Goal: Task Accomplishment & Management: Manage account settings

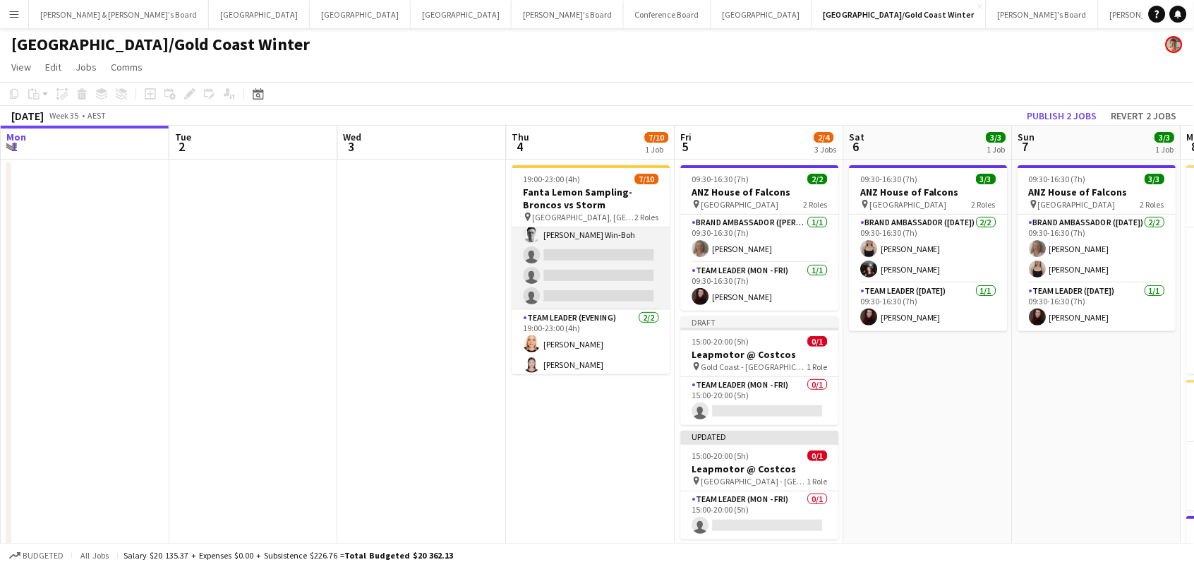
scroll to position [111, 0]
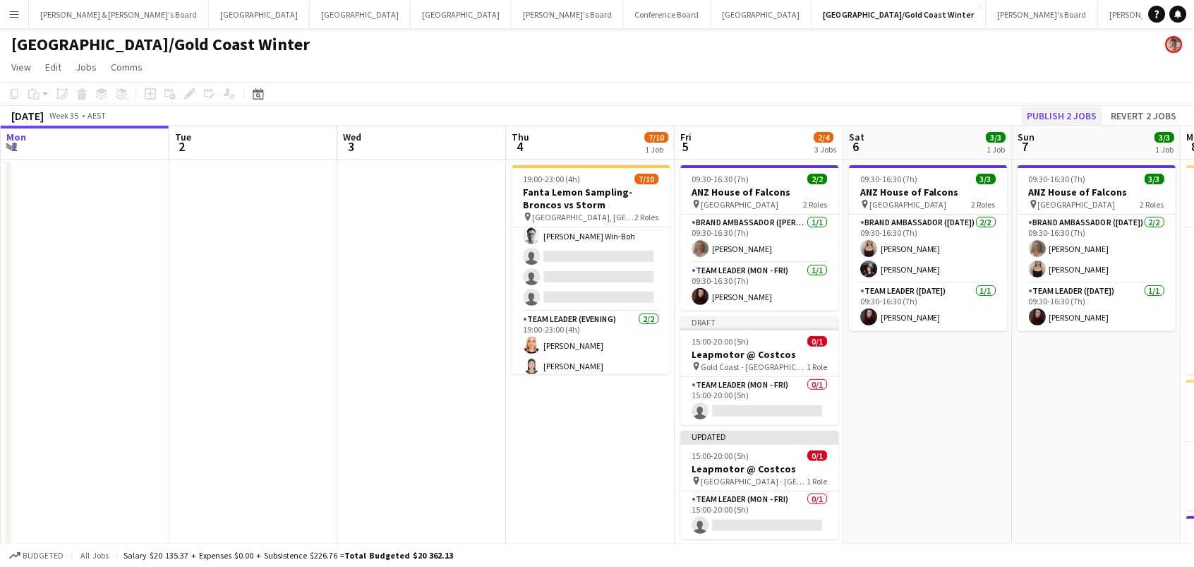
click at [1065, 111] on button "Publish 2 jobs" at bounding box center [1062, 116] width 81 height 18
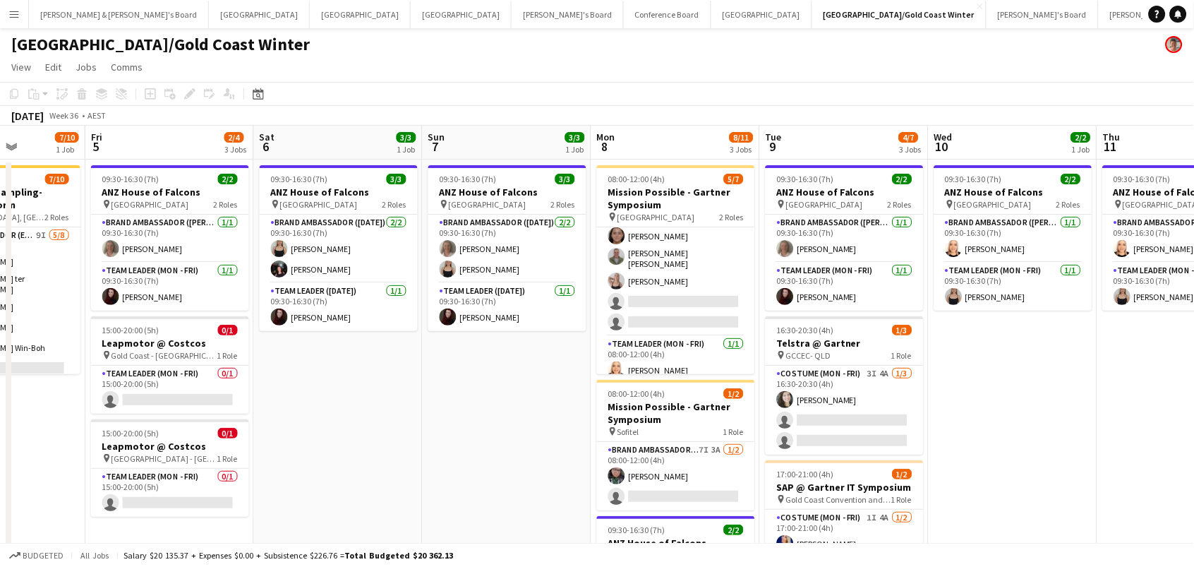
scroll to position [0, 339]
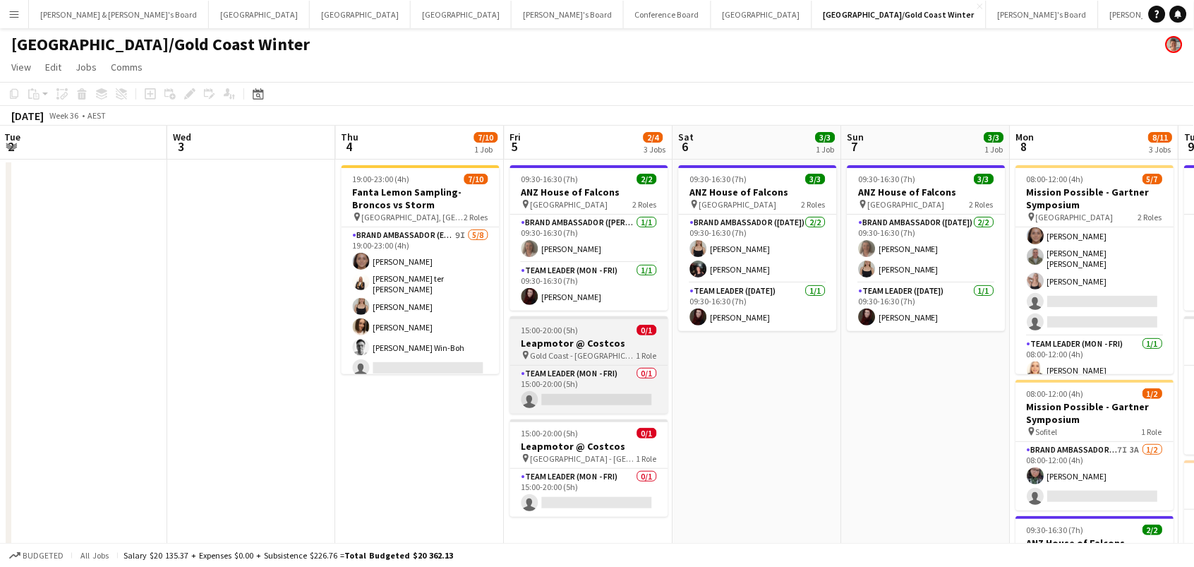
click at [529, 325] on span "15:00-20:00 (5h)" at bounding box center [549, 330] width 57 height 11
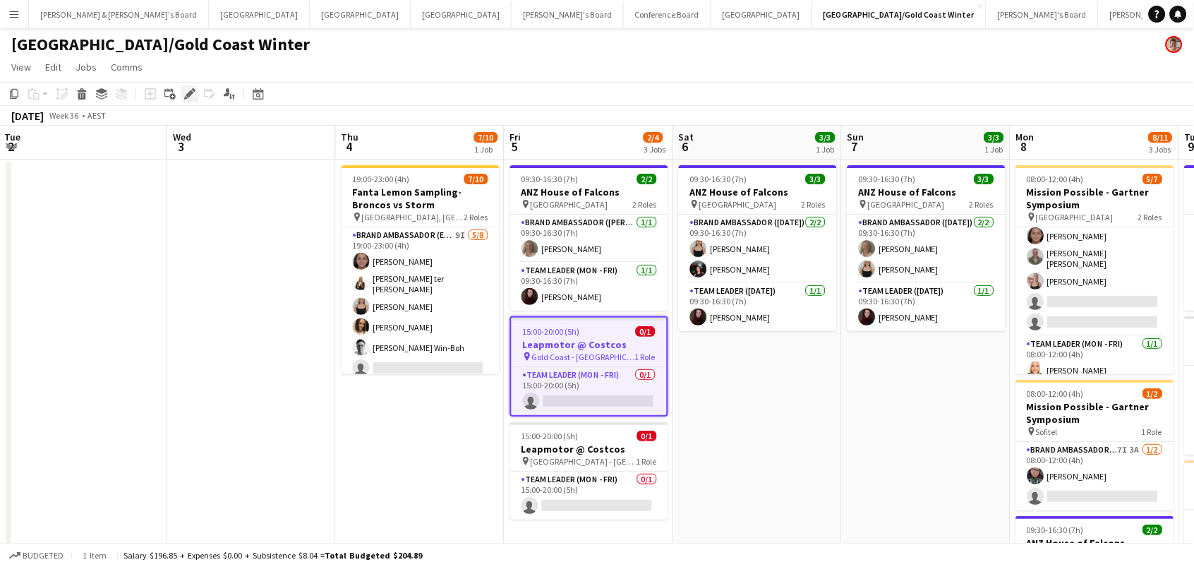
click at [191, 92] on icon at bounding box center [190, 94] width 8 height 8
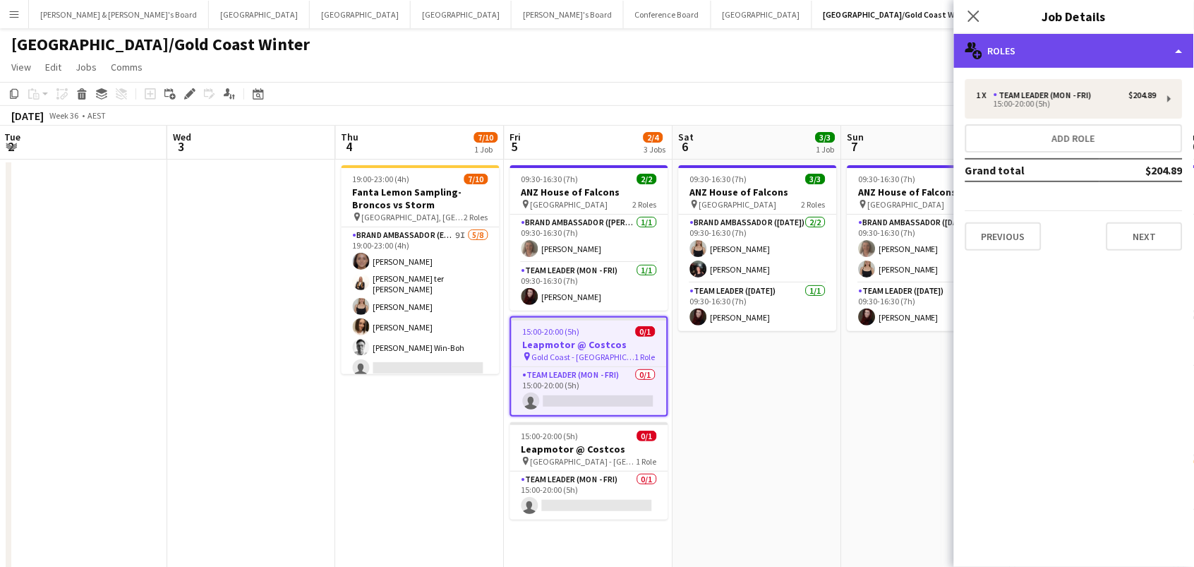
click at [1020, 54] on div "multiple-users-add Roles" at bounding box center [1074, 51] width 240 height 34
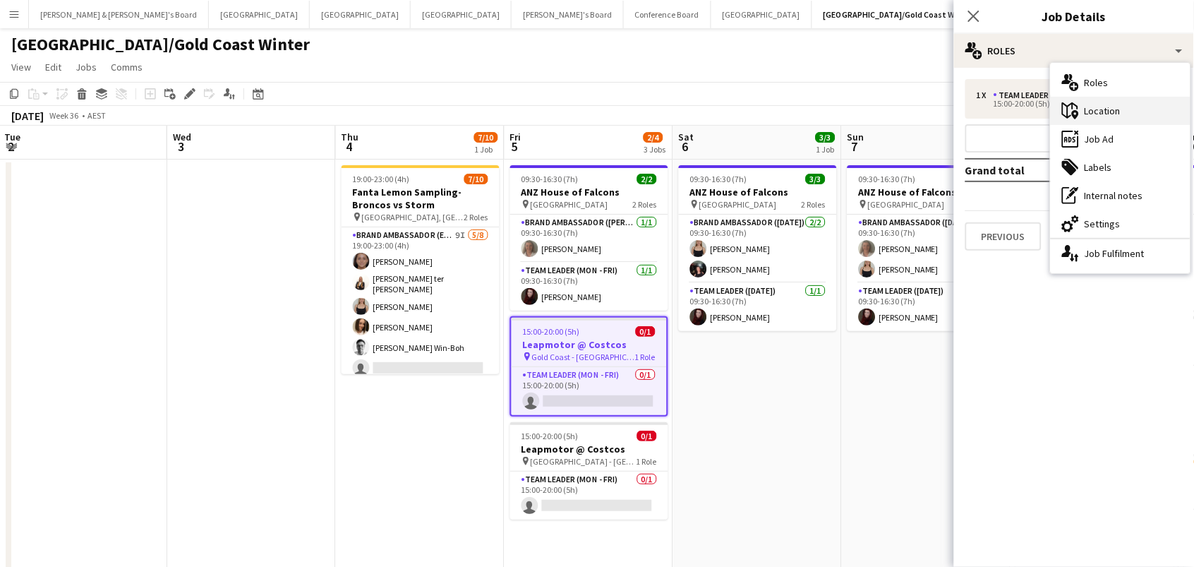
click at [1078, 109] on icon "maps-pin-1" at bounding box center [1070, 110] width 17 height 17
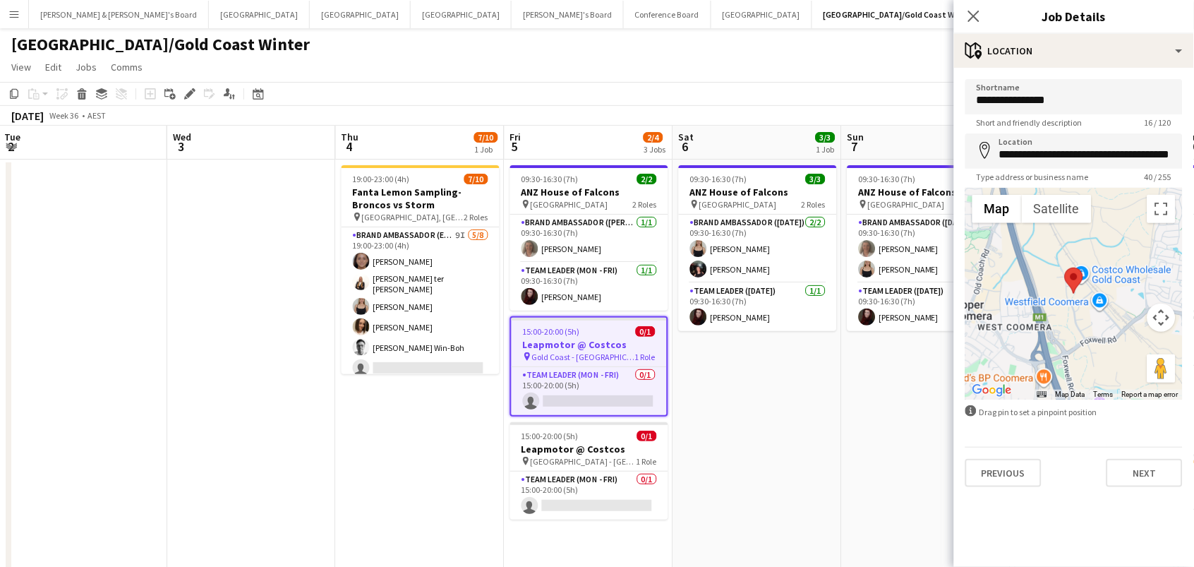
click at [821, 82] on app-toolbar "Copy Paste Paste Command V Paste with crew Command Shift V Paste linked Job Del…" at bounding box center [597, 94] width 1194 height 24
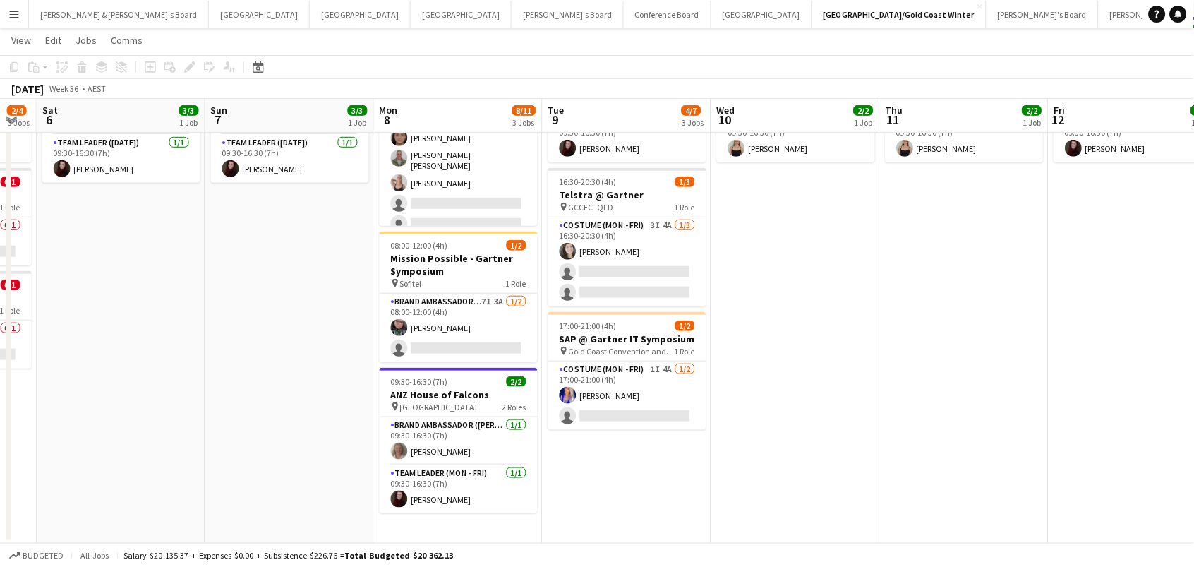
scroll to position [0, 327]
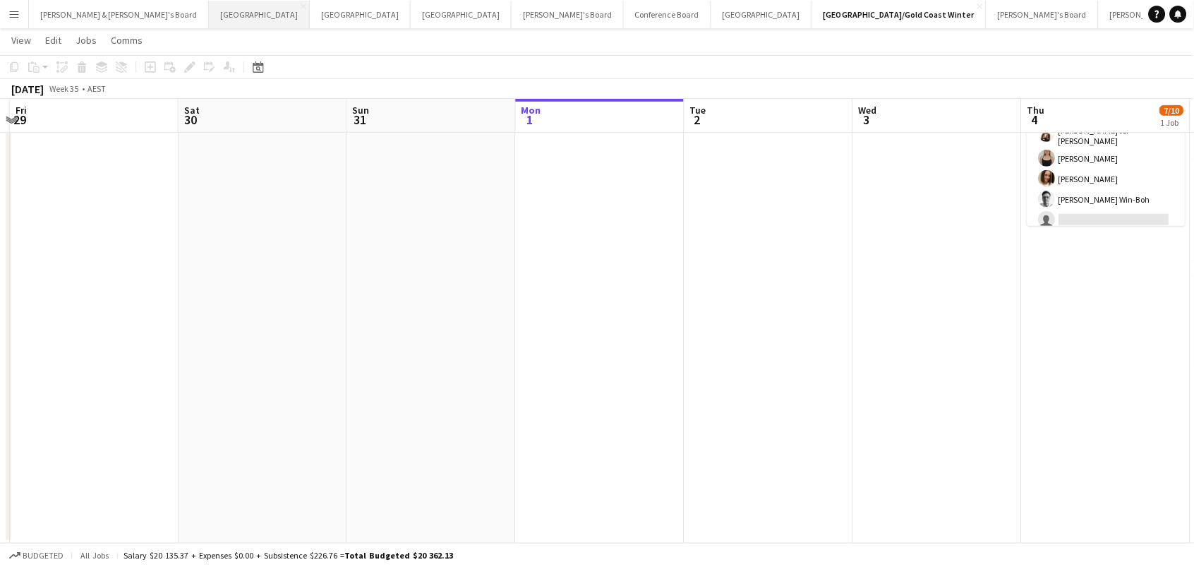
click at [209, 17] on button "Adelaide Close" at bounding box center [259, 15] width 101 height 28
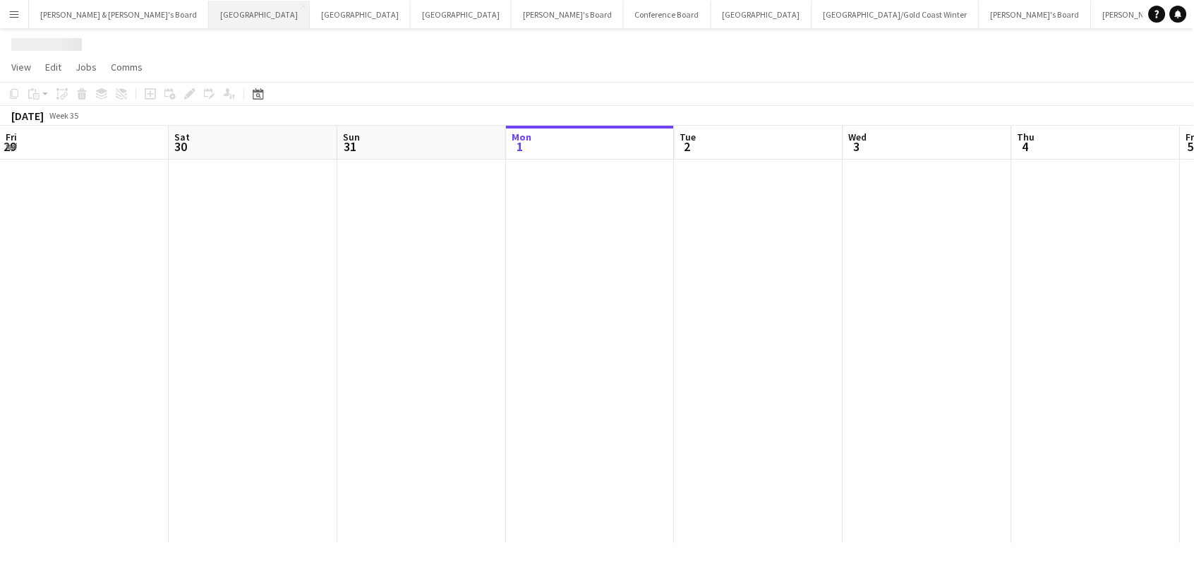
scroll to position [0, 337]
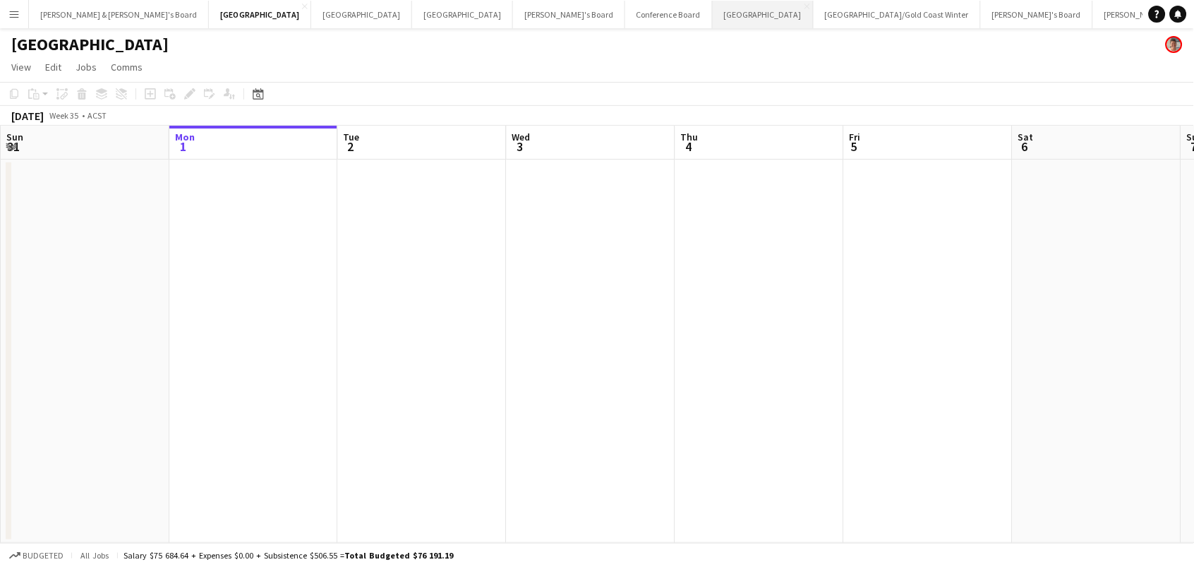
click at [713, 21] on button "Sydney Close" at bounding box center [763, 15] width 101 height 28
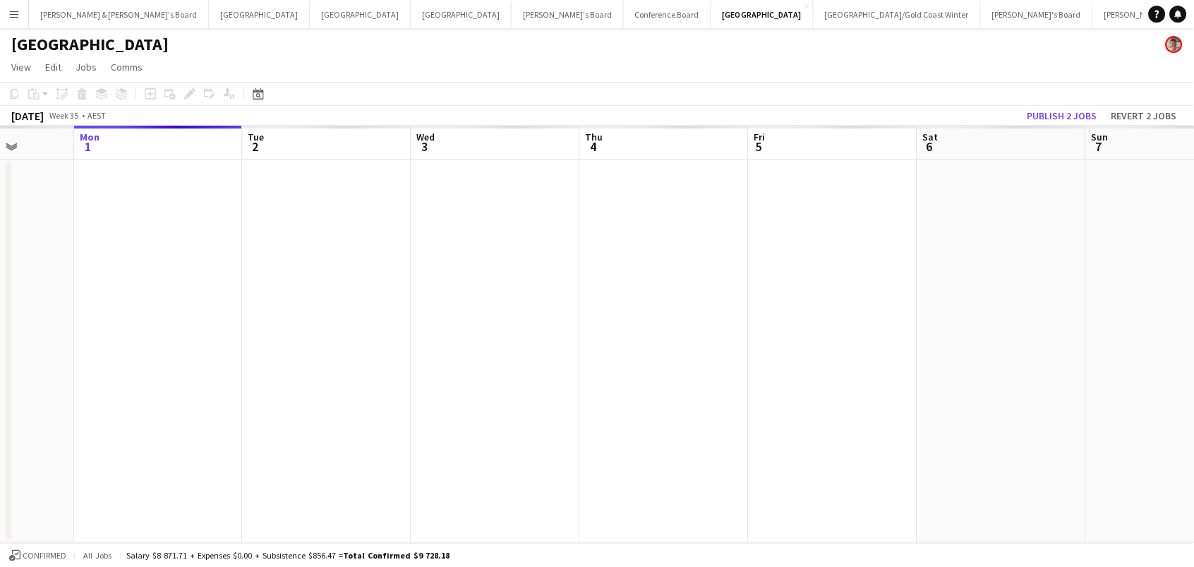
scroll to position [0, 541]
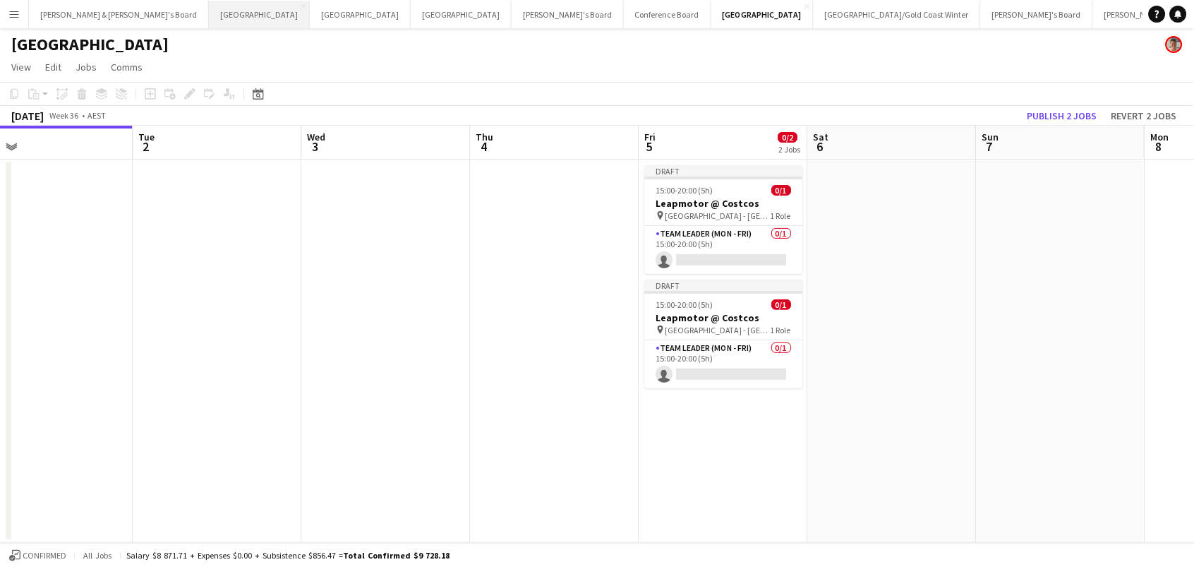
click at [209, 20] on button "Adelaide Close" at bounding box center [259, 15] width 101 height 28
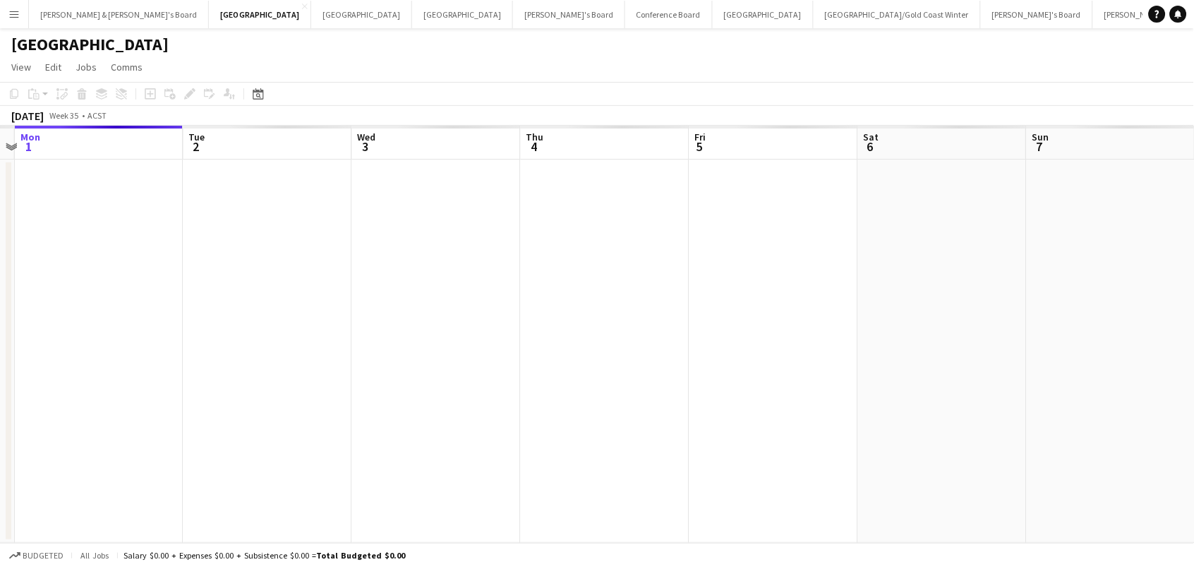
scroll to position [0, 646]
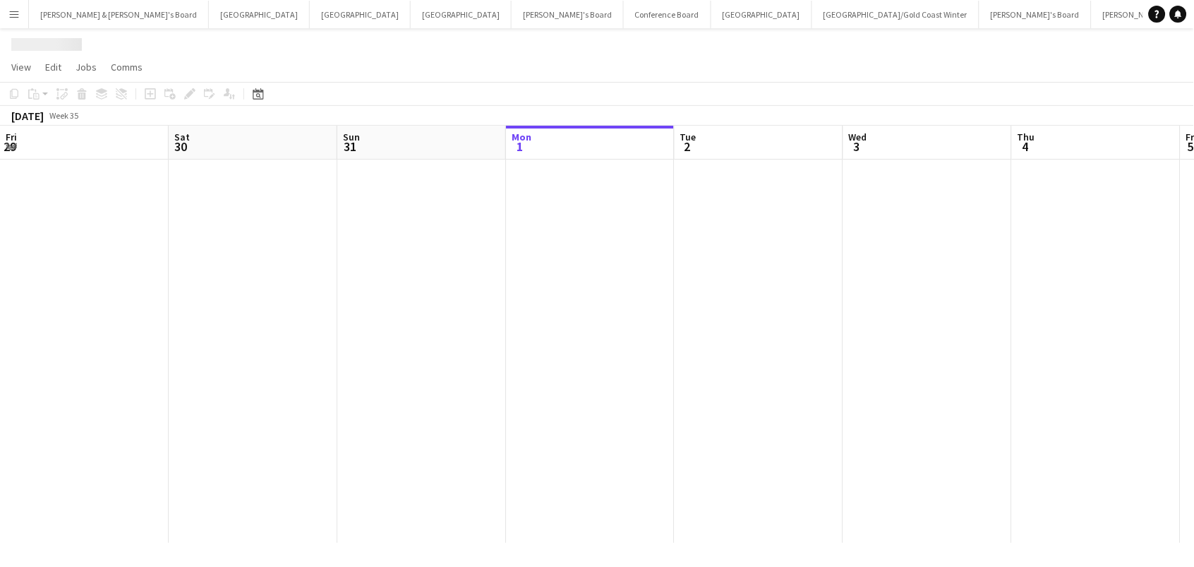
scroll to position [0, 337]
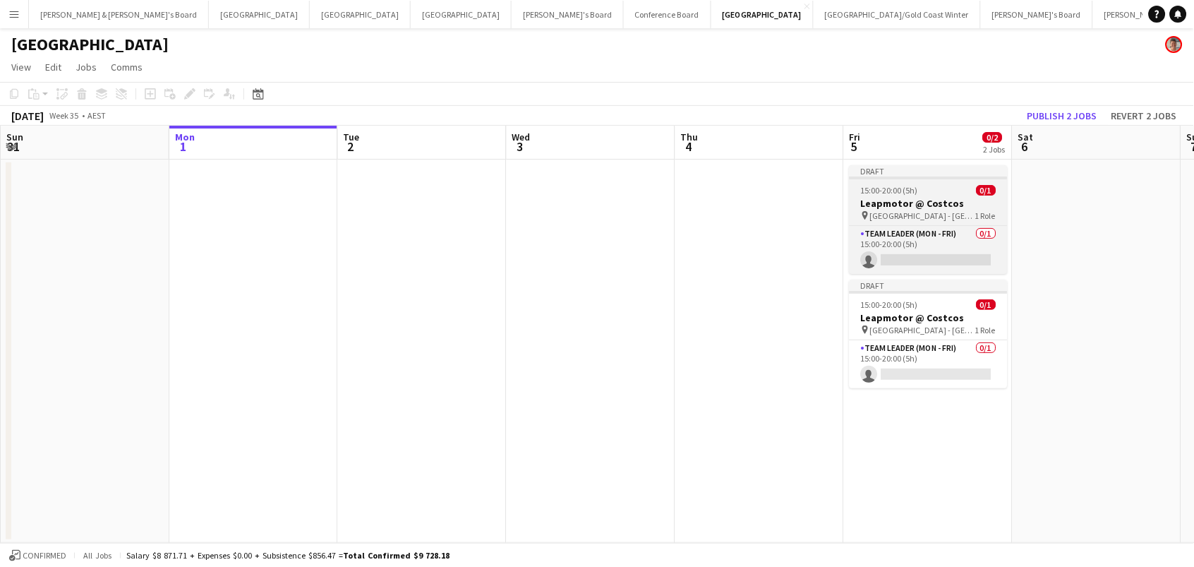
click at [896, 212] on span "Lake Macquarie - NSW" at bounding box center [923, 215] width 106 height 11
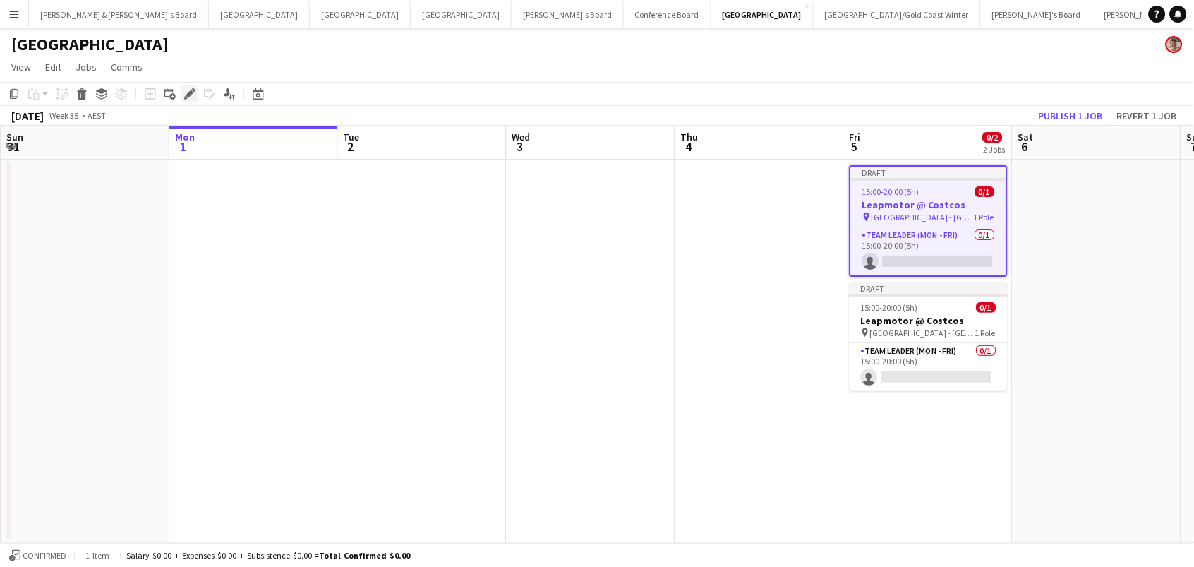
click at [184, 91] on icon "Edit" at bounding box center [189, 93] width 11 height 11
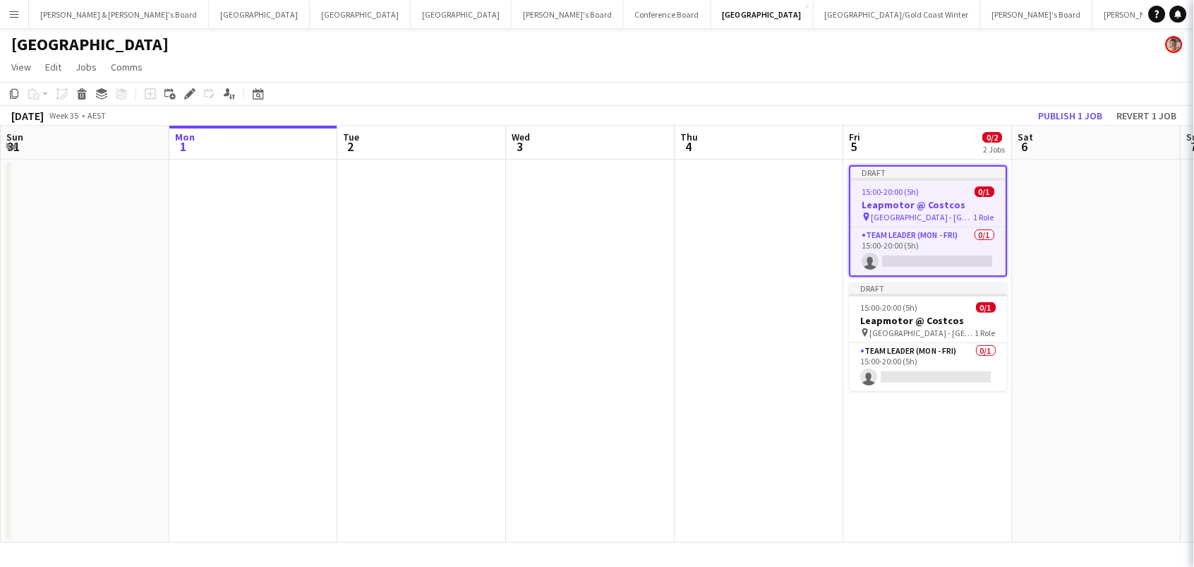
type input "**********"
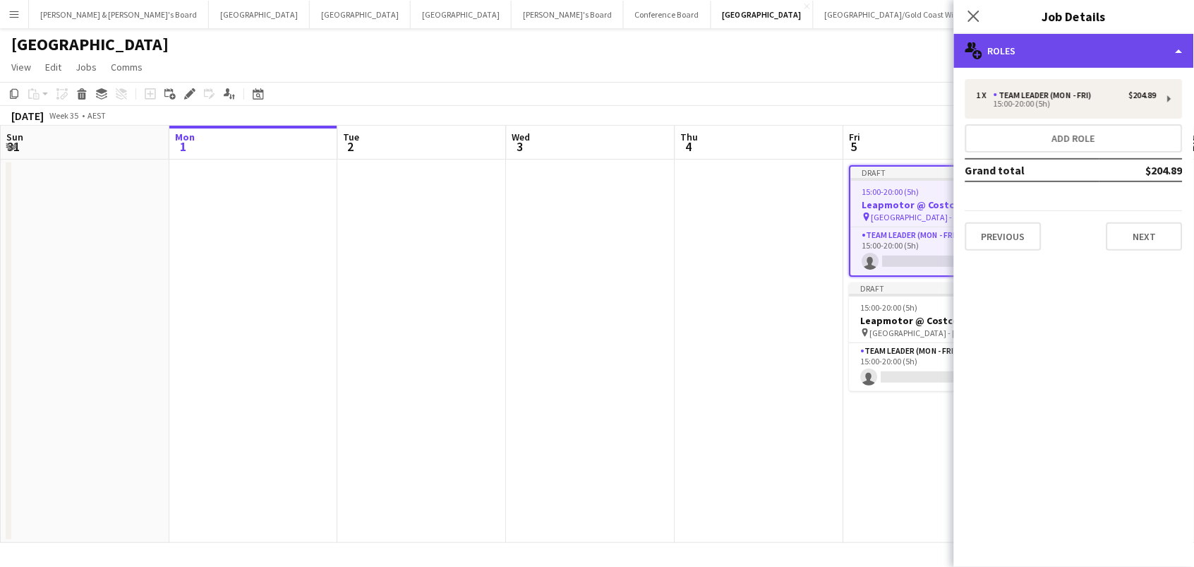
click at [1004, 53] on div "multiple-users-add Roles" at bounding box center [1074, 51] width 240 height 34
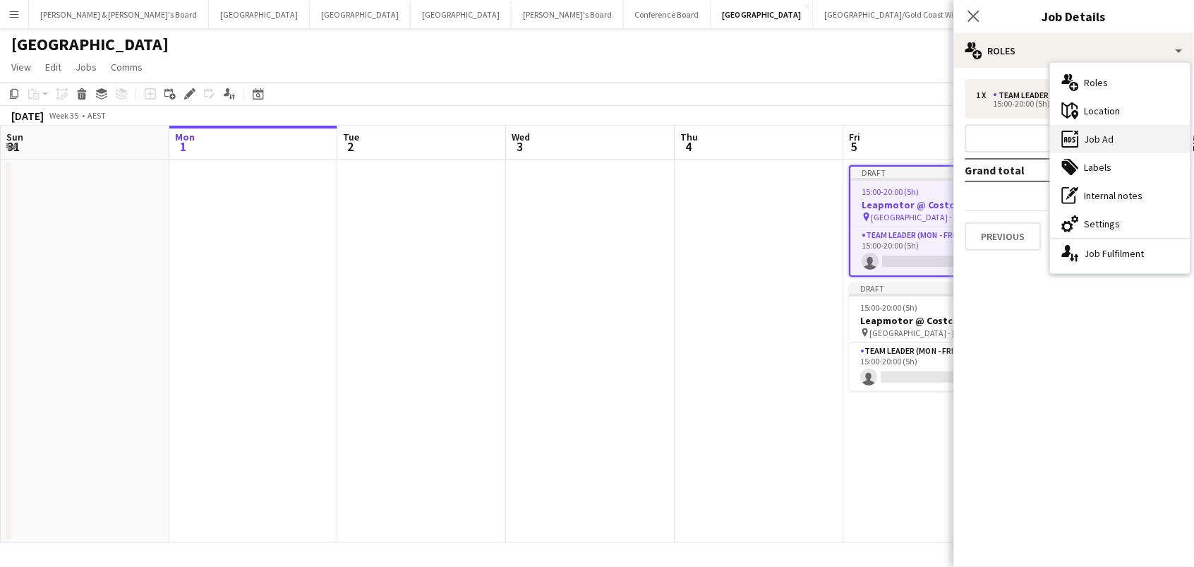
click at [1089, 140] on div "ads-window Job Ad" at bounding box center [1121, 139] width 140 height 28
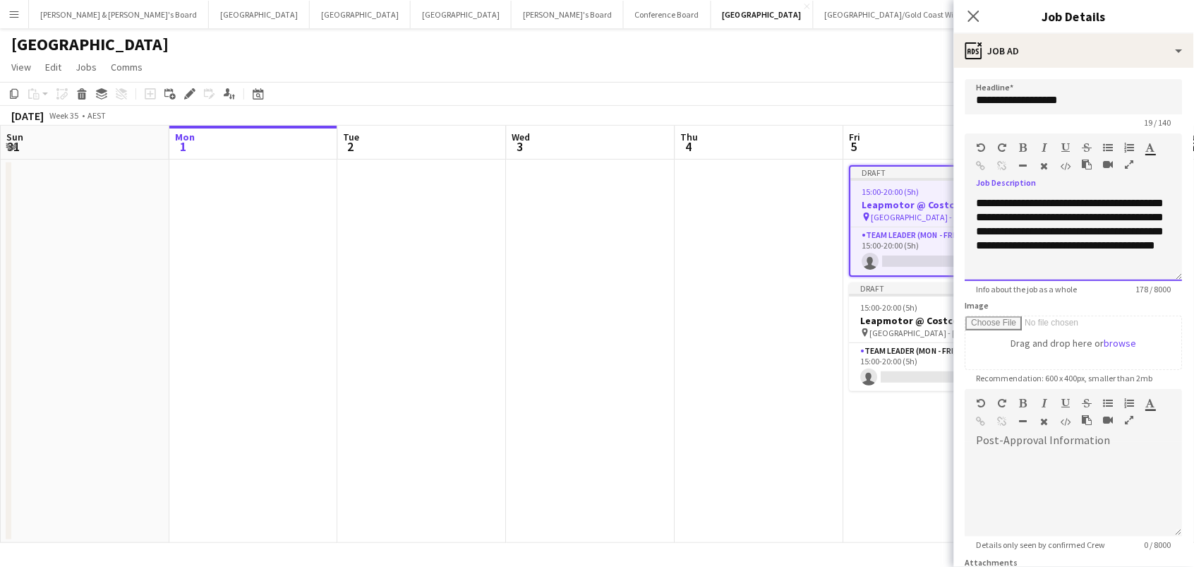
click at [1104, 262] on div "**********" at bounding box center [1073, 238] width 217 height 85
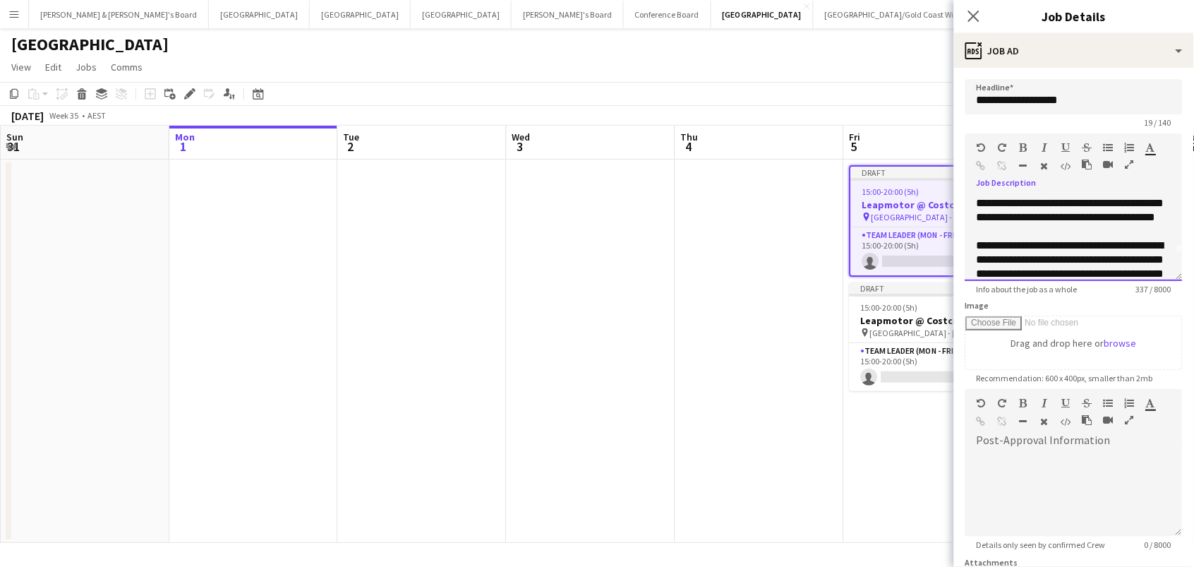
scroll to position [27, 0]
click at [981, 256] on div "**********" at bounding box center [1074, 268] width 195 height 56
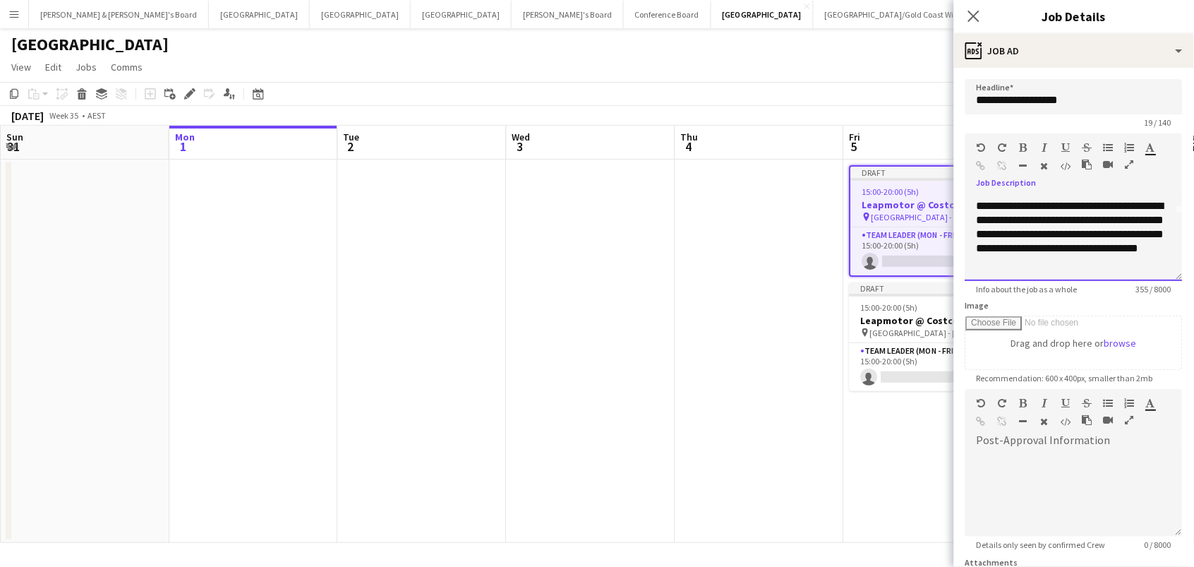
scroll to position [81, 0]
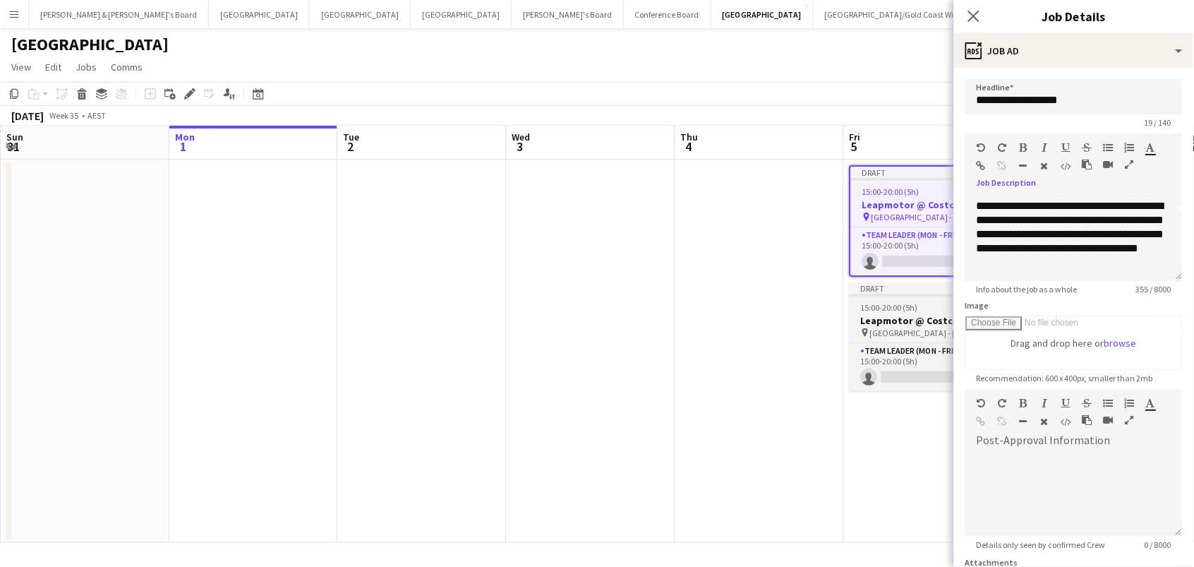
click at [909, 302] on span "15:00-20:00 (5h)" at bounding box center [889, 307] width 57 height 11
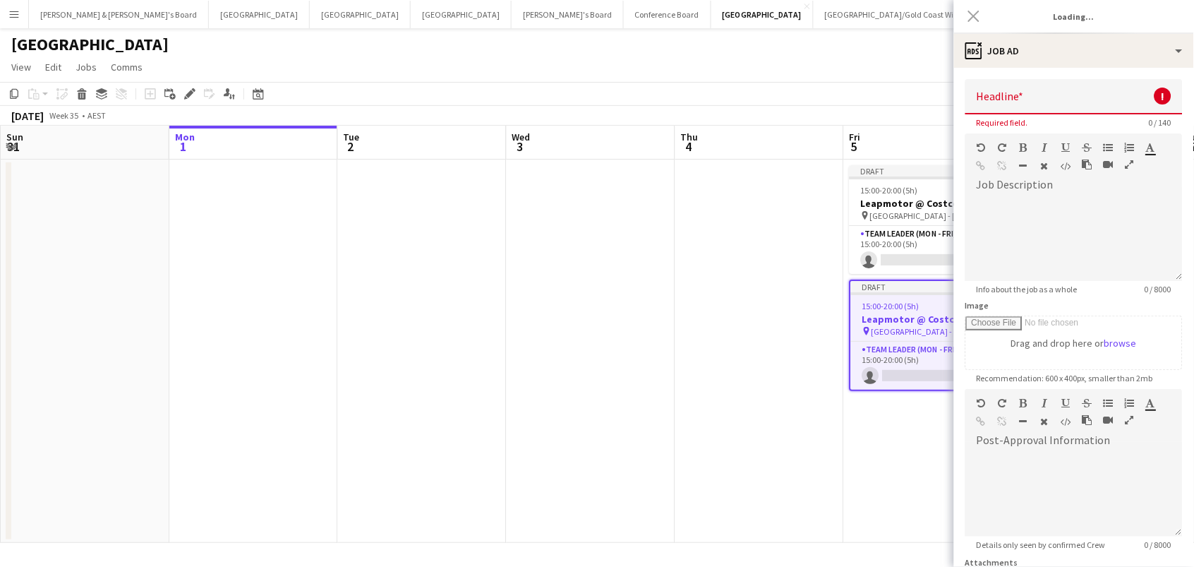
scroll to position [0, 0]
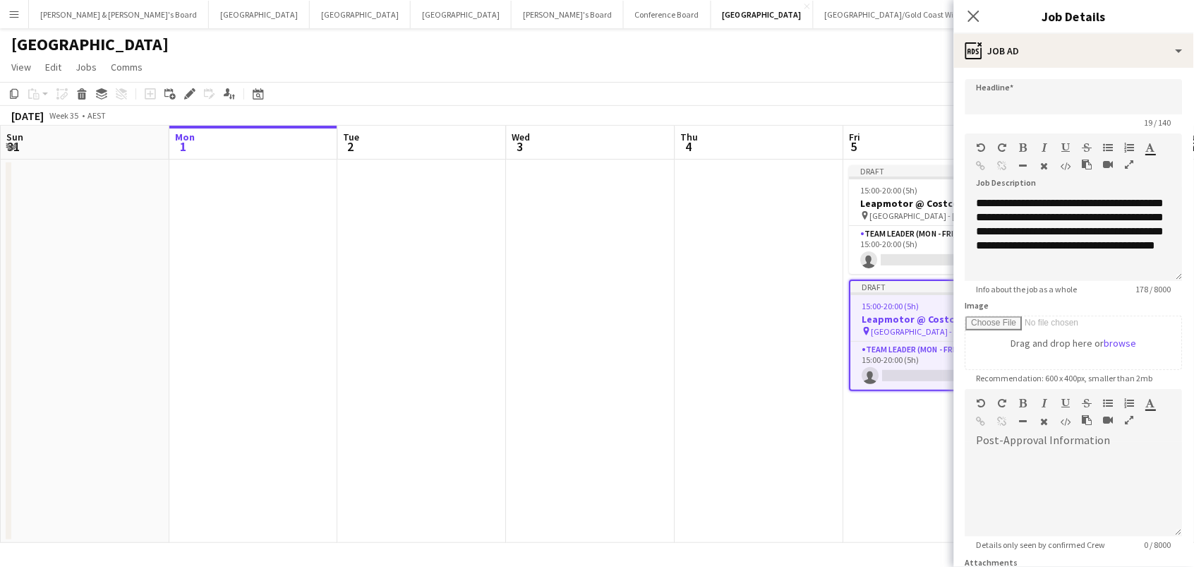
type input "**********"
click at [1093, 261] on div "**********" at bounding box center [1073, 238] width 217 height 85
click at [981, 198] on div "**********" at bounding box center [1073, 238] width 217 height 85
click at [1139, 213] on div "**********" at bounding box center [1073, 238] width 217 height 85
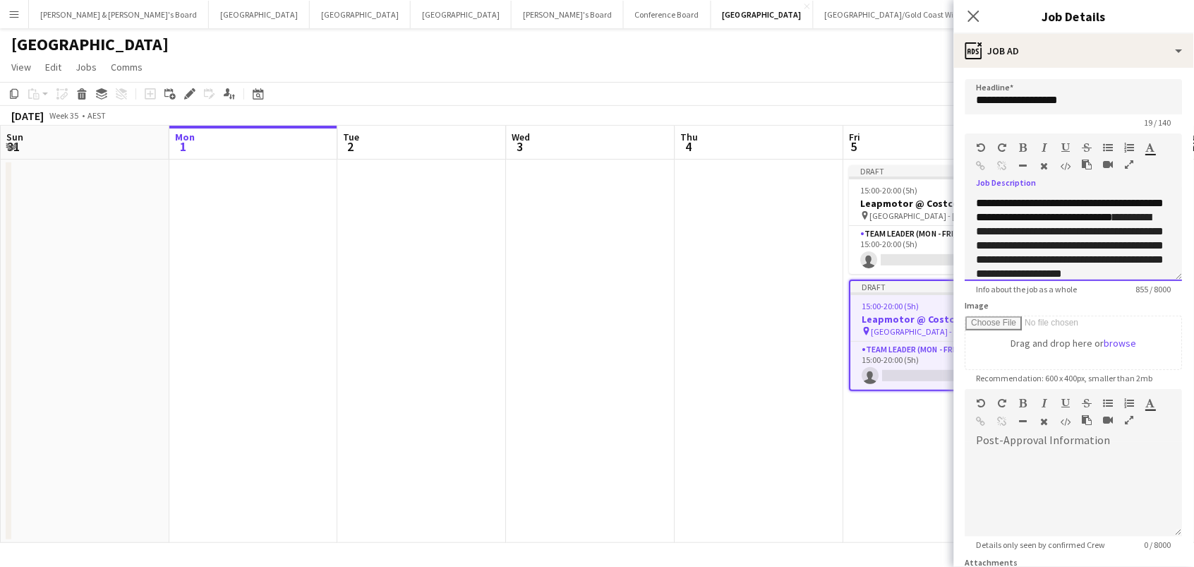
click at [980, 225] on span "**********" at bounding box center [1071, 245] width 188 height 67
drag, startPoint x: 1047, startPoint y: 255, endPoint x: 1076, endPoint y: 227, distance: 40.4
click at [1076, 227] on span "**********" at bounding box center [1071, 252] width 188 height 53
drag, startPoint x: 993, startPoint y: 241, endPoint x: 1128, endPoint y: 228, distance: 135.4
click at [1128, 228] on span "**********" at bounding box center [1071, 245] width 188 height 39
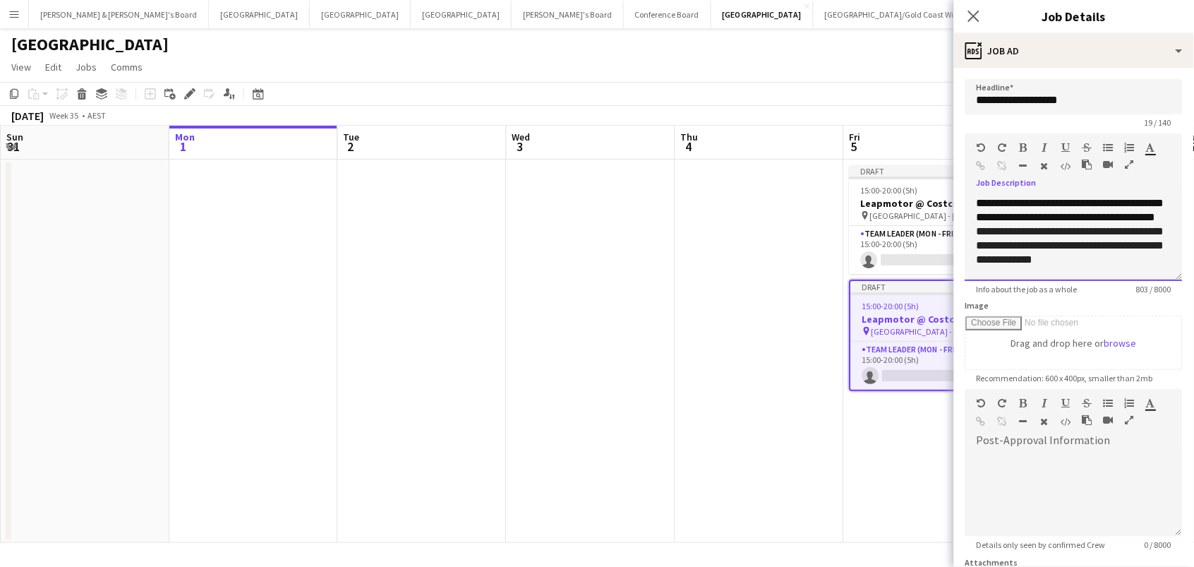
click at [1149, 255] on div "**********" at bounding box center [1073, 238] width 217 height 85
click at [1109, 243] on span "**********" at bounding box center [1071, 245] width 188 height 39
click at [1128, 260] on span "**********" at bounding box center [1071, 245] width 188 height 39
click at [1144, 259] on div "**********" at bounding box center [1073, 238] width 217 height 85
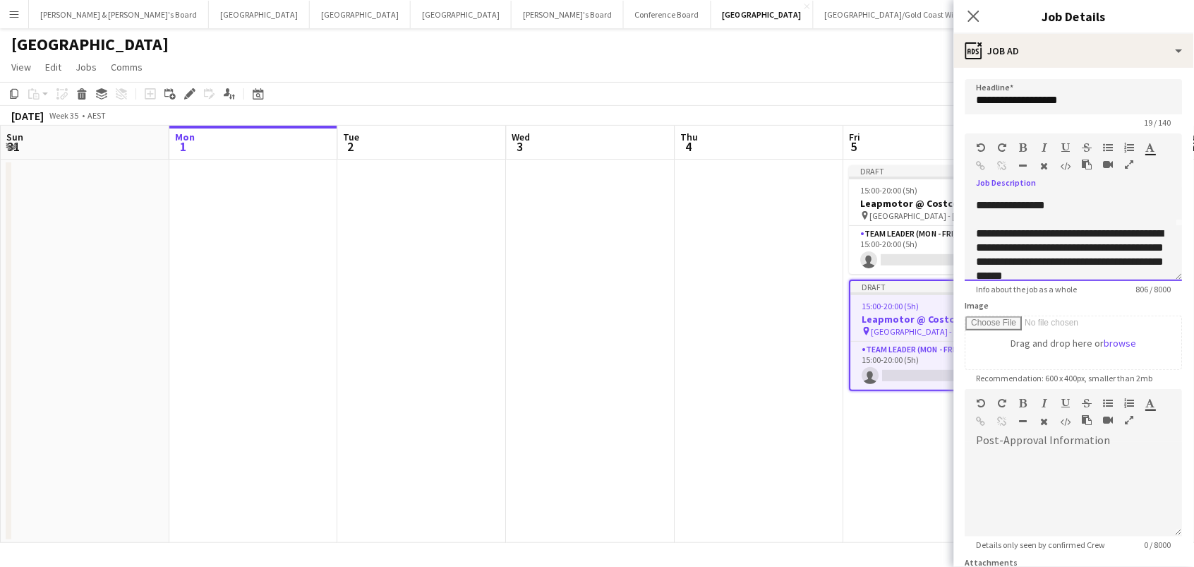
scroll to position [55, 0]
drag, startPoint x: 1034, startPoint y: 223, endPoint x: 967, endPoint y: 224, distance: 67.0
click at [967, 224] on div "**********" at bounding box center [1073, 238] width 217 height 85
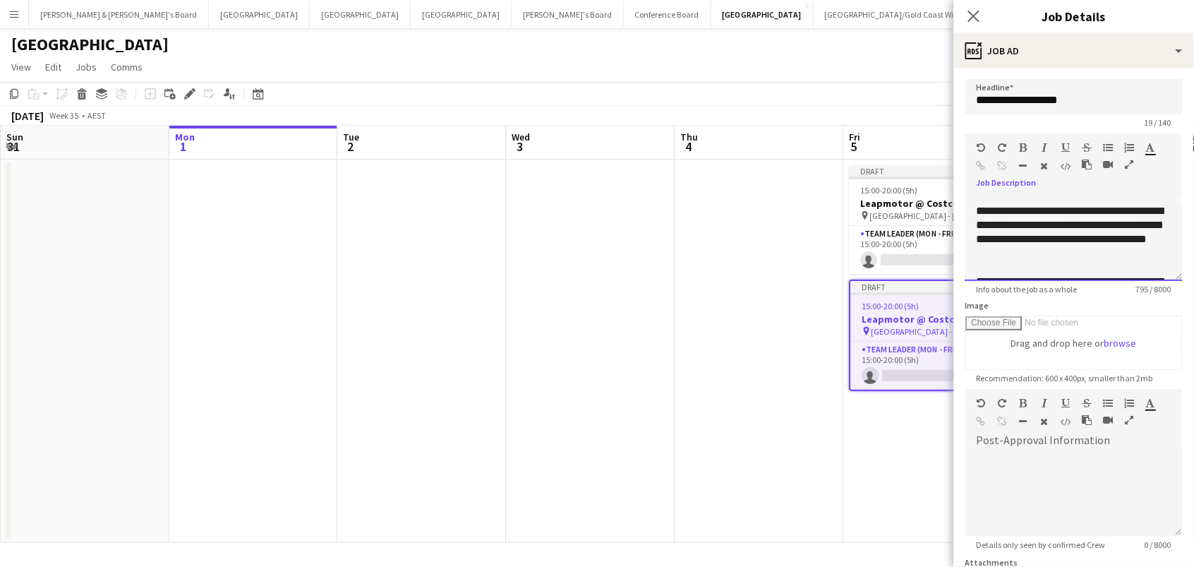
scroll to position [78, 0]
drag, startPoint x: 1003, startPoint y: 238, endPoint x: 1074, endPoint y: 256, distance: 73.6
click at [1075, 257] on div "**********" at bounding box center [1073, 238] width 217 height 85
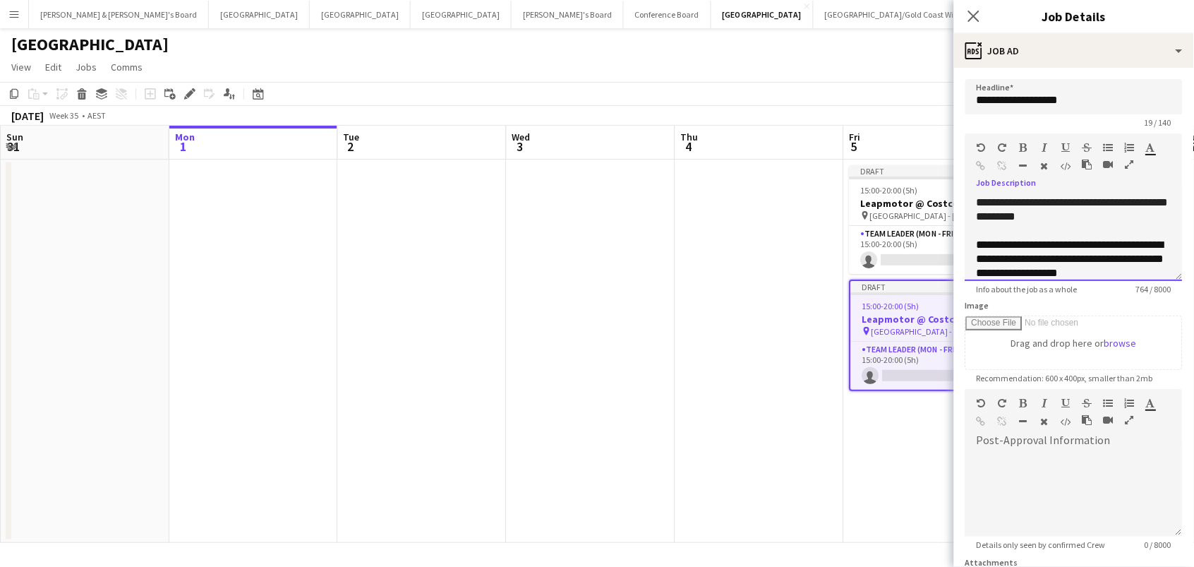
scroll to position [110, 0]
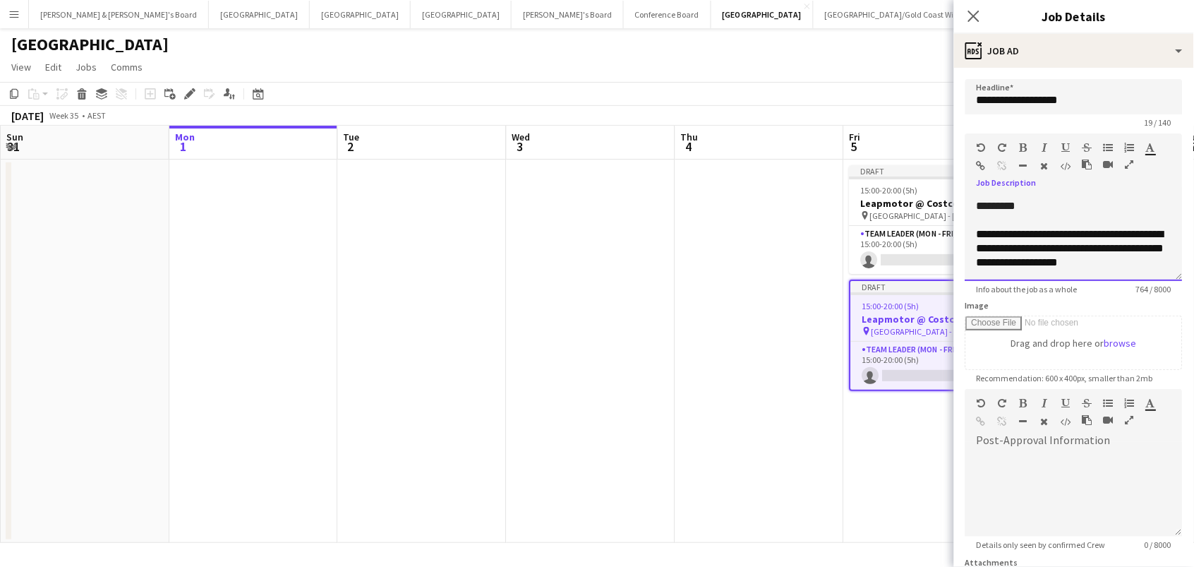
drag, startPoint x: 998, startPoint y: 229, endPoint x: 970, endPoint y: 229, distance: 27.5
click at [970, 229] on div "**********" at bounding box center [1073, 238] width 217 height 85
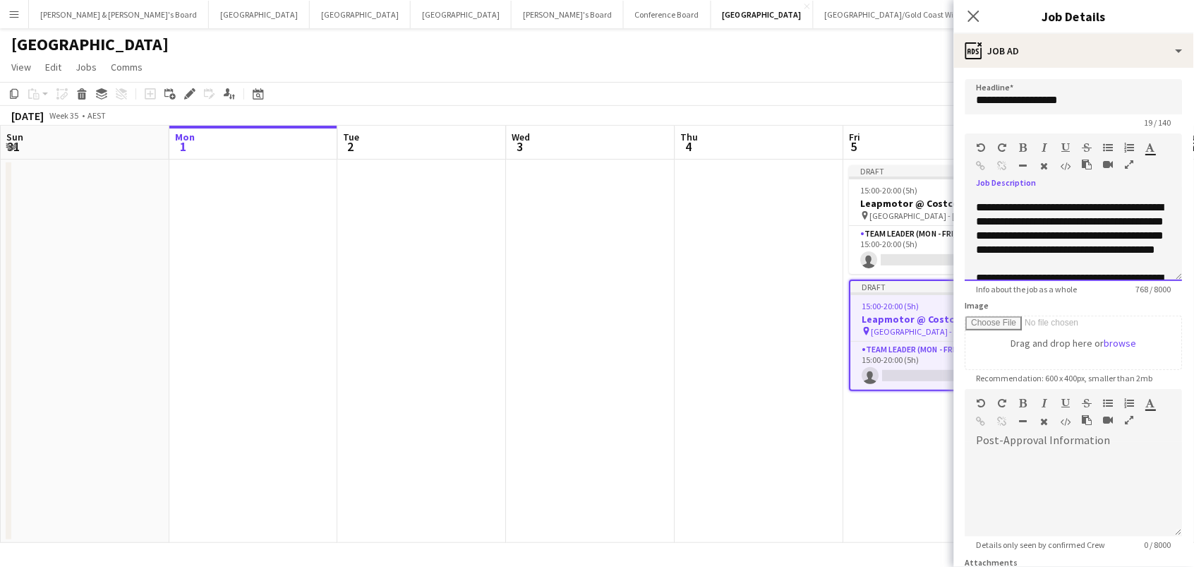
scroll to position [192, 0]
click at [979, 218] on span "**********" at bounding box center [1071, 229] width 188 height 53
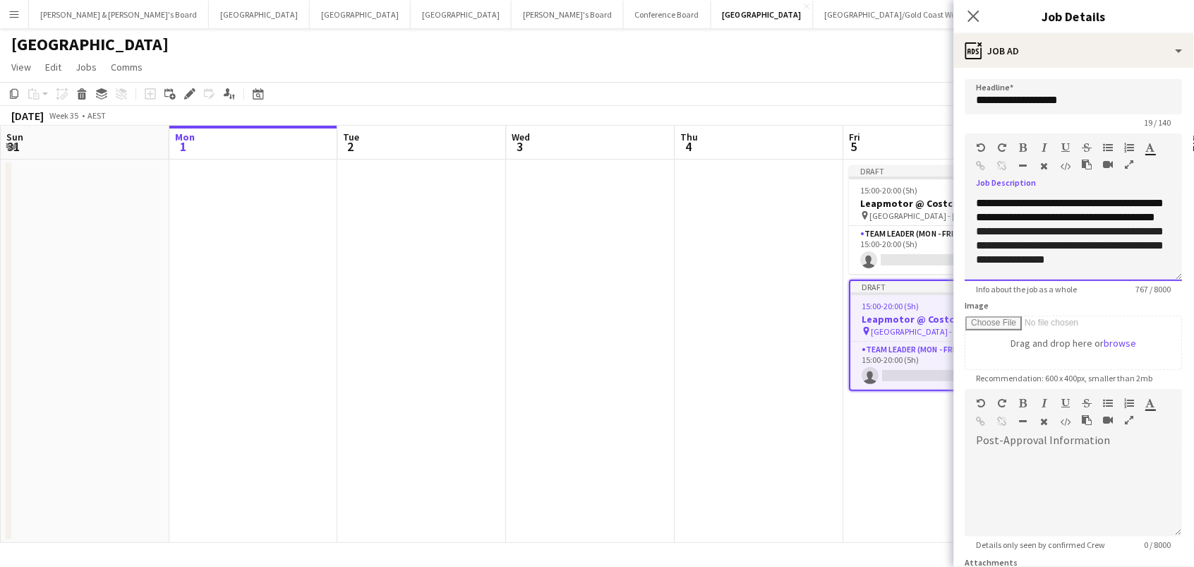
scroll to position [0, 0]
click at [1010, 210] on div "**********" at bounding box center [1073, 238] width 217 height 85
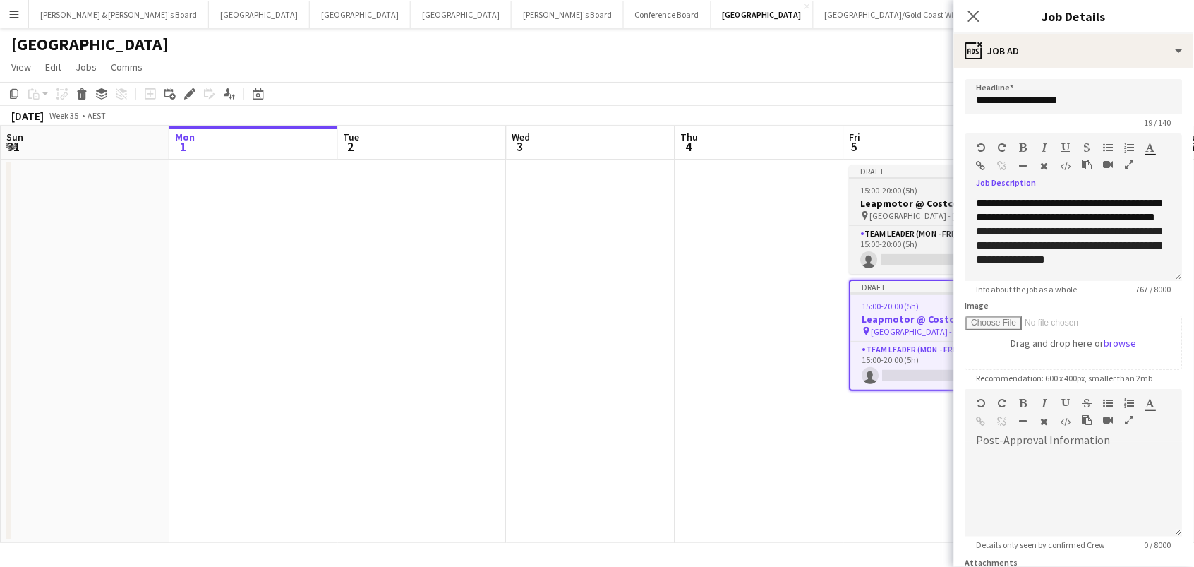
click at [871, 204] on h3 "Leapmotor @ Costcos" at bounding box center [929, 203] width 158 height 13
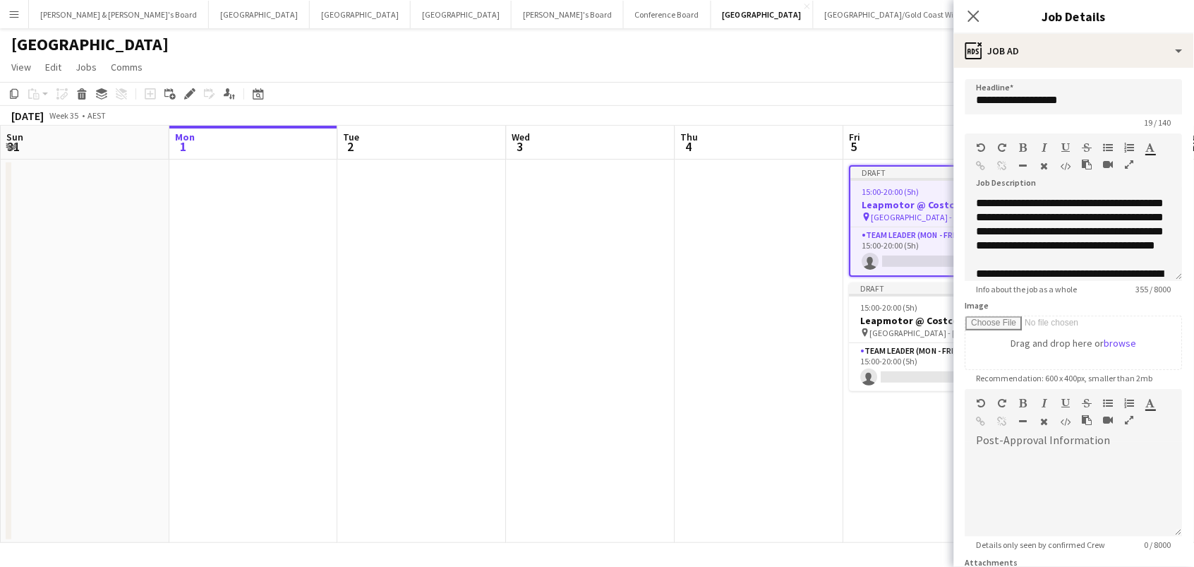
scroll to position [0, 336]
click at [977, 200] on div "**********" at bounding box center [1073, 238] width 217 height 85
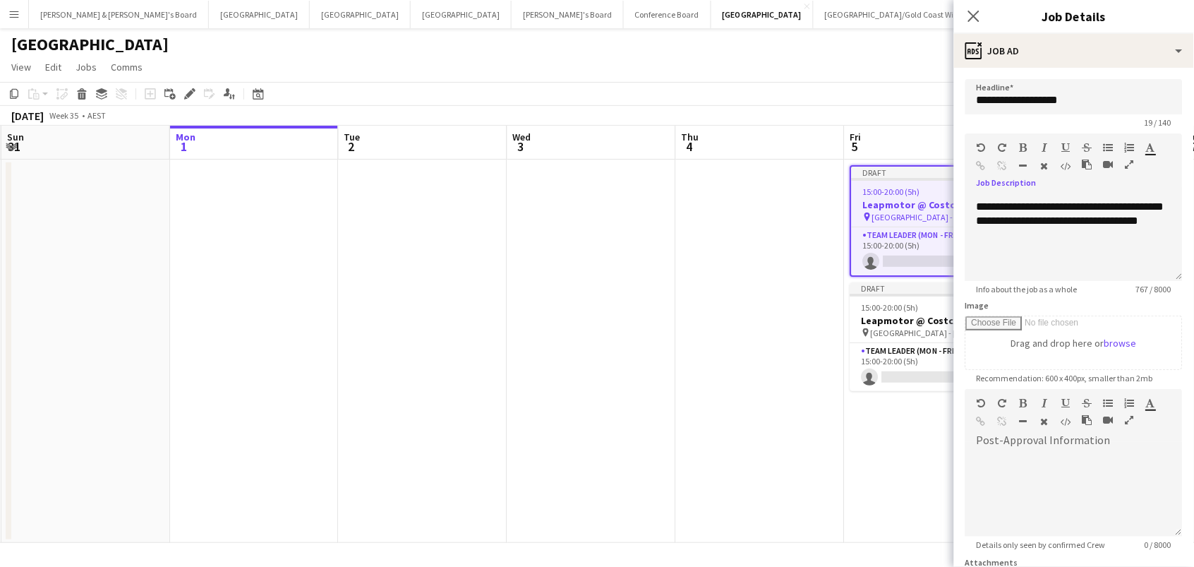
click at [814, 234] on app-date-cell at bounding box center [760, 350] width 169 height 383
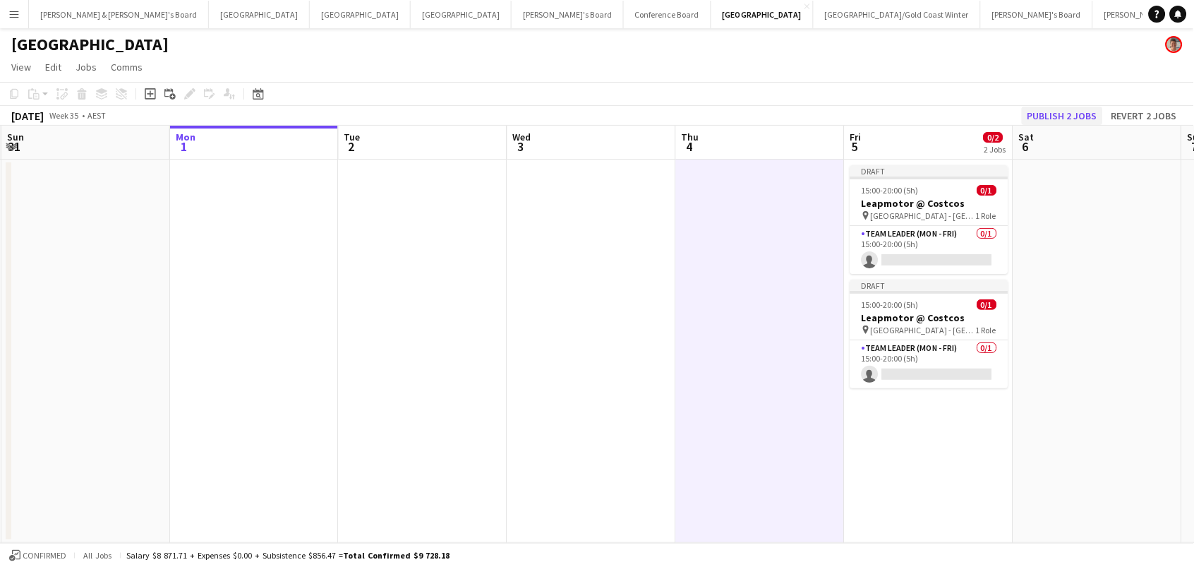
click at [1043, 115] on button "Publish 2 jobs" at bounding box center [1062, 116] width 81 height 18
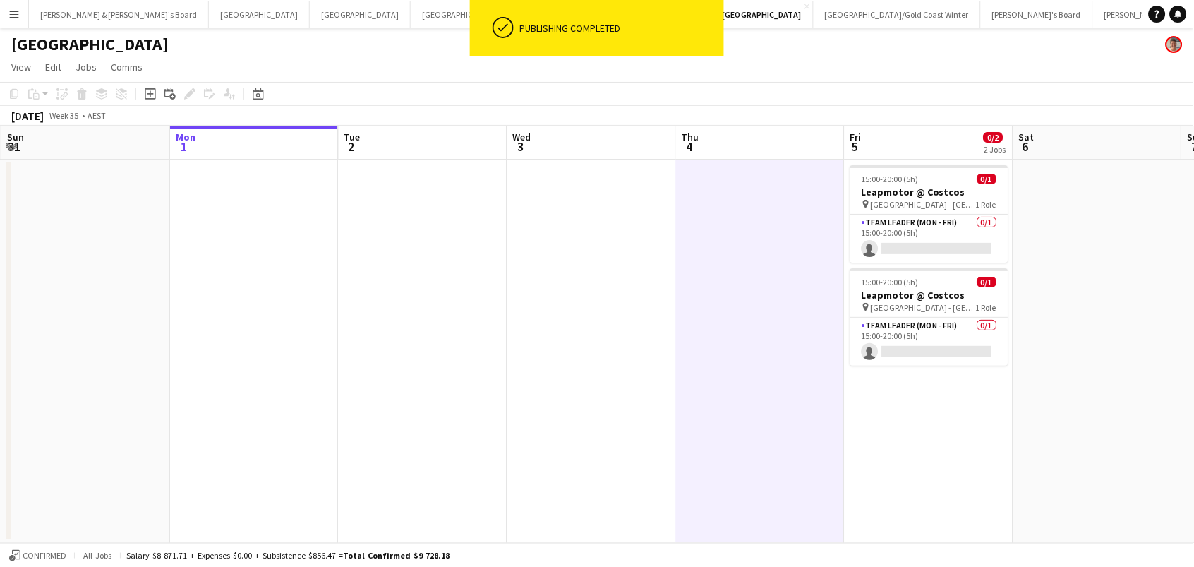
click at [361, 56] on app-page-menu "View Day view expanded Day view collapsed Month view Date picker Jump to today …" at bounding box center [597, 68] width 1194 height 27
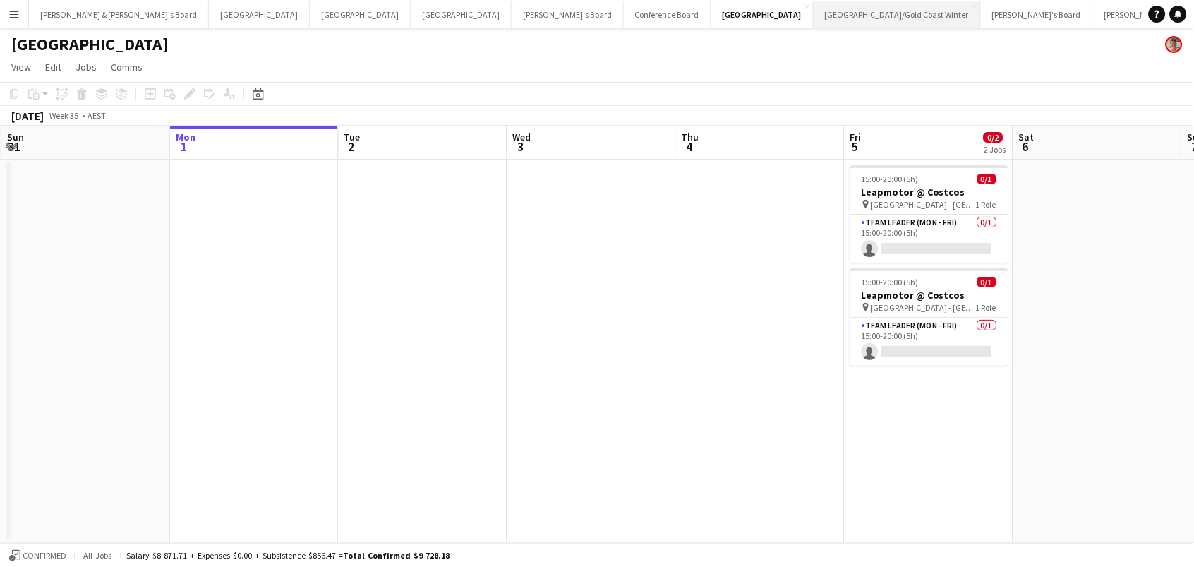
click at [814, 11] on button "Brisbane/Gold Coast Winter Close" at bounding box center [897, 15] width 167 height 28
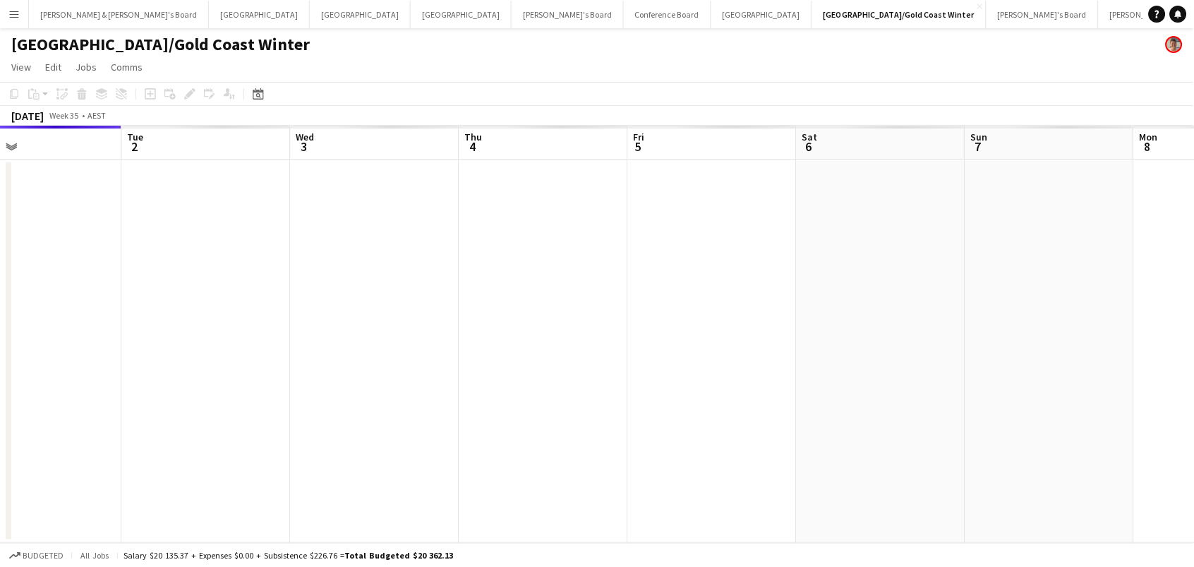
scroll to position [0, 608]
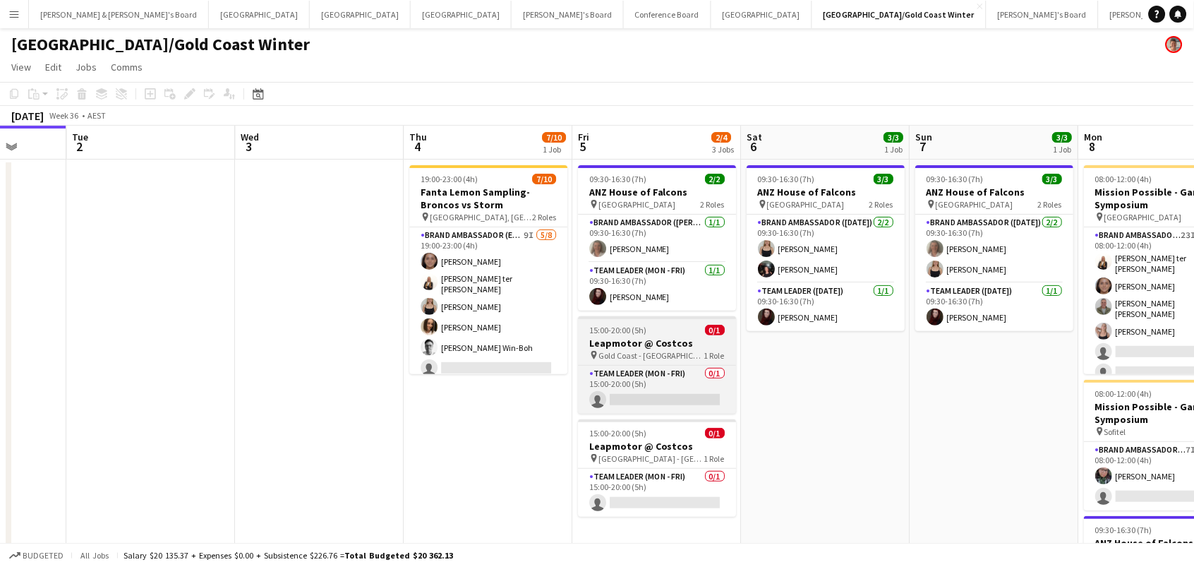
click at [643, 330] on span "15:00-20:00 (5h)" at bounding box center [618, 330] width 57 height 11
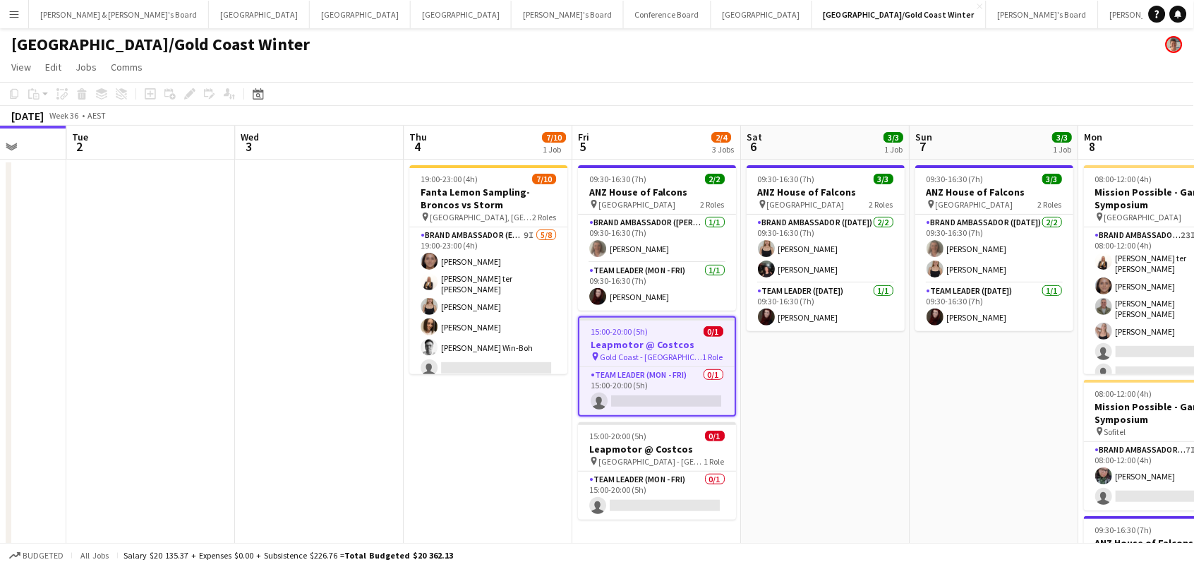
scroll to position [0, 607]
click at [190, 88] on icon "Edit" at bounding box center [189, 93] width 11 height 11
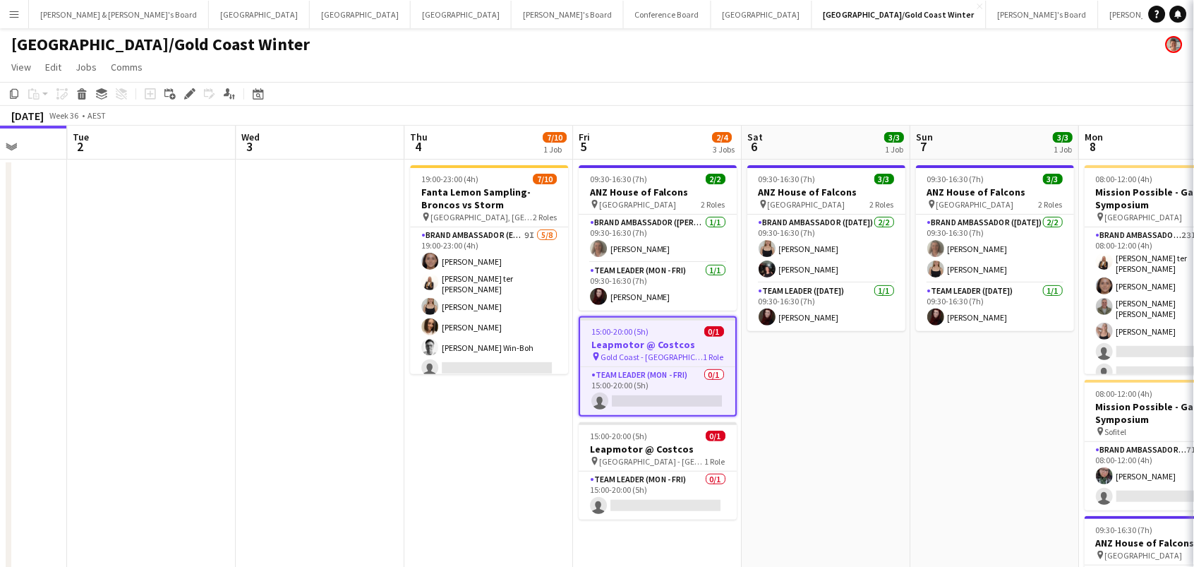
type input "**********"
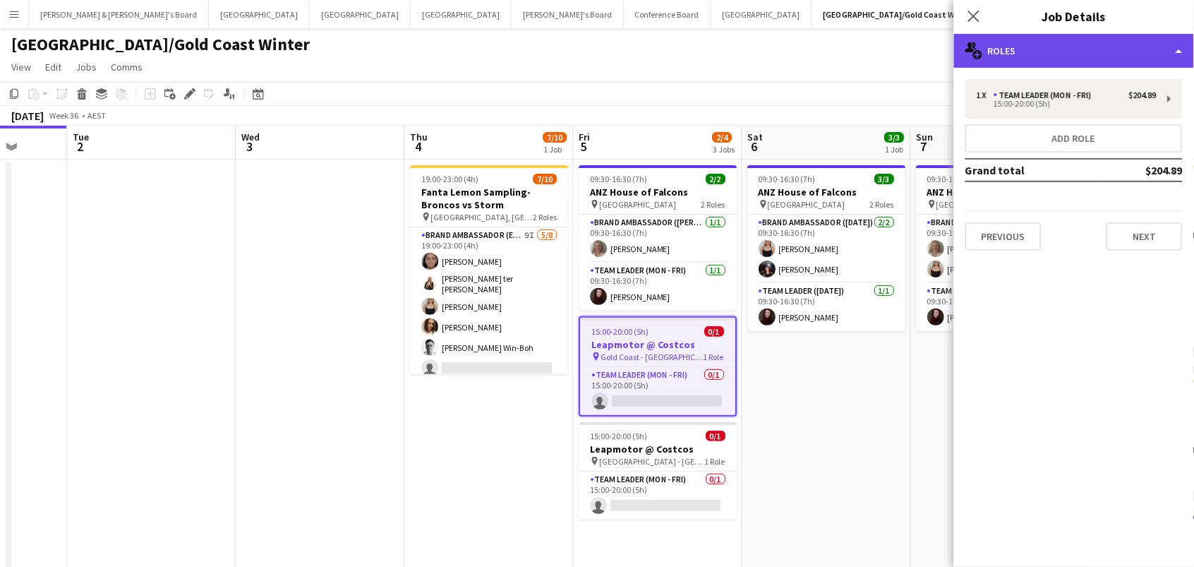
click at [1010, 40] on div "multiple-users-add Roles" at bounding box center [1074, 51] width 240 height 34
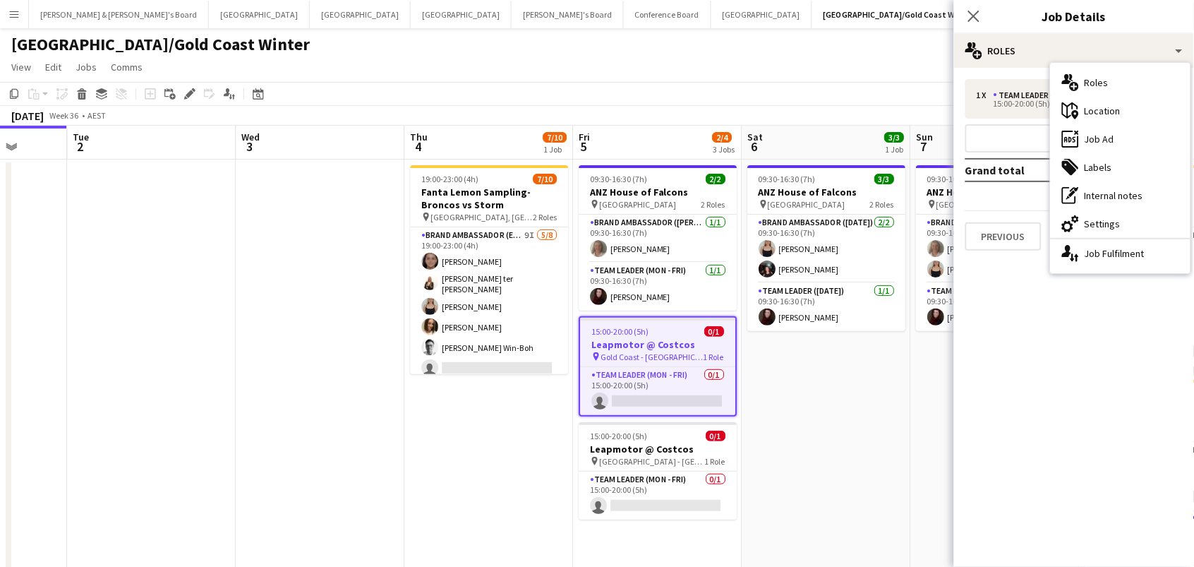
drag, startPoint x: 1094, startPoint y: 140, endPoint x: 1037, endPoint y: 227, distance: 104.5
click at [1094, 140] on div "ads-window Job Ad" at bounding box center [1121, 139] width 140 height 28
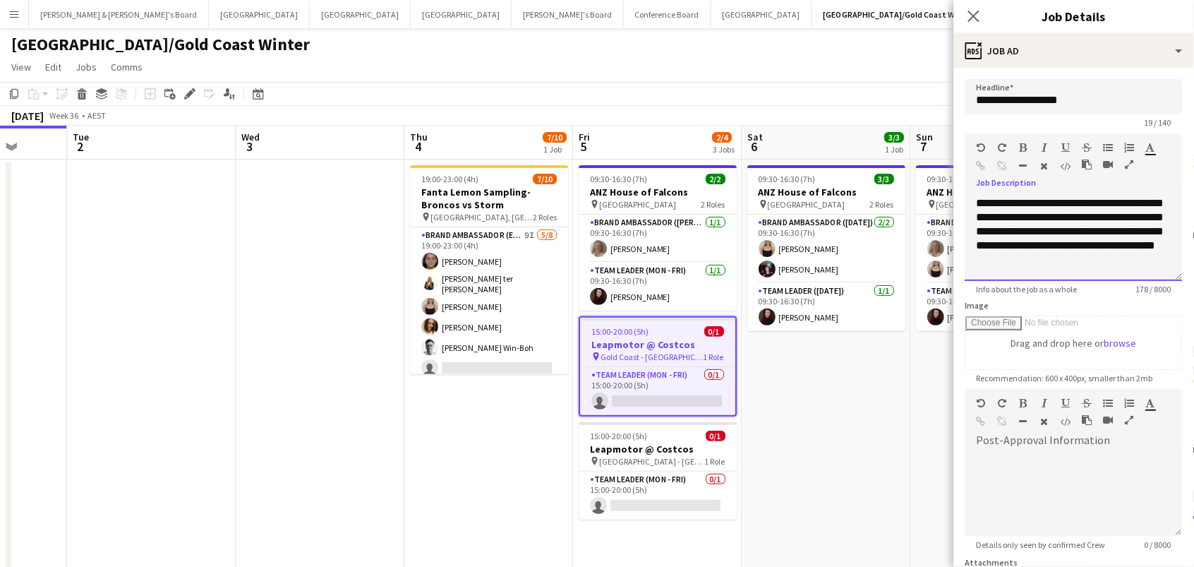
click at [1018, 251] on div "**********" at bounding box center [1073, 238] width 217 height 85
paste div
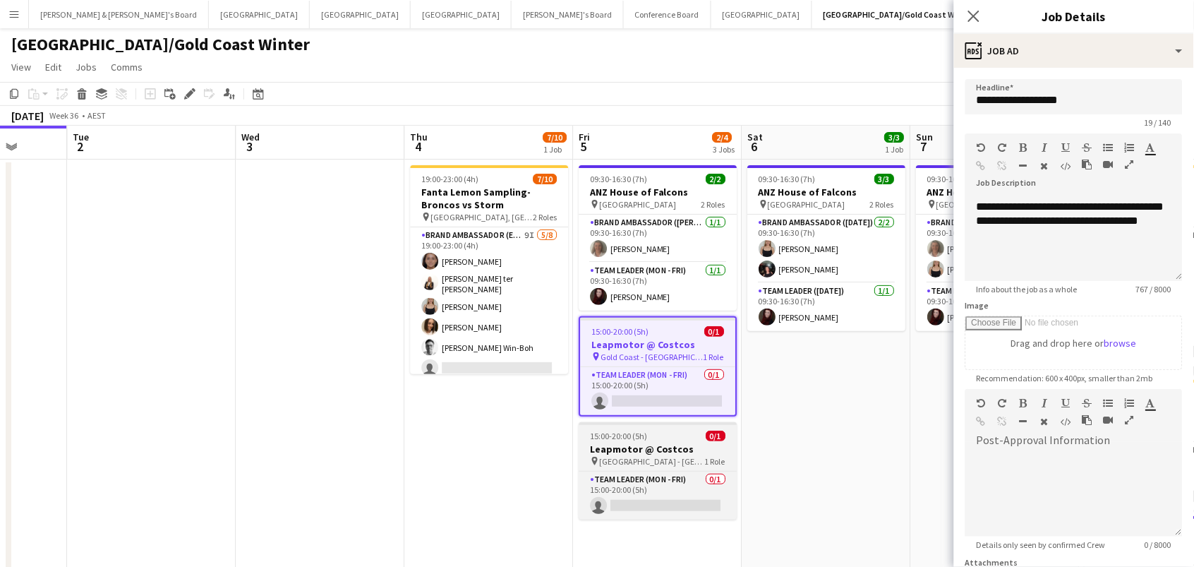
click at [699, 436] on div "15:00-20:00 (5h) 0/1" at bounding box center [658, 435] width 158 height 11
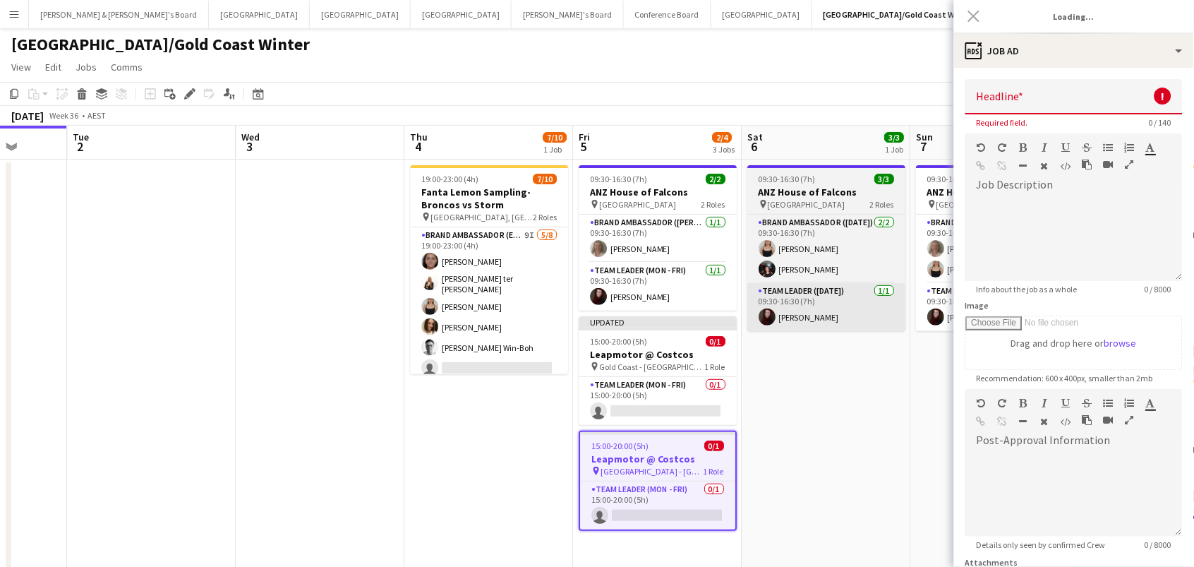
type input "**********"
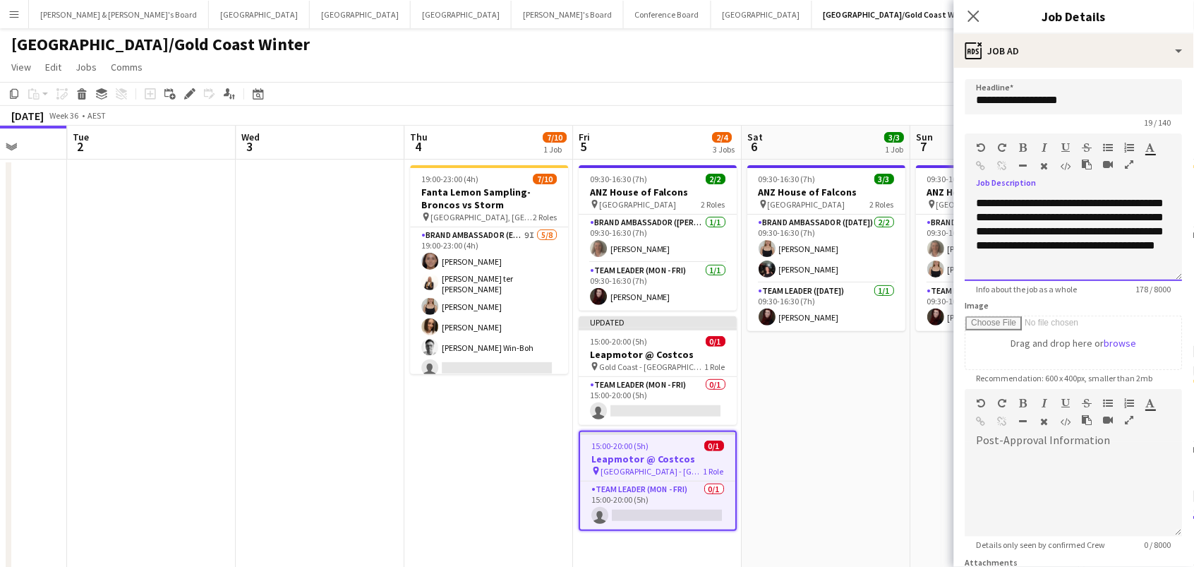
click at [1015, 262] on div "**********" at bounding box center [1073, 238] width 217 height 85
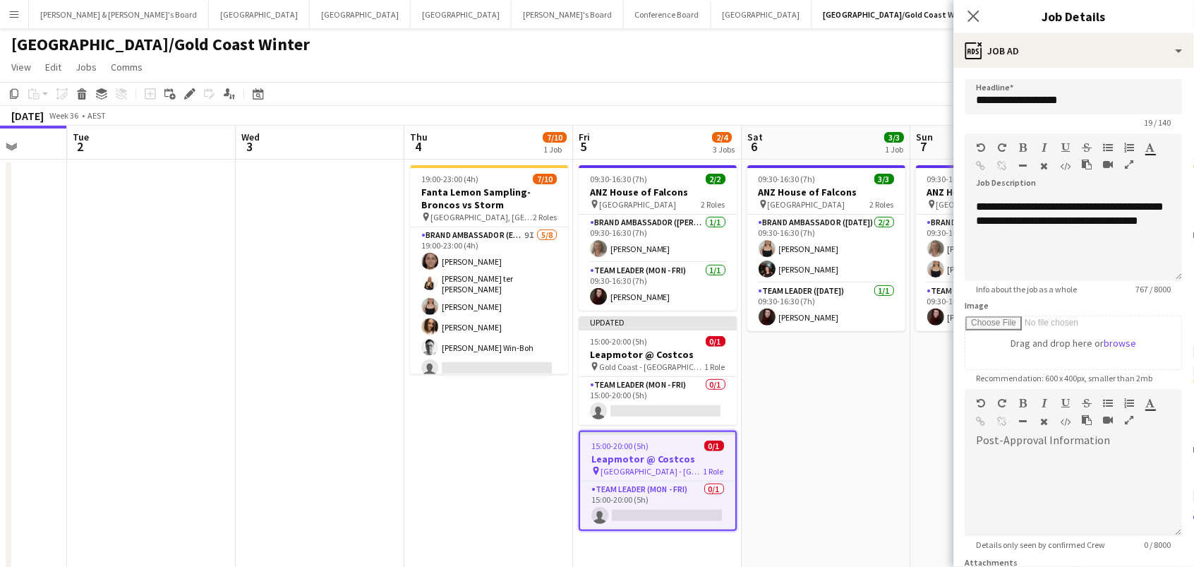
click at [821, 439] on app-date-cell "09:30-16:30 (7h) 3/3 ANZ House of Falcons pin Brisbane 2 Roles Brand Ambassador…" at bounding box center [826, 425] width 169 height 532
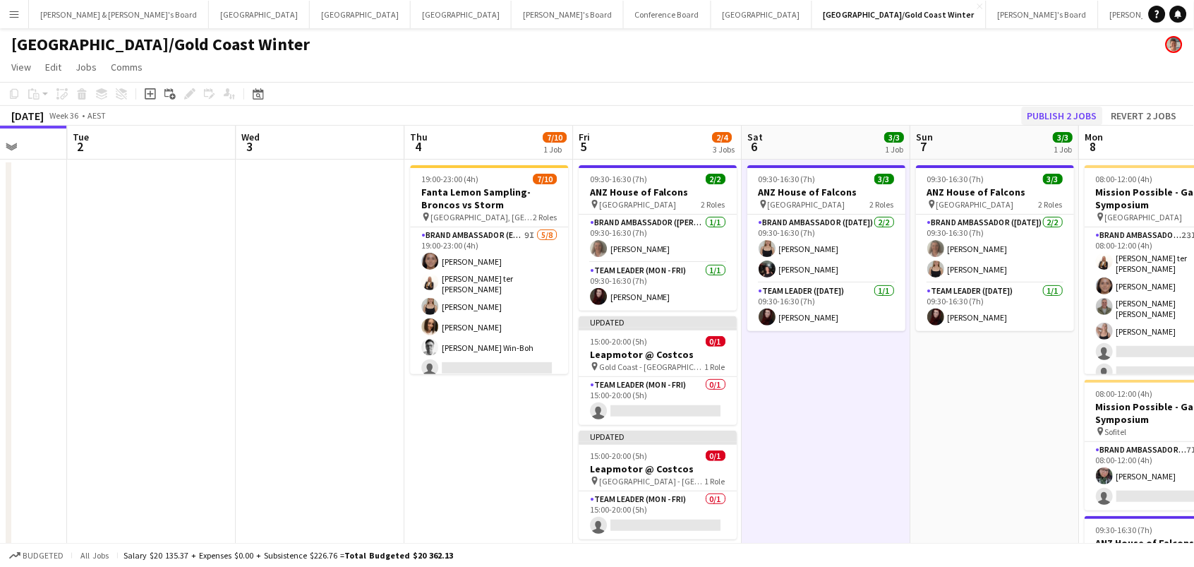
click at [1051, 109] on button "Publish 2 jobs" at bounding box center [1062, 116] width 81 height 18
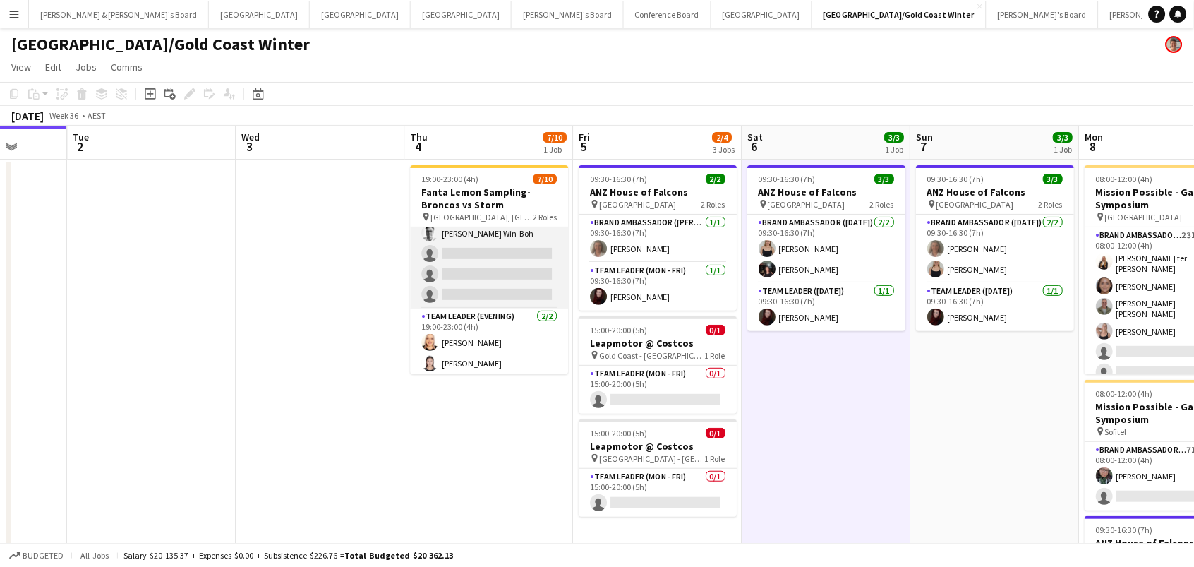
scroll to position [111, 0]
click at [496, 270] on app-card-role "Brand Ambassador (Evening) 9I 5/8 19:00-23:00 (4h) Leyre Ginard Raquel ter Haar…" at bounding box center [490, 213] width 158 height 195
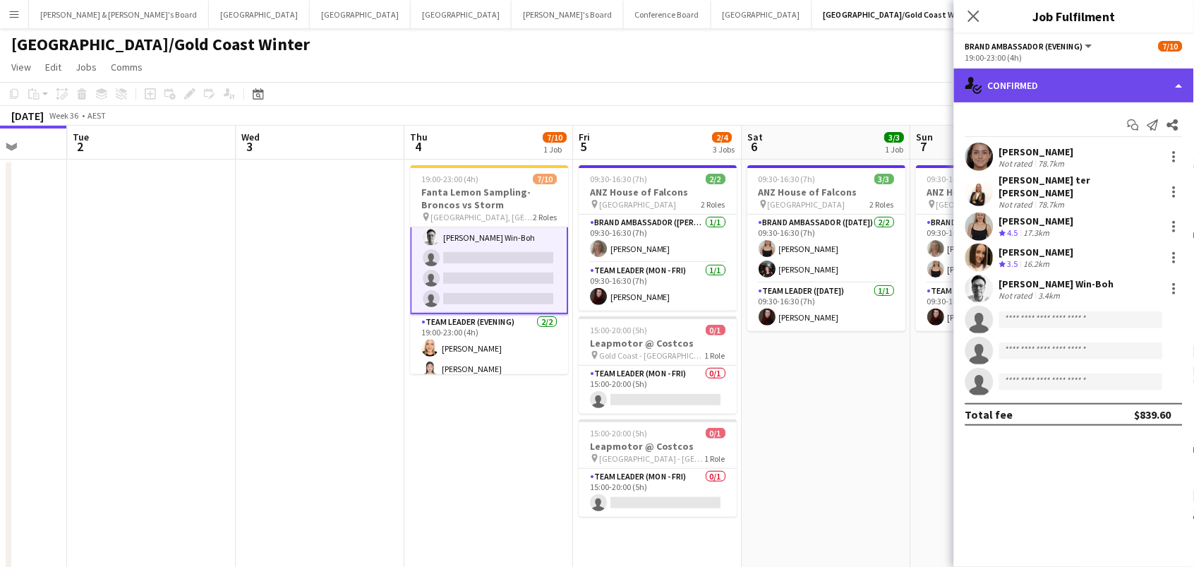
click at [1112, 87] on div "single-neutral-actions-check-2 Confirmed" at bounding box center [1074, 85] width 240 height 34
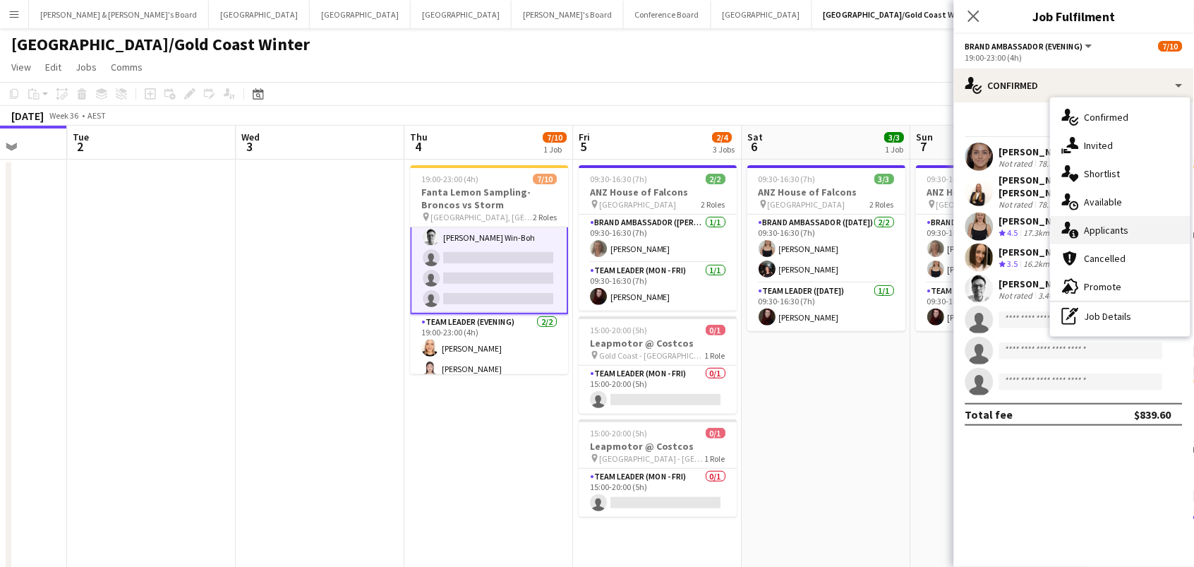
click at [1139, 234] on div "single-neutral-actions-information Applicants" at bounding box center [1121, 230] width 140 height 28
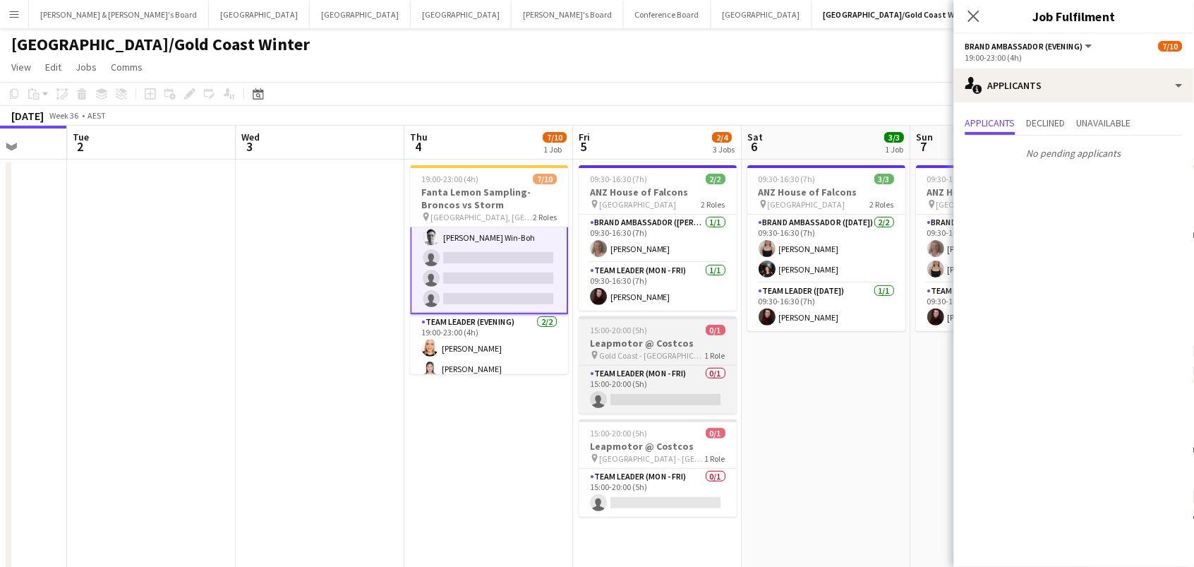
click at [685, 340] on h3 "Leapmotor @ Costcos" at bounding box center [658, 343] width 158 height 13
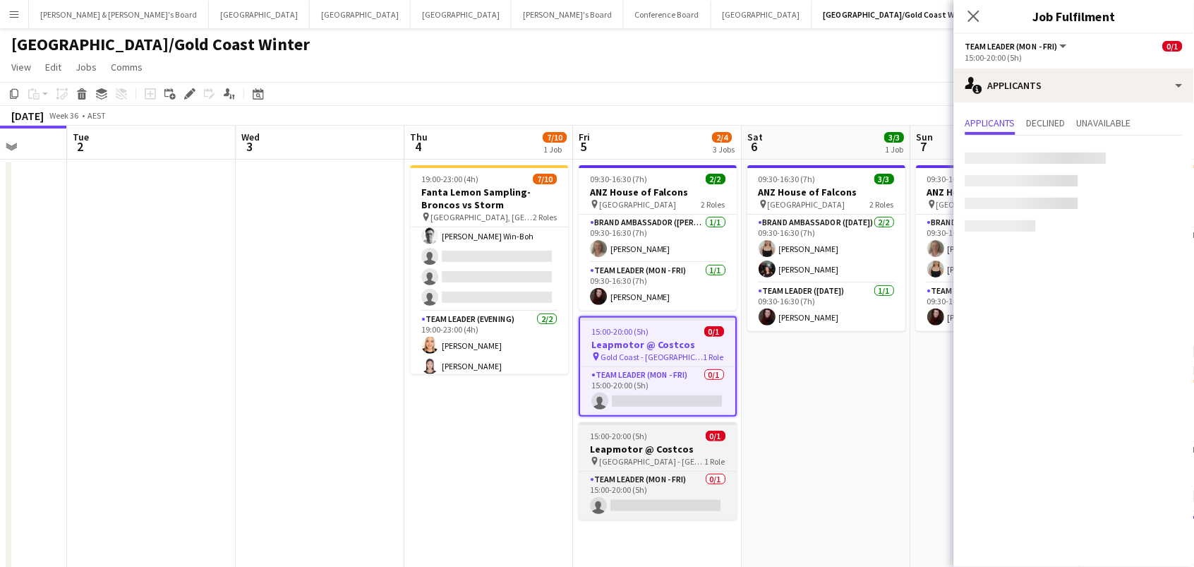
click at [645, 467] on app-job-card "15:00-20:00 (5h) 0/1 Leapmotor @ Costcos pin North Lakes - QLD 1 Role Team Lead…" at bounding box center [658, 470] width 158 height 97
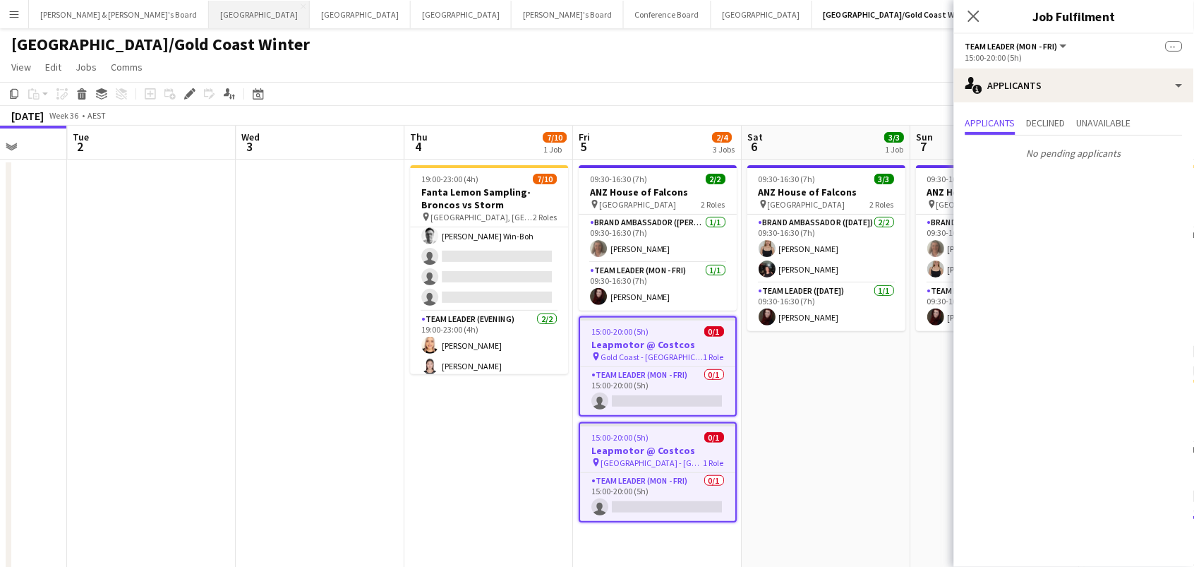
click at [209, 16] on button "Adelaide Close" at bounding box center [259, 15] width 101 height 28
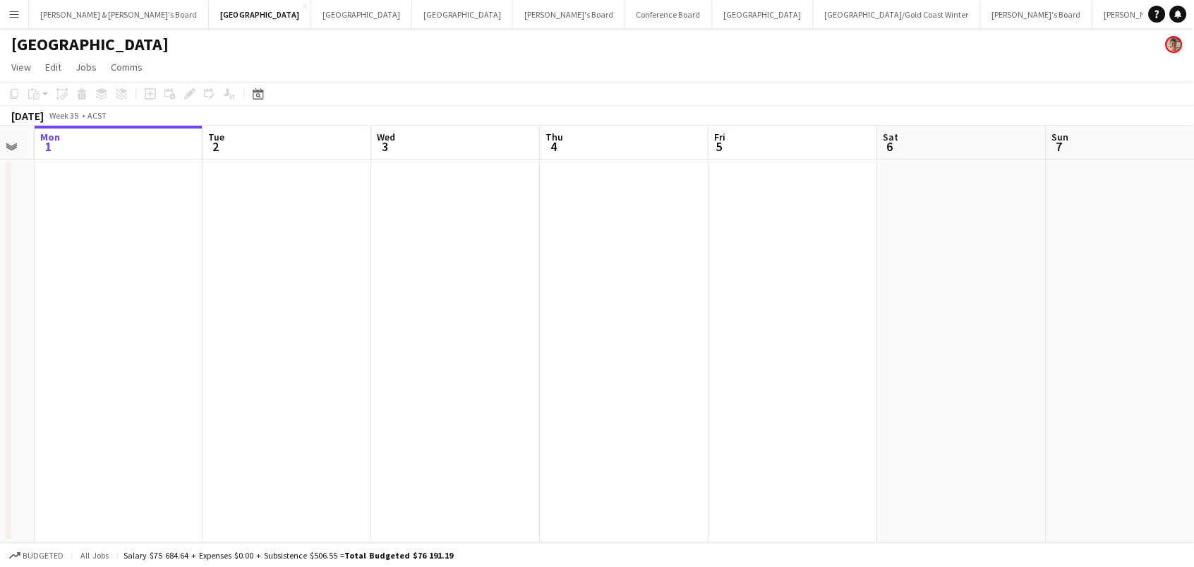
scroll to position [0, 576]
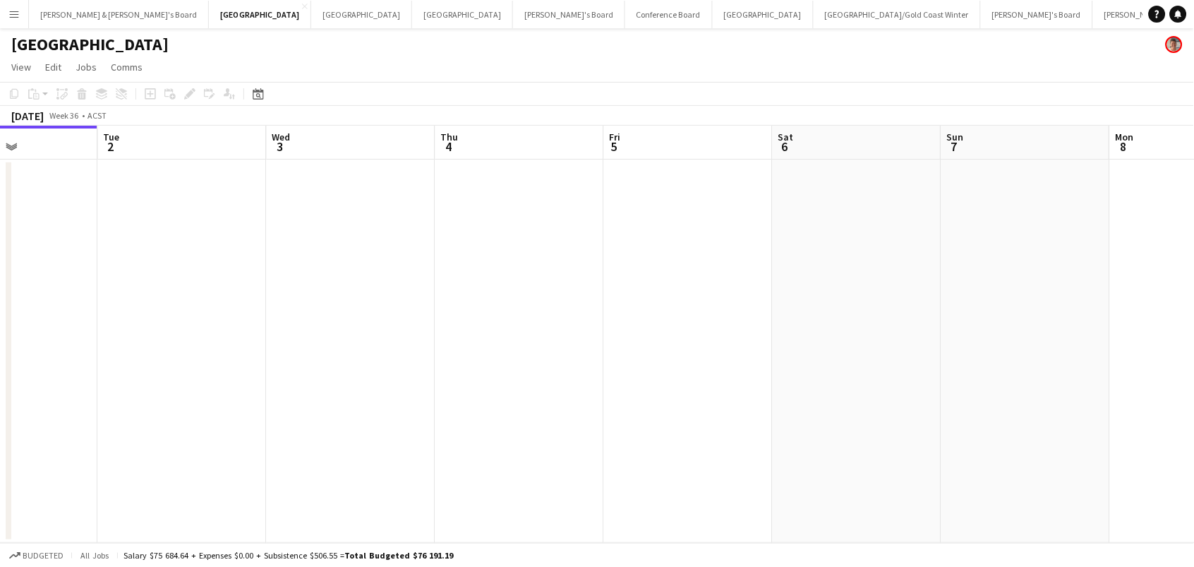
click at [686, 179] on app-date-cell at bounding box center [688, 350] width 169 height 383
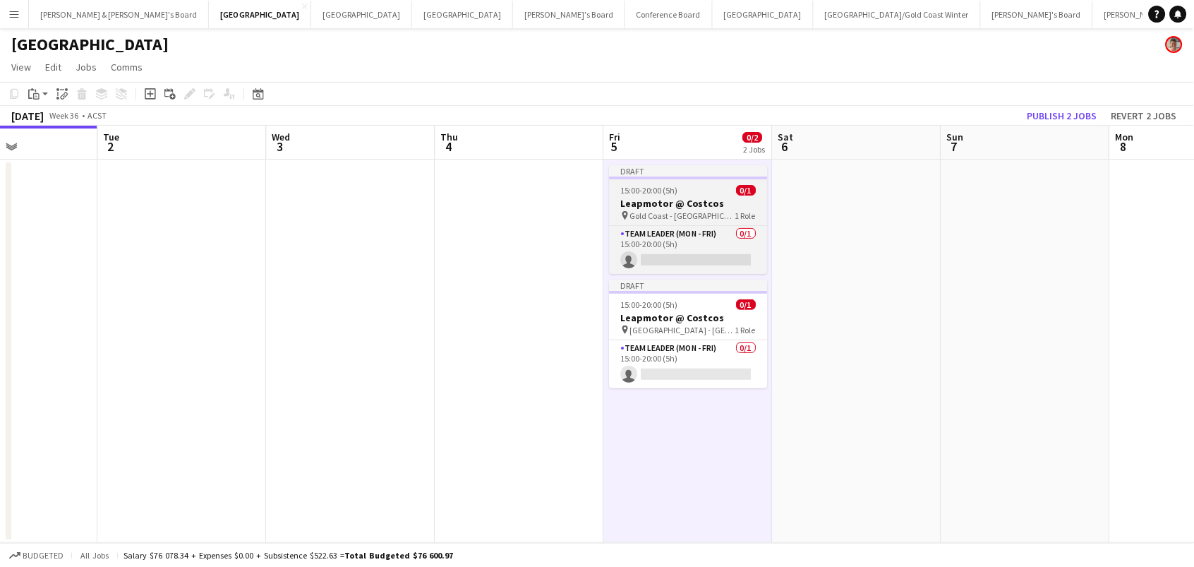
click at [673, 191] on span "15:00-20:00 (5h)" at bounding box center [649, 190] width 57 height 11
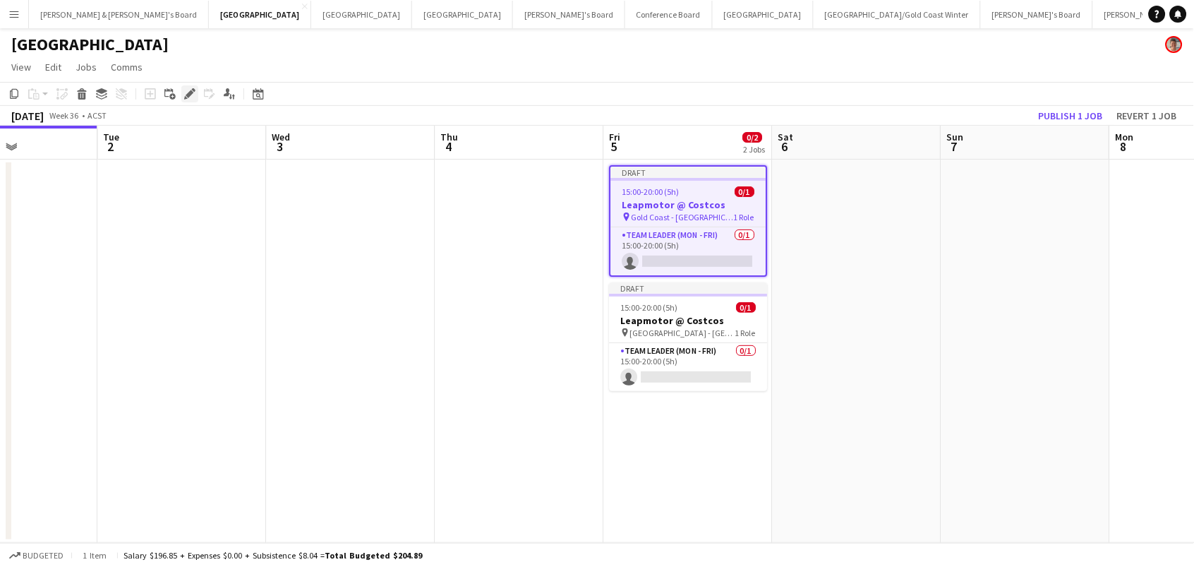
click at [189, 90] on icon at bounding box center [190, 94] width 8 height 8
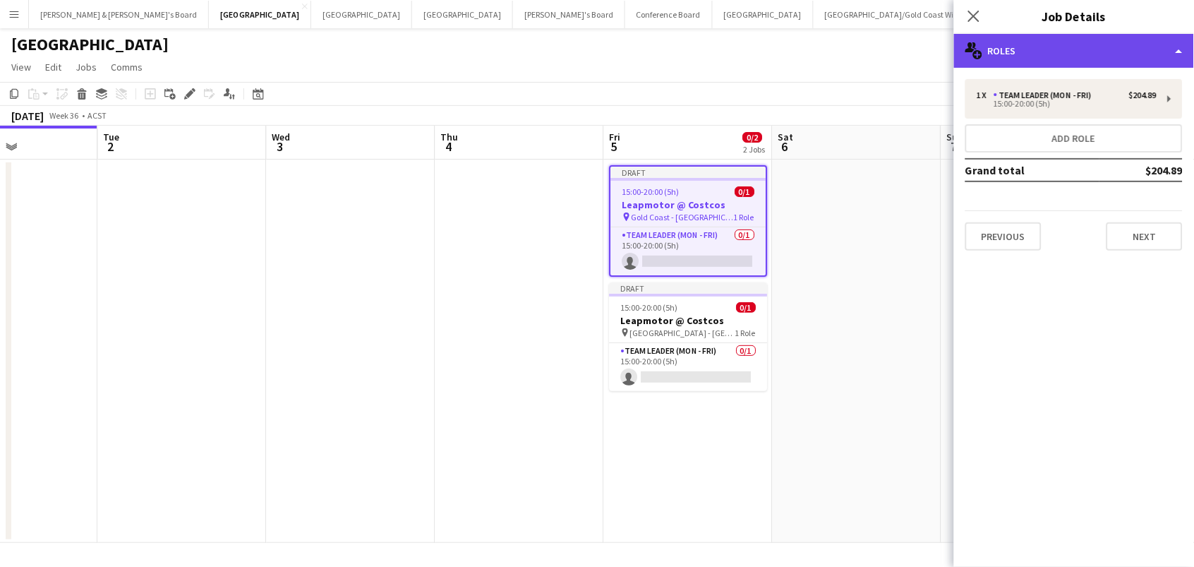
click at [1057, 49] on div "multiple-users-add Roles" at bounding box center [1074, 51] width 240 height 34
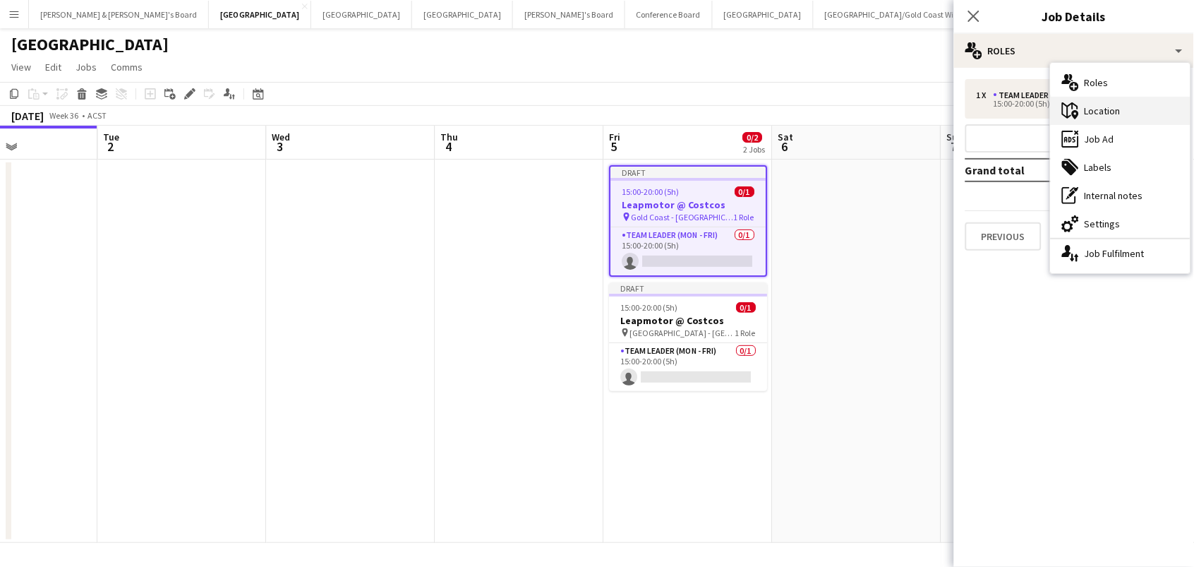
click at [1109, 109] on div "maps-pin-1 Location" at bounding box center [1121, 111] width 140 height 28
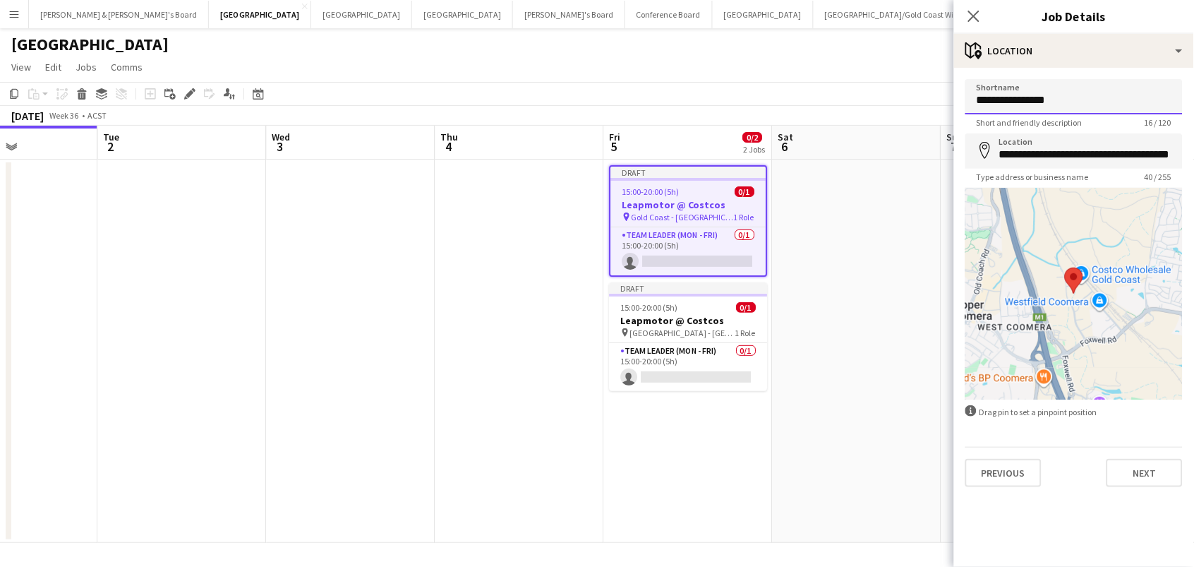
drag, startPoint x: 1111, startPoint y: 99, endPoint x: 839, endPoint y: 90, distance: 271.8
paste input "**********"
type input "**********"
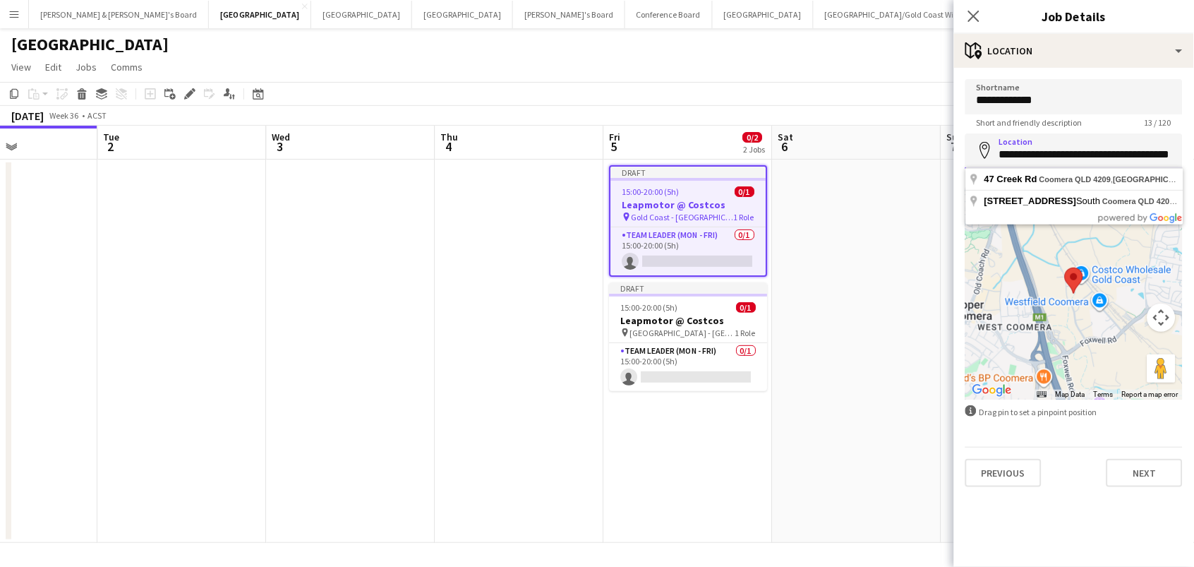
paste input
type input "**********"
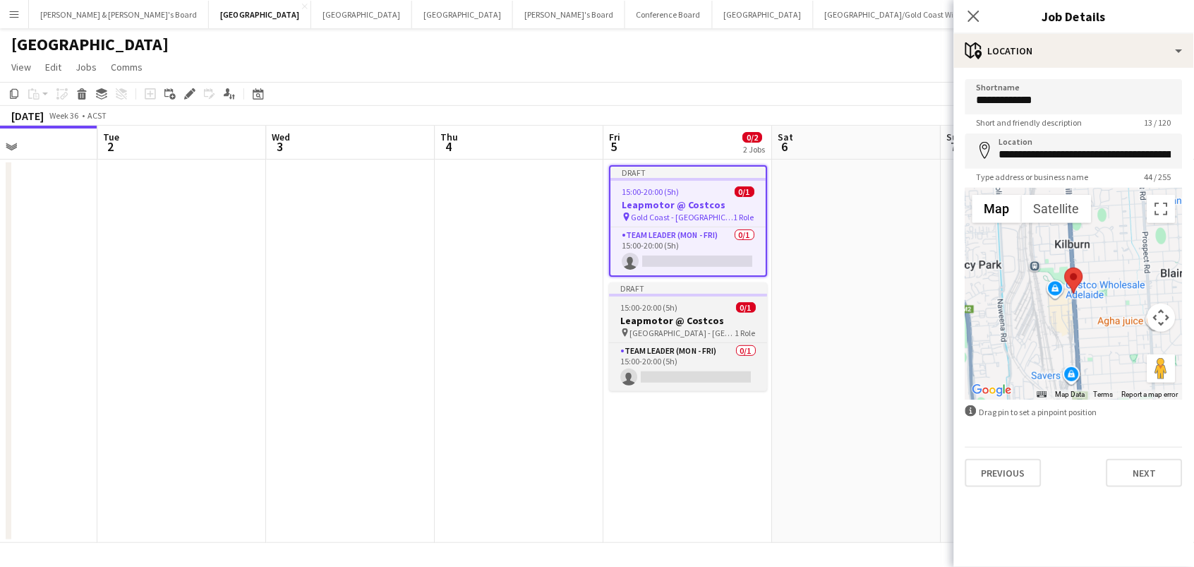
click at [667, 306] on span "15:00-20:00 (5h)" at bounding box center [649, 307] width 57 height 11
type input "**********"
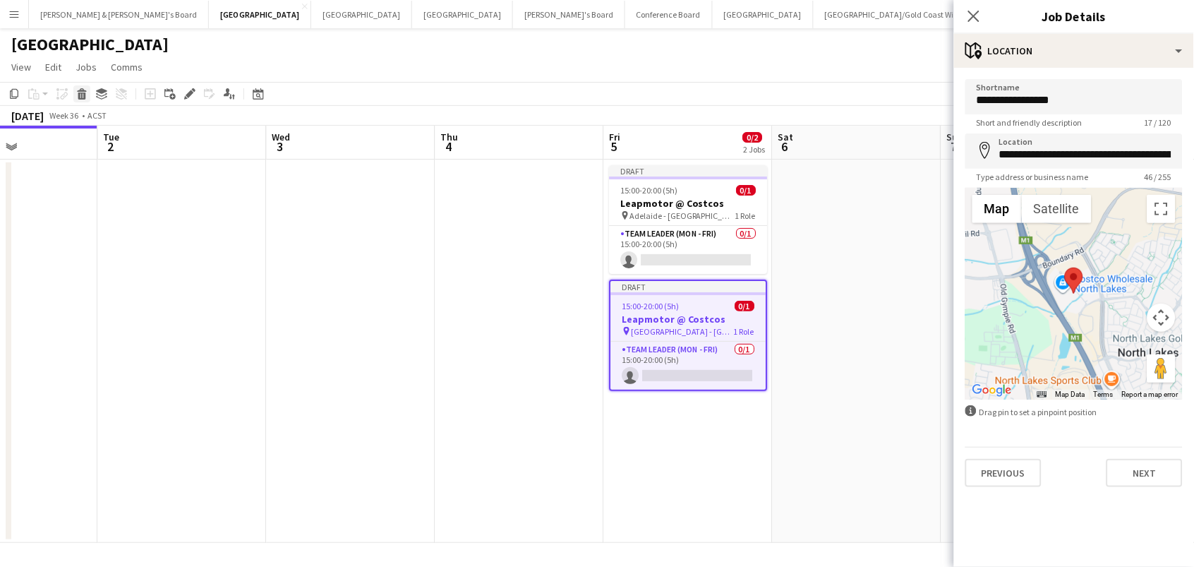
click at [76, 91] on icon "Delete" at bounding box center [81, 93] width 11 height 11
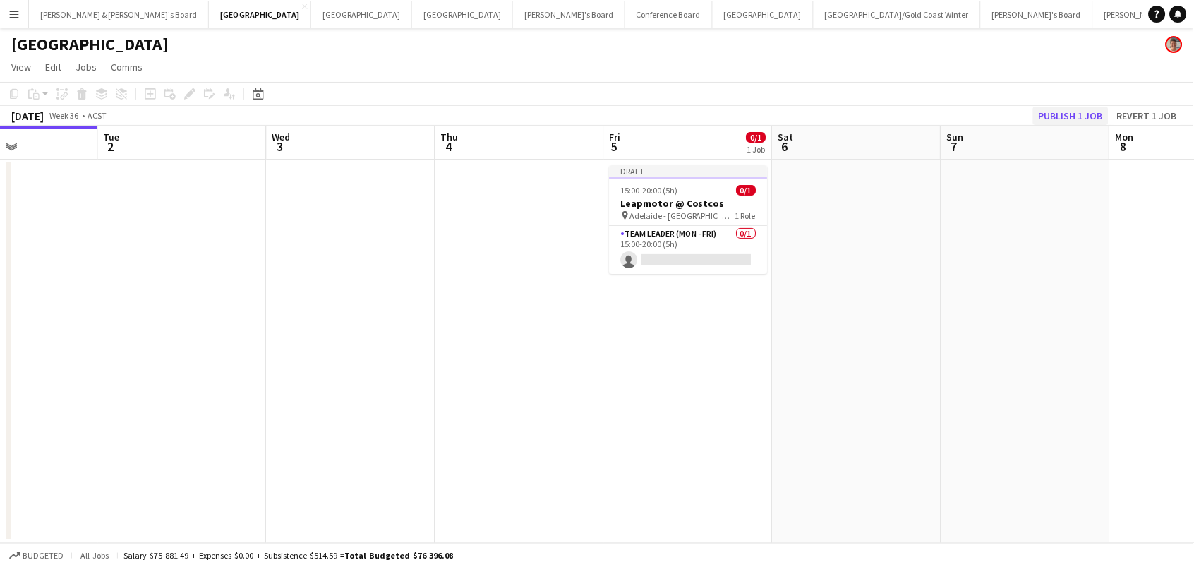
click at [1062, 109] on button "Publish 1 job" at bounding box center [1071, 116] width 76 height 18
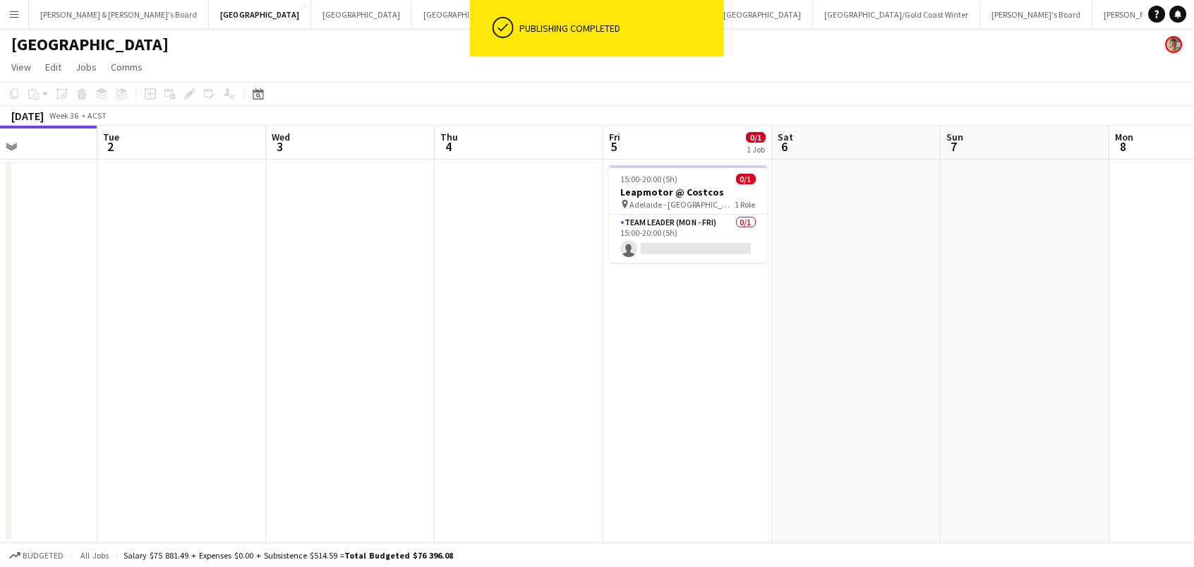
click at [645, 195] on h3 "Leapmotor @ Costcos" at bounding box center [689, 192] width 158 height 13
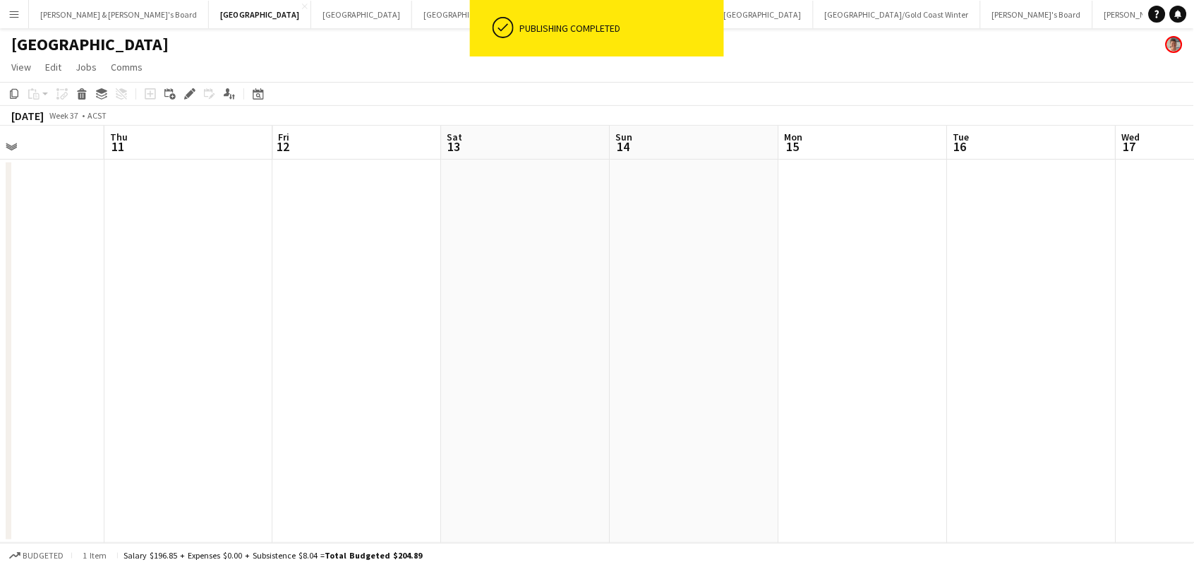
scroll to position [0, 411]
click at [380, 181] on app-date-cell at bounding box center [347, 350] width 169 height 383
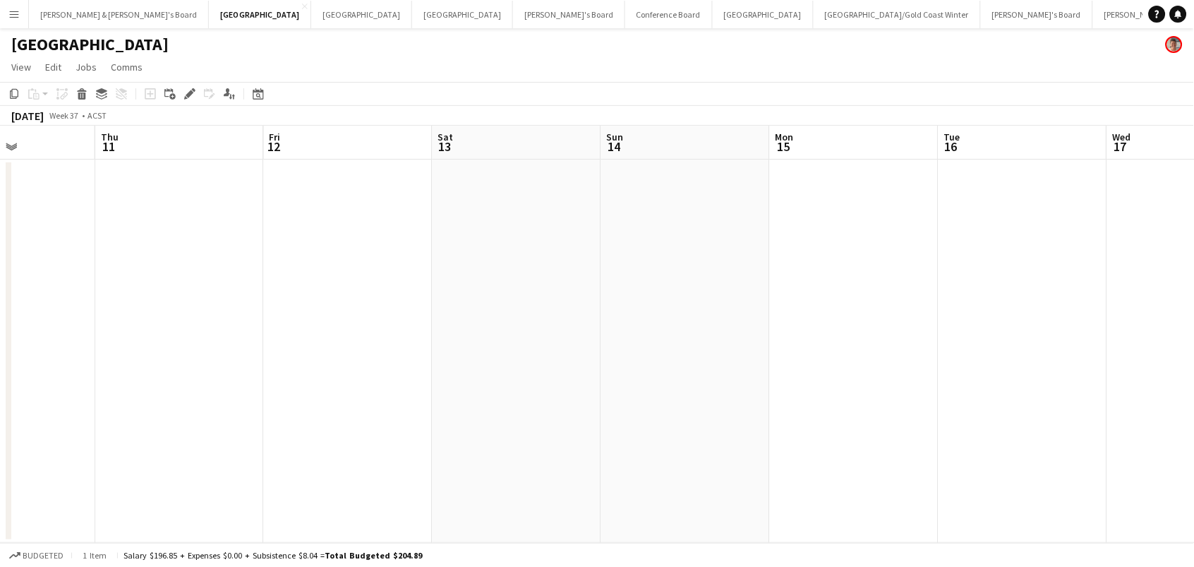
click at [322, 182] on app-date-cell at bounding box center [348, 350] width 169 height 383
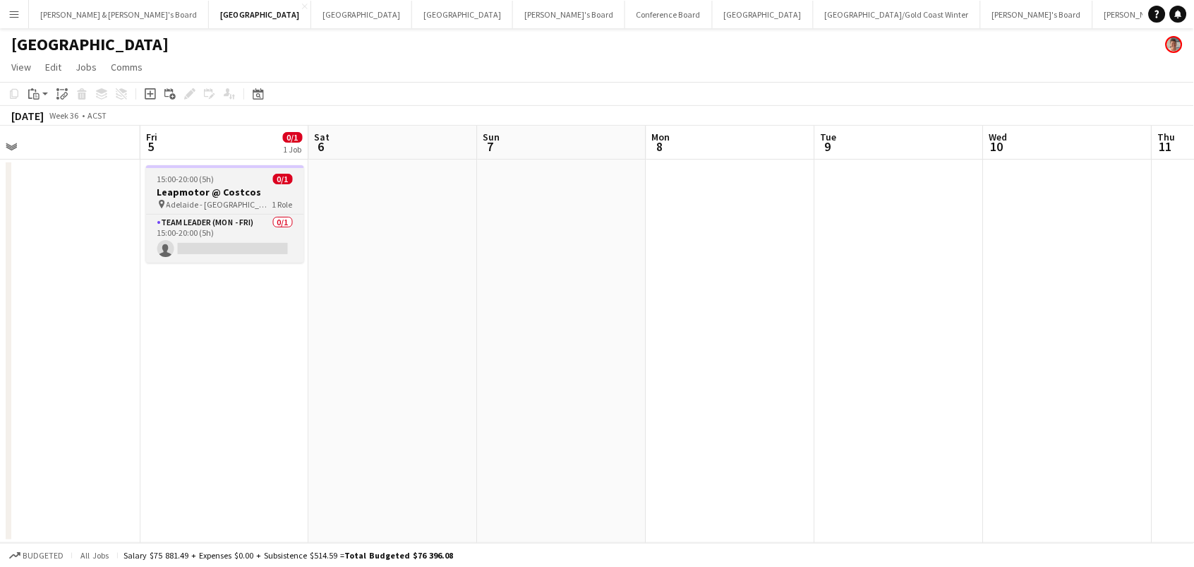
click at [191, 186] on h3 "Leapmotor @ Costcos" at bounding box center [225, 192] width 158 height 13
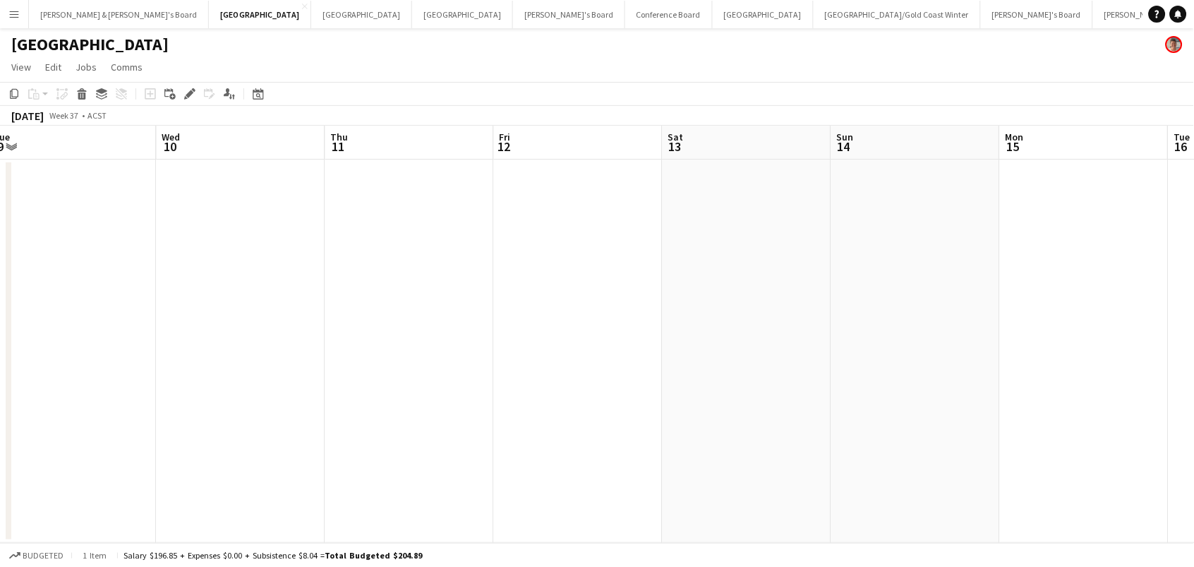
click at [605, 190] on app-date-cell at bounding box center [578, 350] width 169 height 383
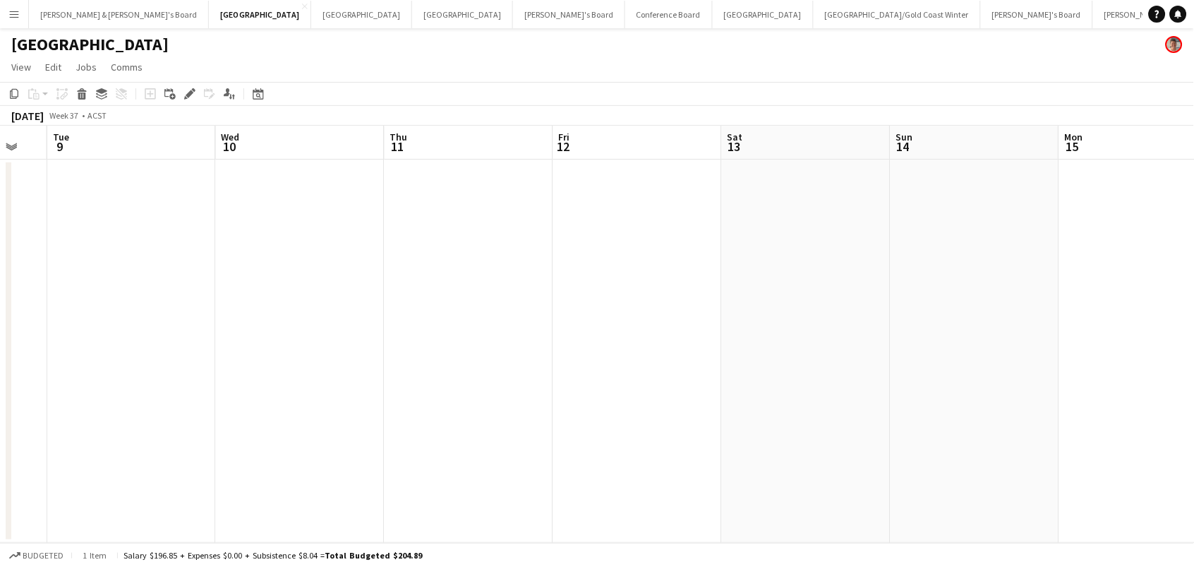
scroll to position [0, 424]
click at [16, 93] on icon "Copy" at bounding box center [13, 93] width 11 height 11
click at [638, 173] on app-date-cell at bounding box center [672, 350] width 169 height 383
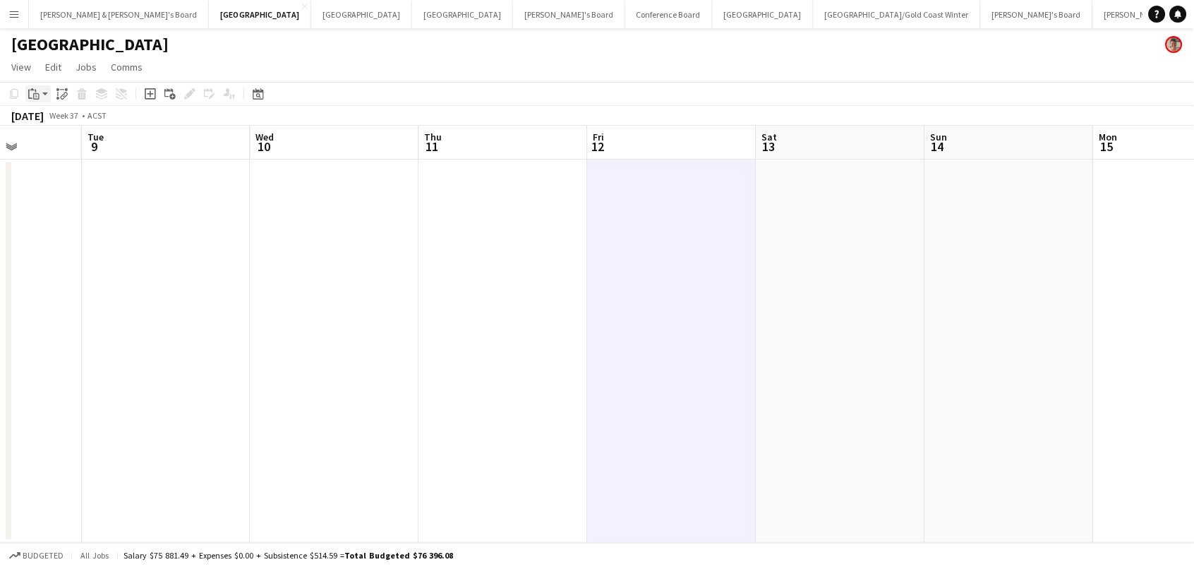
click at [30, 95] on icon "Paste" at bounding box center [33, 93] width 11 height 11
click at [54, 119] on link "Paste Command V" at bounding box center [92, 120] width 111 height 13
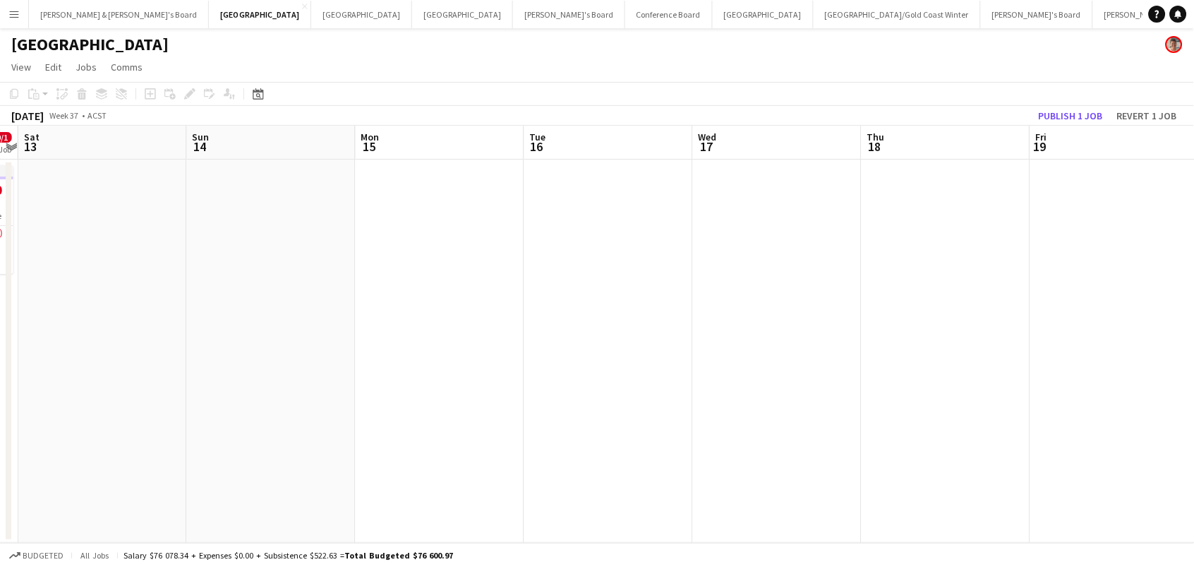
scroll to position [0, 555]
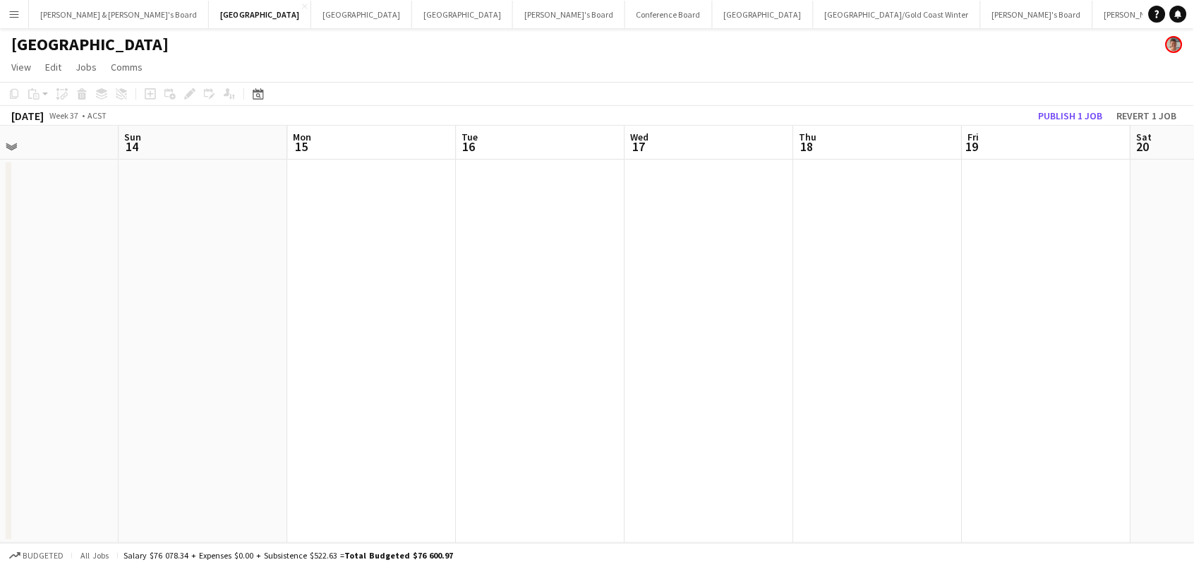
click at [656, 172] on app-date-cell at bounding box center [709, 350] width 169 height 383
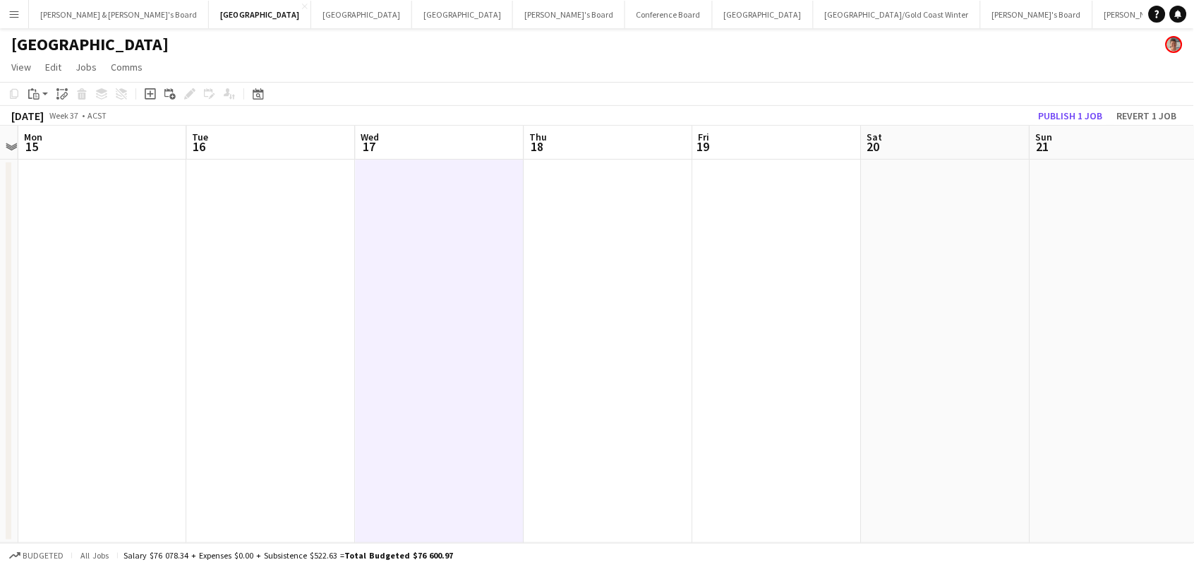
click at [747, 174] on app-date-cell at bounding box center [777, 350] width 169 height 383
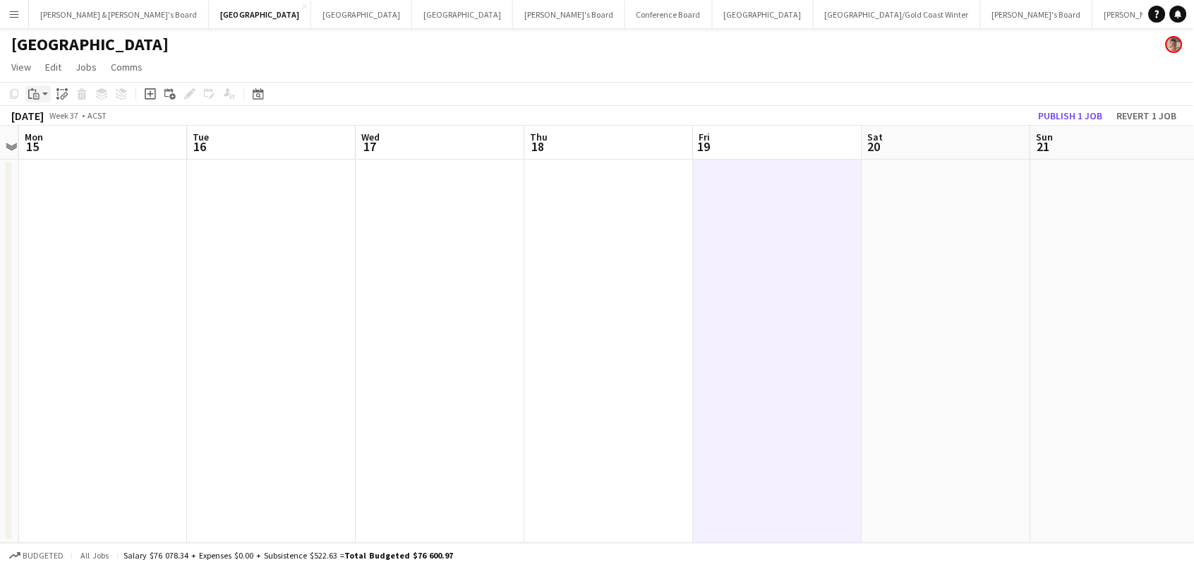
click at [39, 92] on icon "Paste" at bounding box center [33, 93] width 11 height 11
click at [49, 123] on link "Paste Command V" at bounding box center [92, 120] width 111 height 13
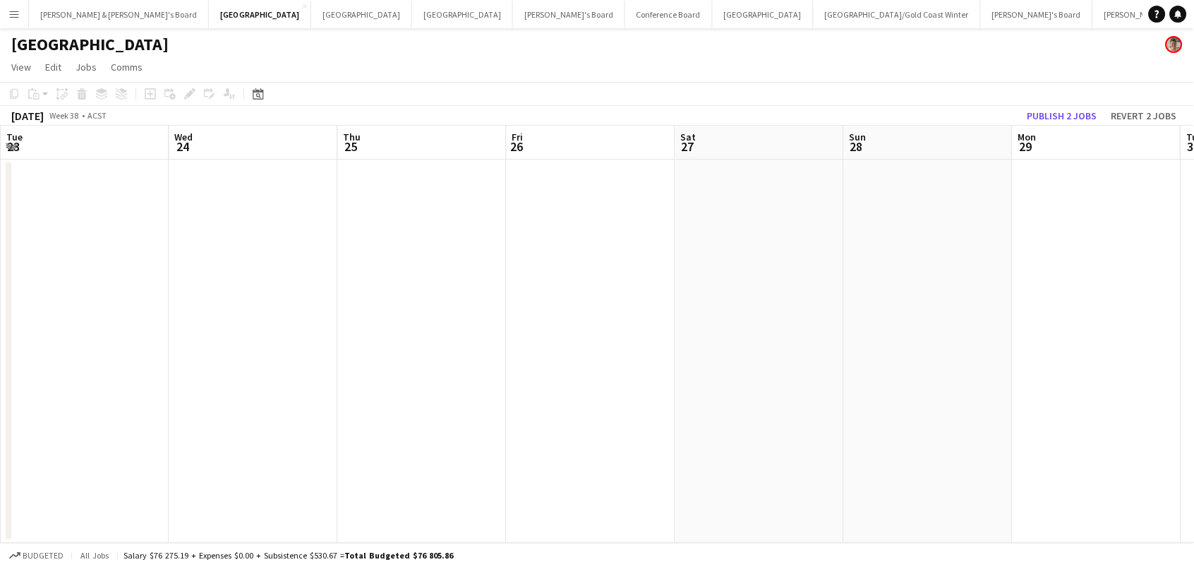
scroll to position [0, 527]
click at [545, 191] on app-date-cell at bounding box center [569, 350] width 169 height 383
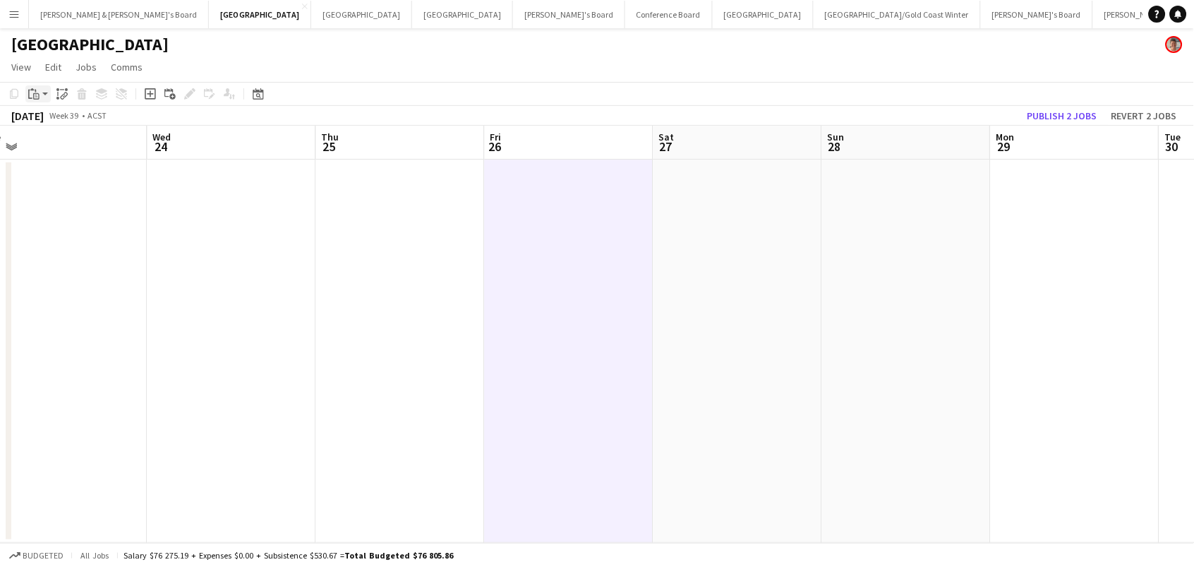
click at [30, 96] on icon "Paste" at bounding box center [33, 93] width 11 height 11
click at [47, 125] on link "Paste Command V" at bounding box center [92, 120] width 111 height 13
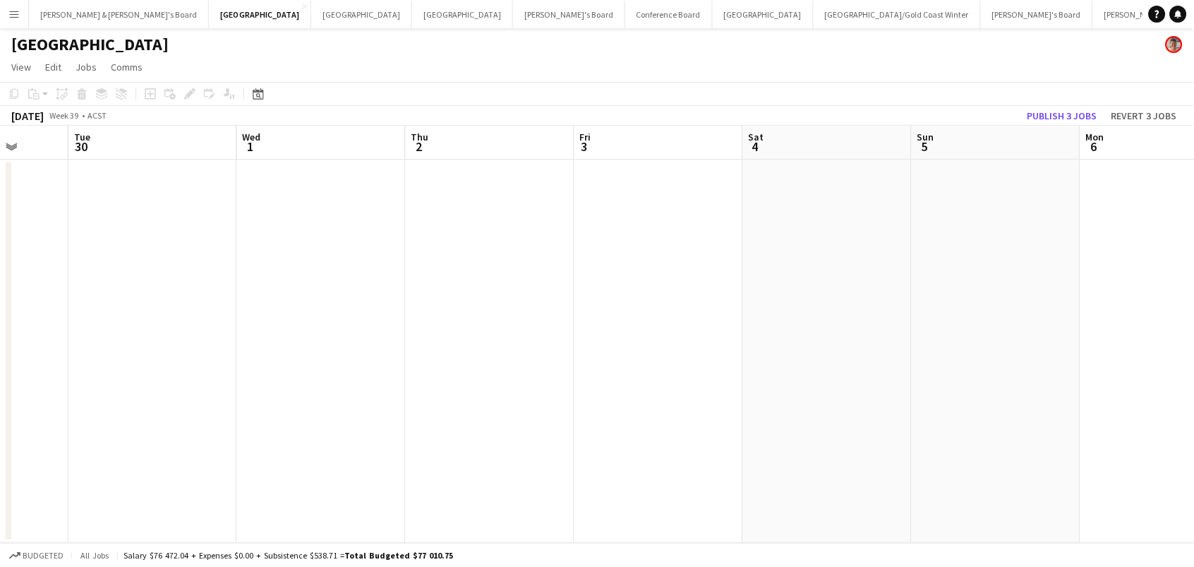
scroll to position [0, 457]
click at [610, 190] on app-date-cell at bounding box center [639, 350] width 169 height 383
click at [897, 195] on app-date-cell at bounding box center [959, 350] width 169 height 383
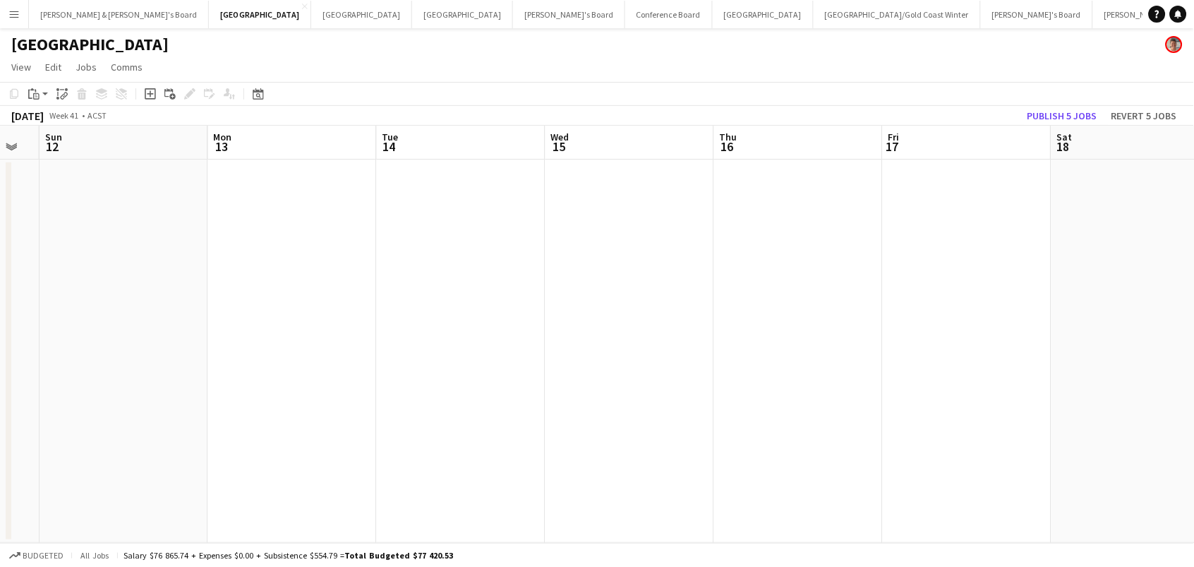
click at [910, 173] on app-date-cell at bounding box center [967, 350] width 169 height 383
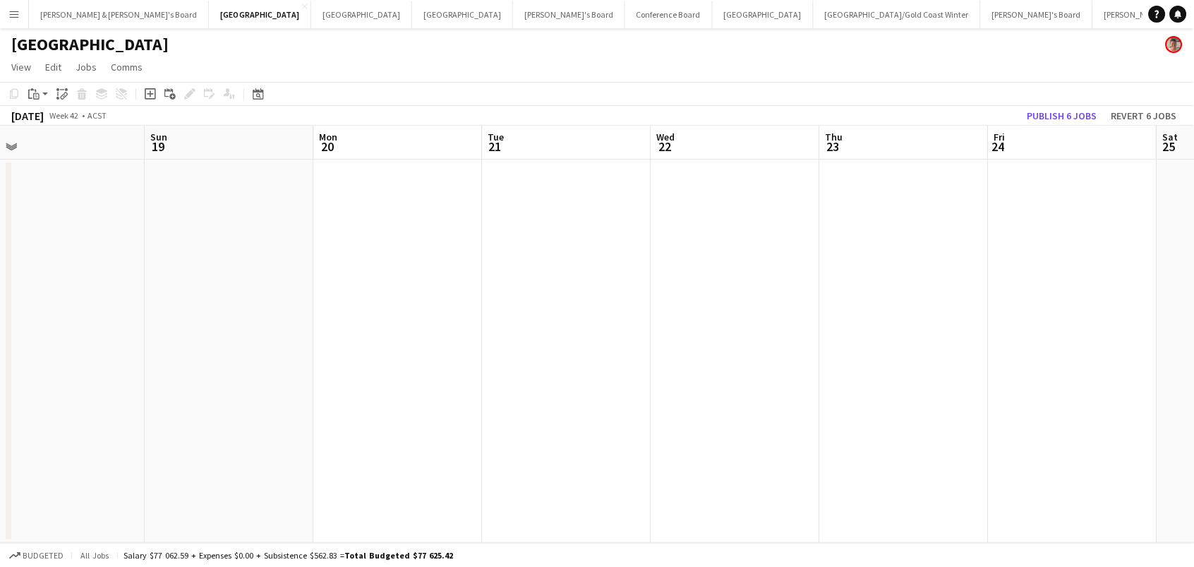
scroll to position [0, 612]
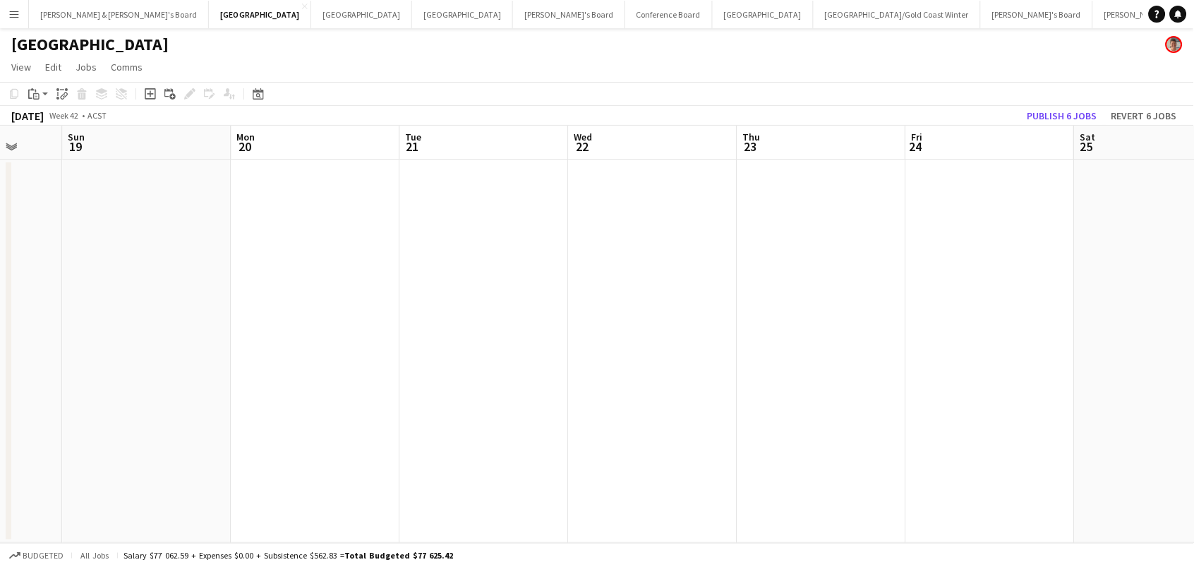
click at [946, 176] on app-date-cell at bounding box center [990, 350] width 169 height 383
click at [740, 181] on app-date-cell at bounding box center [812, 350] width 169 height 383
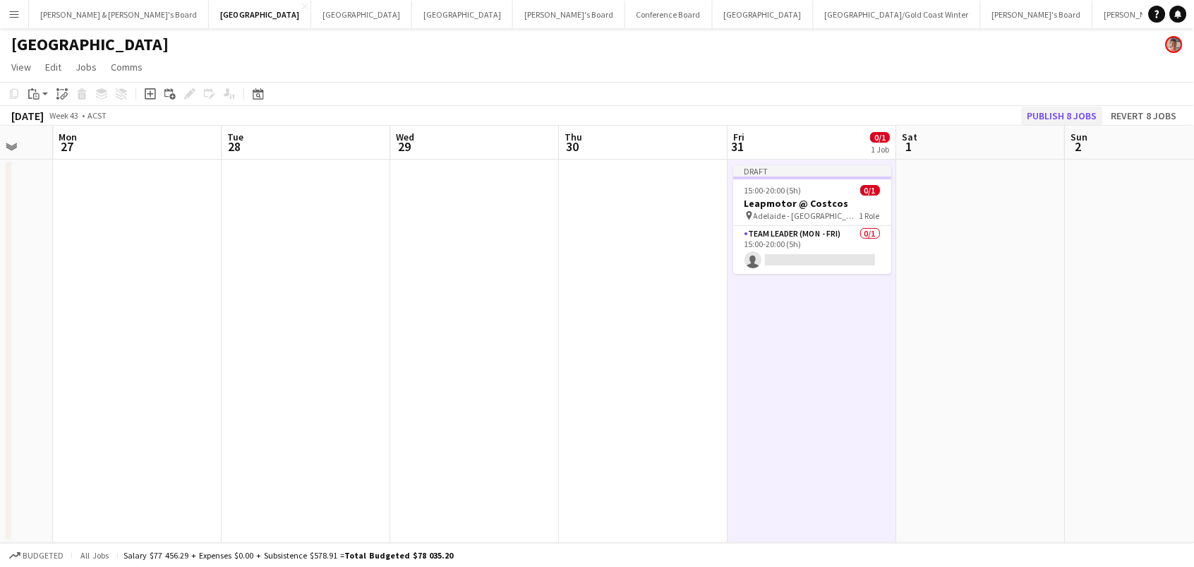
click at [1048, 112] on button "Publish 8 jobs" at bounding box center [1062, 116] width 81 height 18
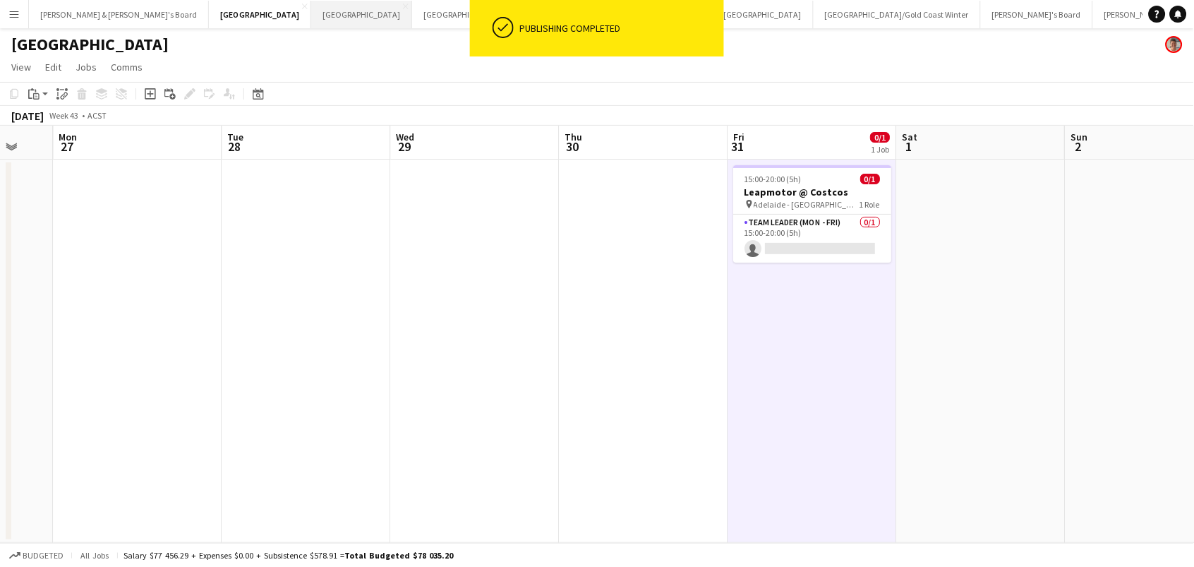
click at [311, 16] on button "Perth Close" at bounding box center [361, 15] width 101 height 28
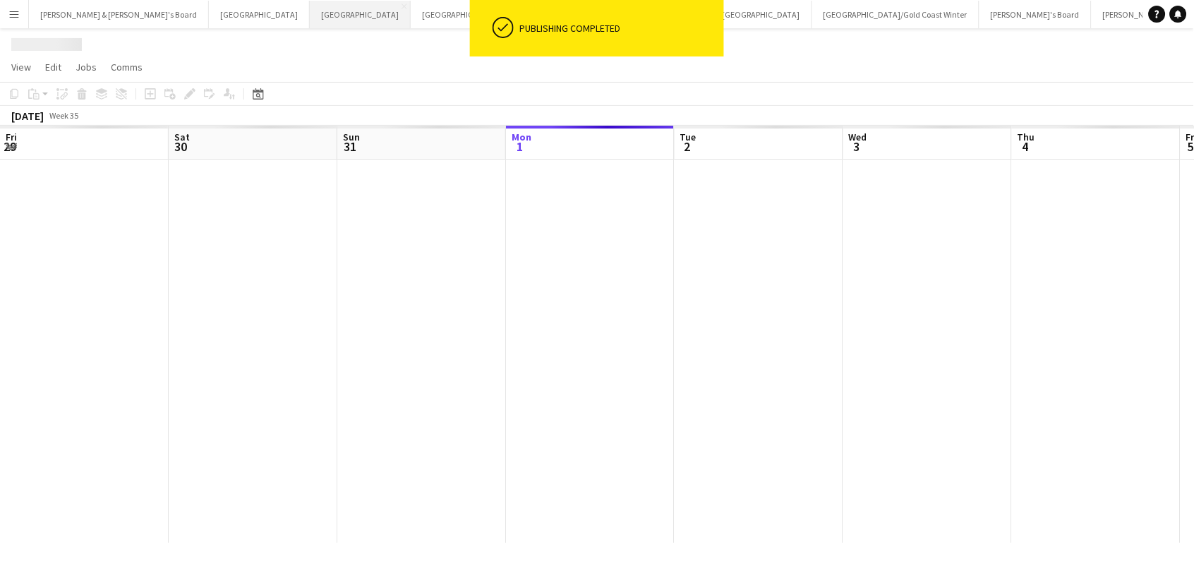
scroll to position [0, 337]
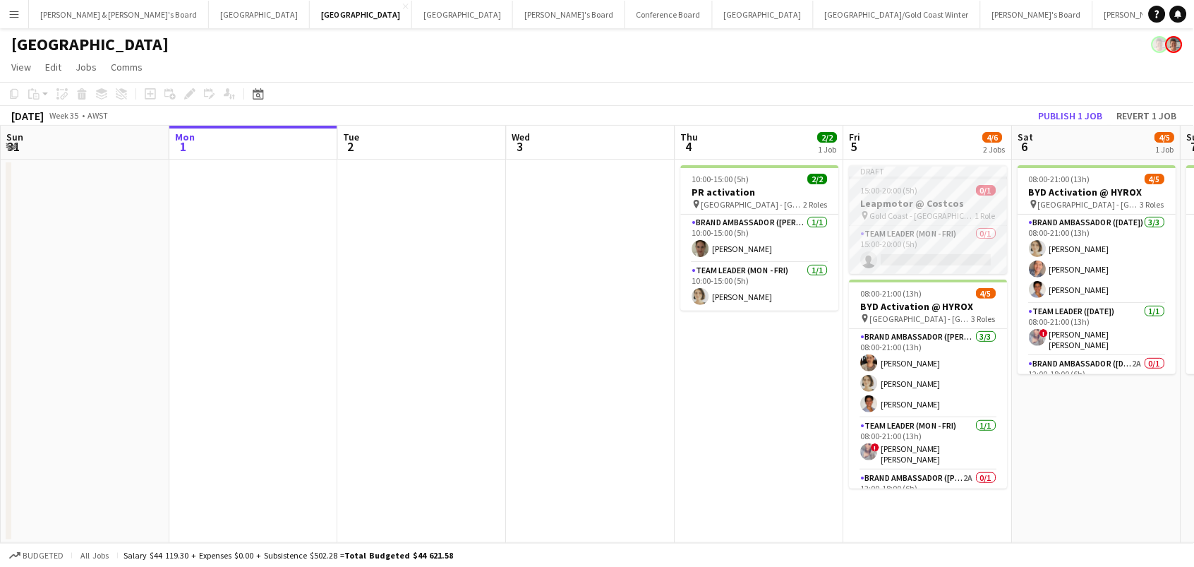
click at [867, 188] on span "15:00-20:00 (5h)" at bounding box center [889, 190] width 57 height 11
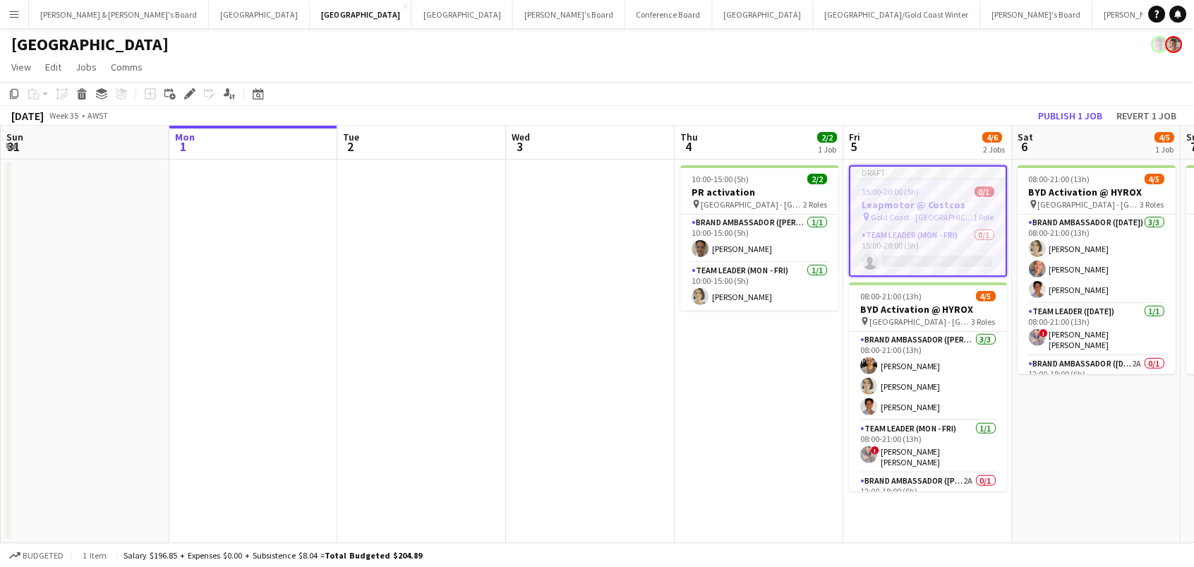
scroll to position [0, 336]
click at [186, 91] on icon "Edit" at bounding box center [189, 93] width 11 height 11
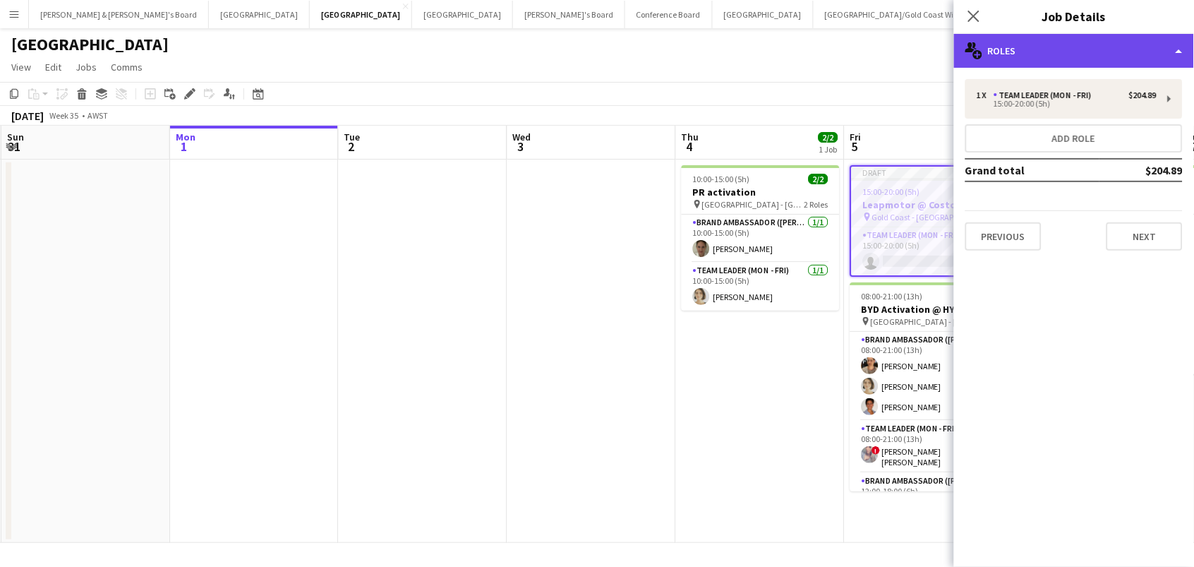
click at [1051, 55] on div "multiple-users-add Roles" at bounding box center [1074, 51] width 240 height 34
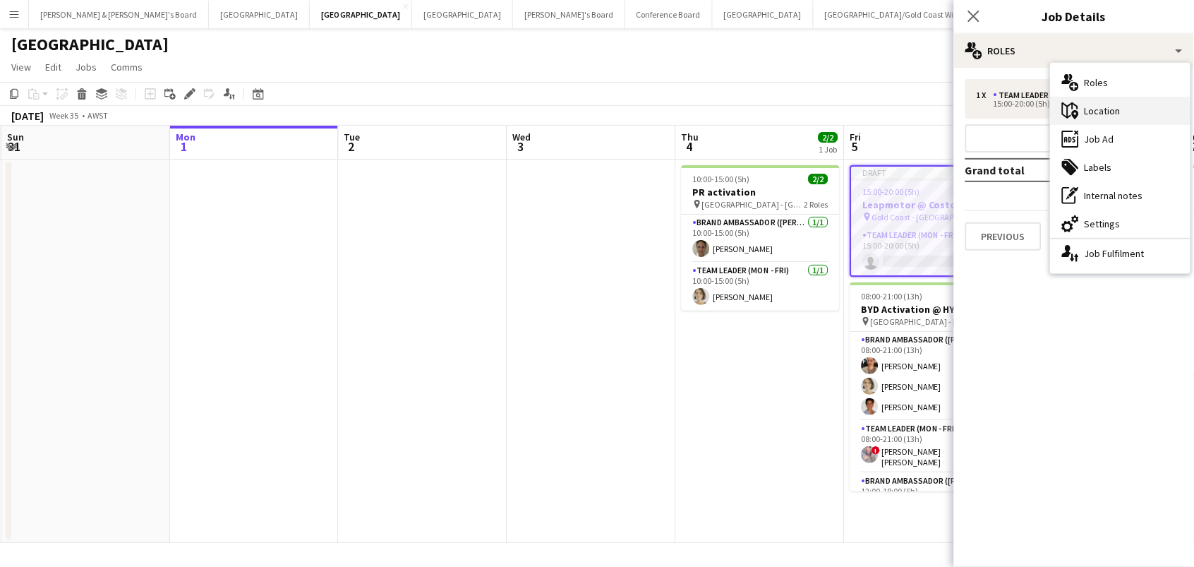
click at [1079, 104] on icon "maps-pin-1" at bounding box center [1070, 110] width 17 height 17
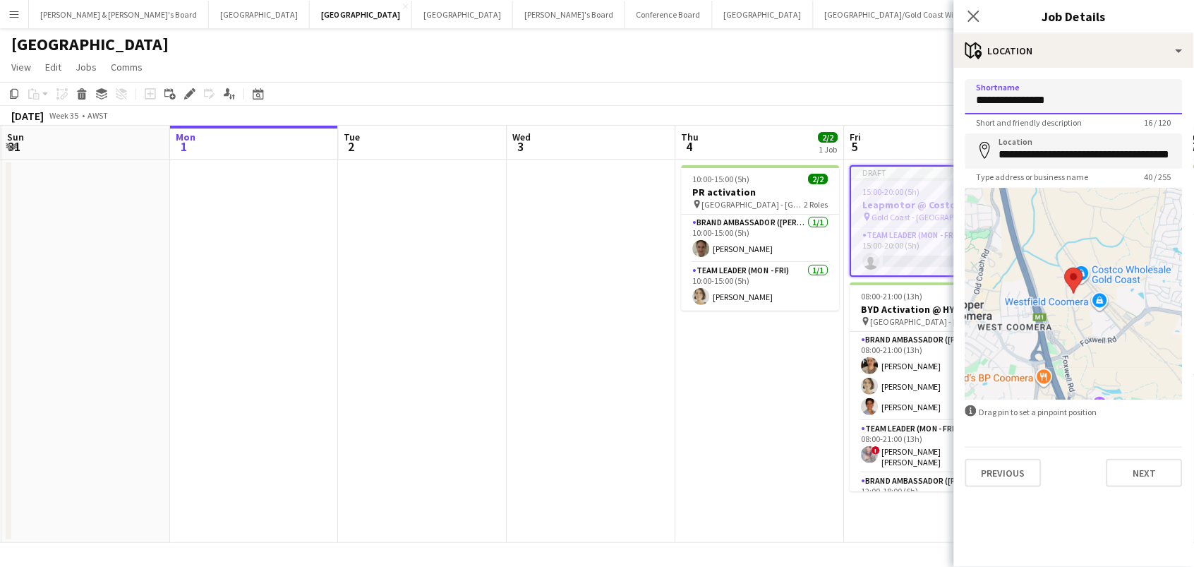
drag, startPoint x: 1079, startPoint y: 104, endPoint x: 768, endPoint y: 54, distance: 315.2
type input "**********"
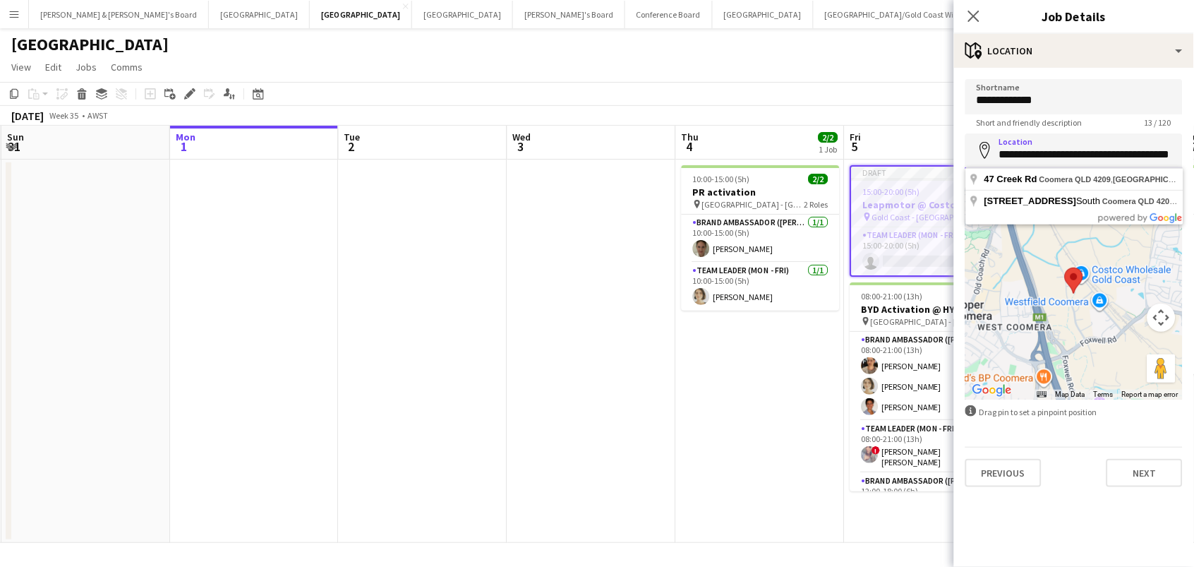
paste input
type input "**********"
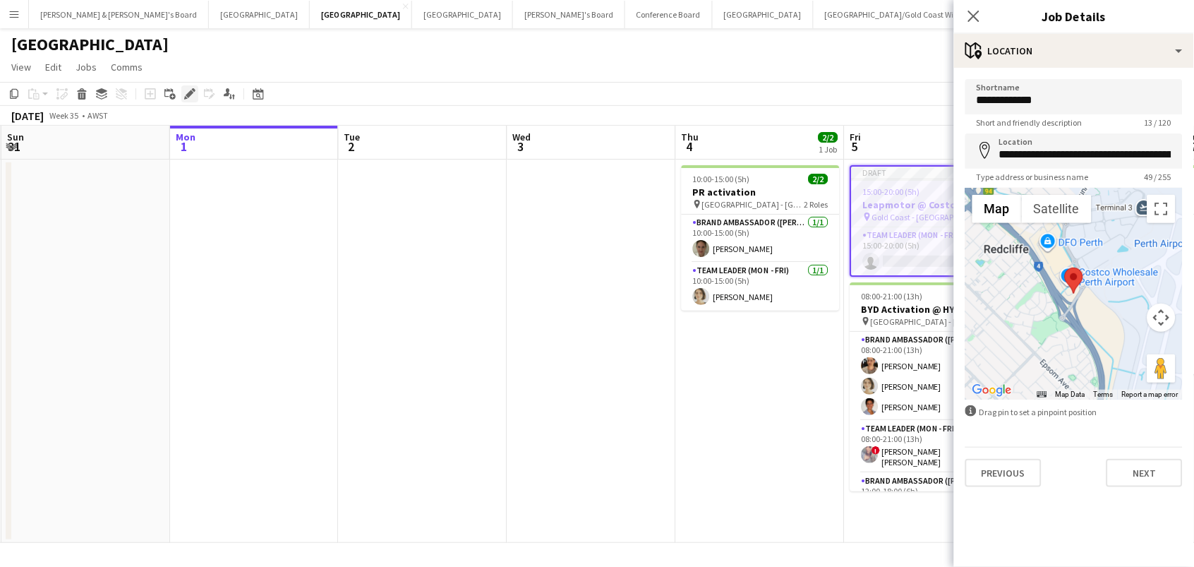
click at [188, 95] on icon at bounding box center [190, 94] width 8 height 8
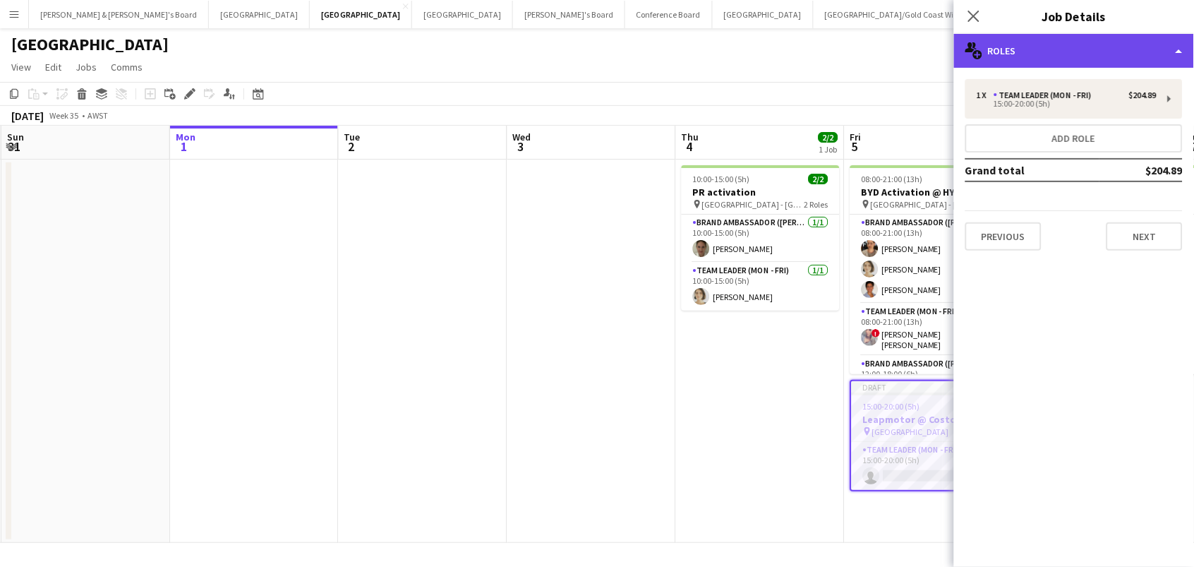
click at [1033, 54] on div "multiple-users-add Roles" at bounding box center [1074, 51] width 240 height 34
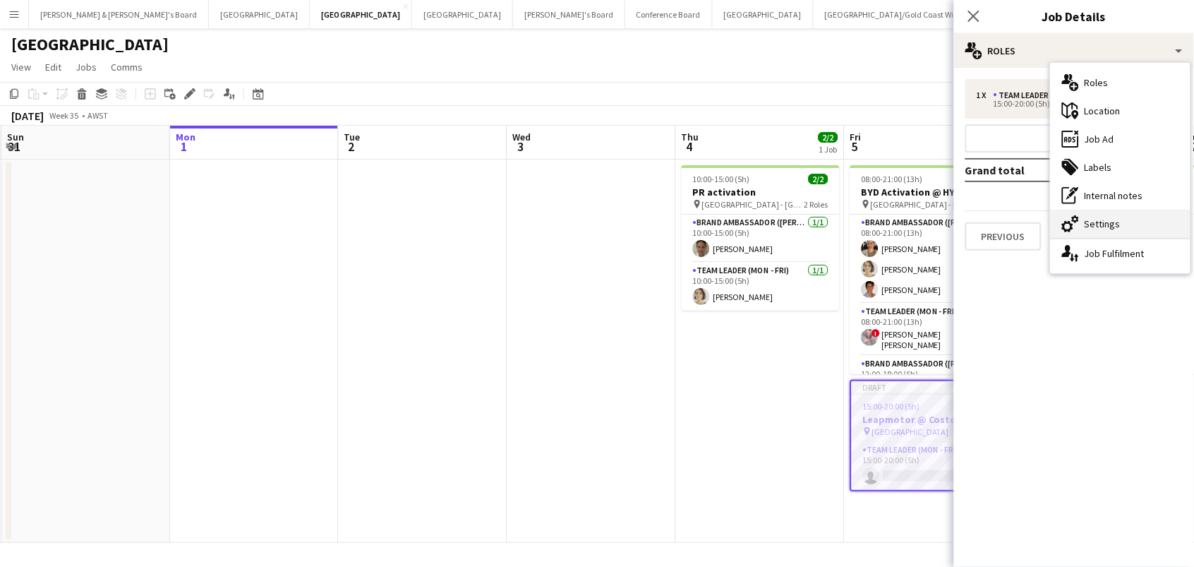
click at [1123, 223] on div "cog-double-3 Settings" at bounding box center [1121, 224] width 140 height 28
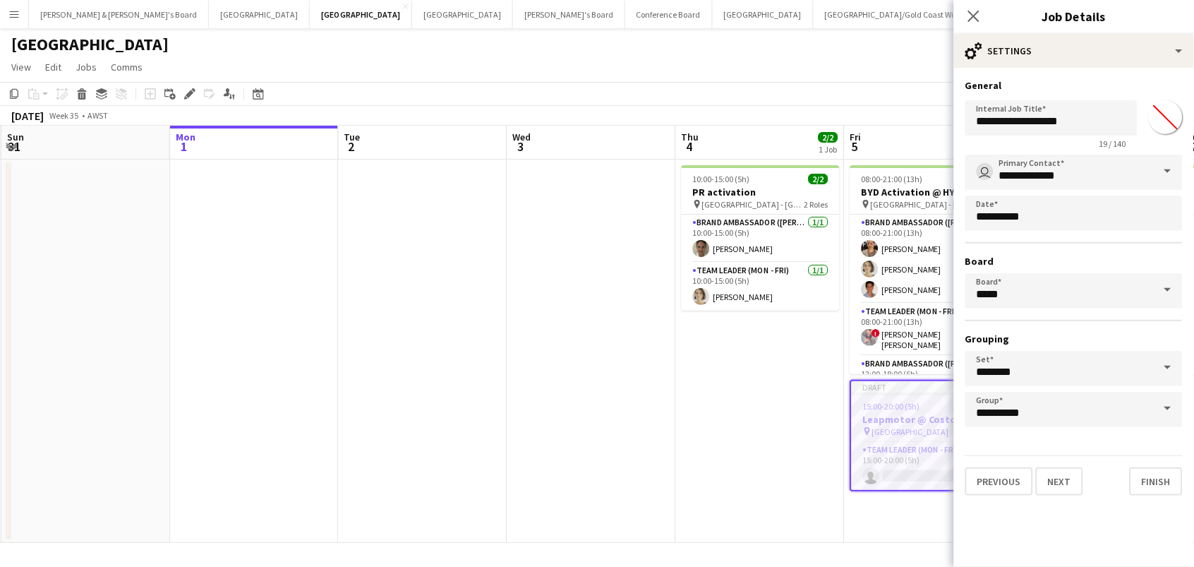
click at [1170, 111] on input "*******" at bounding box center [1165, 117] width 51 height 51
type input "*******"
click at [727, 386] on app-date-cell "10:00-15:00 (5h) 2/2 PR activation pin Perth - WA 2 Roles Brand Ambassador (Mon…" at bounding box center [760, 350] width 169 height 383
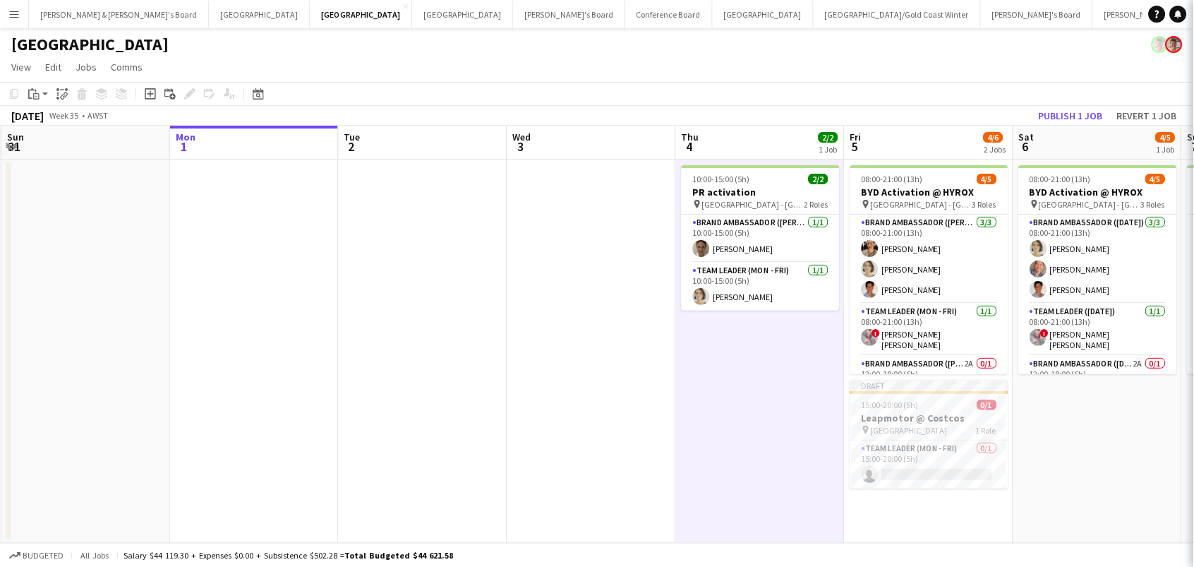
scroll to position [0, 335]
click at [916, 412] on h3 "Leapmotor @ Costcos" at bounding box center [930, 417] width 158 height 13
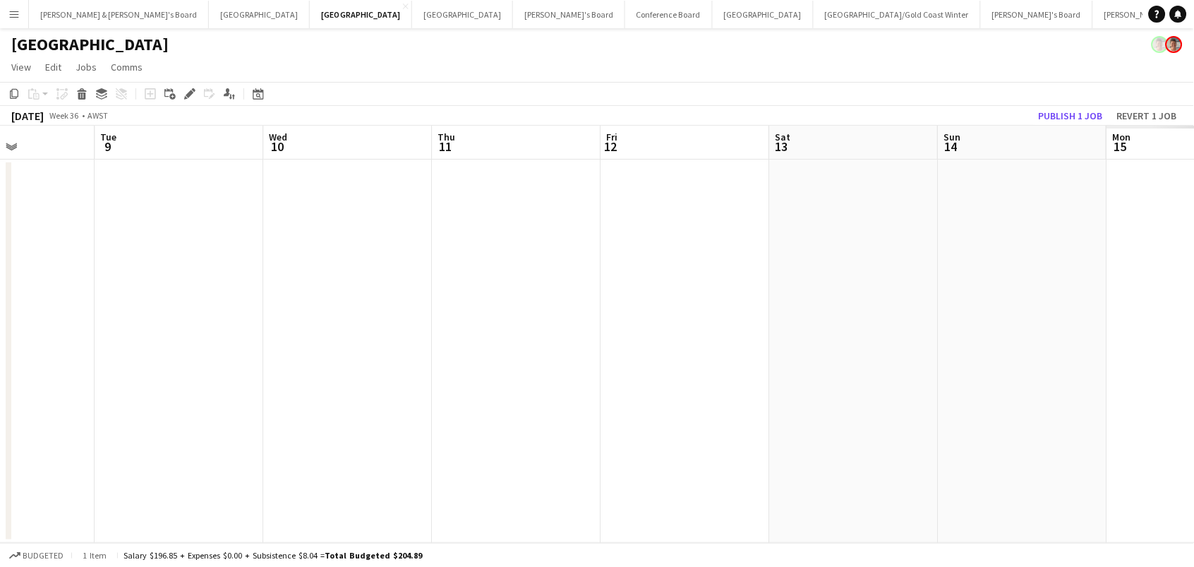
scroll to position [0, 407]
click at [665, 185] on app-date-cell at bounding box center [689, 350] width 169 height 383
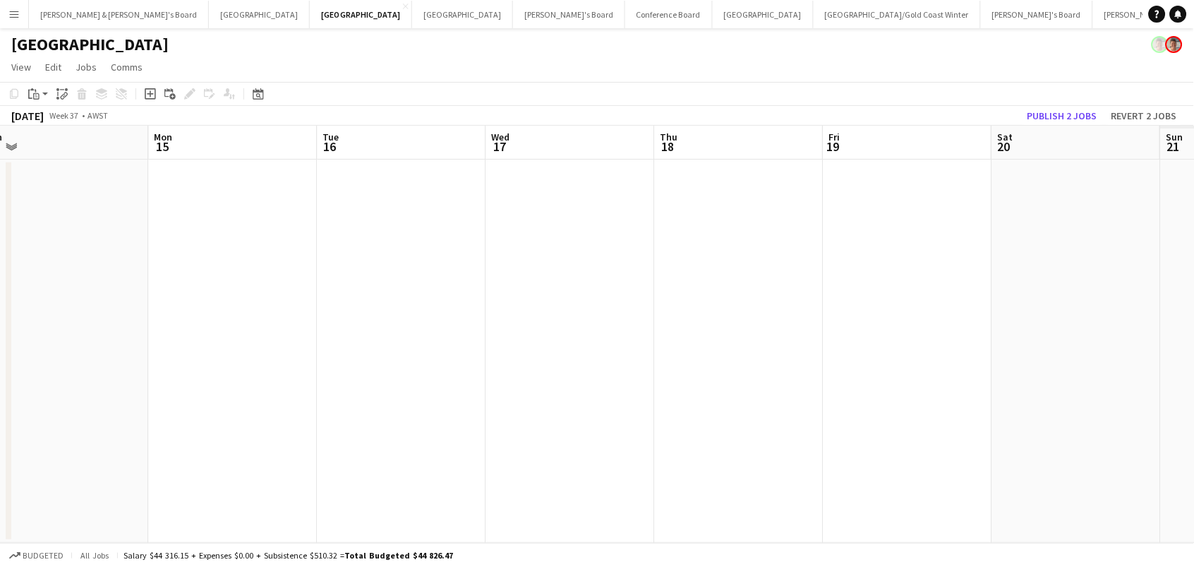
scroll to position [0, 388]
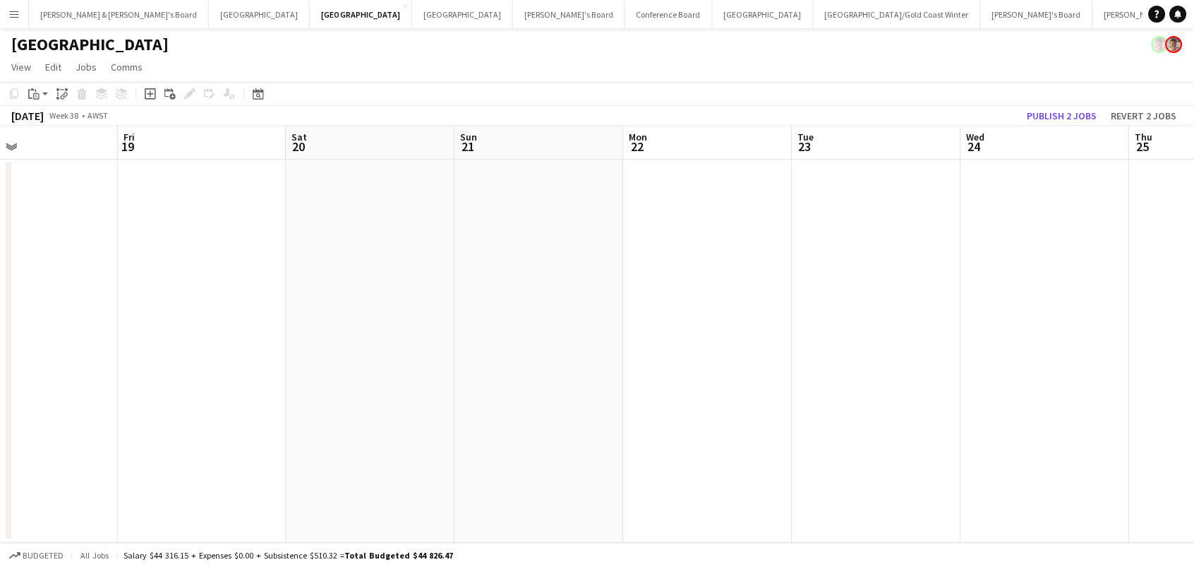
click at [194, 197] on app-date-cell at bounding box center [202, 350] width 169 height 383
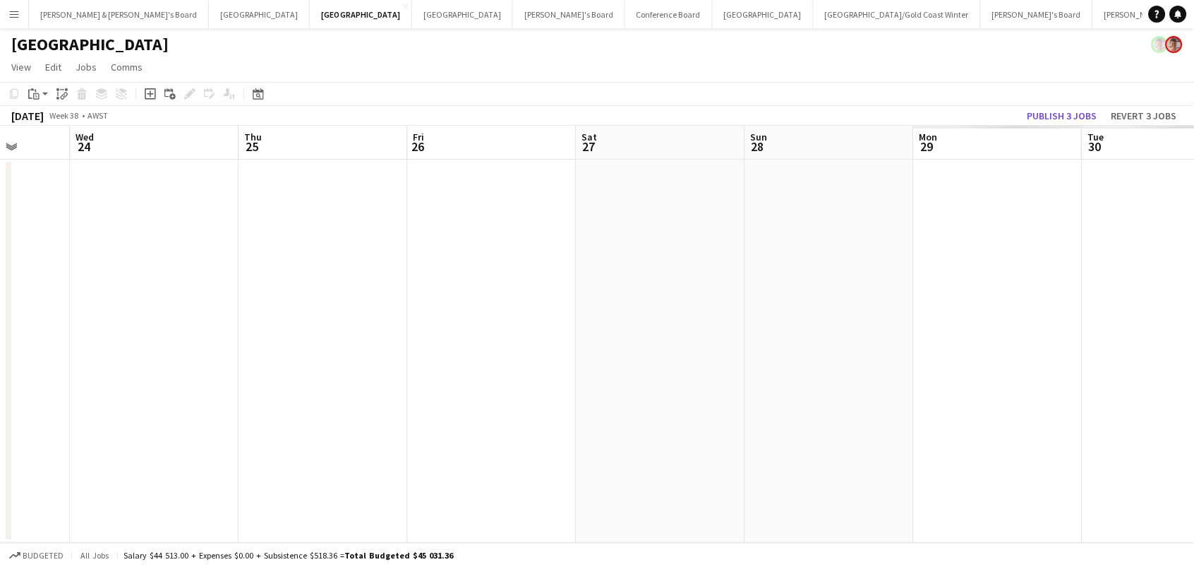
scroll to position [0, 550]
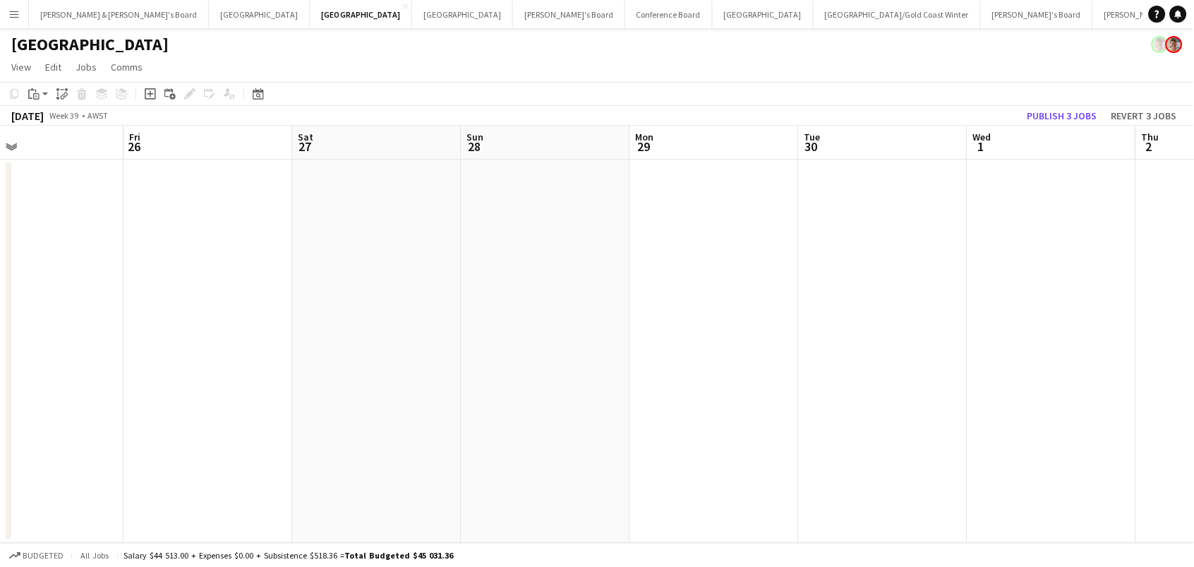
click at [219, 200] on app-date-cell at bounding box center [208, 350] width 169 height 383
click at [546, 210] on app-date-cell at bounding box center [575, 350] width 169 height 383
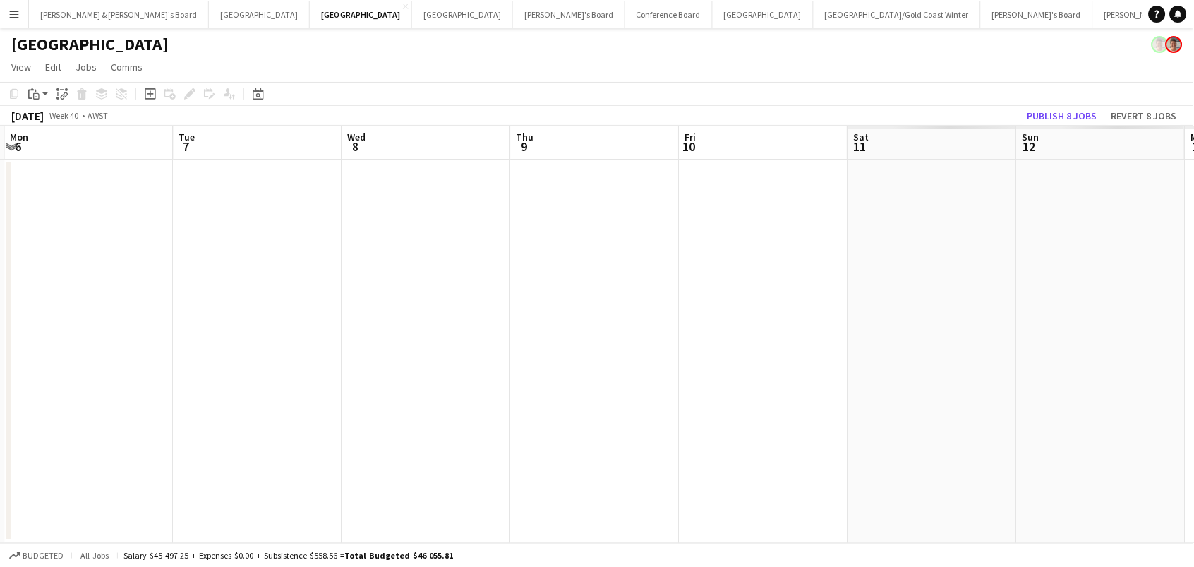
scroll to position [0, 708]
click at [699, 193] on app-date-cell at bounding box center [725, 350] width 169 height 383
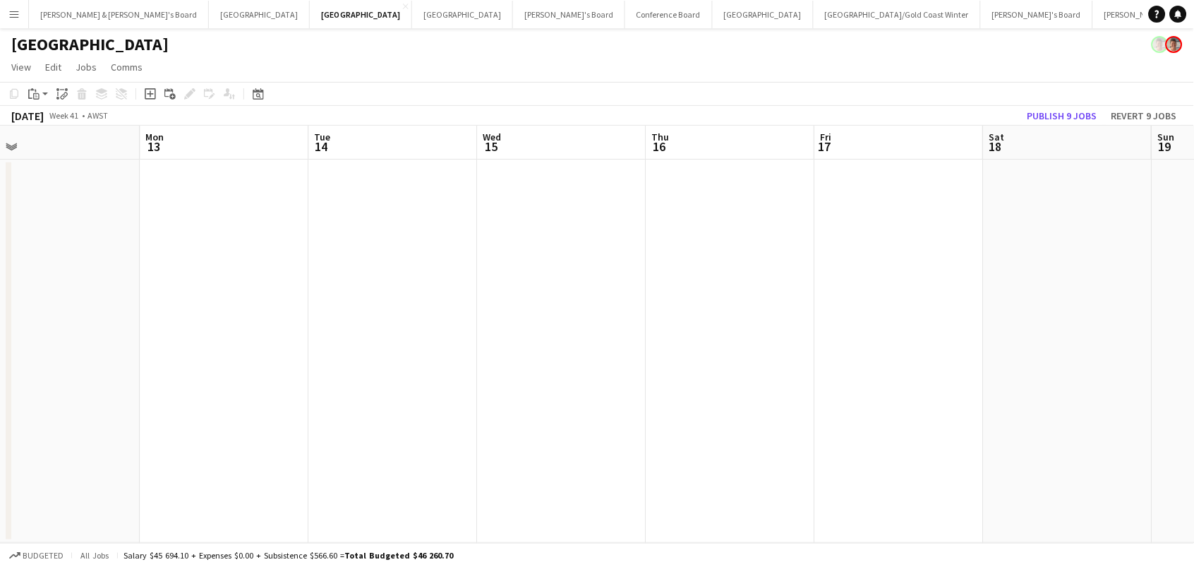
scroll to position [0, 384]
click at [840, 204] on app-date-cell at bounding box center [881, 350] width 169 height 383
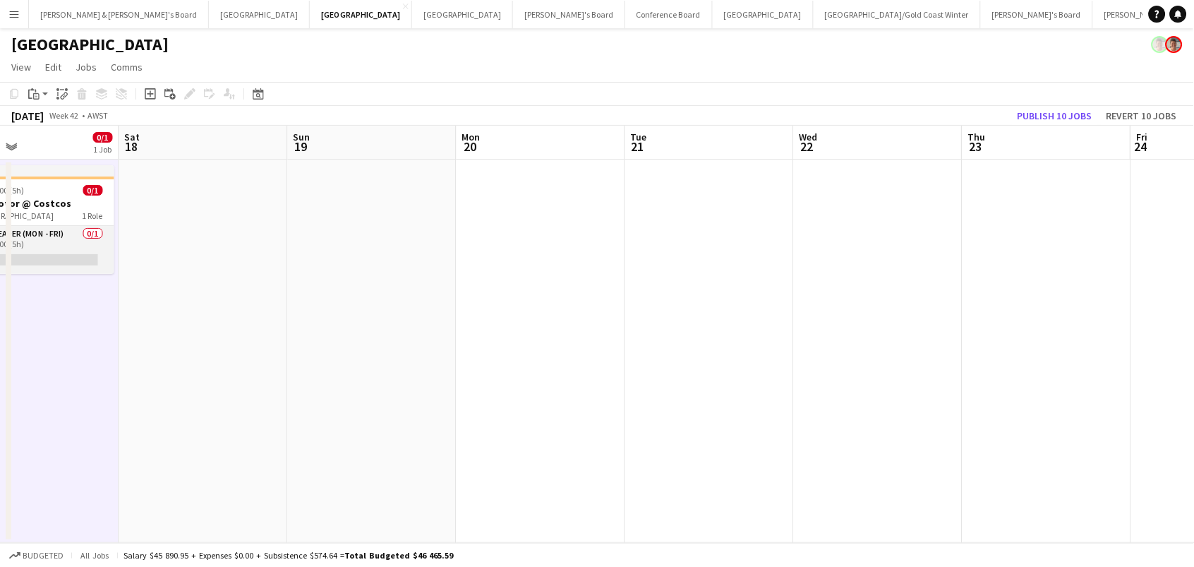
scroll to position [0, 634]
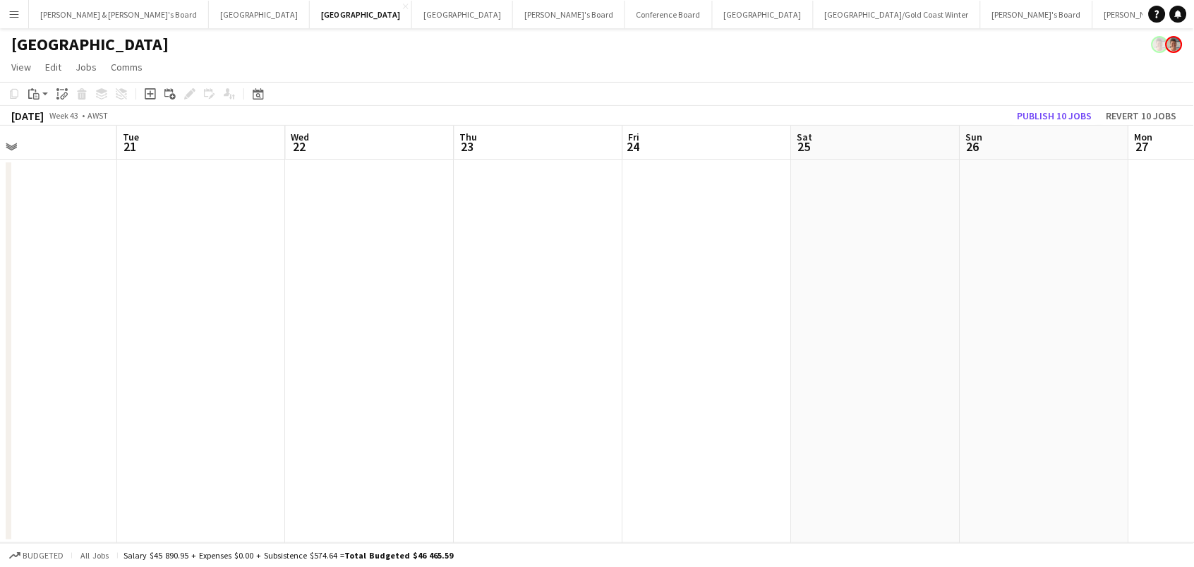
click at [756, 199] on app-date-cell at bounding box center [707, 350] width 169 height 383
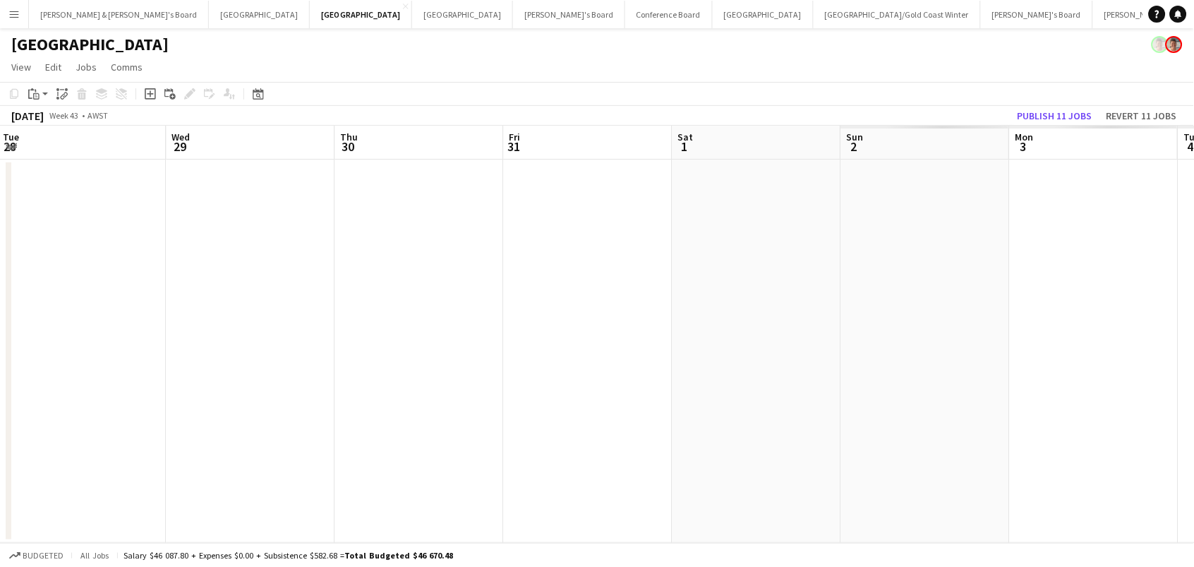
scroll to position [0, 686]
click at [541, 194] on app-date-cell at bounding box center [579, 350] width 169 height 383
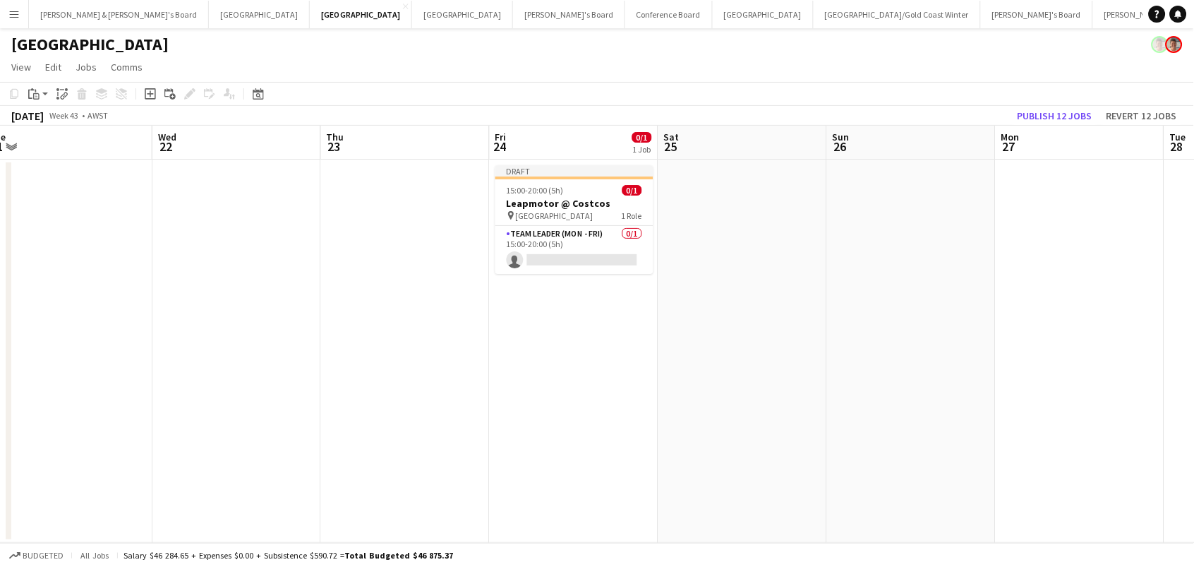
scroll to position [0, 408]
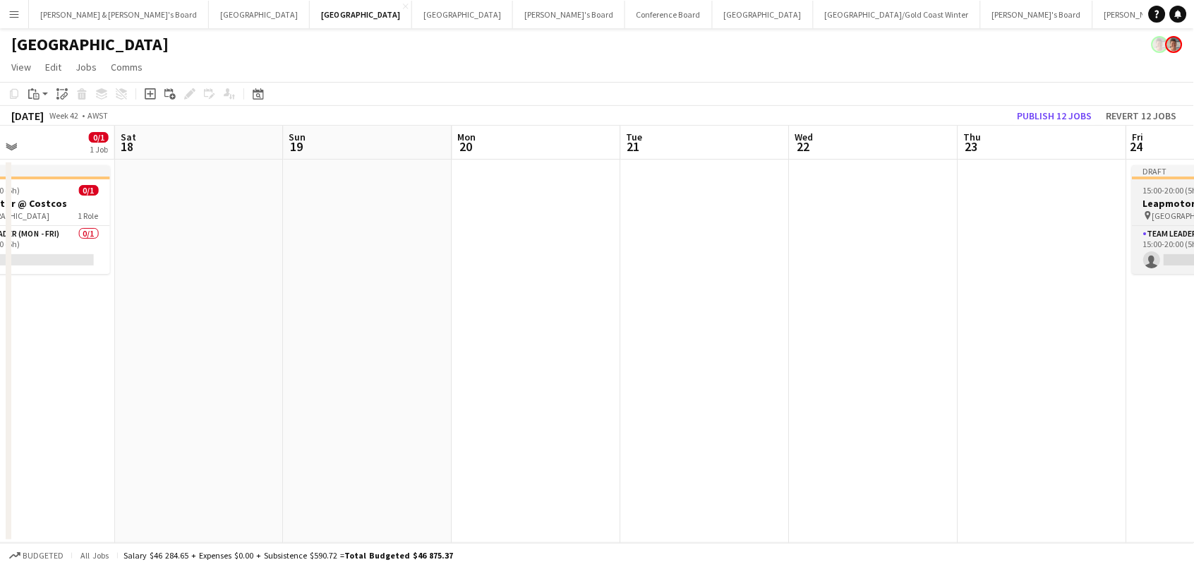
click at [1146, 222] on app-job-card "Draft 15:00-20:00 (5h) 0/1 Leapmotor @ Costcos pin Perth Airport 1 Role Team Le…" at bounding box center [1212, 219] width 158 height 109
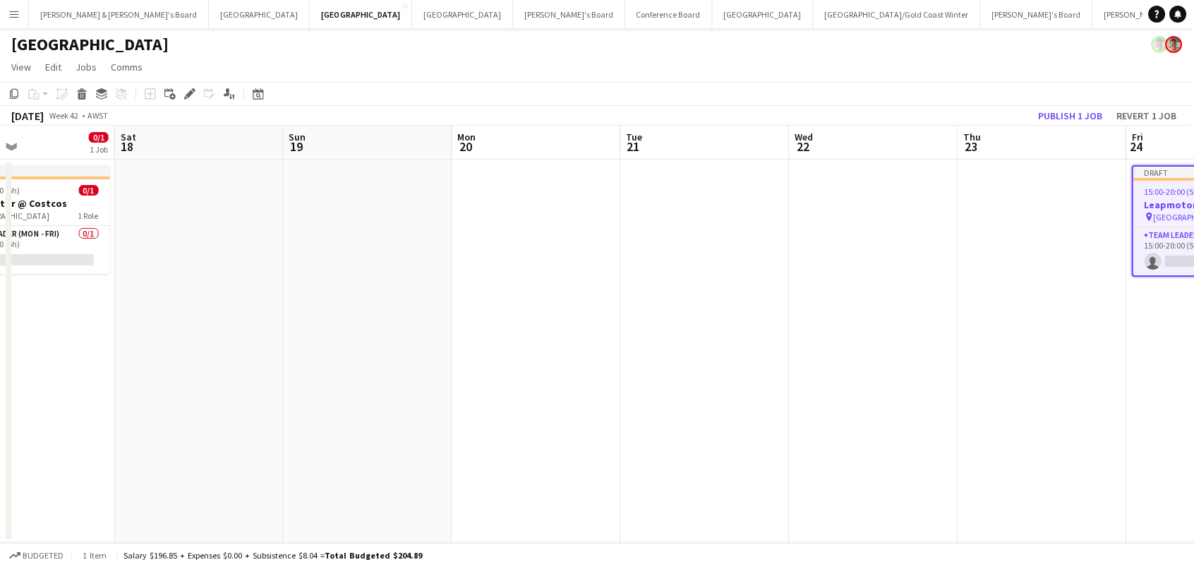
scroll to position [0, 389]
click at [190, 101] on div "Edit" at bounding box center [189, 93] width 17 height 17
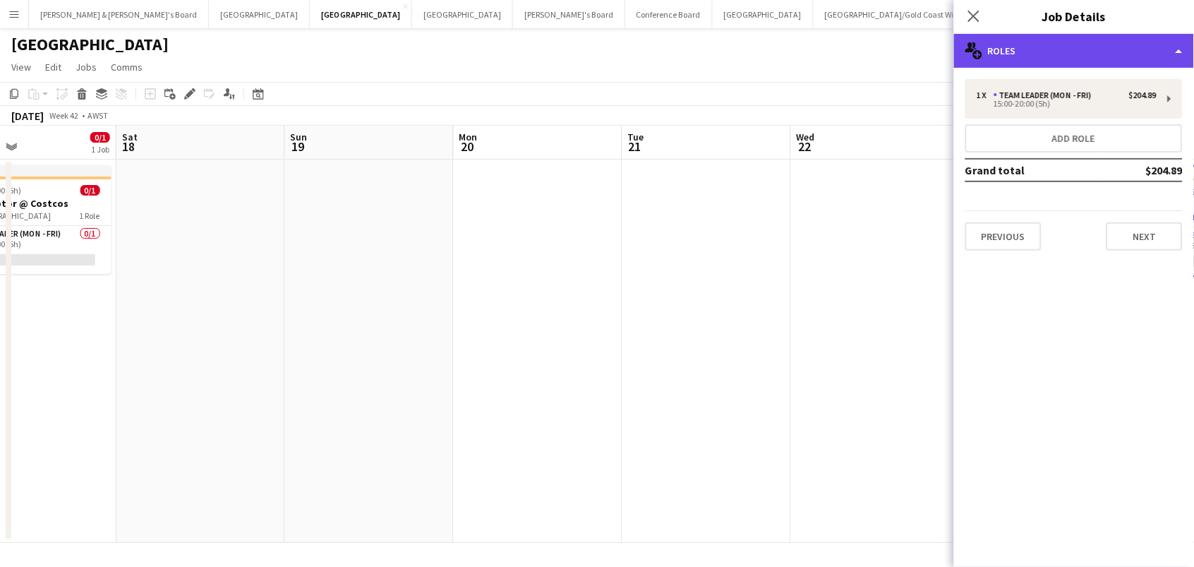
click at [1094, 52] on div "multiple-users-add Roles" at bounding box center [1074, 51] width 240 height 34
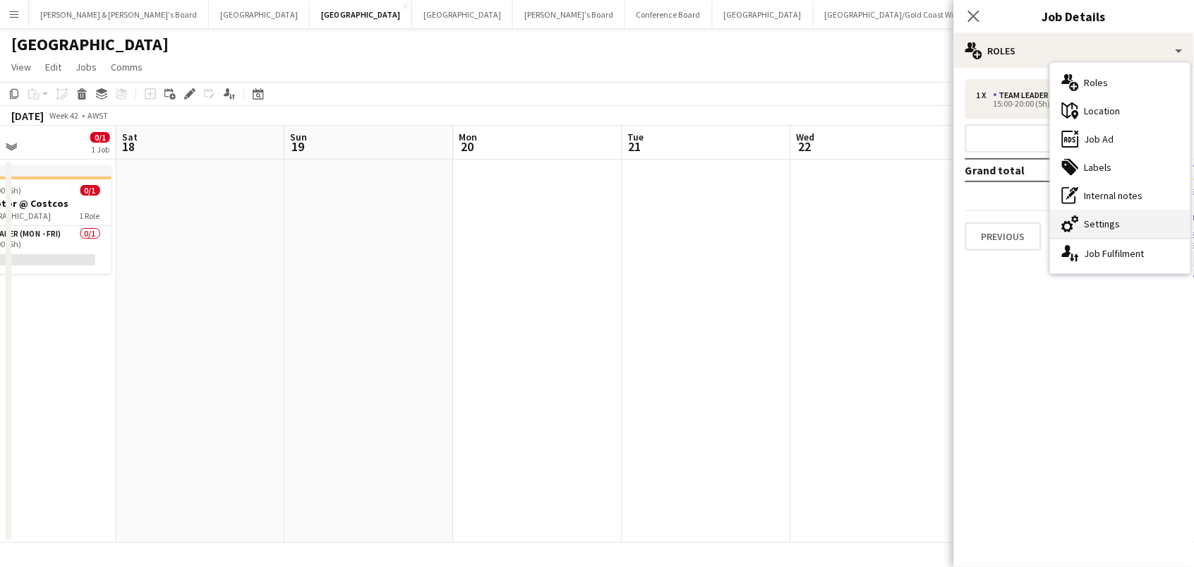
click at [1099, 223] on div "cog-double-3 Settings" at bounding box center [1121, 224] width 140 height 28
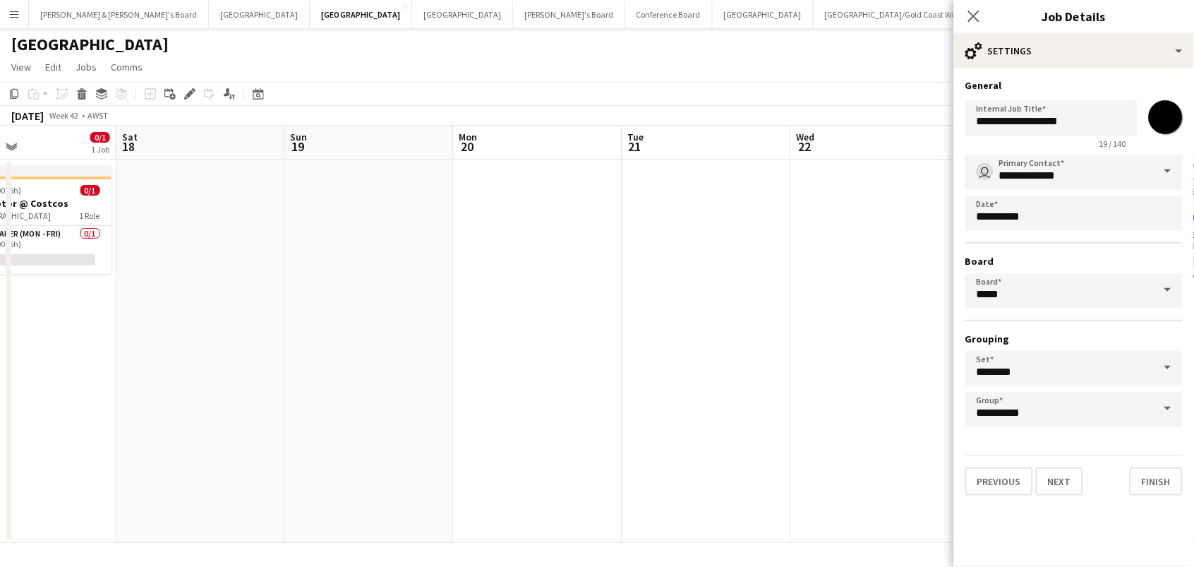
click at [852, 294] on app-date-cell at bounding box center [875, 350] width 169 height 383
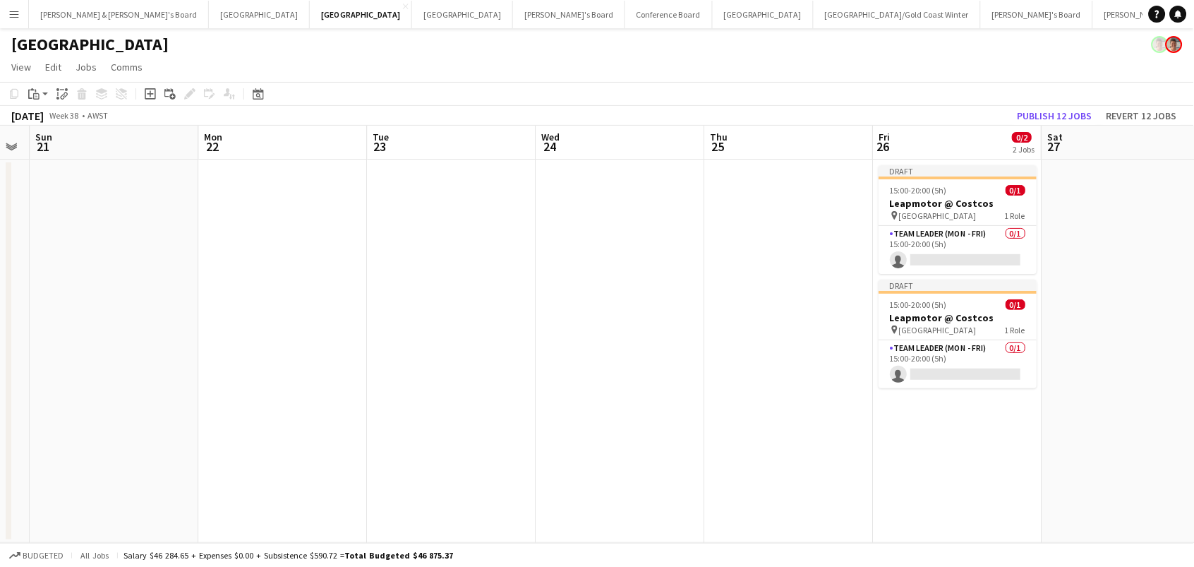
scroll to position [0, 692]
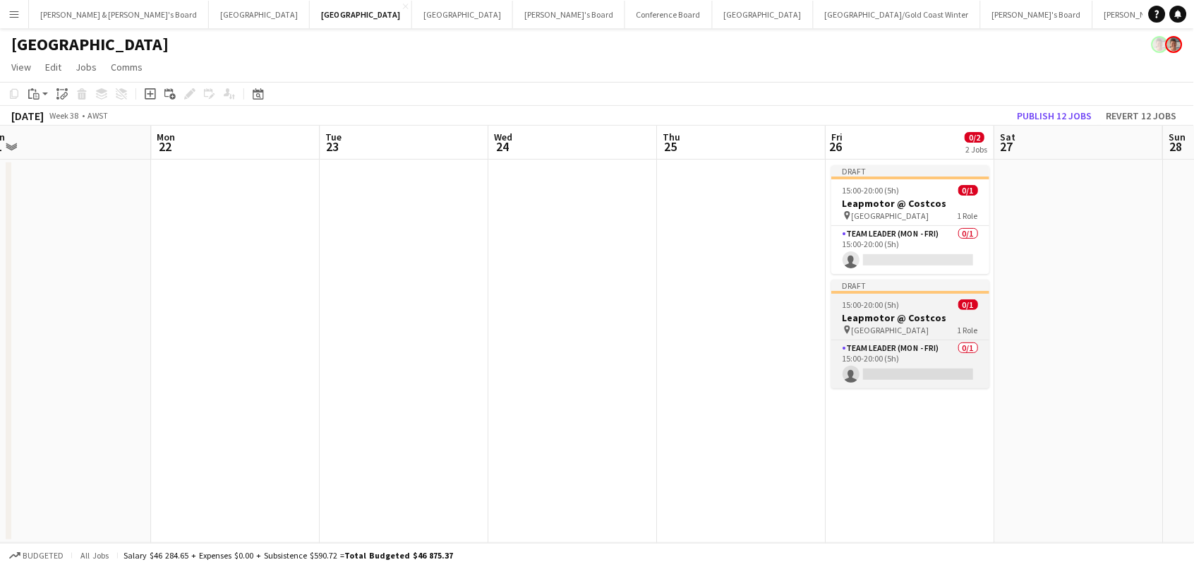
click at [883, 300] on span "15:00-20:00 (5h)" at bounding box center [871, 304] width 57 height 11
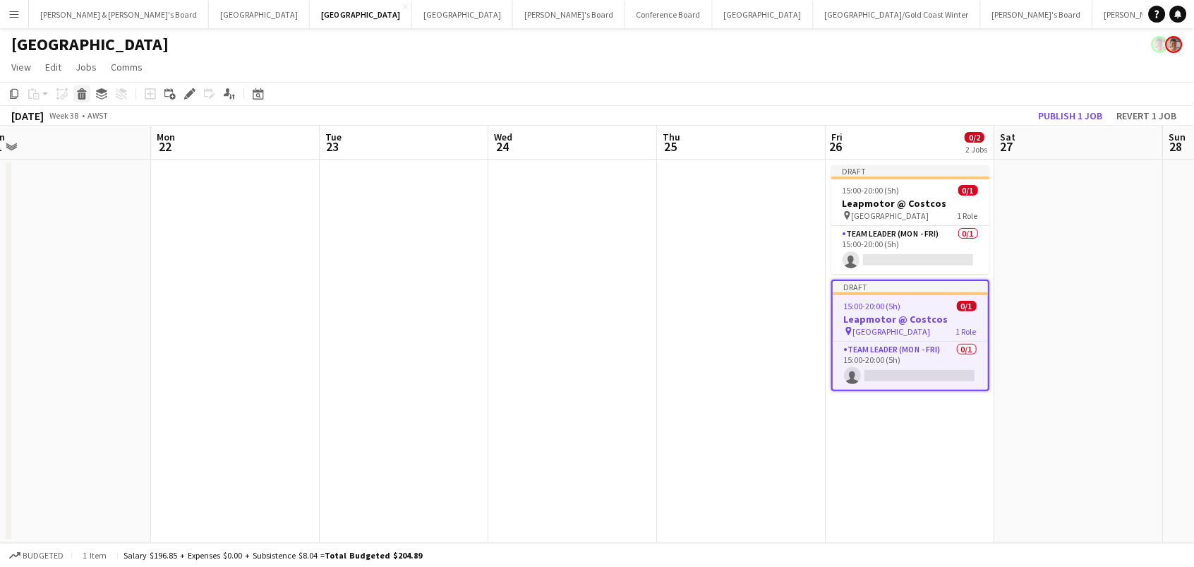
click at [83, 97] on icon at bounding box center [82, 95] width 8 height 7
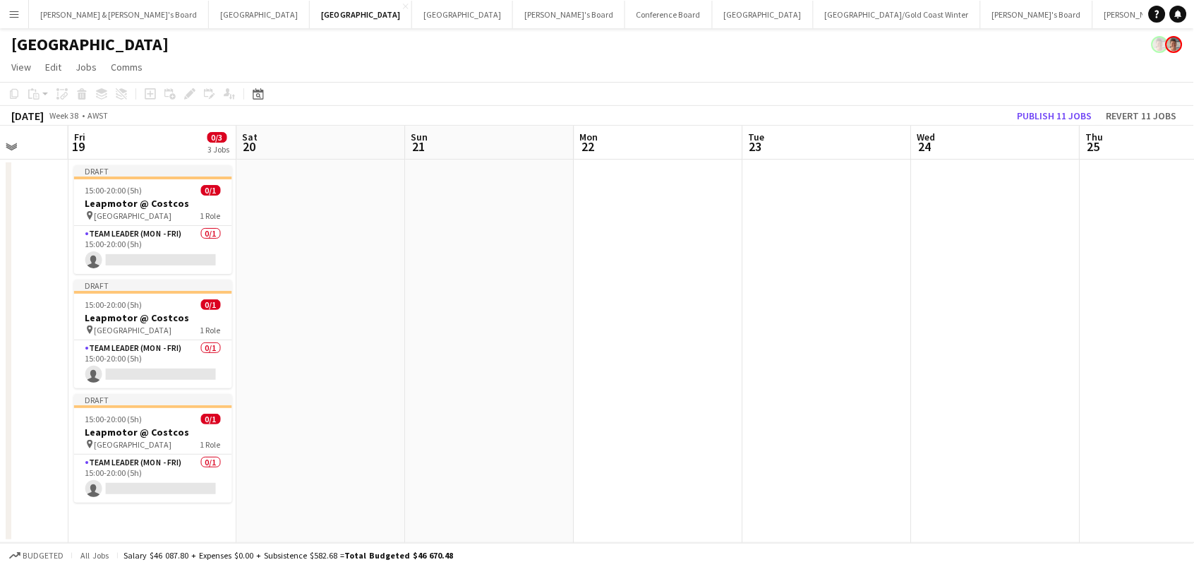
scroll to position [0, 294]
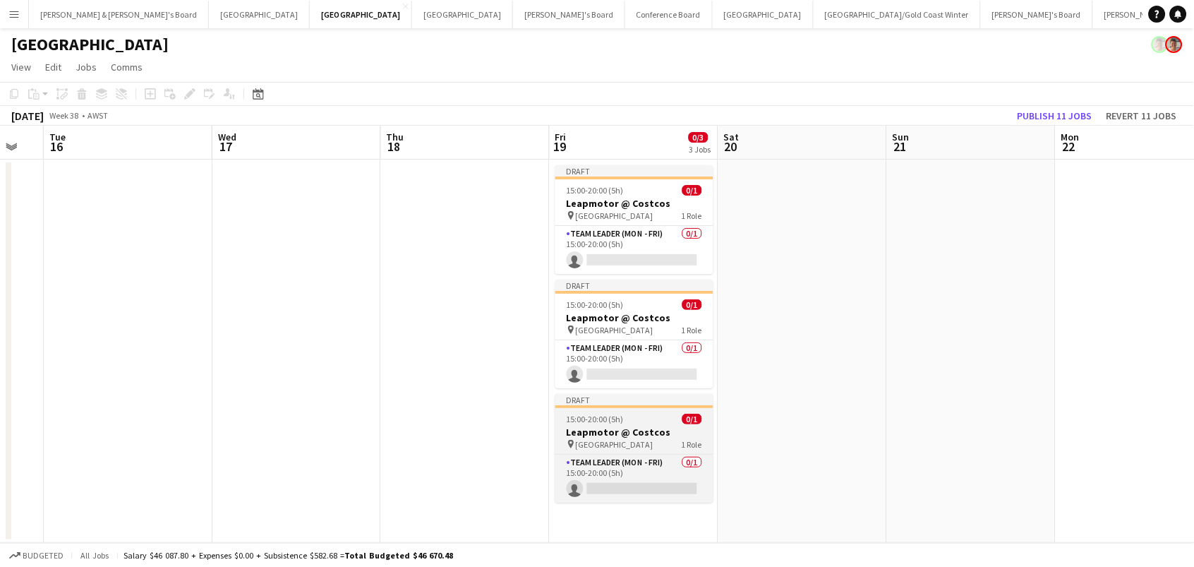
click at [622, 435] on h3 "Leapmotor @ Costcos" at bounding box center [634, 431] width 158 height 13
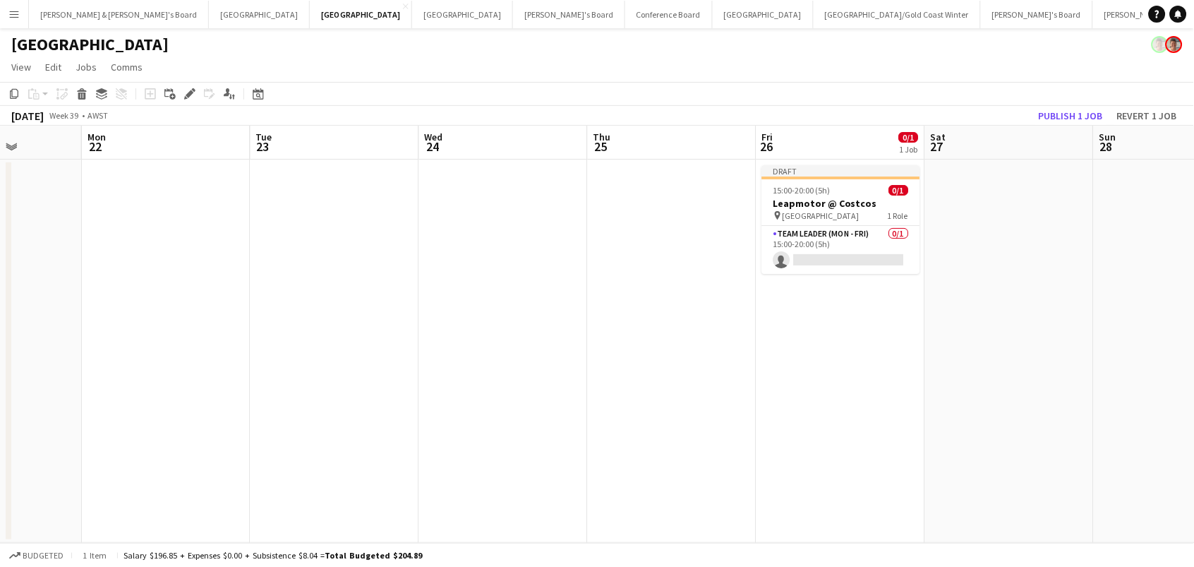
scroll to position [0, 349]
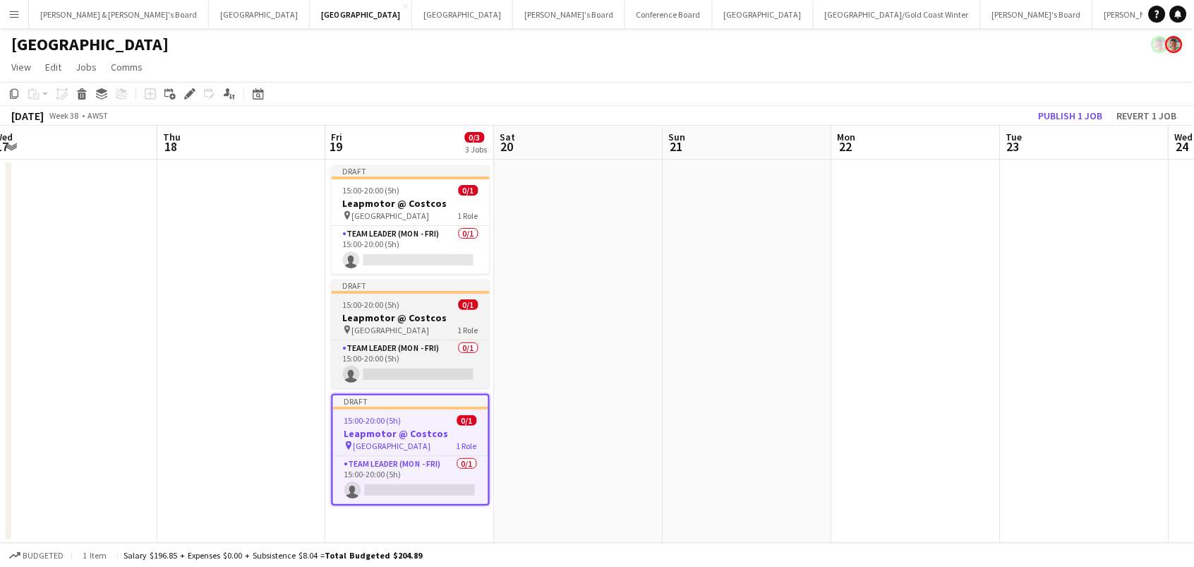
click at [417, 328] on div "pin Perth Airport 1 Role" at bounding box center [411, 329] width 158 height 11
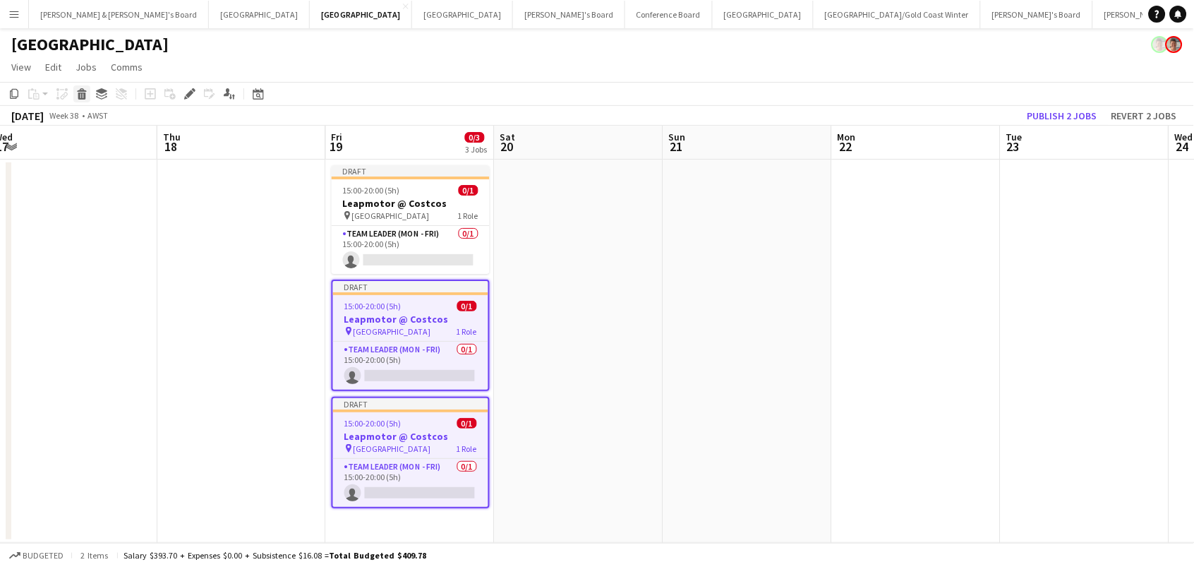
click at [76, 96] on icon "Delete" at bounding box center [81, 93] width 11 height 11
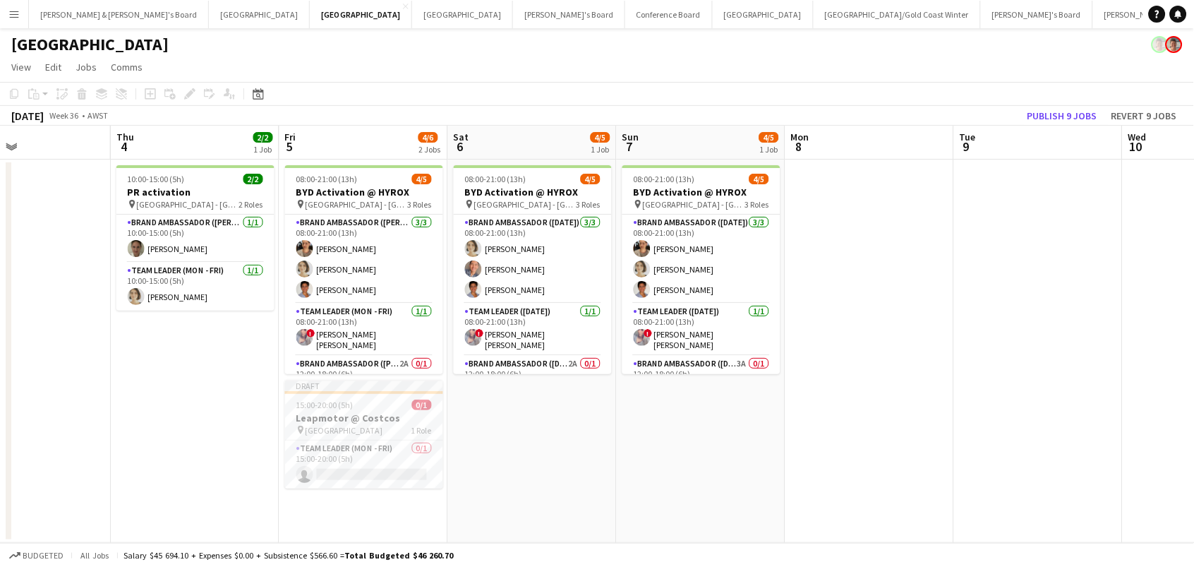
scroll to position [0, 350]
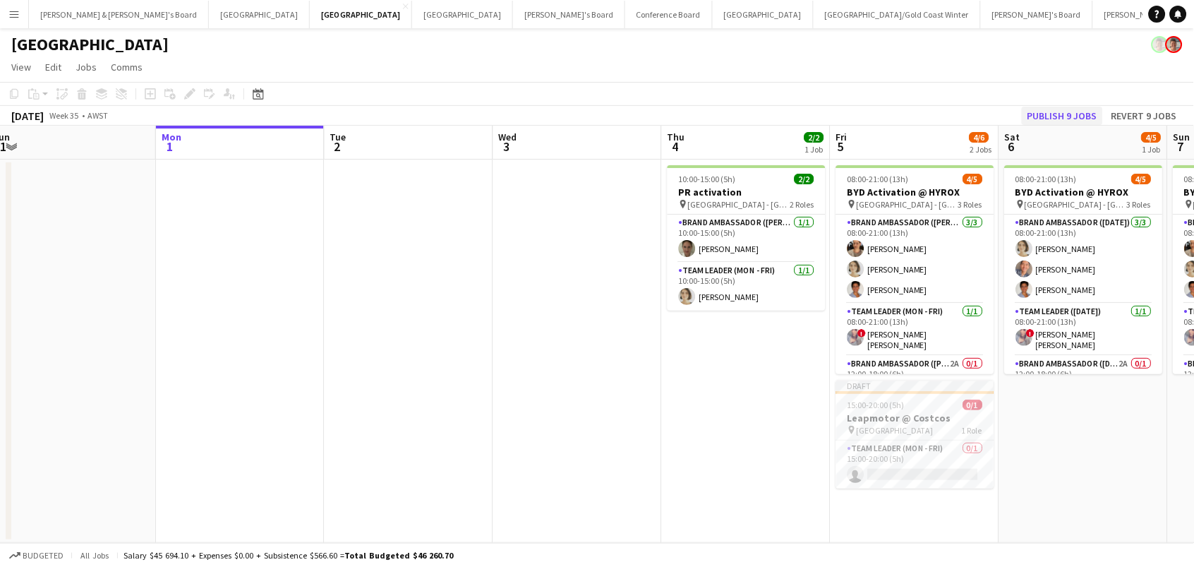
click at [1066, 111] on button "Publish 9 jobs" at bounding box center [1062, 116] width 81 height 18
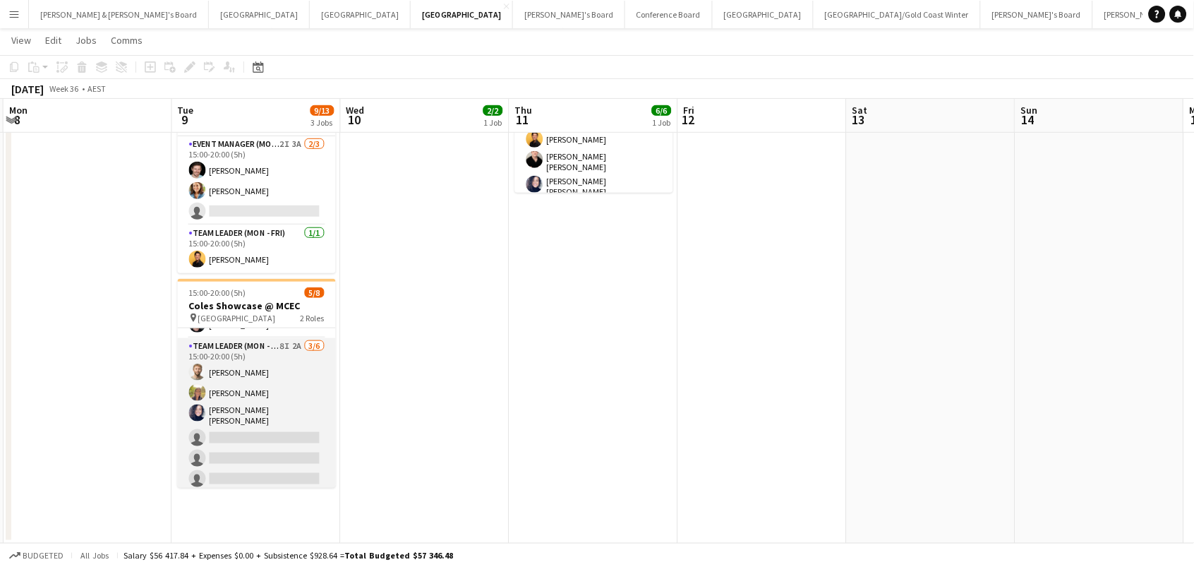
scroll to position [58, 0]
click at [262, 440] on app-card-role "Team Leader (Mon - Fri) 8I 2A 3/6 15:00-20:00 (5h) Michael McDonald Samantha Bo…" at bounding box center [257, 416] width 158 height 155
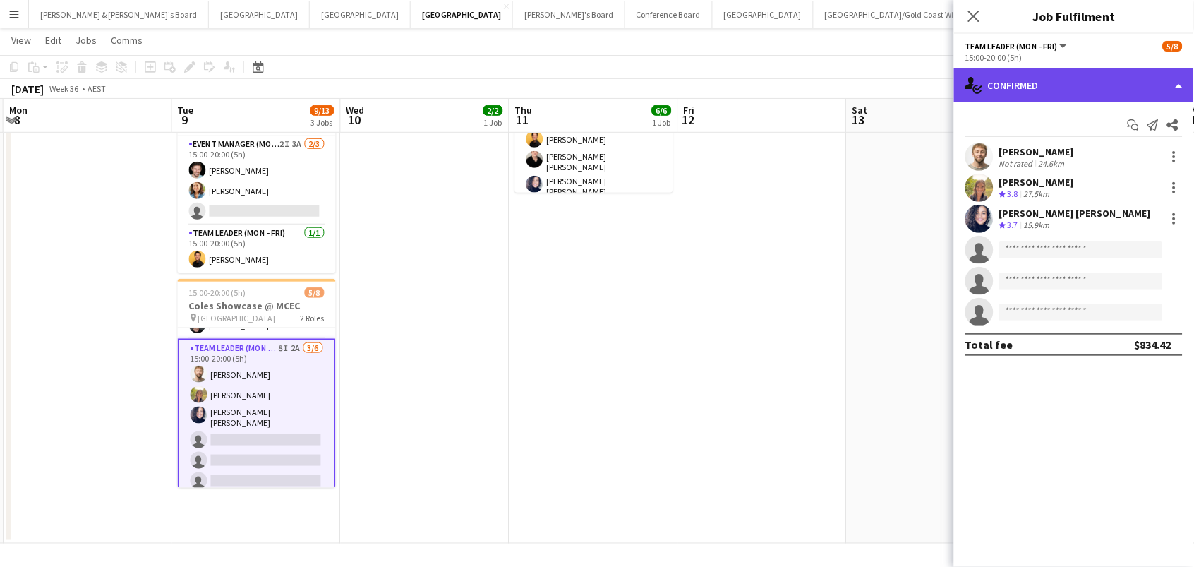
click at [1007, 68] on div "single-neutral-actions-check-2 Confirmed" at bounding box center [1074, 85] width 240 height 34
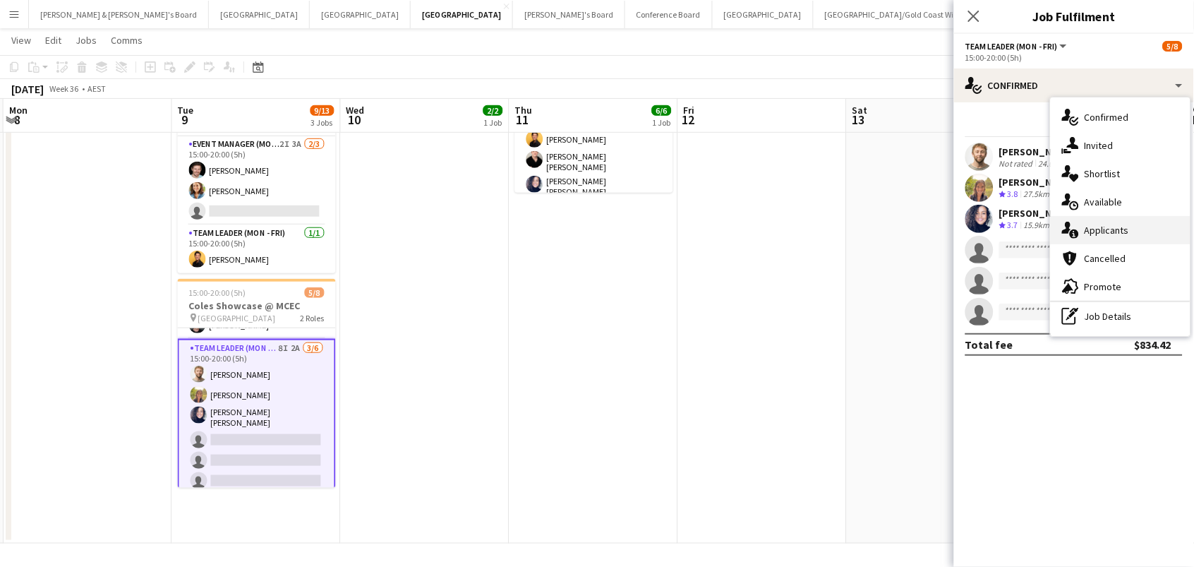
click at [1130, 219] on div "single-neutral-actions-information Applicants" at bounding box center [1121, 230] width 140 height 28
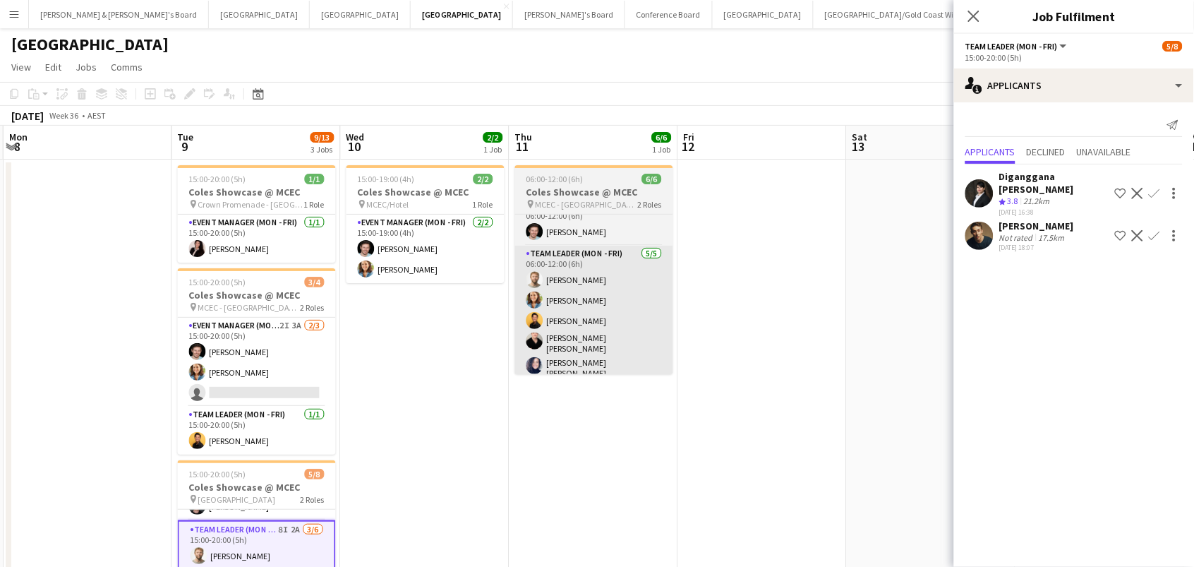
scroll to position [0, 0]
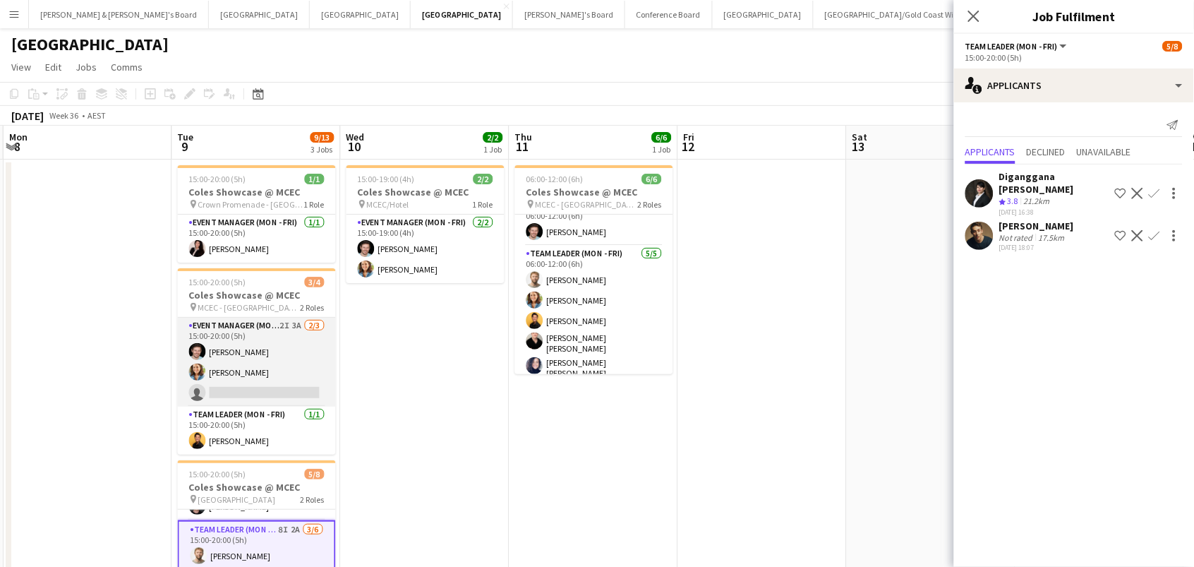
click at [300, 364] on app-card-role "Event Manager (Mon - Fri) 2I 3A 2/3 15:00-20:00 (5h) Jack Van Staveren Chloe Ga…" at bounding box center [257, 362] width 158 height 89
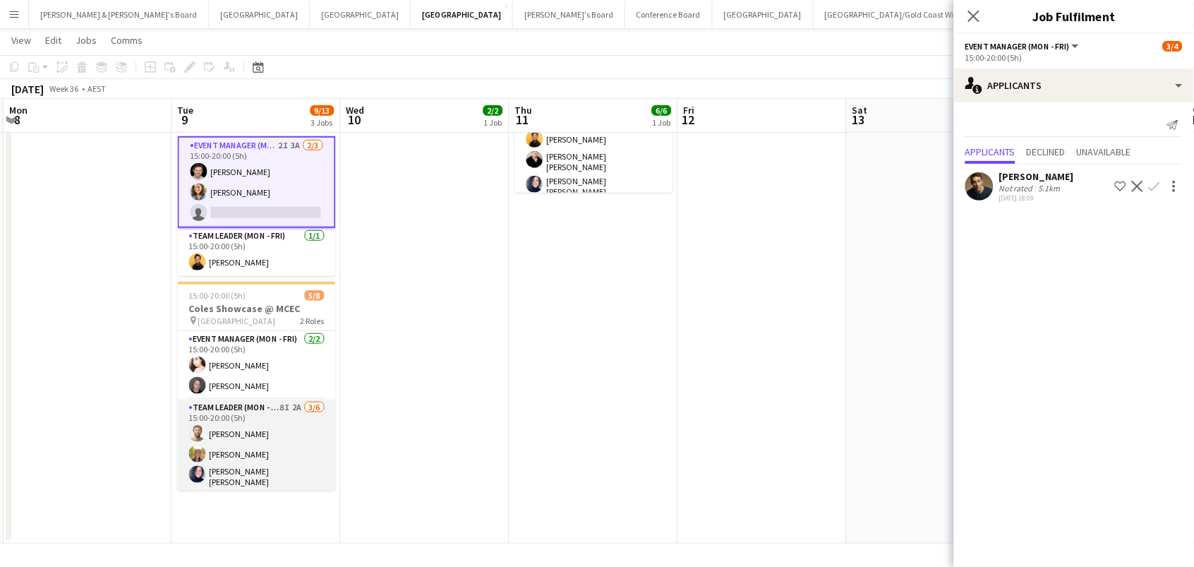
scroll to position [1, 0]
click at [276, 434] on app-card-role "Team Leader (Mon - Fri) 8I 2A 3/6 15:00-20:00 (5h) Michael McDonald Samantha Bo…" at bounding box center [257, 476] width 158 height 155
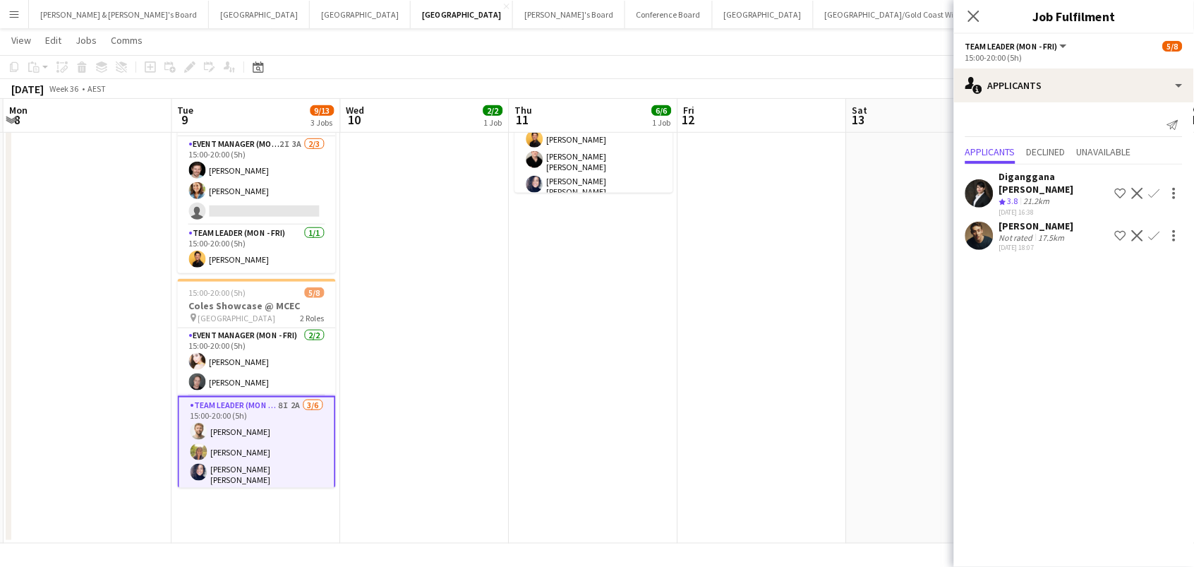
click at [1155, 230] on app-icon "Confirm" at bounding box center [1154, 235] width 11 height 11
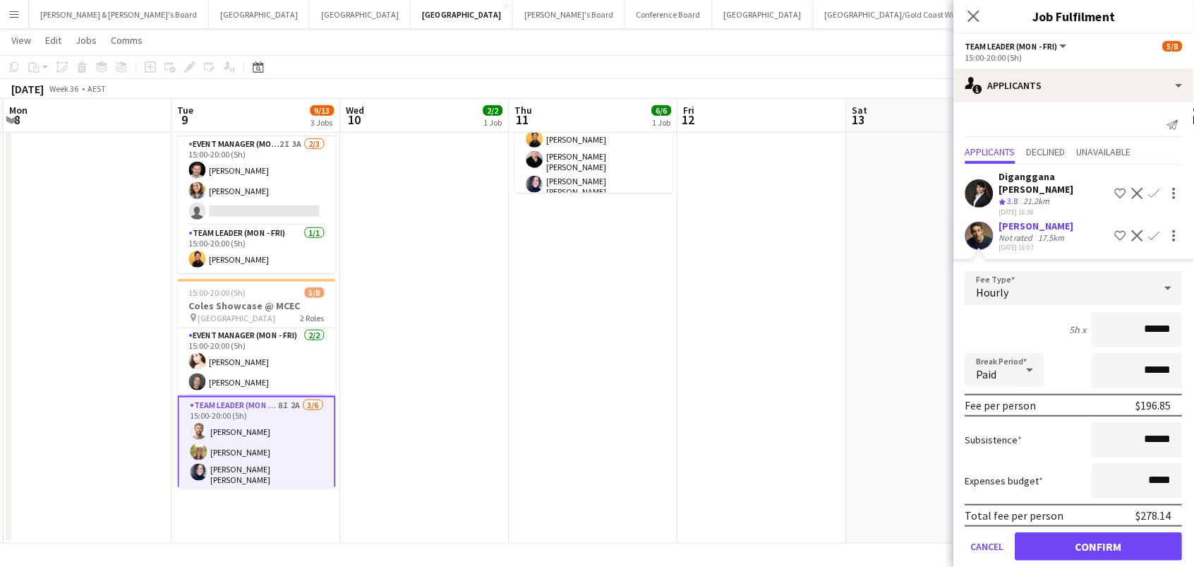
click at [1099, 532] on button "Confirm" at bounding box center [1098, 546] width 167 height 28
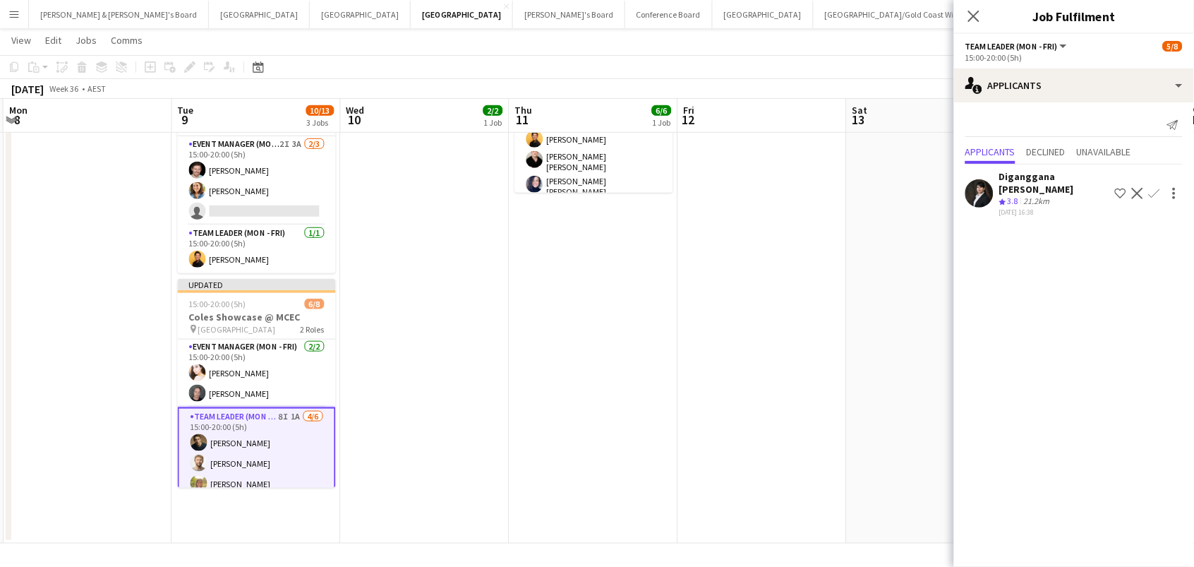
click at [591, 355] on app-date-cell "06:00-12:00 (6h) 6/6 Coles Showcase @ MCEC pin MCEC - VIC 2 Roles Event Manager…" at bounding box center [593, 260] width 169 height 565
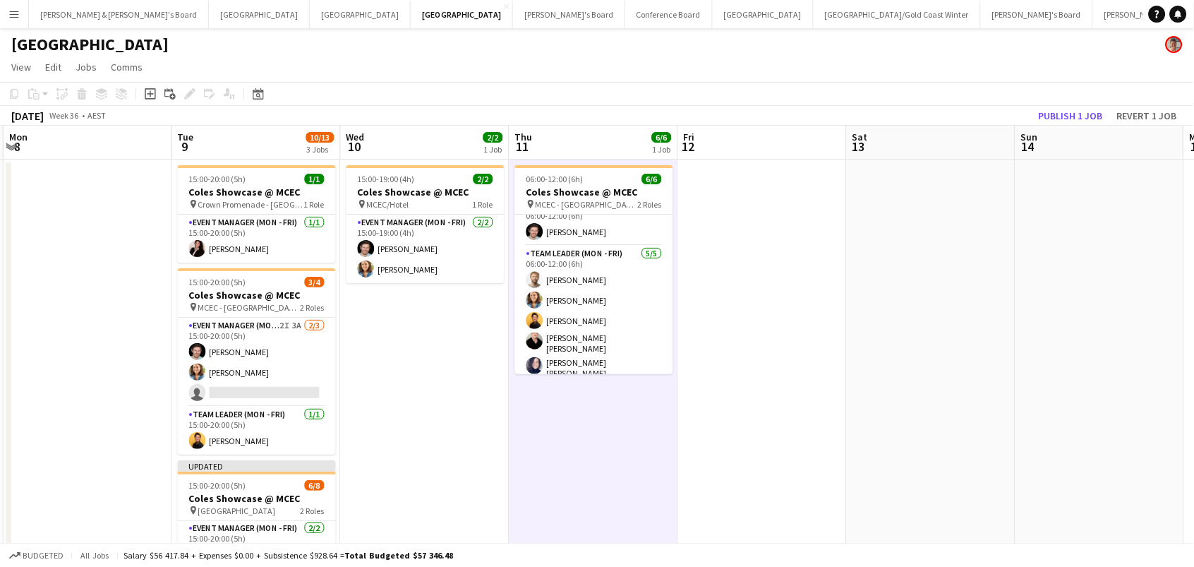
scroll to position [0, 0]
click at [581, 198] on div "pin MCEC - VIC 2 Roles" at bounding box center [594, 203] width 158 height 11
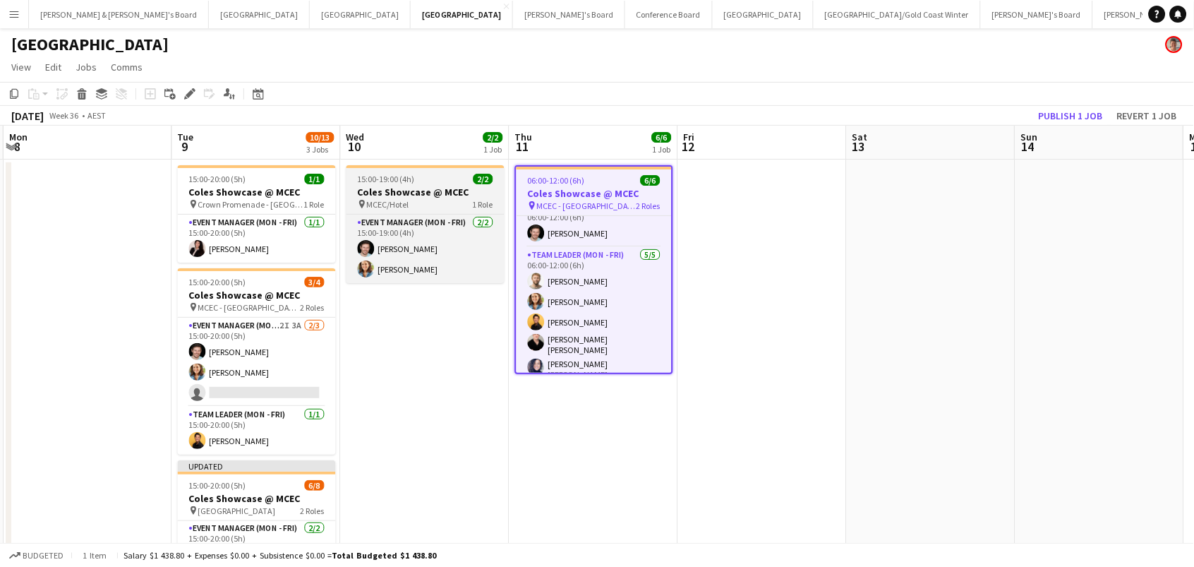
click at [436, 194] on h3 "Coles Showcase @ MCEC" at bounding box center [425, 192] width 158 height 13
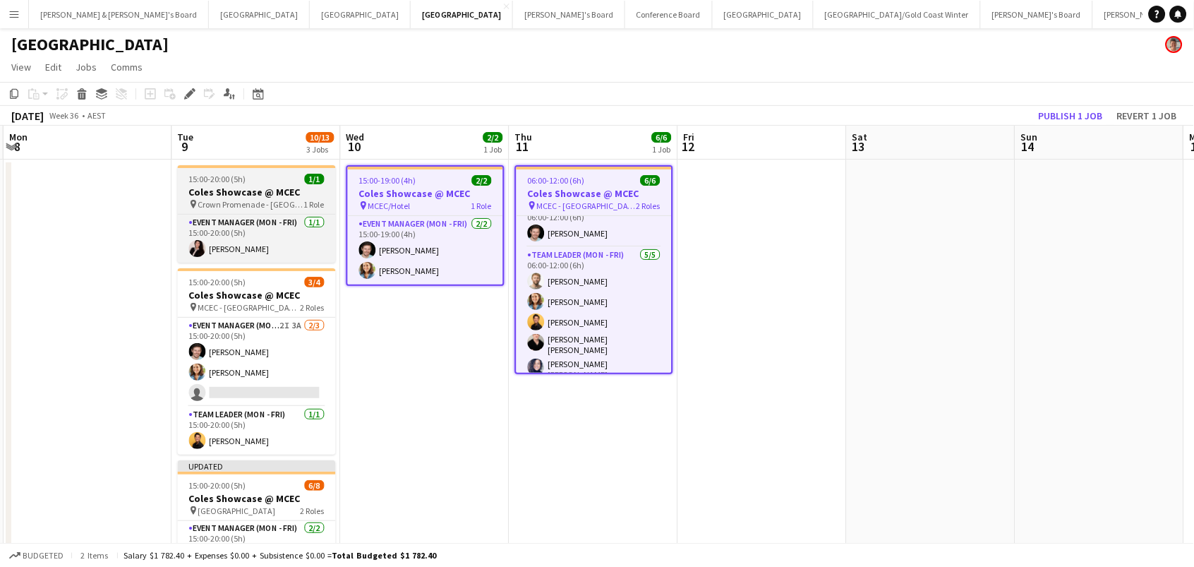
click at [281, 186] on h3 "Coles Showcase @ MCEC" at bounding box center [257, 192] width 158 height 13
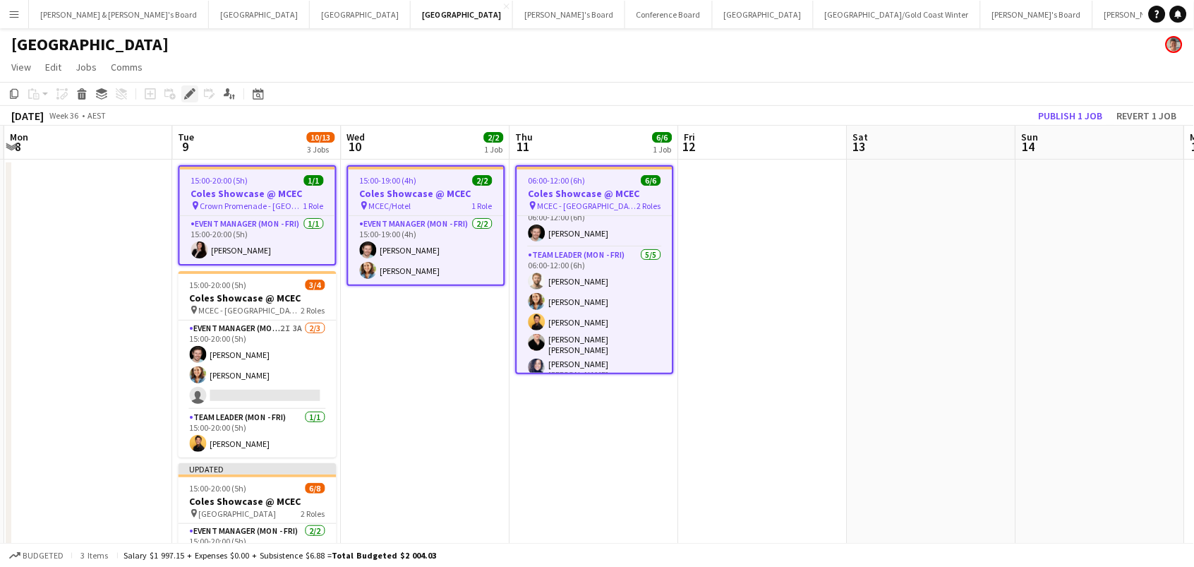
click at [184, 96] on icon at bounding box center [186, 98] width 4 height 4
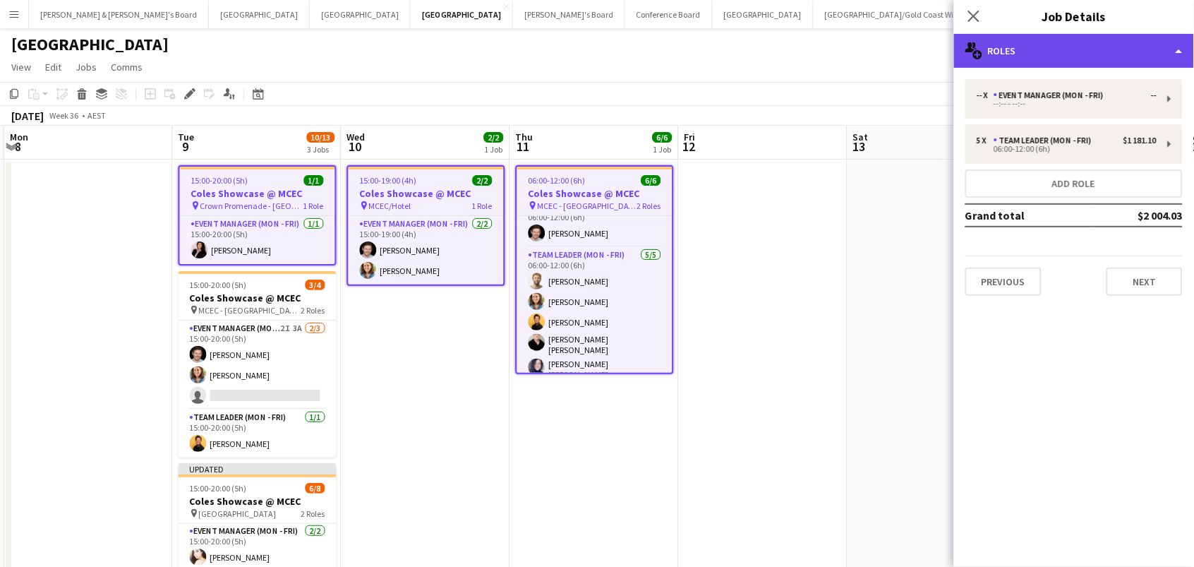
click at [1107, 51] on div "multiple-users-add Roles" at bounding box center [1074, 51] width 240 height 34
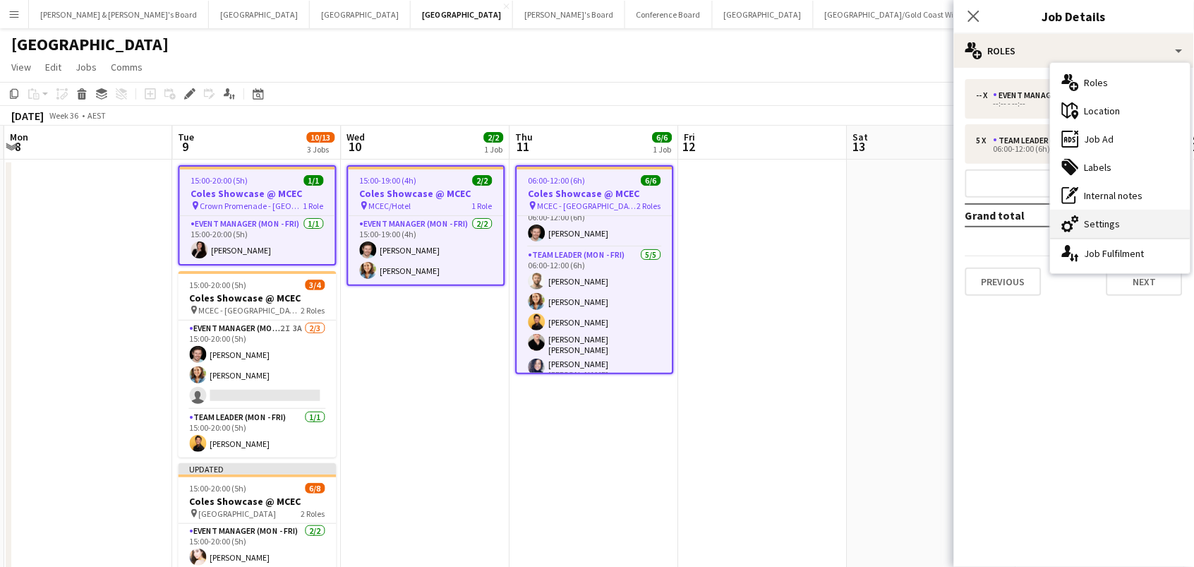
click at [1109, 231] on div "cog-double-3 Settings" at bounding box center [1121, 224] width 140 height 28
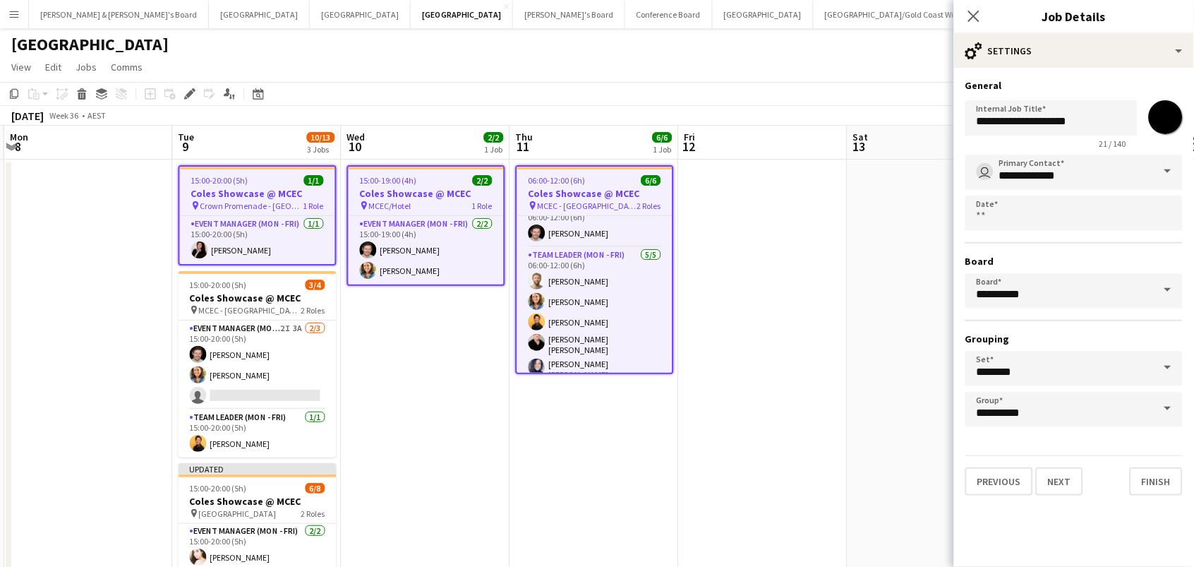
click at [1167, 119] on input "*******" at bounding box center [1165, 117] width 51 height 51
type input "*******"
click at [800, 273] on app-date-cell at bounding box center [763, 441] width 169 height 565
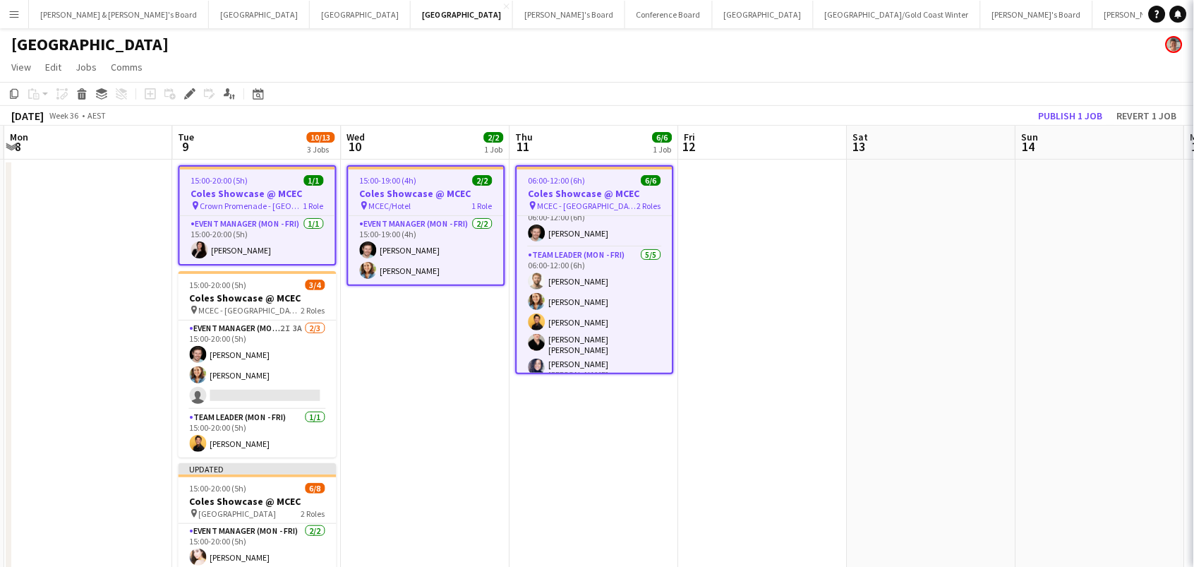
scroll to position [0, 501]
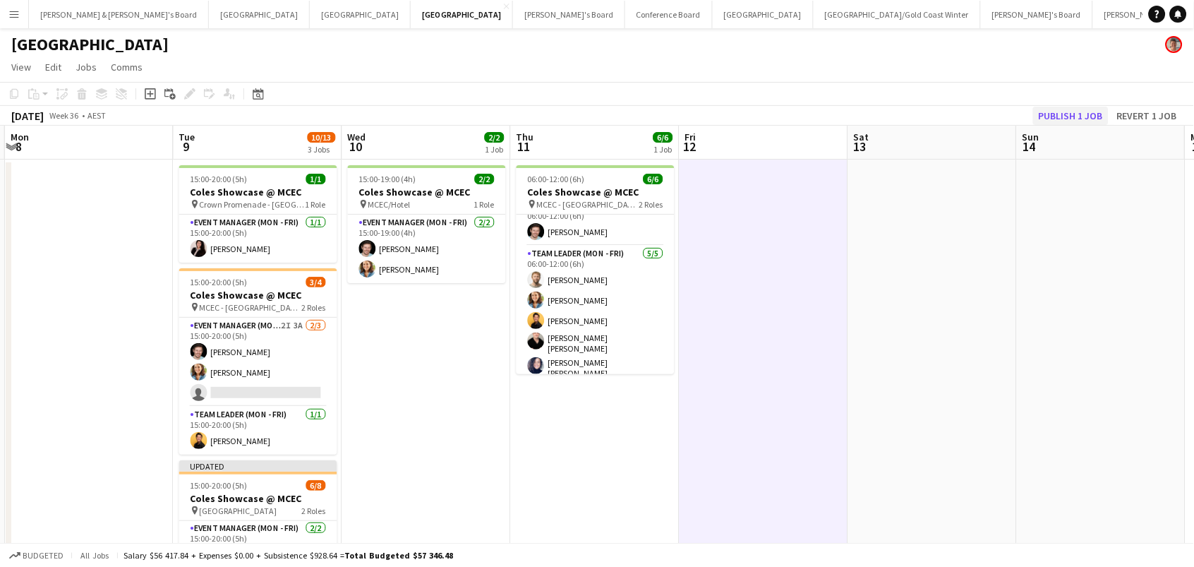
click at [1061, 112] on button "Publish 1 job" at bounding box center [1071, 116] width 76 height 18
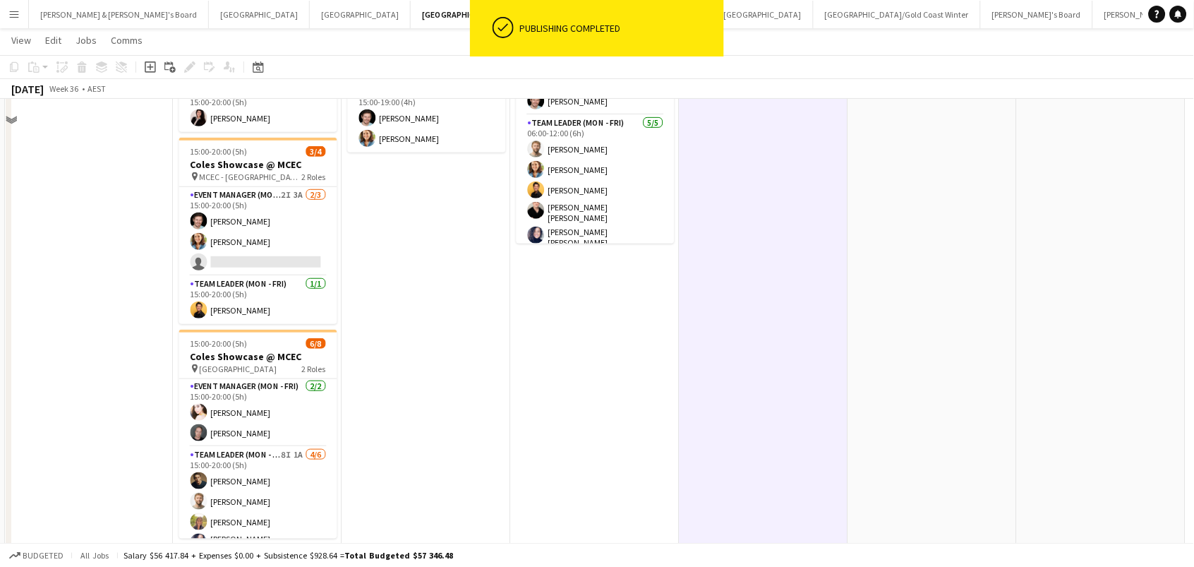
scroll to position [180, 0]
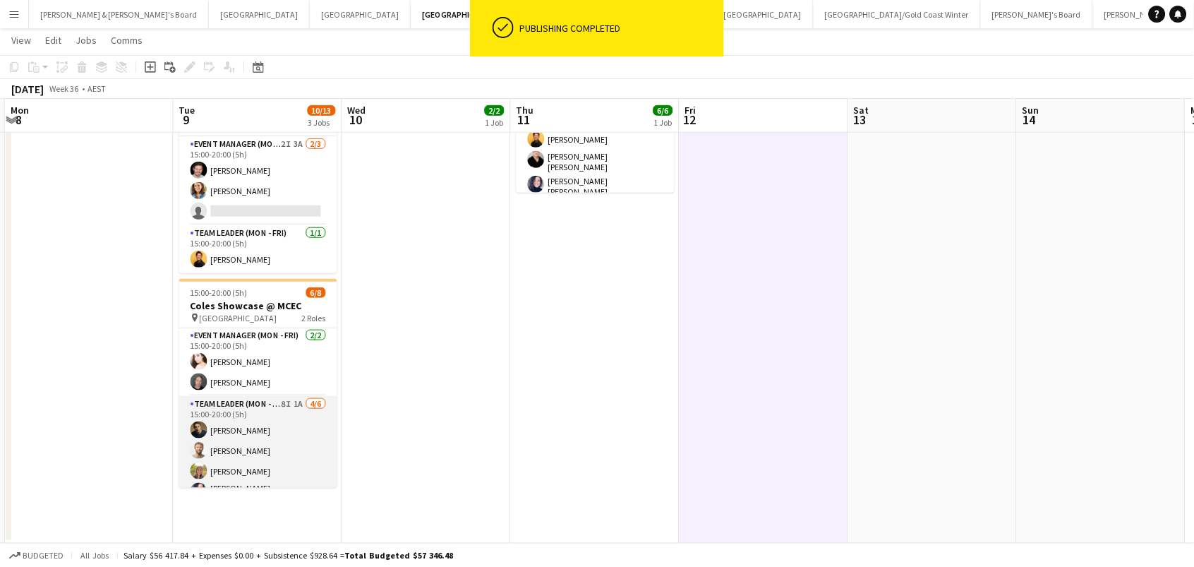
click at [286, 435] on app-card-role "Team Leader (Mon - Fri) 8I 1A 4/6 15:00-20:00 (5h) Cristian Robba-Colley Michae…" at bounding box center [258, 473] width 158 height 155
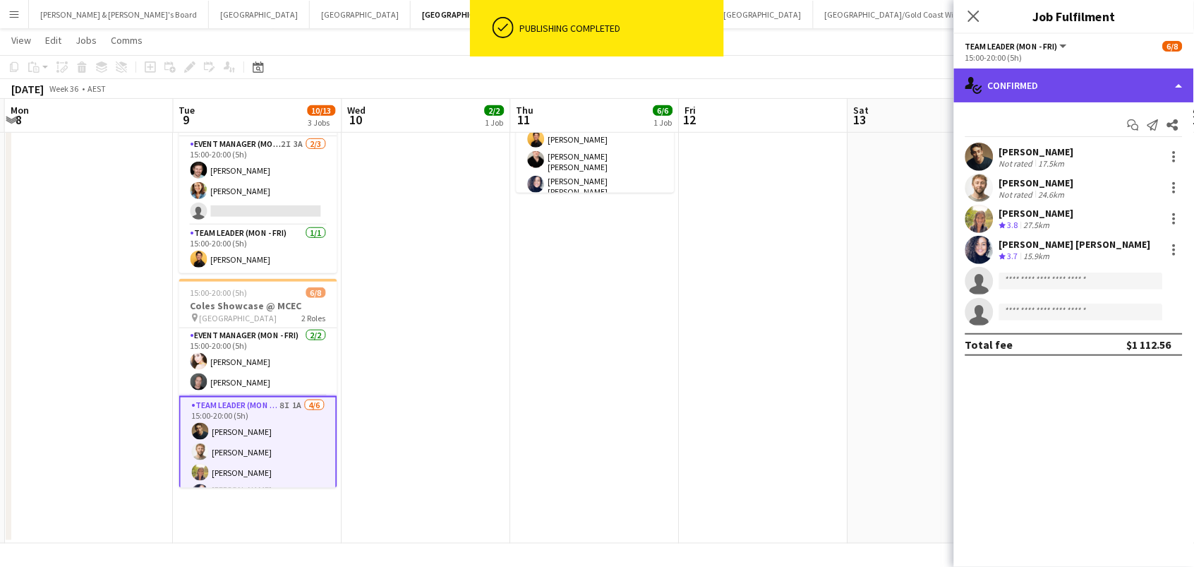
click at [1051, 88] on div "single-neutral-actions-check-2 Confirmed" at bounding box center [1074, 85] width 240 height 34
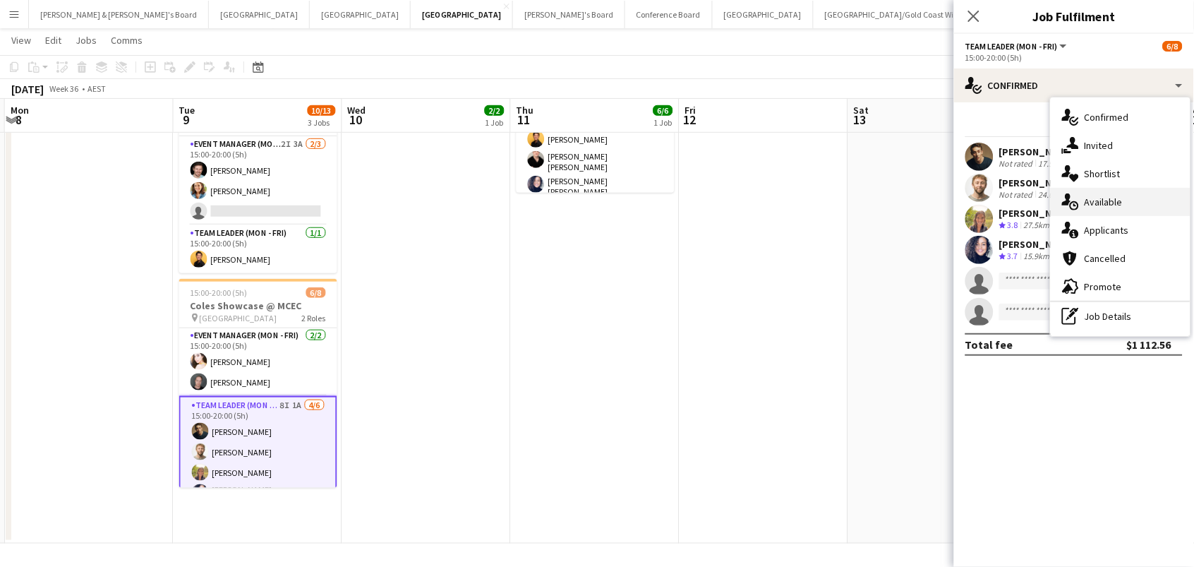
click at [1125, 201] on div "single-neutral-actions-upload Available" at bounding box center [1121, 202] width 140 height 28
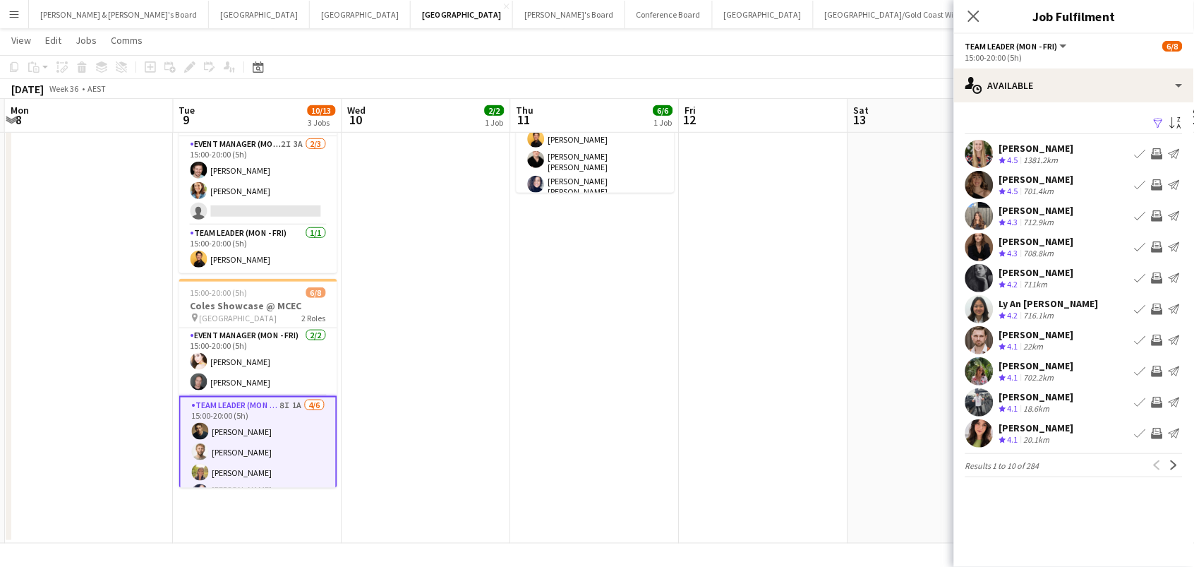
click at [1162, 121] on app-icon "Filter" at bounding box center [1158, 123] width 11 height 13
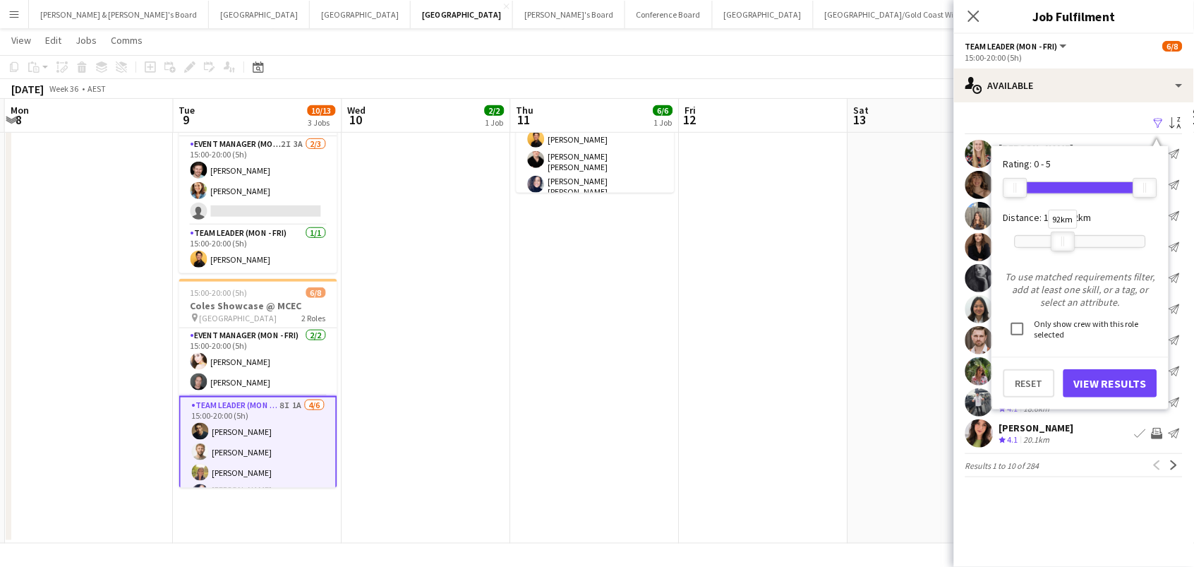
drag, startPoint x: 1145, startPoint y: 238, endPoint x: 1063, endPoint y: 241, distance: 81.9
click at [1063, 241] on div "92km" at bounding box center [1063, 241] width 24 height 20
click at [1092, 370] on button "View Results" at bounding box center [1110, 383] width 94 height 28
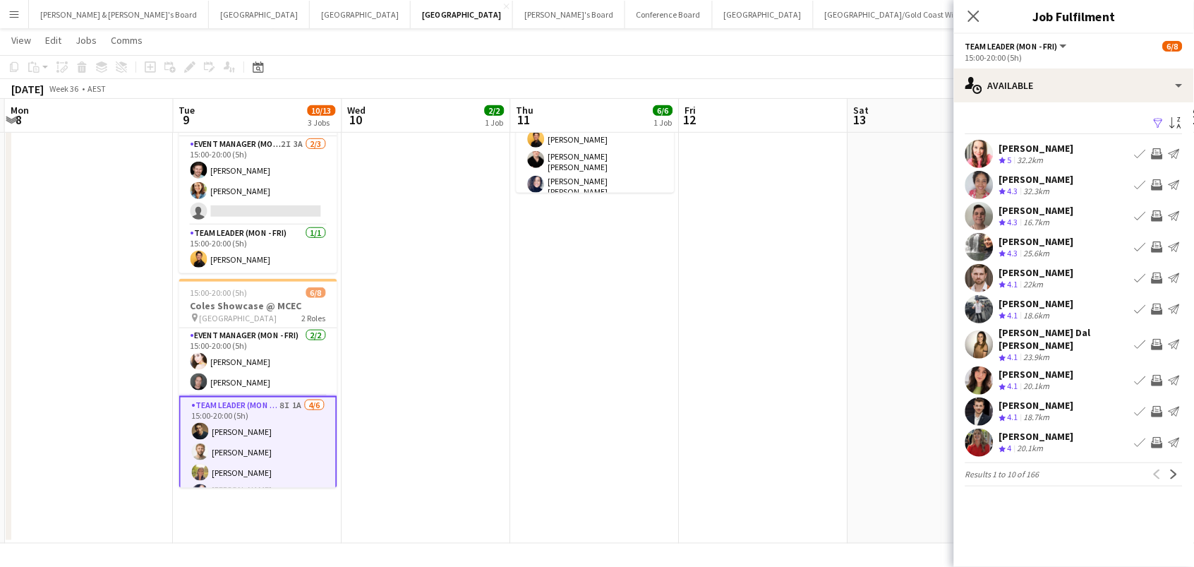
click at [1159, 437] on app-icon "Invite crew" at bounding box center [1157, 442] width 11 height 11
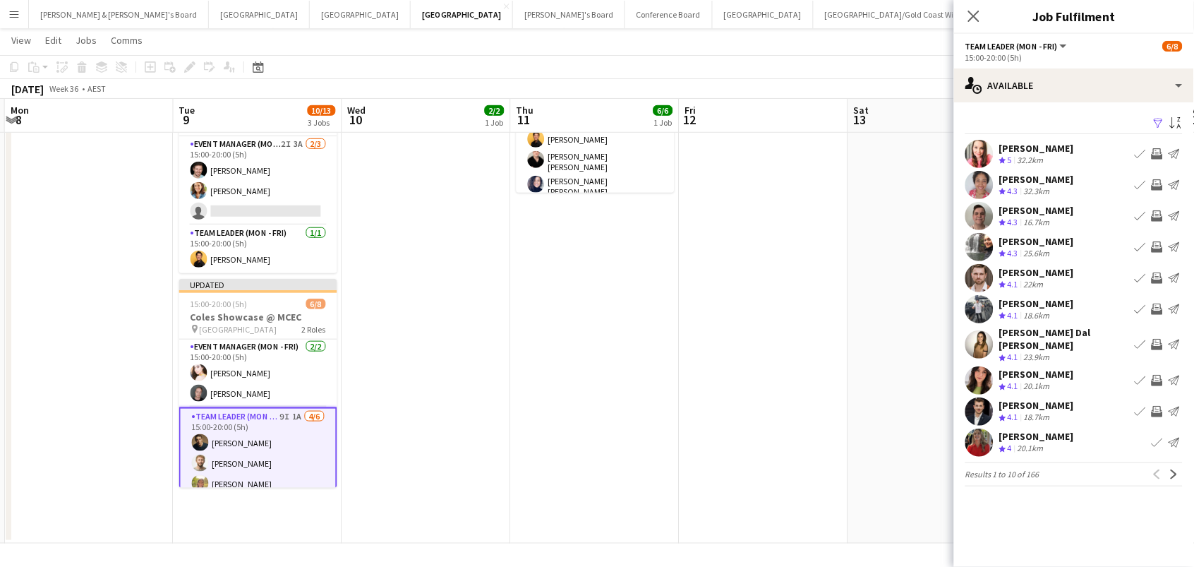
click at [1159, 406] on app-icon "Invite crew" at bounding box center [1157, 411] width 11 height 11
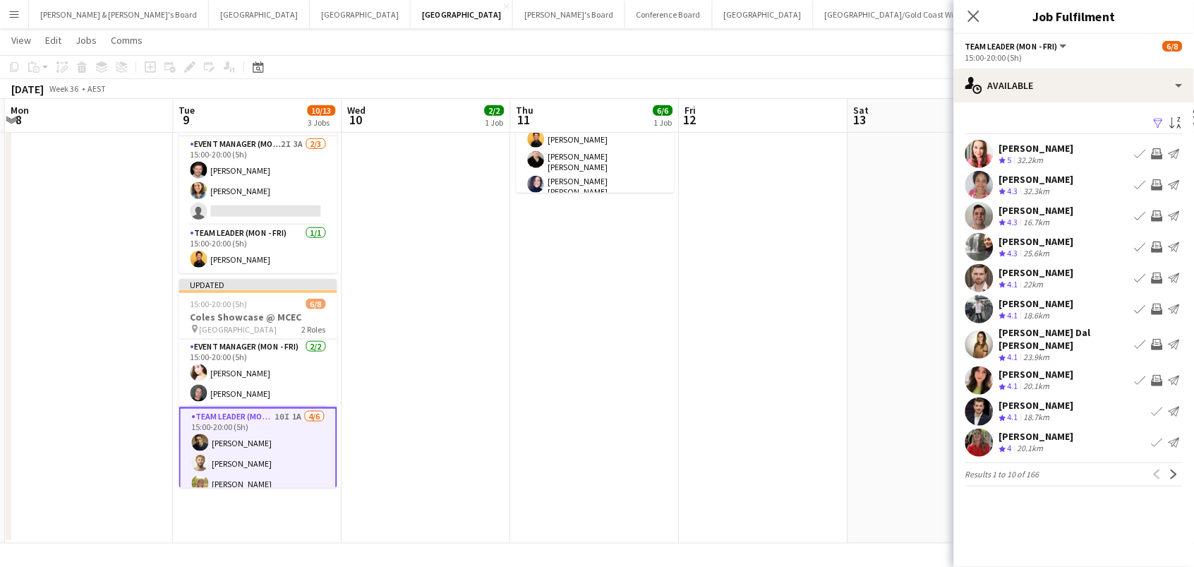
click at [1156, 366] on div "Emily Pearson Crew rating 4.1 20.1km Book crew Invite crew Send notification" at bounding box center [1074, 380] width 240 height 28
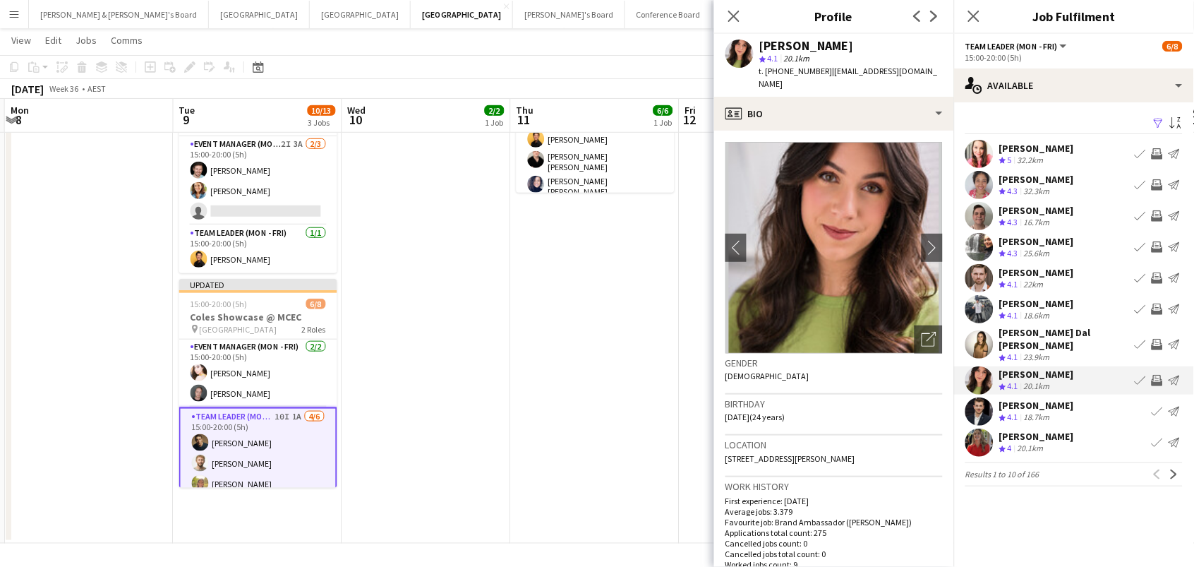
click at [1155, 375] on app-icon "Invite crew" at bounding box center [1157, 380] width 11 height 11
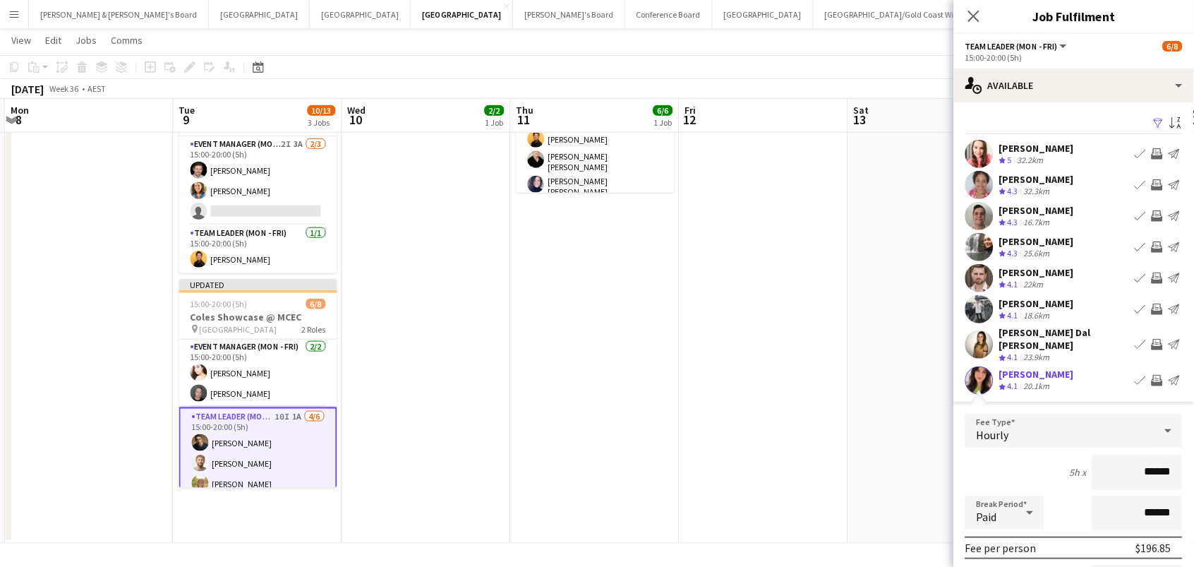
click at [1155, 375] on app-icon "Invite crew" at bounding box center [1157, 380] width 11 height 11
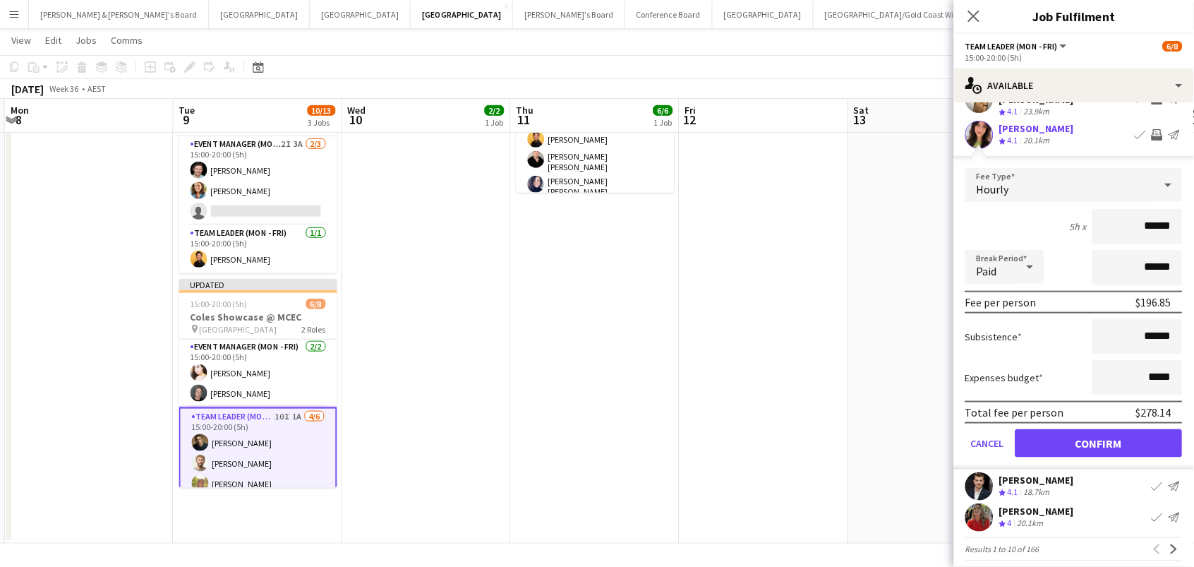
scroll to position [245, 0]
click at [1114, 430] on button "Confirm" at bounding box center [1098, 444] width 167 height 28
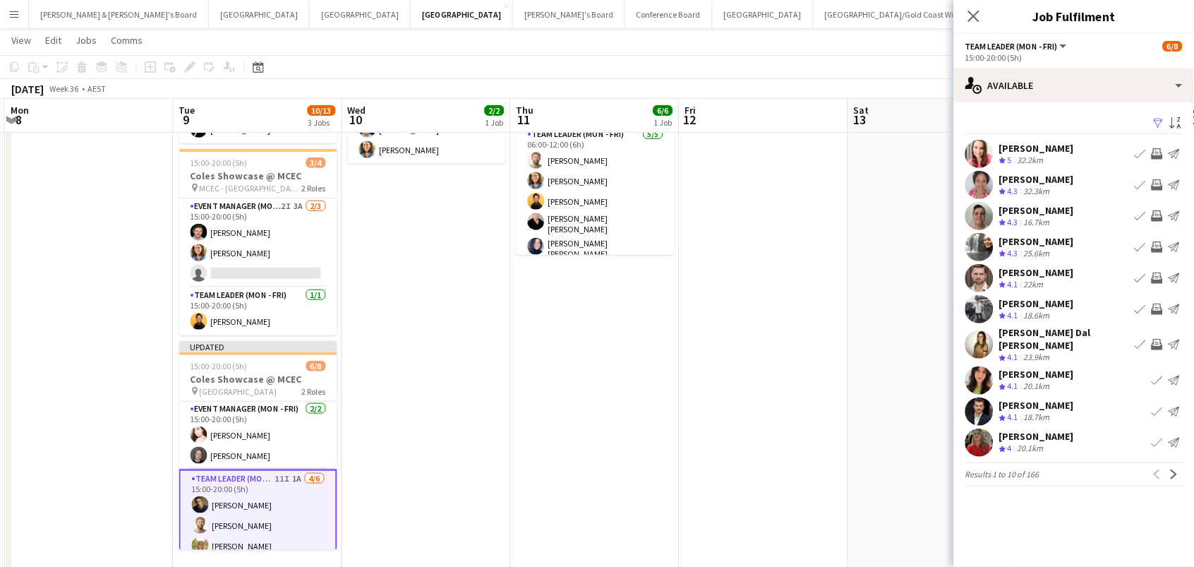
scroll to position [111, 0]
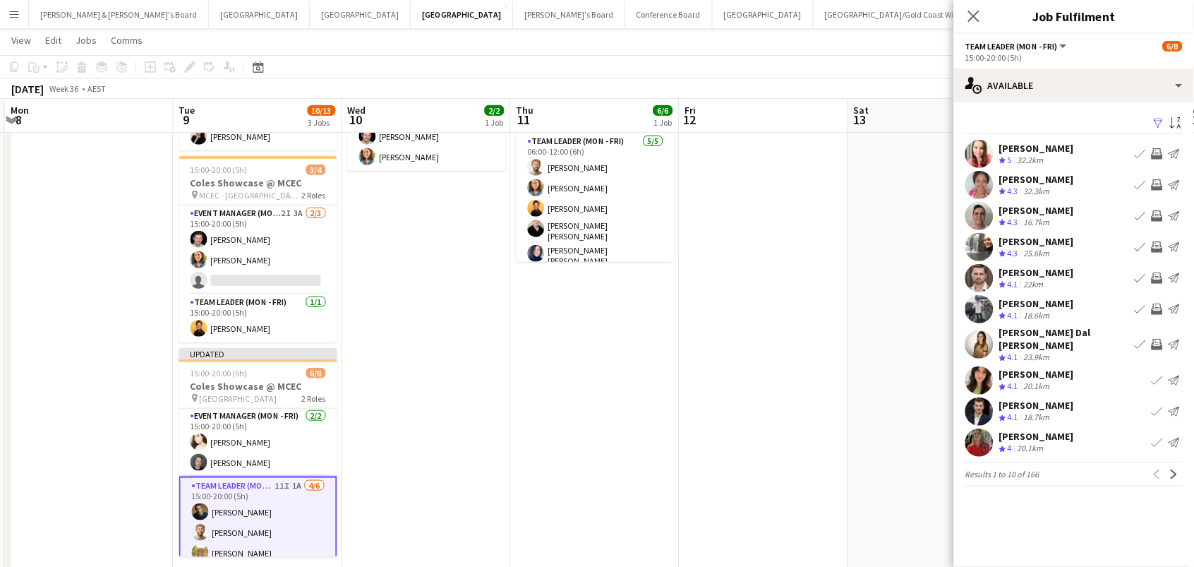
click at [1159, 245] on app-icon "Invite crew" at bounding box center [1157, 246] width 11 height 11
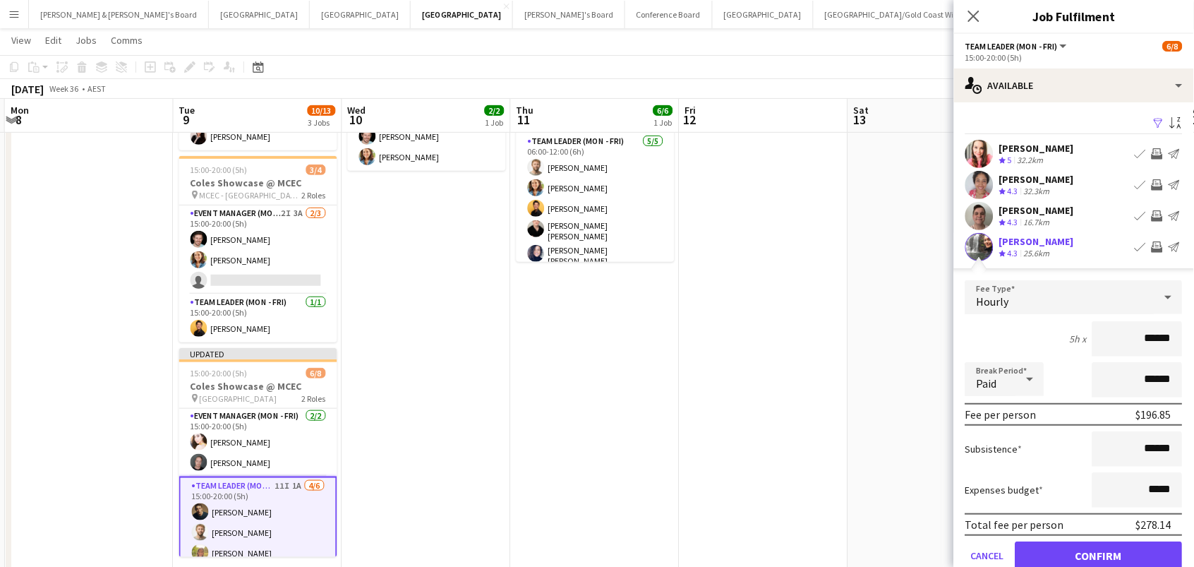
click at [1099, 553] on button "Confirm" at bounding box center [1098, 555] width 167 height 28
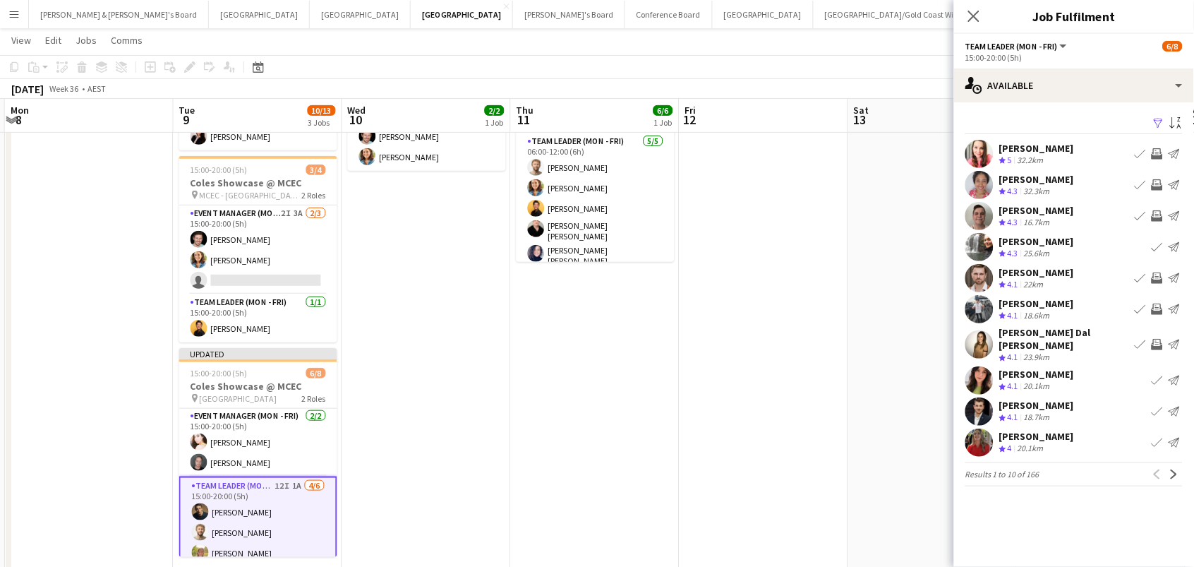
click at [1158, 181] on app-icon "Invite crew" at bounding box center [1157, 184] width 11 height 11
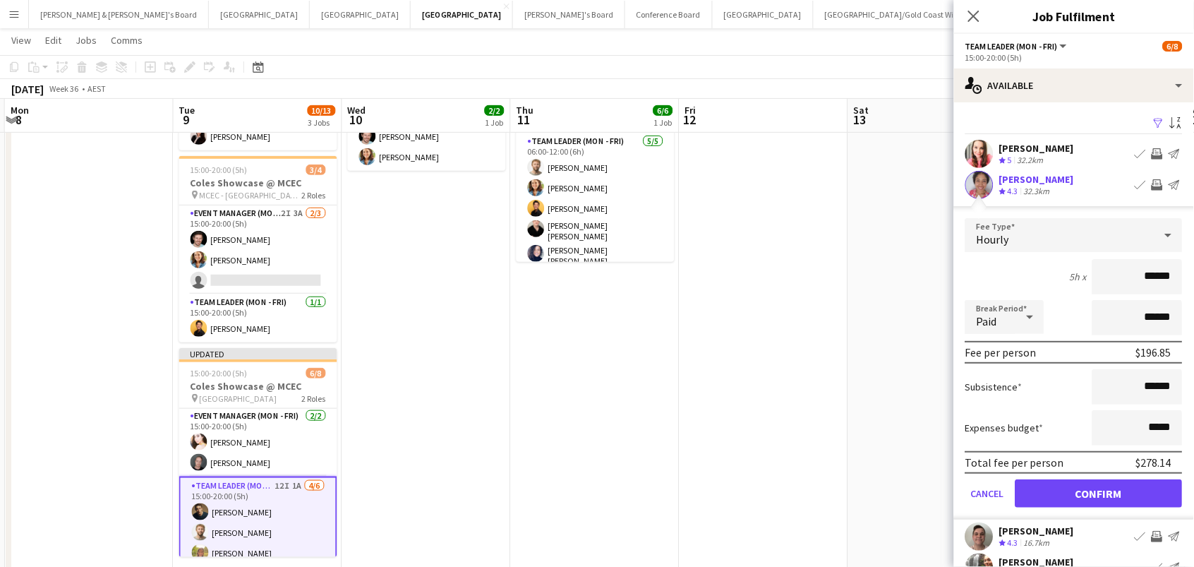
click at [1099, 491] on button "Confirm" at bounding box center [1098, 493] width 167 height 28
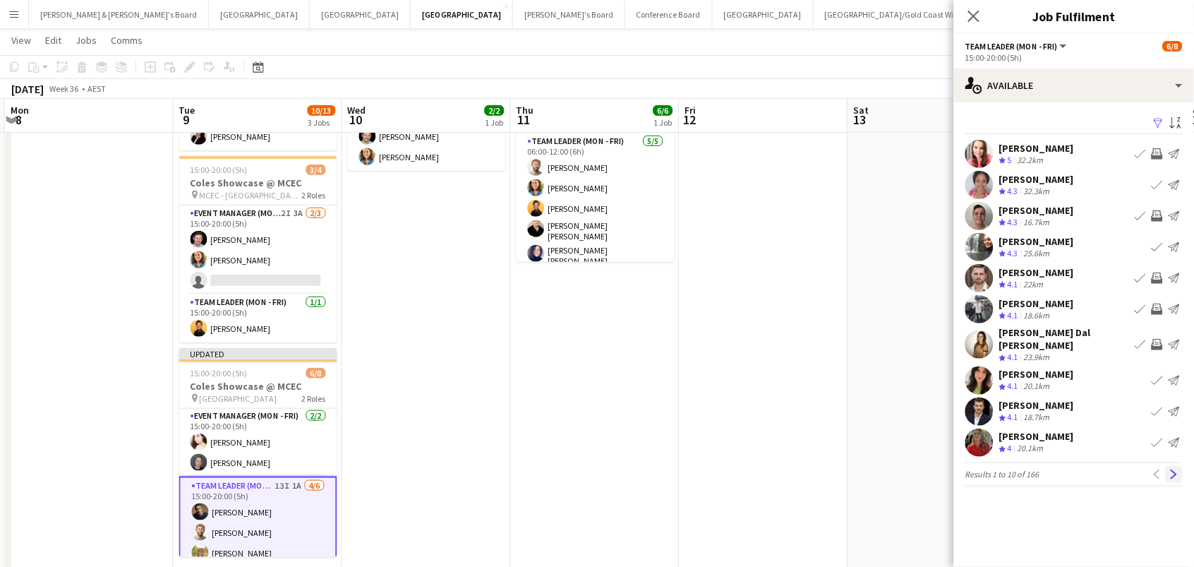
click at [1173, 469] on app-icon "Next" at bounding box center [1174, 474] width 10 height 10
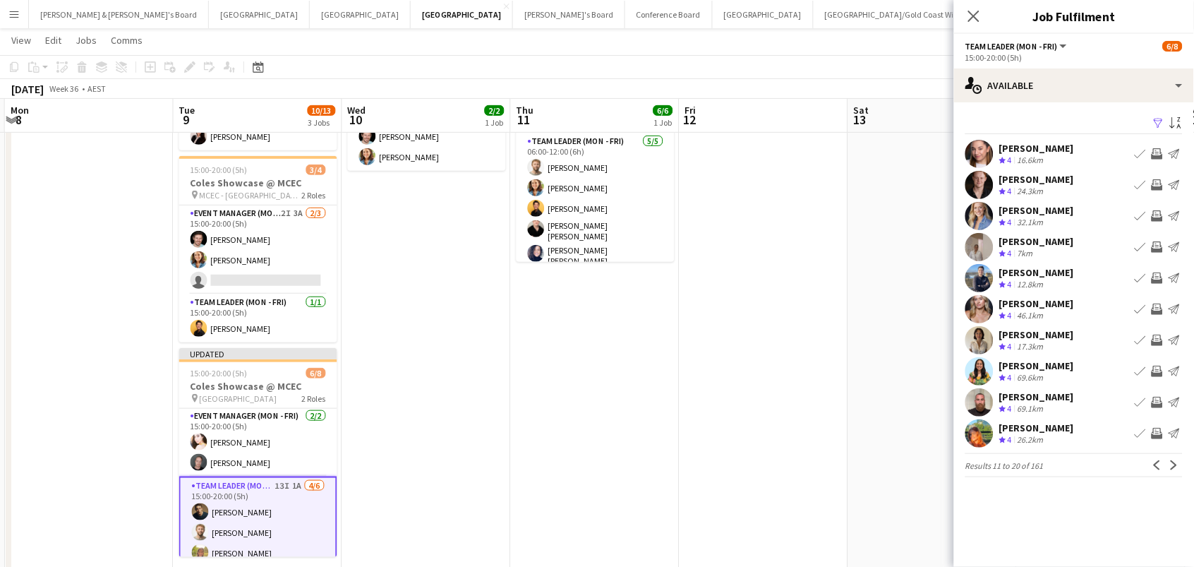
click at [1158, 182] on app-icon "Invite crew" at bounding box center [1157, 184] width 11 height 11
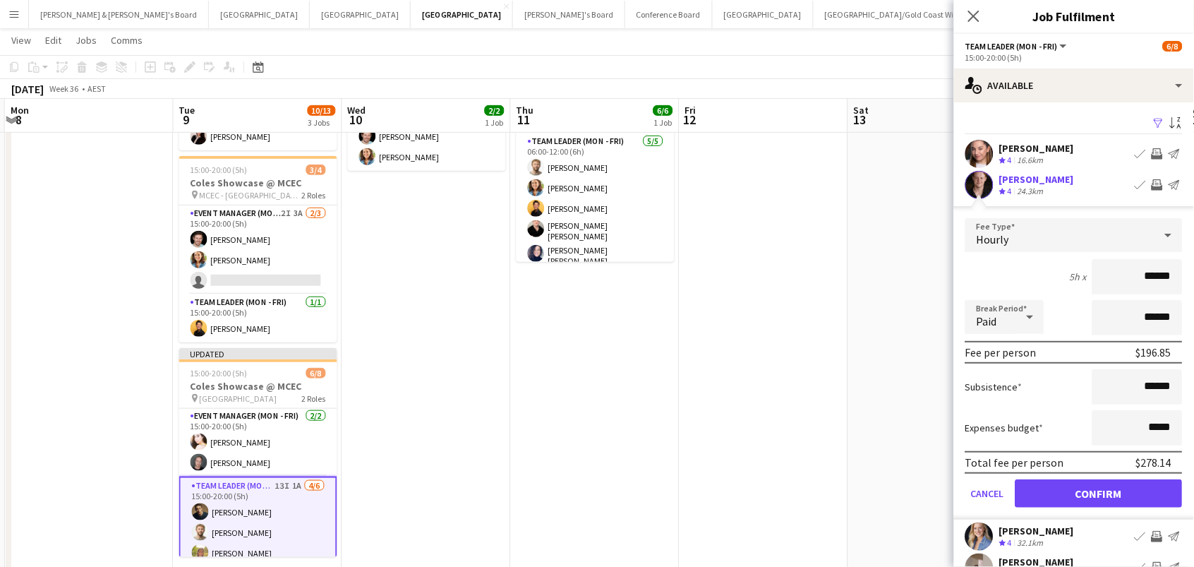
click at [1099, 491] on button "Confirm" at bounding box center [1098, 493] width 167 height 28
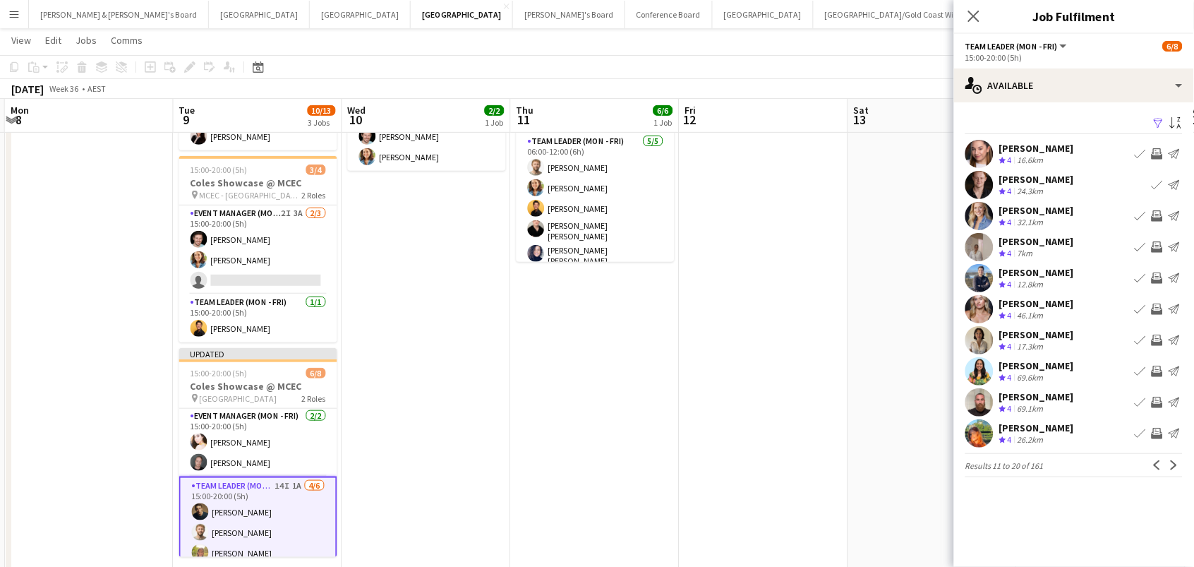
click at [1159, 219] on app-icon "Invite crew" at bounding box center [1157, 215] width 11 height 11
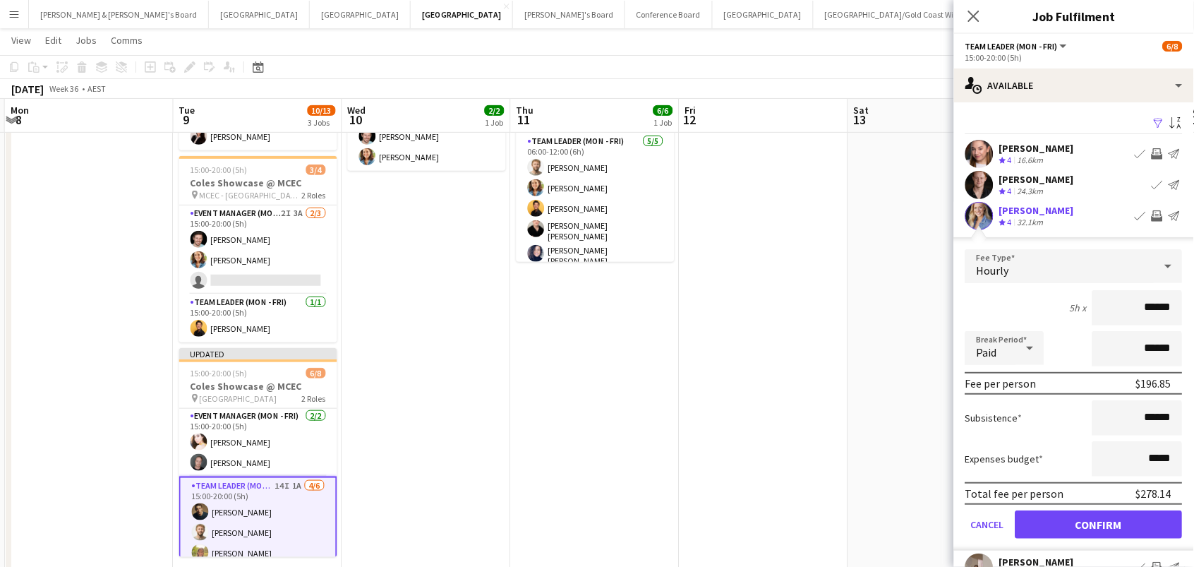
click at [1099, 522] on button "Confirm" at bounding box center [1098, 524] width 167 height 28
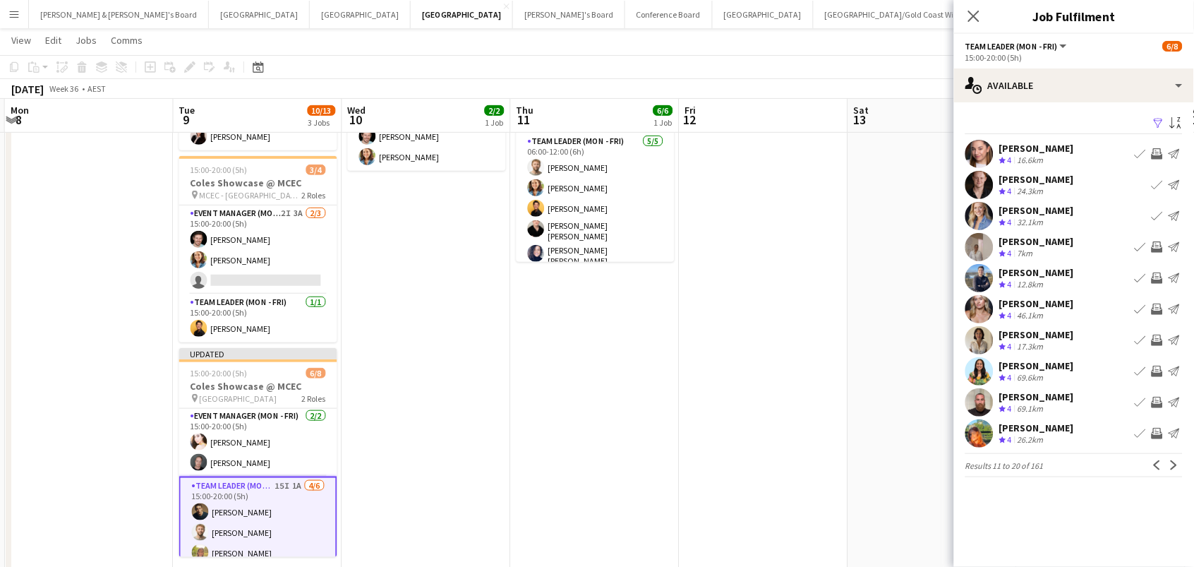
click at [1157, 430] on app-icon "Invite crew" at bounding box center [1157, 433] width 11 height 11
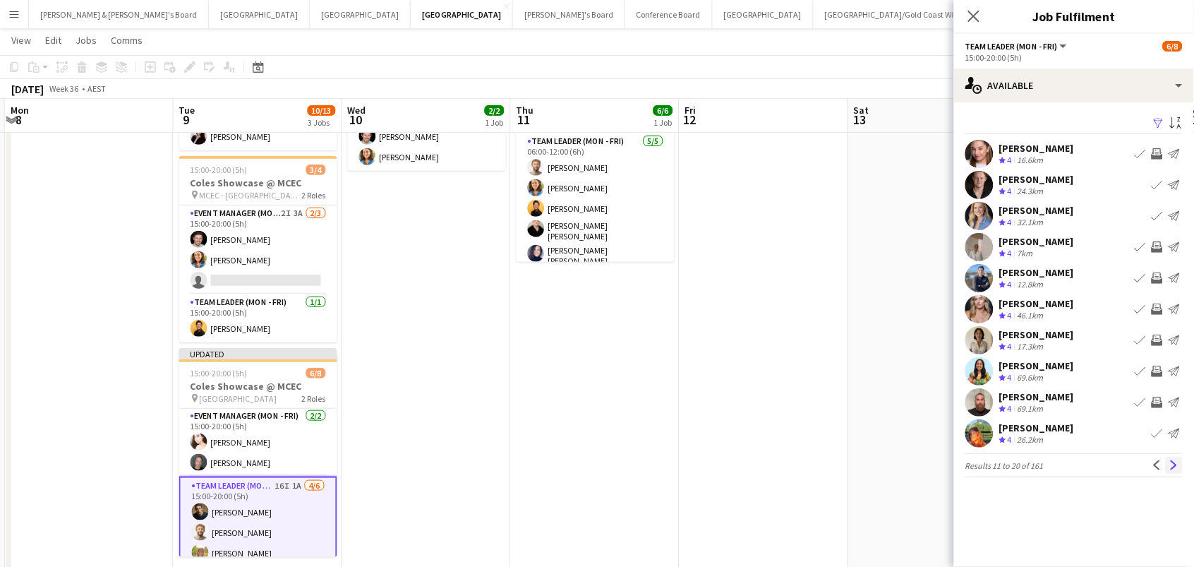
click at [1174, 469] on button "Next" at bounding box center [1174, 465] width 17 height 17
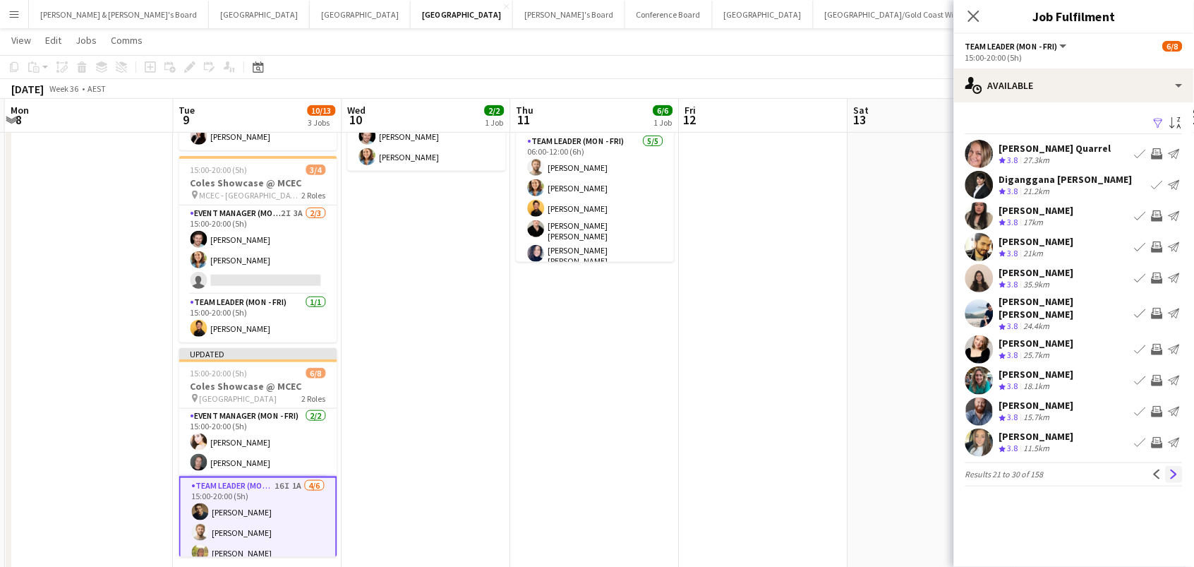
click at [1172, 474] on app-icon "Next" at bounding box center [1174, 474] width 10 height 10
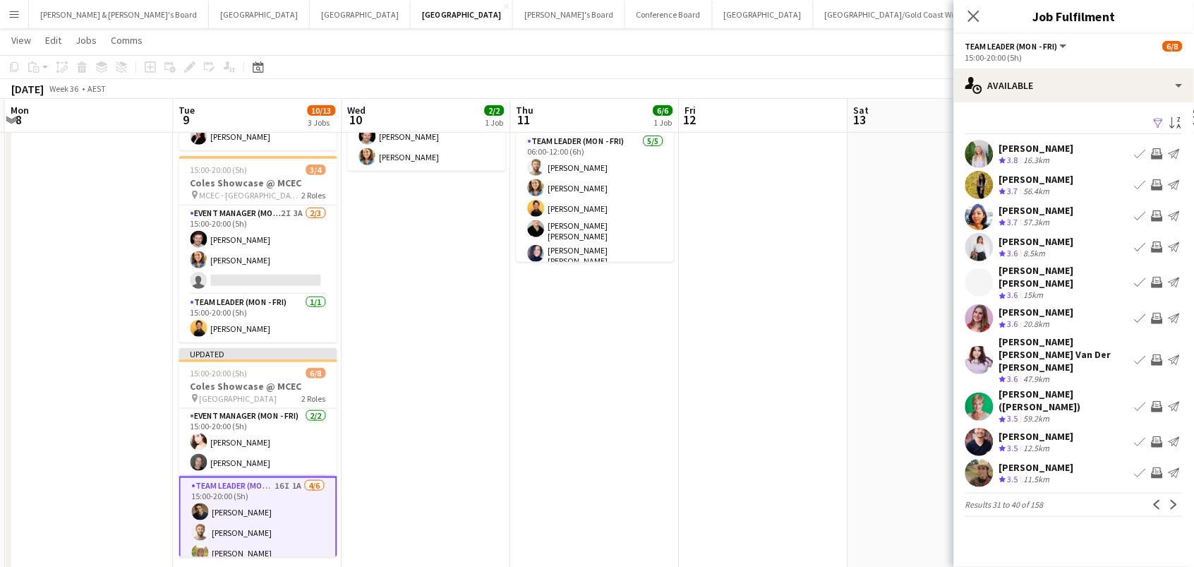
click at [1159, 152] on app-icon "Invite crew" at bounding box center [1157, 153] width 11 height 11
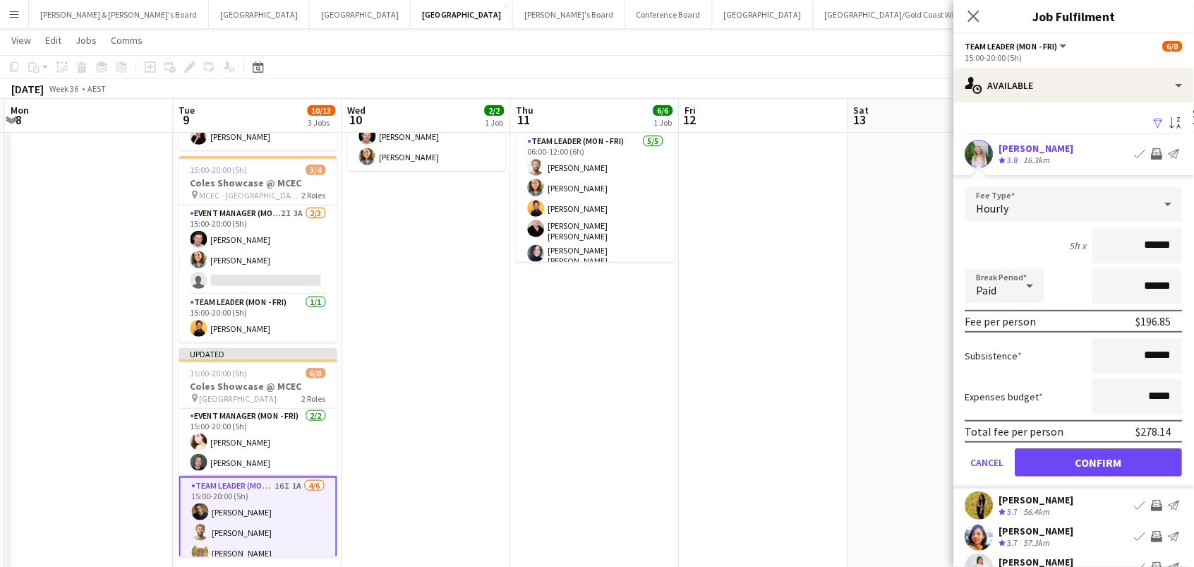
click at [1099, 460] on button "Confirm" at bounding box center [1098, 462] width 167 height 28
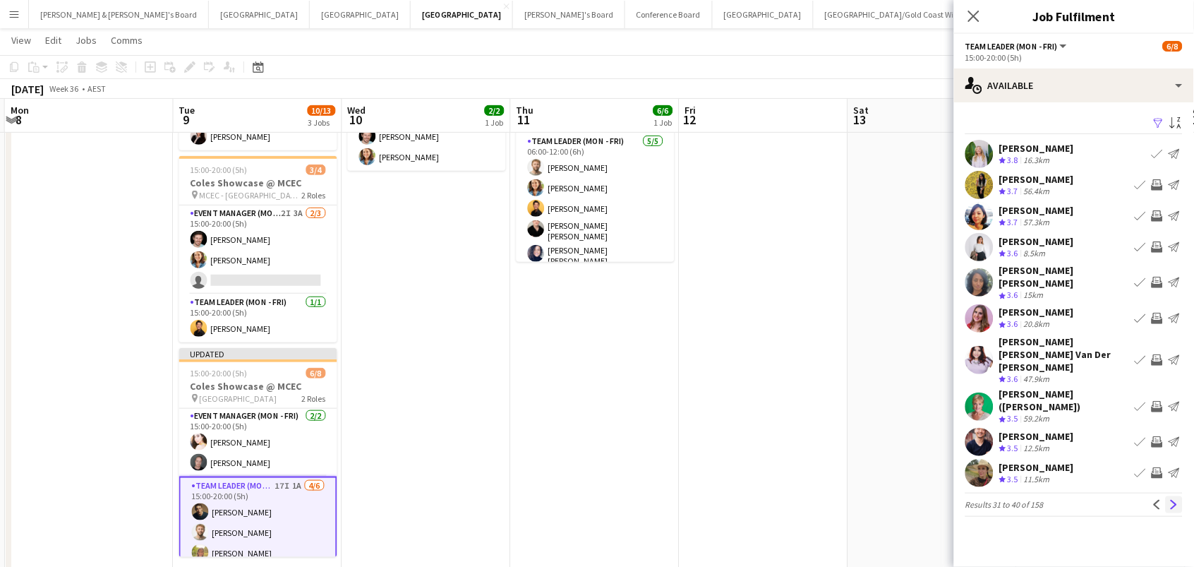
click at [1178, 500] on app-icon "Next" at bounding box center [1174, 505] width 10 height 10
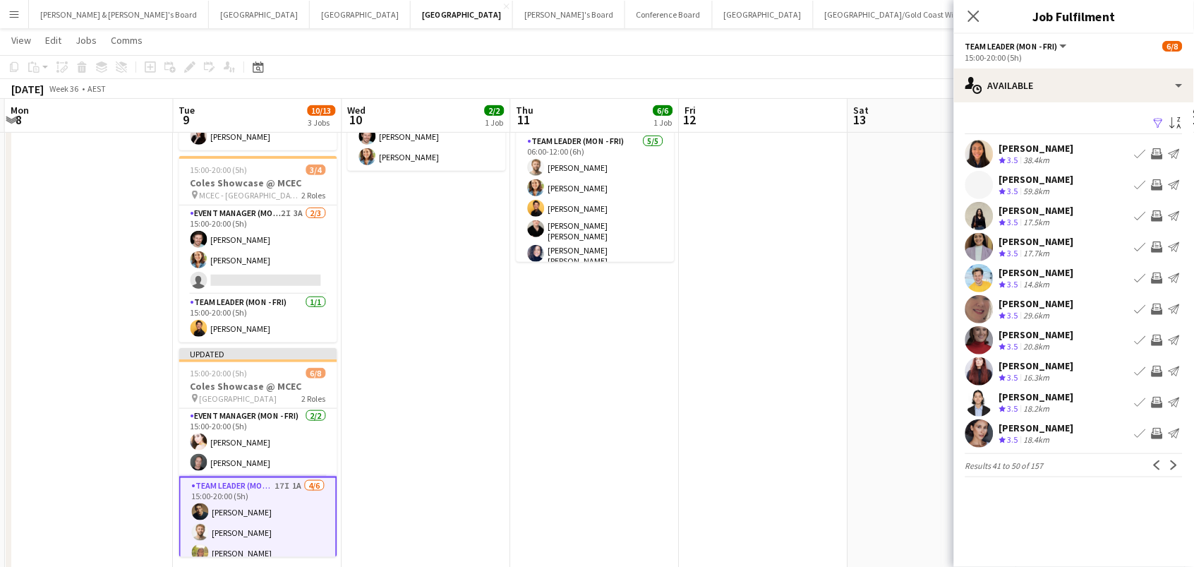
click at [1158, 214] on app-icon "Invite crew" at bounding box center [1157, 215] width 11 height 11
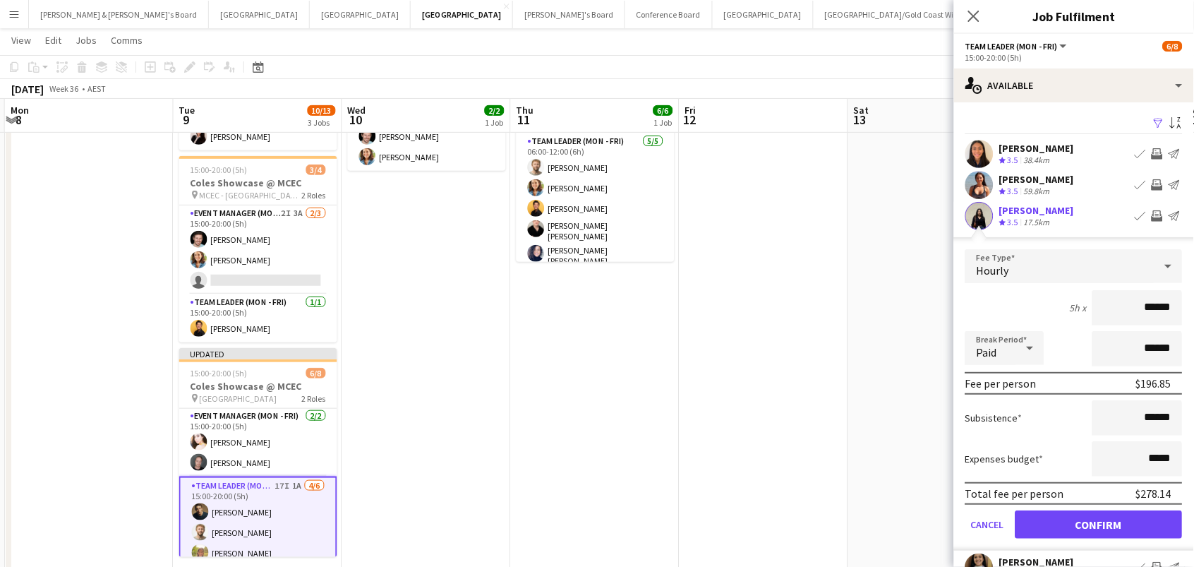
click at [1099, 522] on button "Confirm" at bounding box center [1098, 524] width 167 height 28
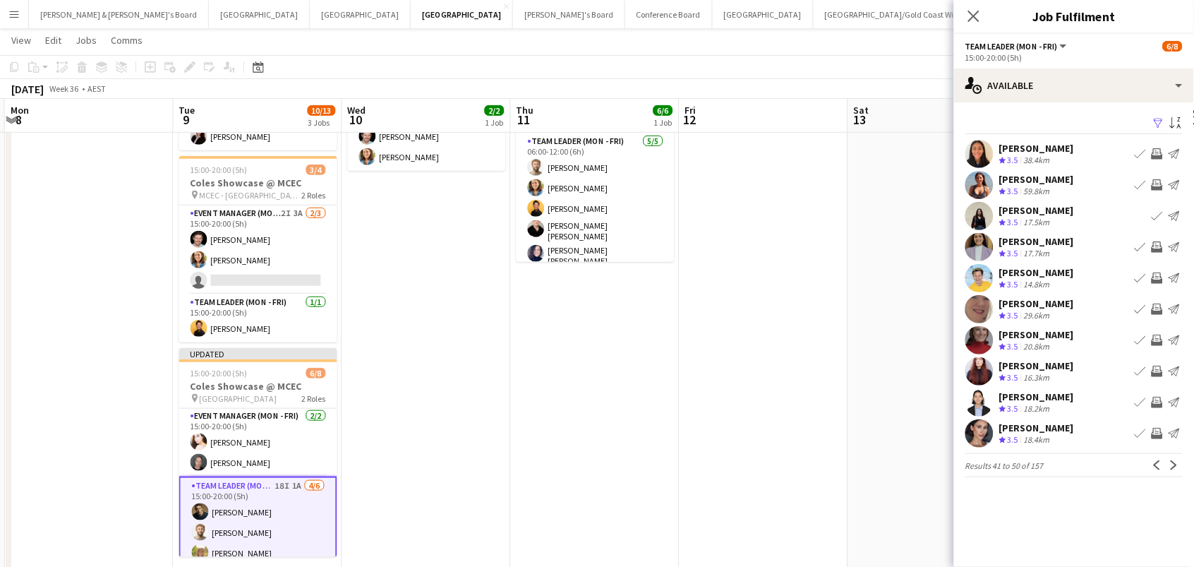
click at [886, 219] on app-date-cell at bounding box center [932, 329] width 169 height 565
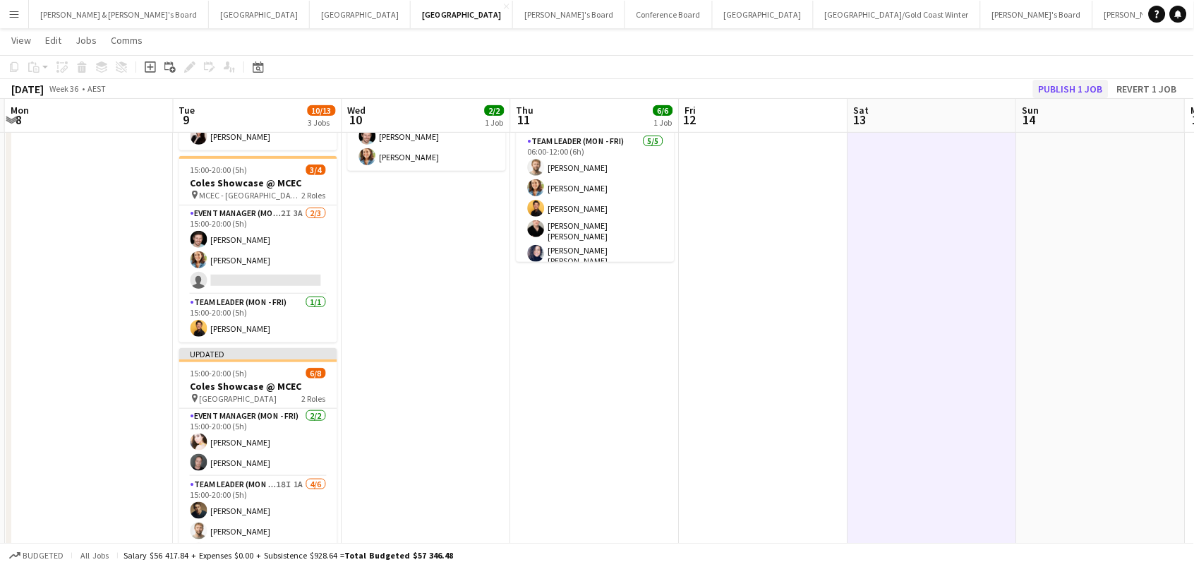
click at [1086, 92] on button "Publish 1 job" at bounding box center [1071, 89] width 76 height 18
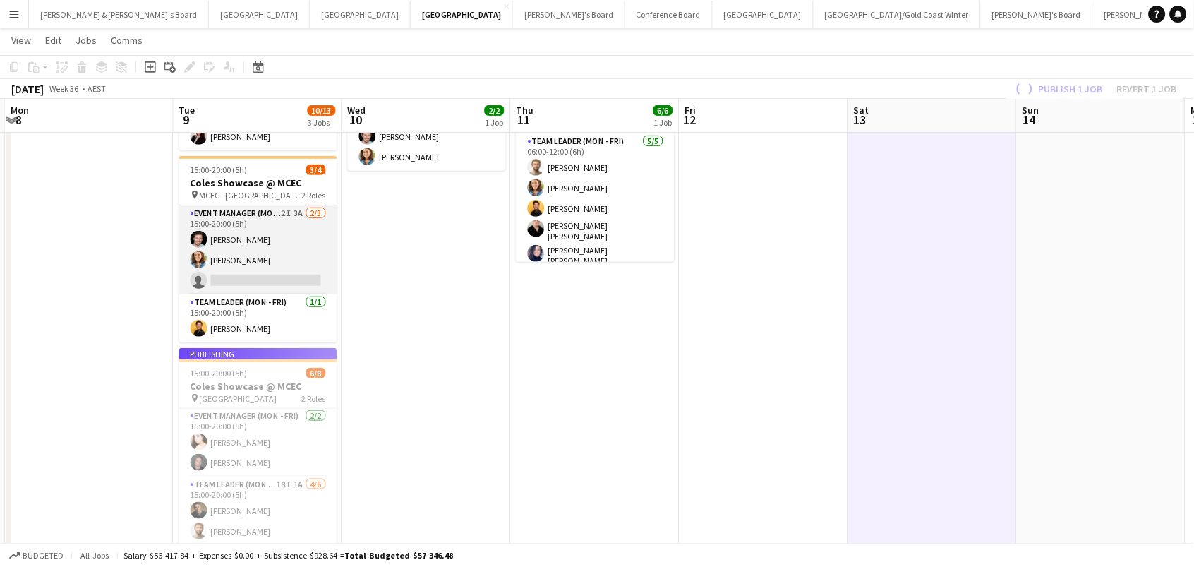
click at [308, 241] on app-card-role "Event Manager (Mon - Fri) 2I 3A 2/3 15:00-20:00 (5h) Jack Van Staveren Chloe Ga…" at bounding box center [258, 249] width 158 height 89
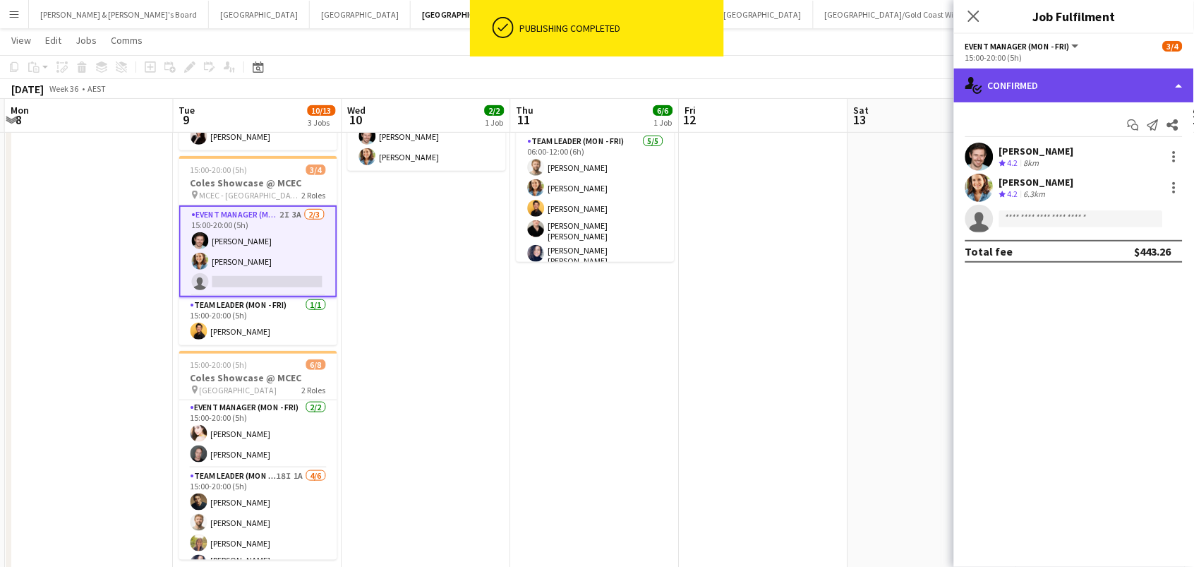
click at [1034, 86] on div "single-neutral-actions-check-2 Confirmed" at bounding box center [1074, 85] width 240 height 34
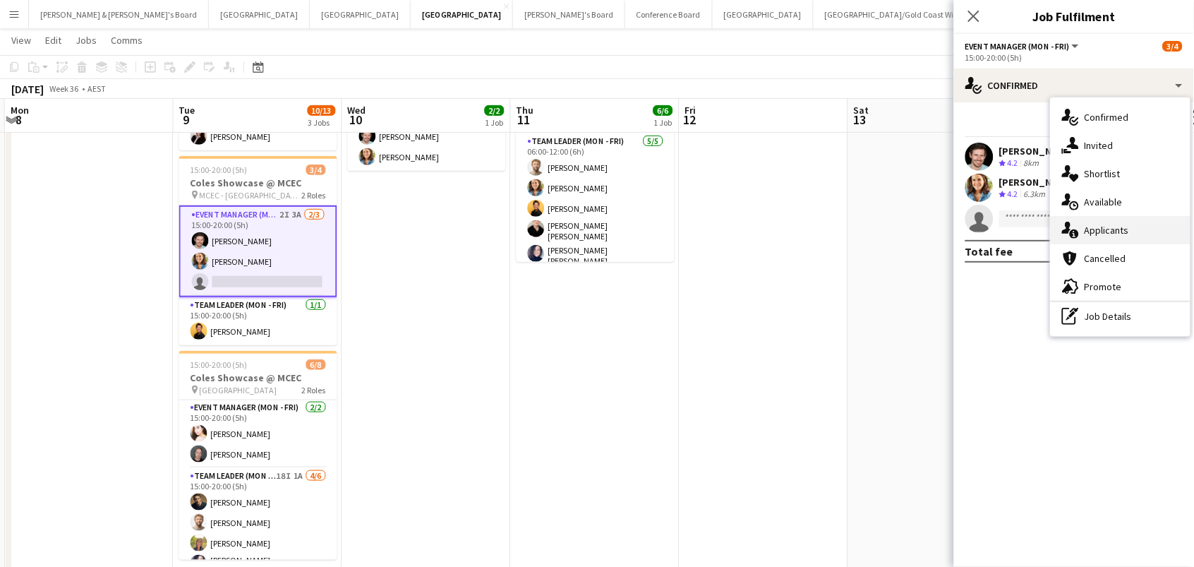
click at [1111, 222] on div "single-neutral-actions-information Applicants" at bounding box center [1121, 230] width 140 height 28
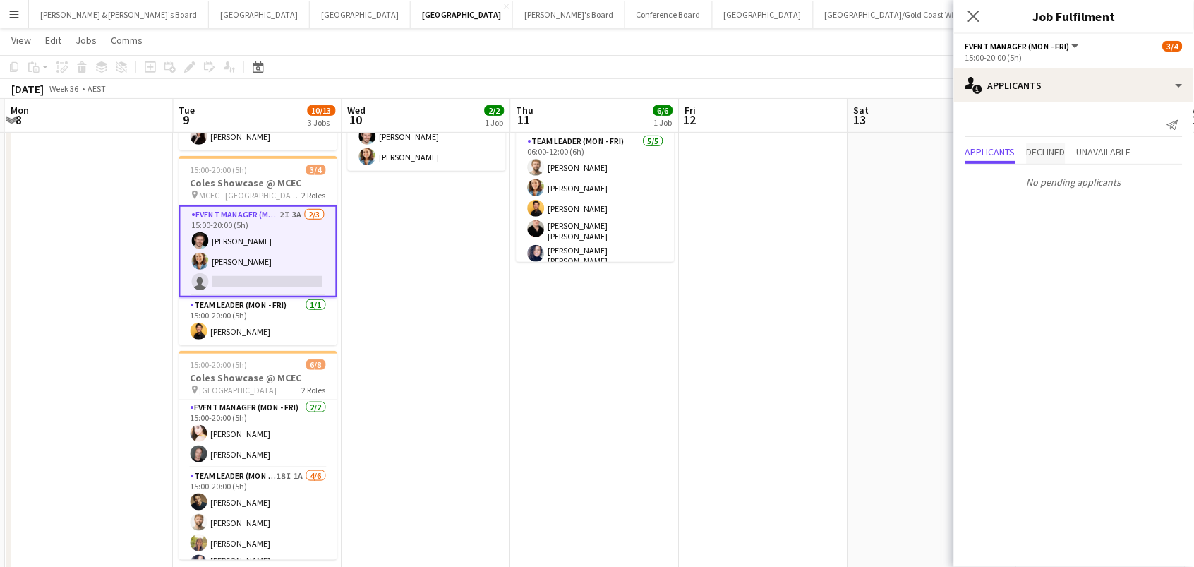
click at [1051, 152] on span "Declined" at bounding box center [1046, 152] width 39 height 10
click at [1097, 125] on span "Unavailable" at bounding box center [1104, 123] width 54 height 10
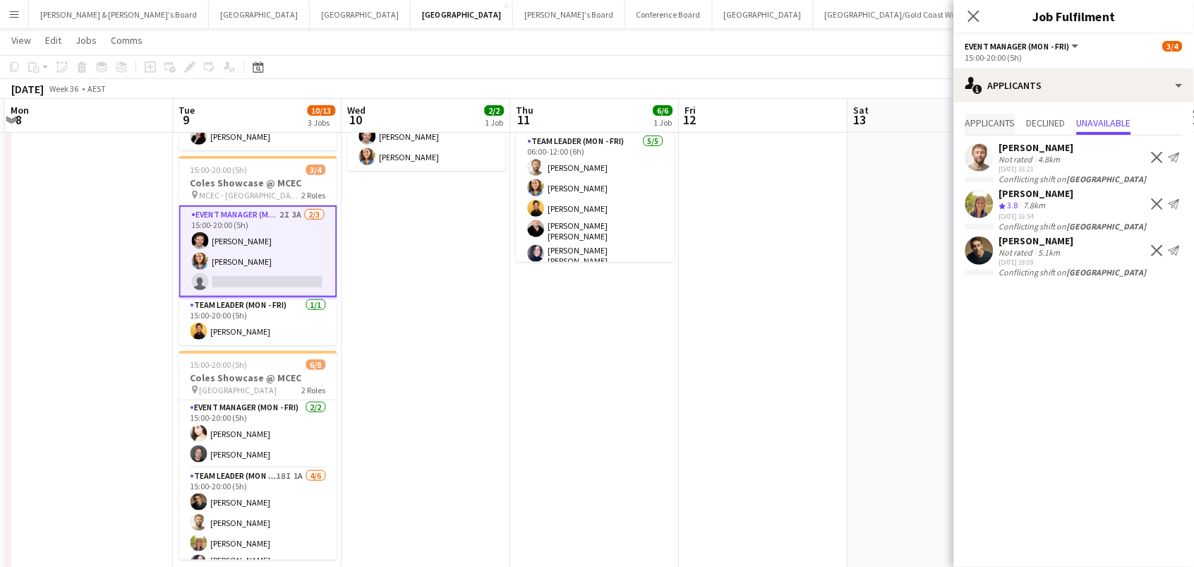
click at [1003, 123] on span "Applicants" at bounding box center [990, 123] width 50 height 10
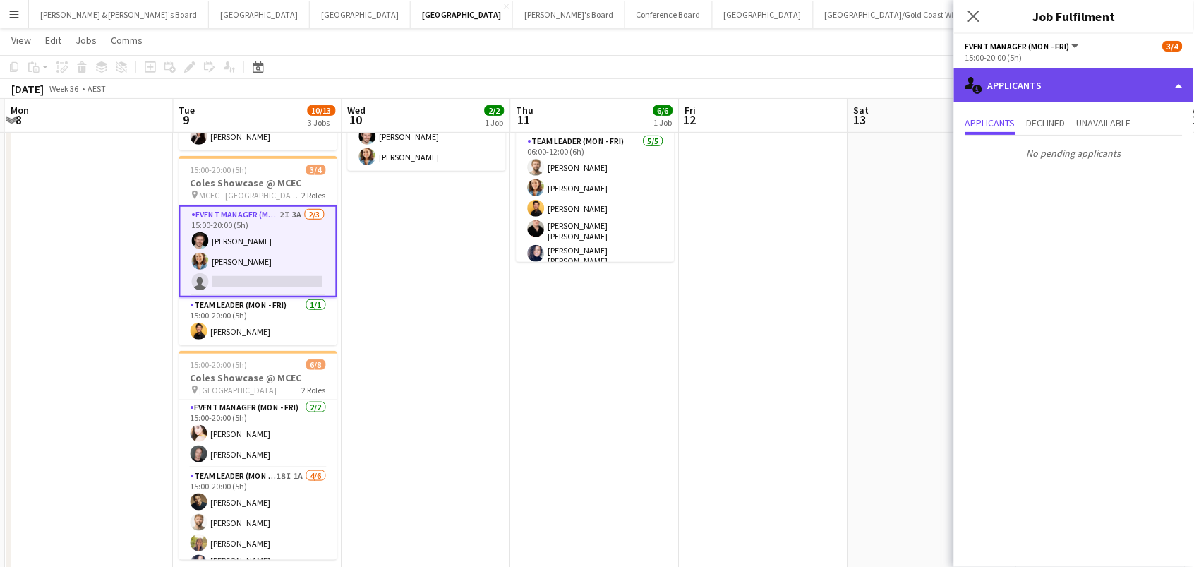
click at [1021, 90] on div "single-neutral-actions-information Applicants" at bounding box center [1074, 85] width 240 height 34
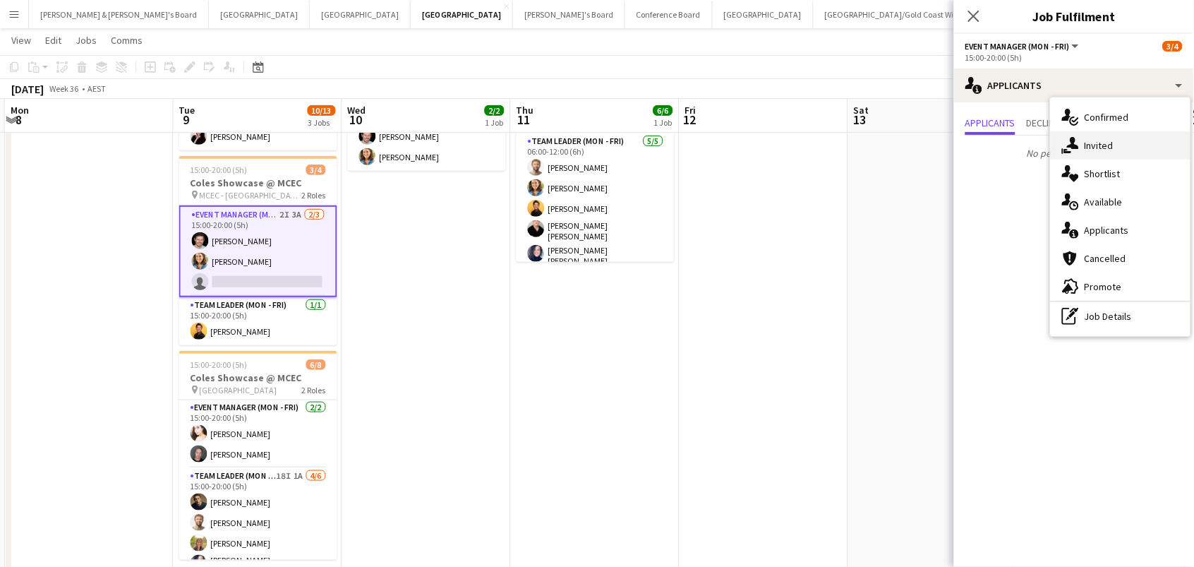
click at [1080, 140] on div "single-neutral-actions-share-1 Invited" at bounding box center [1121, 145] width 140 height 28
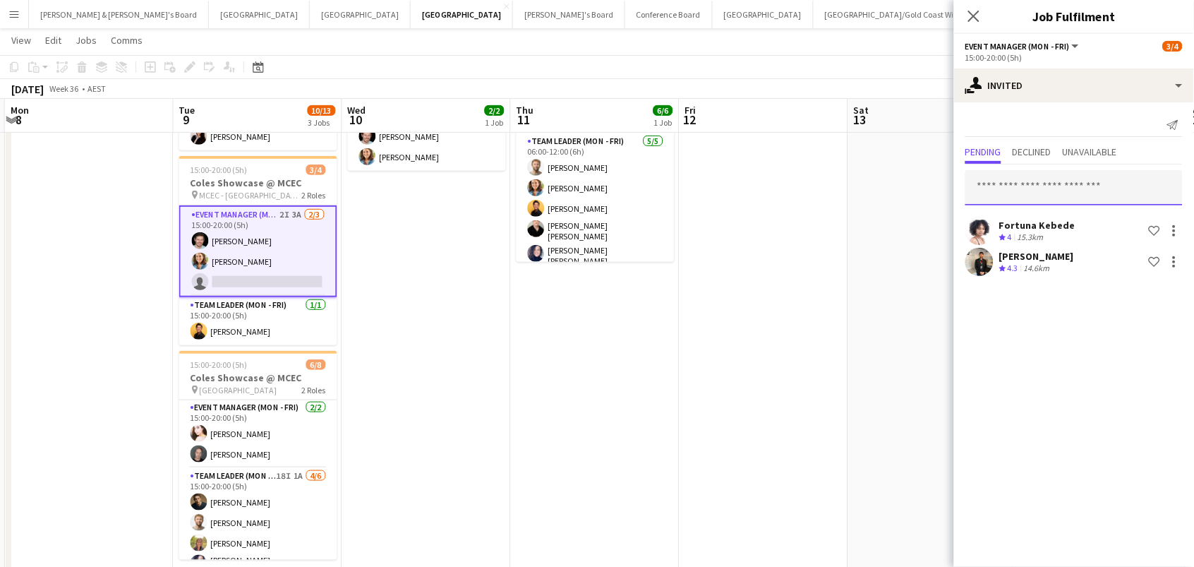
click at [1056, 186] on input "text" at bounding box center [1073, 187] width 217 height 35
type input "********"
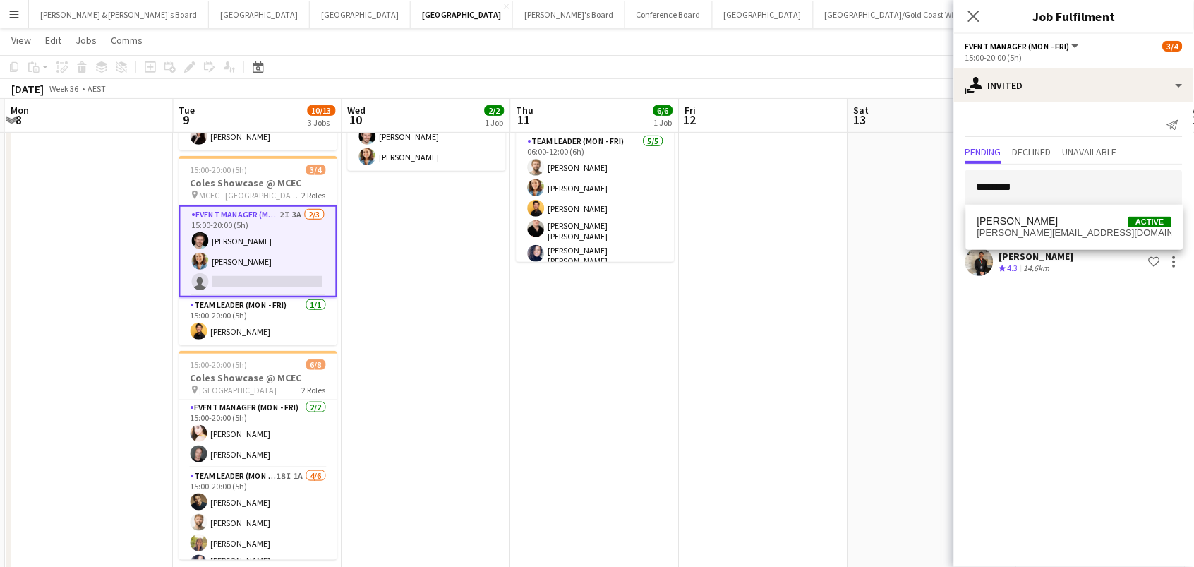
click at [1081, 227] on span "Chrissie Leigh Active" at bounding box center [1074, 221] width 195 height 12
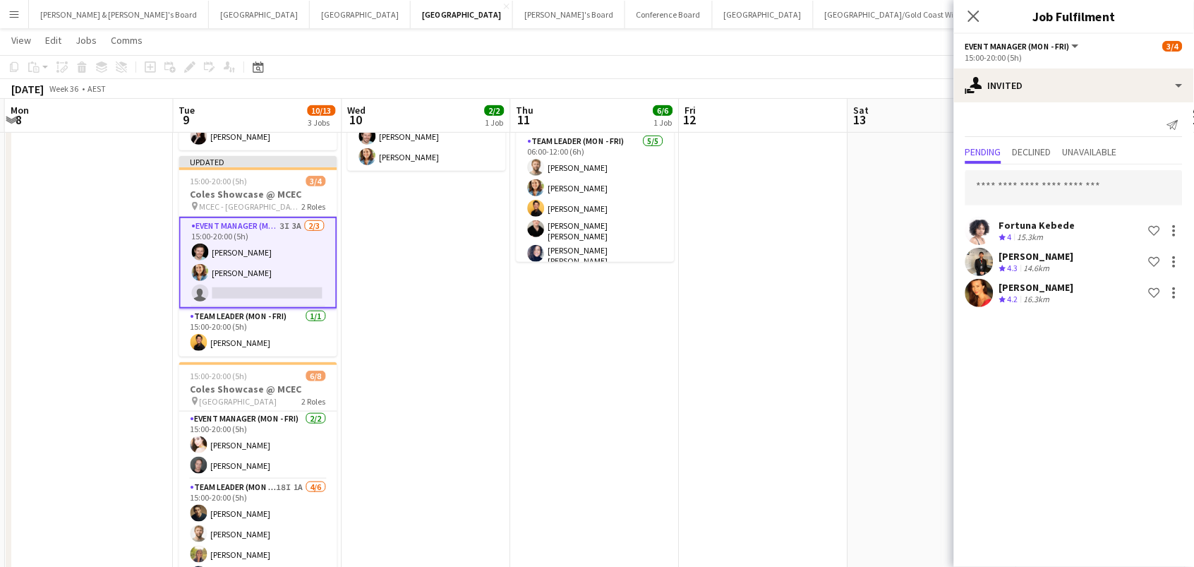
click at [826, 219] on app-date-cell at bounding box center [764, 329] width 169 height 565
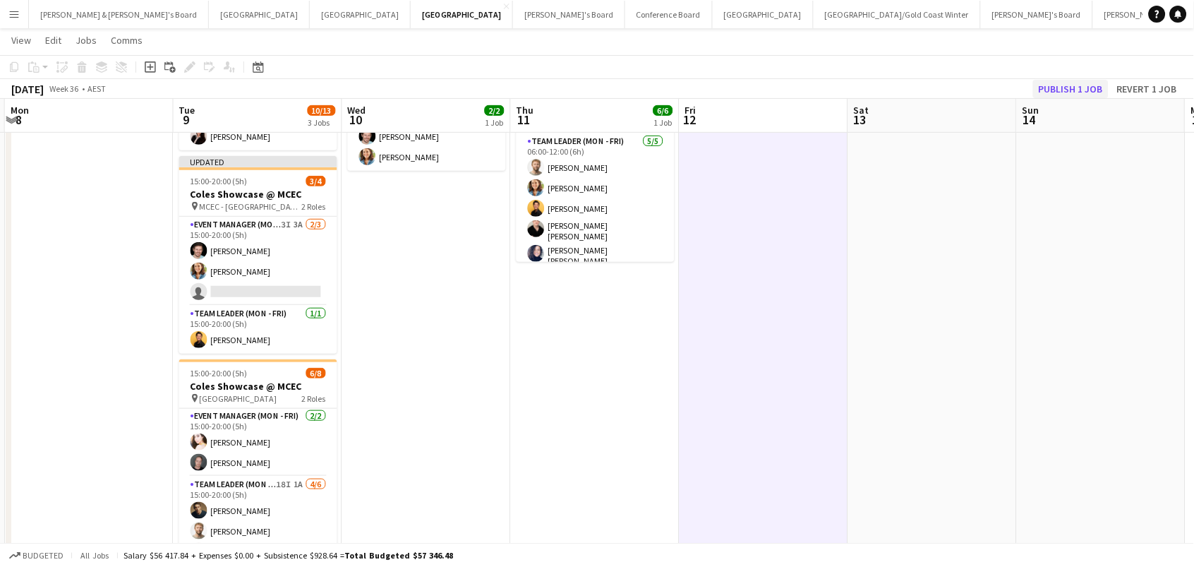
click at [1074, 86] on button "Publish 1 job" at bounding box center [1071, 89] width 76 height 18
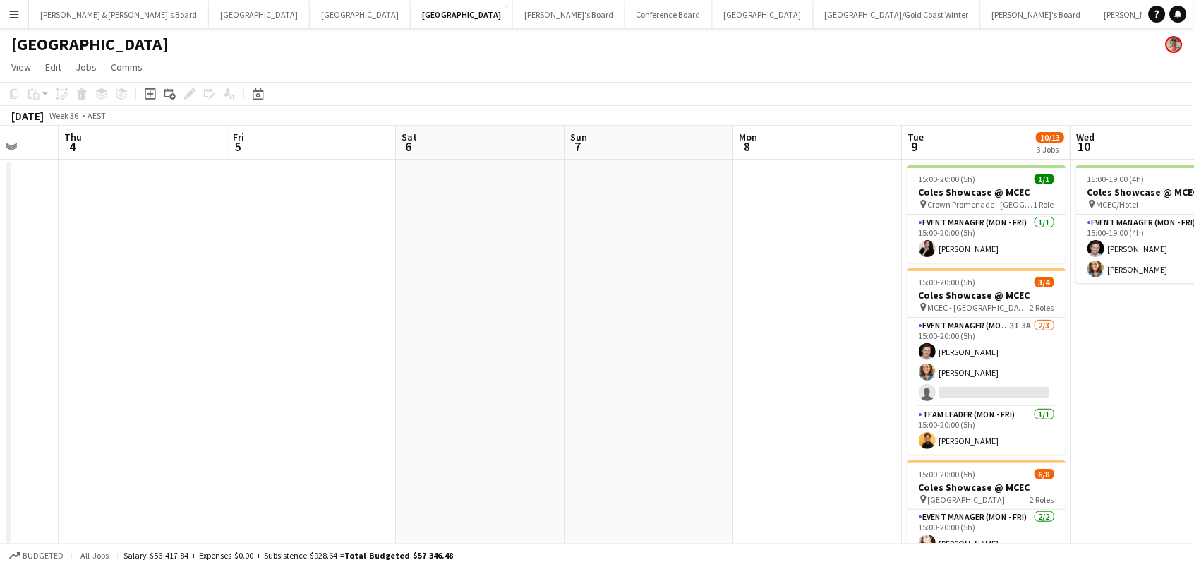
scroll to position [0, 706]
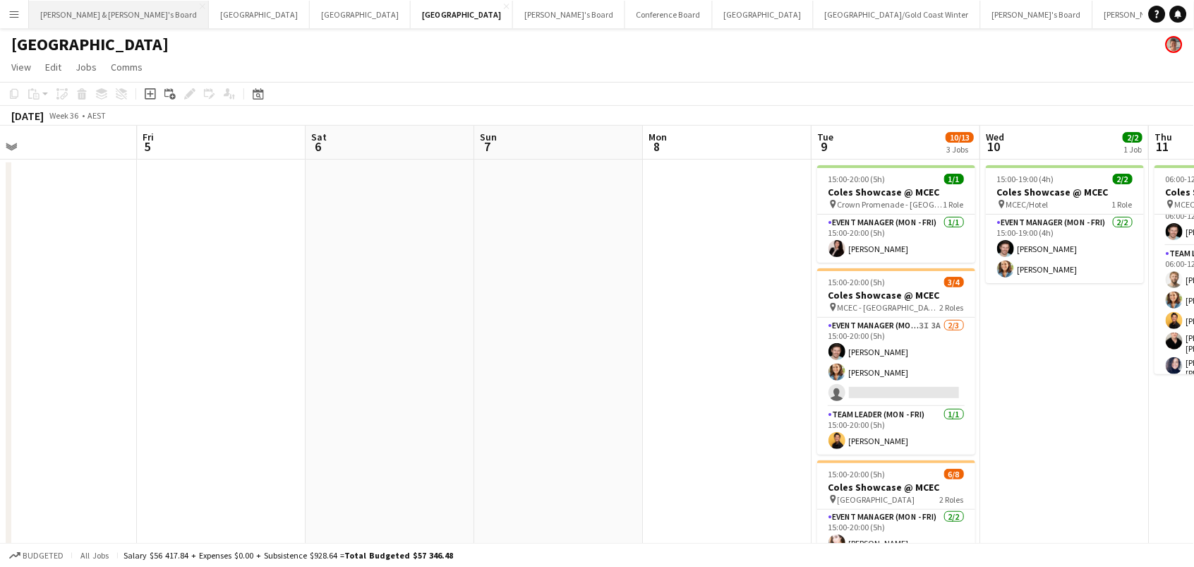
click at [68, 18] on button "James & Arrence's Board Close" at bounding box center [119, 15] width 180 height 28
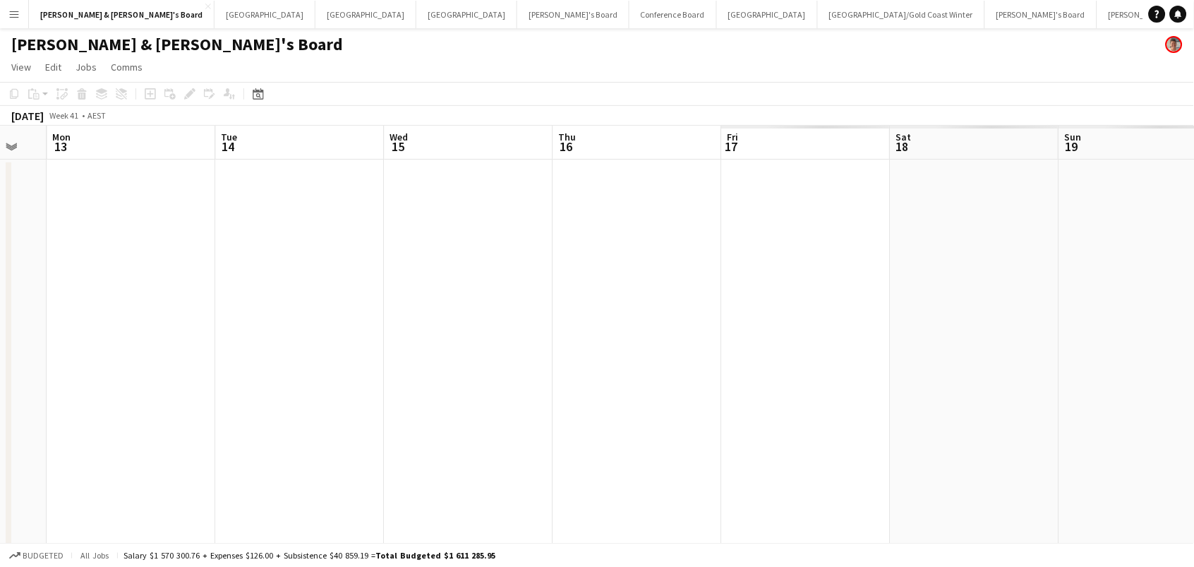
scroll to position [0, 627]
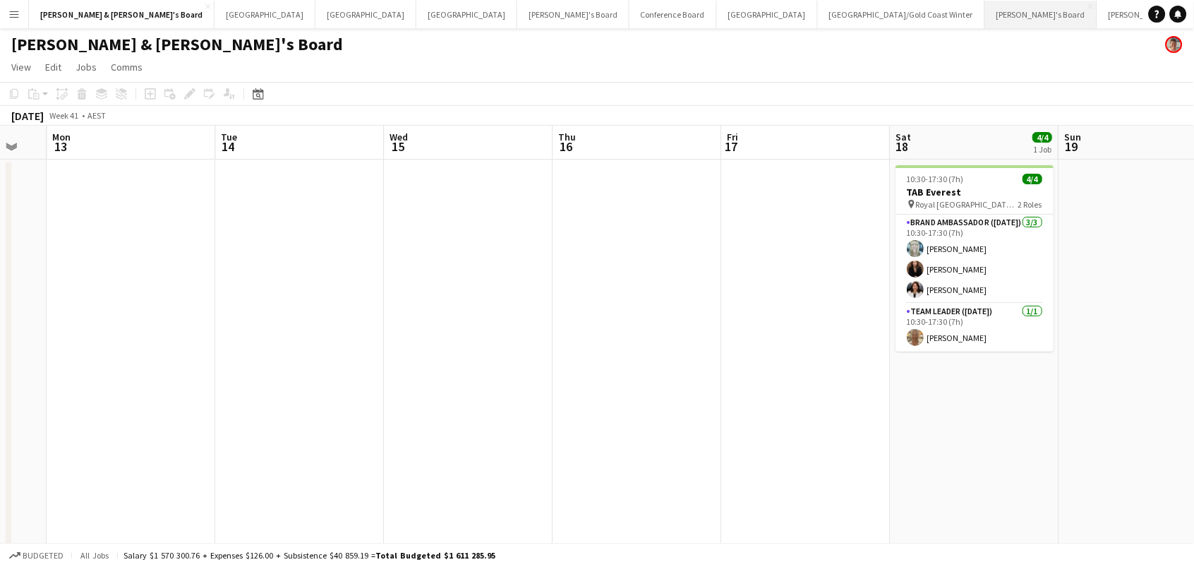
click at [985, 7] on button "Vicky's Board Close" at bounding box center [1041, 15] width 112 height 28
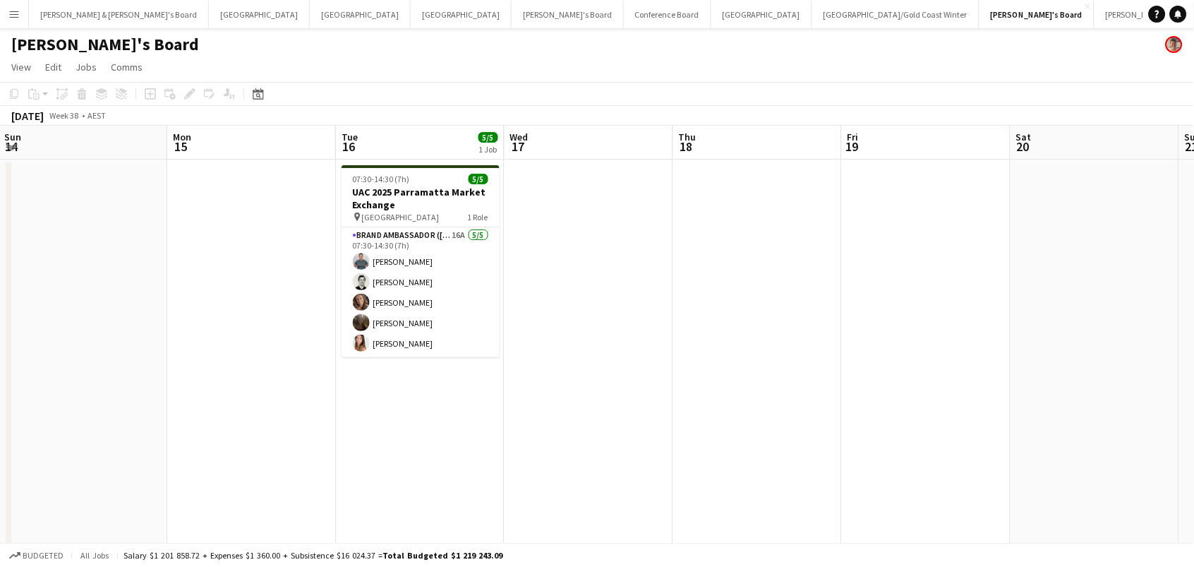
scroll to position [0, 299]
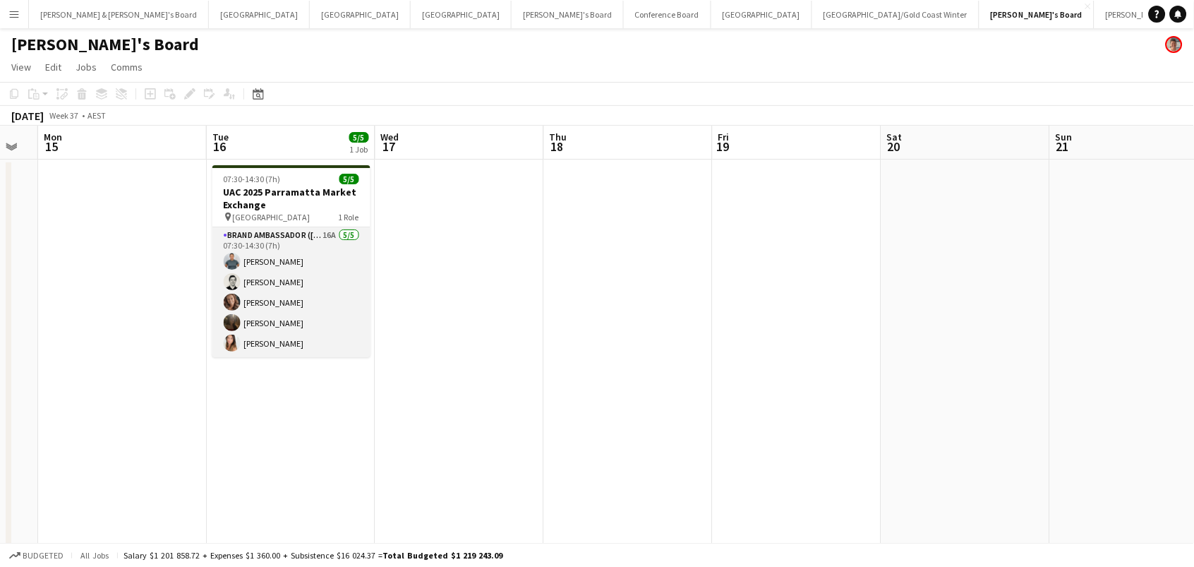
click at [306, 270] on app-card-role "Brand Ambassador (Mon - Fri) 16A 5/5 07:30-14:30 (7h) Maria Ranford Max Bristow…" at bounding box center [291, 292] width 158 height 130
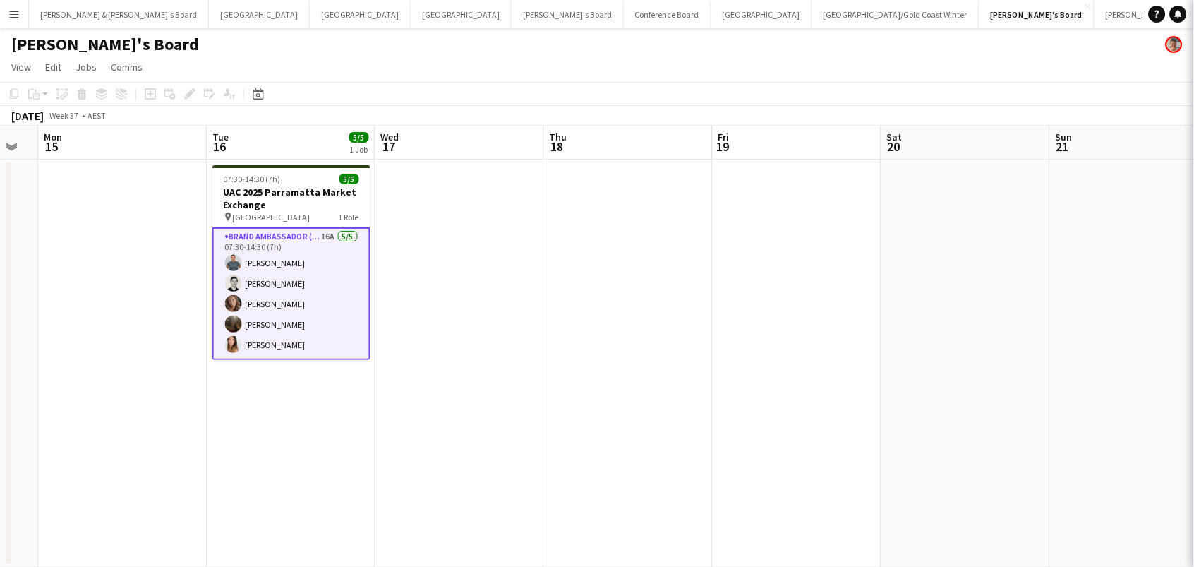
scroll to position [0, 298]
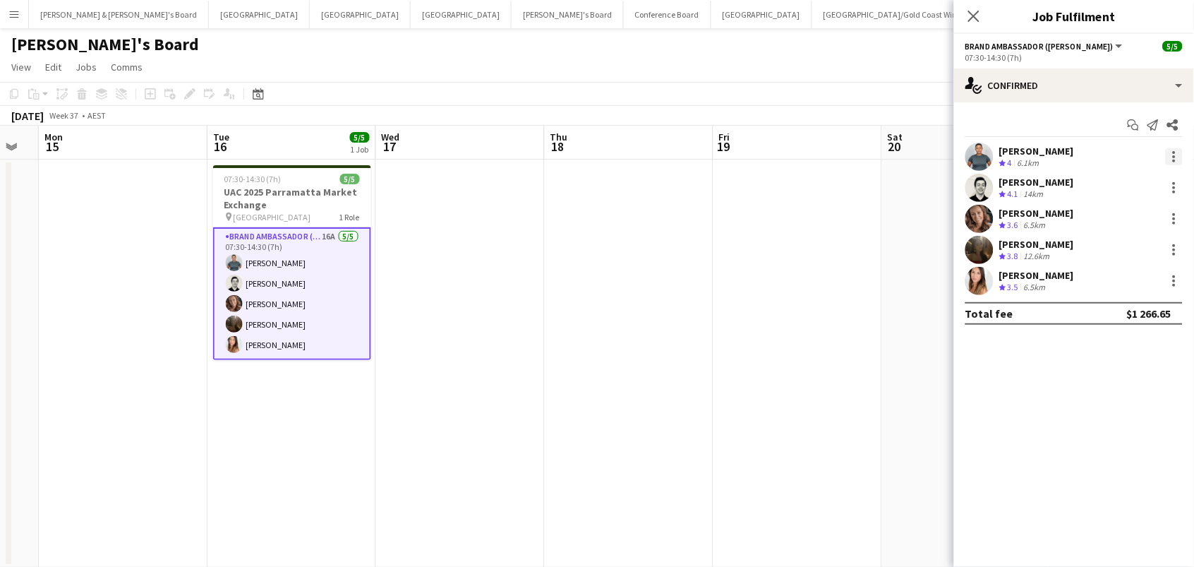
click at [1177, 152] on div at bounding box center [1174, 156] width 17 height 17
click at [1054, 115] on div at bounding box center [597, 283] width 1194 height 567
click at [1175, 186] on div at bounding box center [1174, 187] width 3 height 3
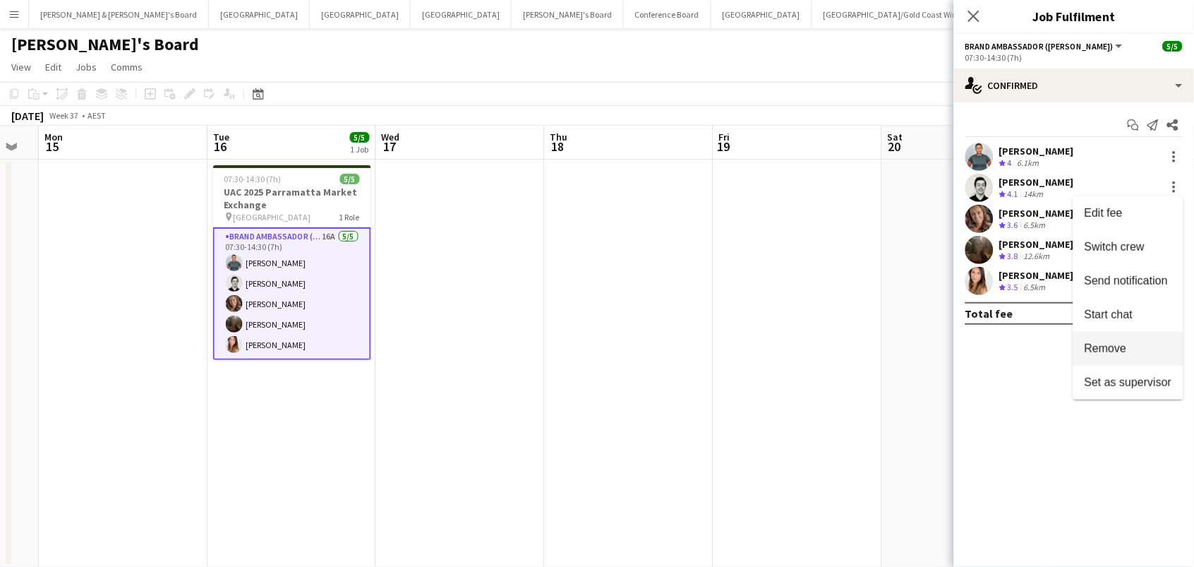
click at [1118, 349] on span "Remove" at bounding box center [1106, 348] width 42 height 12
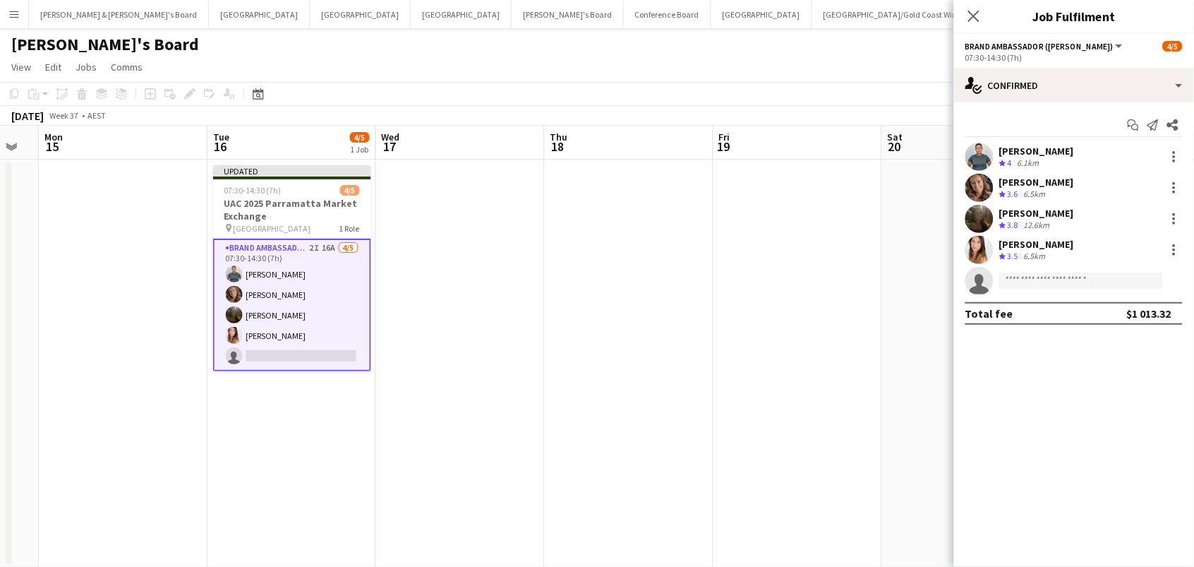
click at [717, 310] on app-date-cell at bounding box center [797, 363] width 169 height 408
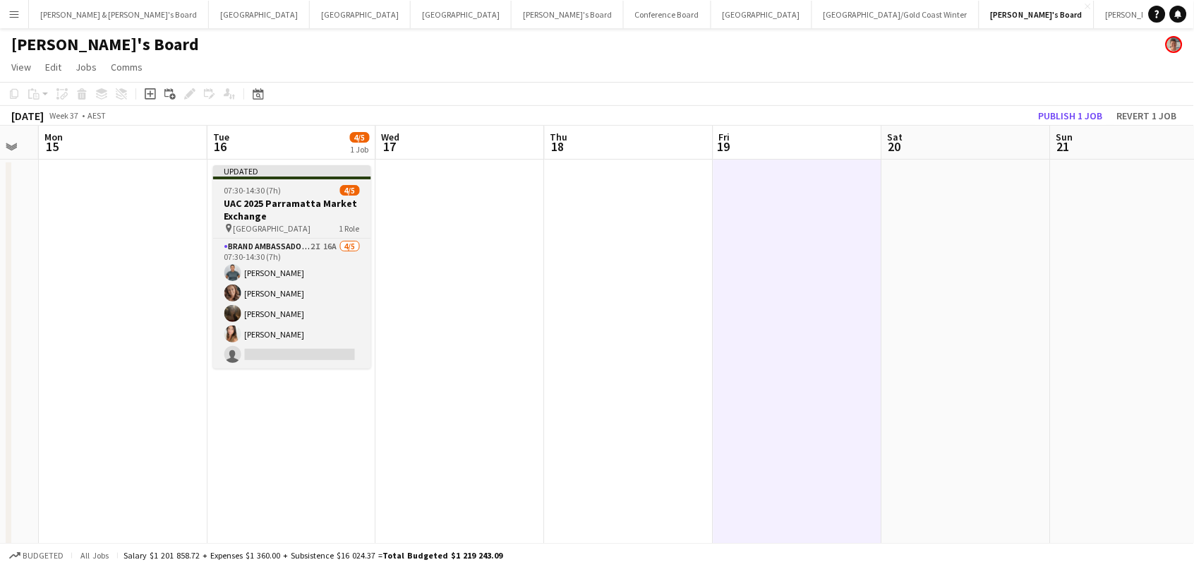
click at [256, 200] on h3 "UAC 2025 Parramatta Market Exchange" at bounding box center [292, 209] width 158 height 25
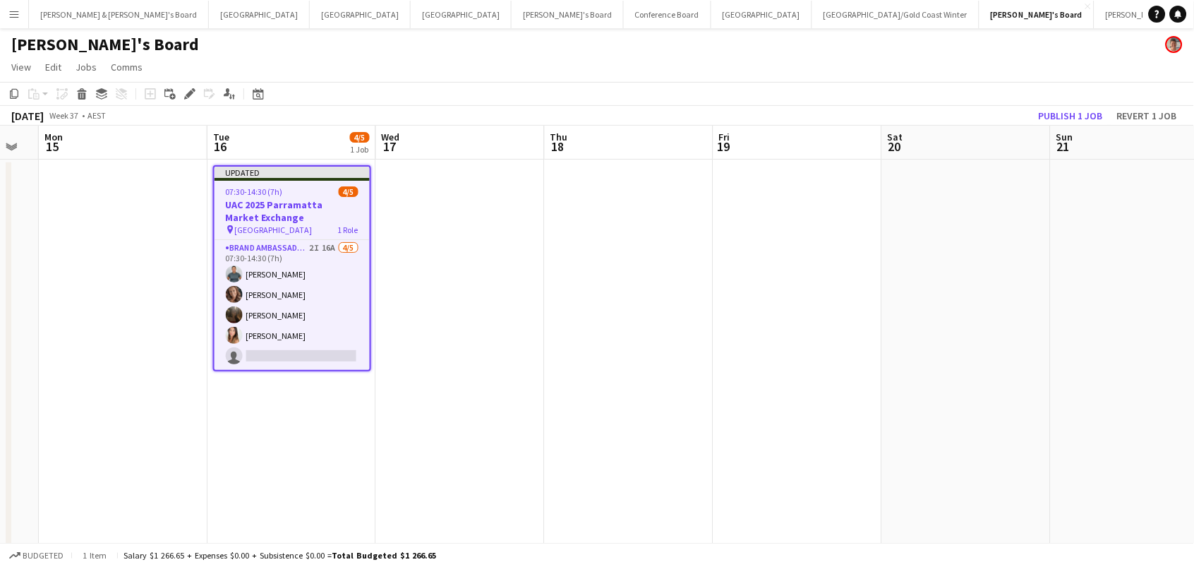
scroll to position [0, 298]
click at [187, 91] on icon "Edit" at bounding box center [189, 93] width 11 height 11
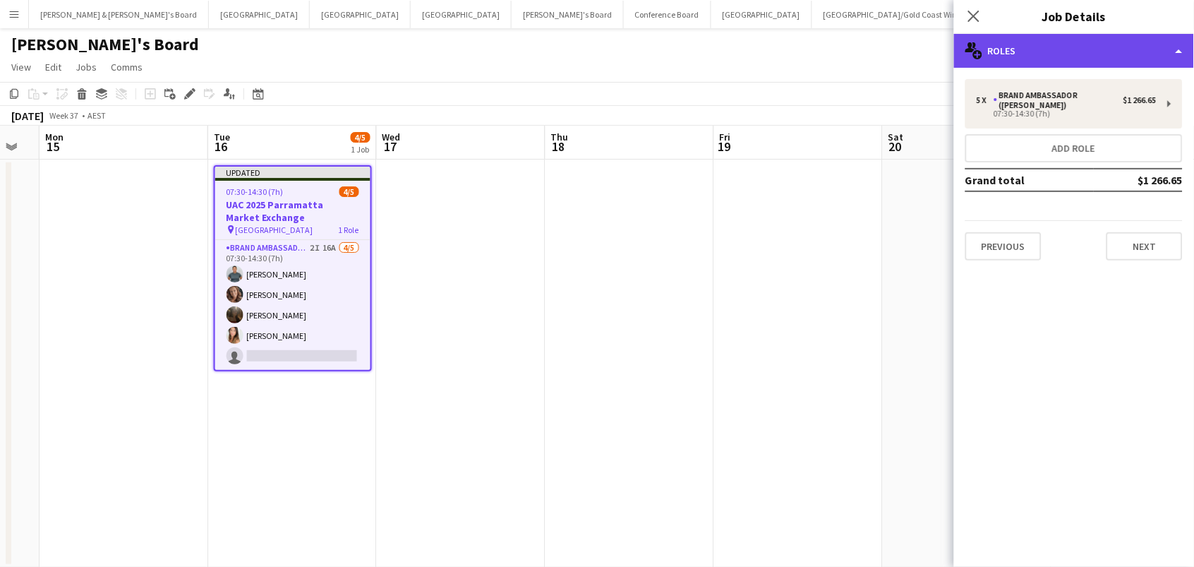
click at [1079, 49] on div "multiple-users-add Roles" at bounding box center [1074, 51] width 240 height 34
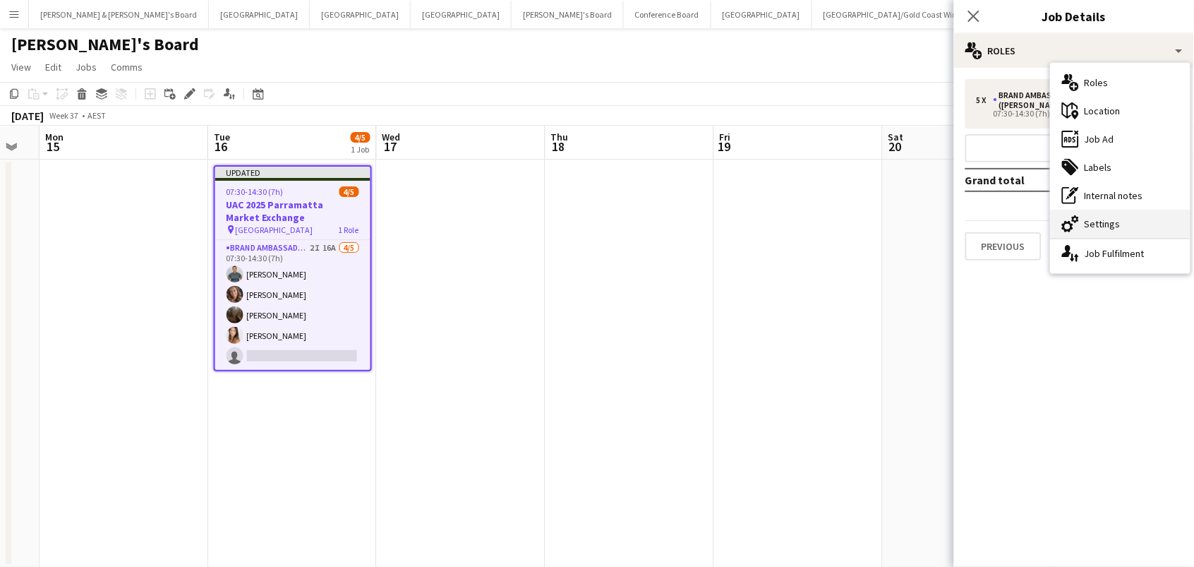
click at [1098, 222] on div "cog-double-3 Settings" at bounding box center [1121, 224] width 140 height 28
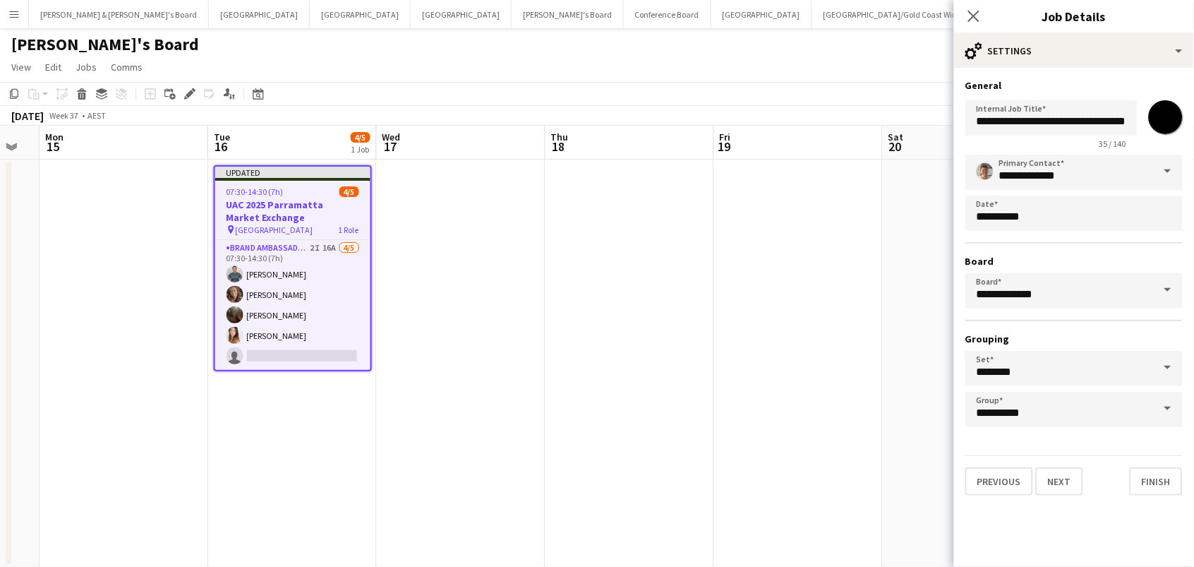
click at [1156, 121] on input "*******" at bounding box center [1165, 117] width 51 height 51
type input "*******"
click at [769, 203] on app-date-cell at bounding box center [798, 363] width 169 height 408
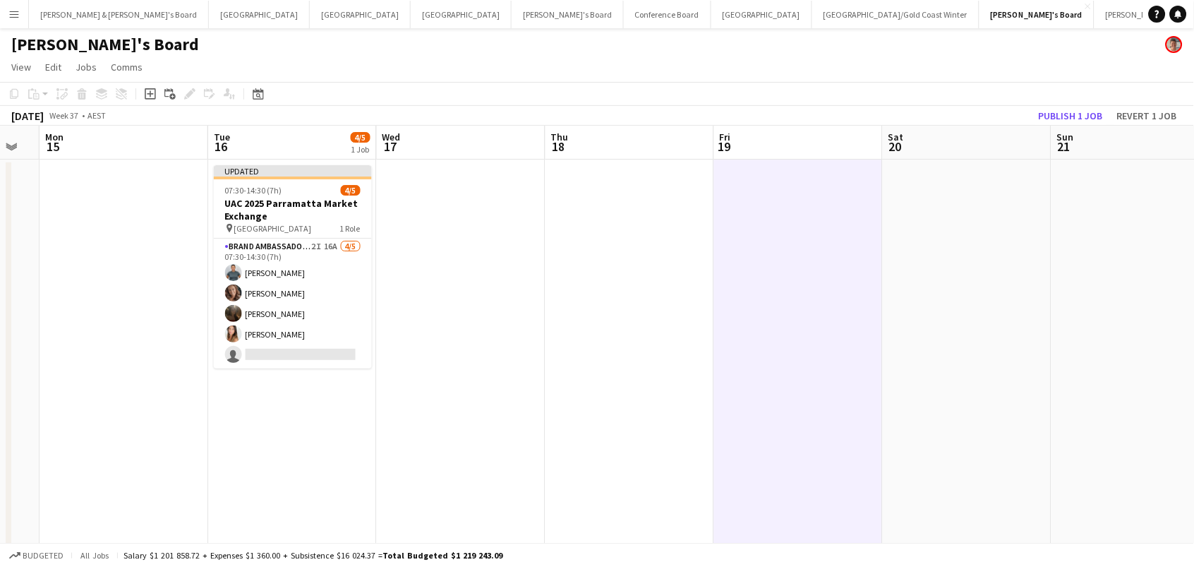
click at [1053, 102] on app-toolbar "Copy Paste Paste Command V Paste with crew Command Shift V Paste linked Job Del…" at bounding box center [597, 94] width 1194 height 24
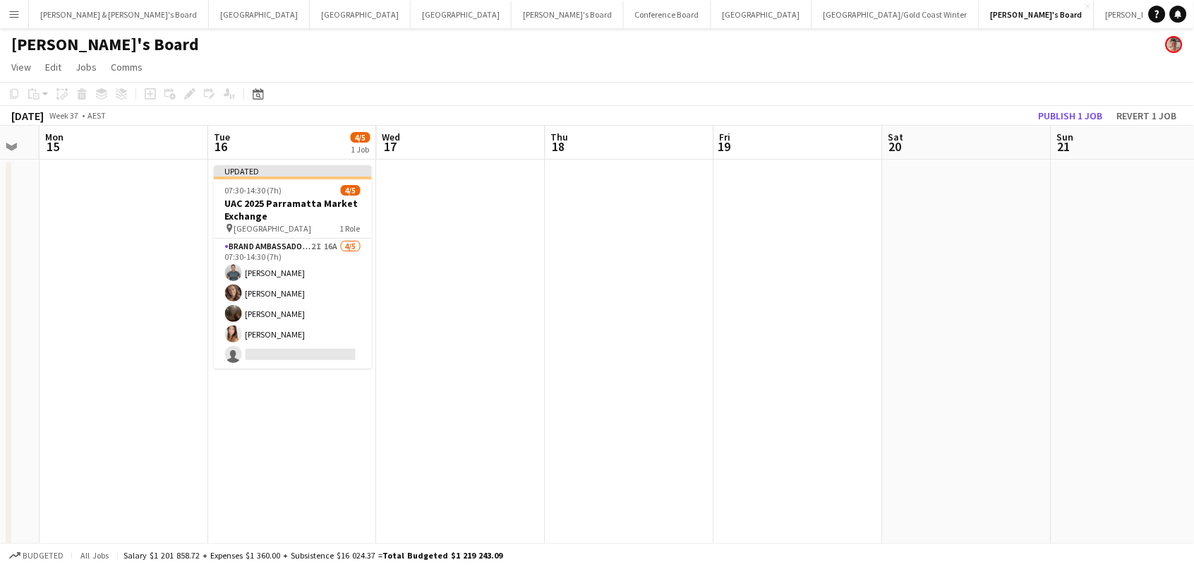
click at [1068, 126] on app-board-header-date "Sun 21" at bounding box center [1135, 143] width 169 height 34
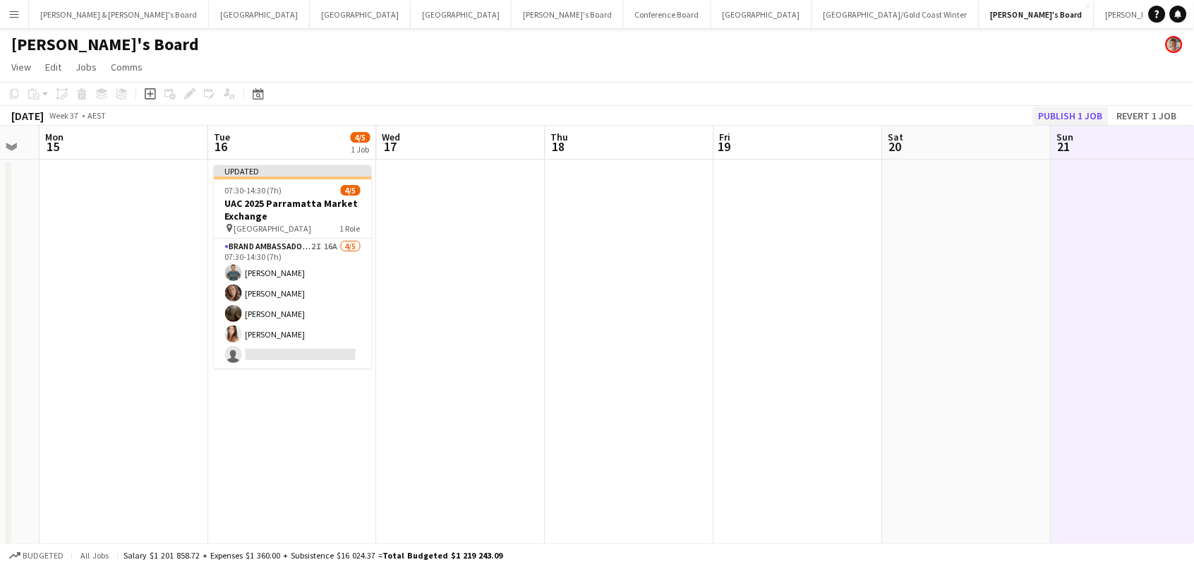
click at [1063, 123] on button "Publish 1 job" at bounding box center [1071, 116] width 76 height 18
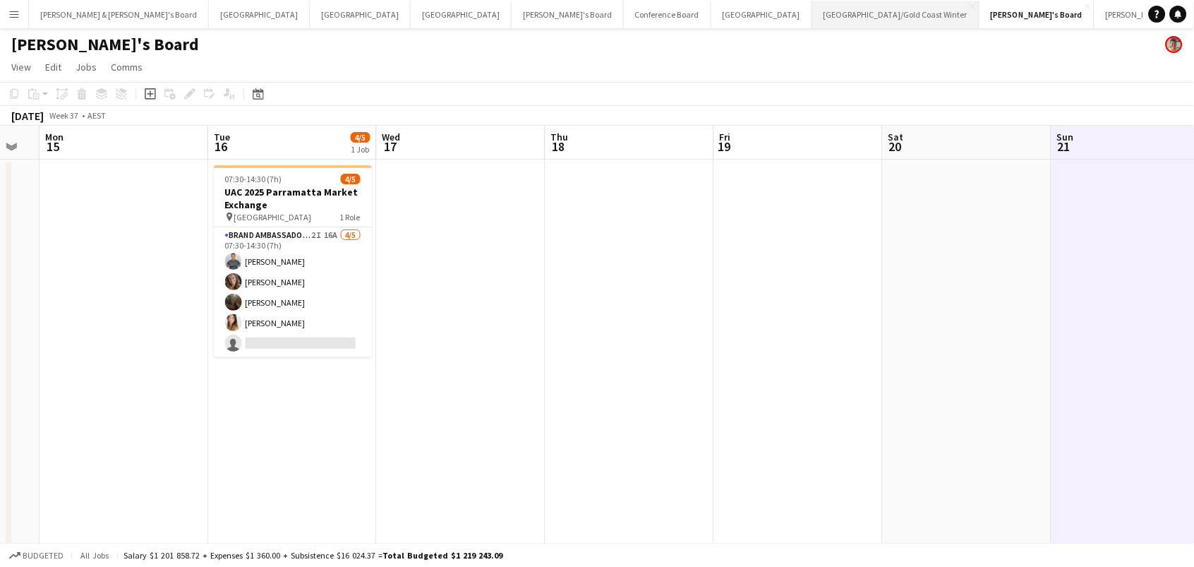
click at [812, 5] on button "[GEOGRAPHIC_DATA]/[GEOGRAPHIC_DATA] Winter Close" at bounding box center [895, 15] width 167 height 28
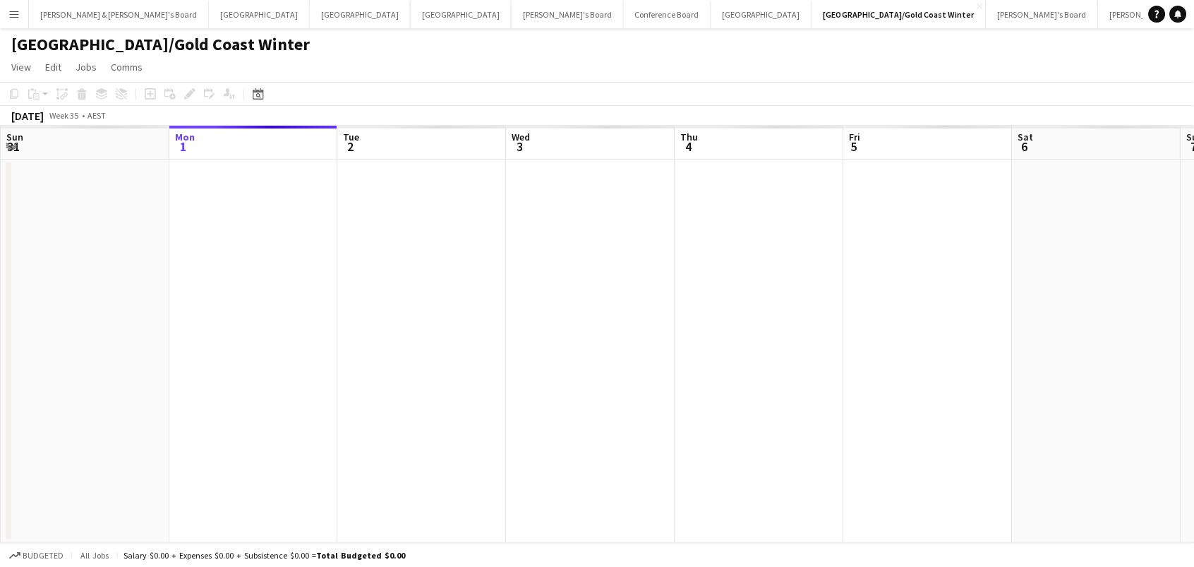
scroll to position [0, 433]
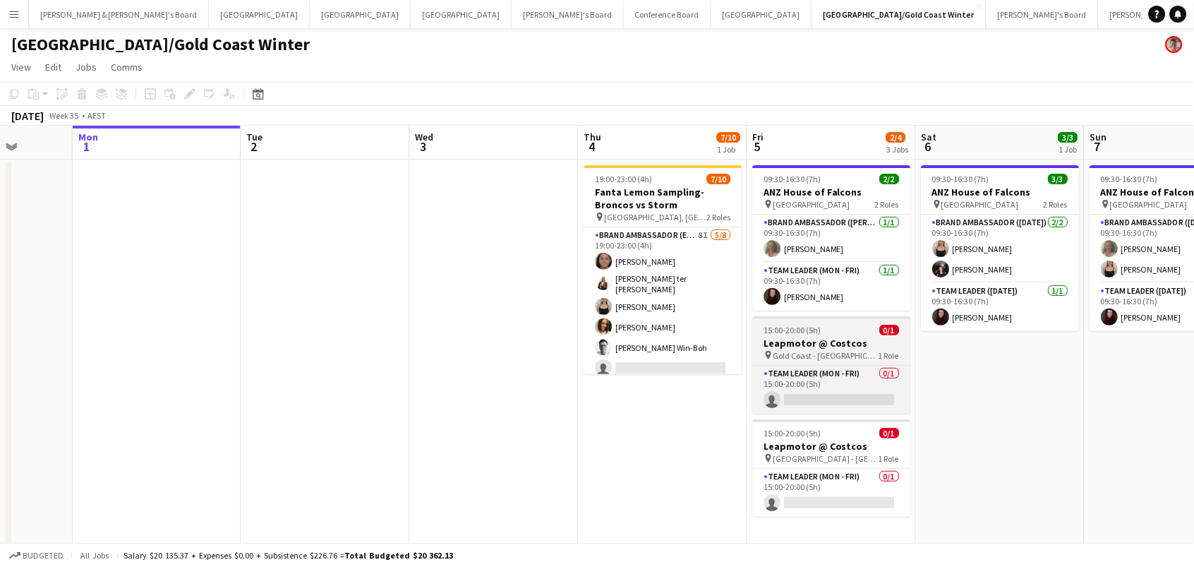
click at [840, 354] on div "pin Gold Coast - QLD 1 Role" at bounding box center [832, 354] width 158 height 11
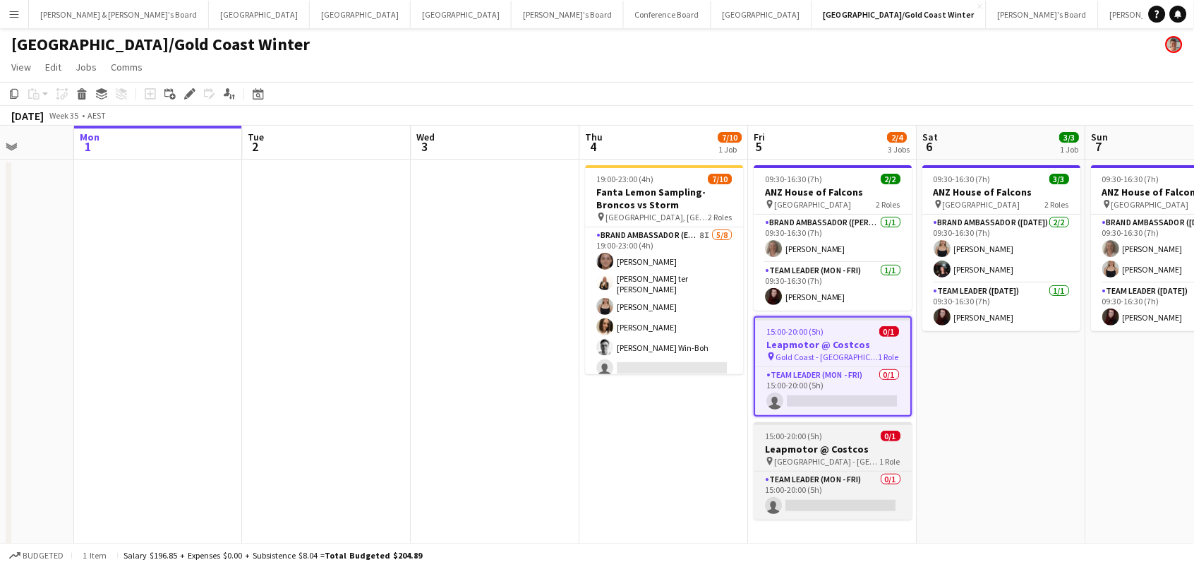
click at [786, 456] on span "[GEOGRAPHIC_DATA] - [GEOGRAPHIC_DATA]" at bounding box center [828, 461] width 106 height 11
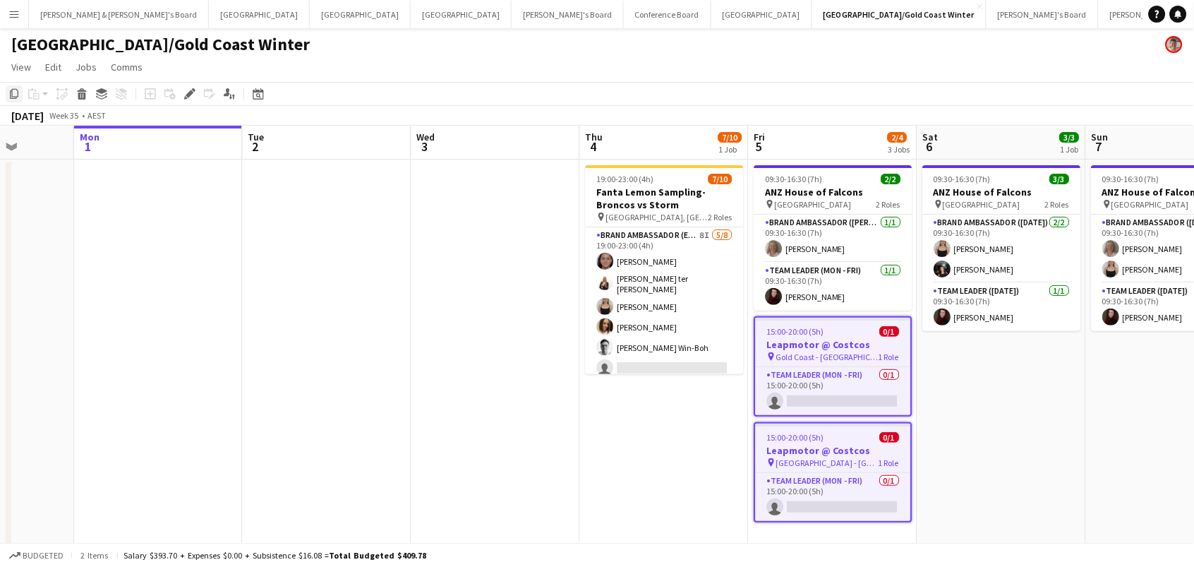
click at [13, 88] on icon "Copy" at bounding box center [13, 93] width 11 height 11
click at [16, 92] on icon "Copy" at bounding box center [13, 93] width 11 height 11
click at [814, 346] on h3 "Leapmotor @ Costcos" at bounding box center [833, 344] width 155 height 13
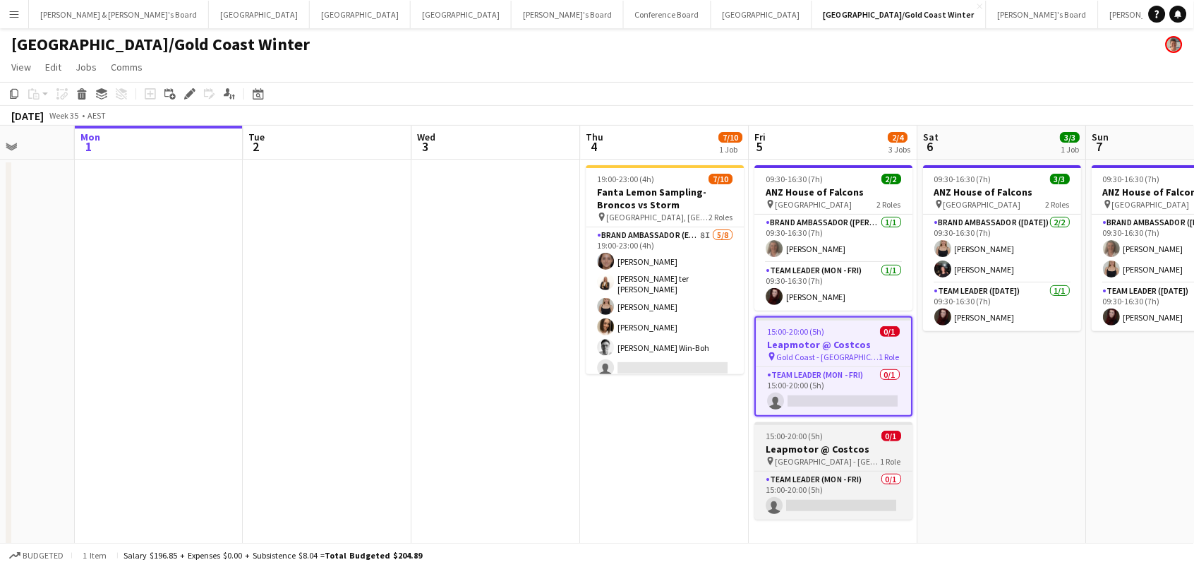
scroll to position [0, 430]
click at [826, 442] on h3 "Leapmotor @ Costcos" at bounding box center [835, 448] width 158 height 13
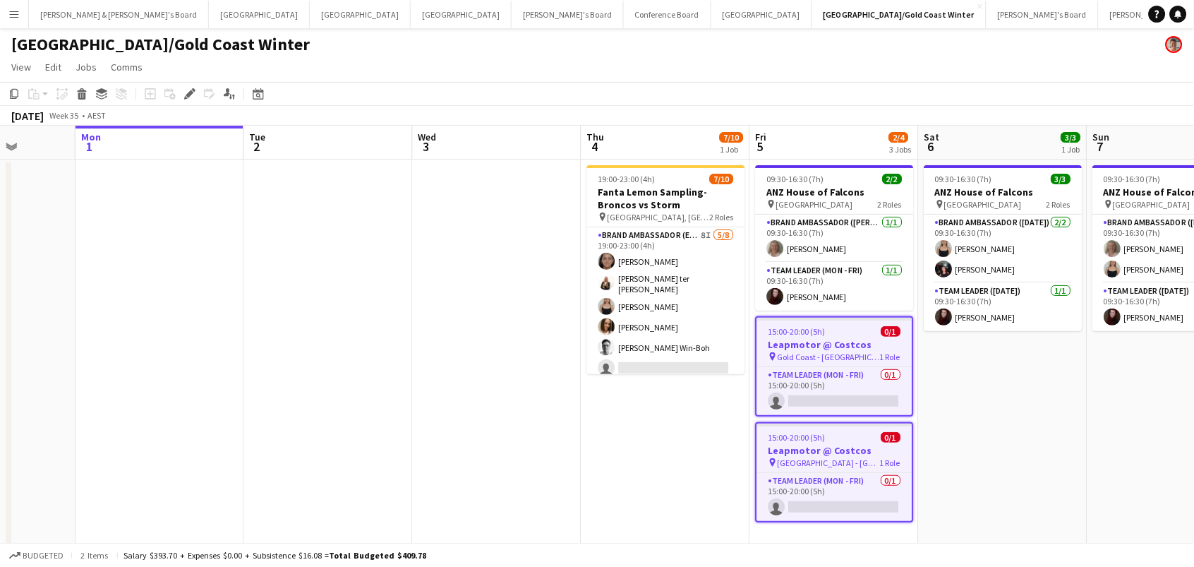
click at [294, 389] on app-date-cell at bounding box center [328, 425] width 169 height 532
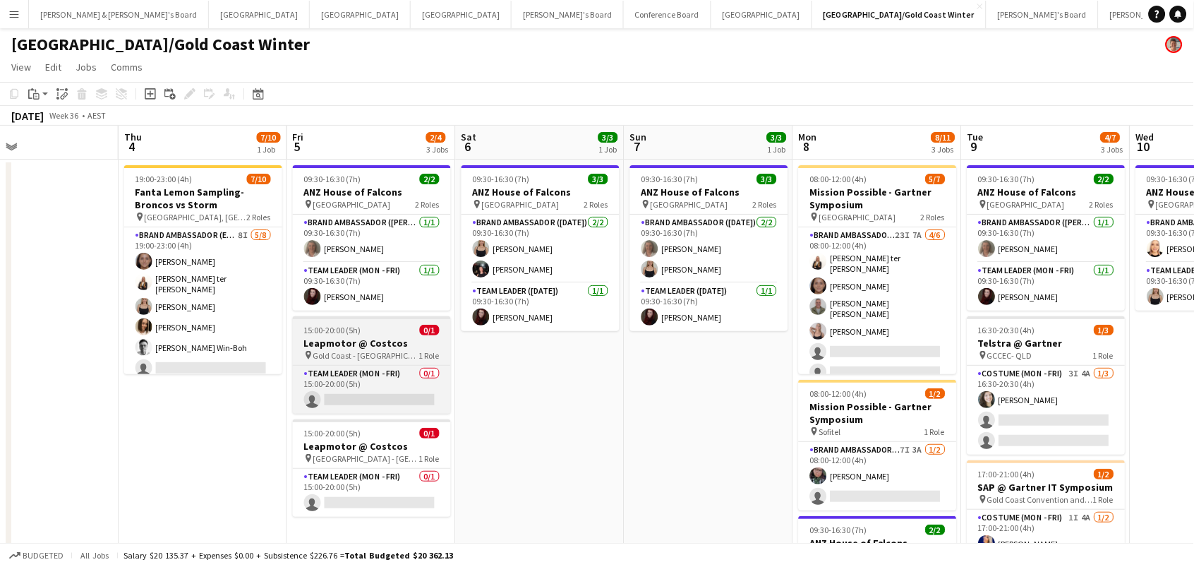
click at [386, 342] on h3 "Leapmotor @ Costcos" at bounding box center [372, 343] width 158 height 13
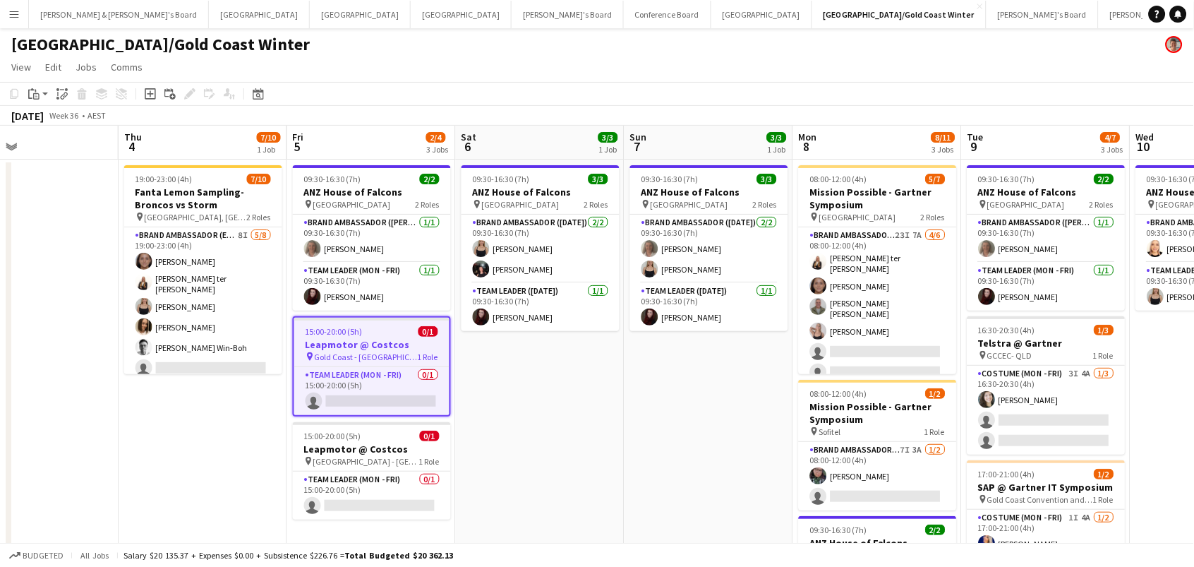
scroll to position [0, 387]
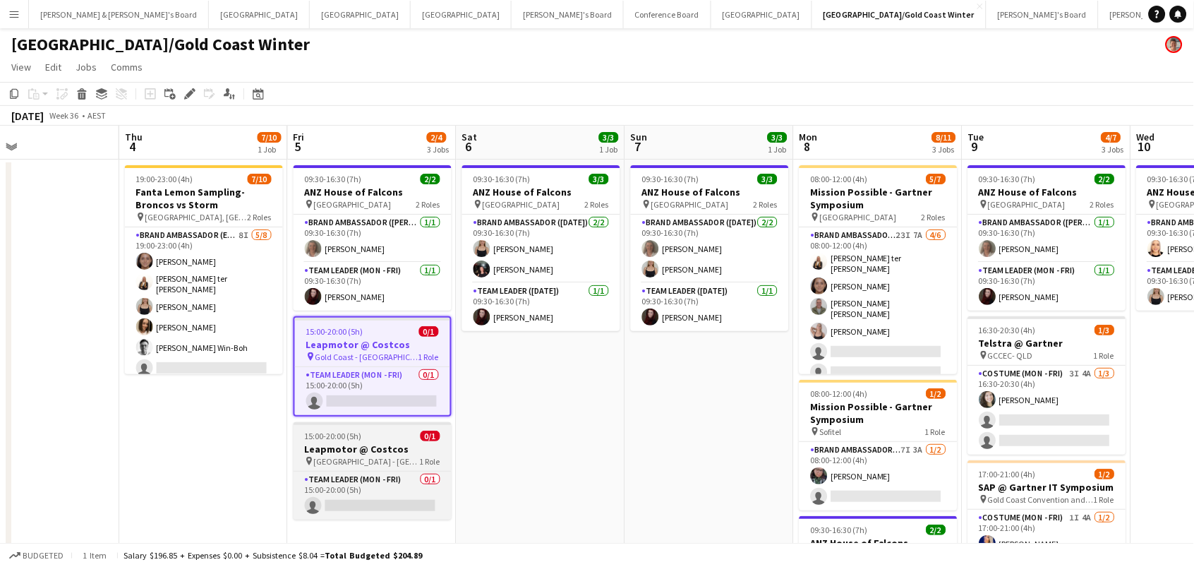
click at [387, 448] on h3 "Leapmotor @ Costcos" at bounding box center [373, 448] width 158 height 13
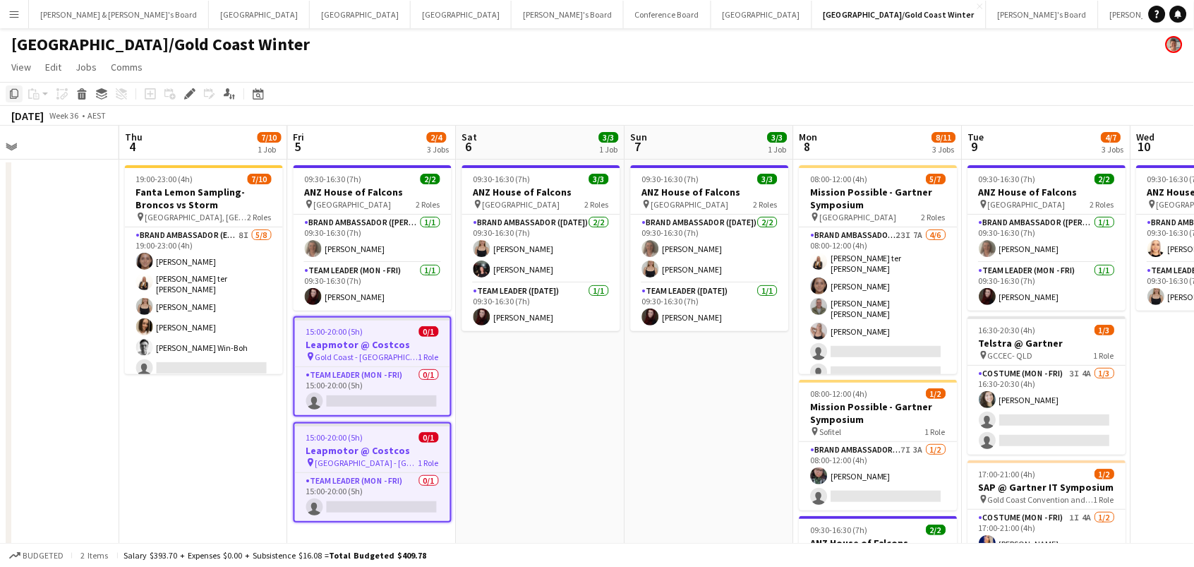
click at [11, 95] on icon at bounding box center [14, 94] width 8 height 10
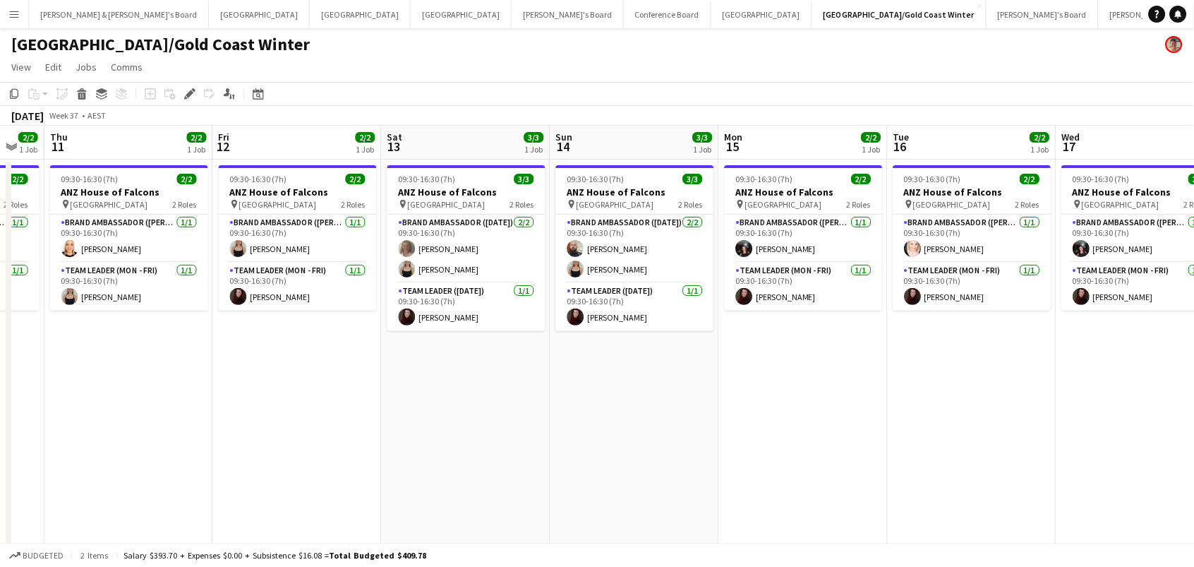
scroll to position [0, 502]
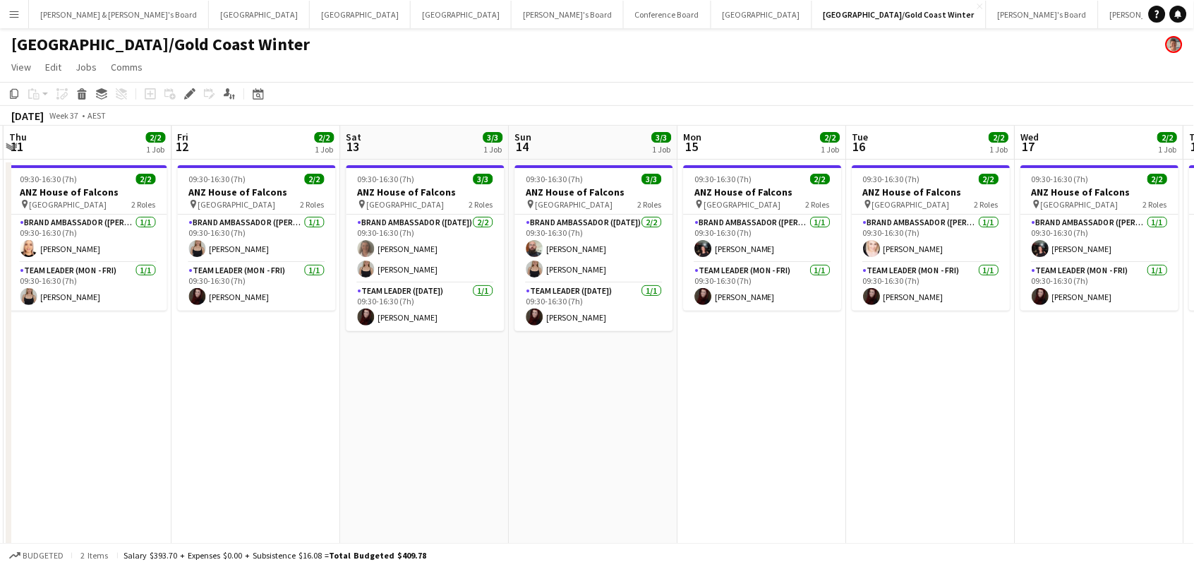
click at [274, 339] on app-date-cell "09:30-16:30 (7h) 2/2 ANZ House of Falcons pin Brisbane 2 Roles Brand Ambassador…" at bounding box center [256, 425] width 169 height 532
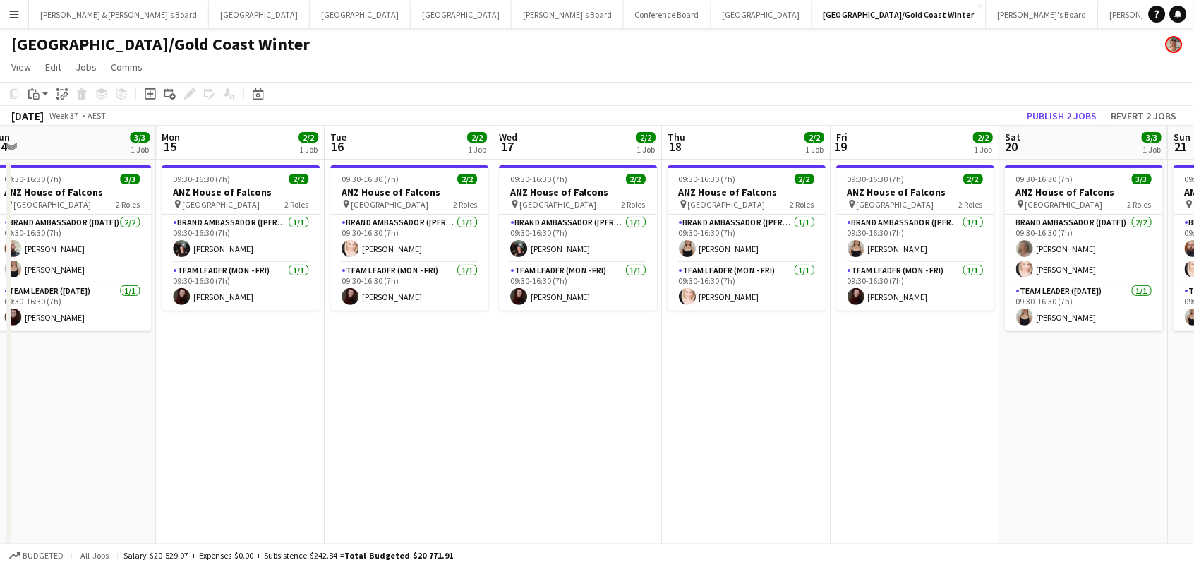
click at [898, 324] on app-date-cell "09:30-16:30 (7h) 2/2 ANZ House of Falcons pin Brisbane 2 Roles Brand Ambassador…" at bounding box center [915, 425] width 169 height 532
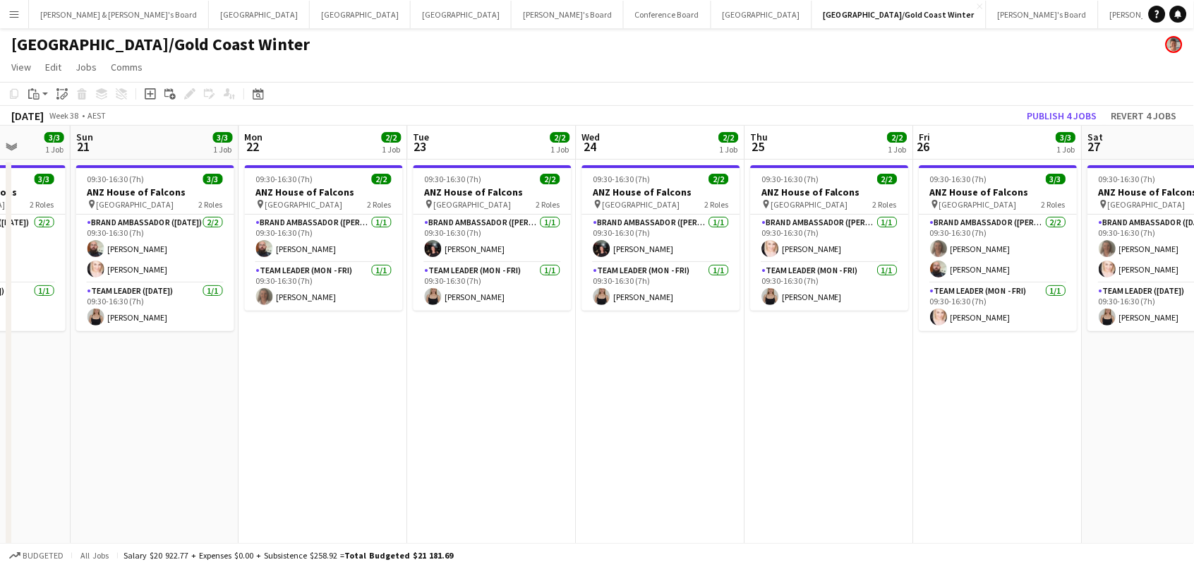
scroll to position [0, 466]
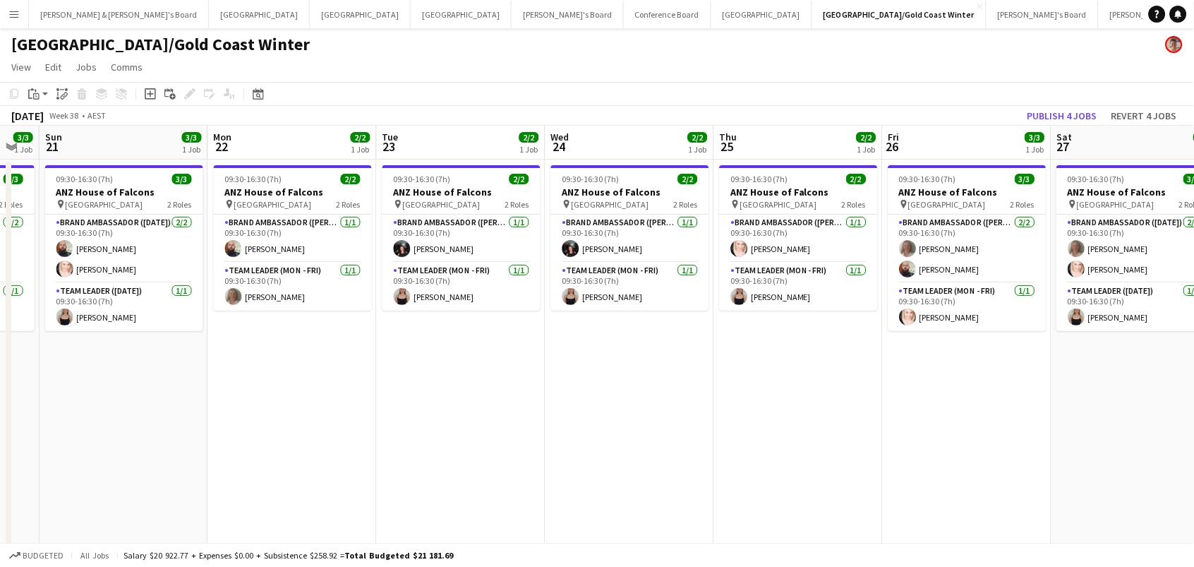
click at [925, 346] on app-date-cell "09:30-16:30 (7h) 3/3 ANZ House of Falcons pin Brisbane 2 Roles Brand Ambassador…" at bounding box center [967, 425] width 169 height 532
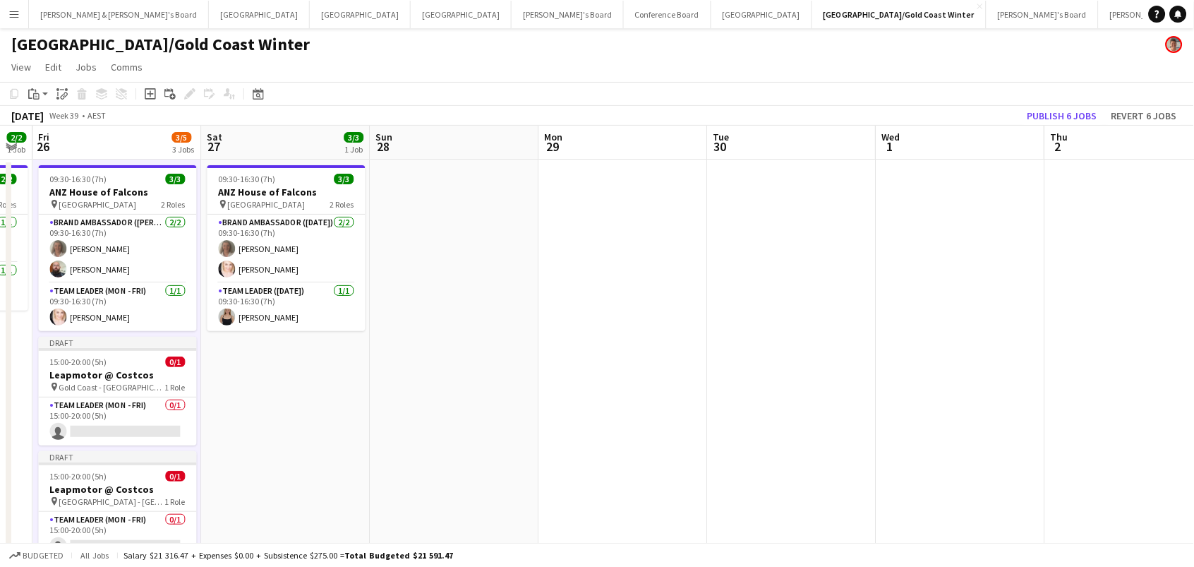
scroll to position [0, 0]
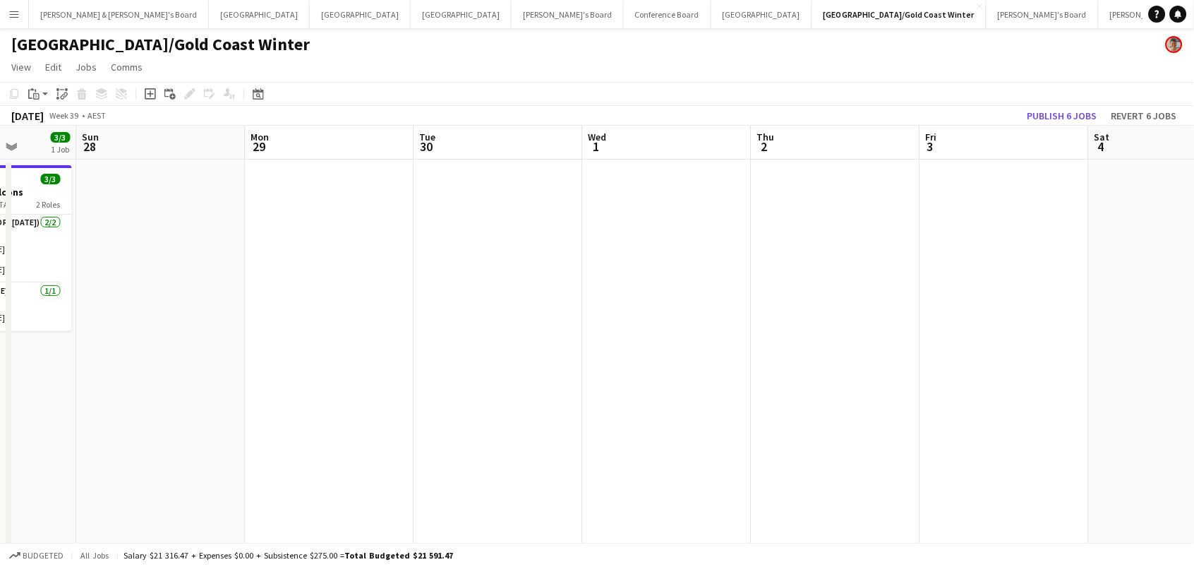
click at [991, 227] on app-date-cell at bounding box center [1004, 425] width 169 height 532
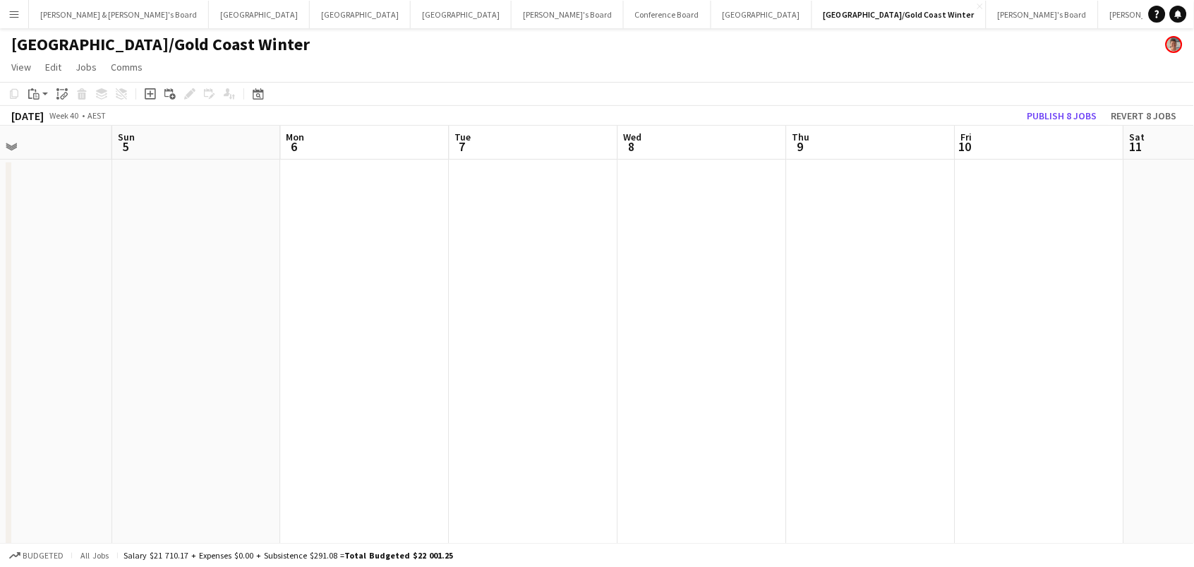
scroll to position [0, 455]
click at [938, 191] on app-date-cell at bounding box center [978, 425] width 169 height 532
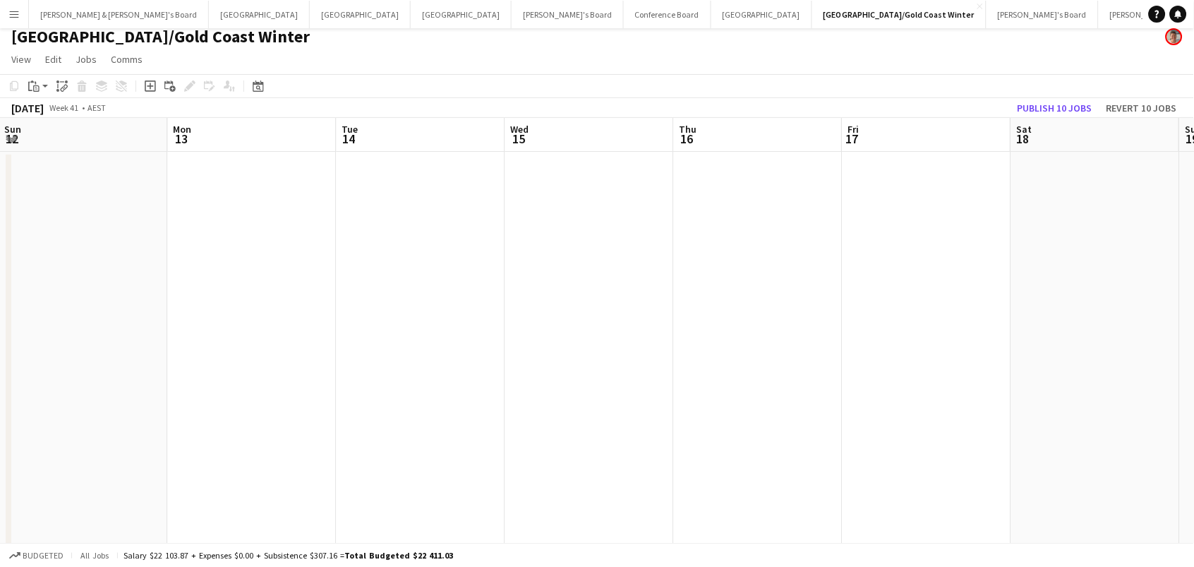
scroll to position [8, 0]
click at [959, 170] on app-date-cell at bounding box center [926, 418] width 169 height 532
click at [746, 210] on app-date-cell at bounding box center [776, 418] width 169 height 532
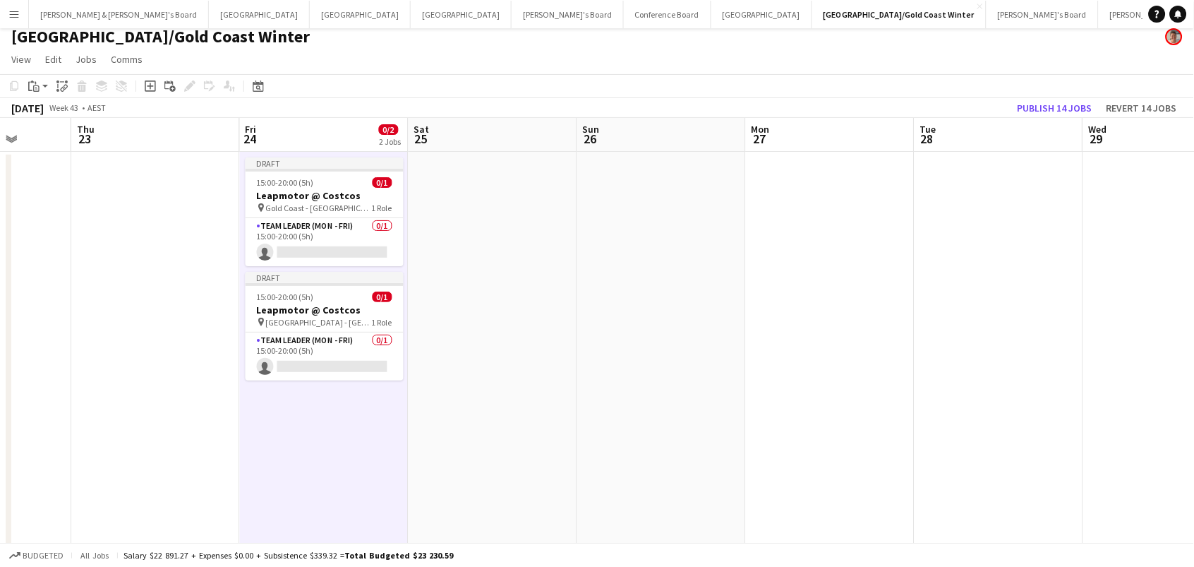
scroll to position [0, 502]
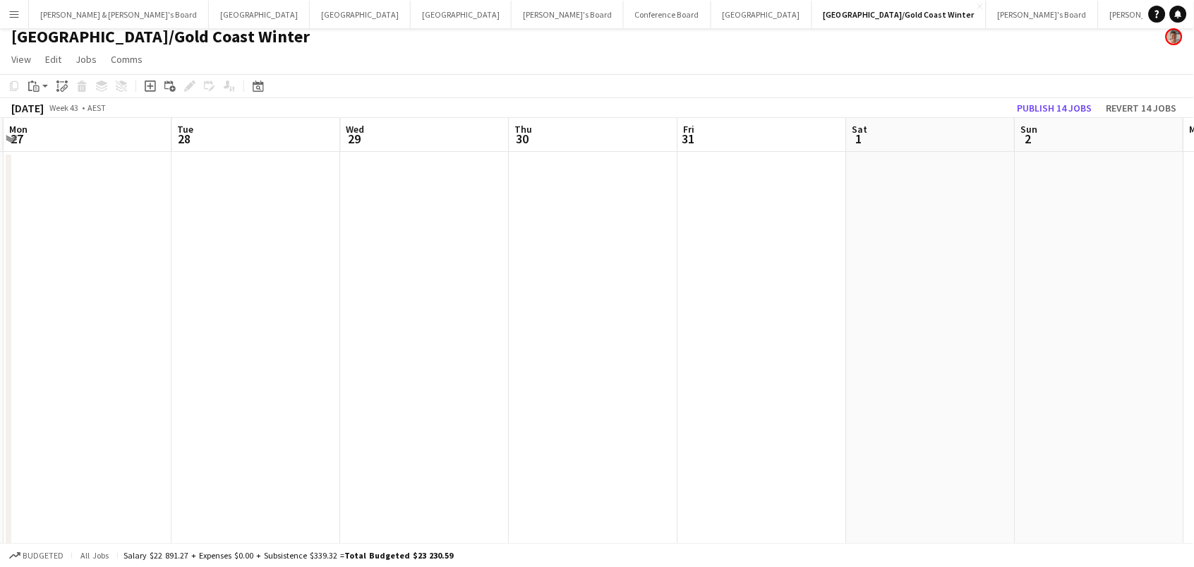
click at [764, 185] on app-date-cell at bounding box center [762, 418] width 169 height 532
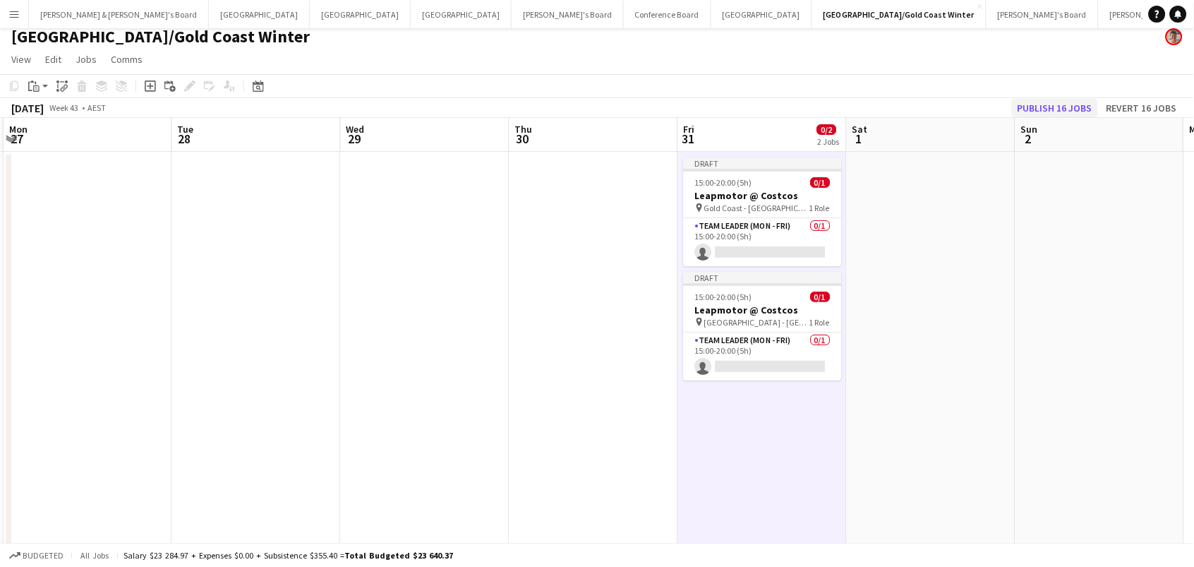
click at [1081, 104] on button "Publish 16 jobs" at bounding box center [1055, 108] width 86 height 18
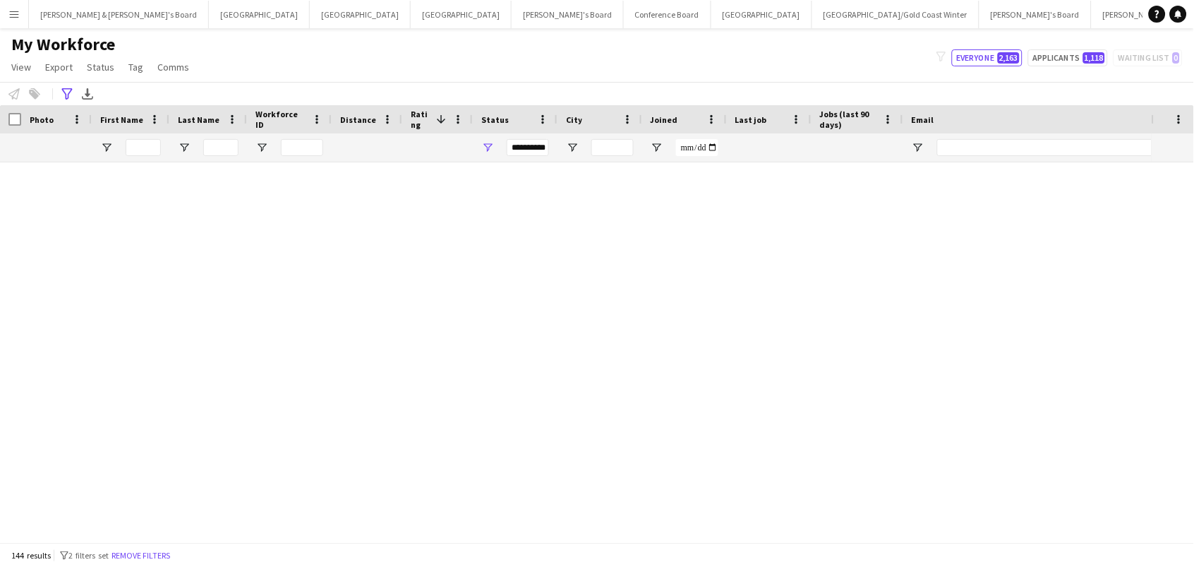
scroll to position [2298, 0]
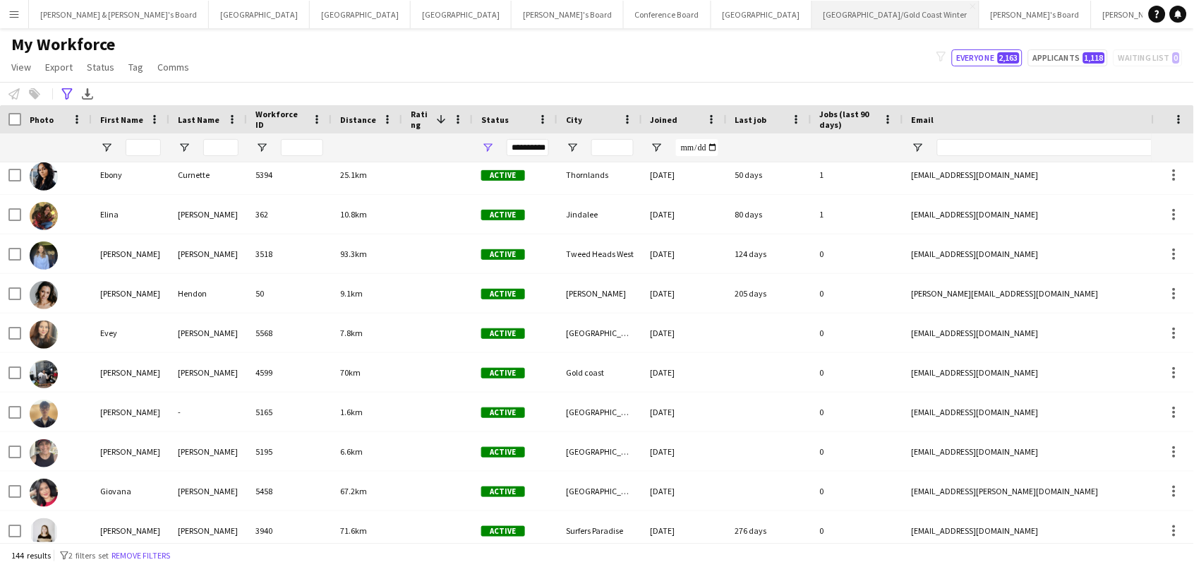
click at [812, 19] on button "[GEOGRAPHIC_DATA]/[GEOGRAPHIC_DATA] Winter Close" at bounding box center [895, 15] width 167 height 28
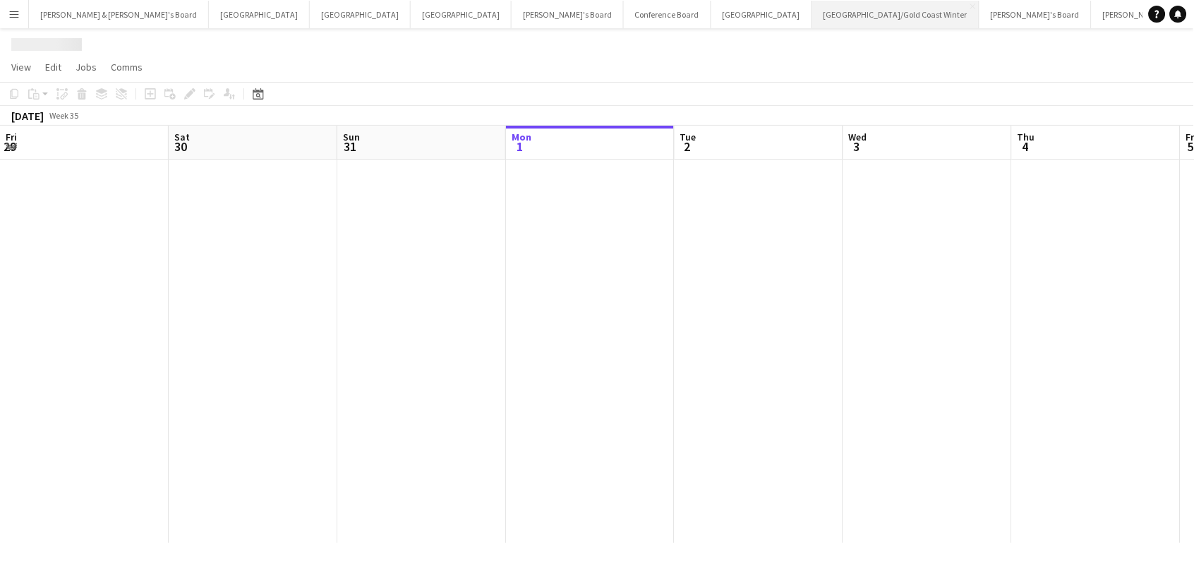
scroll to position [0, 337]
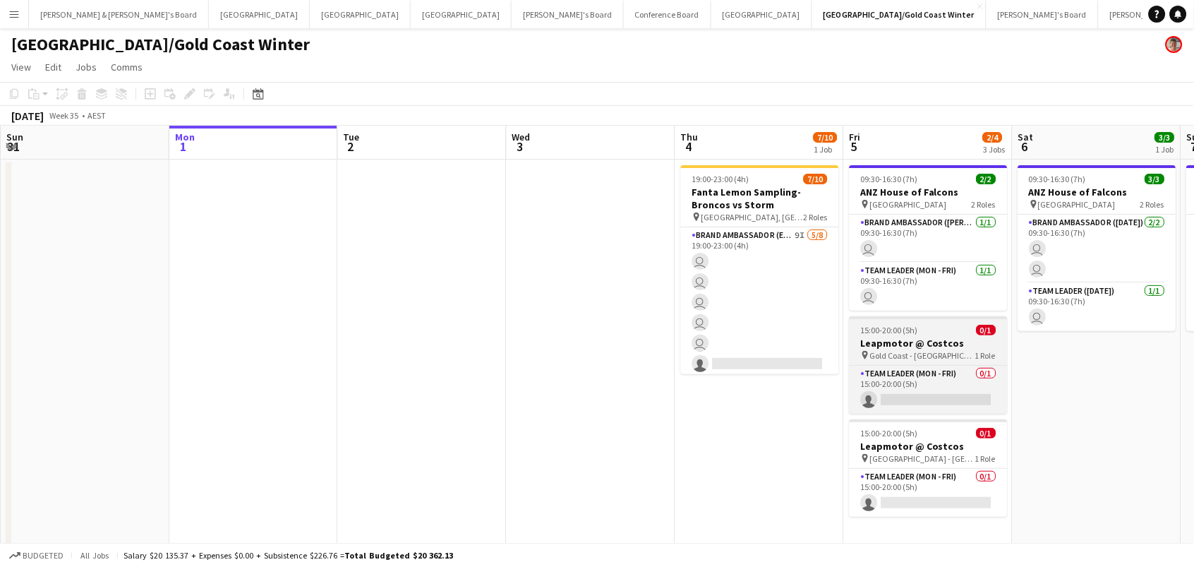
click at [900, 350] on span "Gold Coast - QLD" at bounding box center [923, 355] width 106 height 11
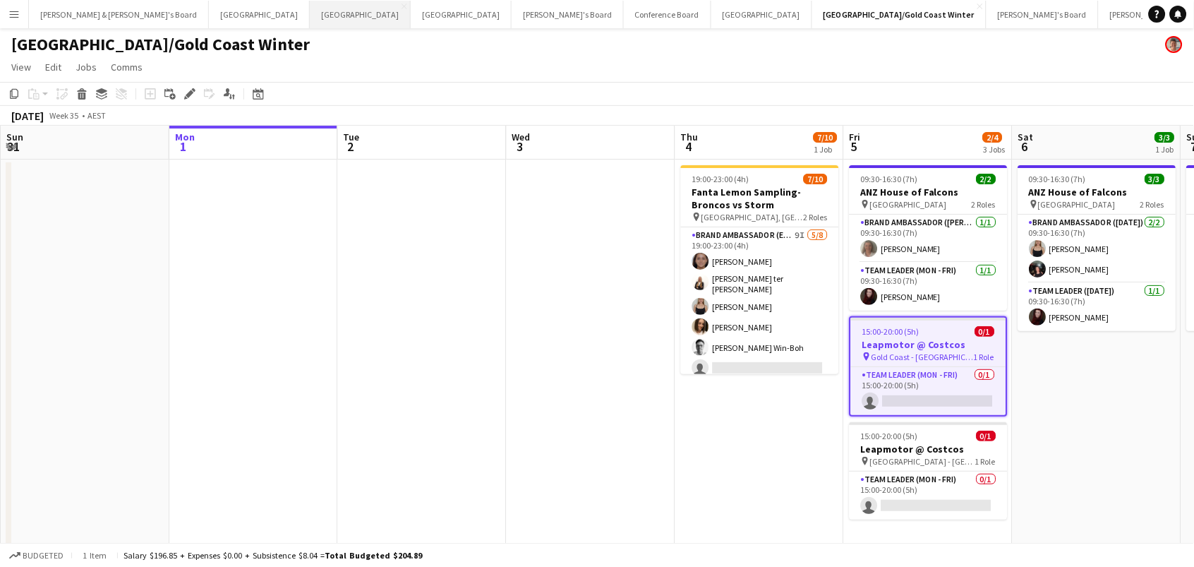
click at [310, 11] on button "Perth Close" at bounding box center [360, 15] width 101 height 28
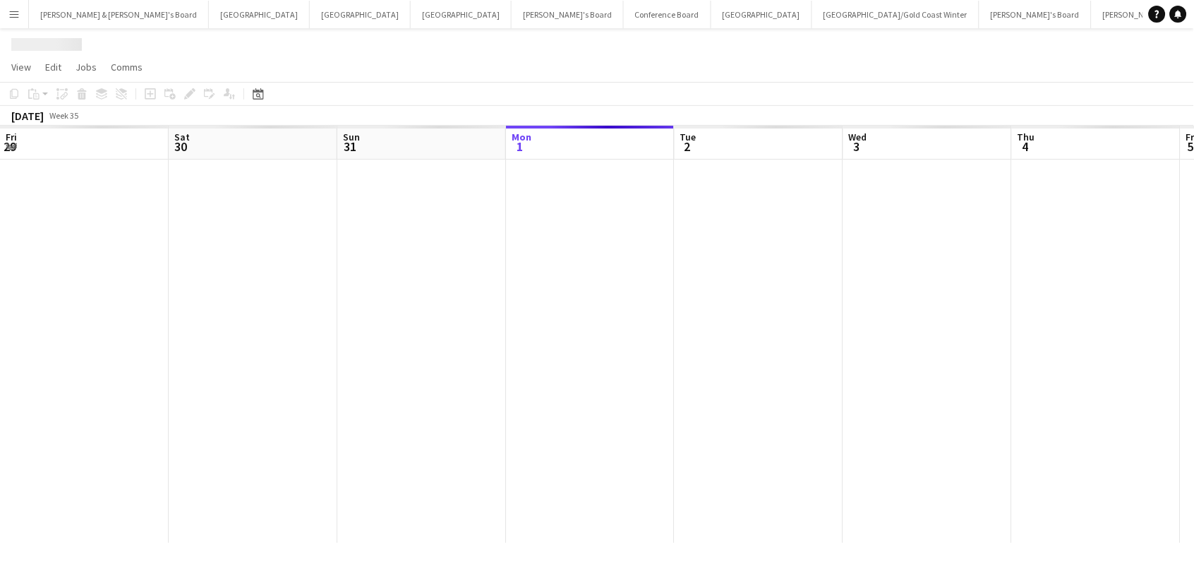
scroll to position [0, 337]
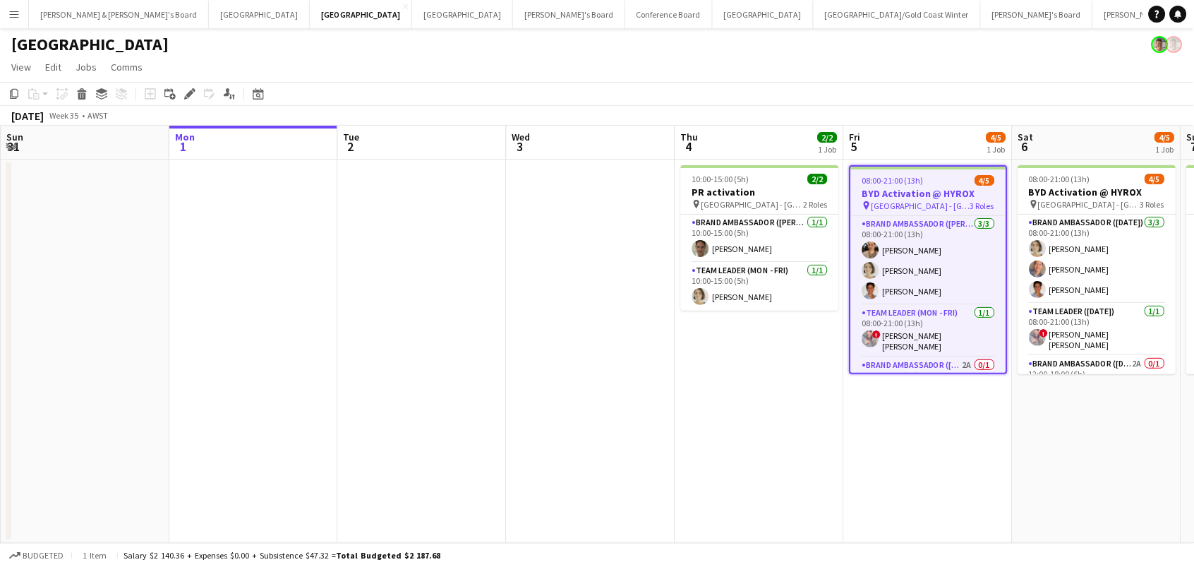
click at [895, 461] on app-date-cell "08:00-21:00 (13h) 4/5 BYD Activation @ HYROX pin Perth - WA 3 Roles Brand Ambas…" at bounding box center [928, 350] width 169 height 383
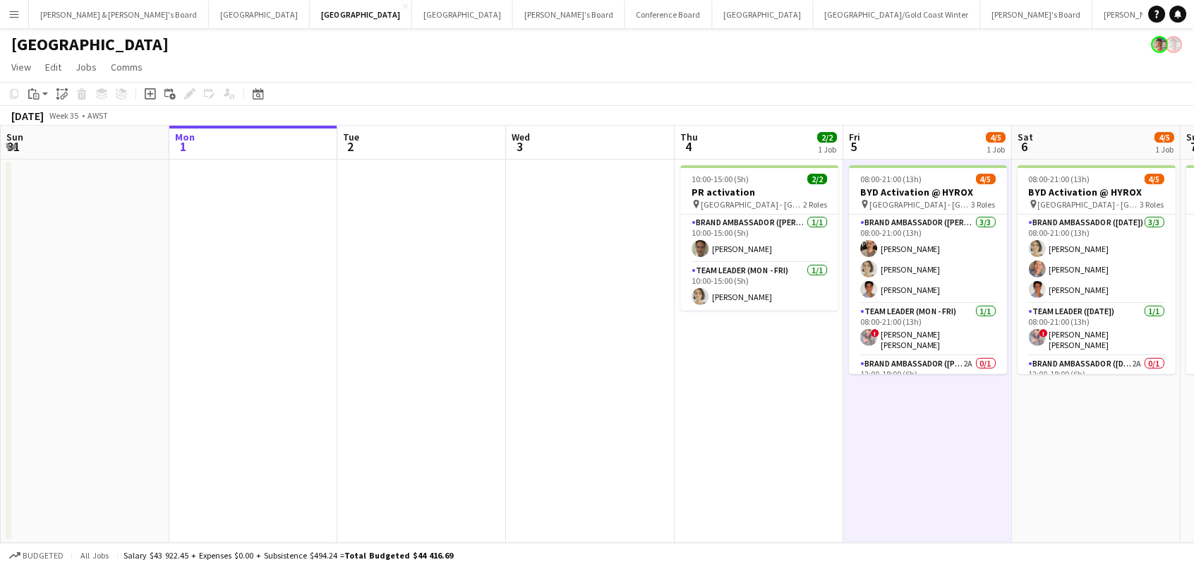
scroll to position [0, 336]
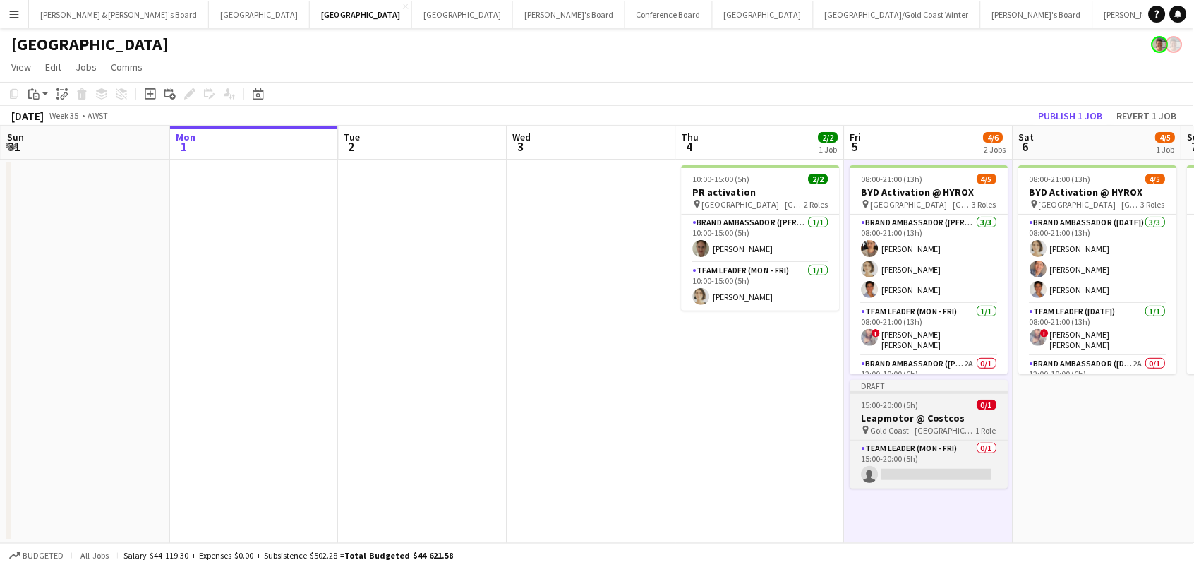
click at [894, 411] on h3 "Leapmotor @ Costcos" at bounding box center [929, 417] width 158 height 13
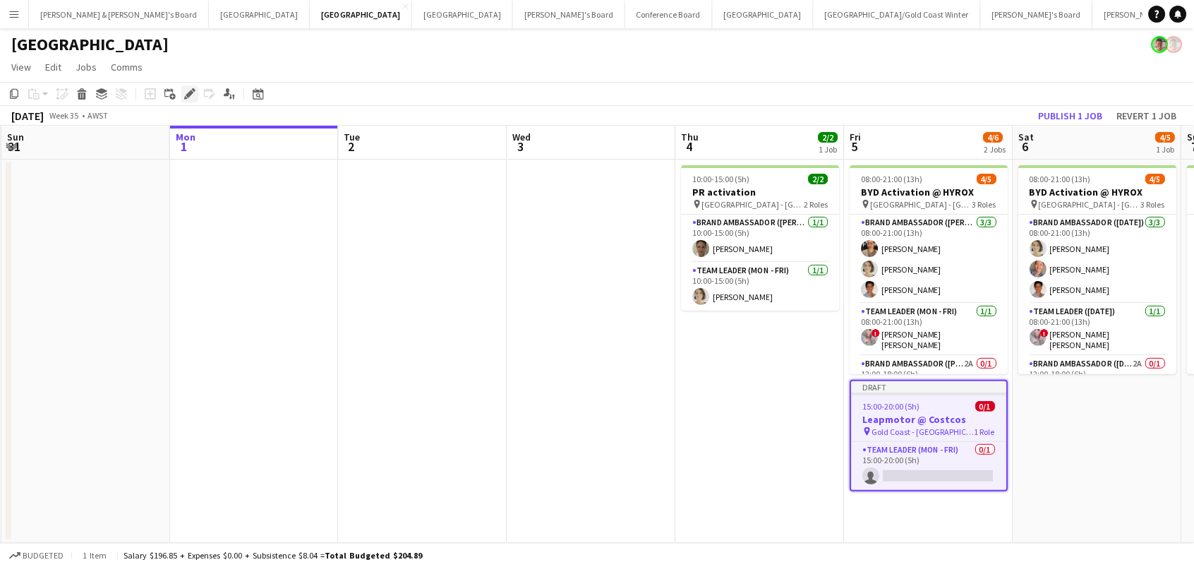
click at [188, 90] on icon "Edit" at bounding box center [189, 93] width 11 height 11
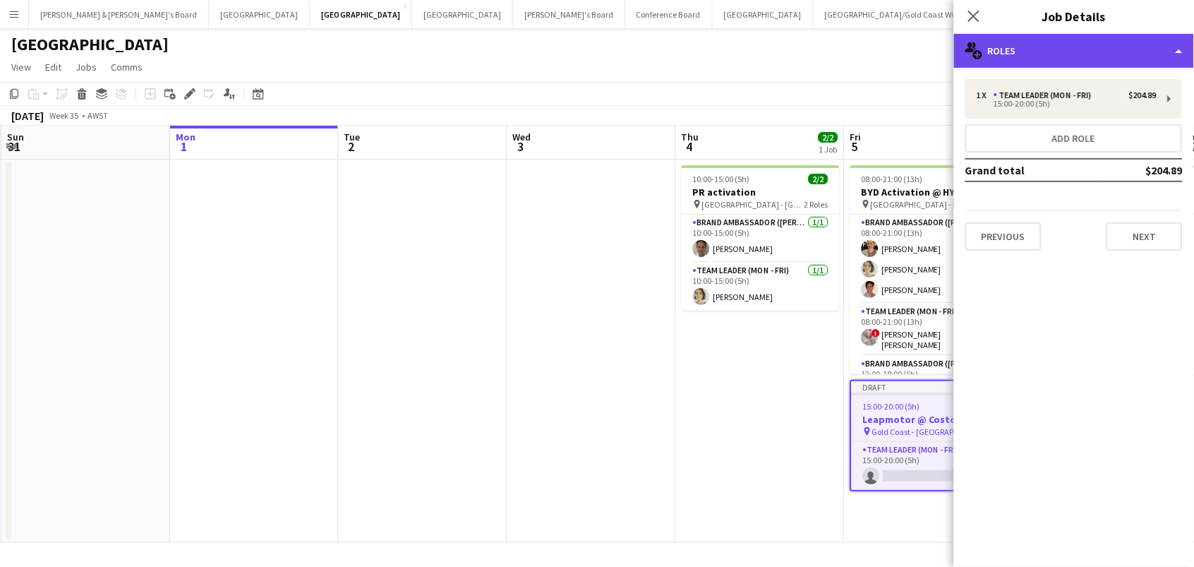
click at [1078, 50] on div "multiple-users-add Roles" at bounding box center [1074, 51] width 240 height 34
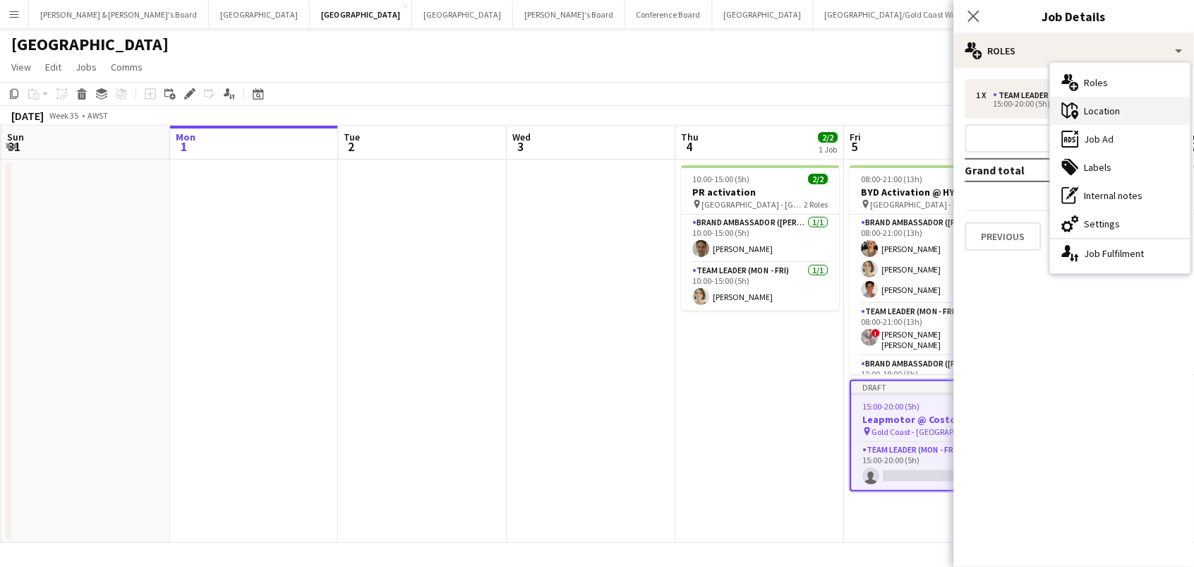
click at [1098, 106] on div "maps-pin-1 Location" at bounding box center [1121, 111] width 140 height 28
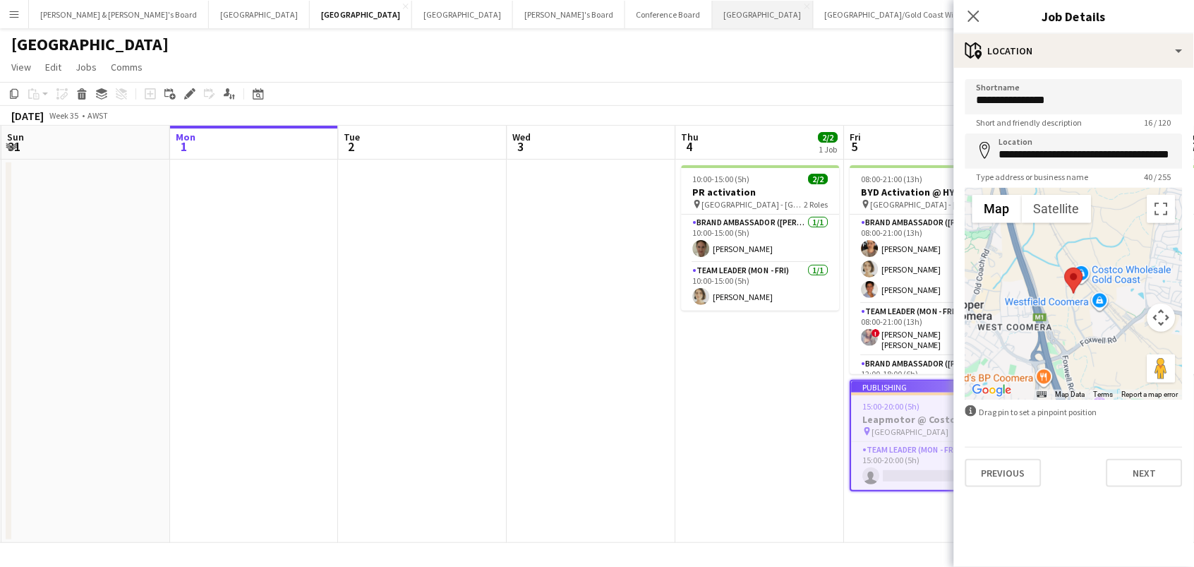
click at [713, 11] on button "Sydney Close" at bounding box center [763, 15] width 101 height 28
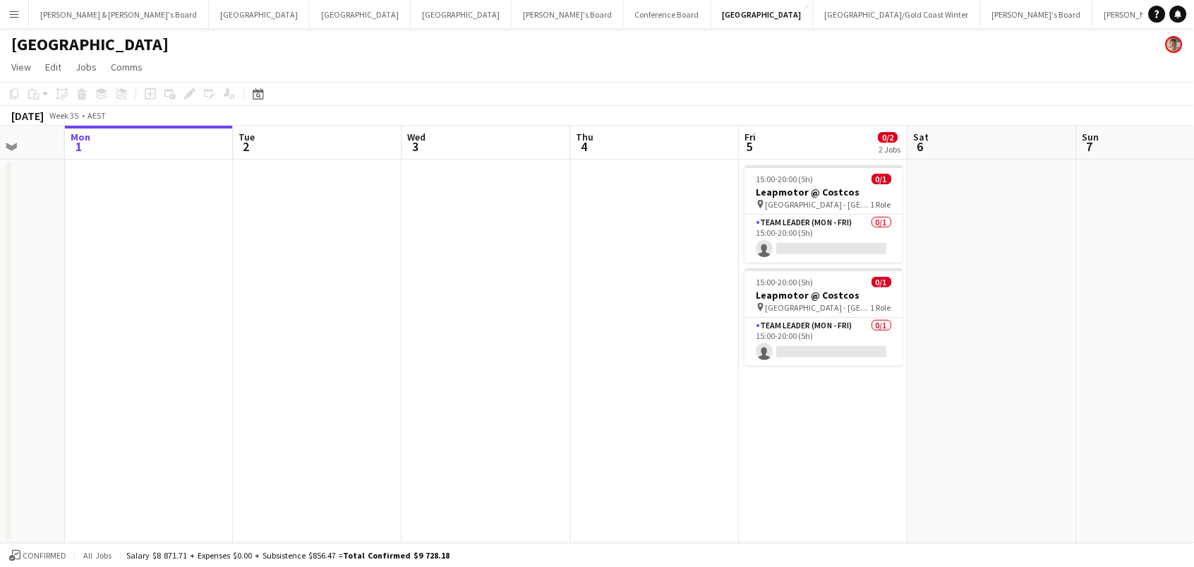
scroll to position [0, 504]
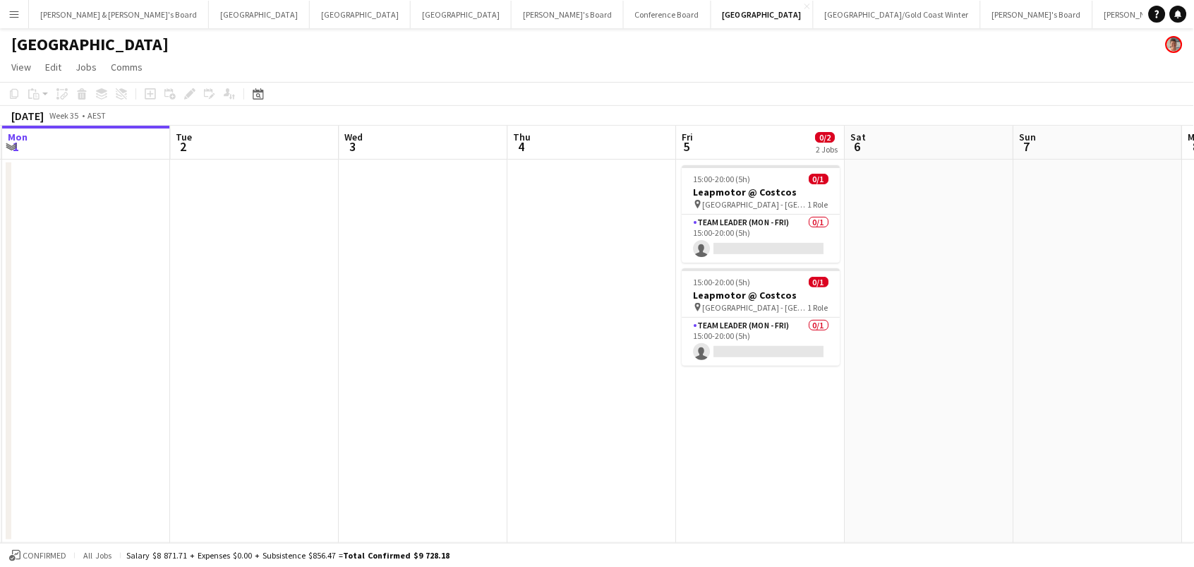
click at [730, 386] on app-date-cell "15:00-20:00 (5h) 0/1 Leapmotor @ Costcos pin Lake Macquarie - NSW 1 Role Team L…" at bounding box center [761, 350] width 169 height 383
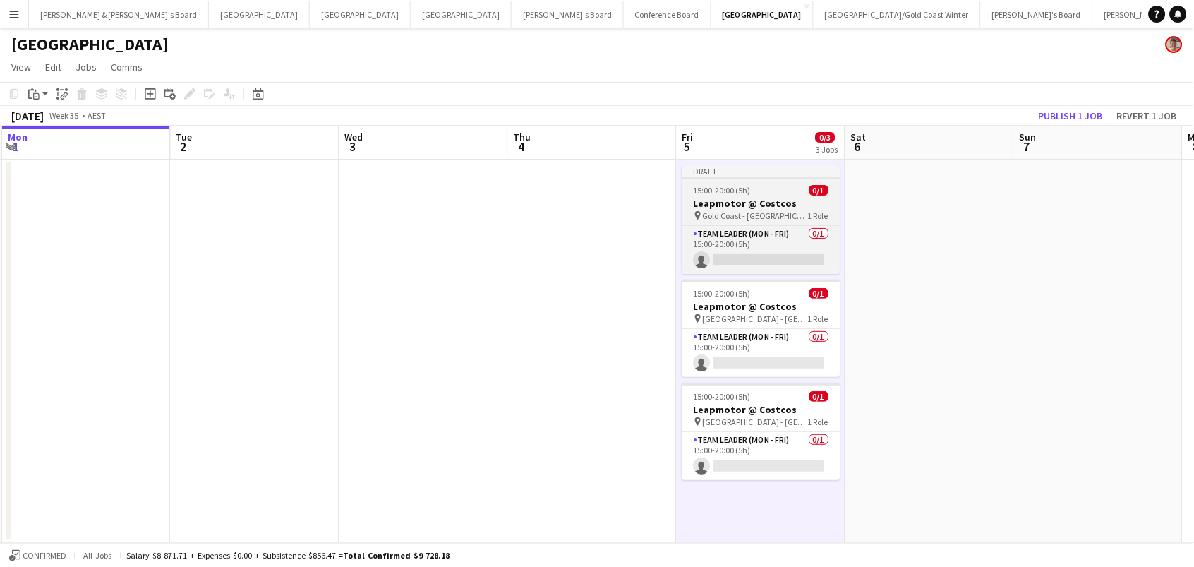
click at [731, 197] on h3 "Leapmotor @ Costcos" at bounding box center [761, 203] width 158 height 13
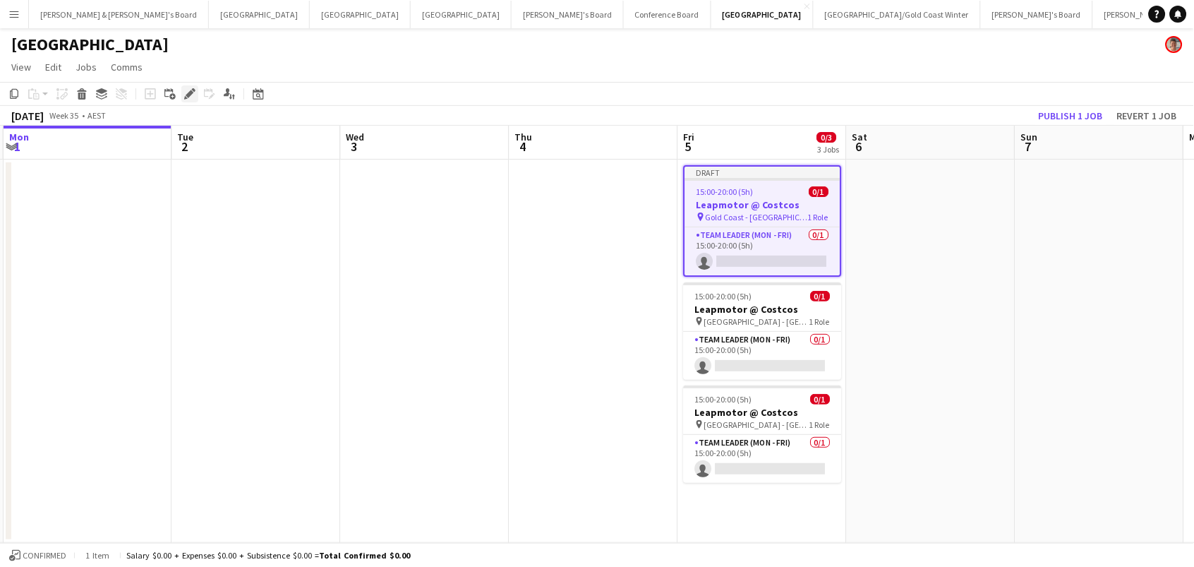
click at [191, 93] on icon "Edit" at bounding box center [189, 93] width 11 height 11
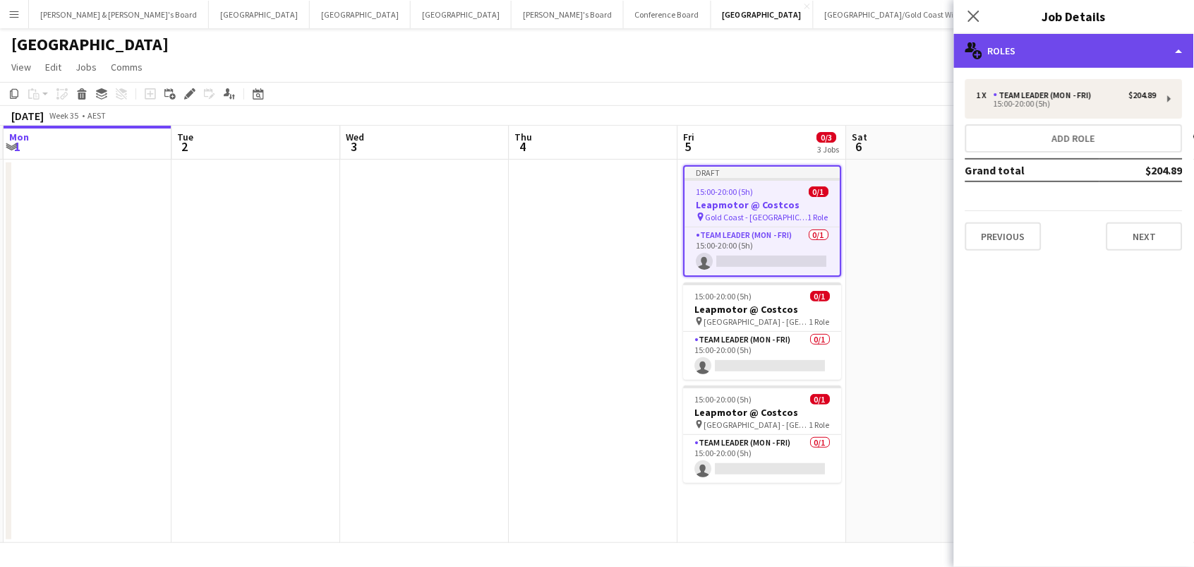
click at [1022, 60] on div "multiple-users-add Roles" at bounding box center [1074, 51] width 240 height 34
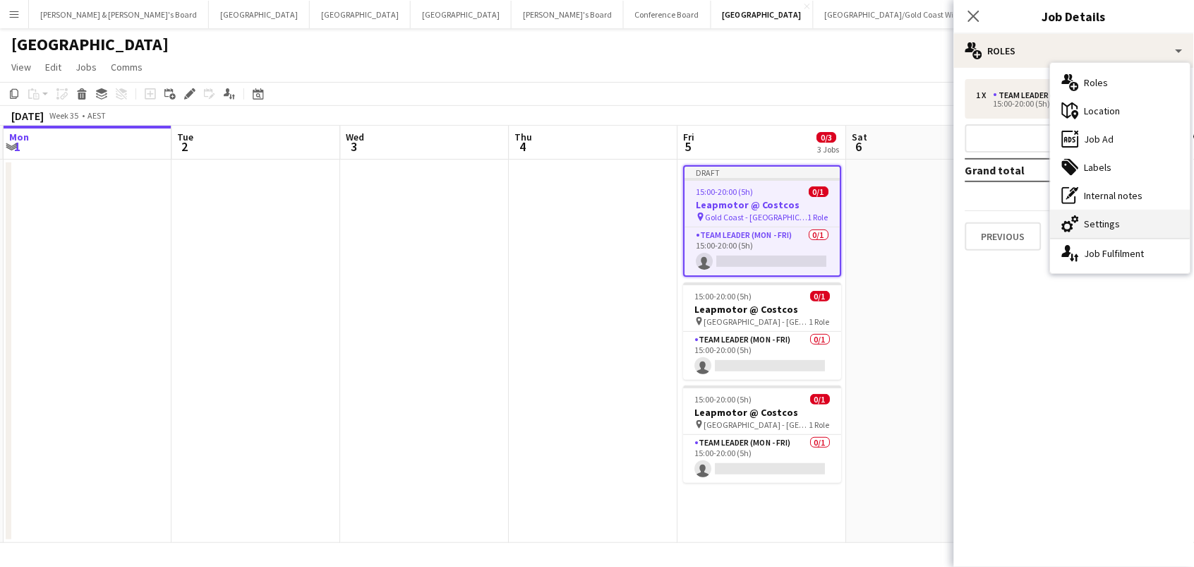
click at [1086, 219] on div "cog-double-3 Settings" at bounding box center [1121, 224] width 140 height 28
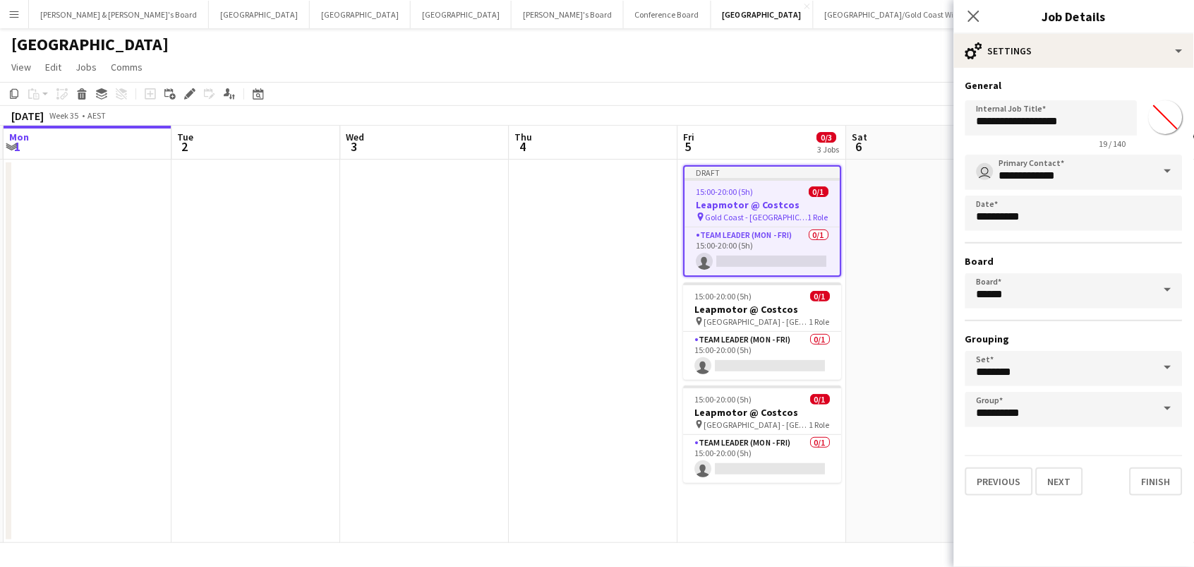
click at [1160, 125] on input "*******" at bounding box center [1165, 117] width 51 height 51
type input "*******"
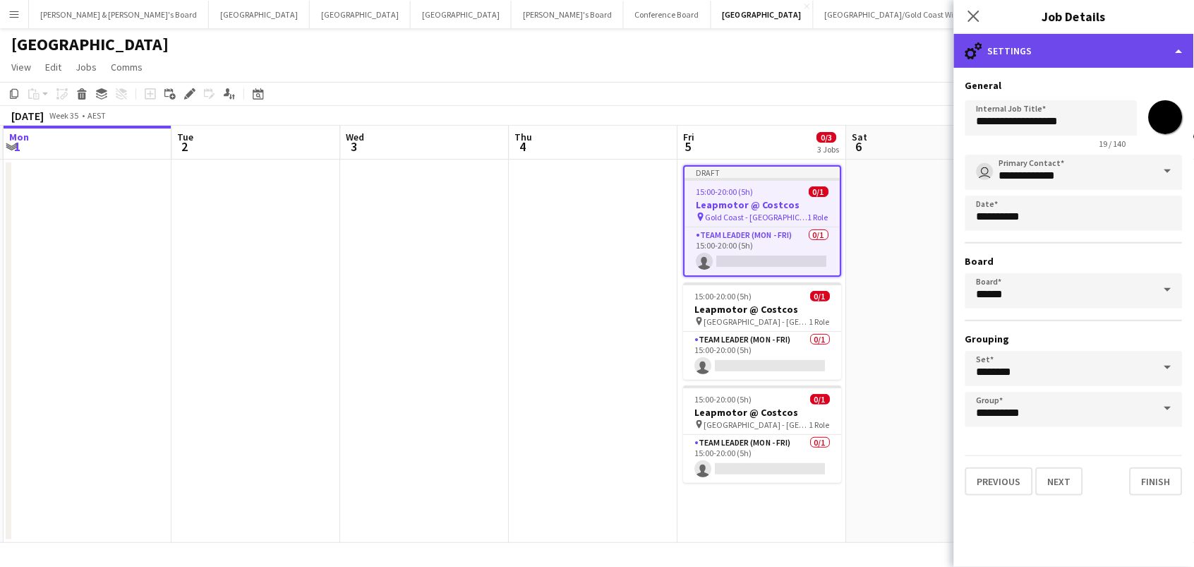
click at [1049, 35] on div "cog-double-3 Settings" at bounding box center [1074, 51] width 240 height 34
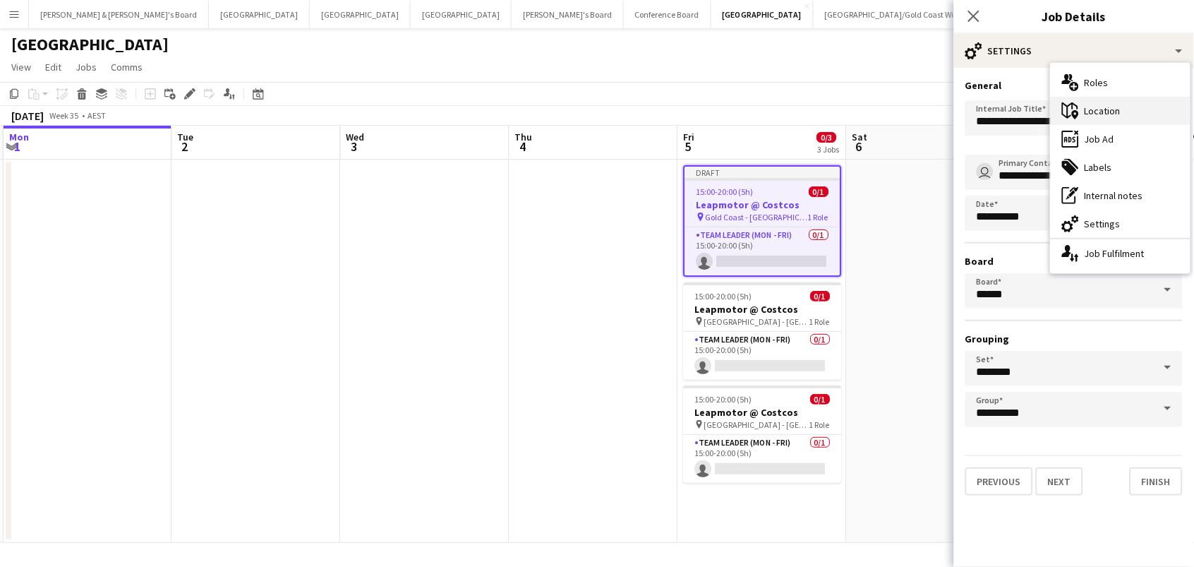
click at [1097, 109] on div "maps-pin-1 Location" at bounding box center [1121, 111] width 140 height 28
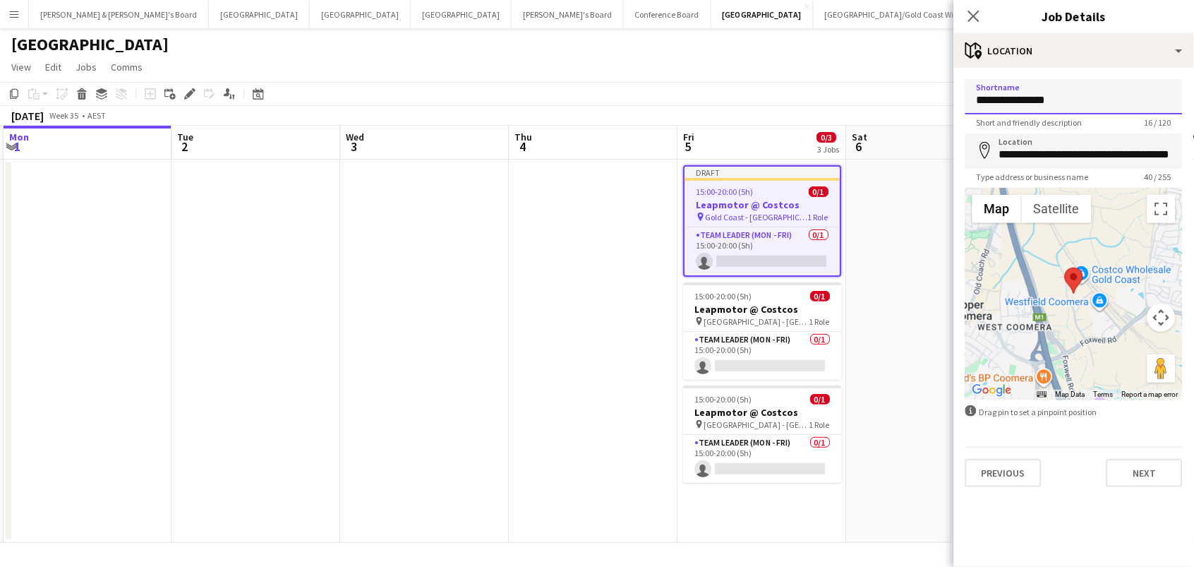
drag, startPoint x: 993, startPoint y: 107, endPoint x: 823, endPoint y: 104, distance: 169.4
paste input "**********"
type input "**********"
paste input "**********"
click at [1023, 99] on input "**********" at bounding box center [1073, 96] width 217 height 35
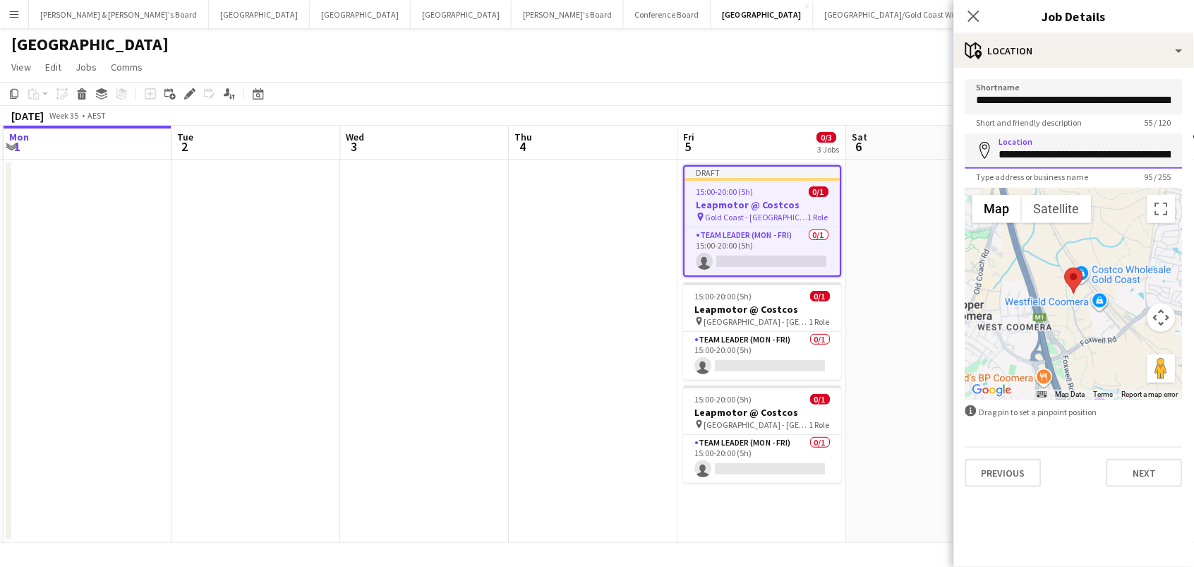
click at [1037, 160] on input "**********" at bounding box center [1073, 150] width 217 height 35
paste input
type input "**********"
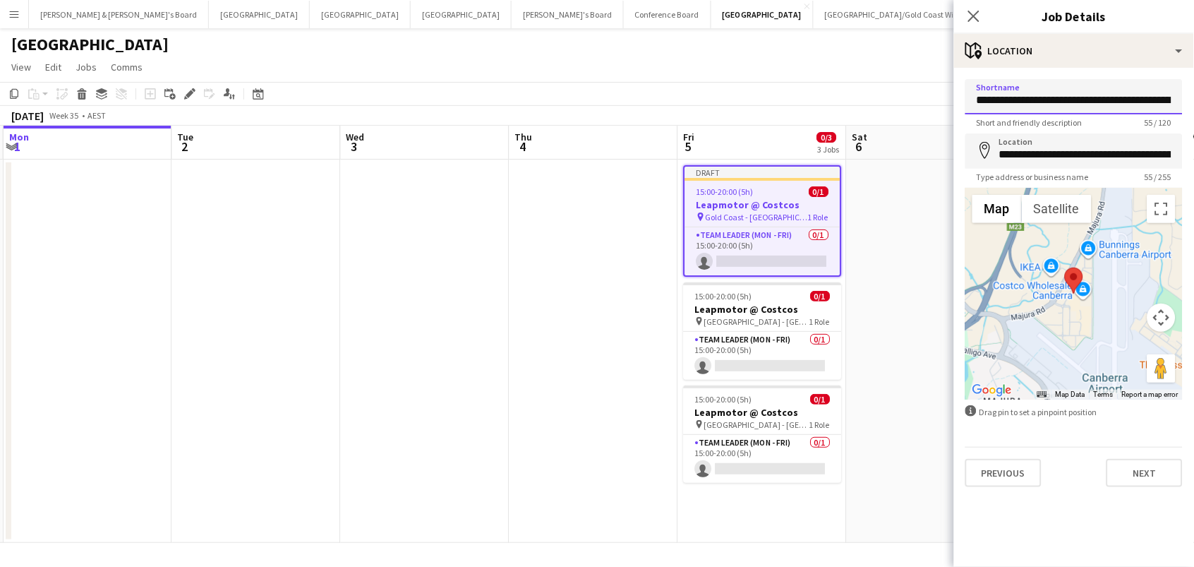
drag, startPoint x: 1125, startPoint y: 101, endPoint x: 718, endPoint y: 49, distance: 410.5
click at [718, 49] on body "Menu Boards Boards Boards All jobs Status Workforce Workforce My Workforce Recr…" at bounding box center [597, 283] width 1194 height 567
type input "**********"
click at [722, 72] on app-page-menu "View Day view expanded Day view collapsed Month view Date picker Jump to today …" at bounding box center [597, 68] width 1194 height 27
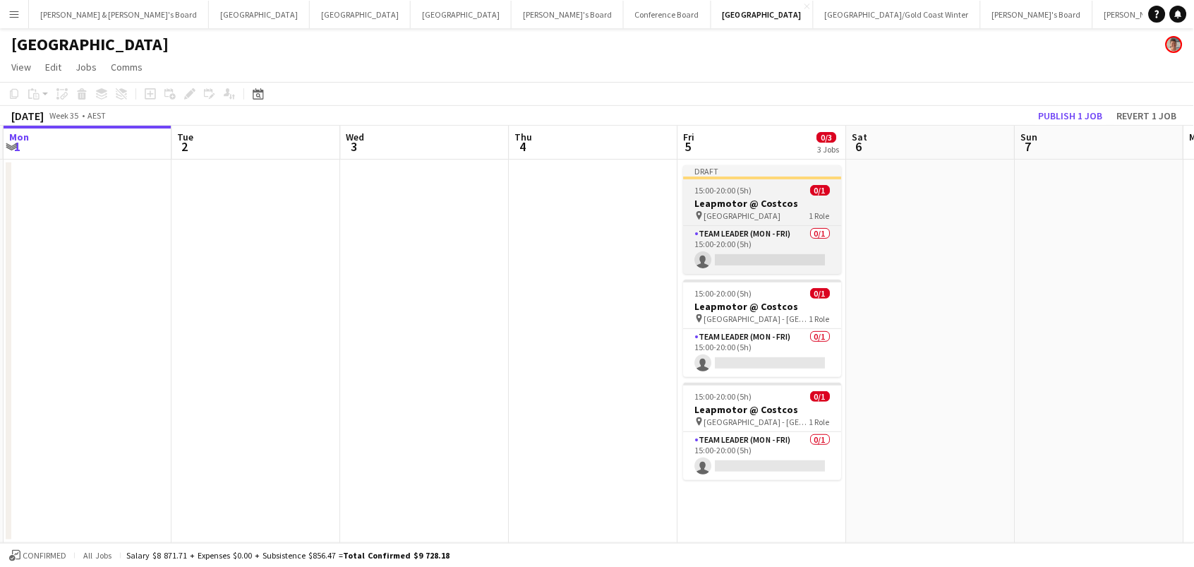
click at [731, 197] on h3 "Leapmotor @ Costcos" at bounding box center [763, 203] width 158 height 13
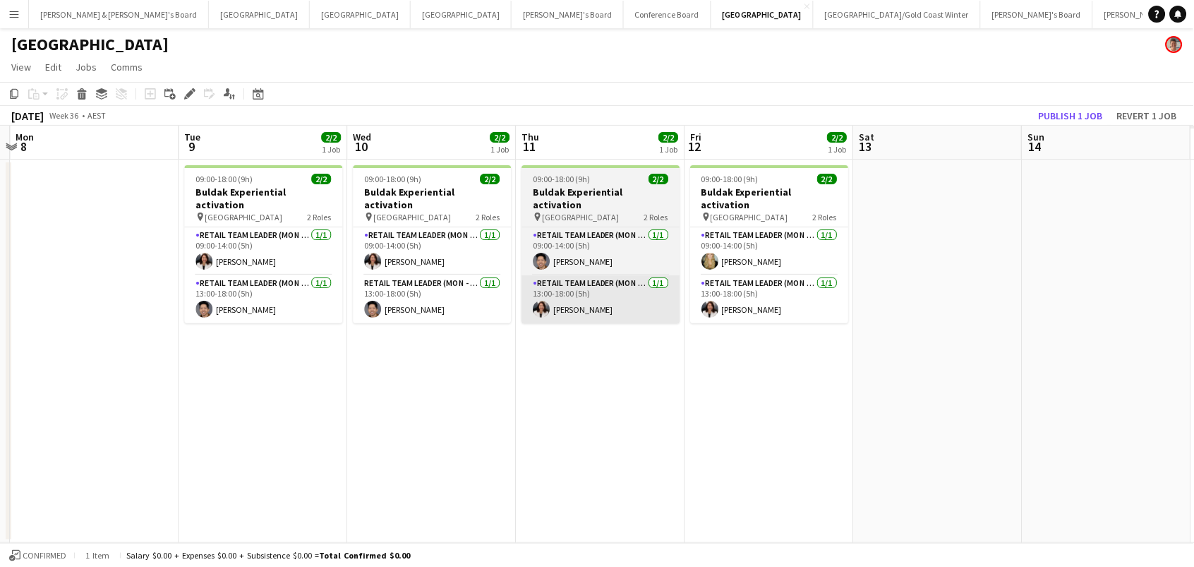
scroll to position [0, 690]
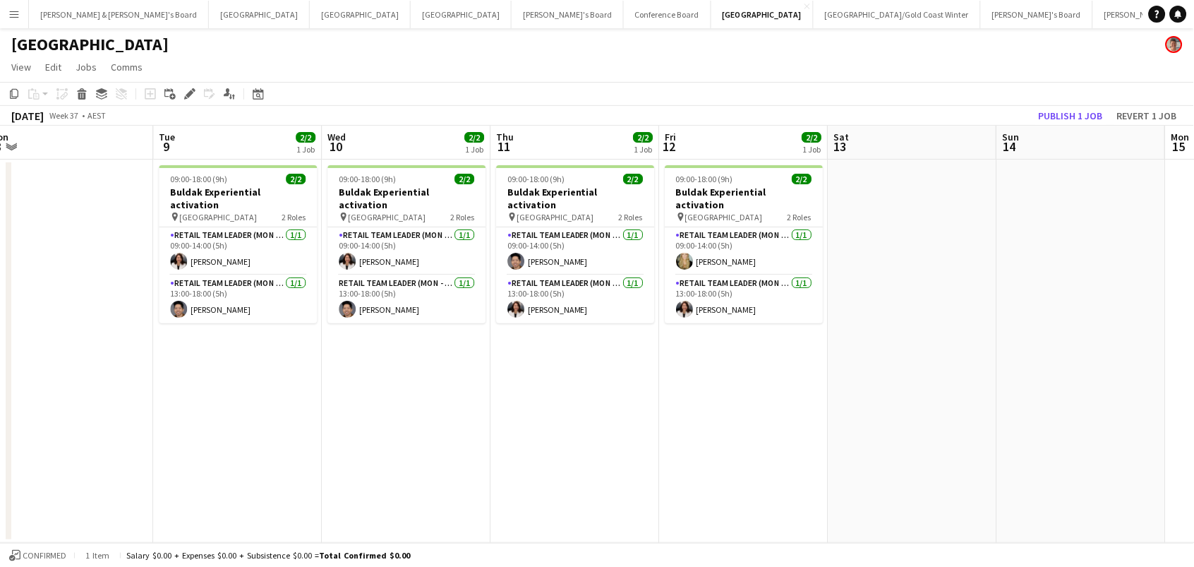
click at [731, 342] on app-date-cell "09:00-18:00 (9h) 2/2 Buldak Experiential activation pin Bondi Junction Westfiel…" at bounding box center [743, 350] width 169 height 383
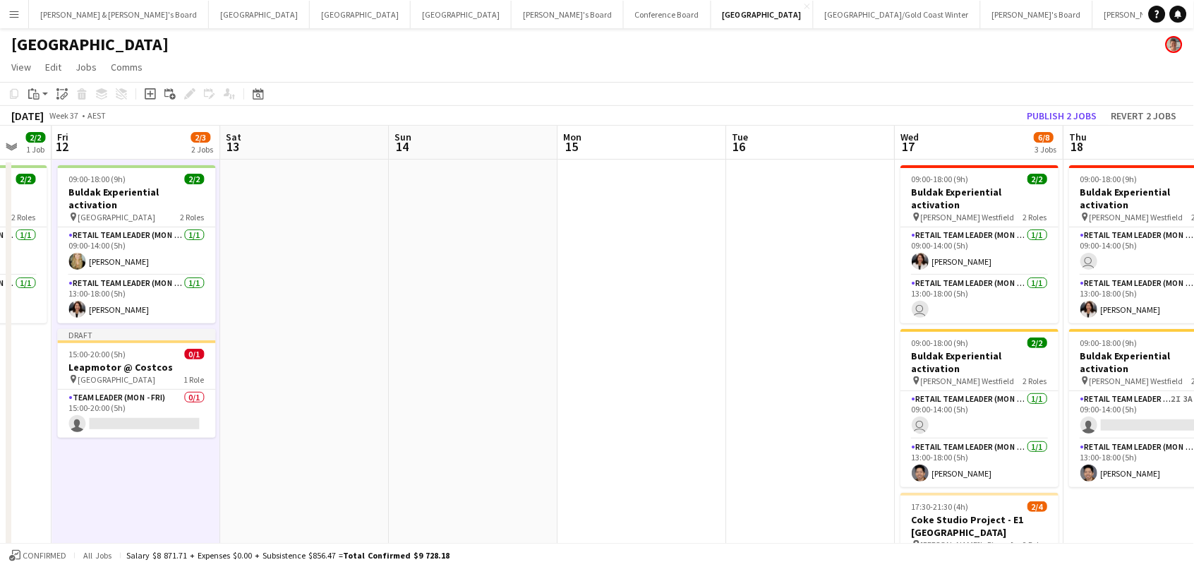
scroll to position [0, 612]
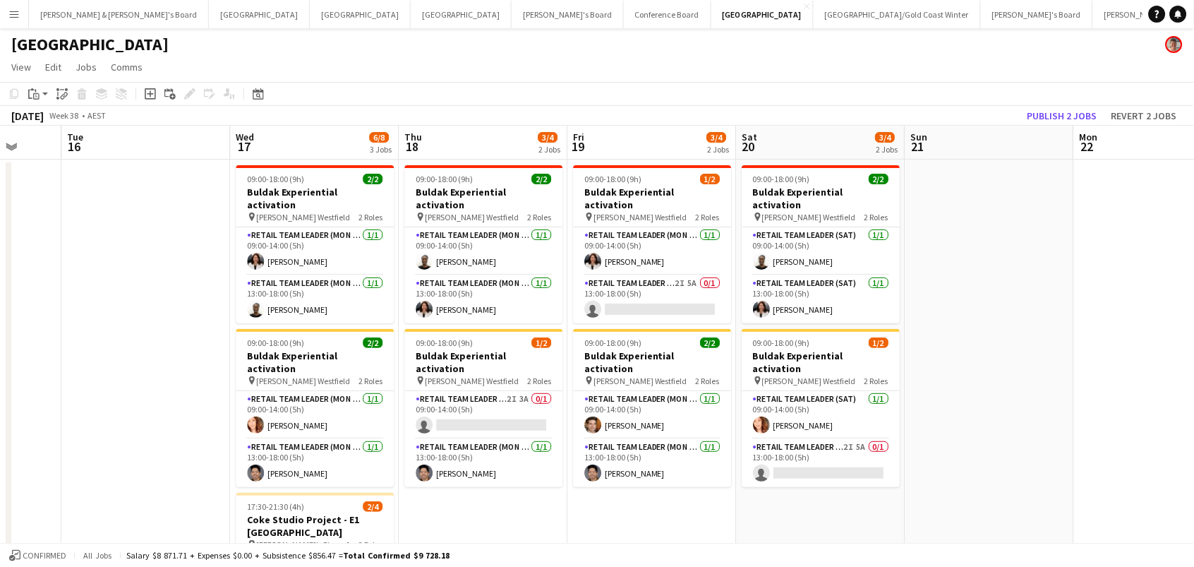
click at [696, 505] on app-date-cell "09:00-18:00 (9h) 1/2 Buldak Experiential activation pin Hornsby Westfield 2 Rol…" at bounding box center [652, 441] width 169 height 564
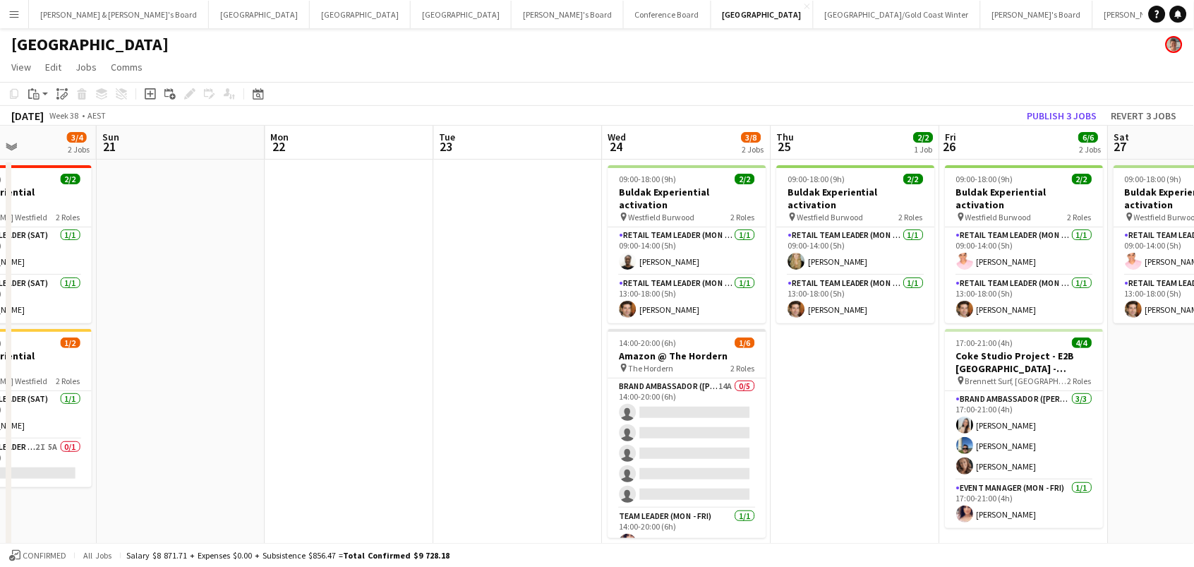
scroll to position [0, 410]
click at [994, 533] on app-date-cell "09:00-18:00 (9h) 2/2 Buldak Experiential activation pin Westfield Burwood 2 Rol…" at bounding box center [1023, 441] width 169 height 564
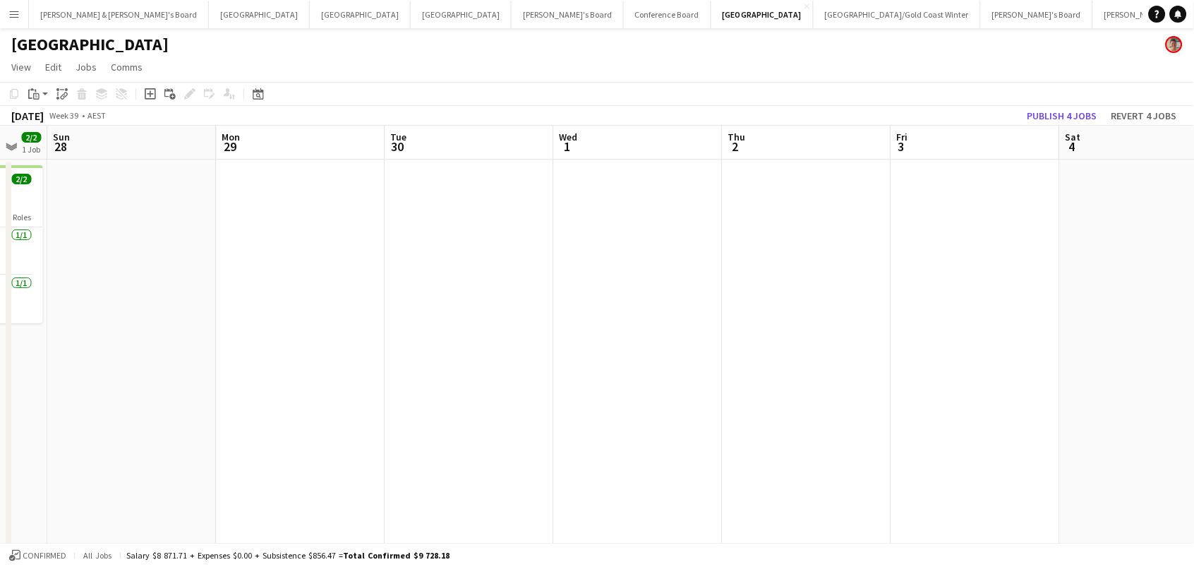
scroll to position [0, 628]
click at [930, 186] on app-date-cell at bounding box center [974, 441] width 169 height 564
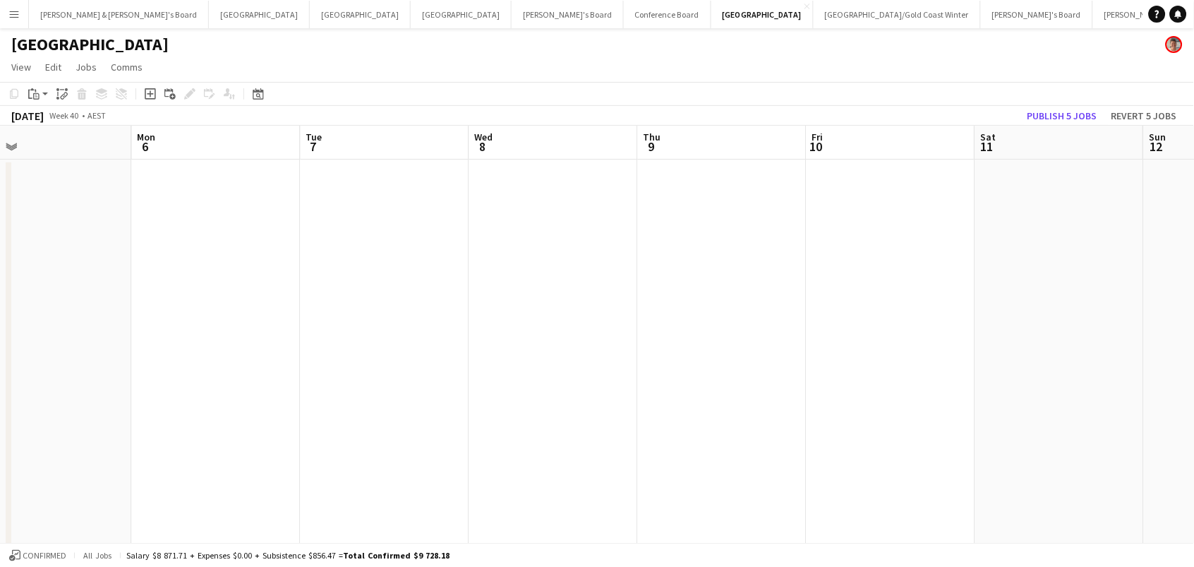
click at [850, 186] on app-date-cell at bounding box center [891, 441] width 169 height 564
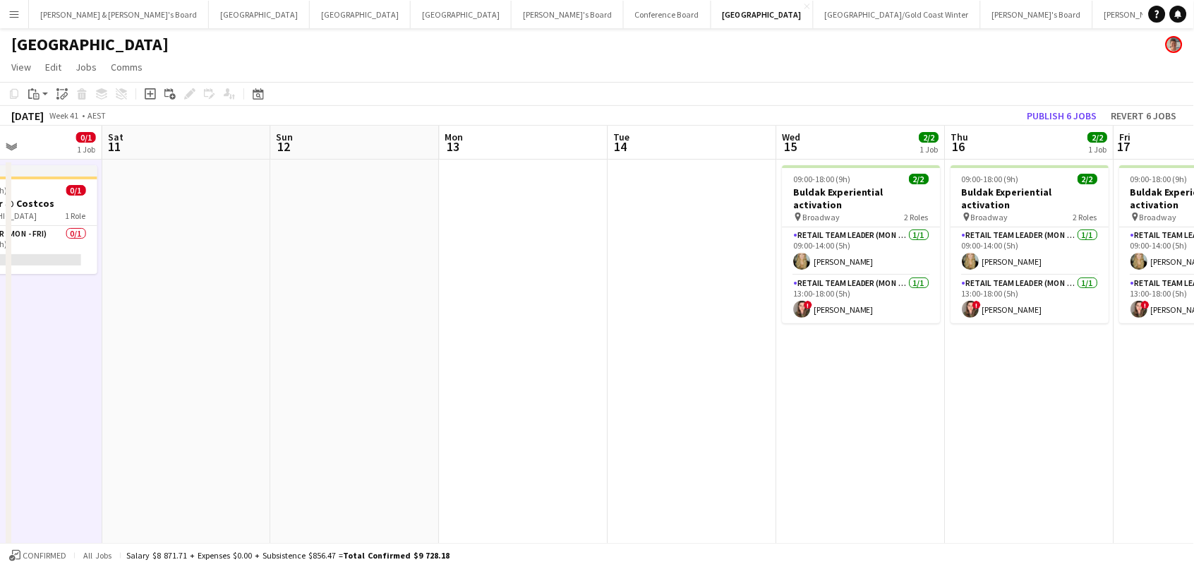
scroll to position [0, 404]
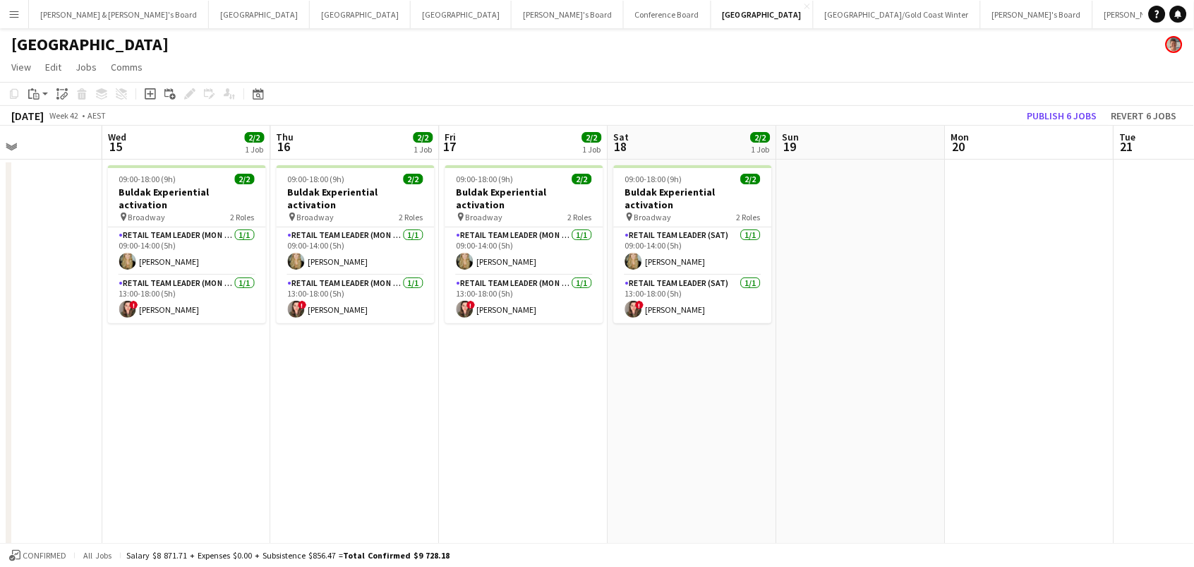
click at [574, 323] on app-date-cell "09:00-18:00 (9h) 2/2 Buldak Experiential activation pin Broadway 2 Roles RETAIL…" at bounding box center [524, 441] width 169 height 564
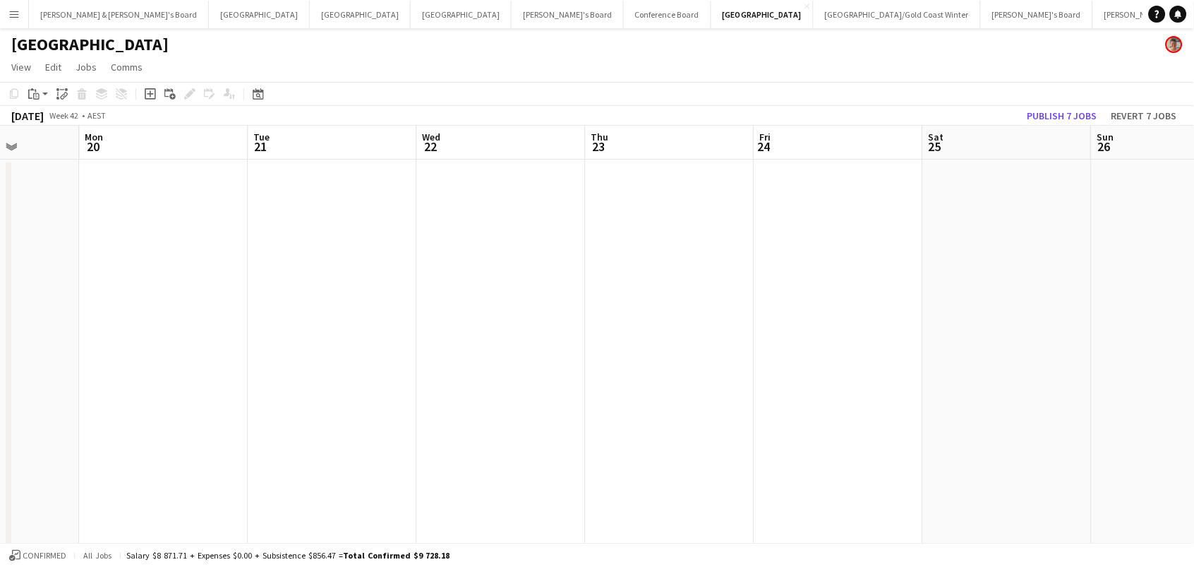
click at [793, 196] on app-date-cell at bounding box center [838, 441] width 169 height 564
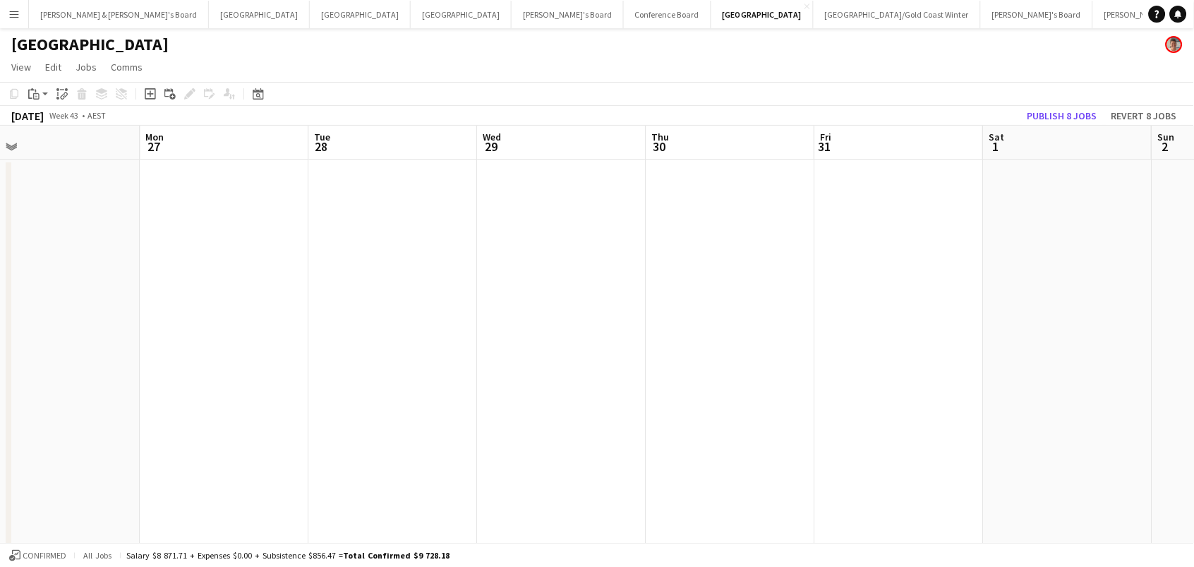
scroll to position [0, 714]
click at [886, 182] on app-date-cell at bounding box center [888, 441] width 169 height 564
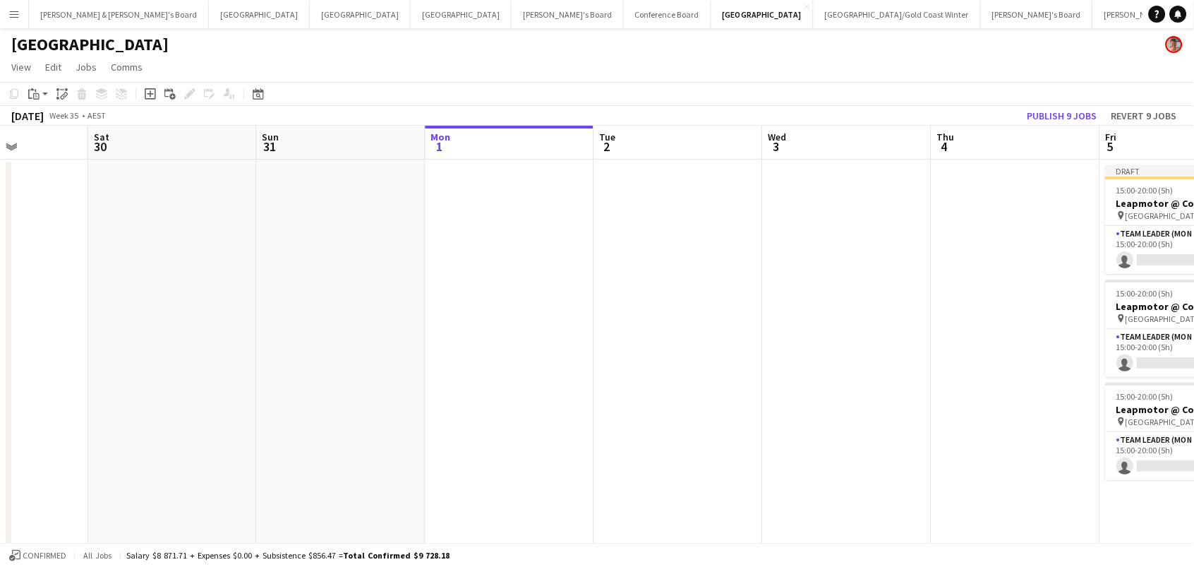
scroll to position [0, 669]
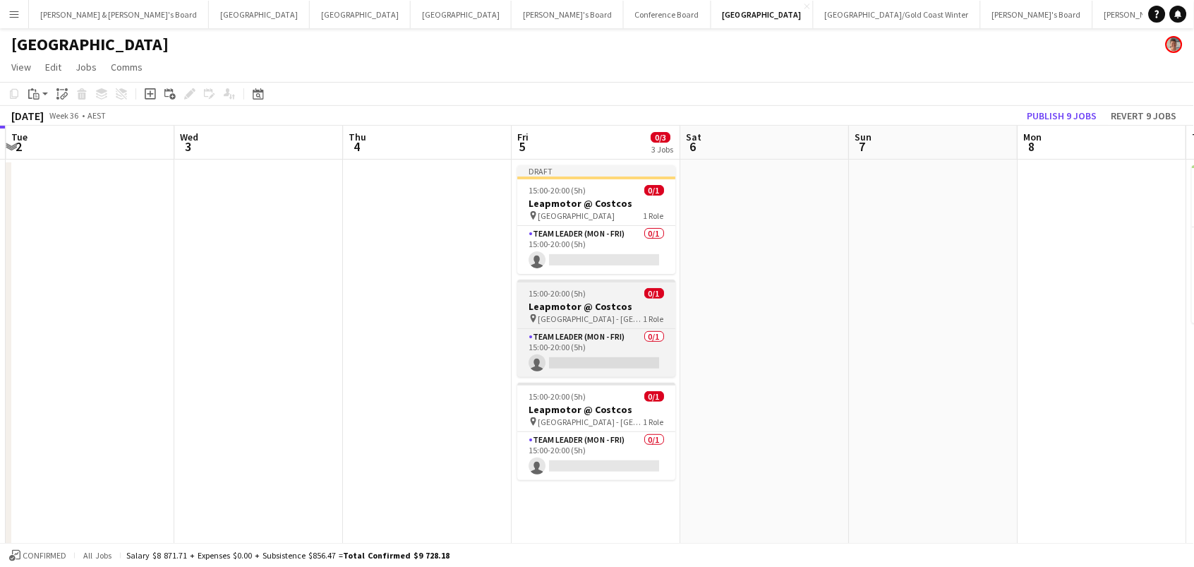
click at [618, 301] on h3 "Leapmotor @ Costcos" at bounding box center [596, 306] width 158 height 13
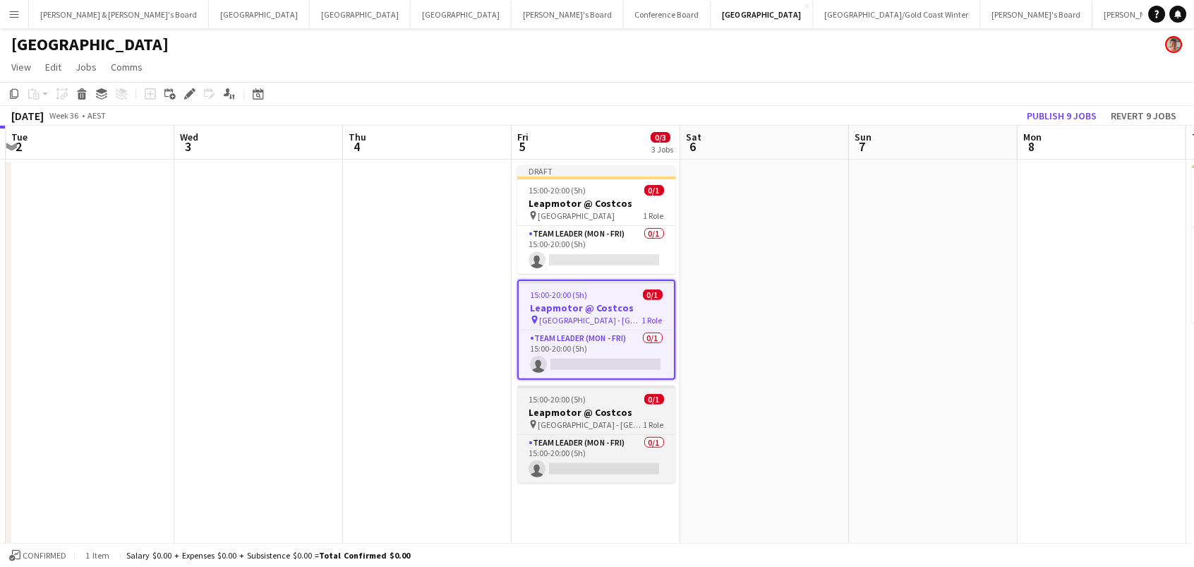
click at [557, 419] on span "Marsden Park - NSW" at bounding box center [591, 424] width 106 height 11
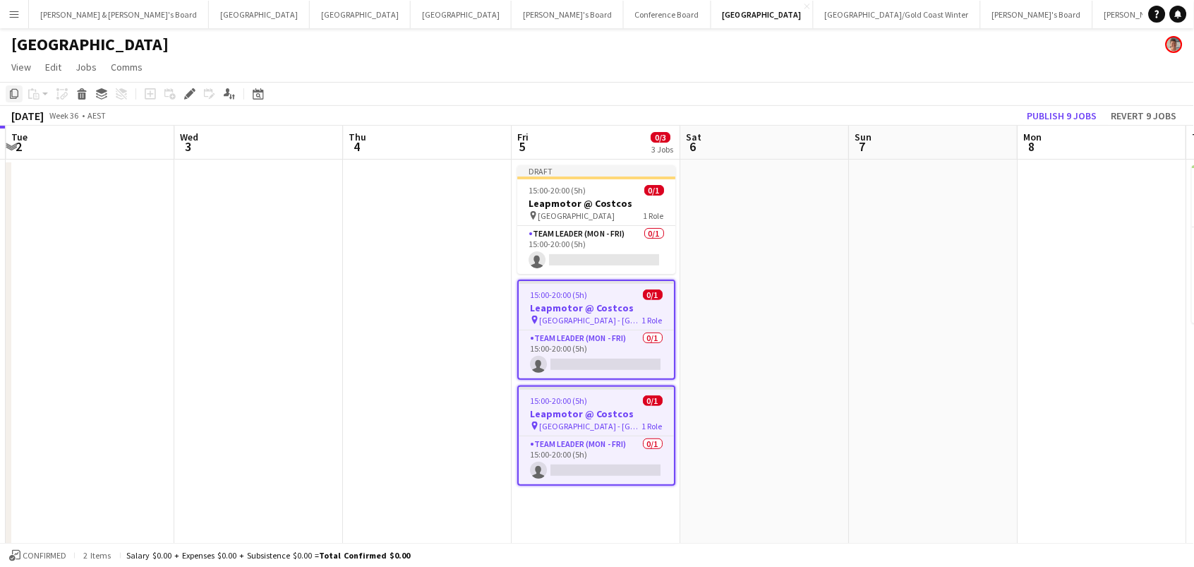
click at [13, 92] on icon "Copy" at bounding box center [13, 93] width 11 height 11
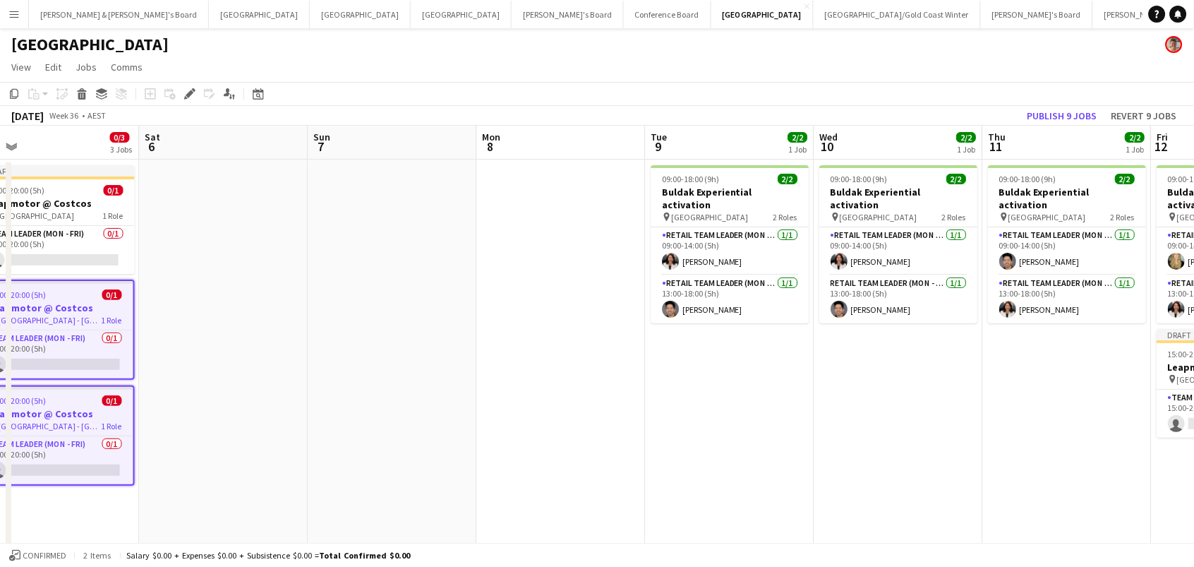
scroll to position [0, 617]
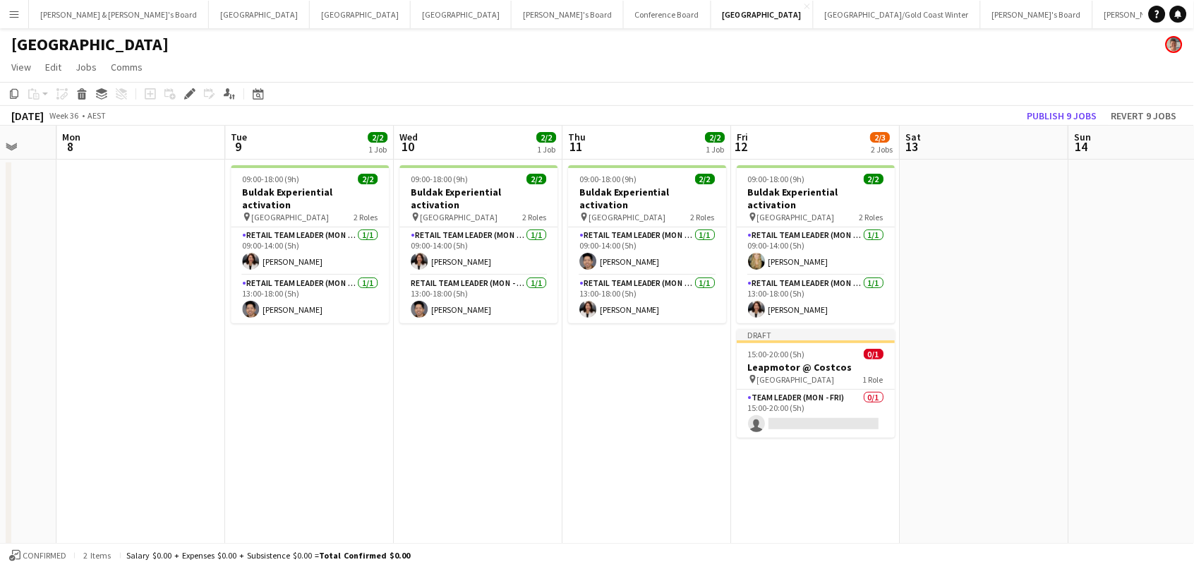
click at [852, 449] on app-date-cell "09:00-18:00 (9h) 2/2 Buldak Experiential activation pin Bondi Junction Westfiel…" at bounding box center [816, 441] width 169 height 564
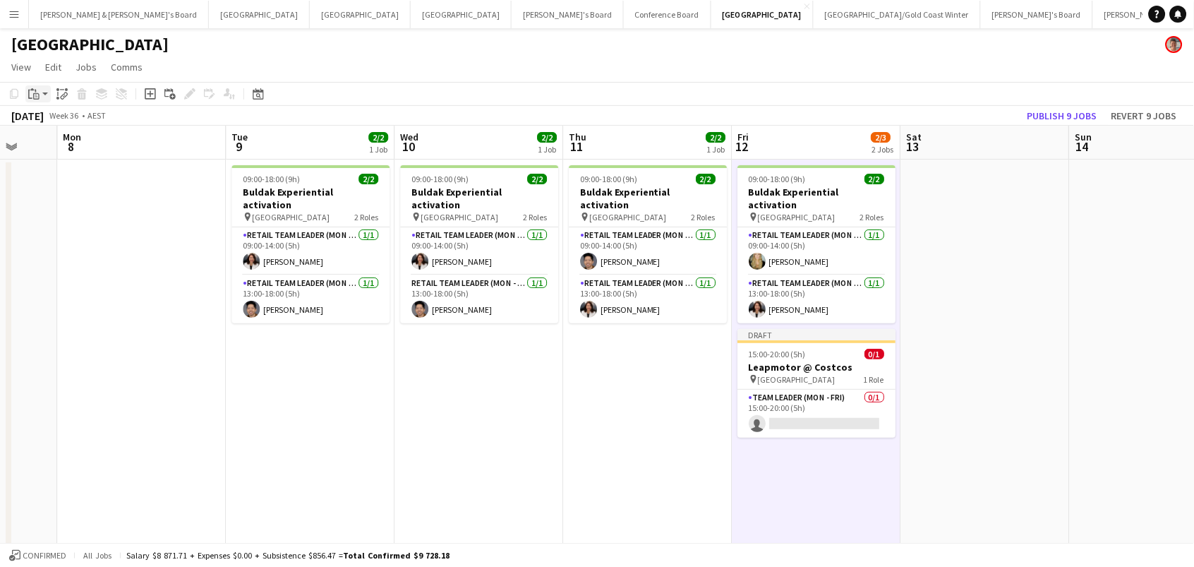
click at [35, 93] on icon "Paste" at bounding box center [33, 93] width 11 height 11
click at [49, 120] on link "Paste Command V" at bounding box center [92, 120] width 111 height 13
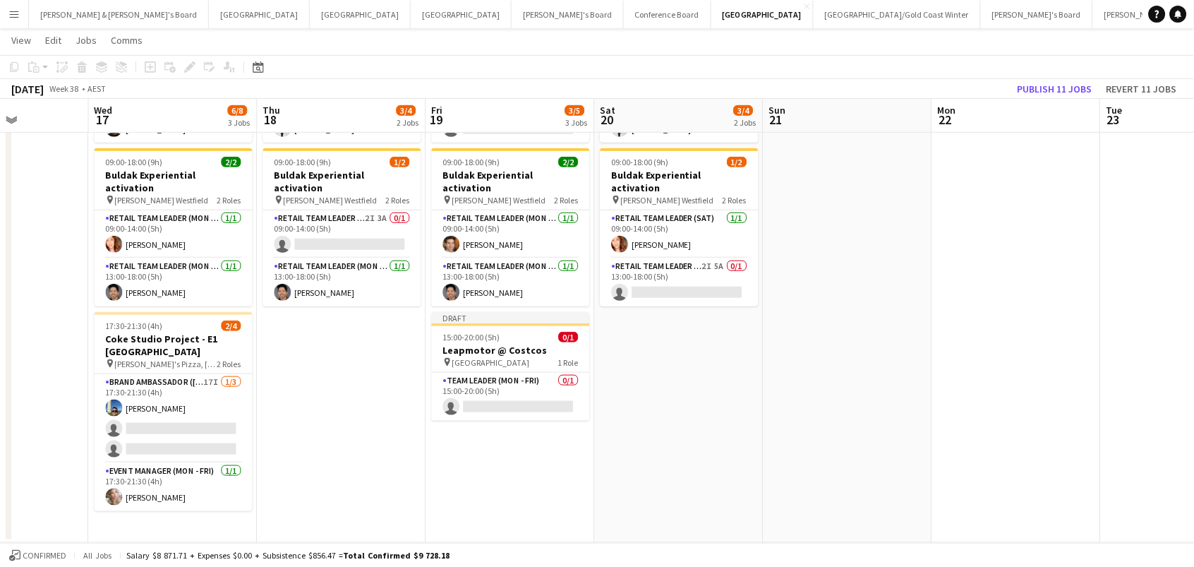
scroll to position [178, 0]
click at [527, 418] on app-date-cell "09:00-18:00 (9h) 1/2 Buldak Experiential activation pin Hornsby Westfield 2 Rol…" at bounding box center [510, 262] width 169 height 564
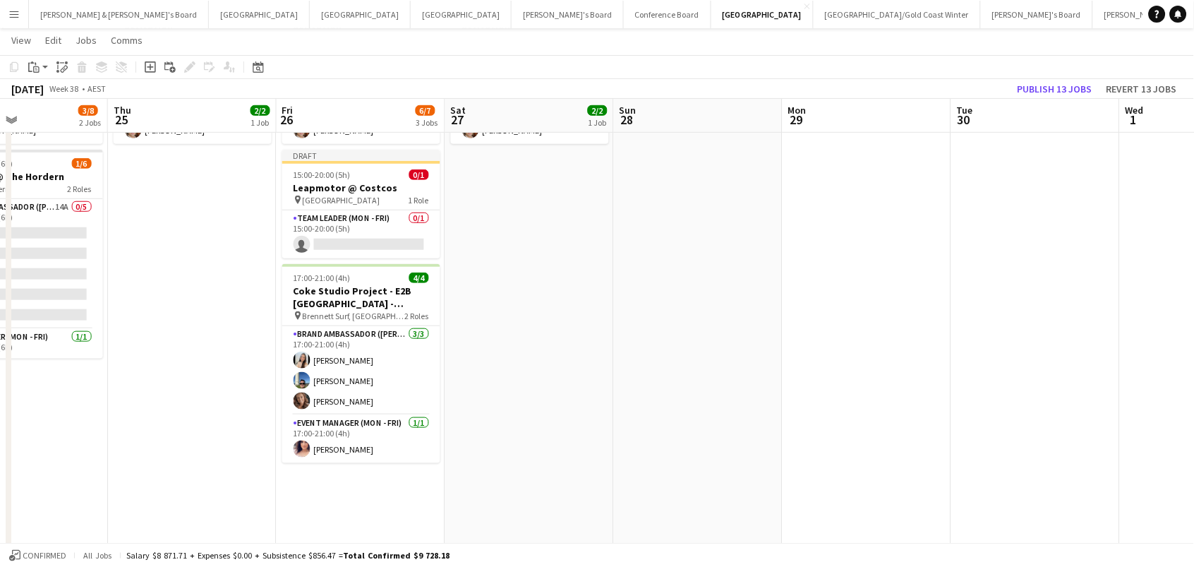
scroll to position [0, 411]
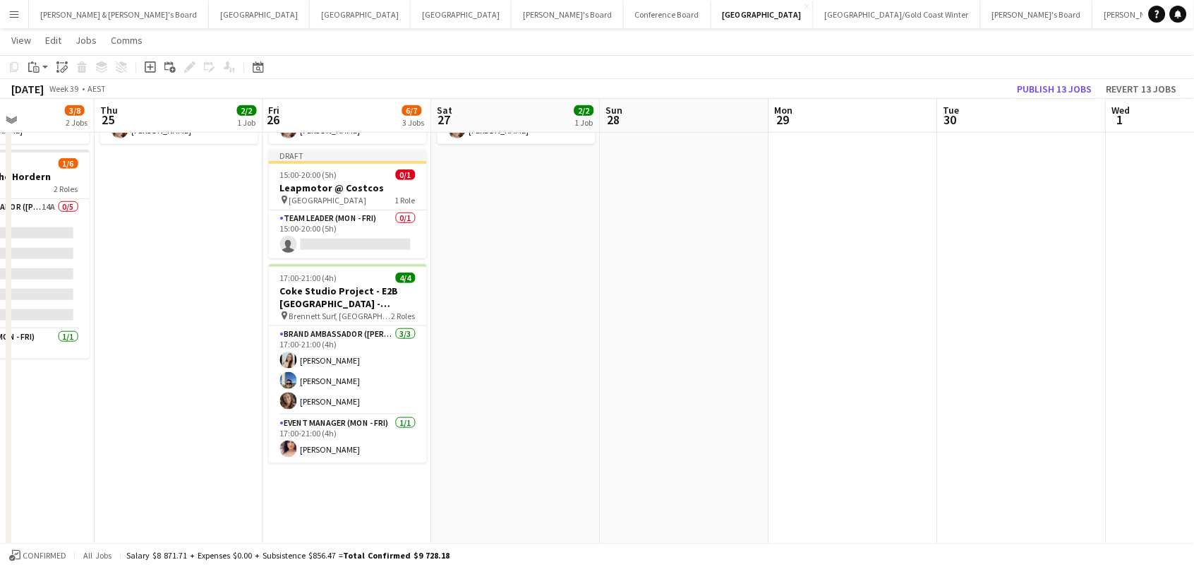
click at [303, 467] on app-date-cell "09:00-18:00 (9h) 2/2 Buldak Experiential activation pin Westfield Burwood 2 Rol…" at bounding box center [347, 332] width 169 height 704
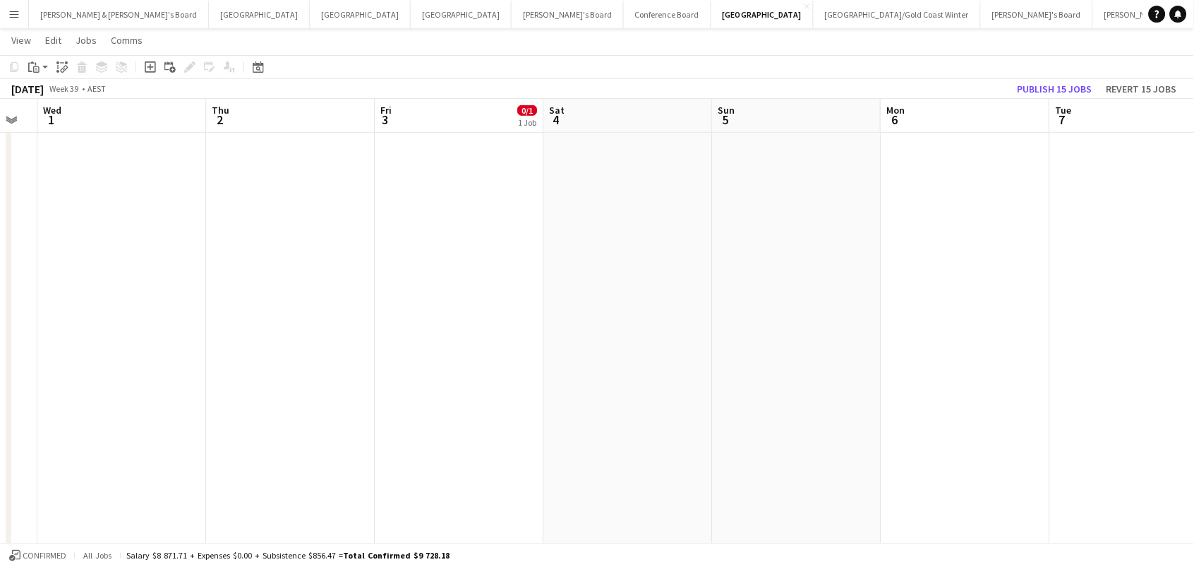
scroll to position [0, 594]
click at [614, 157] on app-date-cell "Draft 15:00-20:00 (5h) 0/1 Leapmotor @ Costcos pin Canberra Airport 1 Role Team…" at bounding box center [670, 352] width 169 height 745
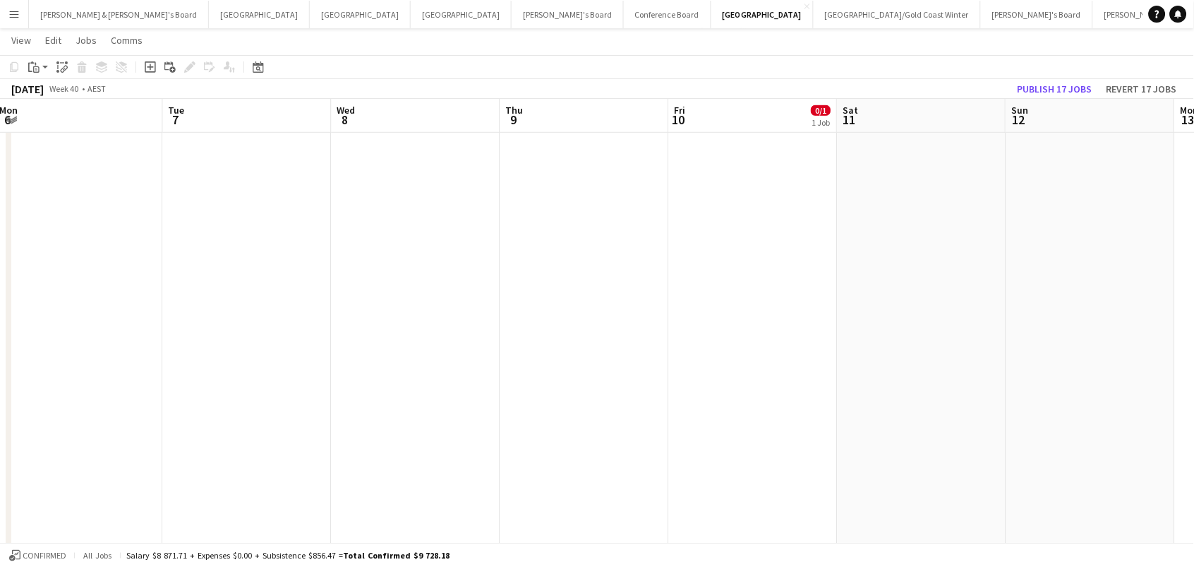
scroll to position [0, 694]
click at [765, 154] on app-date-cell "Draft 15:00-20:00 (5h) 0/1 Leapmotor @ Costcos pin Canberra Airport 1 Role Team…" at bounding box center [739, 352] width 169 height 745
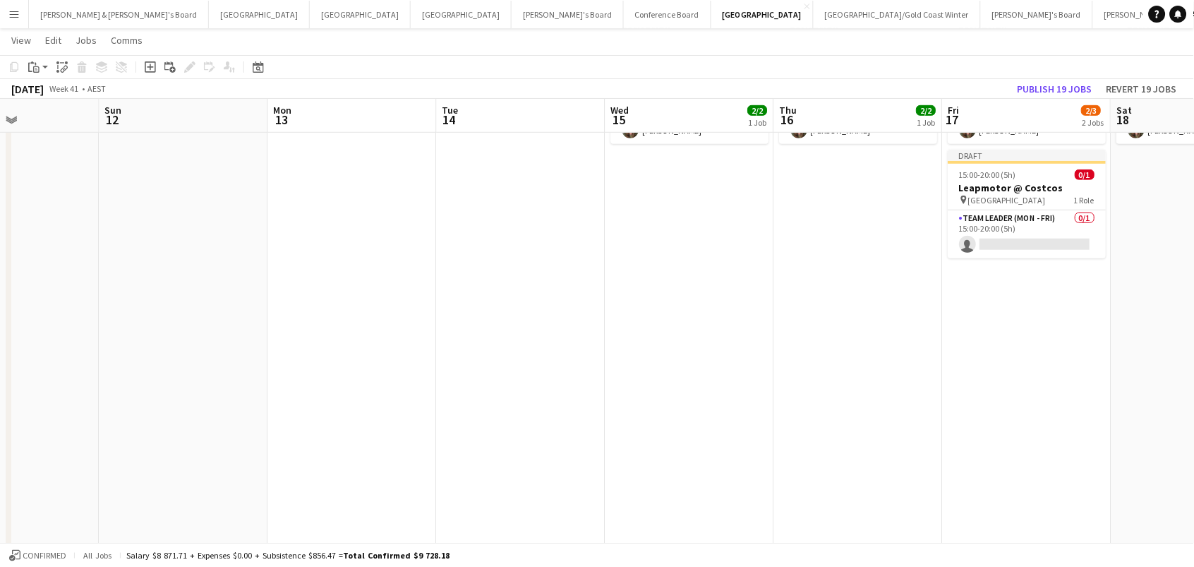
scroll to position [0, 685]
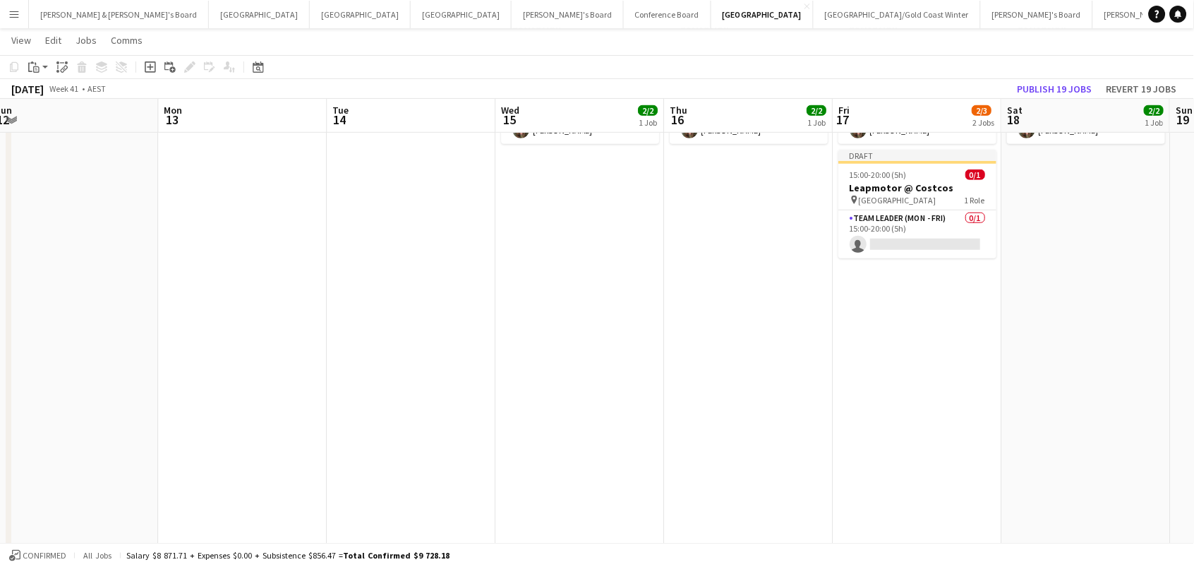
click at [941, 298] on app-date-cell "09:00-18:00 (9h) 2/2 Buldak Experiential activation pin Broadway 2 Roles RETAIL…" at bounding box center [917, 352] width 169 height 745
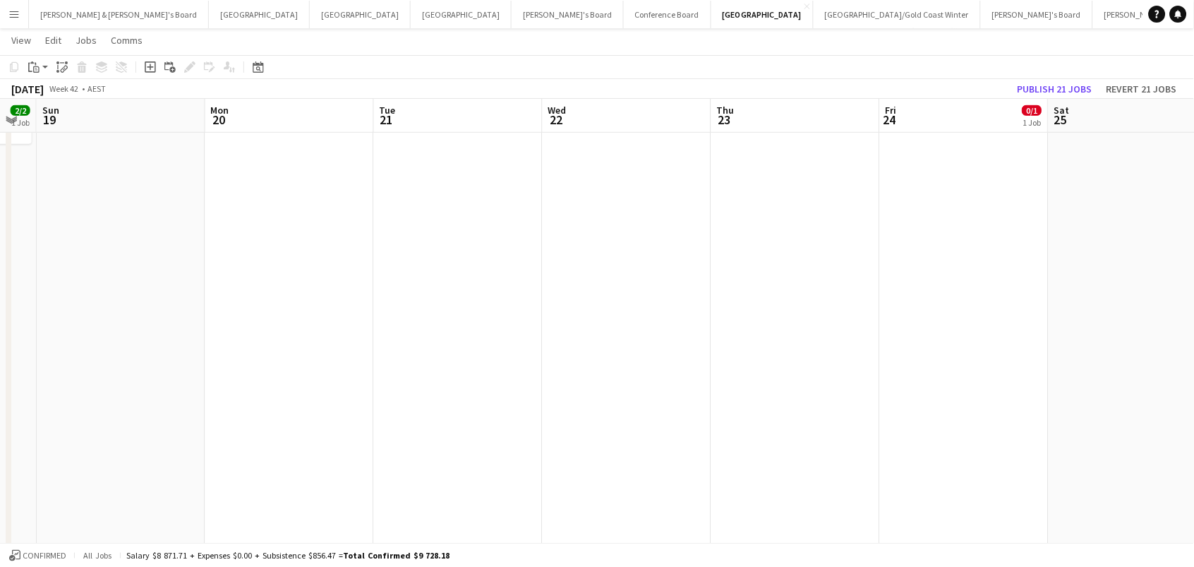
scroll to position [0, 481]
click at [902, 178] on app-date-cell "Draft 15:00-20:00 (5h) 0/1 Leapmotor @ Costcos pin Canberra Airport 1 Role Team…" at bounding box center [953, 352] width 169 height 745
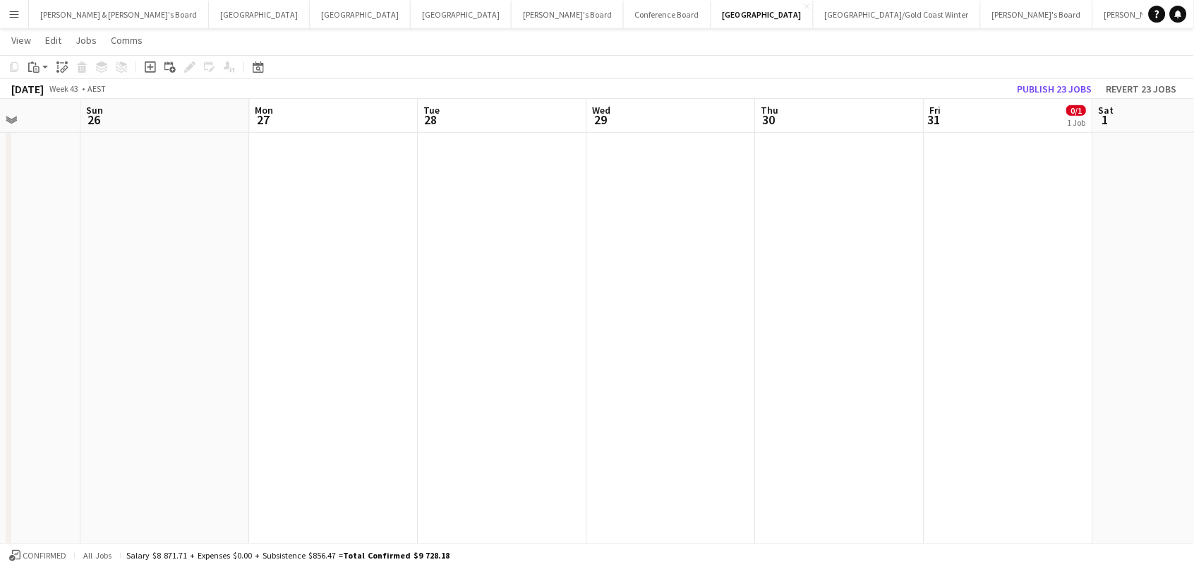
scroll to position [0, 605]
click at [943, 157] on app-date-cell "Draft 15:00-20:00 (5h) 0/1 Leapmotor @ Costcos pin Canberra Airport 1 Role Team…" at bounding box center [996, 352] width 169 height 745
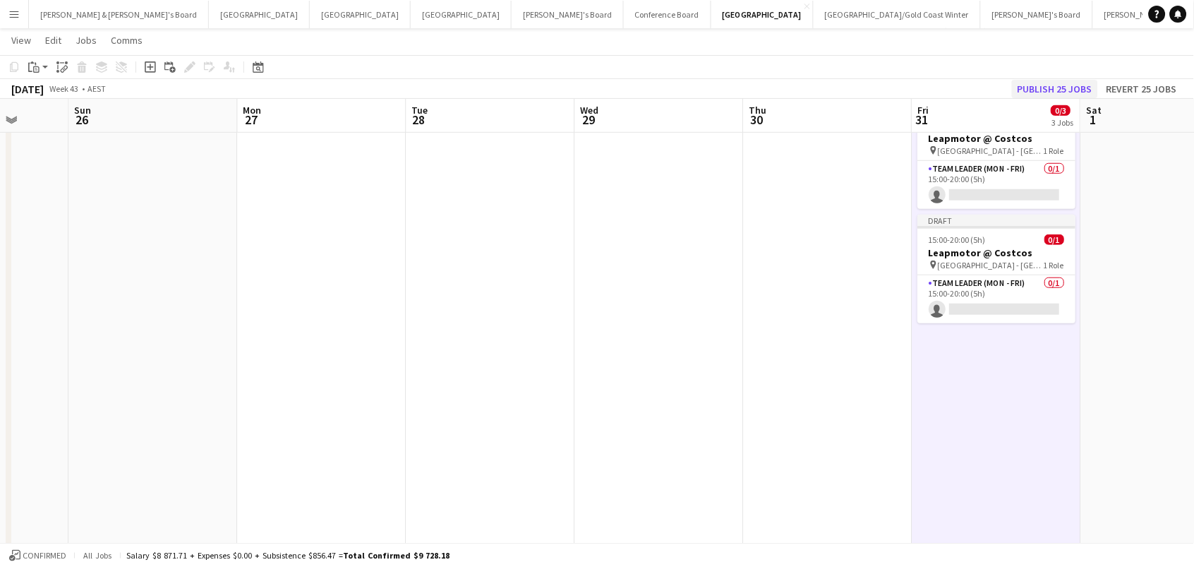
click at [1055, 84] on button "Publish 25 jobs" at bounding box center [1055, 89] width 86 height 18
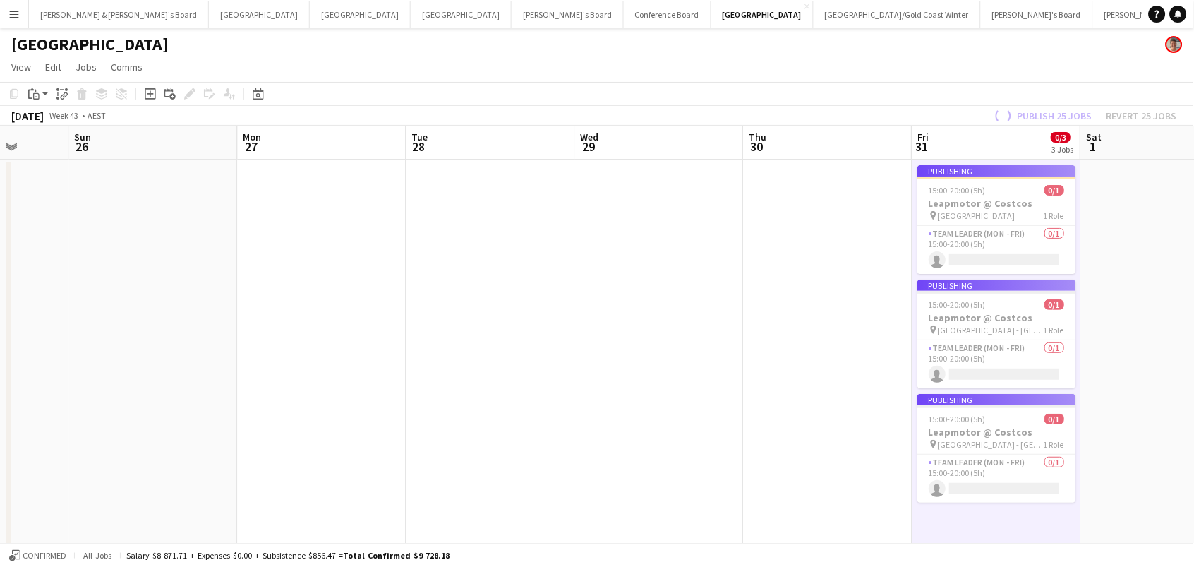
scroll to position [0, 0]
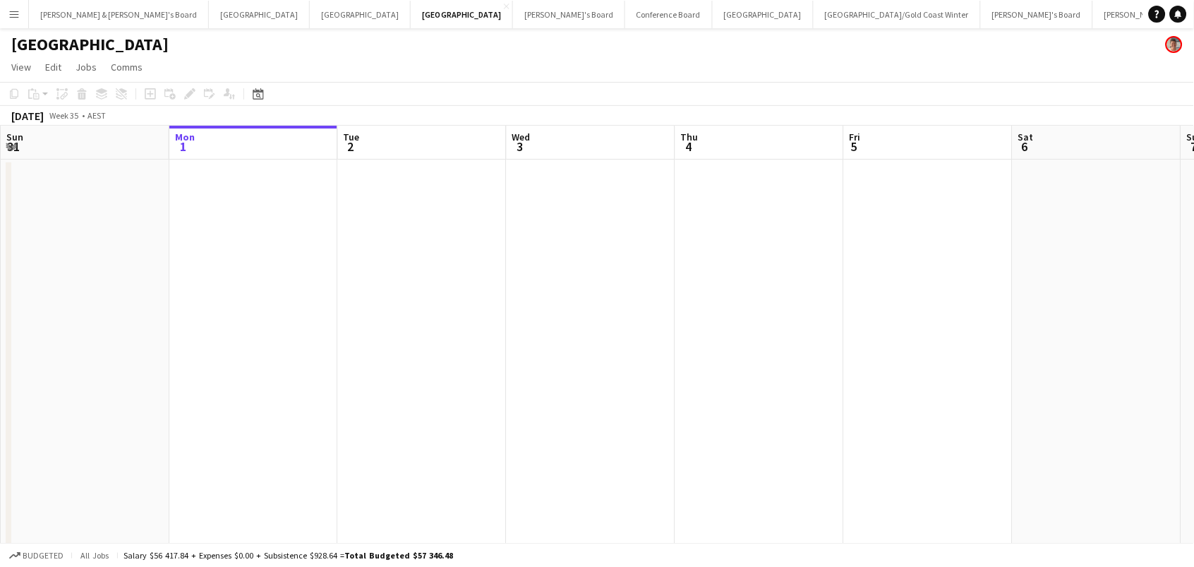
click at [908, 197] on app-date-cell at bounding box center [928, 441] width 169 height 565
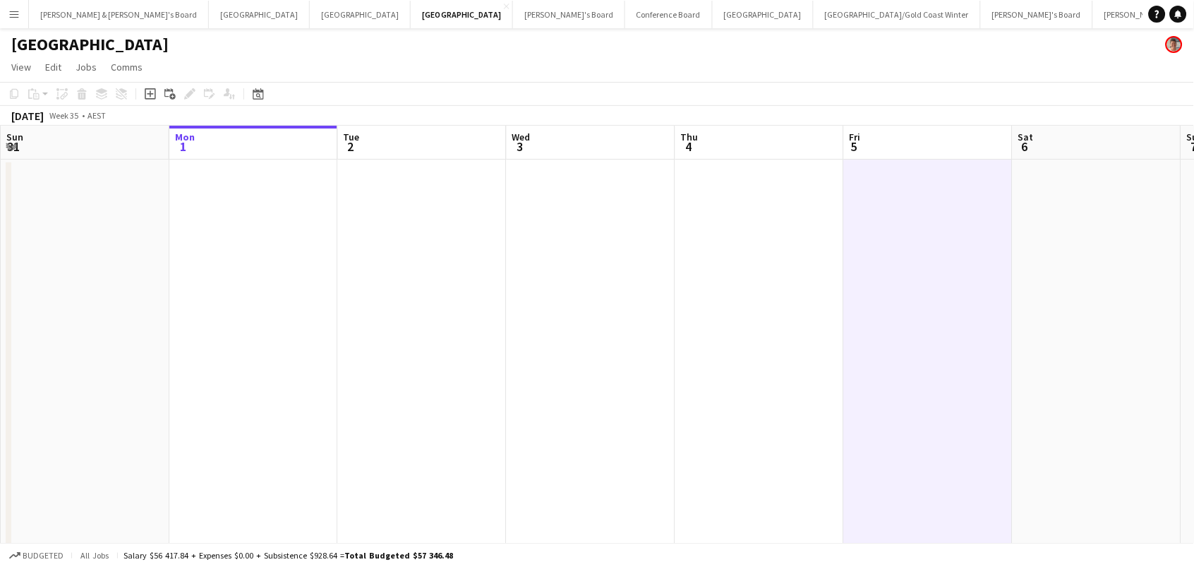
click at [869, 192] on app-date-cell at bounding box center [928, 441] width 169 height 565
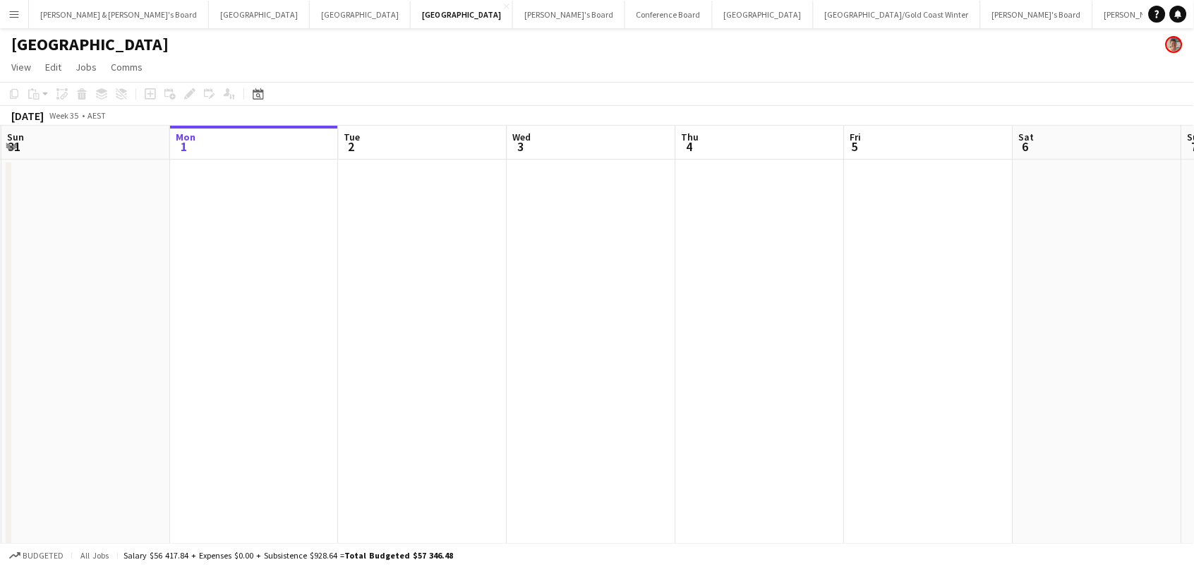
click at [888, 186] on app-date-cell at bounding box center [929, 441] width 169 height 565
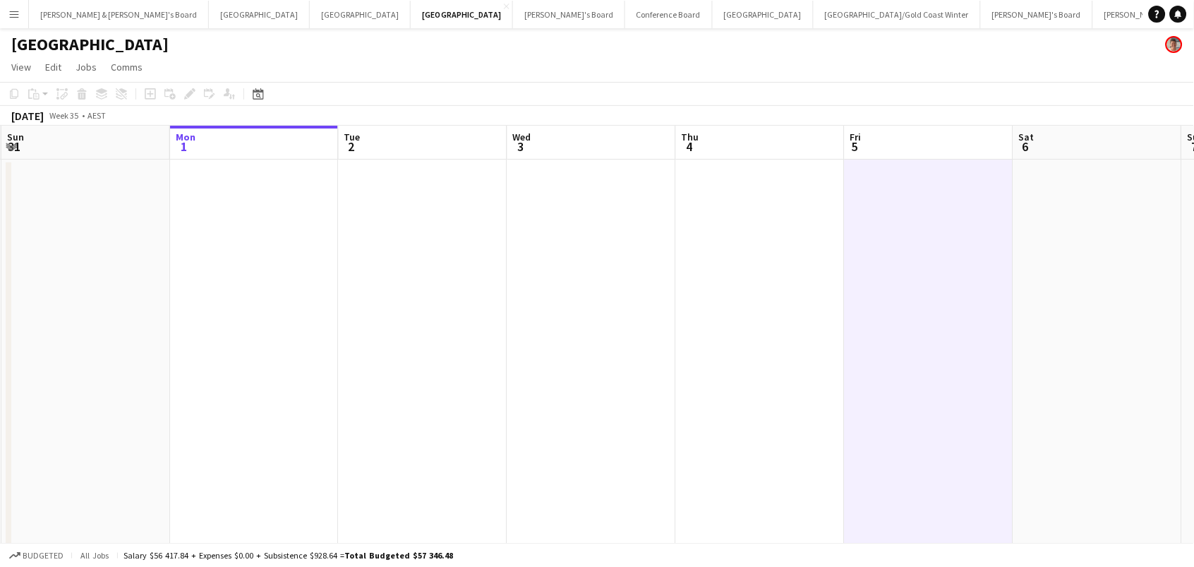
scroll to position [0, 335]
click at [881, 203] on app-date-cell at bounding box center [929, 441] width 169 height 565
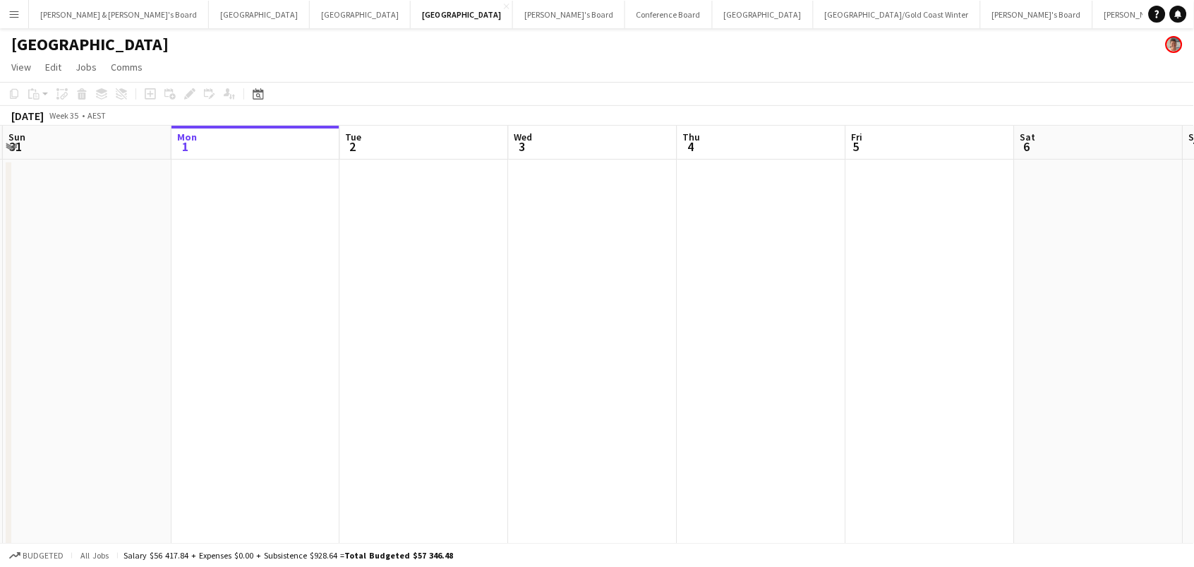
click at [871, 173] on app-date-cell at bounding box center [930, 441] width 169 height 565
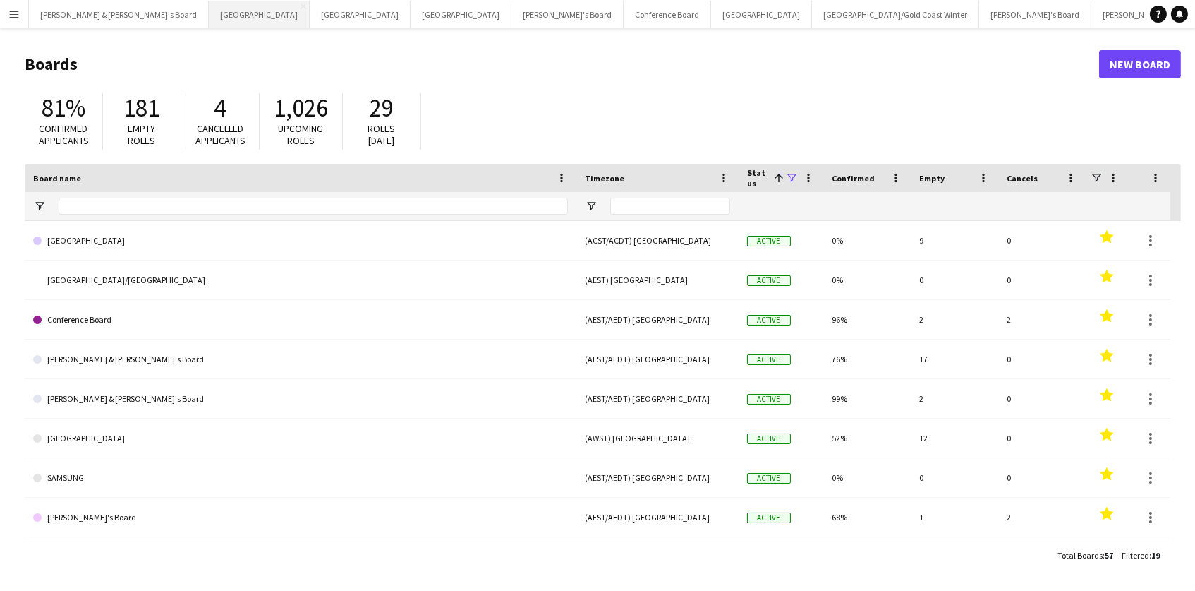
click at [209, 13] on button "Adelaide Close" at bounding box center [259, 15] width 101 height 28
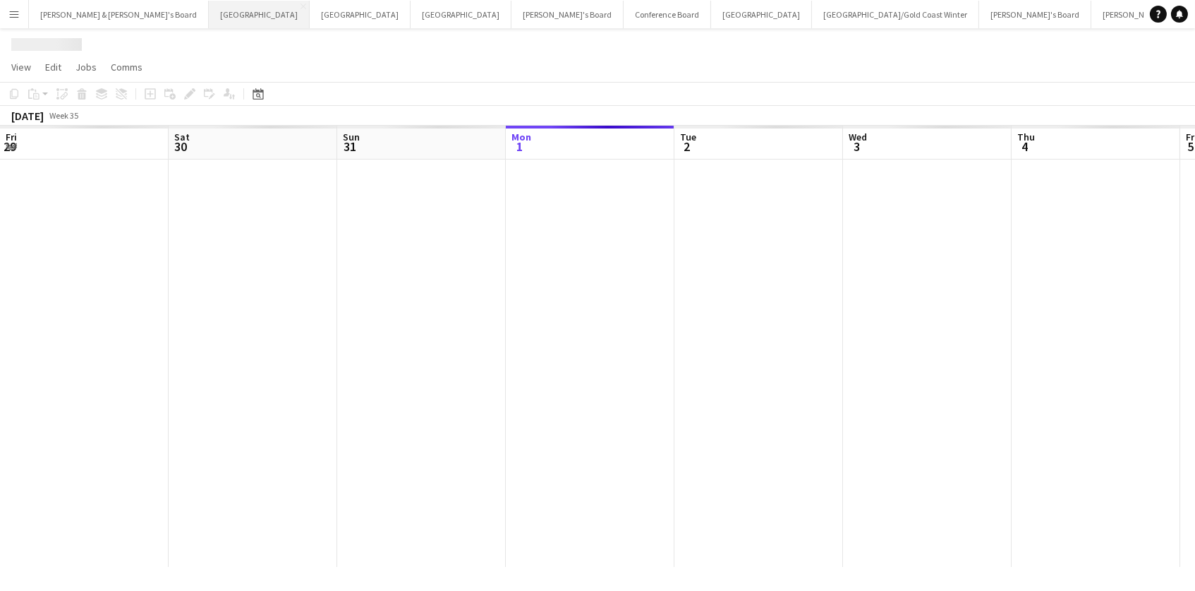
scroll to position [0, 337]
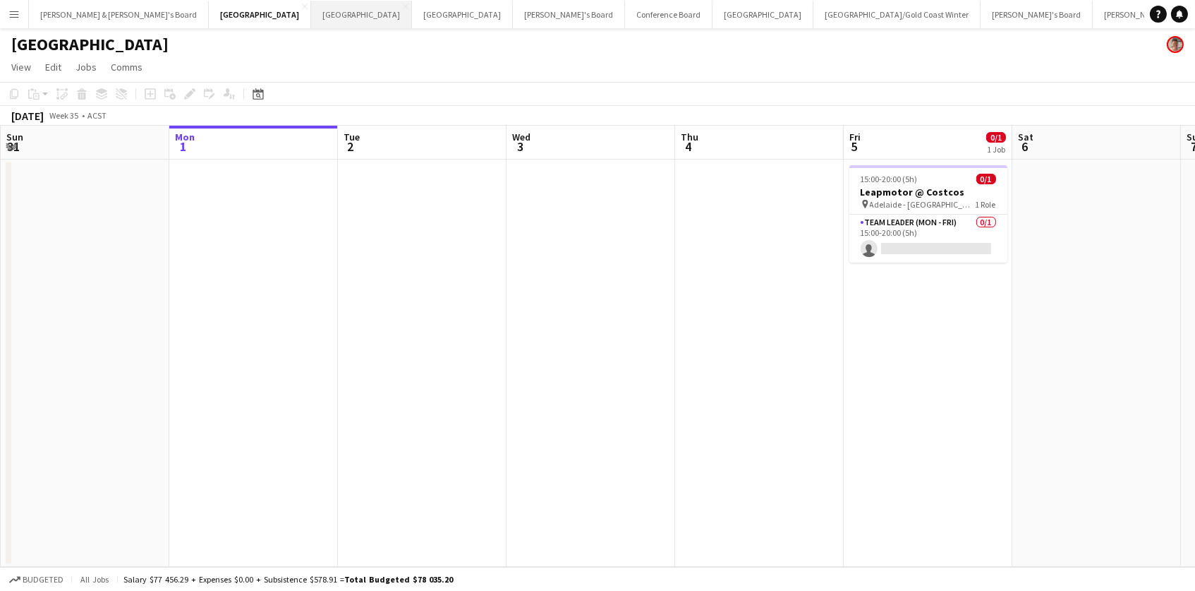
click at [311, 13] on button "Perth Close" at bounding box center [361, 15] width 101 height 28
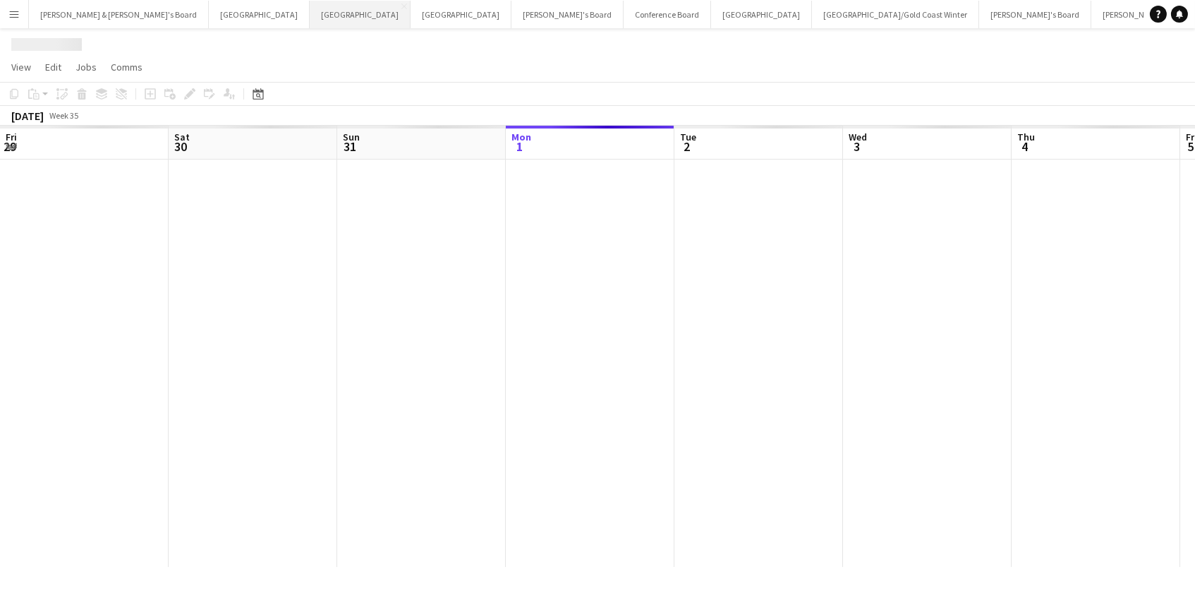
scroll to position [0, 337]
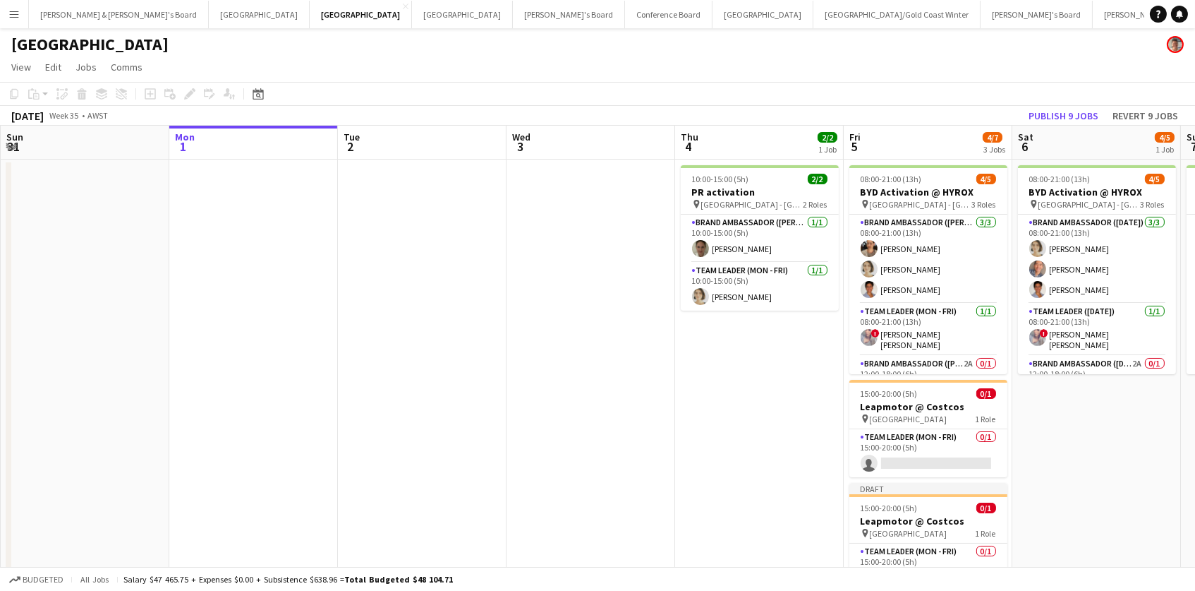
click at [835, 458] on app-date-cell "10:00-15:00 (5h) 2/2 PR activation pin Perth - WA 2 Roles Brand Ambassador (Mon…" at bounding box center [759, 390] width 169 height 462
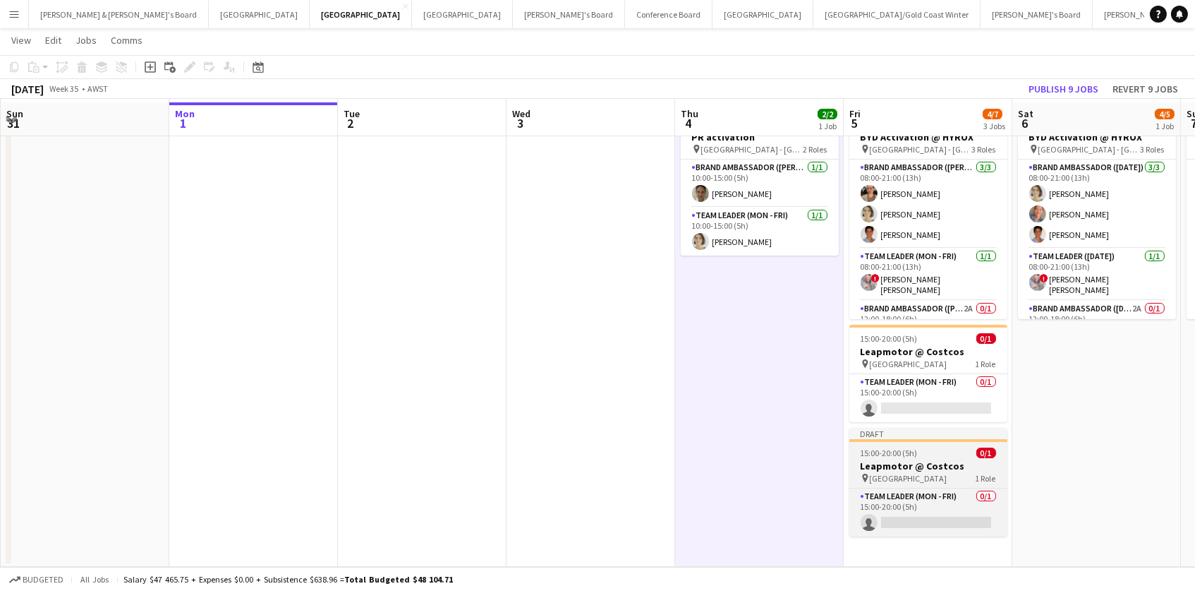
scroll to position [54, 0]
click at [898, 455] on span "15:00-20:00 (5h)" at bounding box center [889, 452] width 57 height 11
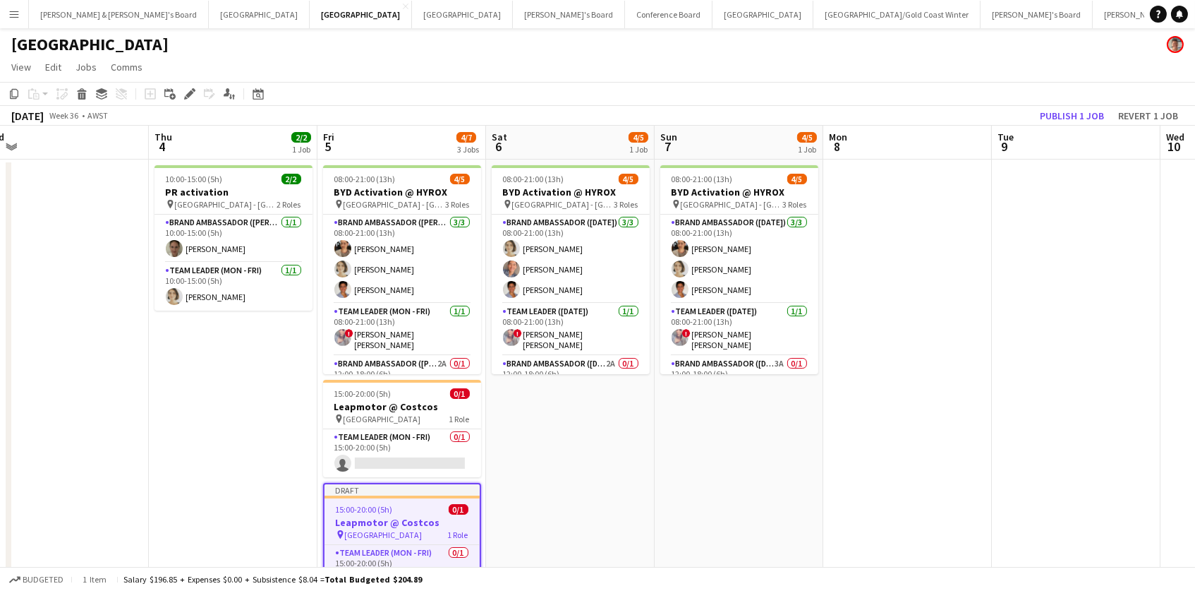
scroll to position [0, 0]
click at [80, 95] on icon at bounding box center [82, 95] width 8 height 7
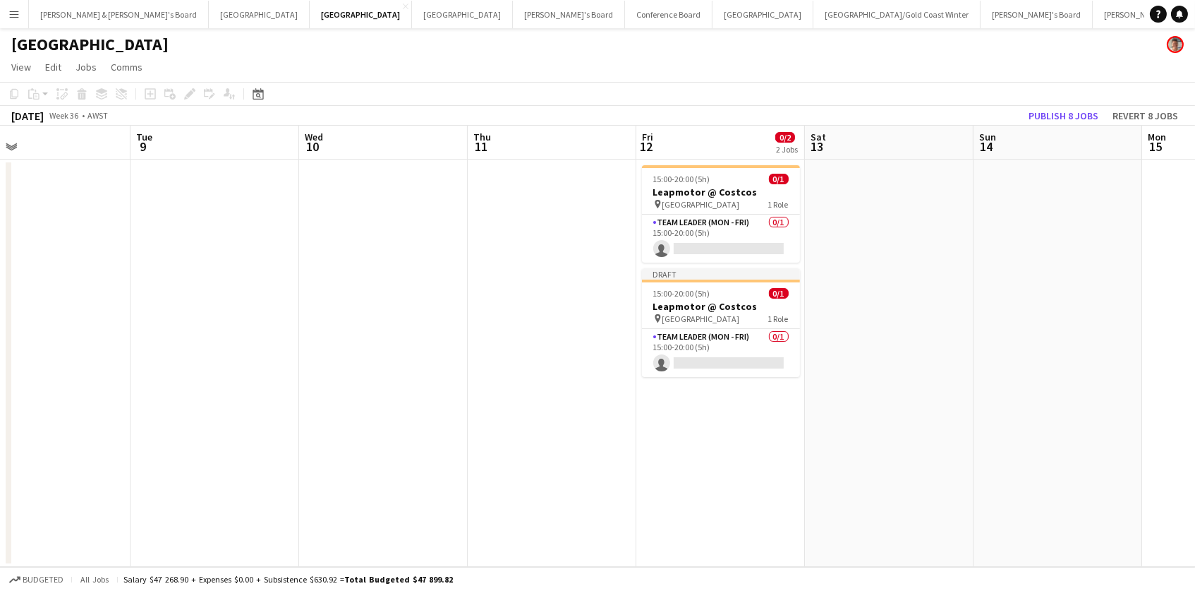
scroll to position [0, 711]
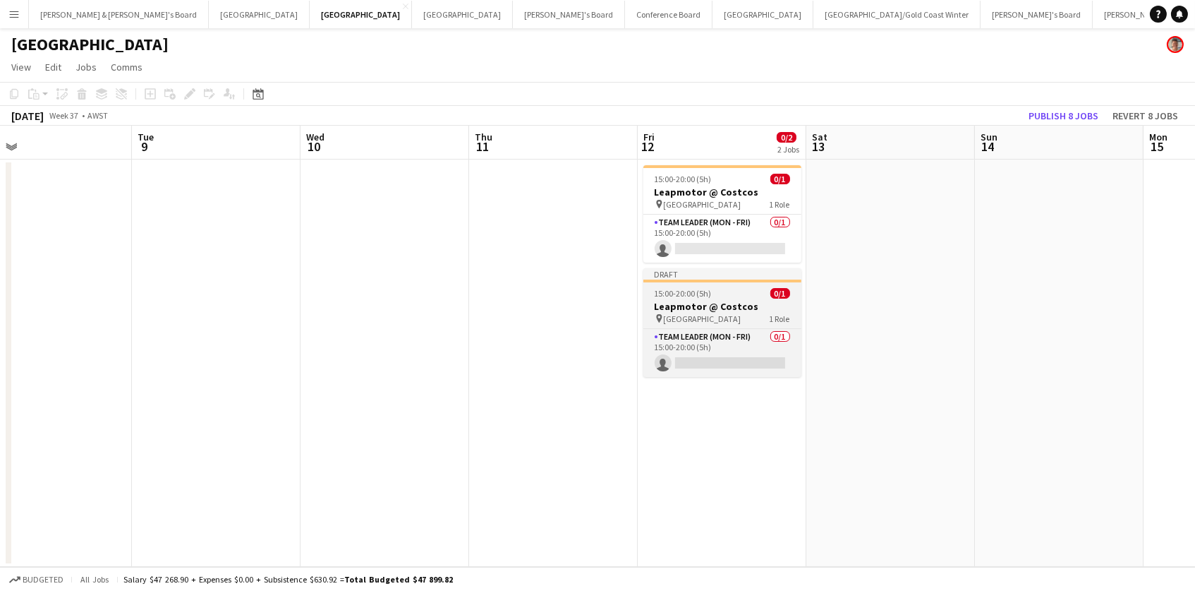
click at [686, 295] on span "15:00-20:00 (5h)" at bounding box center [683, 293] width 57 height 11
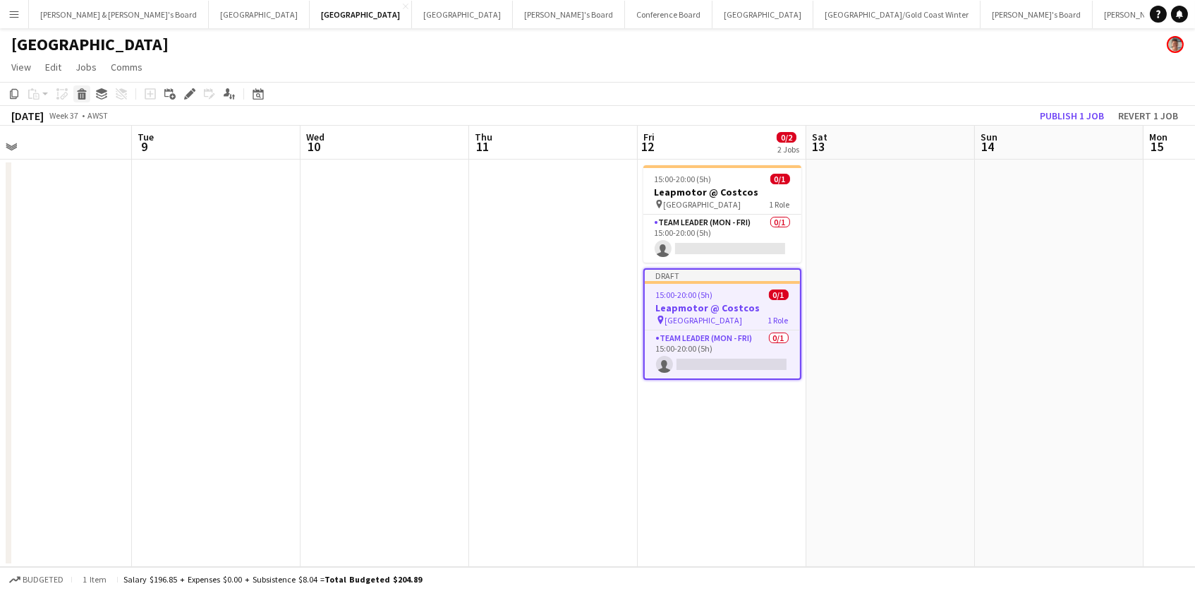
click at [79, 96] on icon "Delete" at bounding box center [81, 93] width 11 height 11
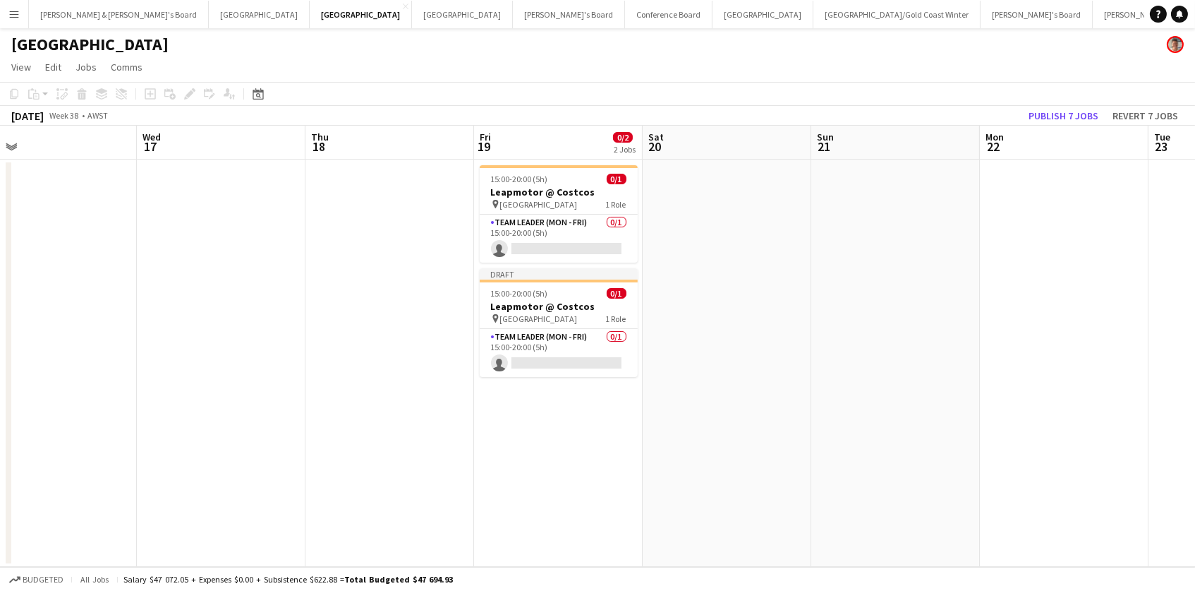
scroll to position [0, 654]
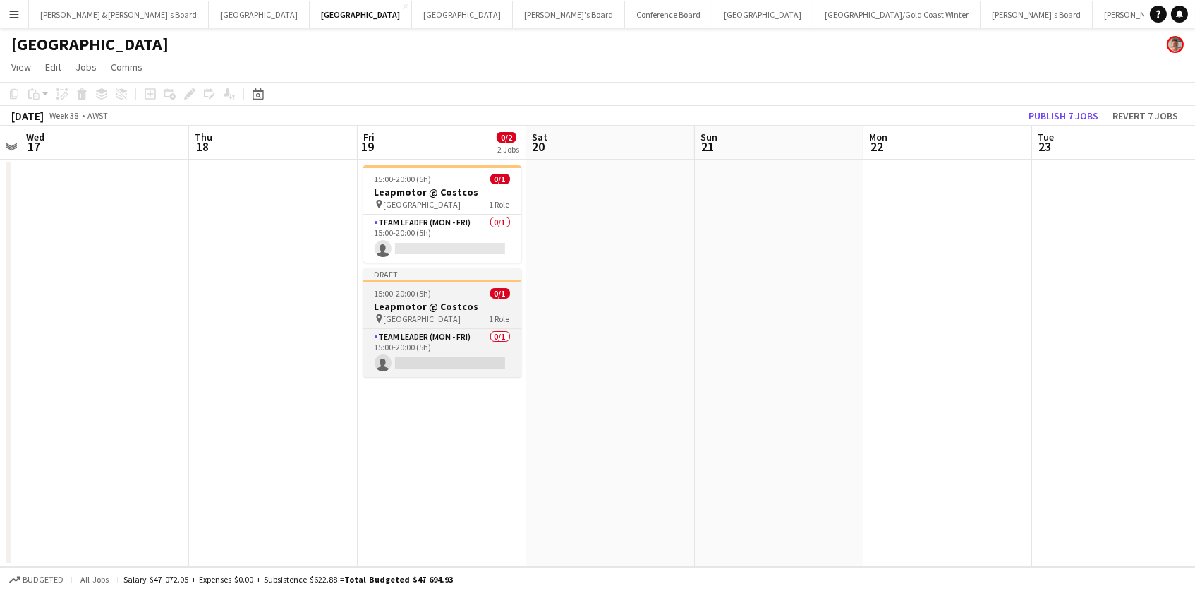
click at [406, 308] on h3 "Leapmotor @ Costcos" at bounding box center [442, 306] width 158 height 13
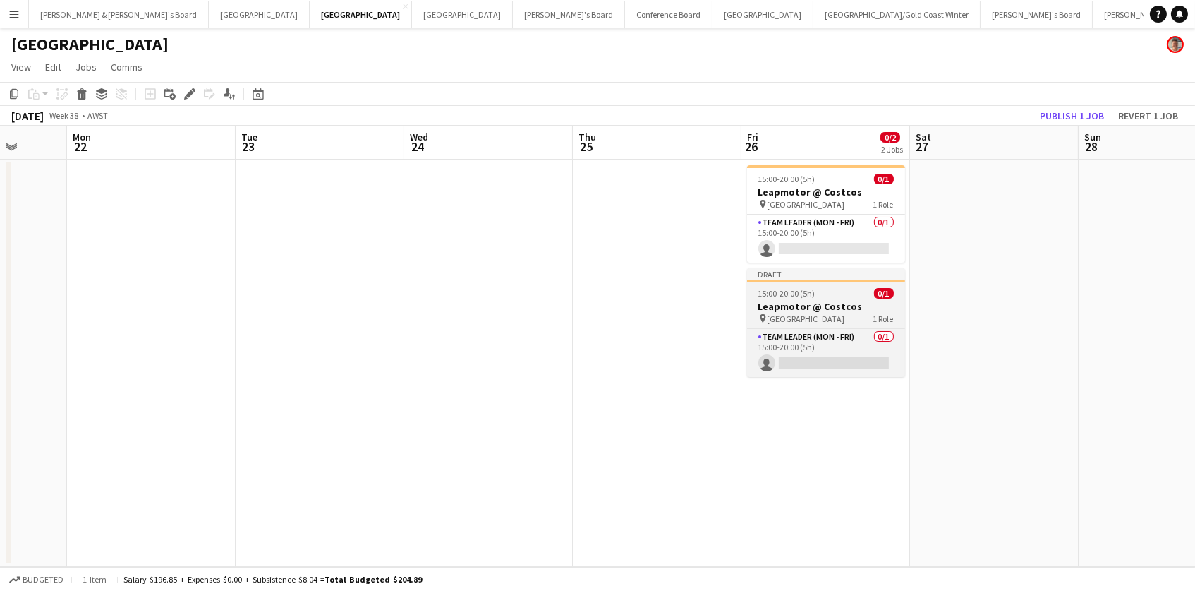
click at [773, 304] on h3 "Leapmotor @ Costcos" at bounding box center [826, 306] width 158 height 13
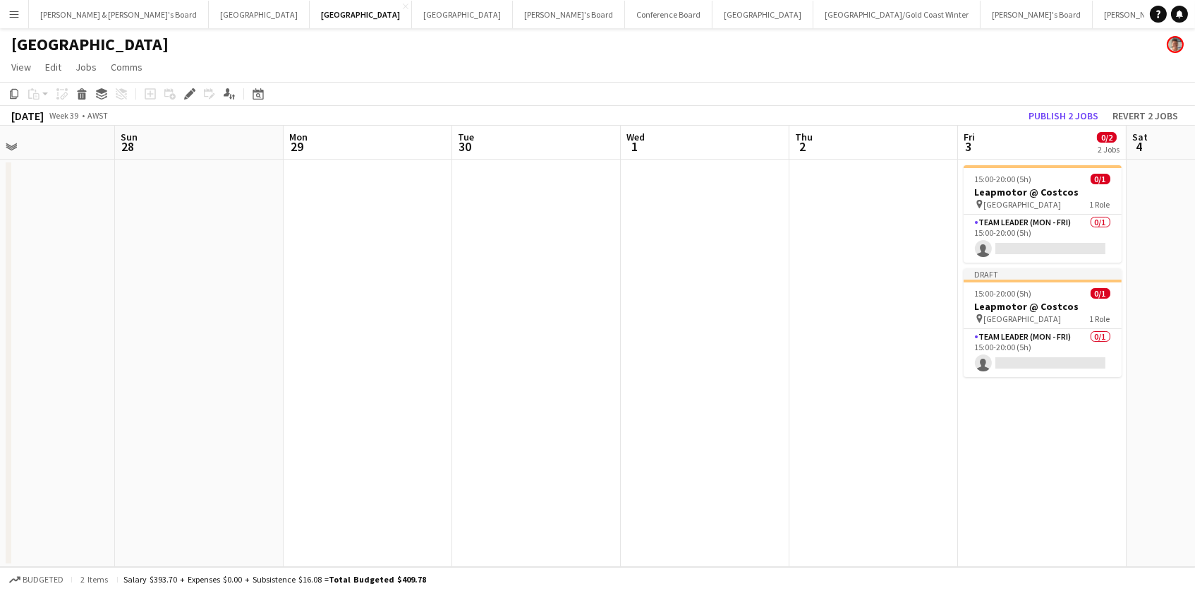
scroll to position [0, 394]
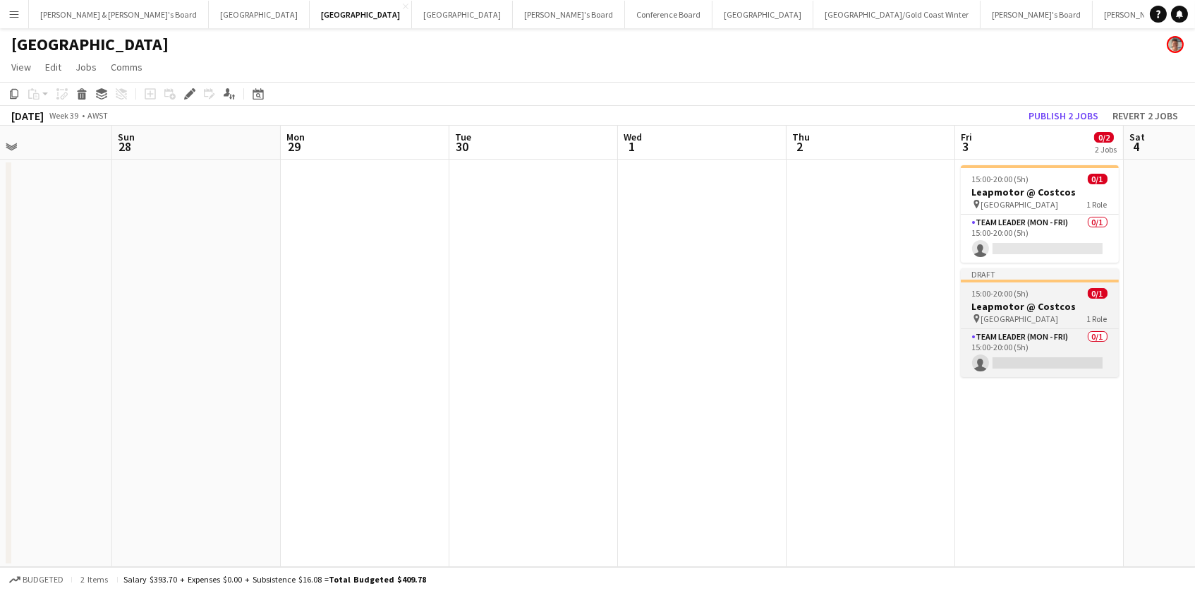
click at [1017, 296] on span "15:00-20:00 (5h)" at bounding box center [1000, 293] width 57 height 11
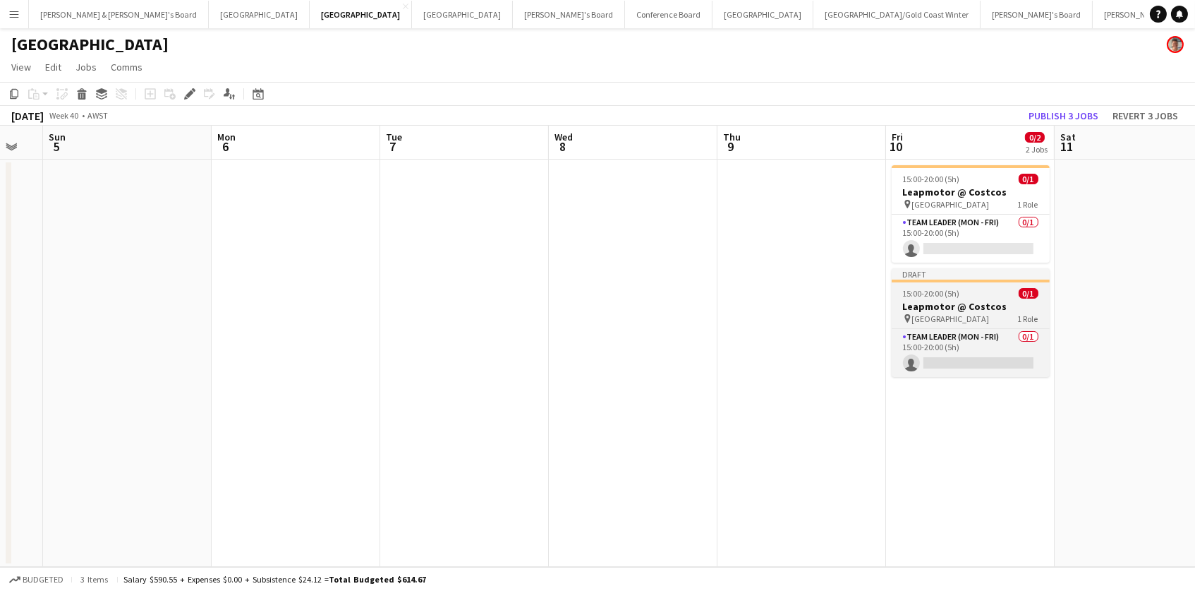
click at [966, 308] on h3 "Leapmotor @ Costcos" at bounding box center [971, 306] width 158 height 13
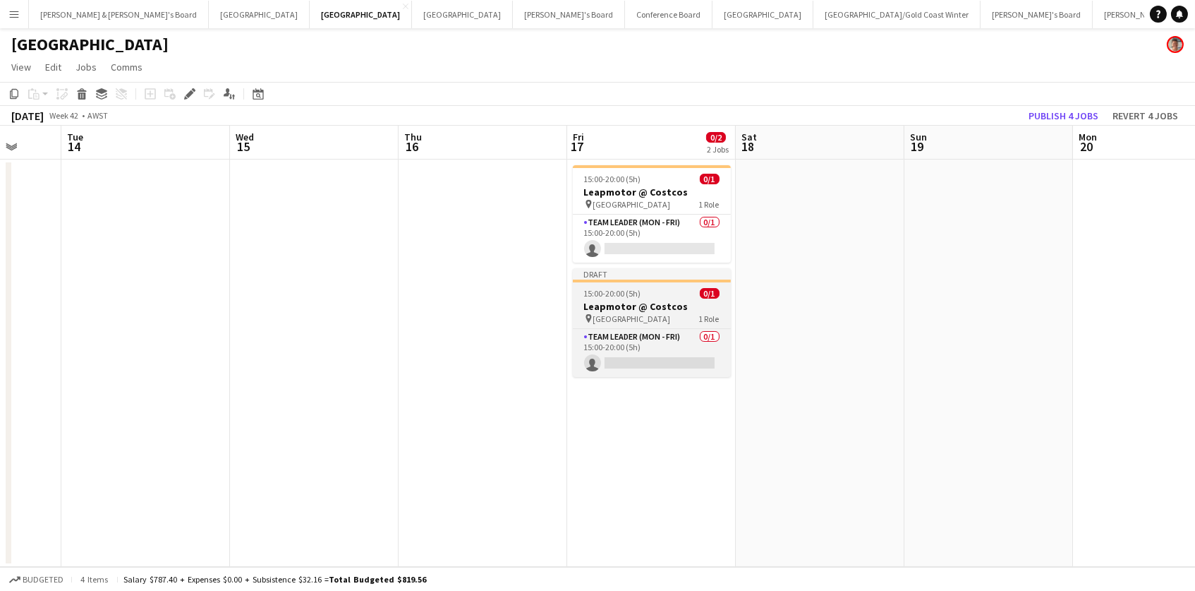
click at [698, 303] on h3 "Leapmotor @ Costcos" at bounding box center [652, 306] width 158 height 13
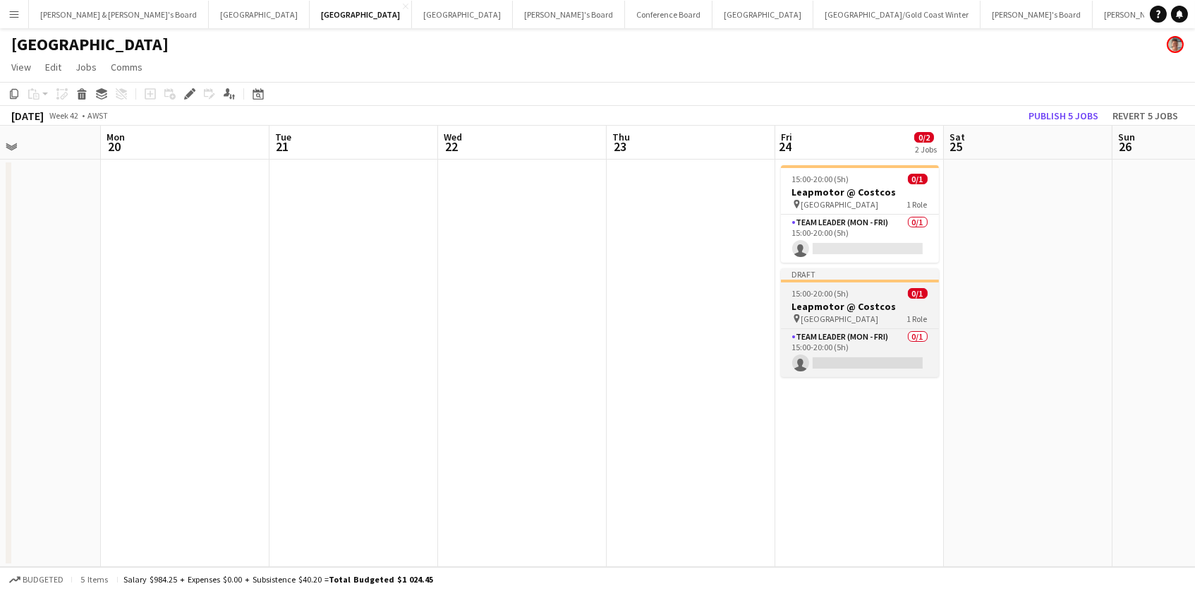
click at [830, 303] on h3 "Leapmotor @ Costcos" at bounding box center [860, 306] width 158 height 13
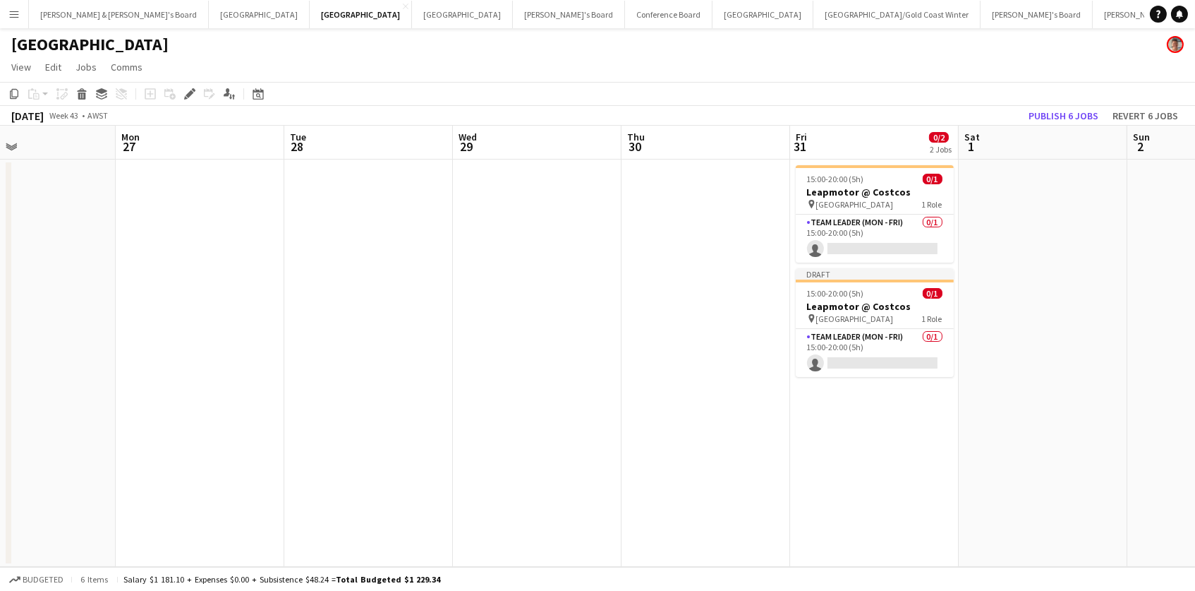
scroll to position [0, 572]
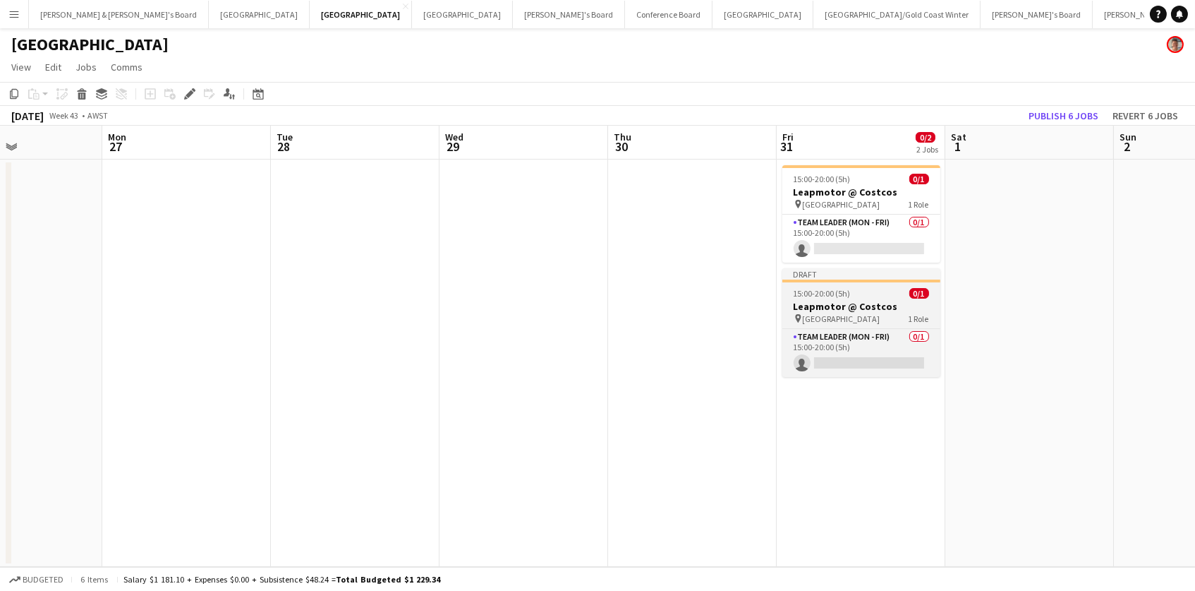
click at [858, 302] on h3 "Leapmotor @ Costcos" at bounding box center [862, 306] width 158 height 13
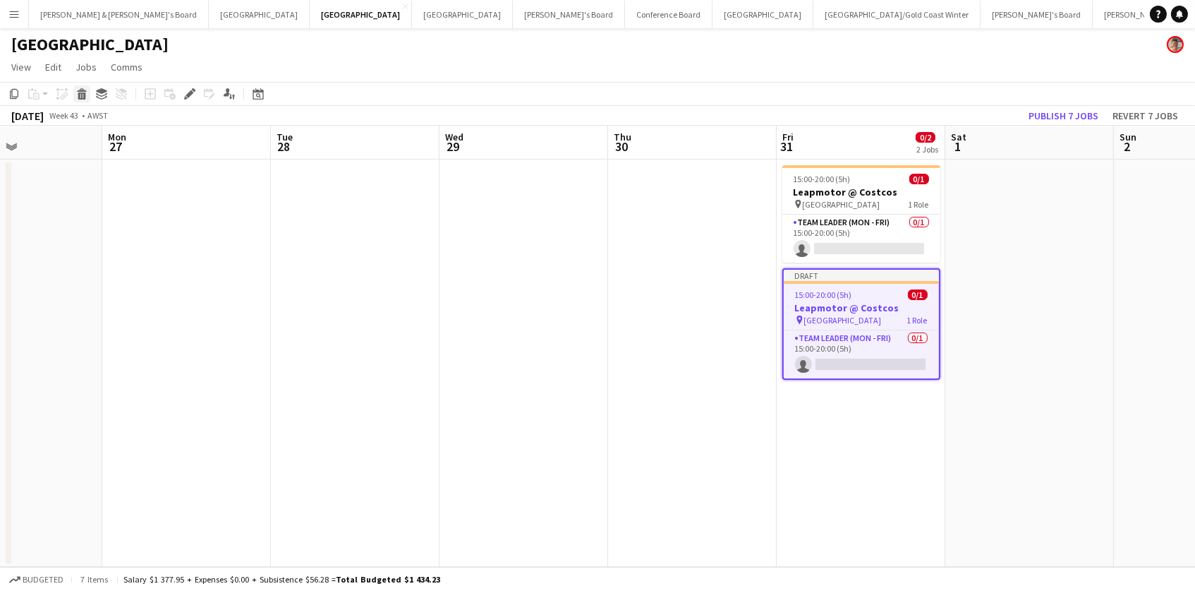
click at [76, 92] on icon "Delete" at bounding box center [81, 93] width 11 height 11
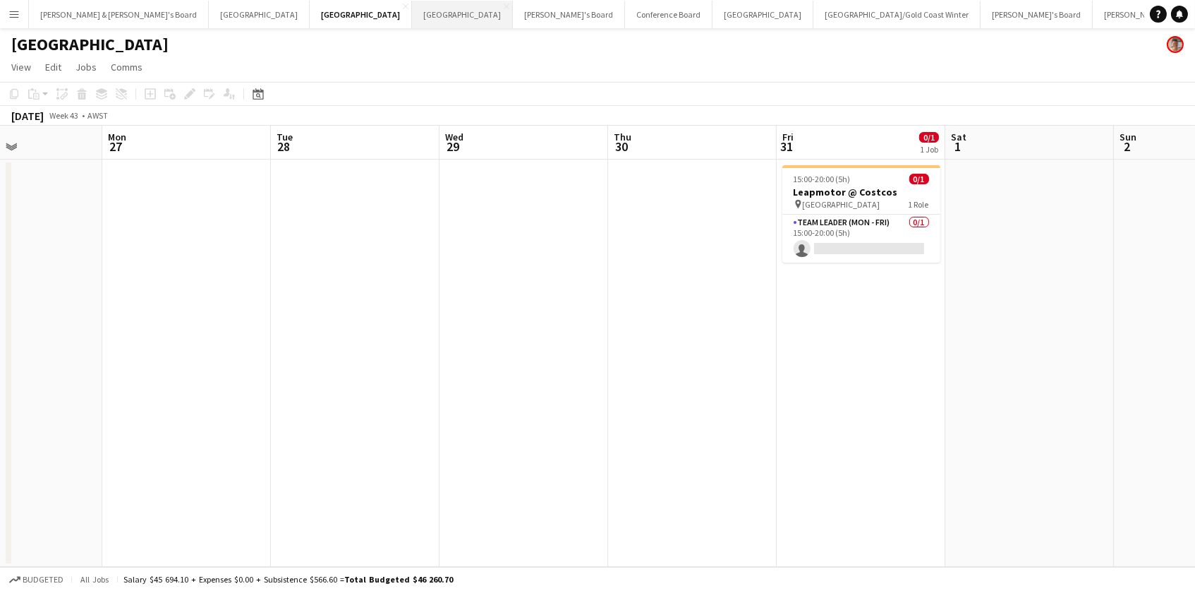
click at [412, 13] on button "Melbourne Close" at bounding box center [462, 15] width 101 height 28
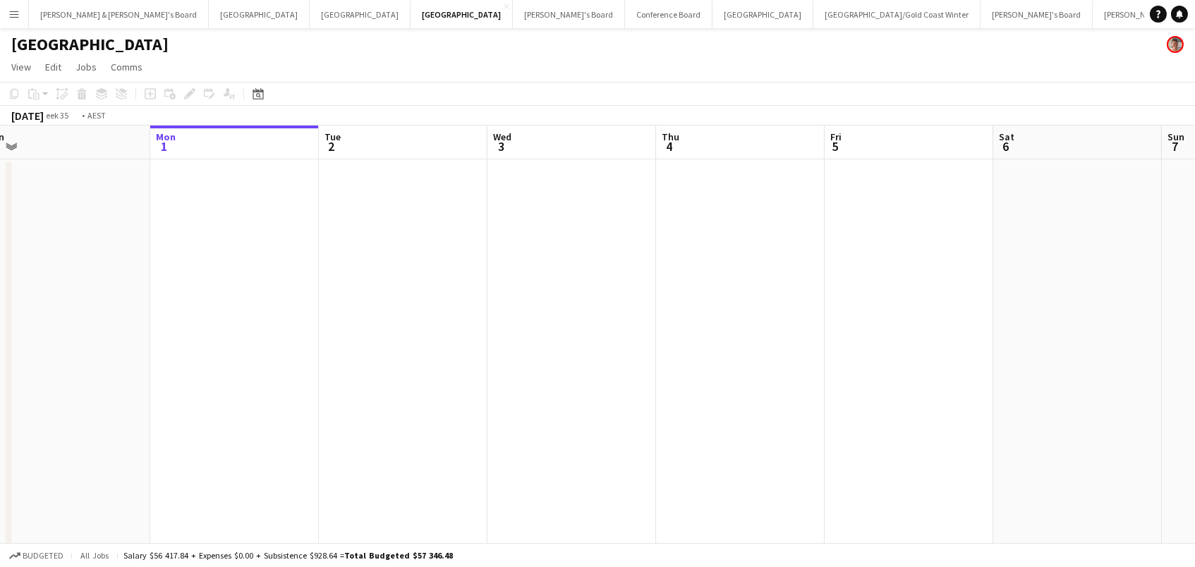
scroll to position [0, 706]
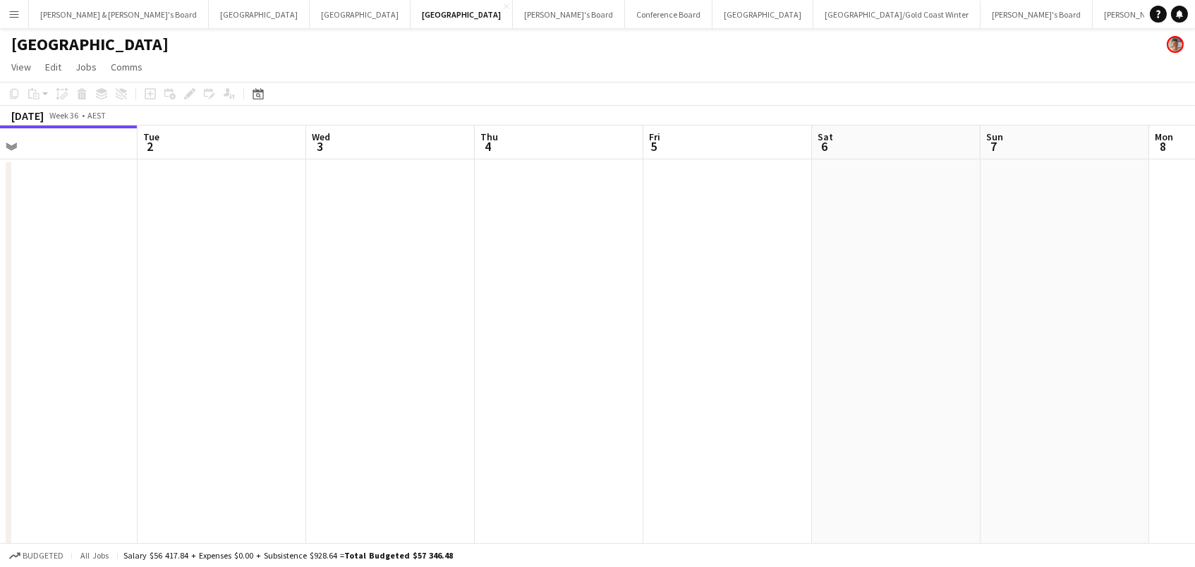
click at [685, 177] on app-date-cell at bounding box center [728, 441] width 169 height 565
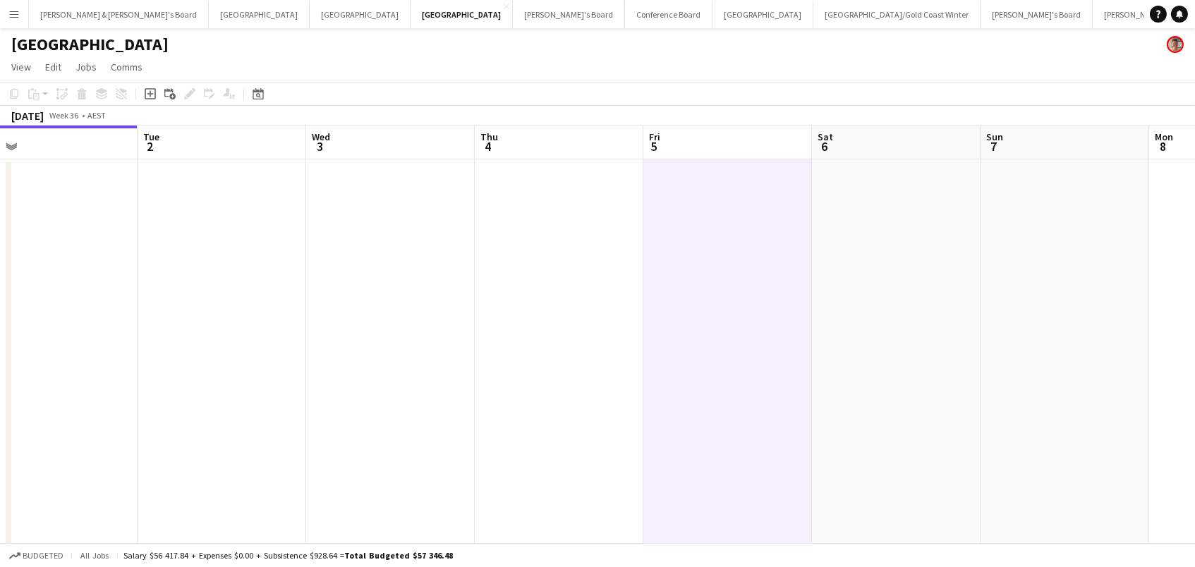
click at [702, 179] on app-date-cell at bounding box center [728, 441] width 169 height 565
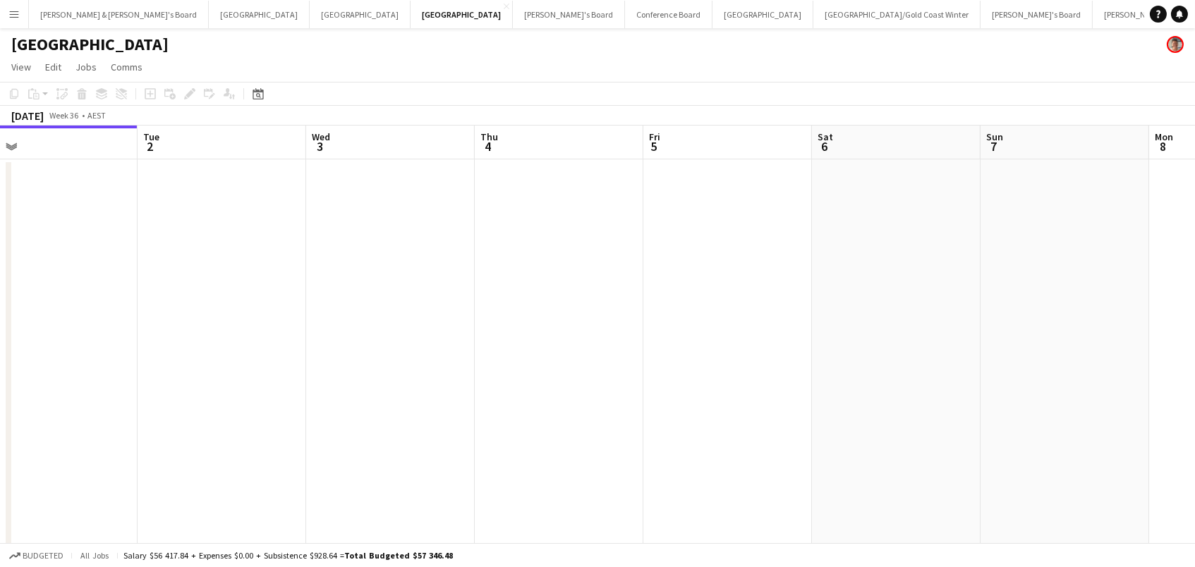
click at [702, 179] on app-date-cell at bounding box center [728, 441] width 169 height 565
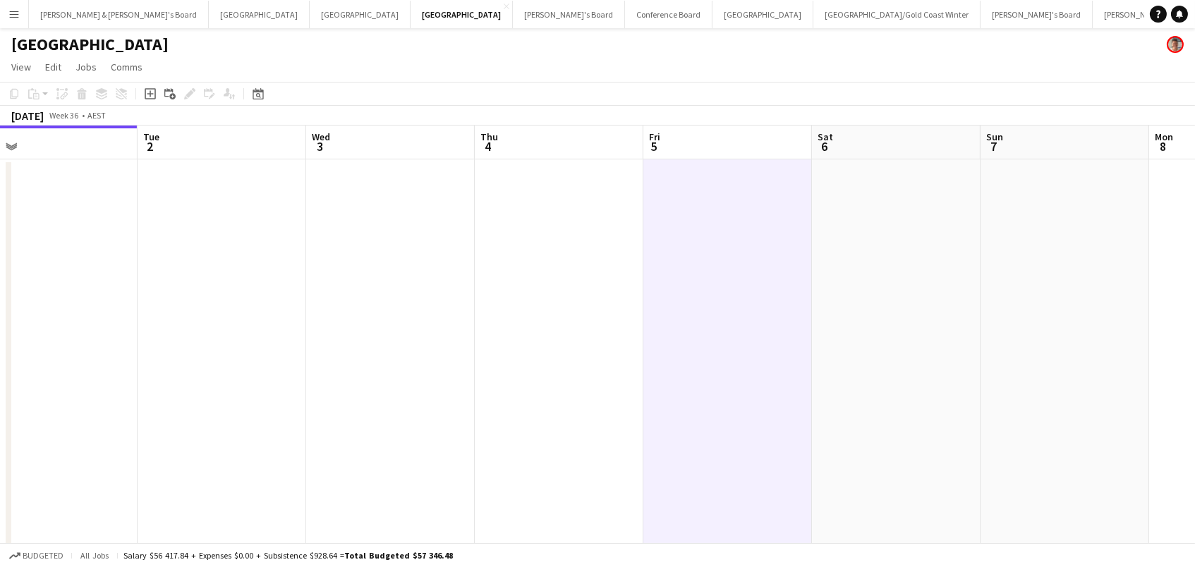
click at [735, 205] on app-date-cell at bounding box center [728, 441] width 169 height 565
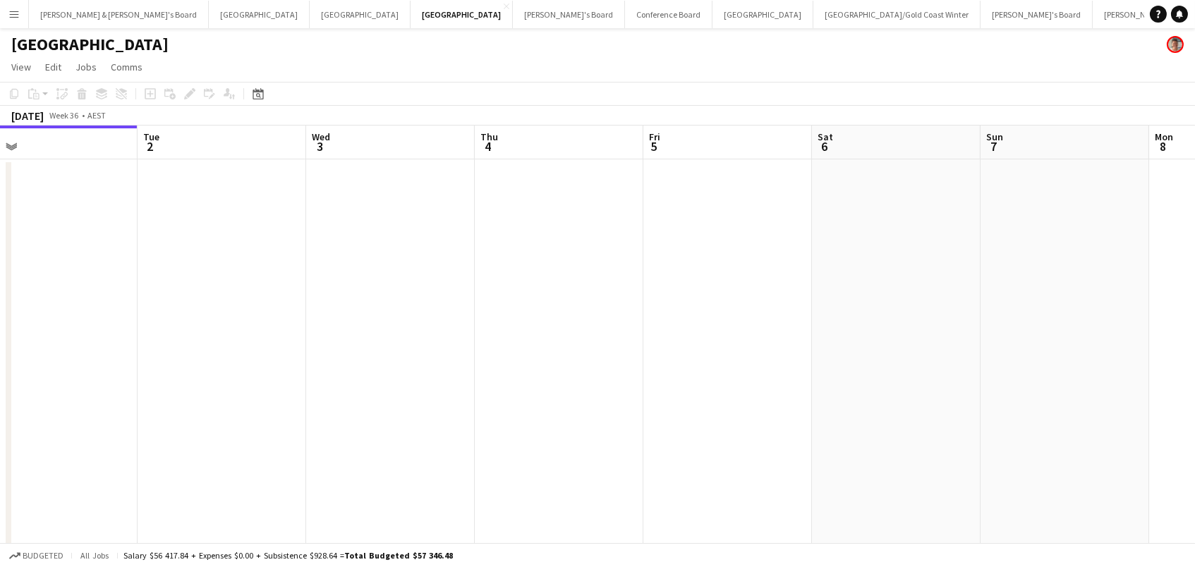
click at [735, 205] on app-date-cell at bounding box center [728, 441] width 169 height 565
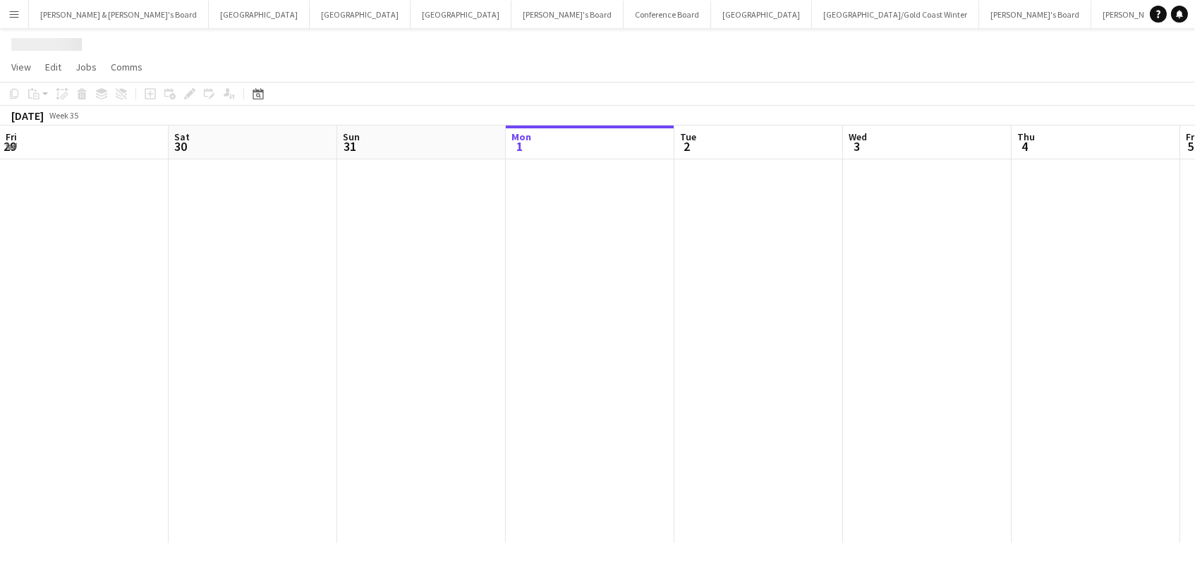
scroll to position [0, 337]
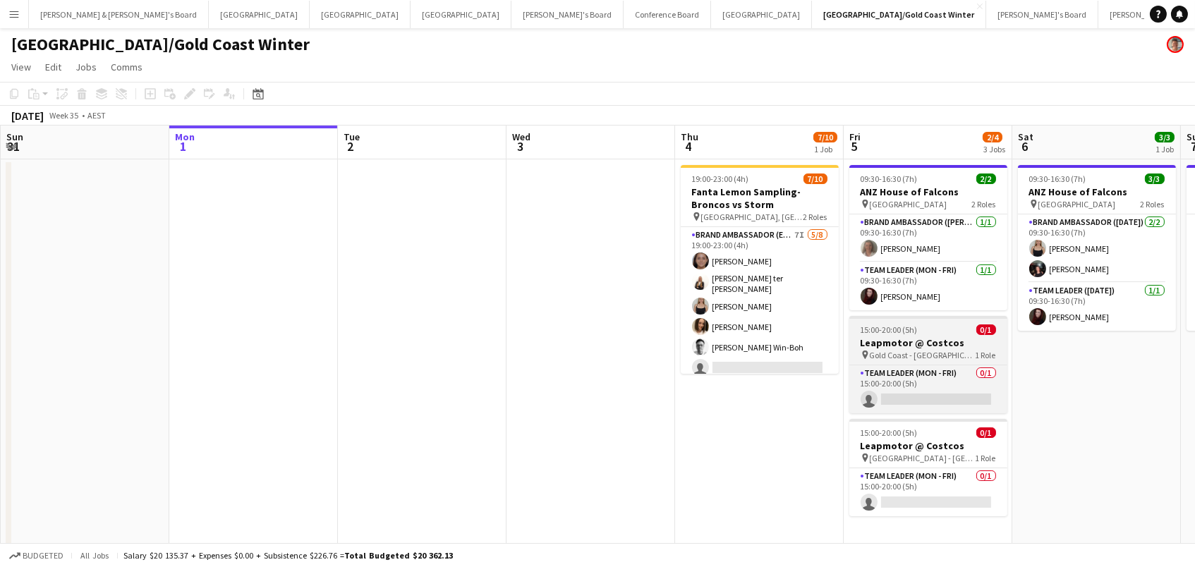
click at [891, 342] on h3 "Leapmotor @ Costcos" at bounding box center [929, 343] width 158 height 13
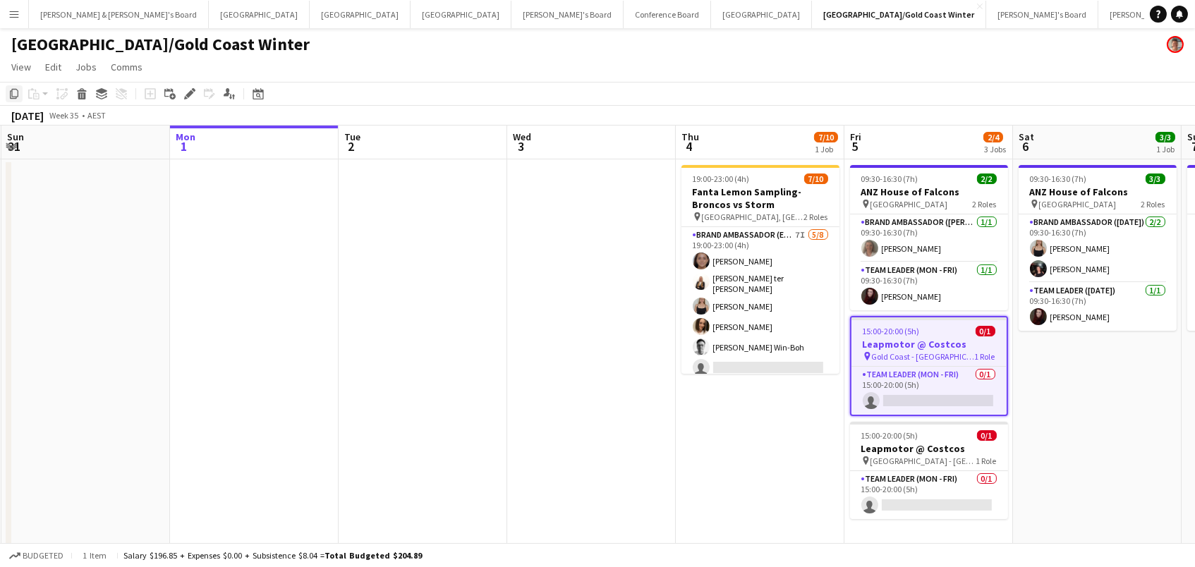
click at [10, 90] on icon "Copy" at bounding box center [13, 93] width 11 height 11
click at [13, 95] on icon "Copy" at bounding box center [13, 93] width 11 height 11
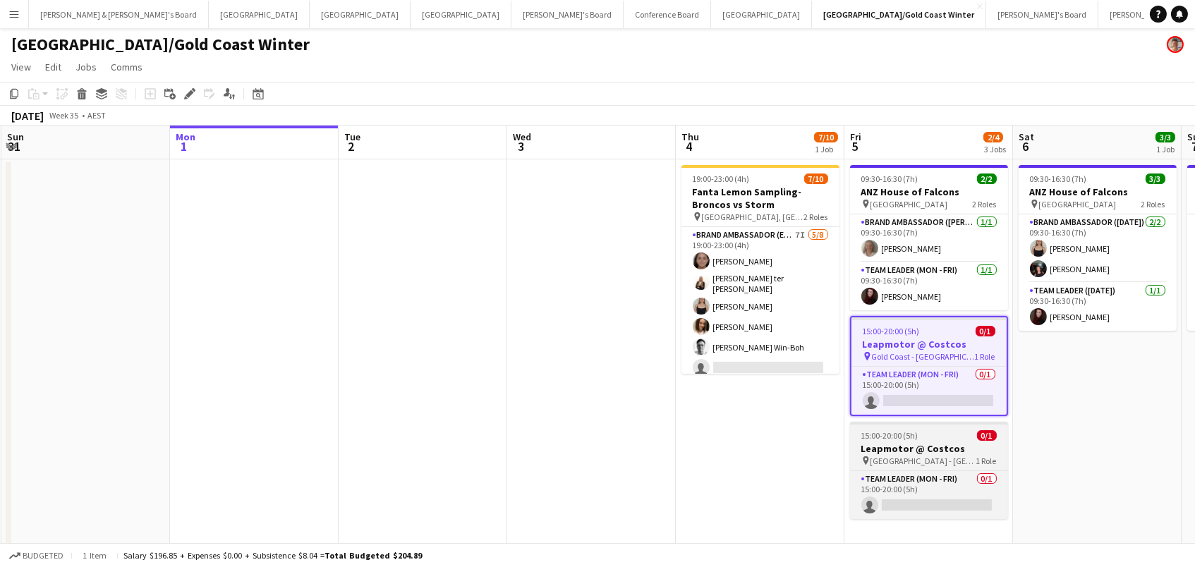
click at [933, 456] on span "[GEOGRAPHIC_DATA] - [GEOGRAPHIC_DATA]" at bounding box center [924, 461] width 106 height 11
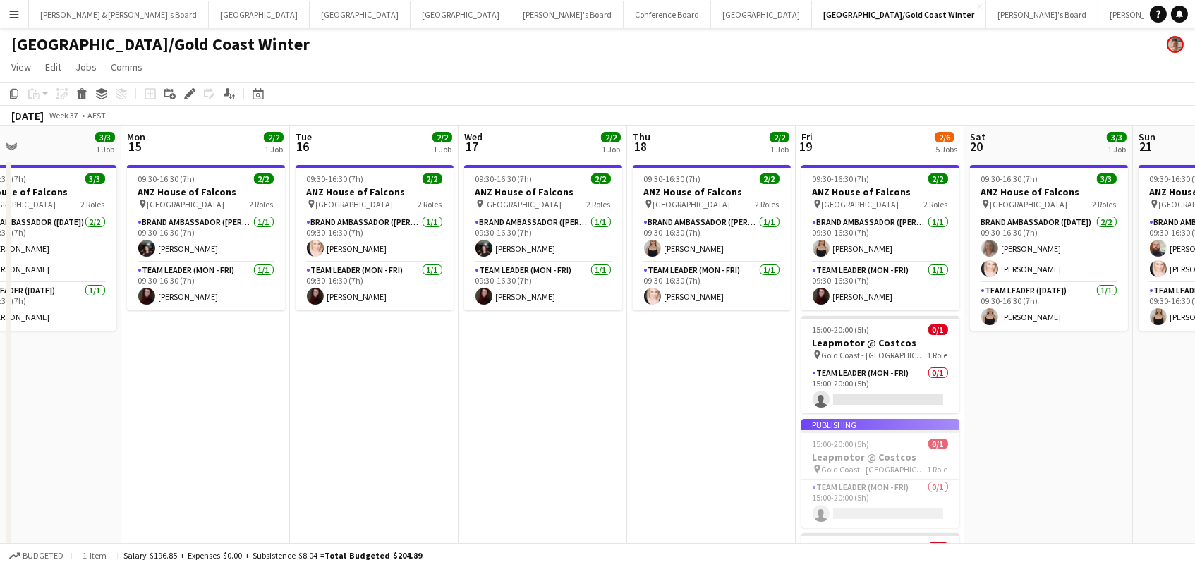
scroll to position [0, 0]
click at [1099, 10] on button "[PERSON_NAME] & [PERSON_NAME]'s Board Close" at bounding box center [1189, 15] width 180 height 28
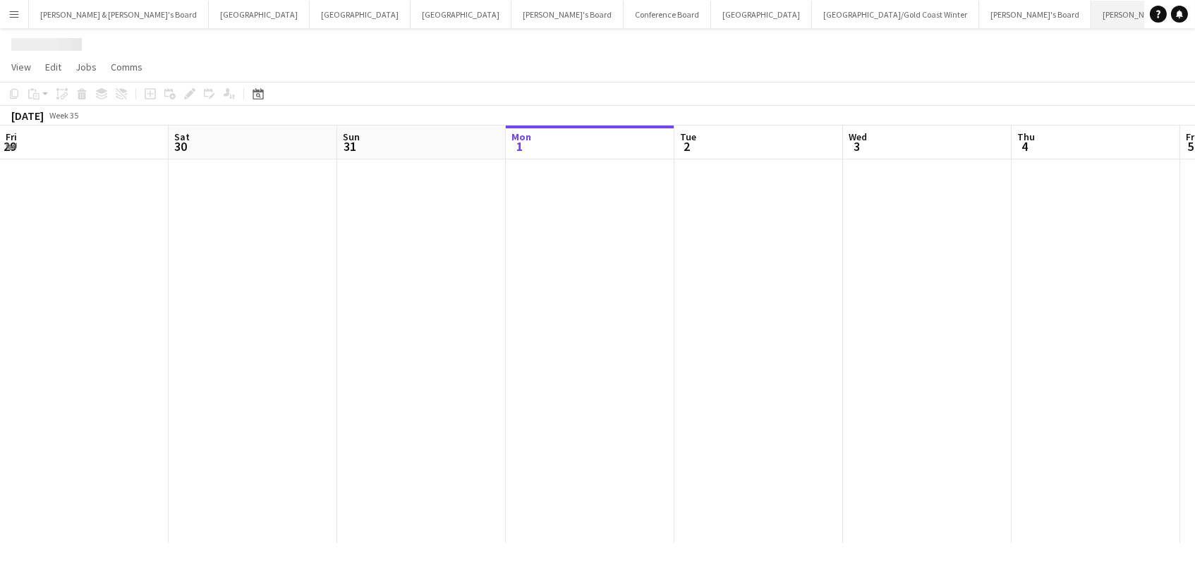
scroll to position [0, 337]
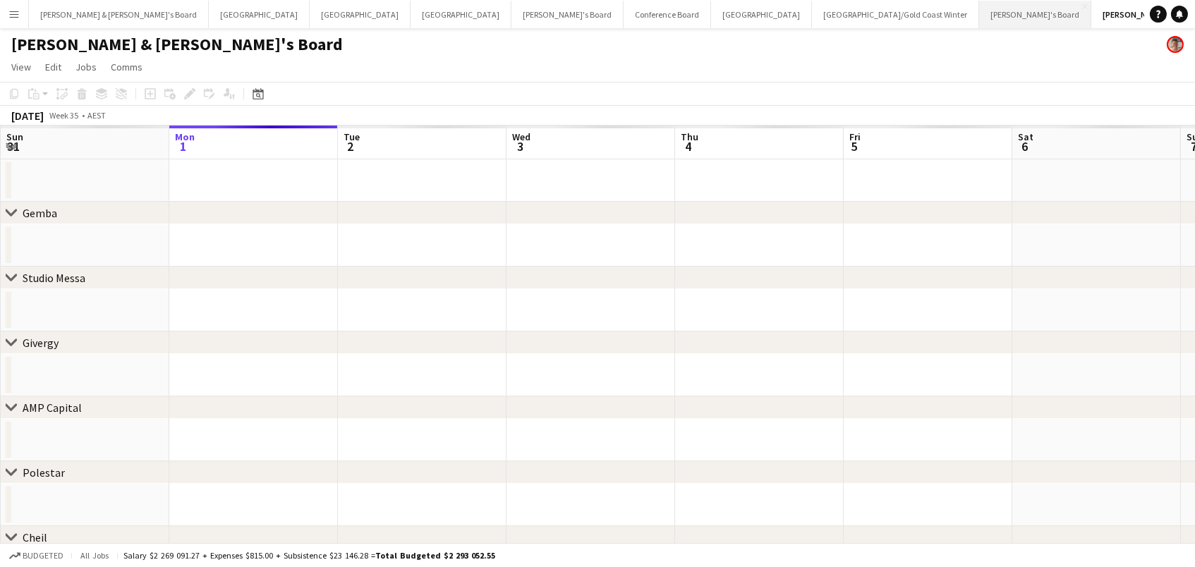
click at [979, 10] on button "[PERSON_NAME]'s Board Close" at bounding box center [1035, 15] width 112 height 28
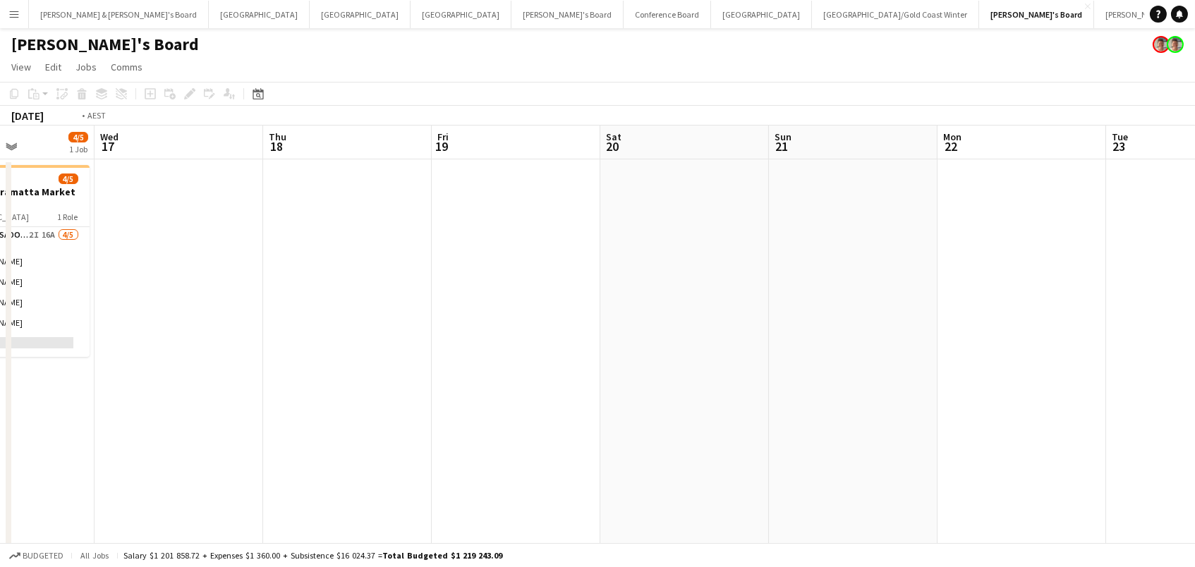
scroll to position [0, 375]
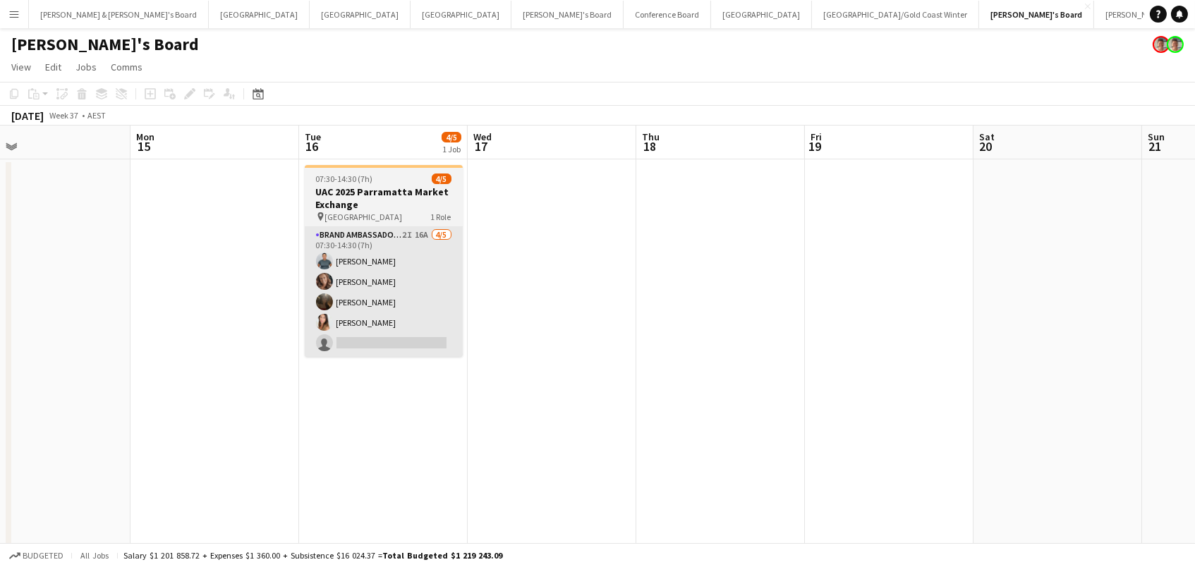
click at [401, 292] on app-card-role "Brand Ambassador (Mon - Fri) 2I 16A [DATE] 07:30-14:30 (7h) [PERSON_NAME] [PERS…" at bounding box center [384, 292] width 158 height 130
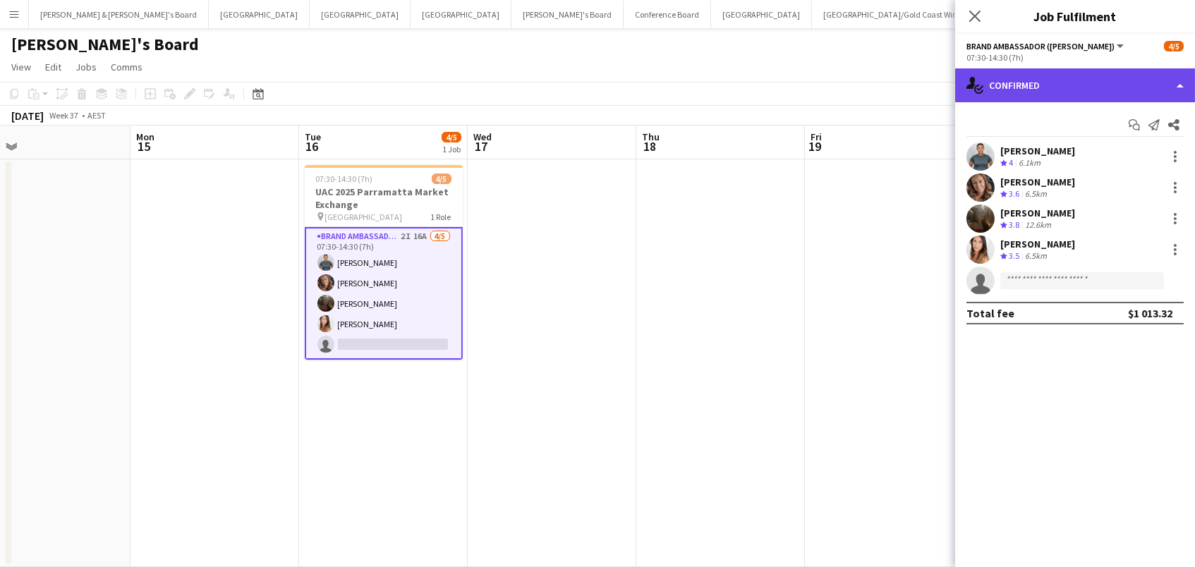
click at [1005, 83] on div "single-neutral-actions-check-2 Confirmed" at bounding box center [1075, 85] width 240 height 34
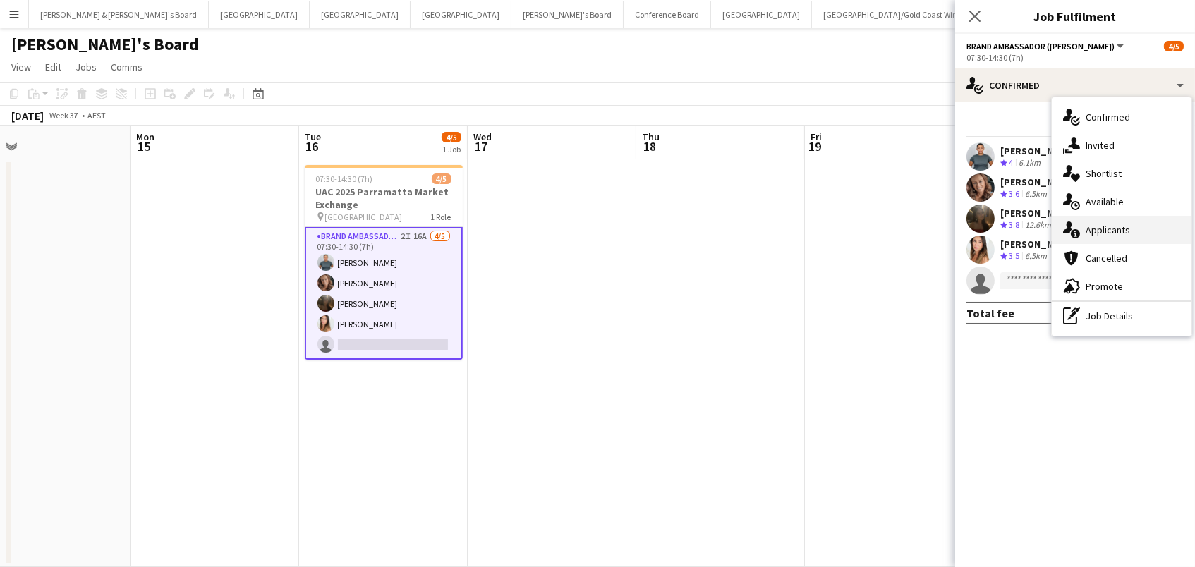
click at [1097, 227] on div "single-neutral-actions-information Applicants" at bounding box center [1122, 230] width 140 height 28
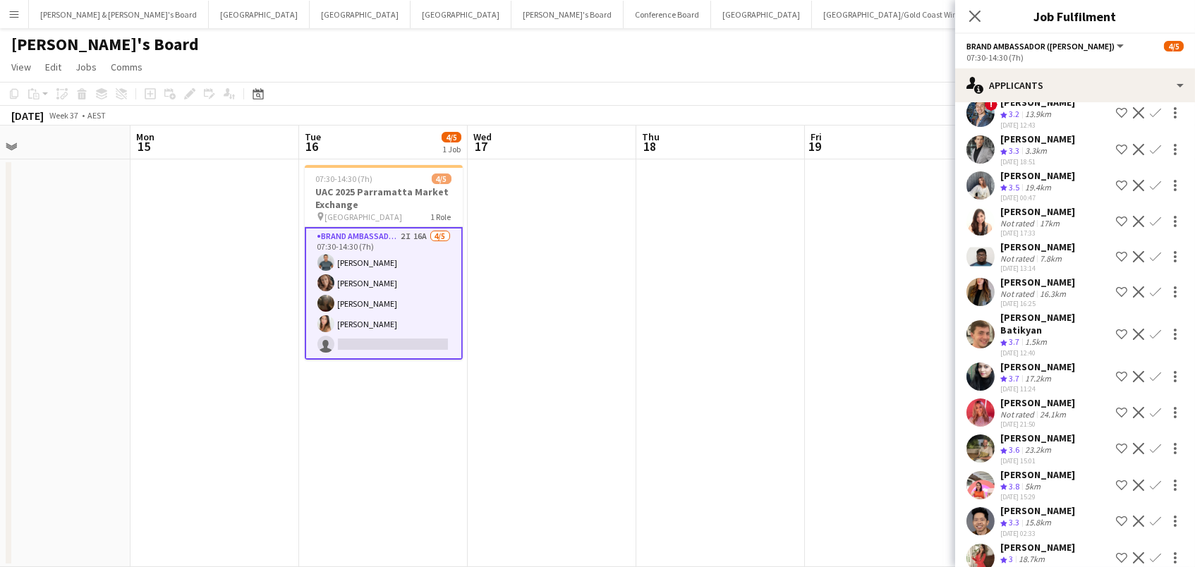
scroll to position [145, 0]
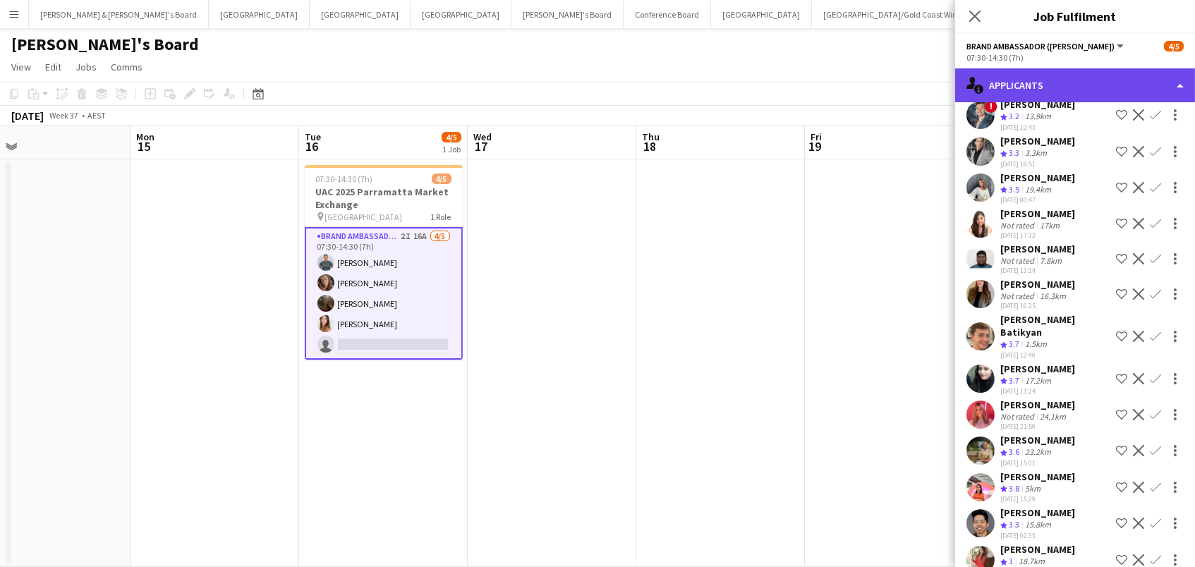
click at [1015, 80] on div "single-neutral-actions-information Applicants" at bounding box center [1075, 85] width 240 height 34
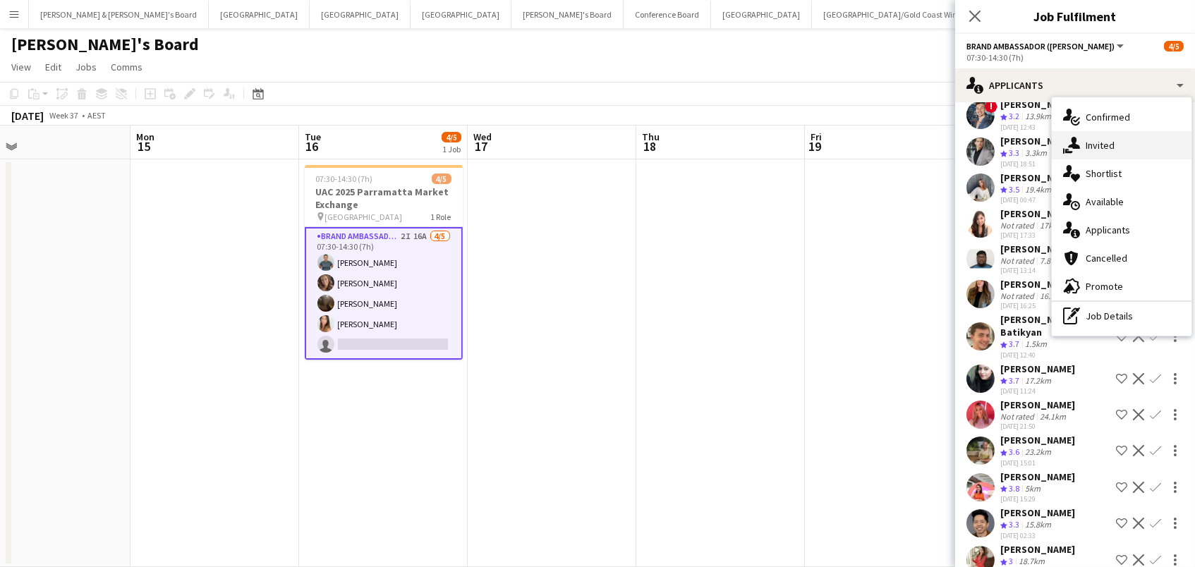
click at [1093, 142] on div "single-neutral-actions-share-1 Invited" at bounding box center [1122, 145] width 140 height 28
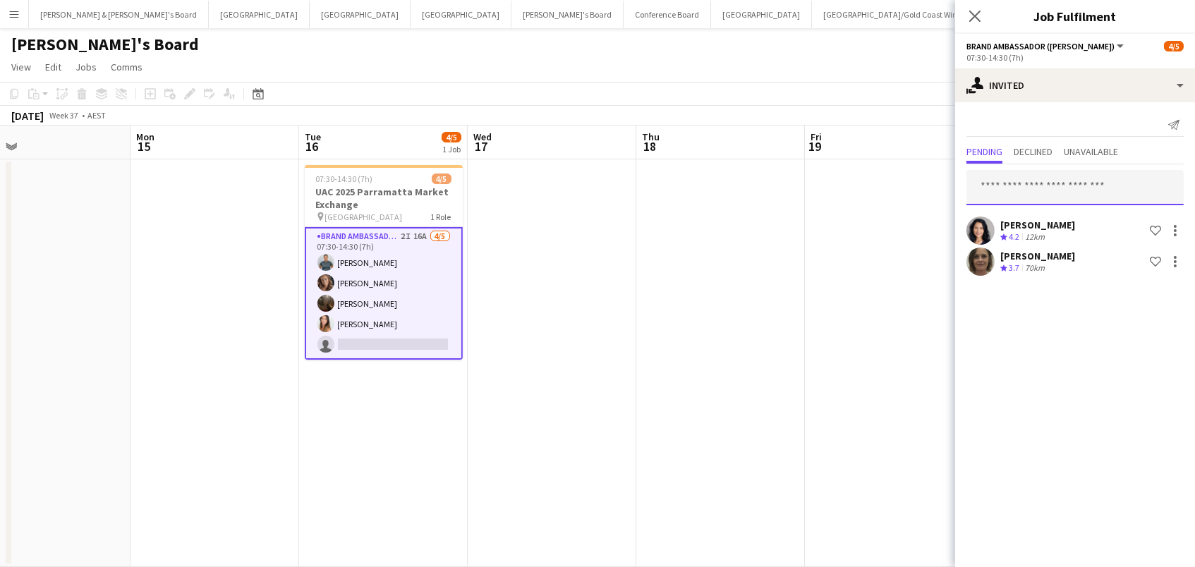
click at [996, 192] on input "text" at bounding box center [1075, 187] width 217 height 35
type input "******"
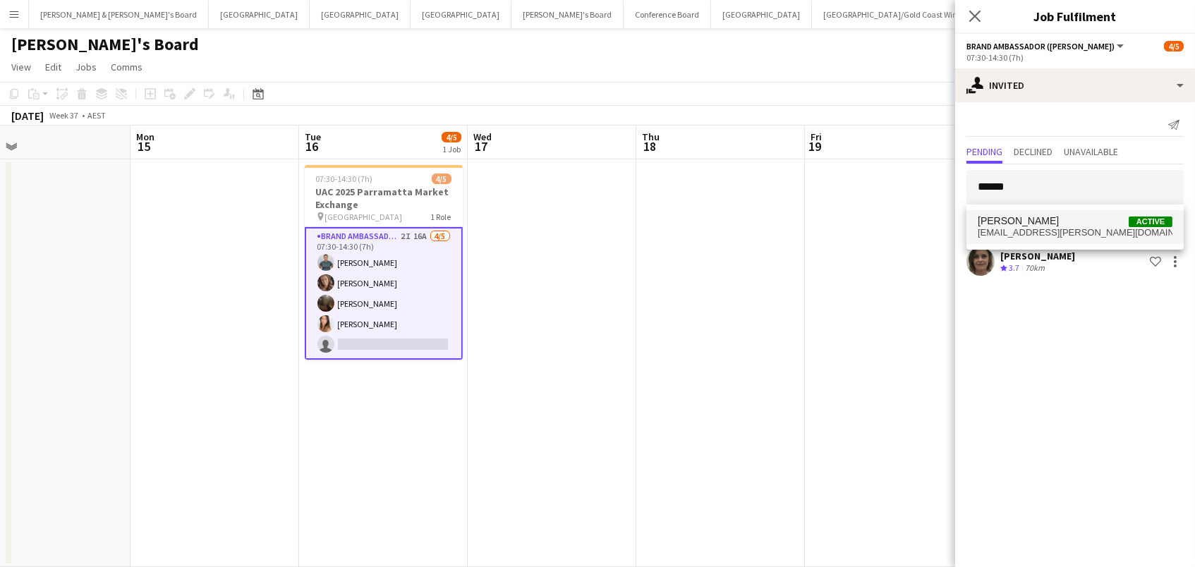
drag, startPoint x: 1024, startPoint y: 225, endPoint x: 1031, endPoint y: 229, distance: 7.9
click at [1031, 229] on span "sarina.tornatore@gmail.com" at bounding box center [1075, 232] width 195 height 11
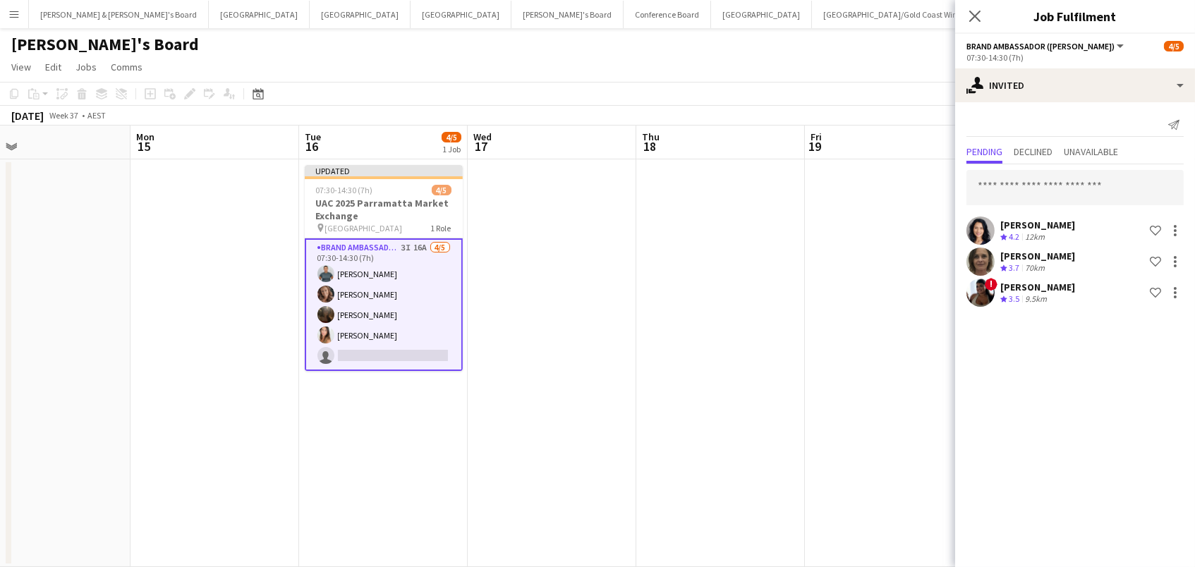
click at [824, 241] on app-date-cell at bounding box center [889, 363] width 169 height 408
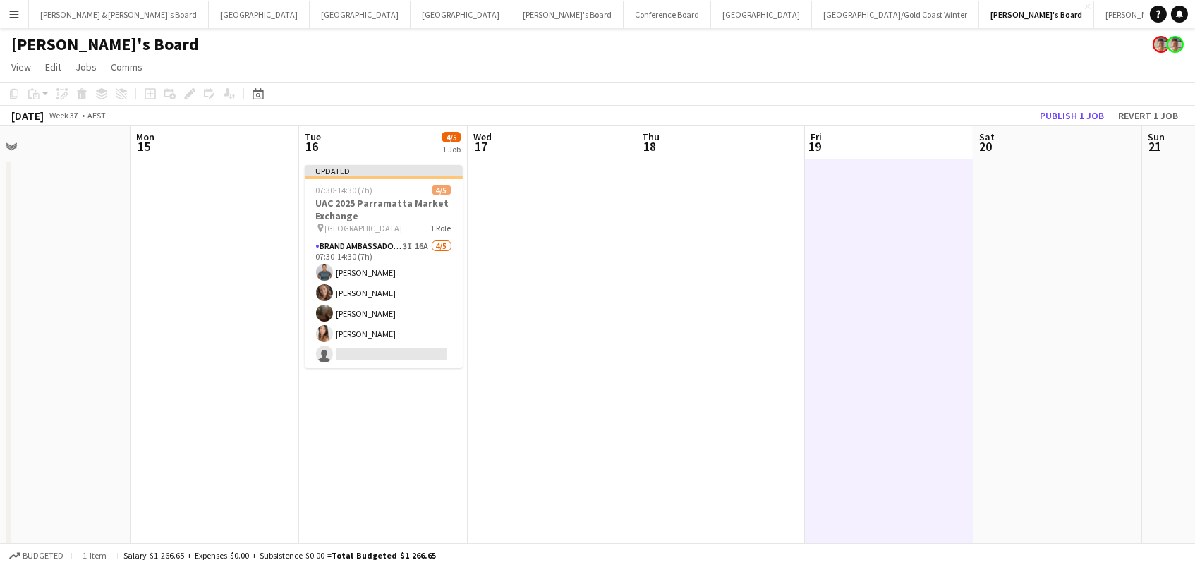
scroll to position [0, 375]
click at [1066, 121] on button "Publish 1 job" at bounding box center [1072, 116] width 76 height 18
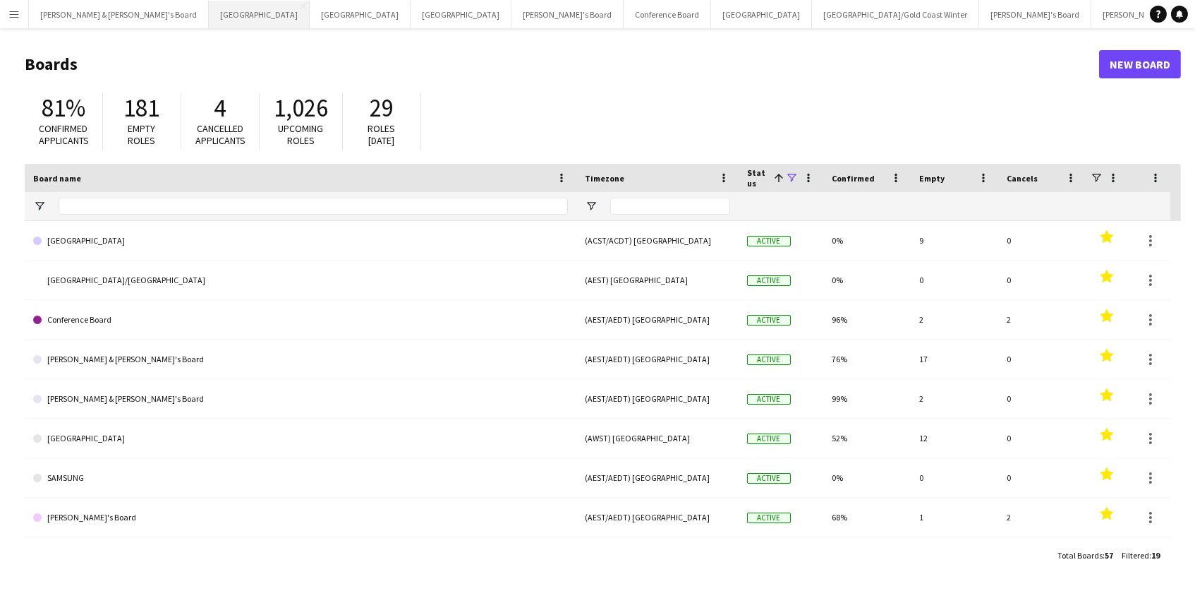
click at [209, 22] on button "Adelaide Close" at bounding box center [259, 15] width 101 height 28
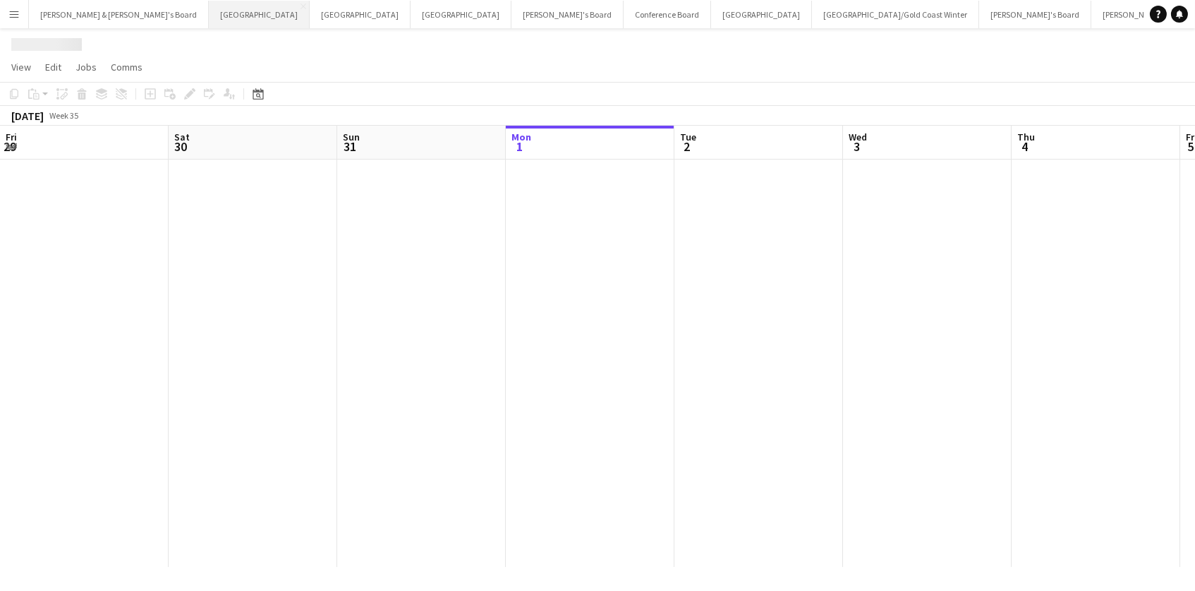
scroll to position [0, 337]
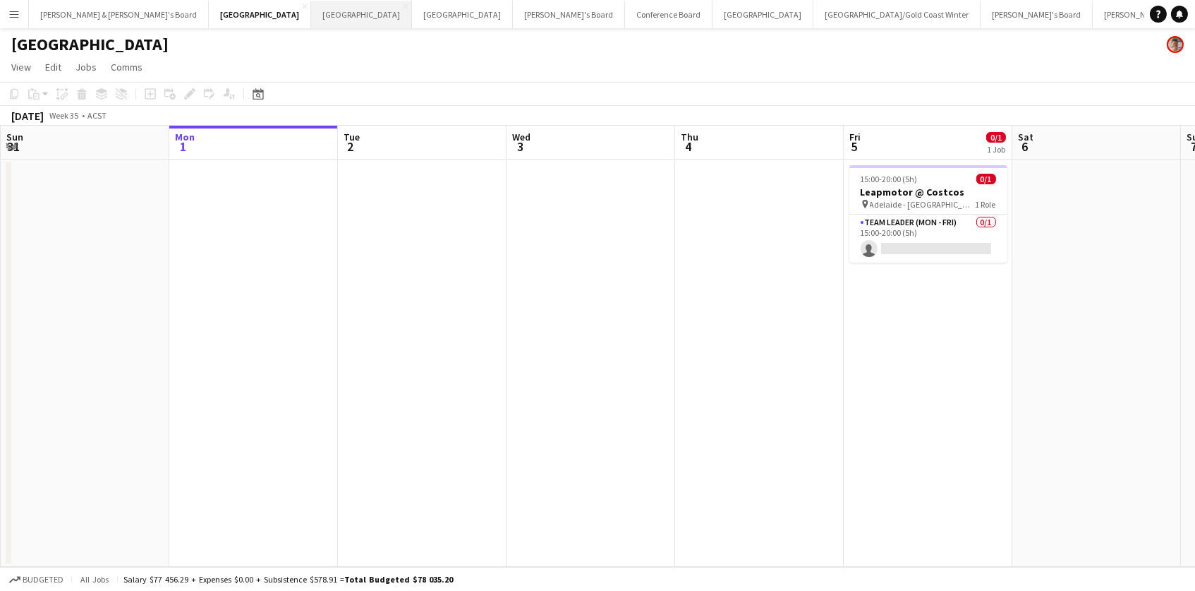
click at [311, 13] on button "Perth Close" at bounding box center [361, 15] width 101 height 28
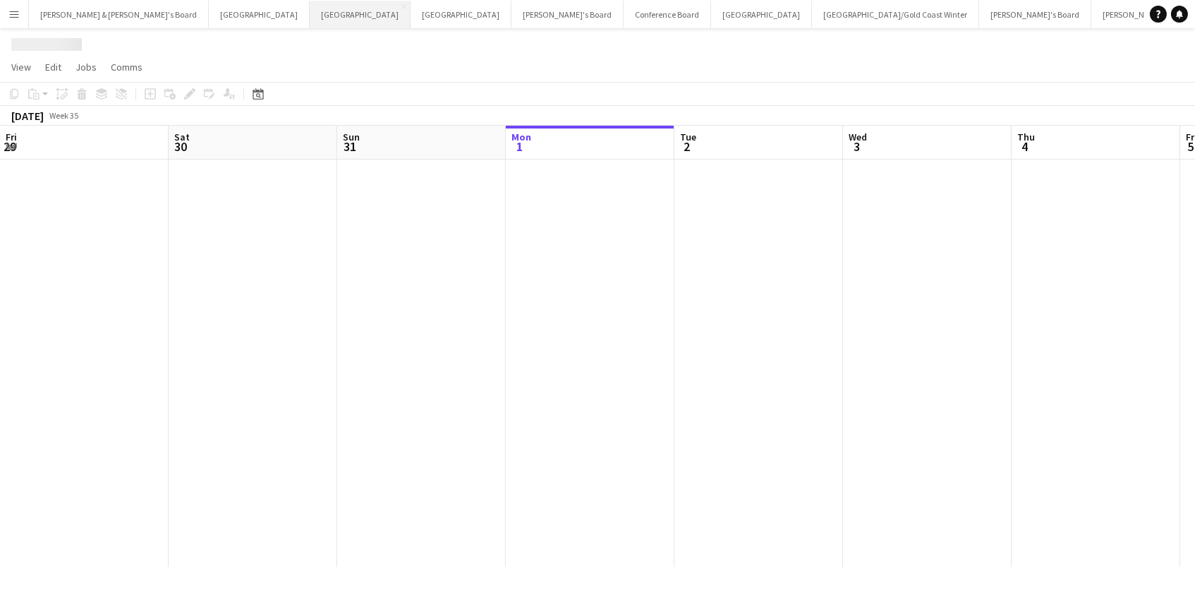
scroll to position [0, 337]
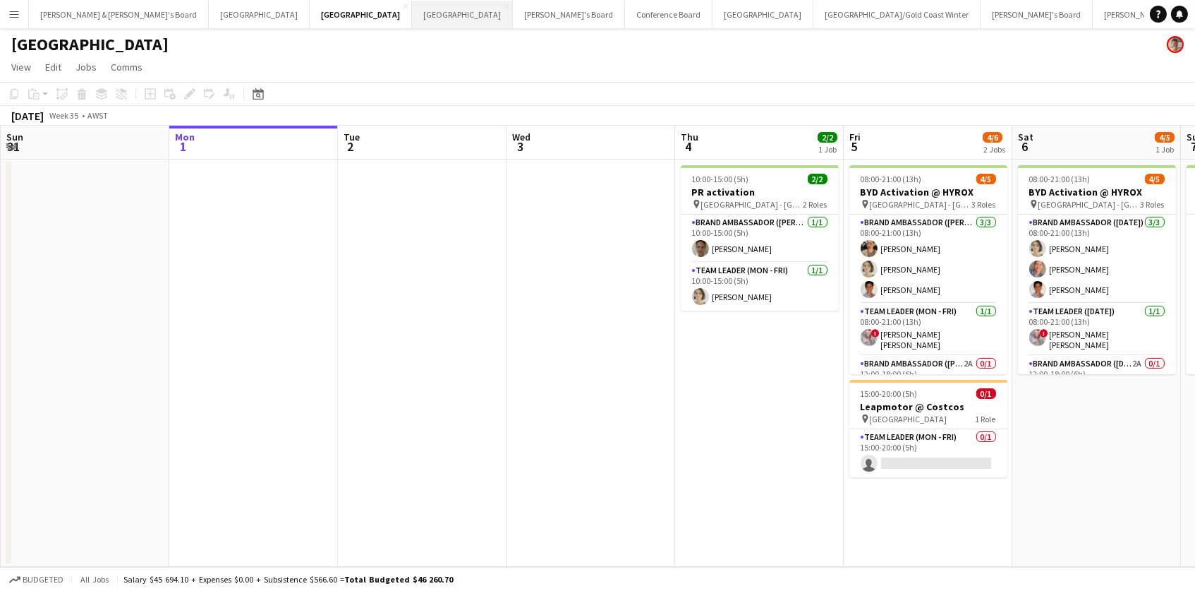
click at [412, 16] on button "Melbourne Close" at bounding box center [462, 15] width 101 height 28
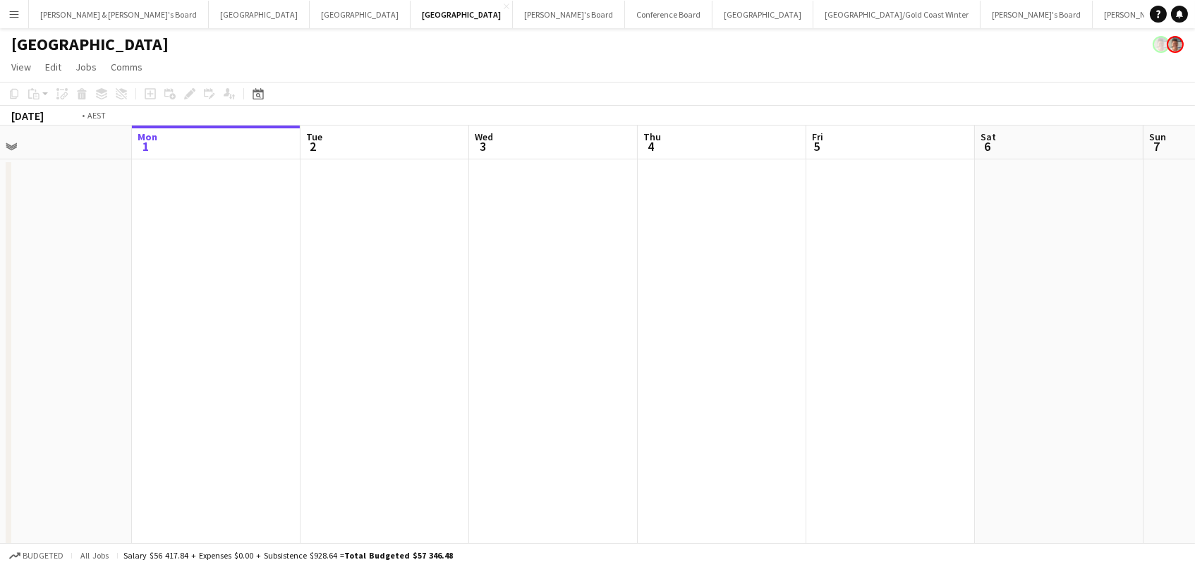
scroll to position [0, 714]
click at [690, 196] on app-date-cell at bounding box center [719, 441] width 169 height 565
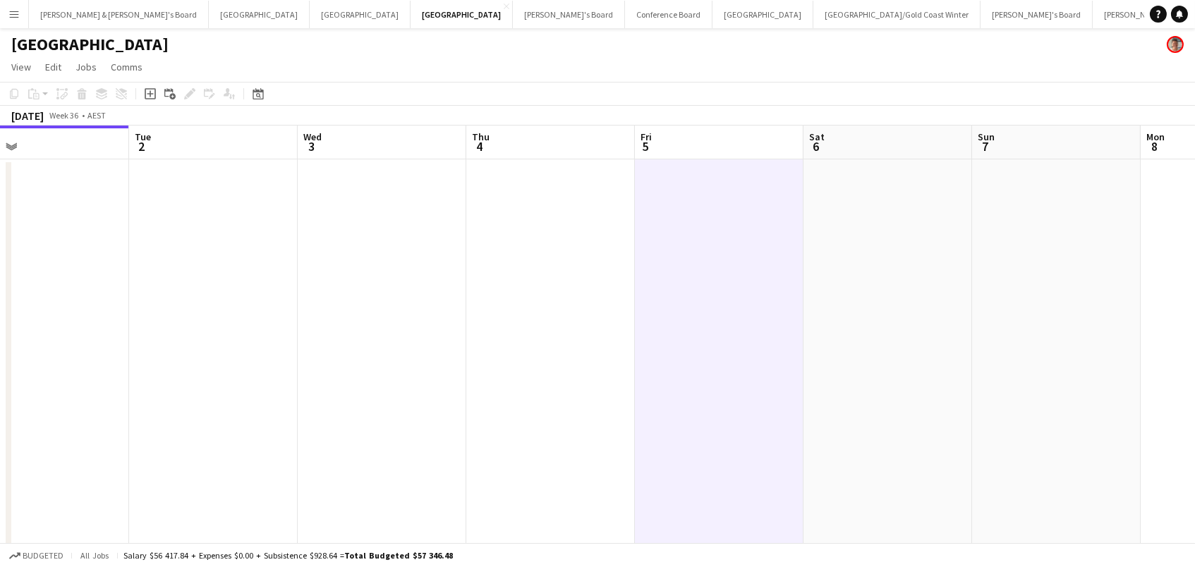
scroll to position [0, 713]
click at [519, 259] on app-date-cell at bounding box center [551, 441] width 169 height 565
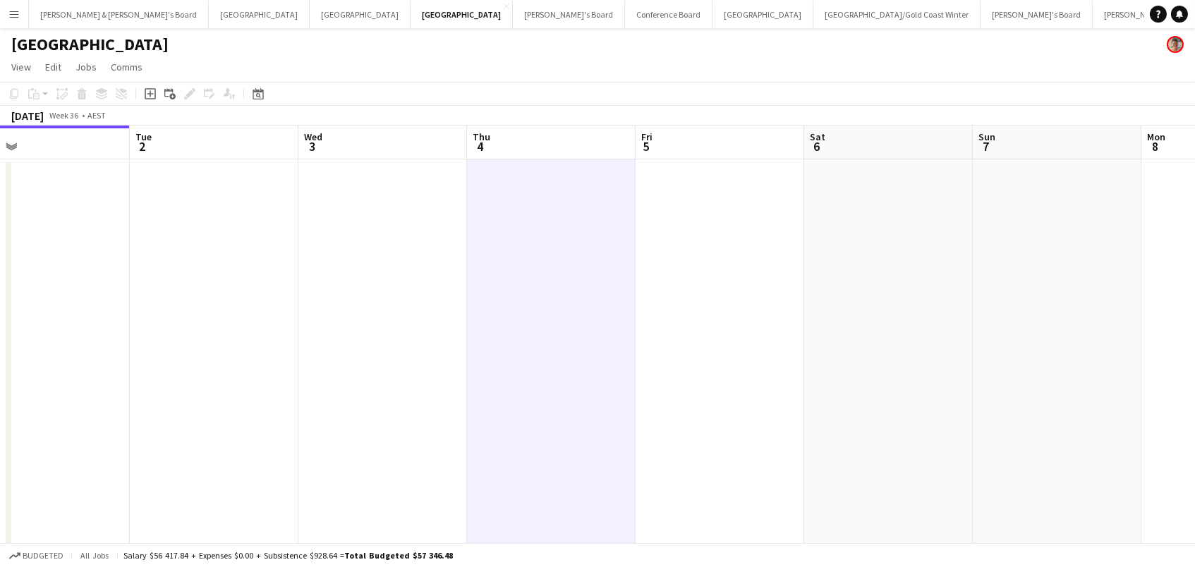
click at [661, 222] on app-date-cell at bounding box center [720, 441] width 169 height 565
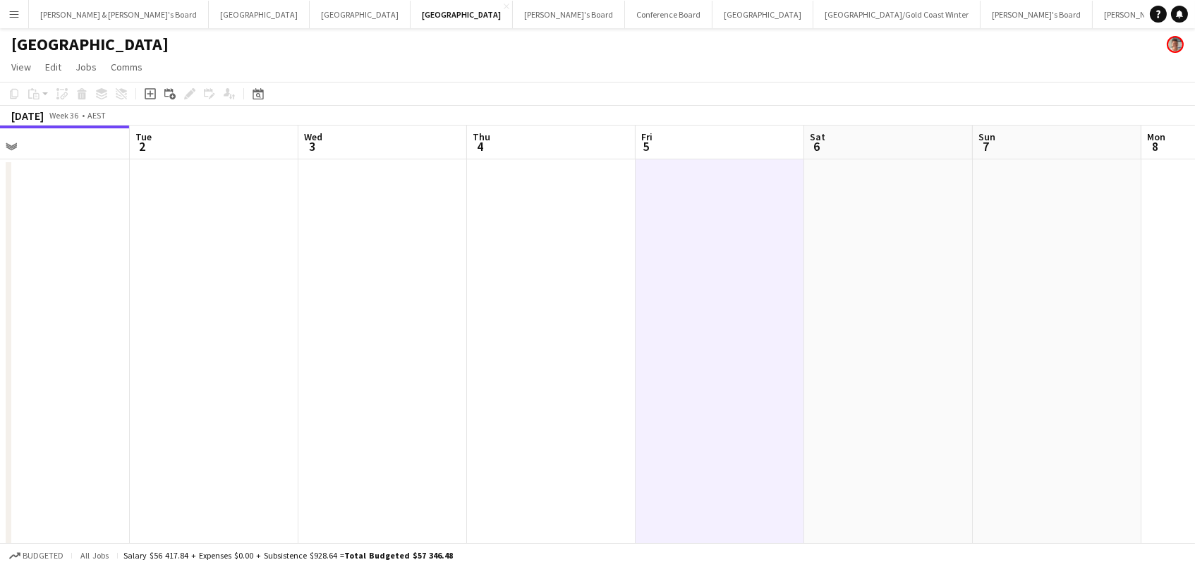
click at [690, 186] on app-date-cell at bounding box center [720, 441] width 169 height 565
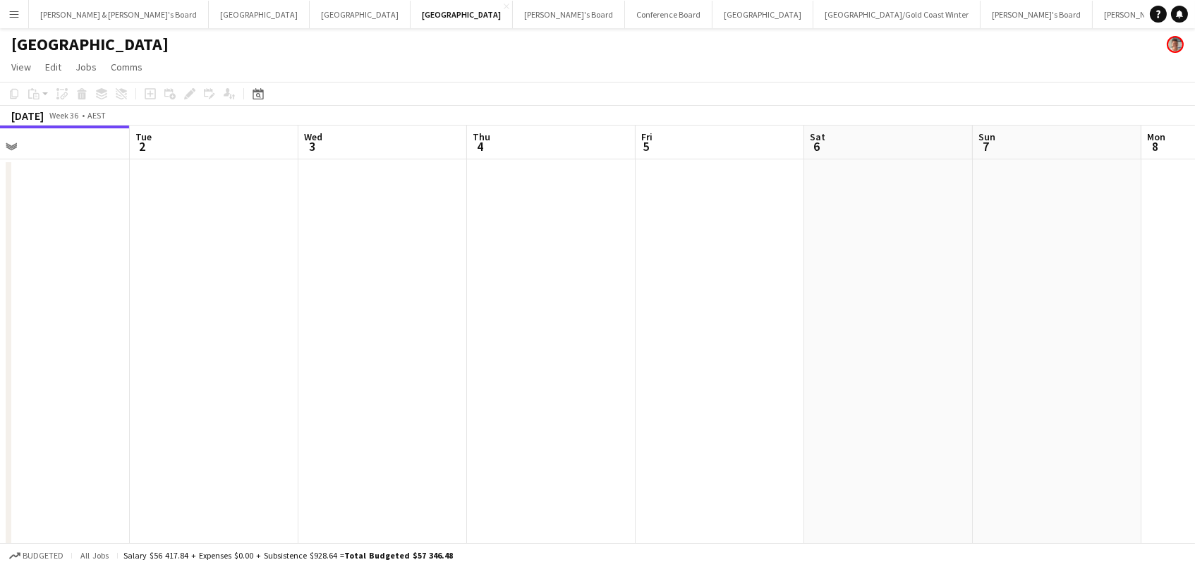
click at [690, 186] on app-date-cell at bounding box center [720, 441] width 169 height 565
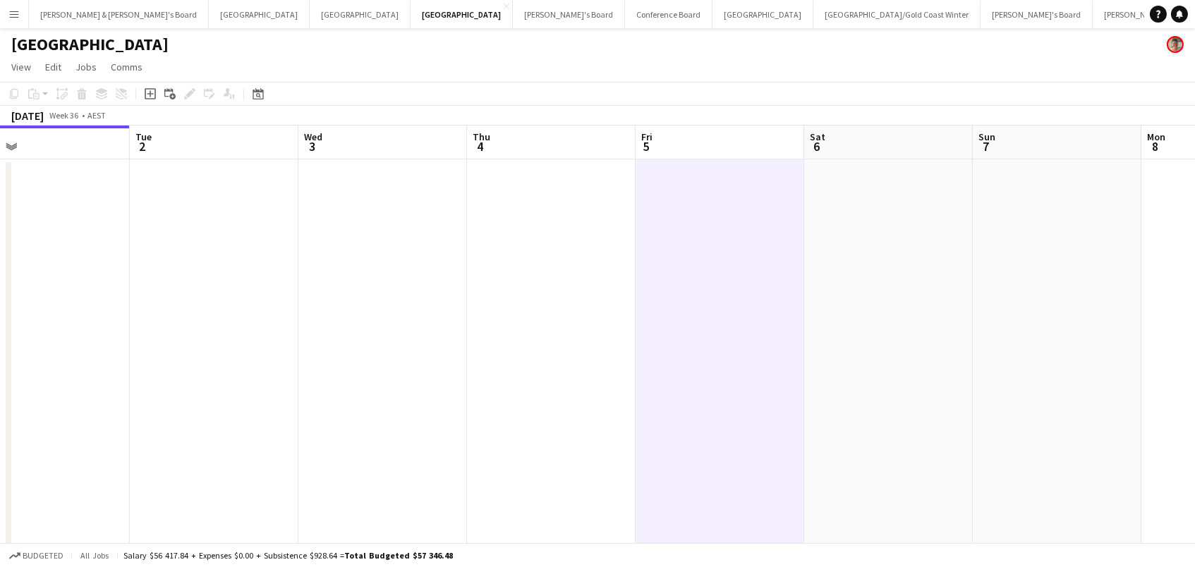
click at [488, 193] on app-date-cell at bounding box center [551, 441] width 169 height 565
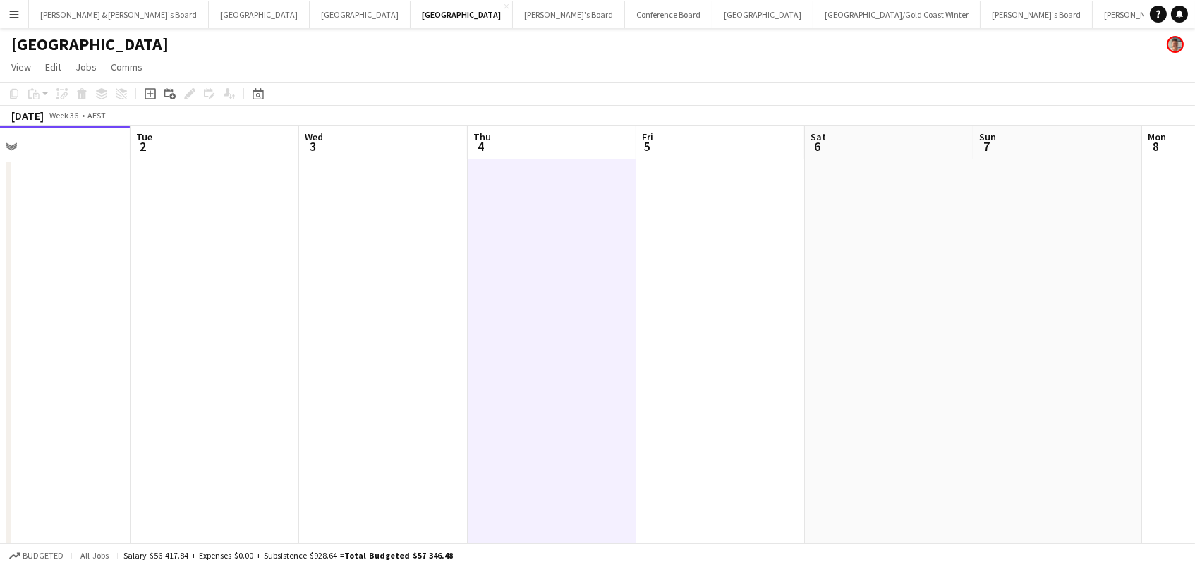
click at [668, 184] on app-date-cell at bounding box center [720, 441] width 169 height 565
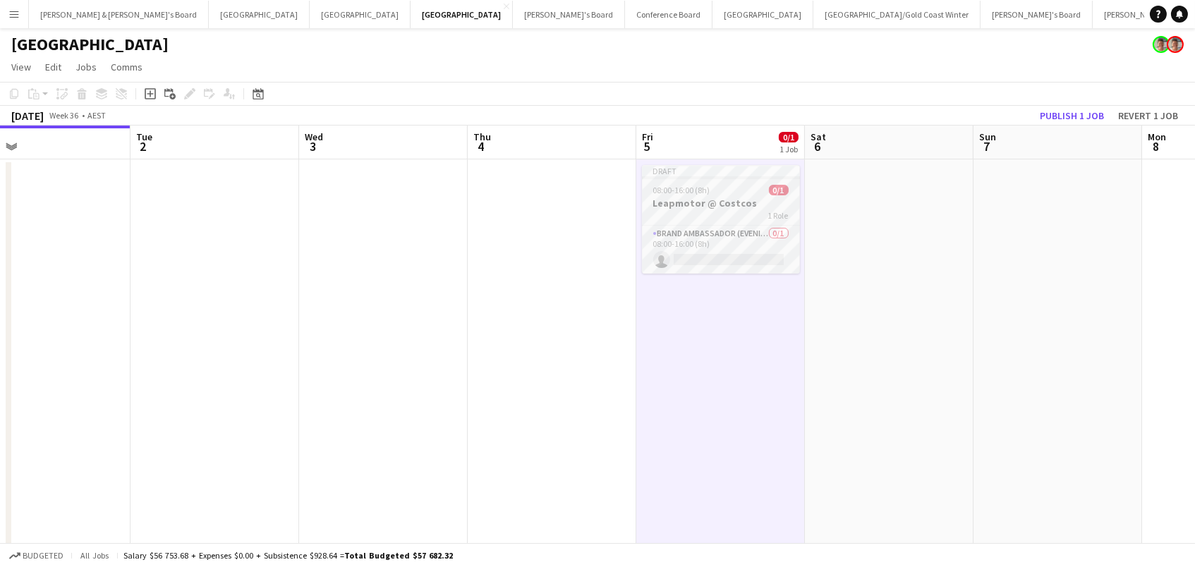
click at [760, 197] on h3 "Leapmotor @ Costcos" at bounding box center [721, 203] width 158 height 13
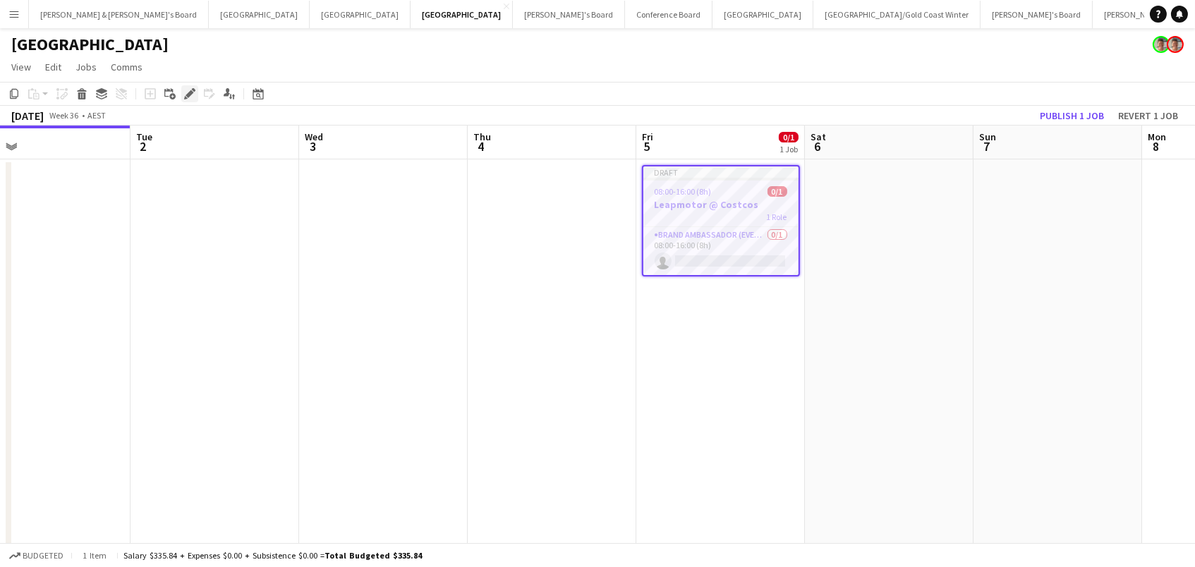
click at [188, 88] on icon "Edit" at bounding box center [189, 93] width 11 height 11
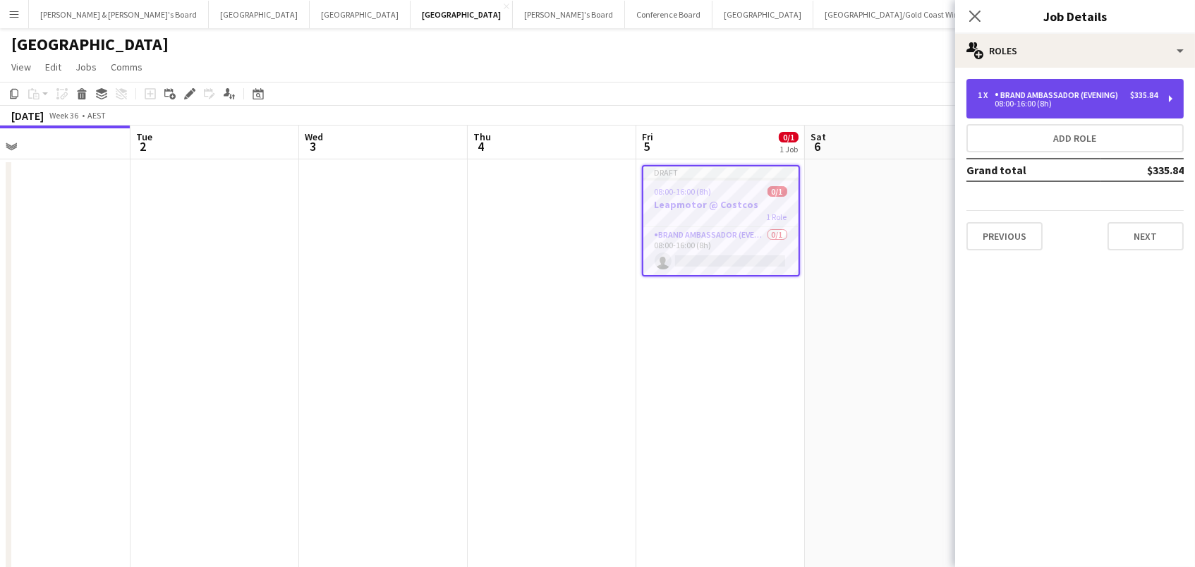
click at [1041, 90] on div "Brand Ambassador (Evening)" at bounding box center [1059, 95] width 129 height 10
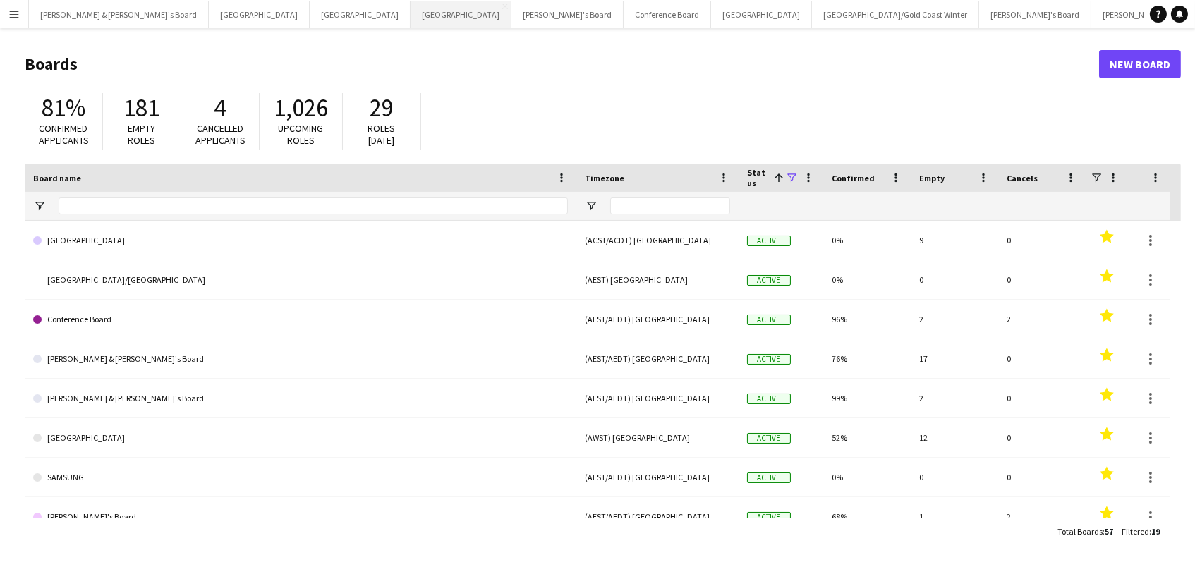
click at [411, 13] on button "Melbourne Close" at bounding box center [461, 15] width 101 height 28
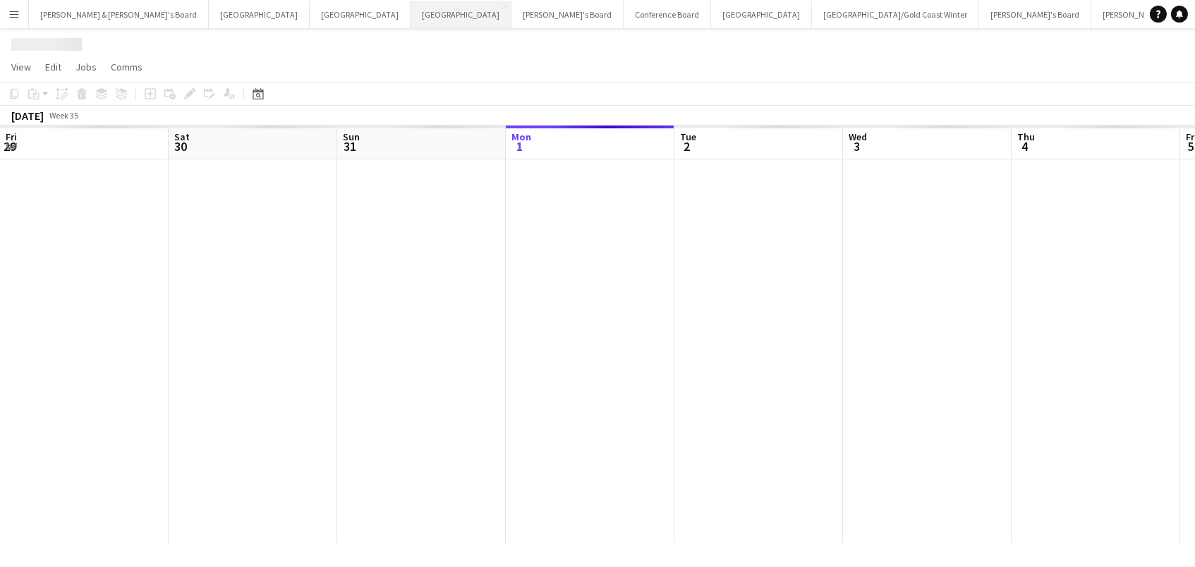
scroll to position [0, 337]
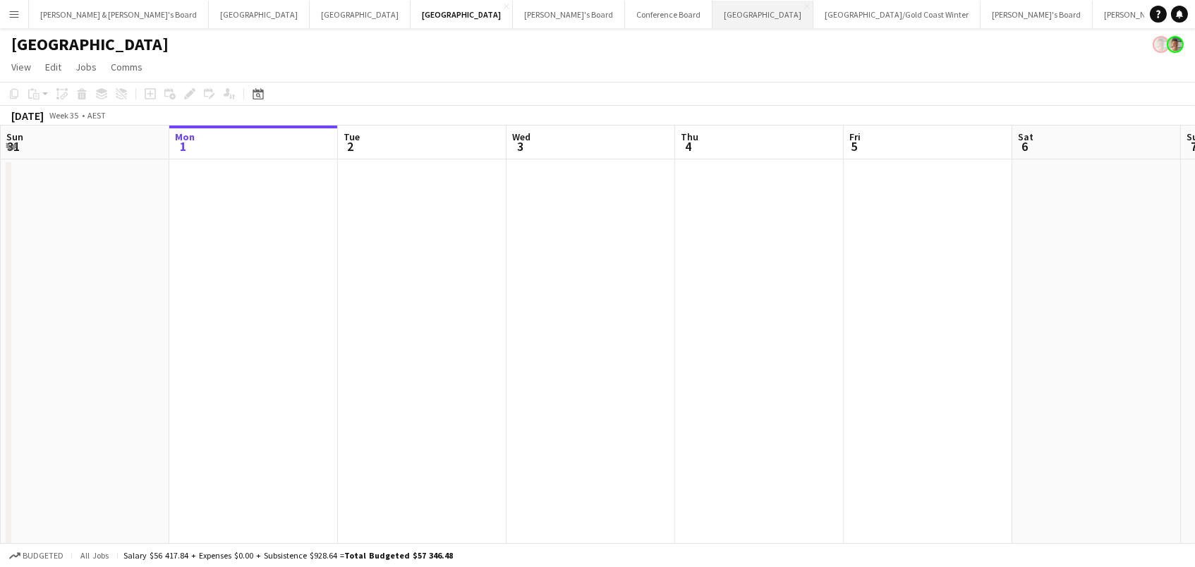
click at [713, 15] on button "Sydney Close" at bounding box center [763, 15] width 101 height 28
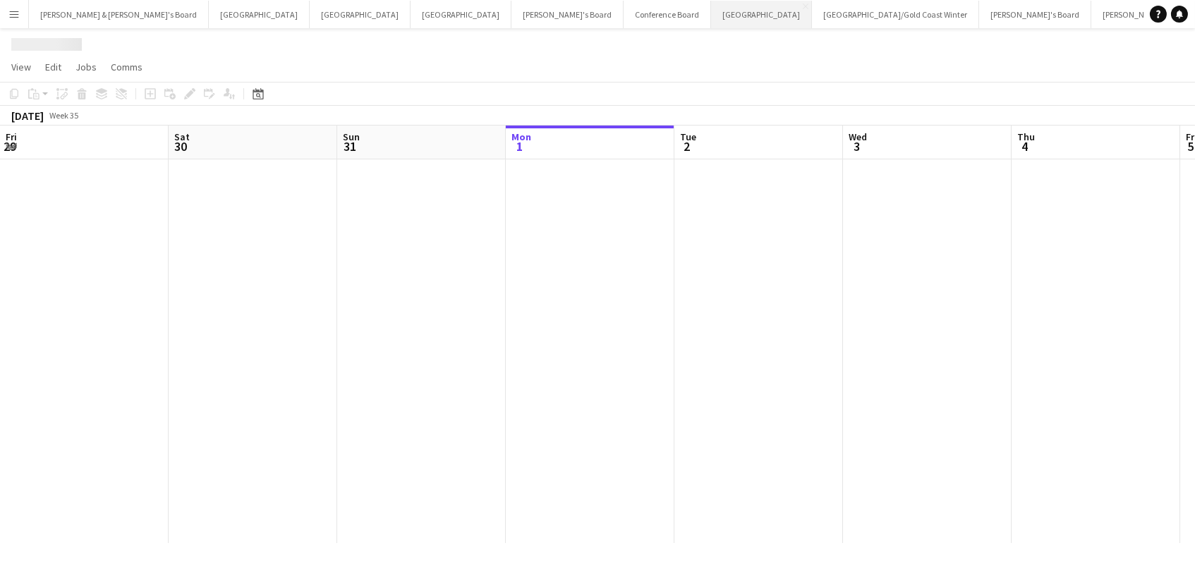
scroll to position [0, 337]
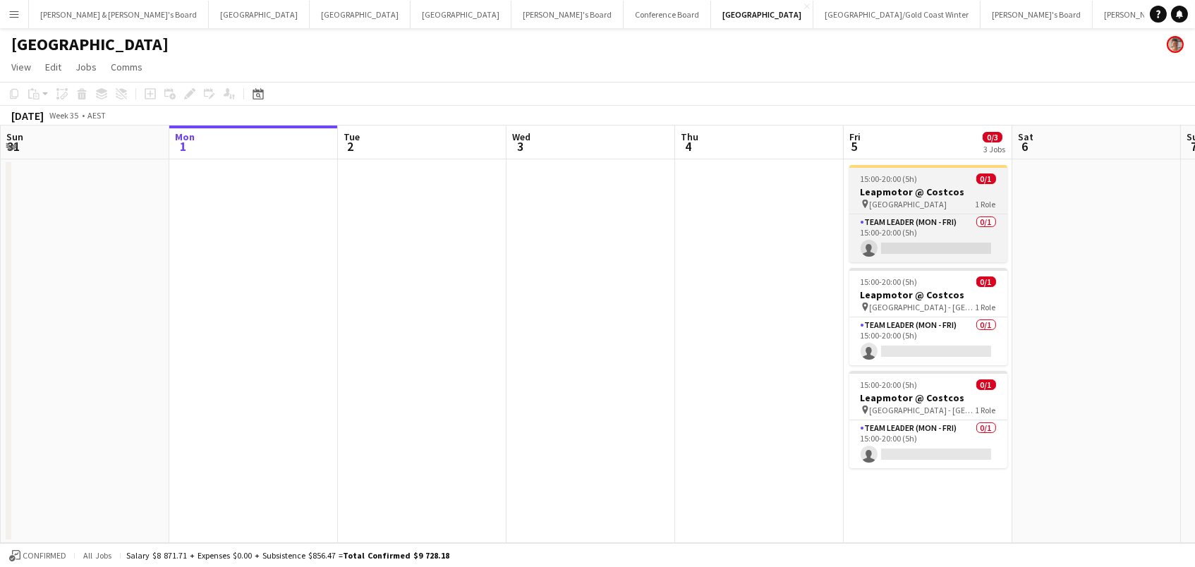
click at [878, 178] on span "15:00-20:00 (5h)" at bounding box center [889, 179] width 57 height 11
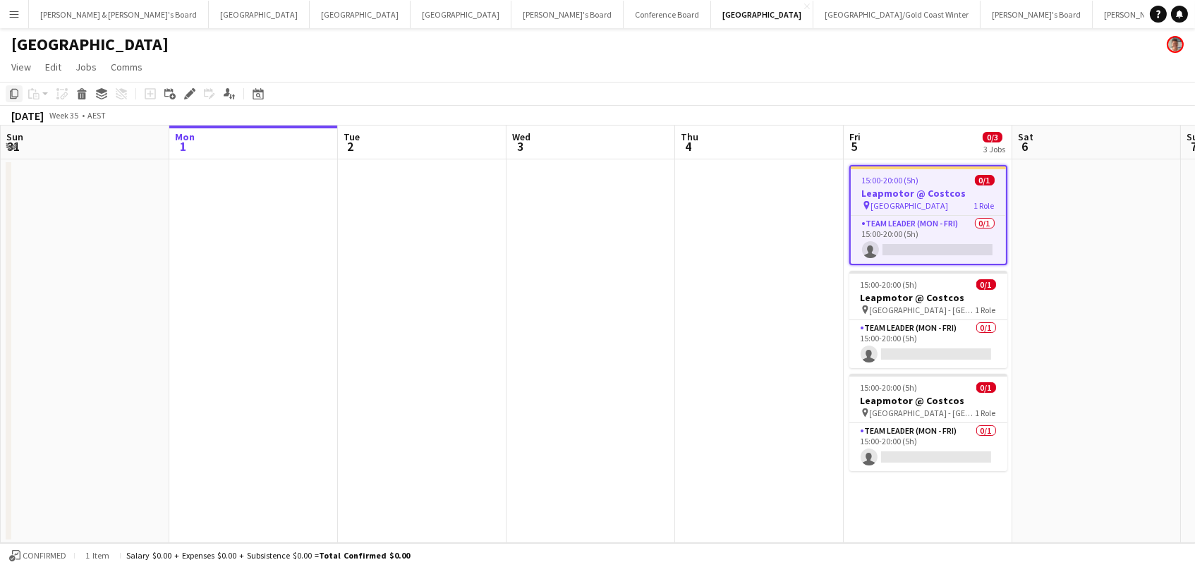
click at [11, 97] on icon "Copy" at bounding box center [13, 93] width 11 height 11
click at [13, 92] on icon "Copy" at bounding box center [13, 93] width 11 height 11
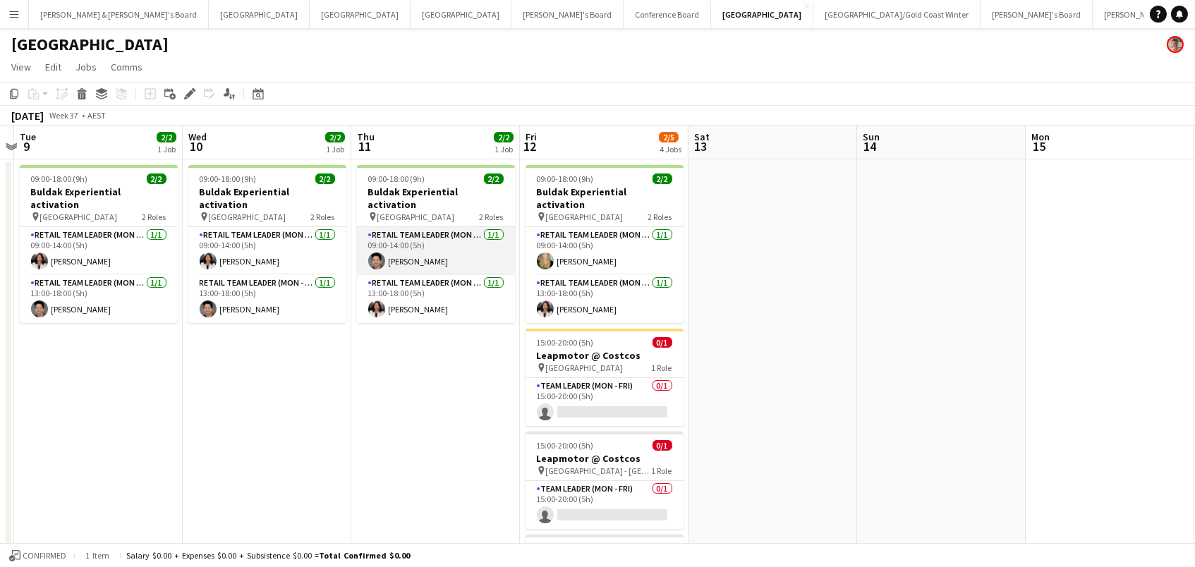
scroll to position [0, 566]
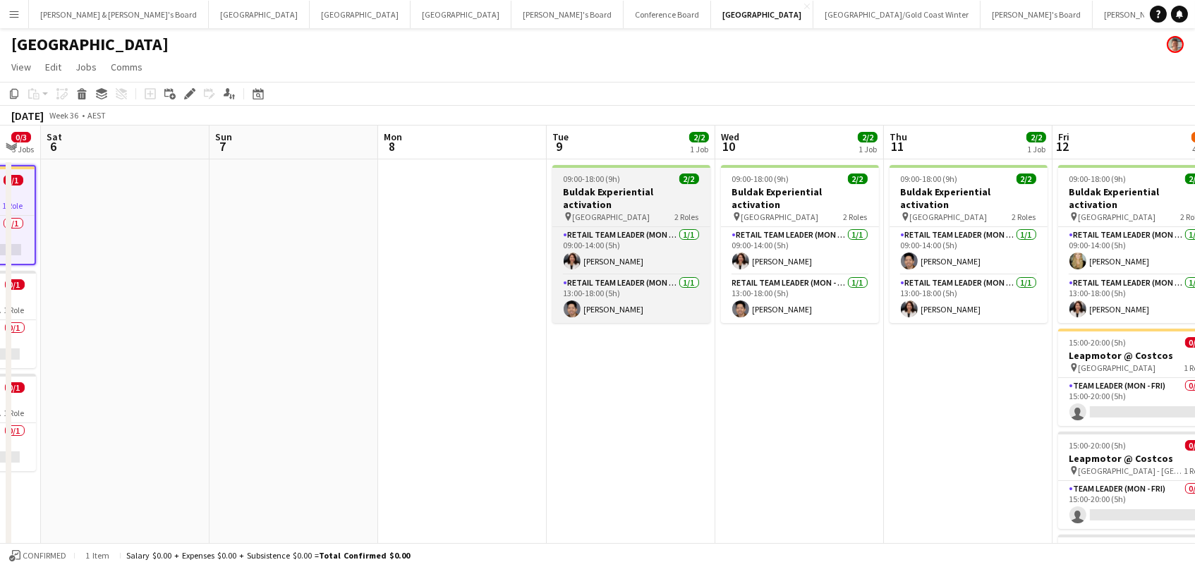
click at [624, 189] on h3 "Buldak Experiential activation" at bounding box center [631, 198] width 158 height 25
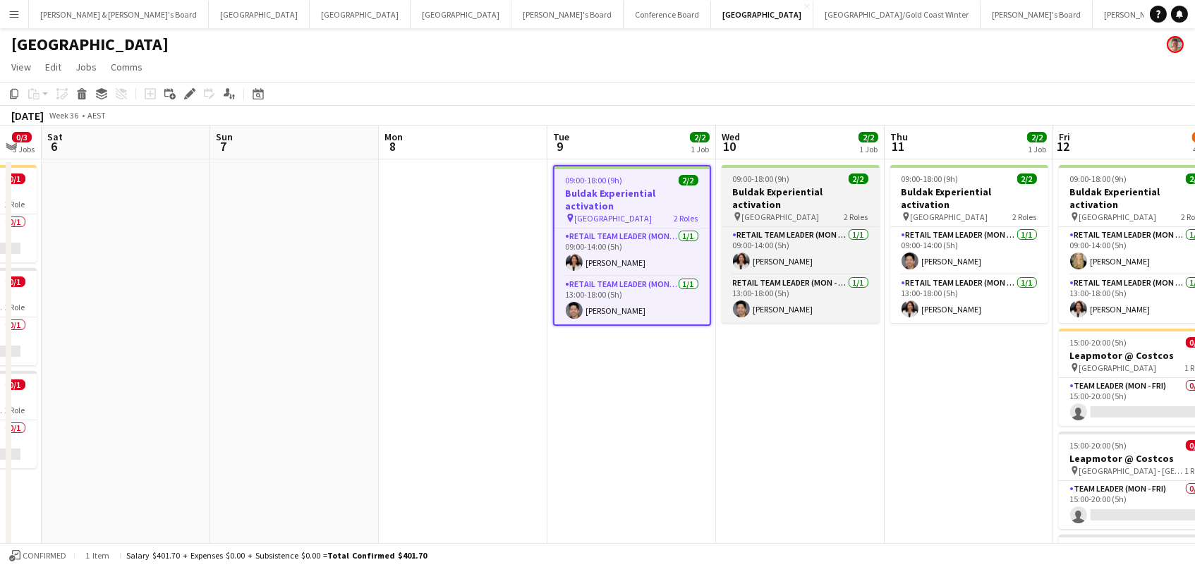
click at [771, 189] on h3 "Buldak Experiential activation" at bounding box center [801, 198] width 158 height 25
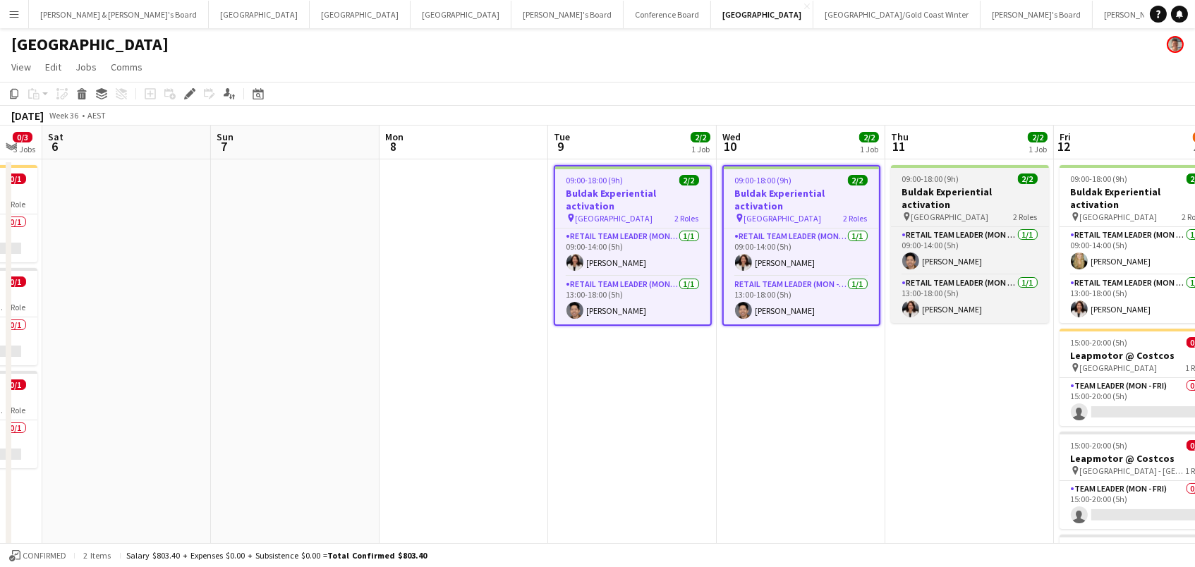
click at [954, 176] on span "09:00-18:00 (9h)" at bounding box center [930, 179] width 57 height 11
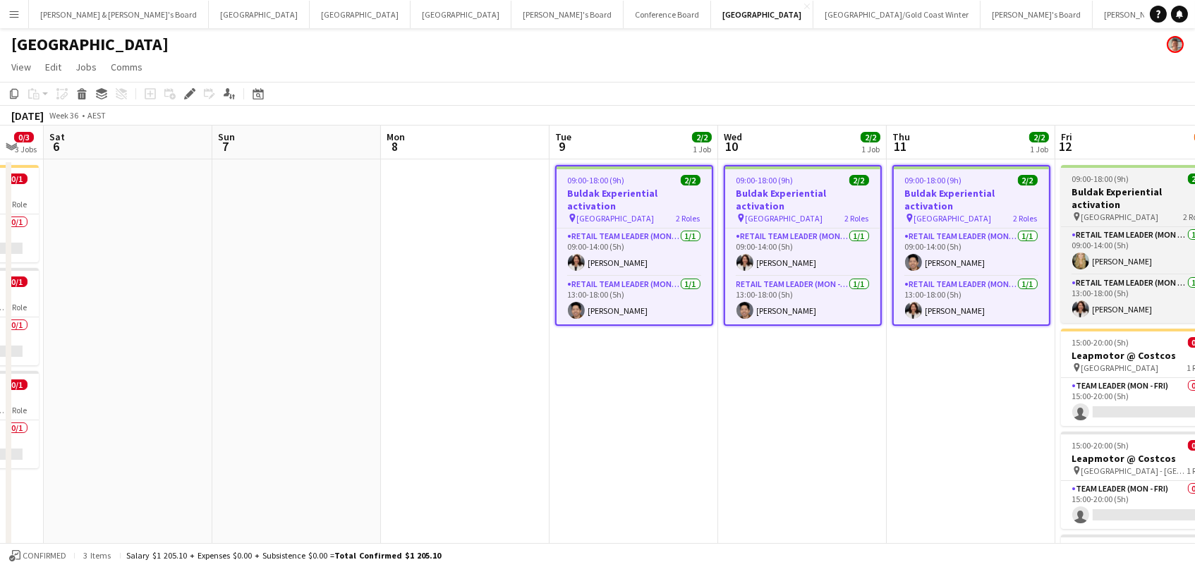
click at [1112, 182] on span "09:00-18:00 (9h)" at bounding box center [1101, 179] width 57 height 11
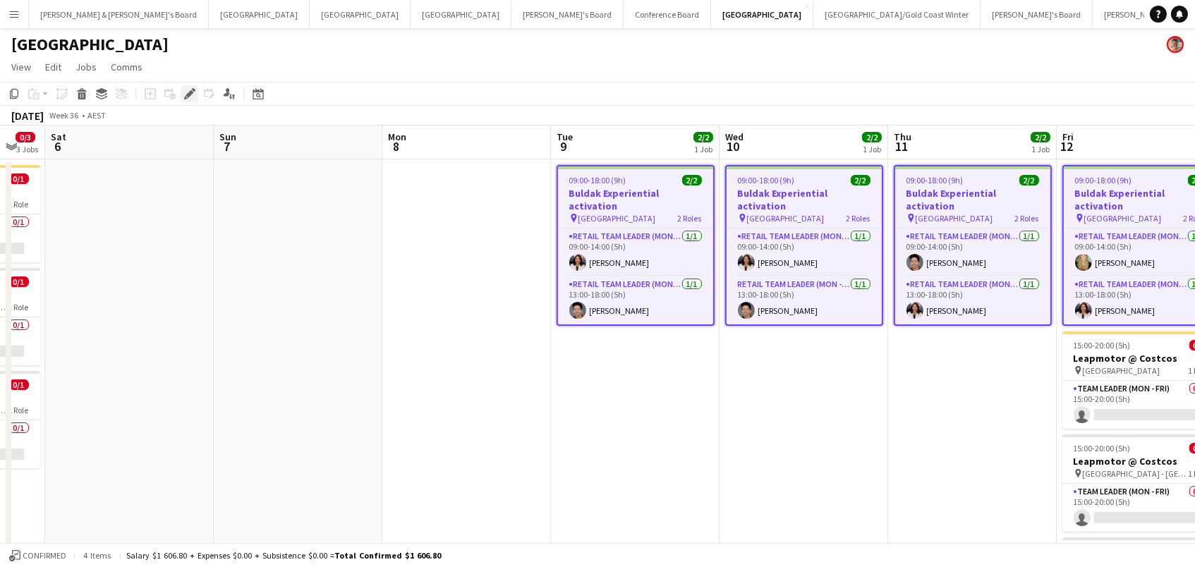
click at [191, 91] on icon at bounding box center [190, 94] width 8 height 8
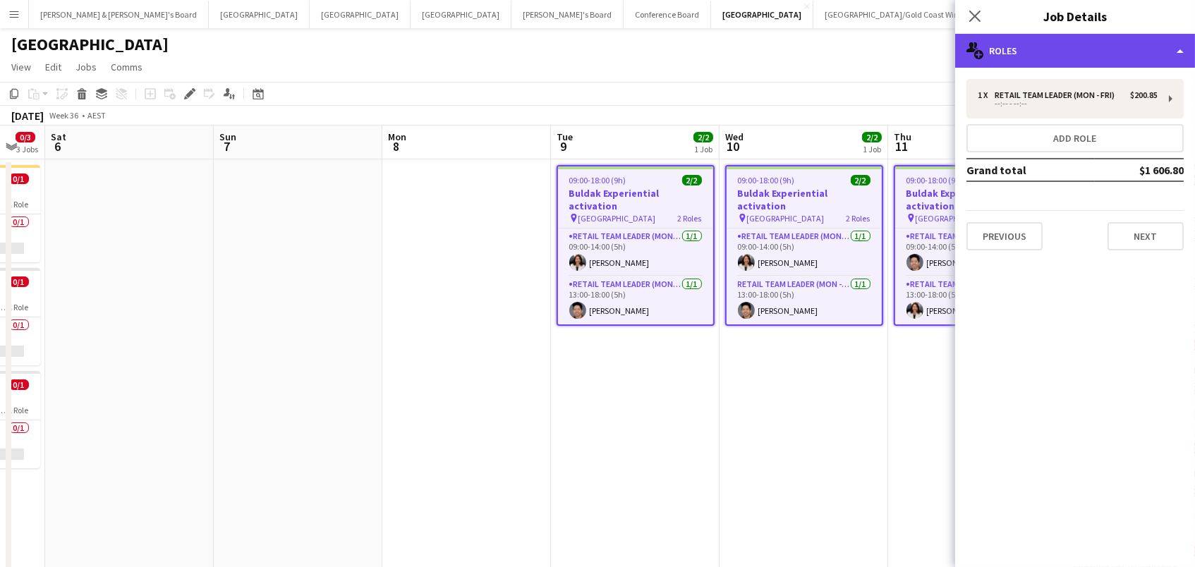
click at [1079, 54] on div "multiple-users-add Roles" at bounding box center [1075, 51] width 240 height 34
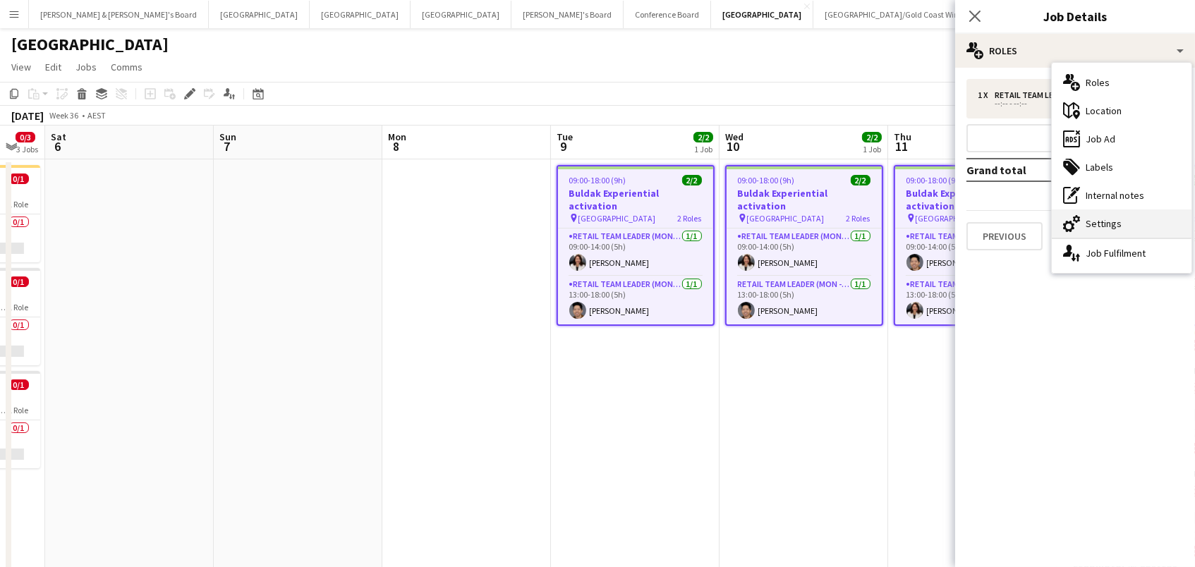
click at [1114, 212] on div "cog-double-3 Settings" at bounding box center [1122, 224] width 140 height 28
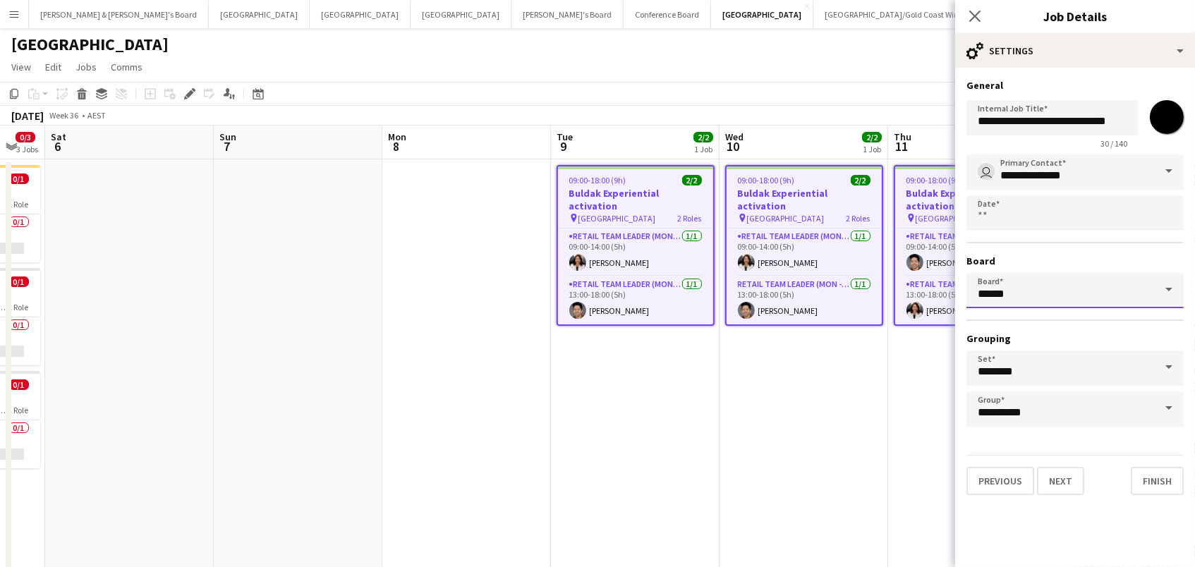
click at [1048, 301] on input "******" at bounding box center [1075, 290] width 217 height 35
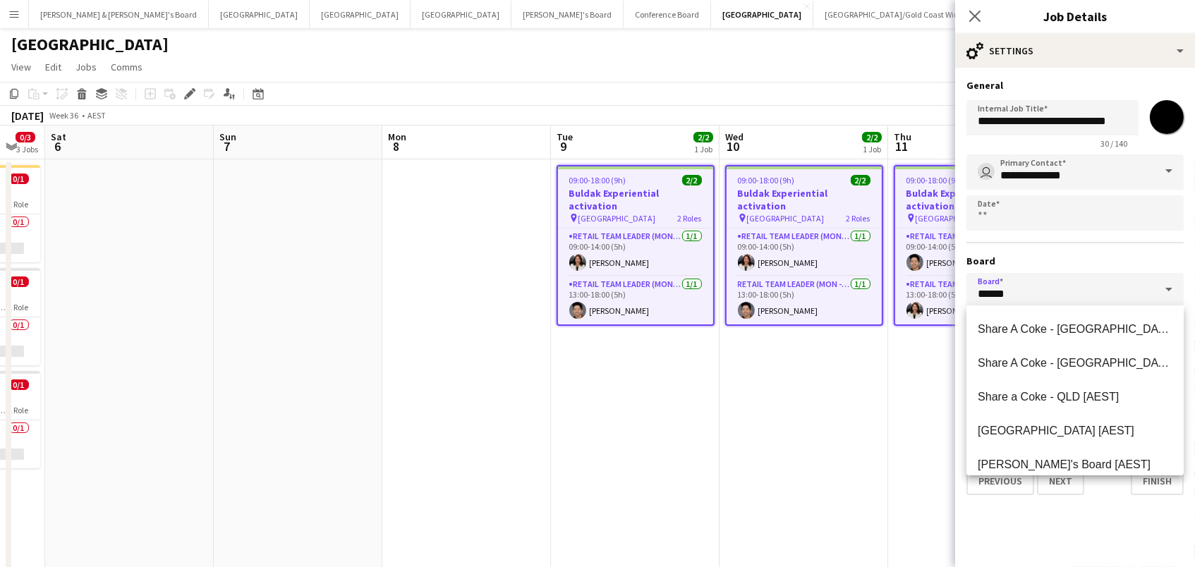
scroll to position [377, 0]
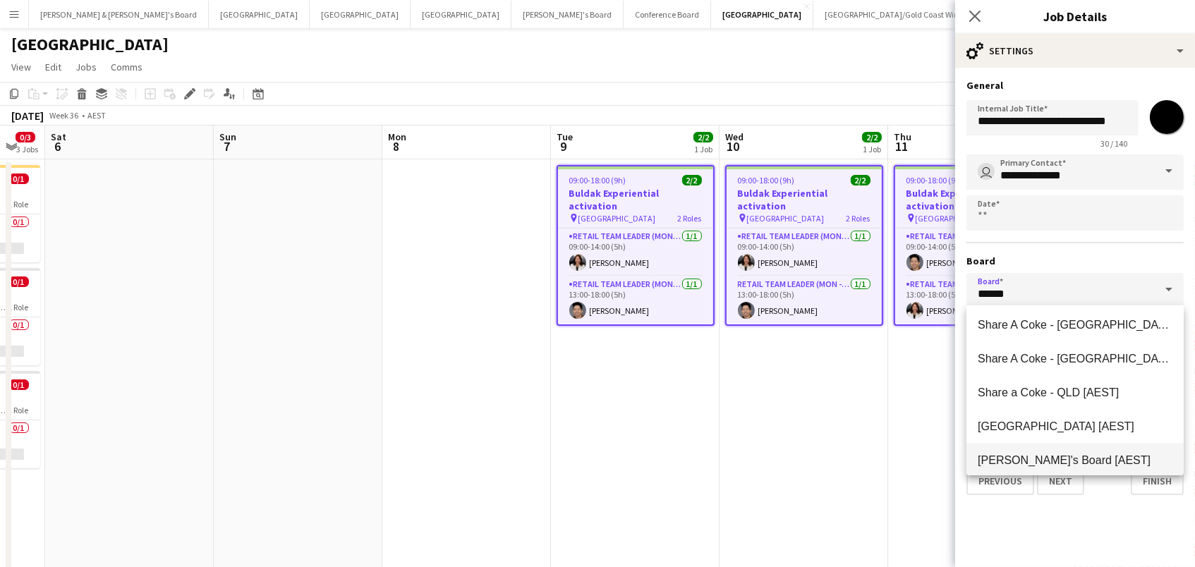
click at [1017, 453] on mat-option "Tennille's Board [AEST]" at bounding box center [1075, 460] width 217 height 34
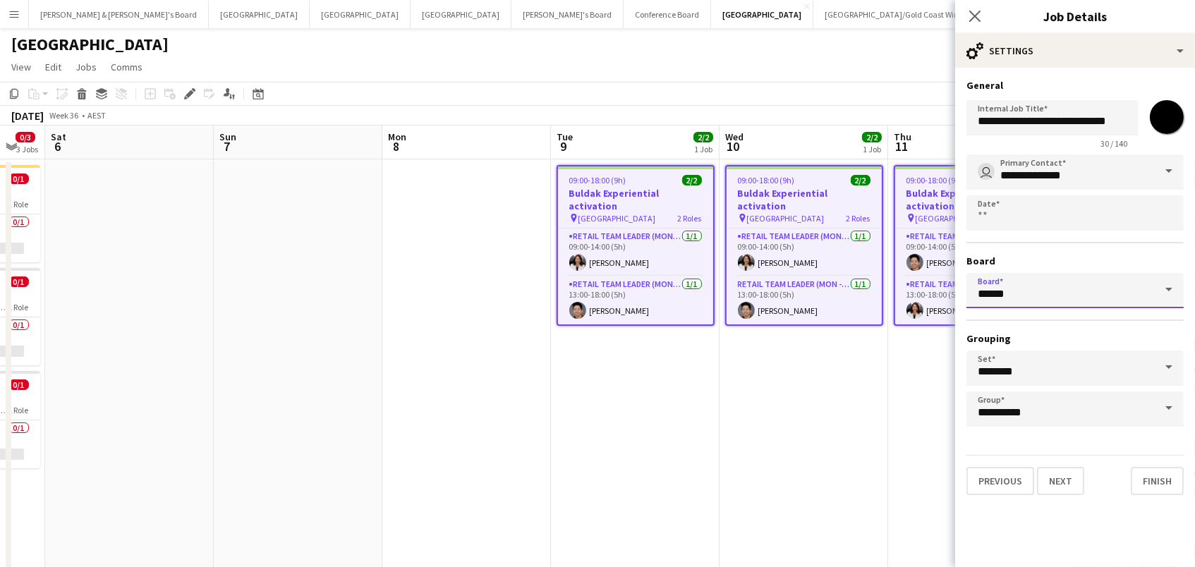
type input "**********"
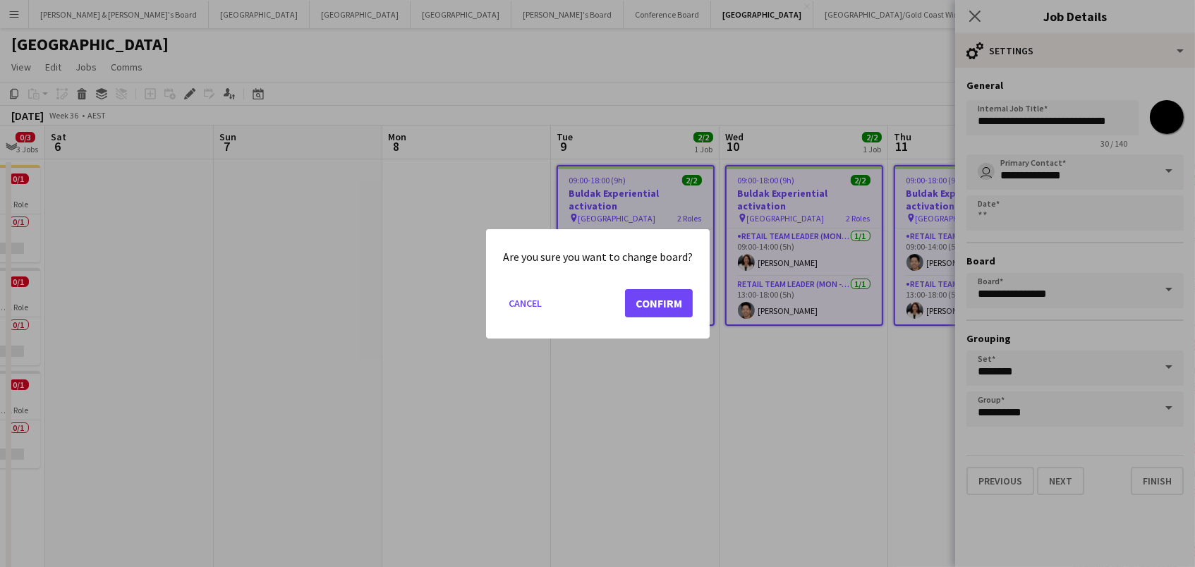
click at [672, 312] on button "Confirm" at bounding box center [659, 303] width 68 height 28
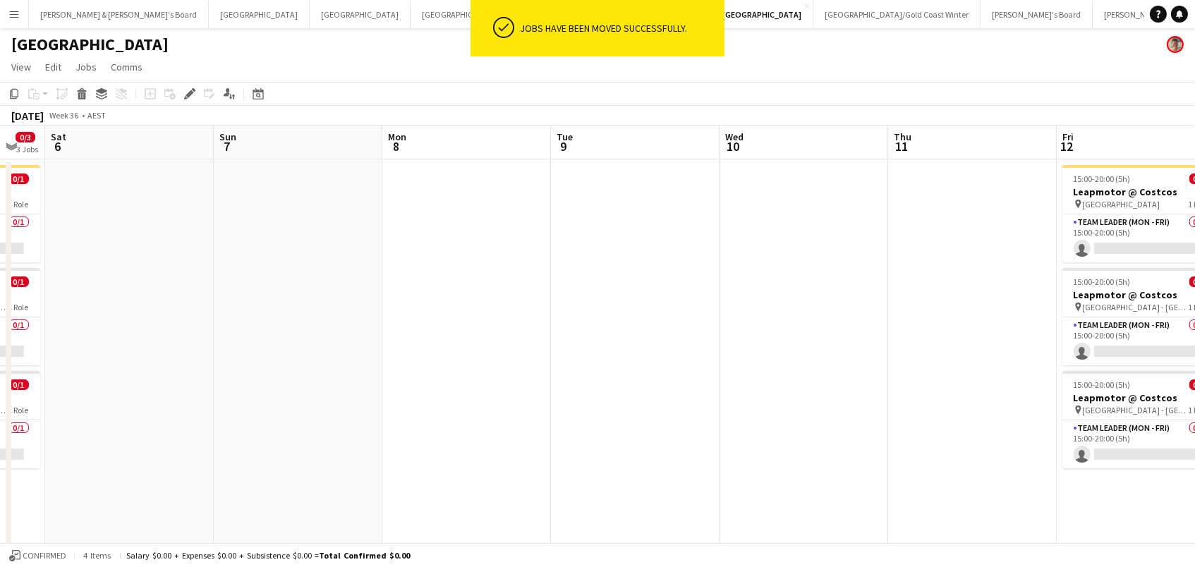
click at [673, 312] on app-date-cell at bounding box center [635, 494] width 169 height 670
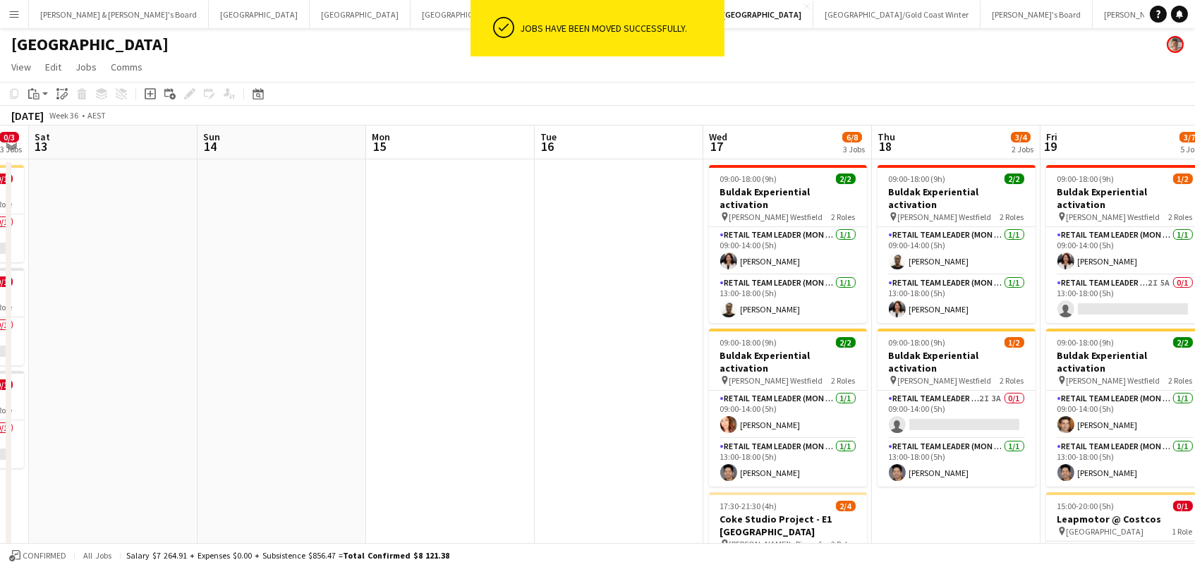
scroll to position [0, 477]
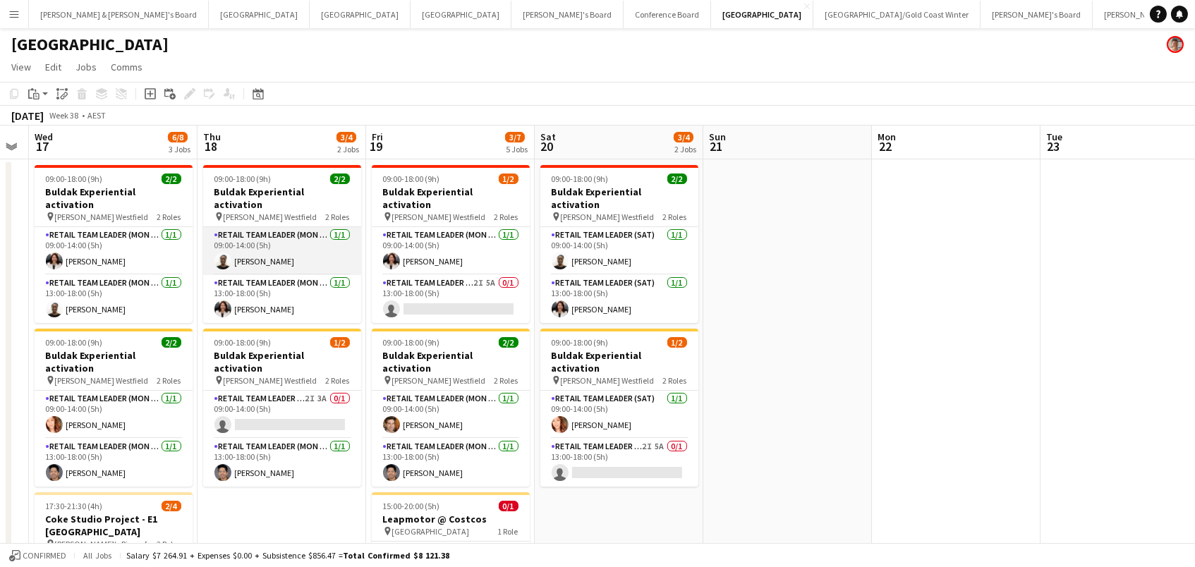
click at [284, 231] on app-card-role "RETAIL Team Leader (Mon - Fri) 1/1 09:00-14:00 (5h) Rhia Fraser" at bounding box center [282, 251] width 158 height 48
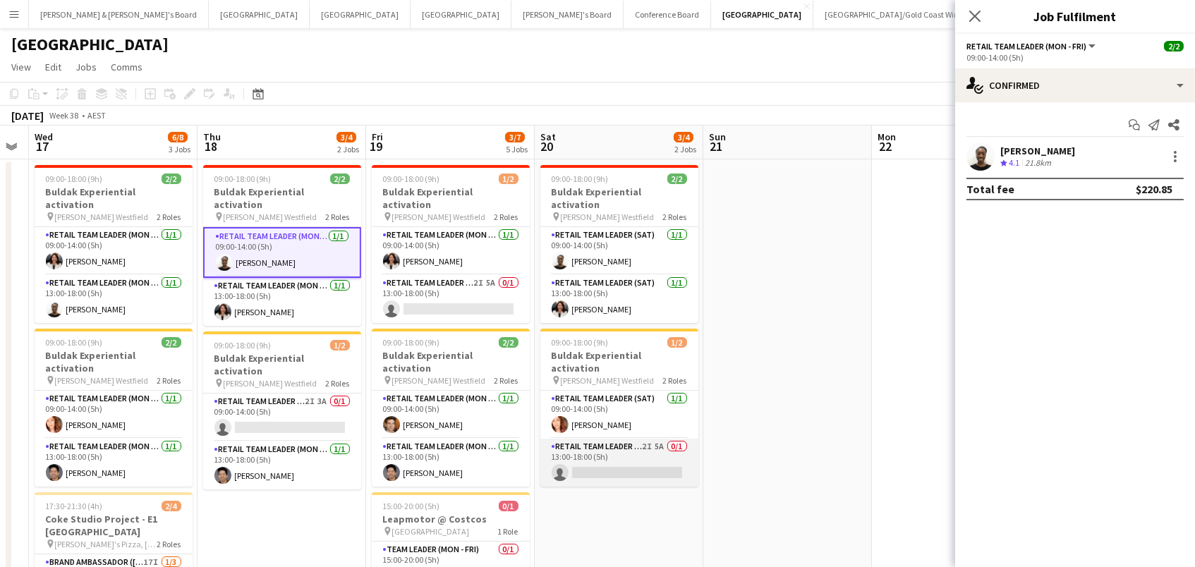
click at [646, 439] on app-card-role "RETAIL Team Leader (Sat) 2I 5A 0/1 13:00-18:00 (5h) single-neutral-actions" at bounding box center [620, 463] width 158 height 48
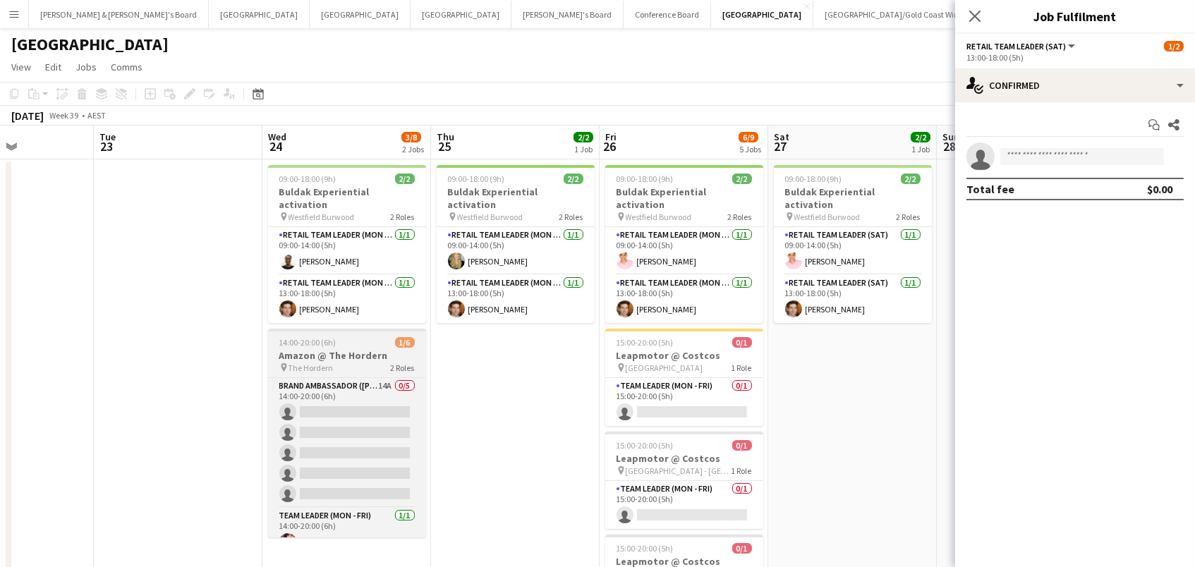
scroll to position [0, 391]
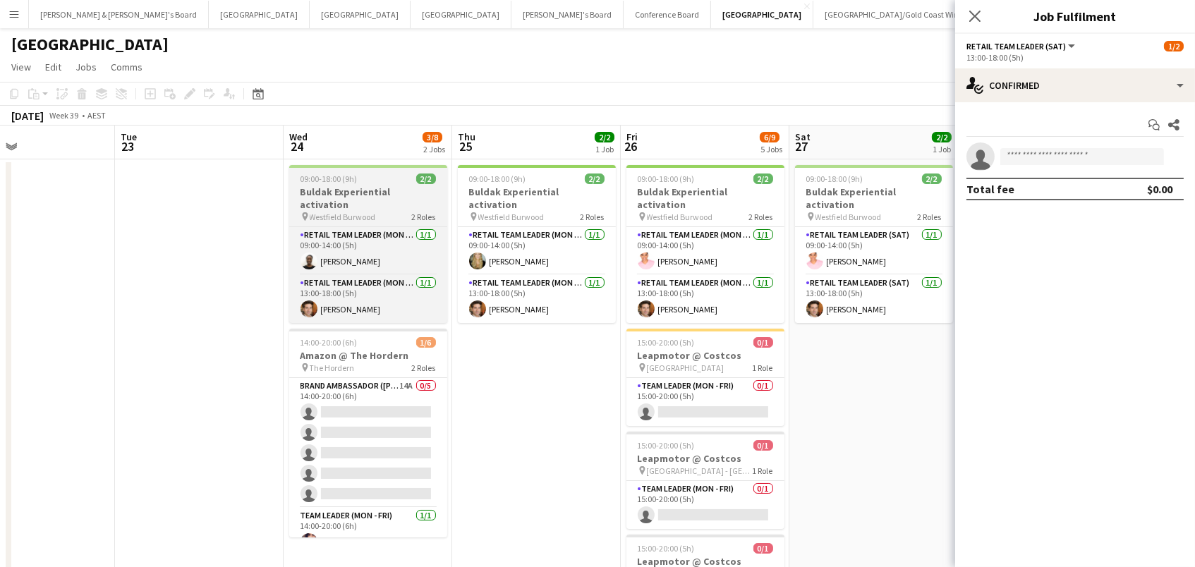
click at [378, 211] on div "pin Westfield Burwood 2 Roles" at bounding box center [368, 216] width 158 height 11
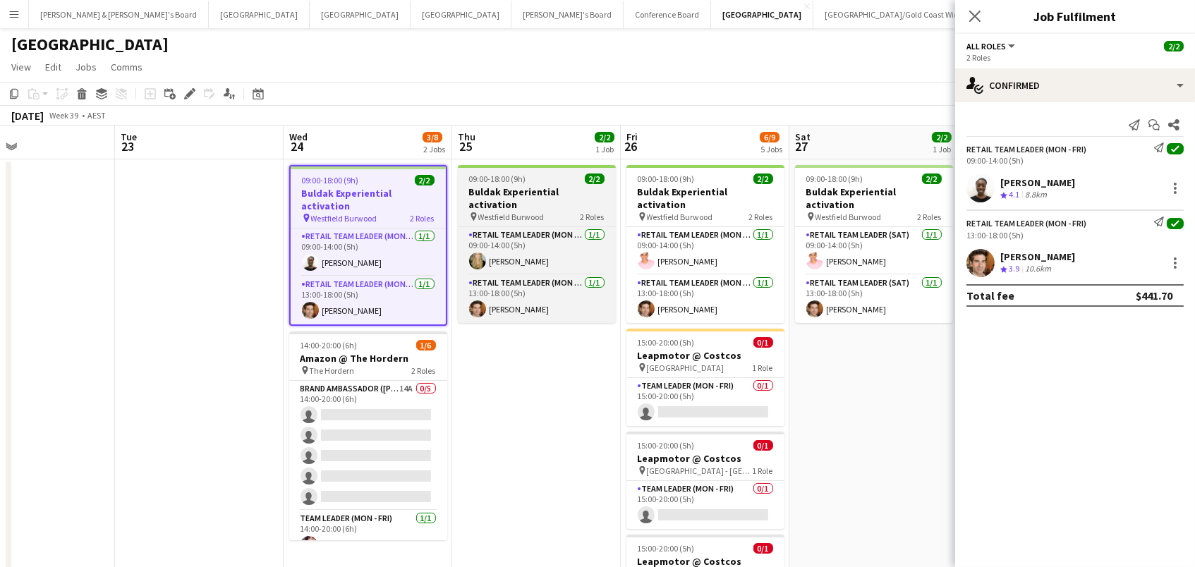
click at [521, 212] on span "Westfield Burwood" at bounding box center [511, 217] width 66 height 11
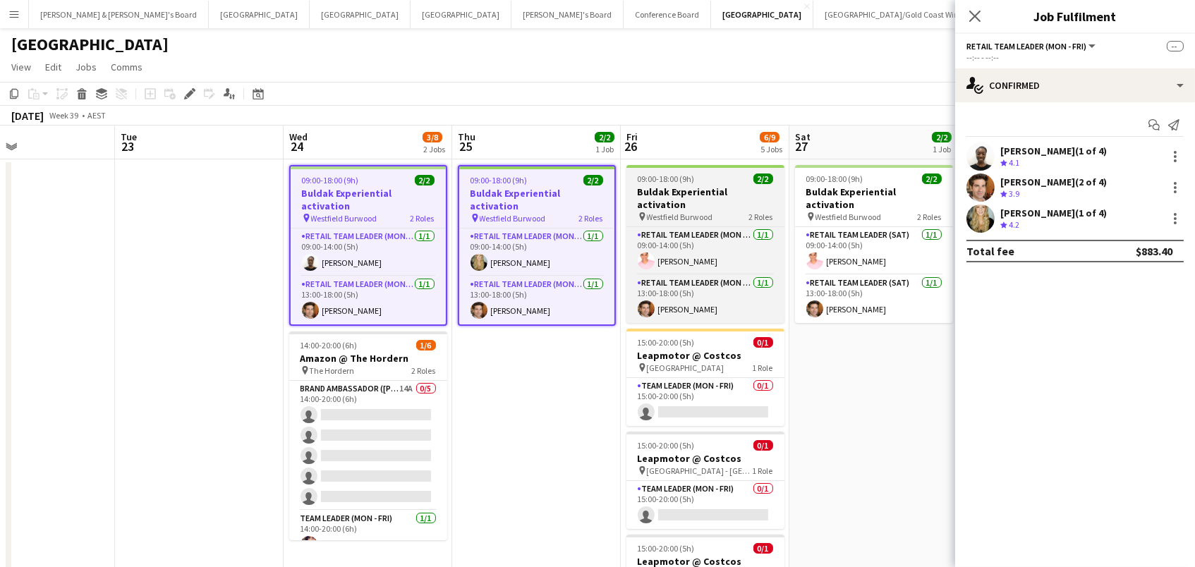
click at [675, 212] on span "Westfield Burwood" at bounding box center [680, 217] width 66 height 11
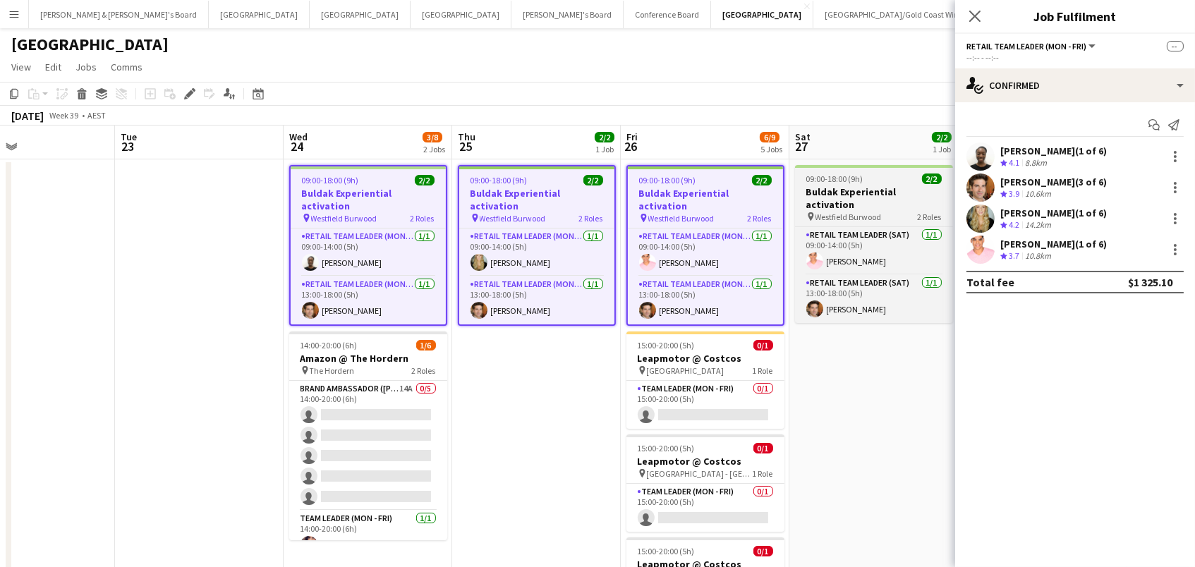
scroll to position [0, 389]
click at [863, 190] on h3 "Buldak Experiential activation" at bounding box center [876, 198] width 158 height 25
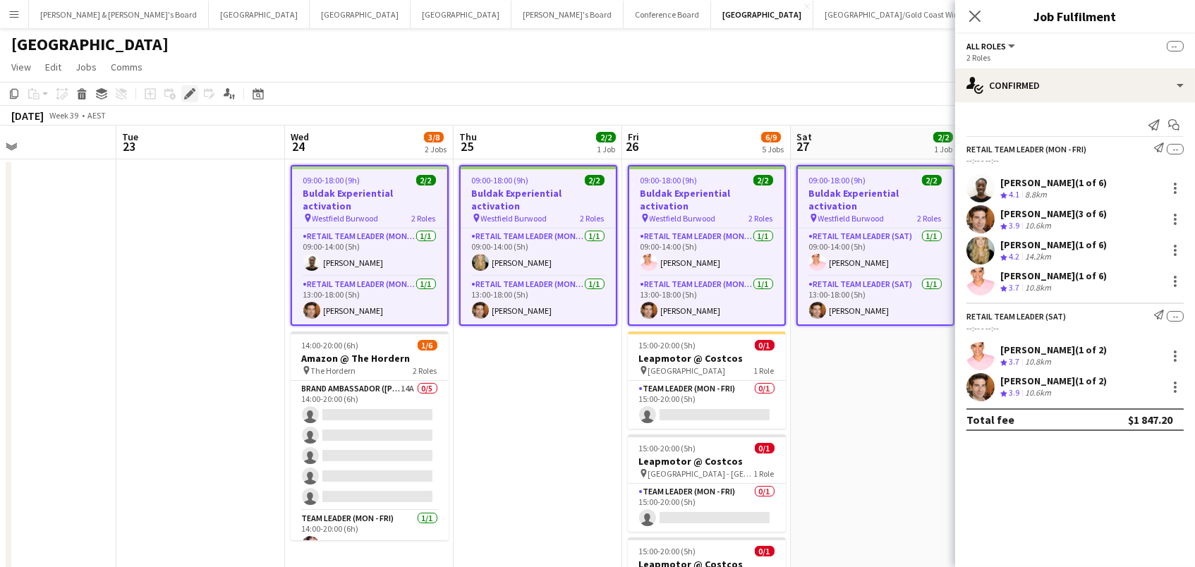
click at [188, 90] on icon "Edit" at bounding box center [189, 93] width 11 height 11
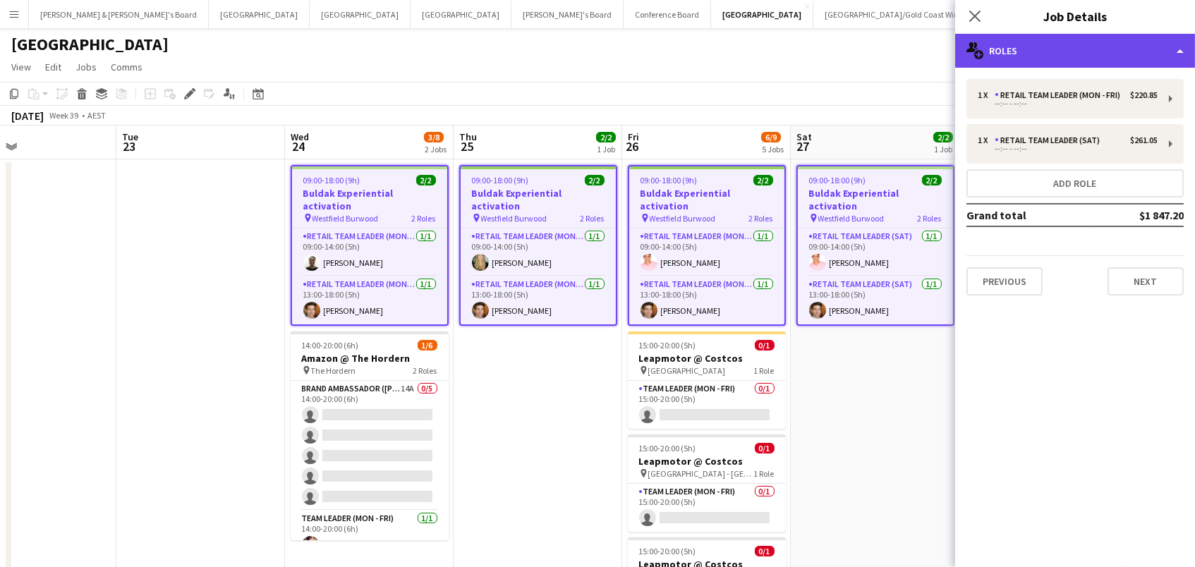
click at [1022, 37] on div "multiple-users-add Roles" at bounding box center [1075, 51] width 240 height 34
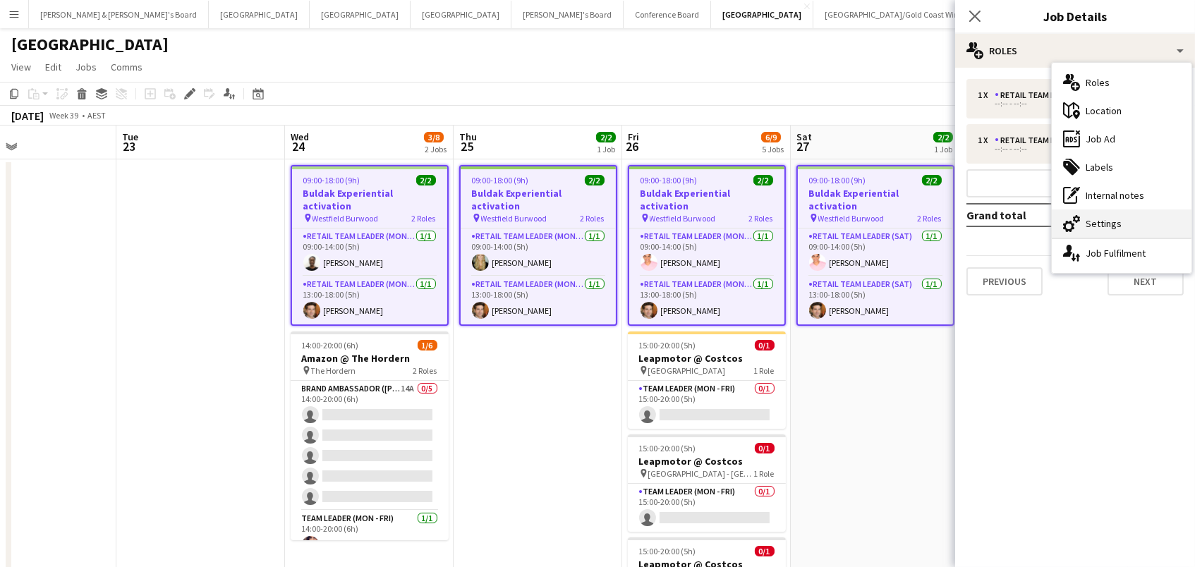
click at [1131, 232] on div "cog-double-3 Settings" at bounding box center [1122, 224] width 140 height 28
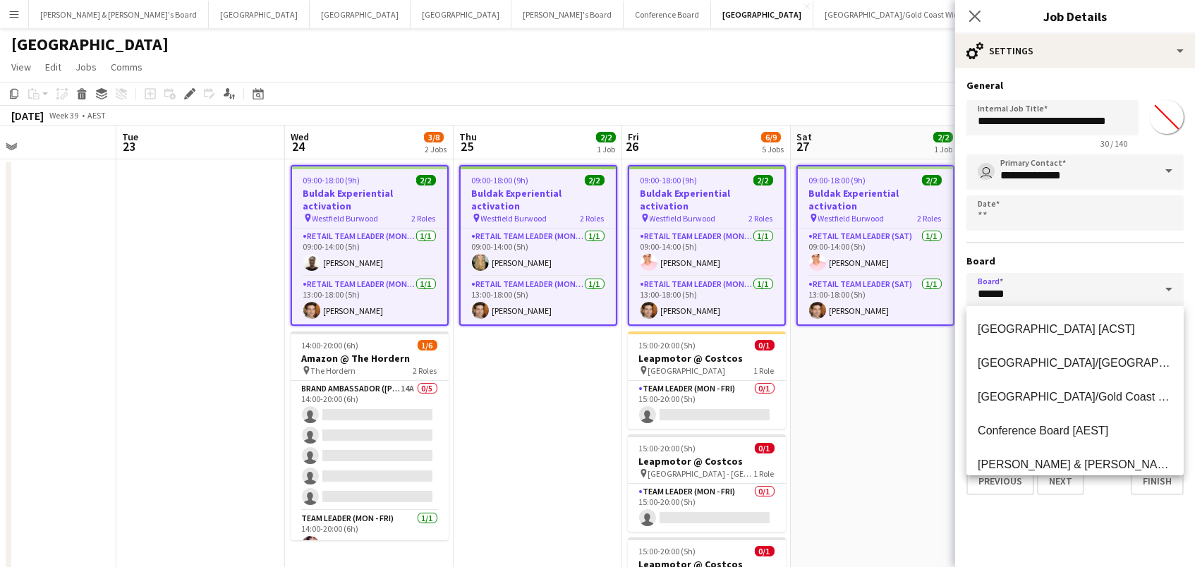
click at [1031, 284] on input "******" at bounding box center [1075, 290] width 217 height 35
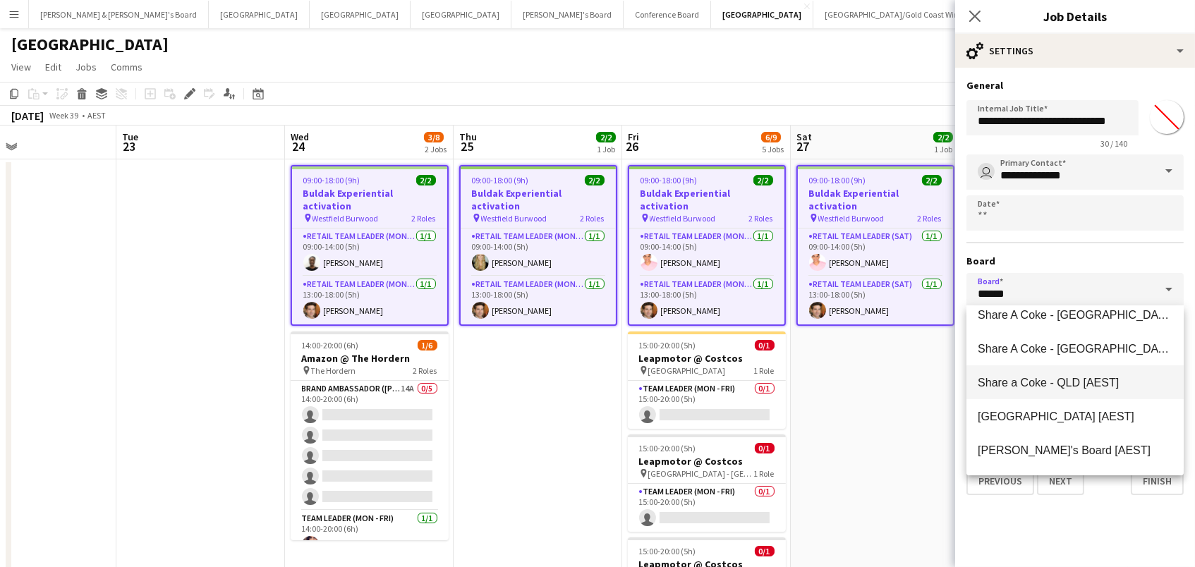
scroll to position [397, 0]
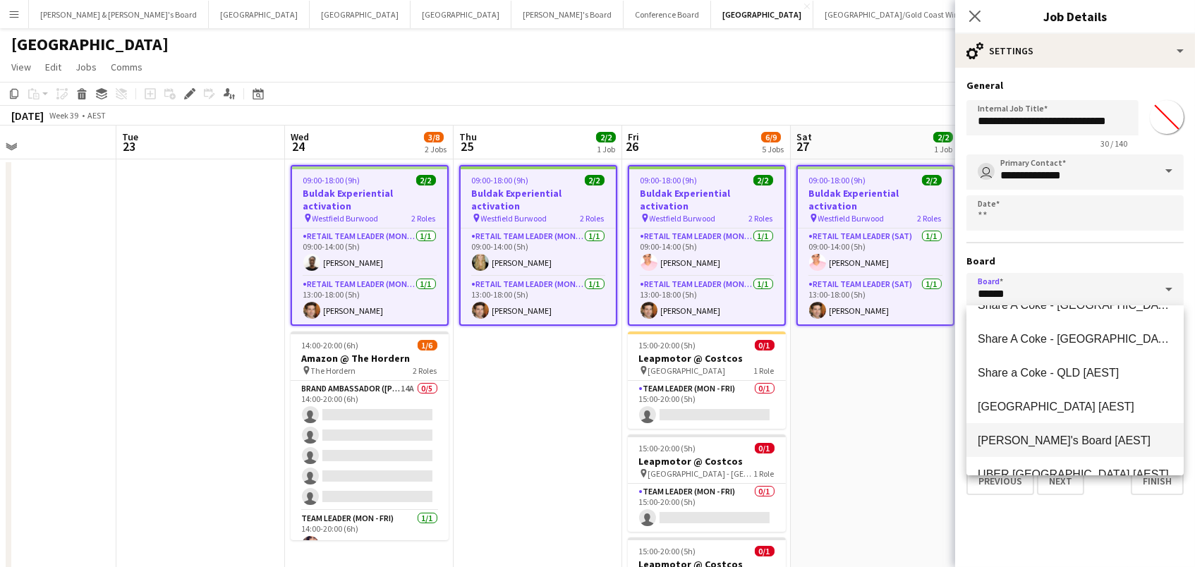
click at [1032, 447] on span "Tennille's Board [AEST]" at bounding box center [1075, 440] width 195 height 13
type input "**********"
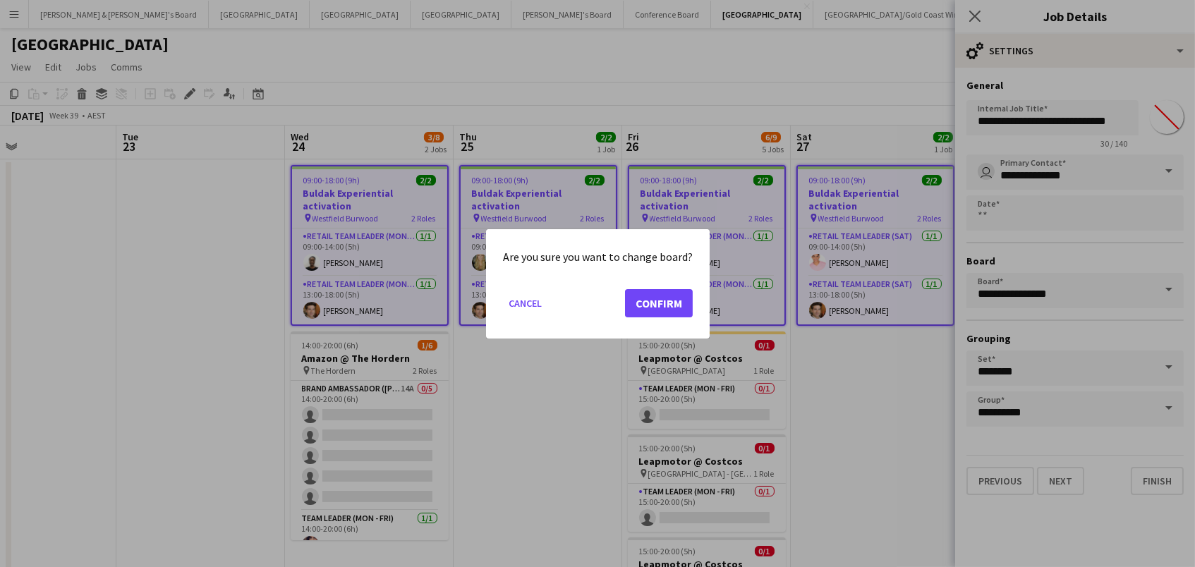
click at [662, 296] on button "Confirm" at bounding box center [659, 303] width 68 height 28
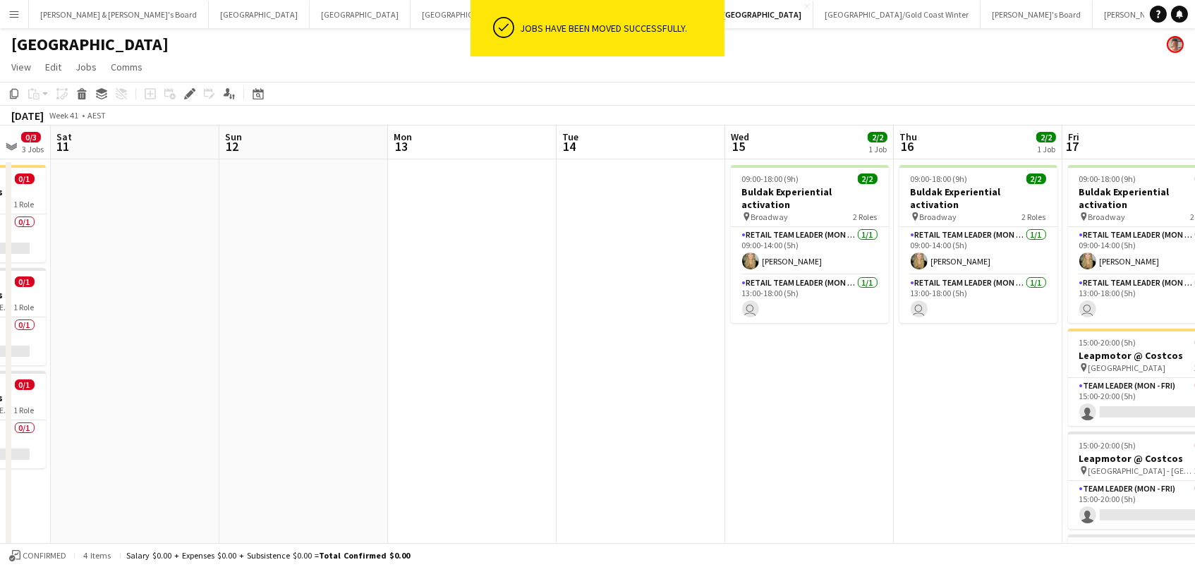
scroll to position [0, 488]
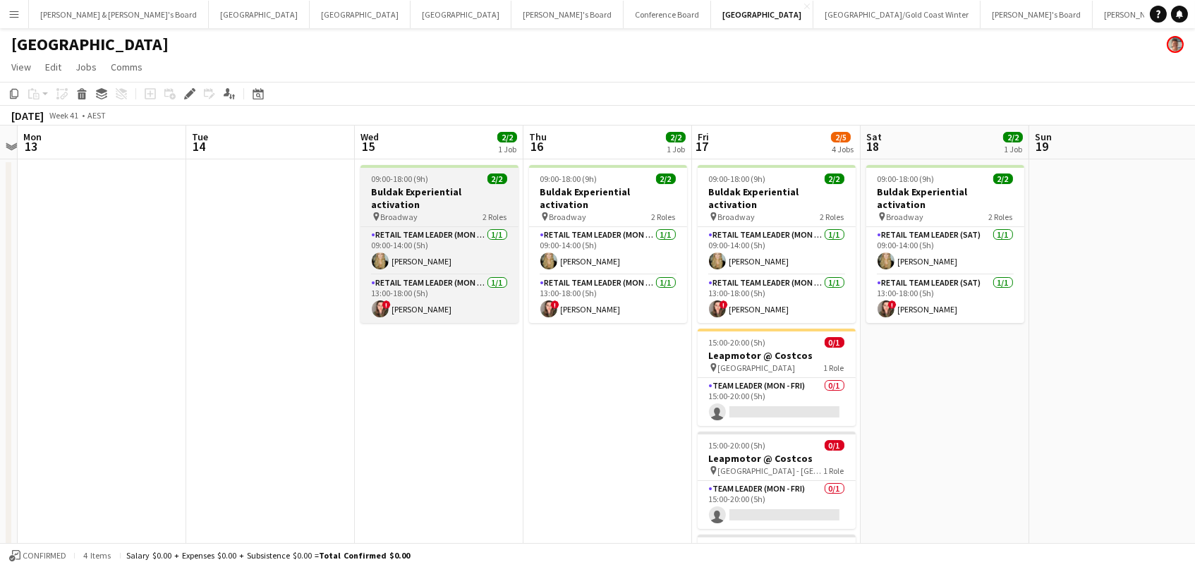
click at [422, 174] on span "09:00-18:00 (9h)" at bounding box center [400, 179] width 57 height 11
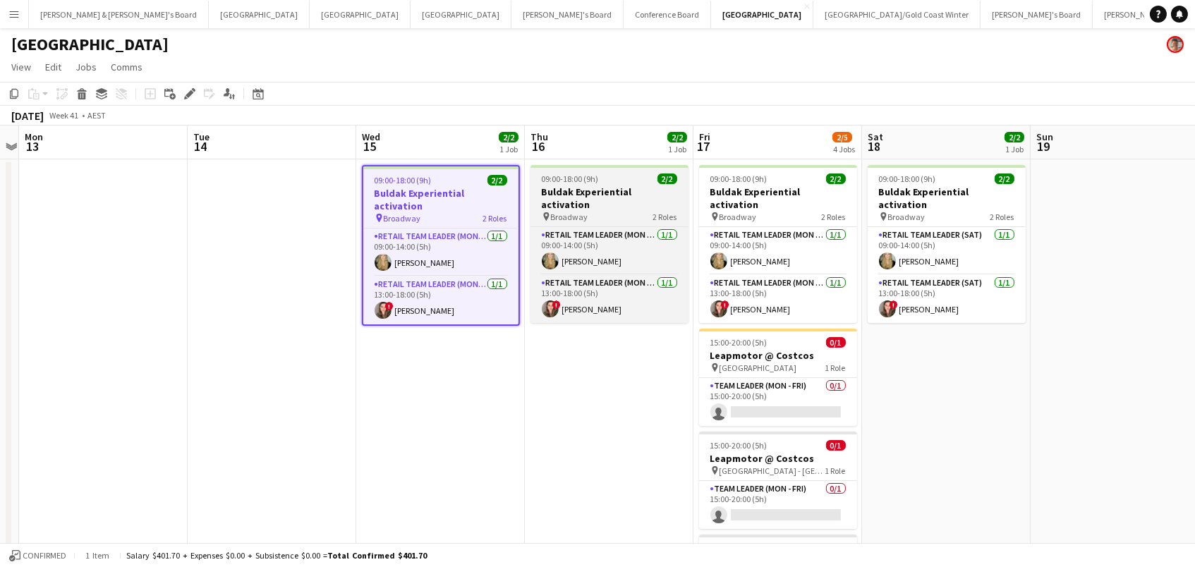
click at [600, 211] on div "pin Broadway 2 Roles" at bounding box center [610, 216] width 158 height 11
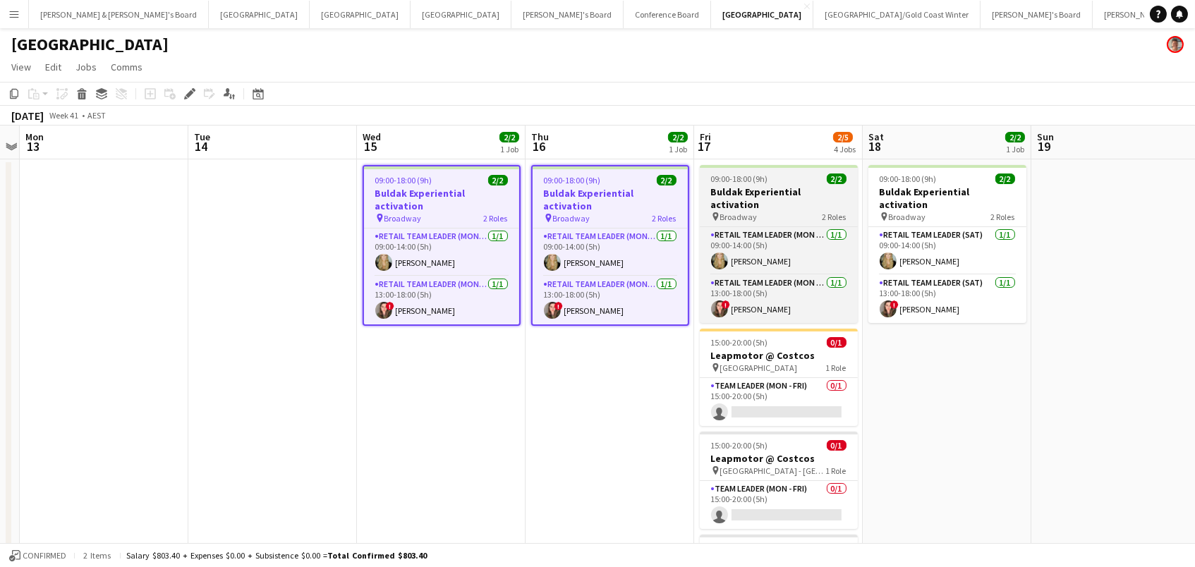
click at [772, 191] on h3 "Buldak Experiential activation" at bounding box center [779, 198] width 158 height 25
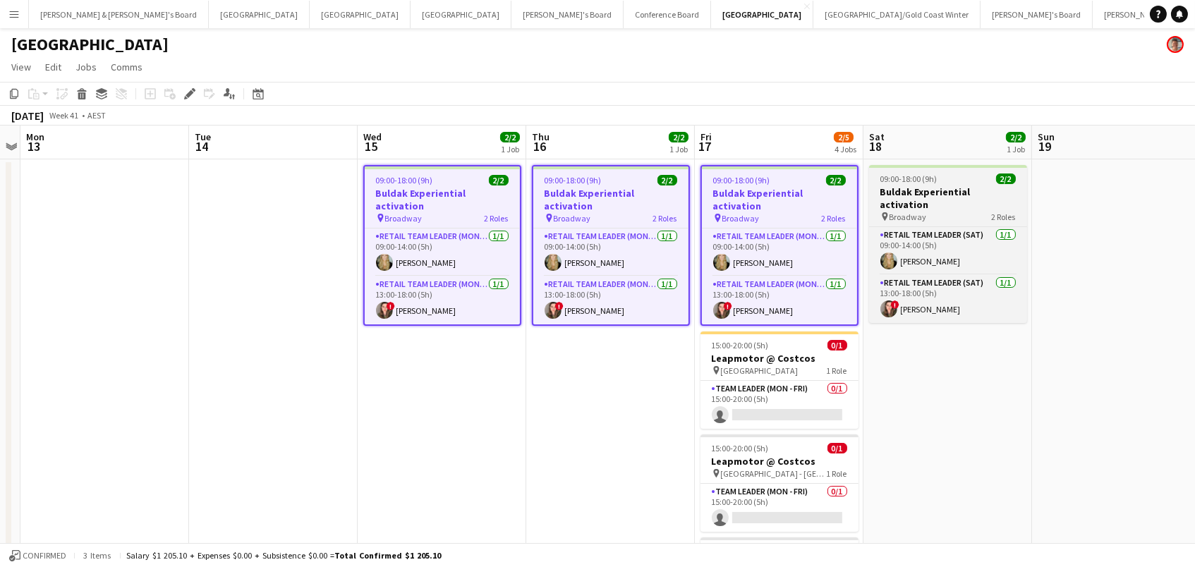
click at [934, 211] on div "pin Broadway 2 Roles" at bounding box center [948, 216] width 158 height 11
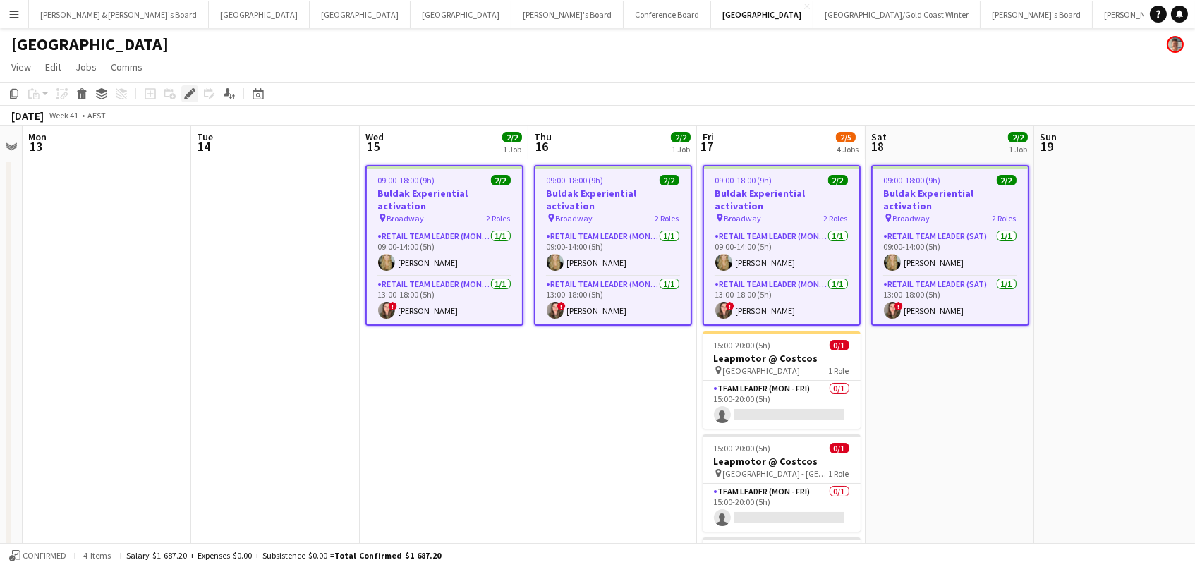
click at [186, 93] on icon at bounding box center [190, 94] width 8 height 8
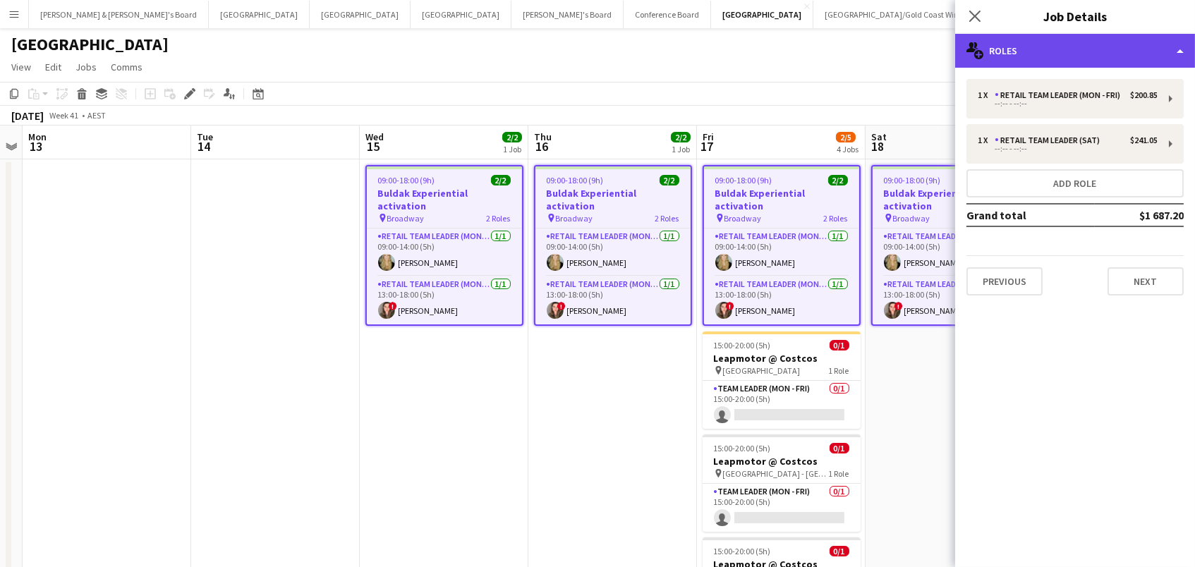
click at [1073, 51] on div "multiple-users-add Roles" at bounding box center [1075, 51] width 240 height 34
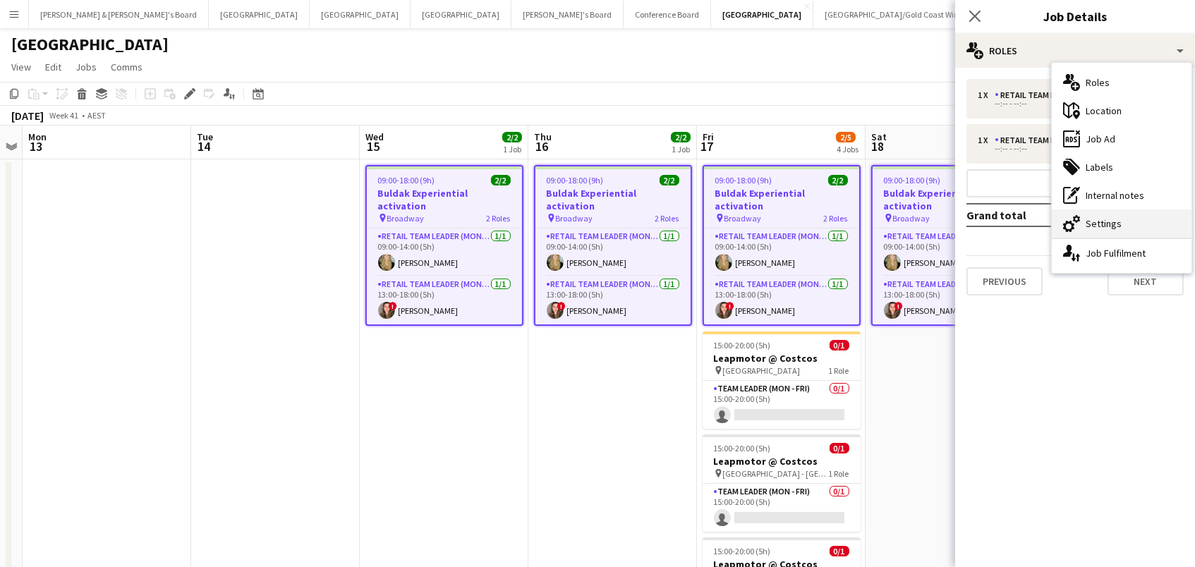
click at [1089, 225] on div "cog-double-3 Settings" at bounding box center [1122, 224] width 140 height 28
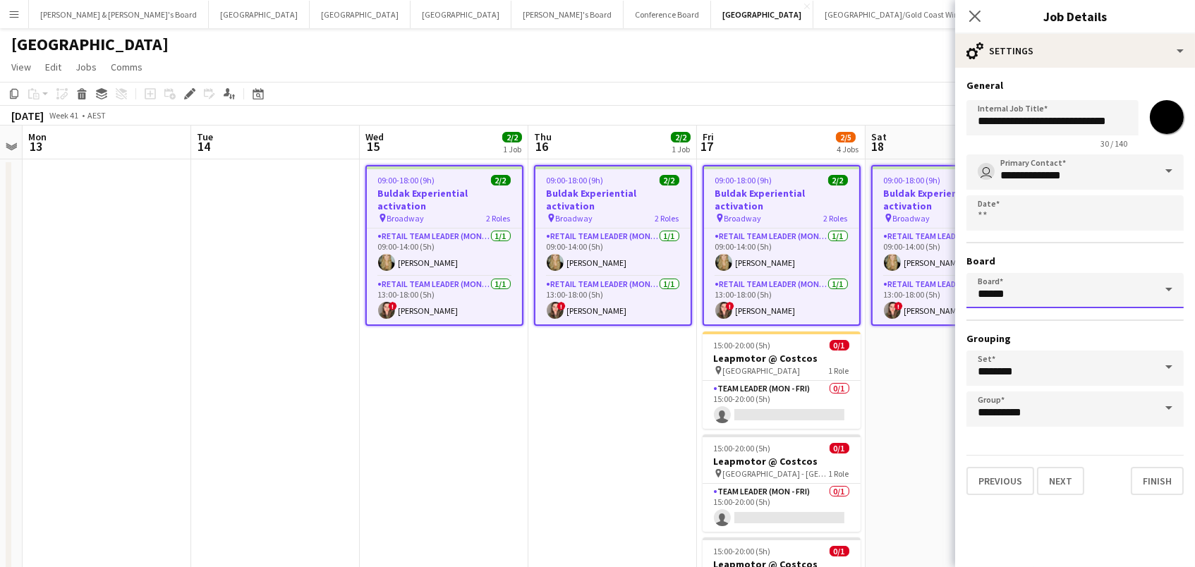
click at [989, 287] on input "******" at bounding box center [1075, 290] width 217 height 35
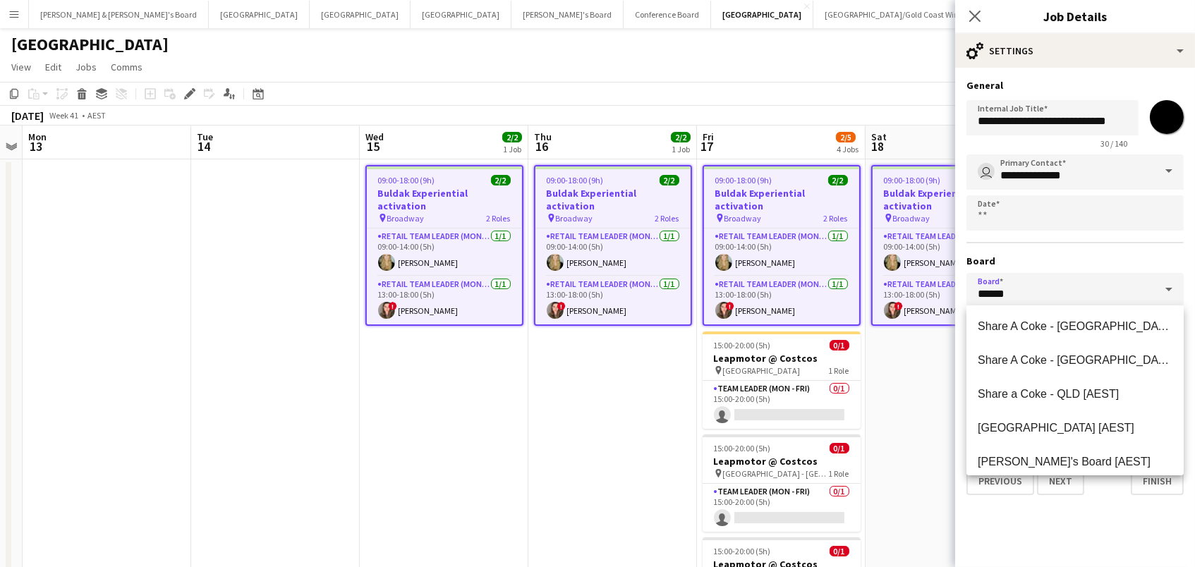
scroll to position [384, 0]
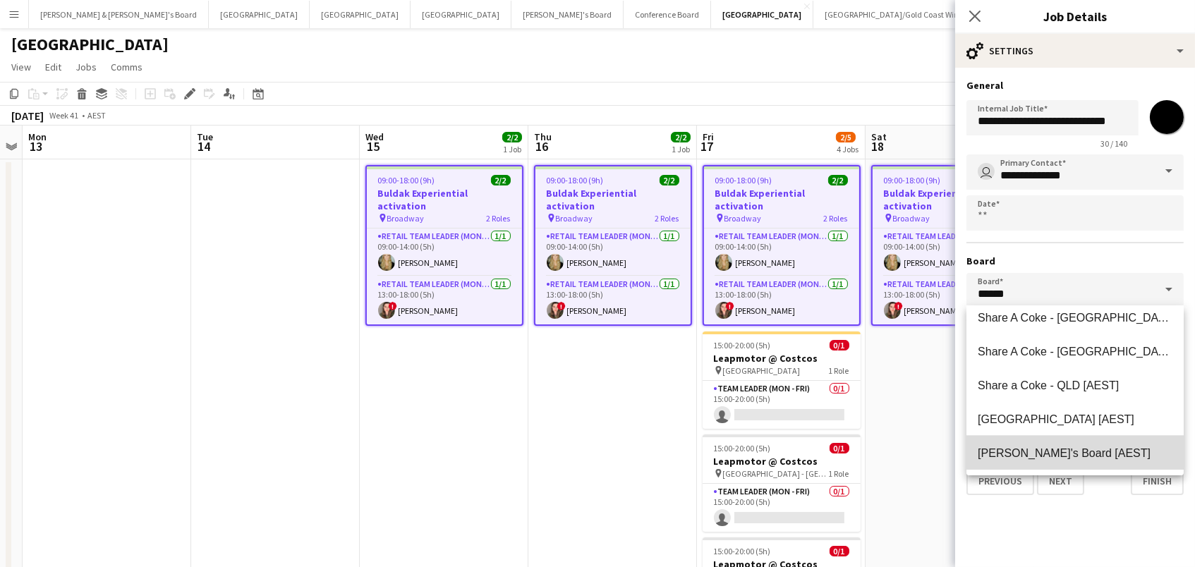
click at [1051, 445] on mat-option "Tennille's Board [AEST]" at bounding box center [1075, 453] width 217 height 34
type input "**********"
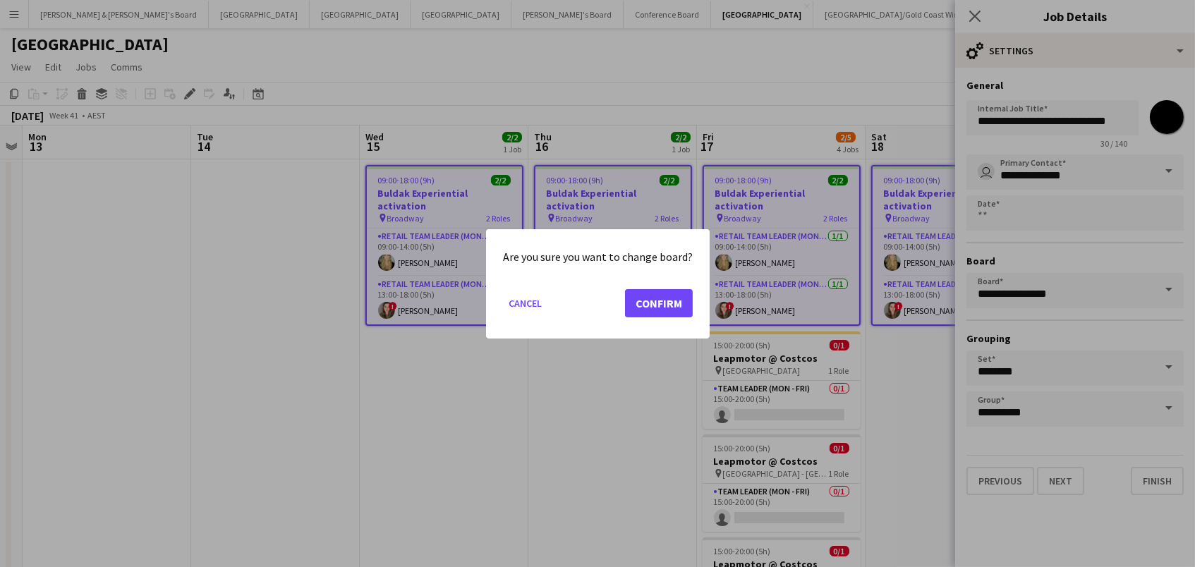
click at [672, 292] on button "Confirm" at bounding box center [659, 303] width 68 height 28
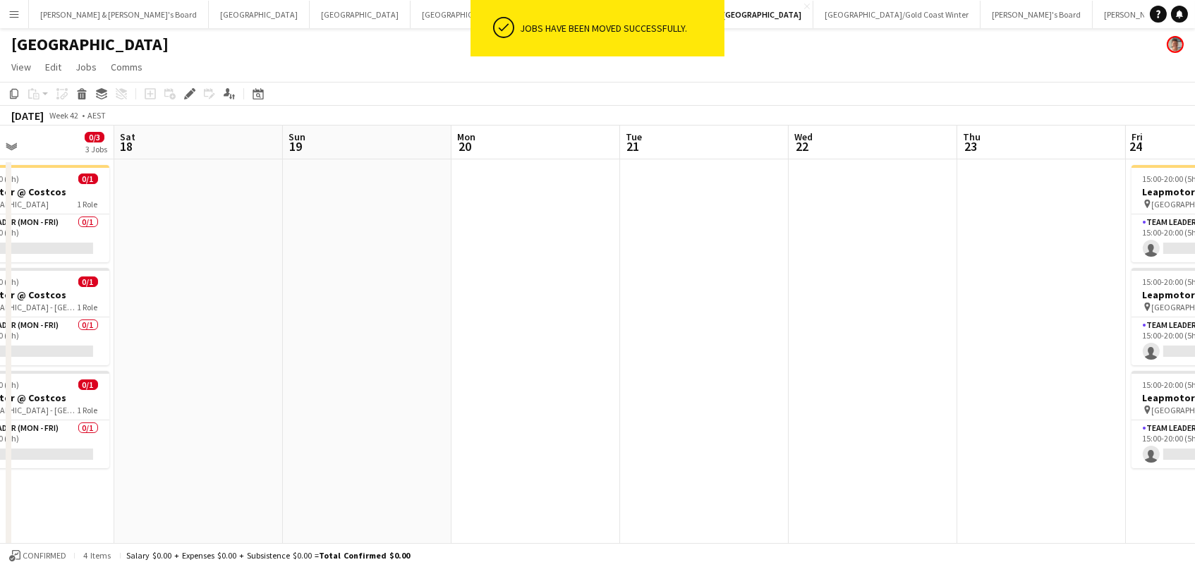
scroll to position [0, 398]
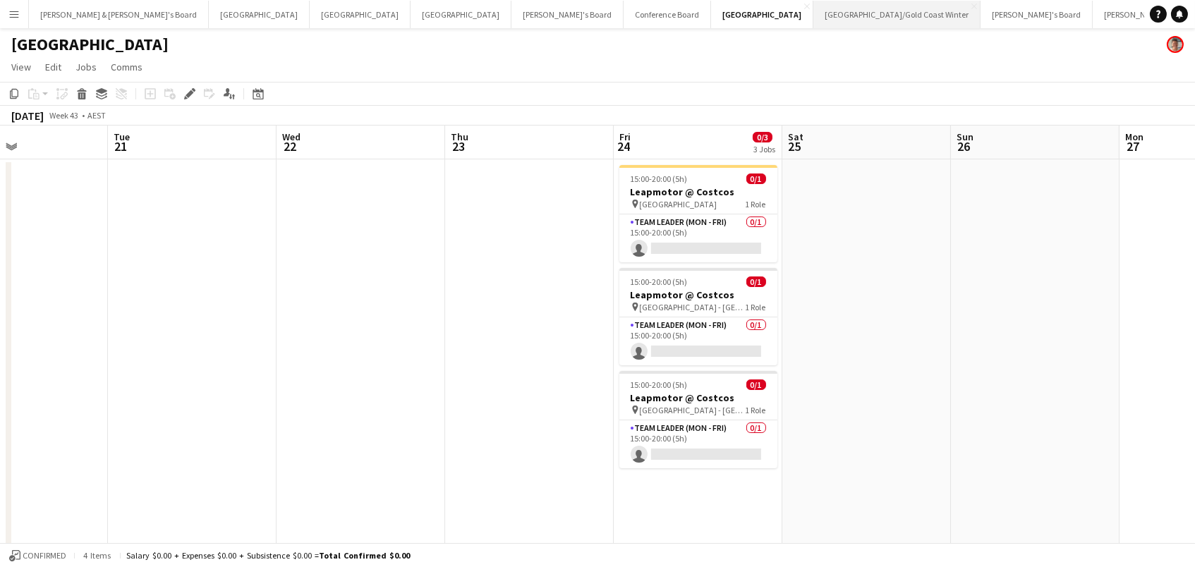
click at [814, 23] on button "[GEOGRAPHIC_DATA]/[GEOGRAPHIC_DATA] Winter Close" at bounding box center [897, 15] width 167 height 28
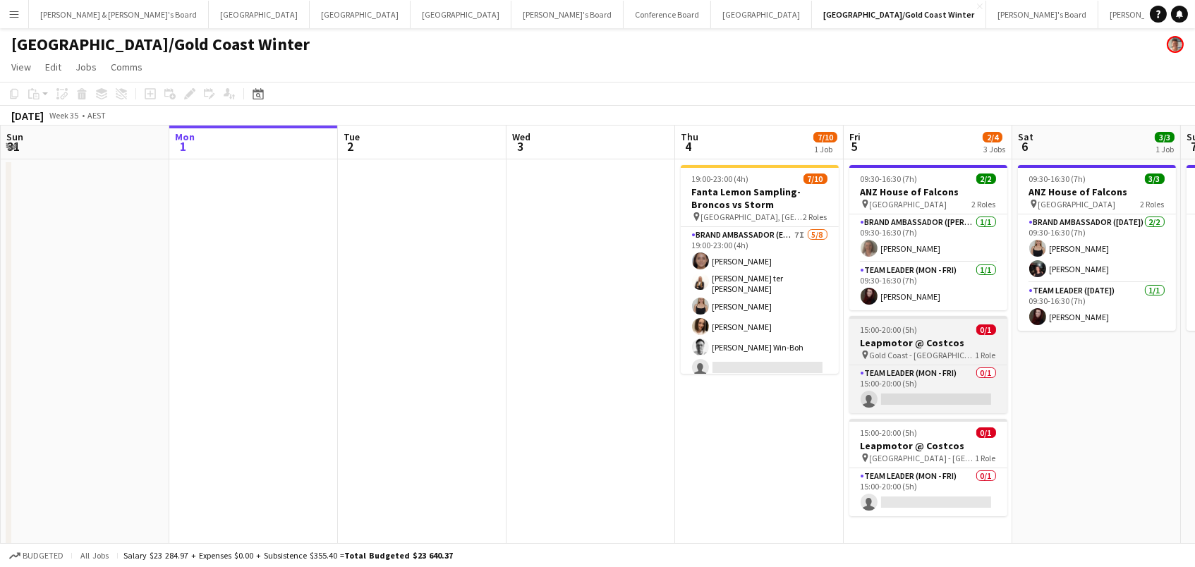
scroll to position [0, 336]
click at [909, 341] on h3 "Leapmotor @ Costcos" at bounding box center [929, 343] width 158 height 13
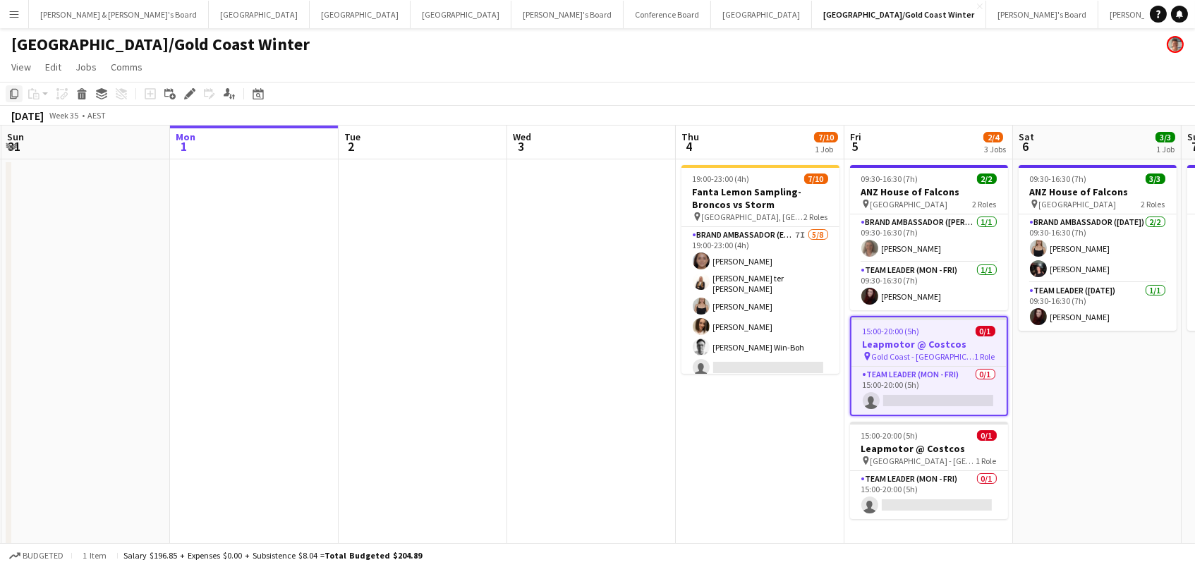
click at [16, 95] on icon "Copy" at bounding box center [13, 93] width 11 height 11
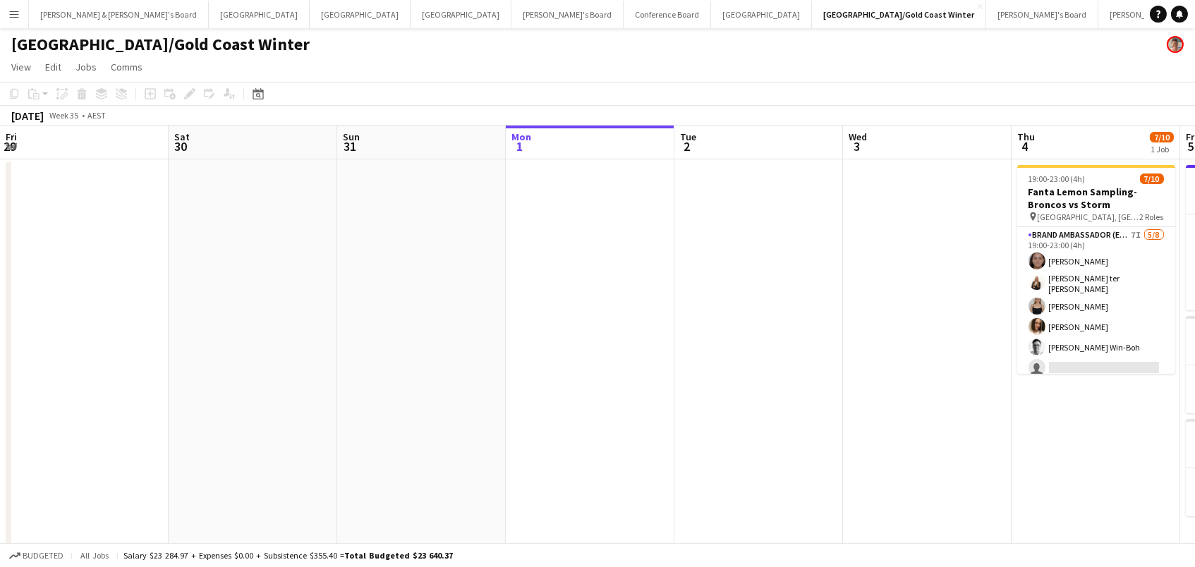
scroll to position [0, 337]
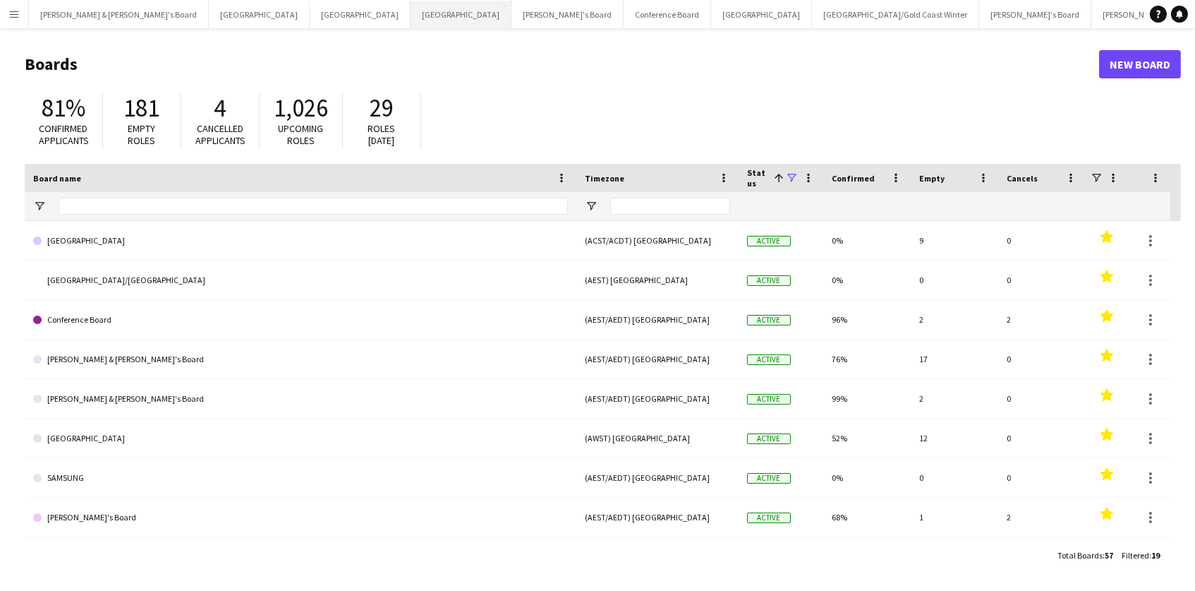
click at [411, 15] on button "Melbourne Close" at bounding box center [461, 15] width 101 height 28
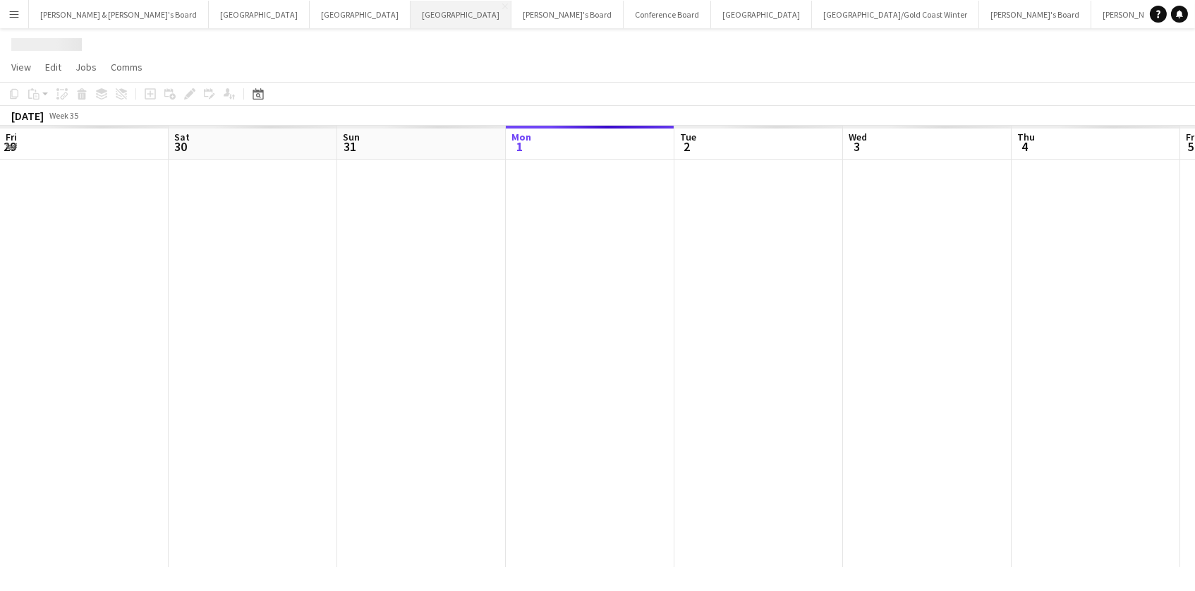
scroll to position [0, 337]
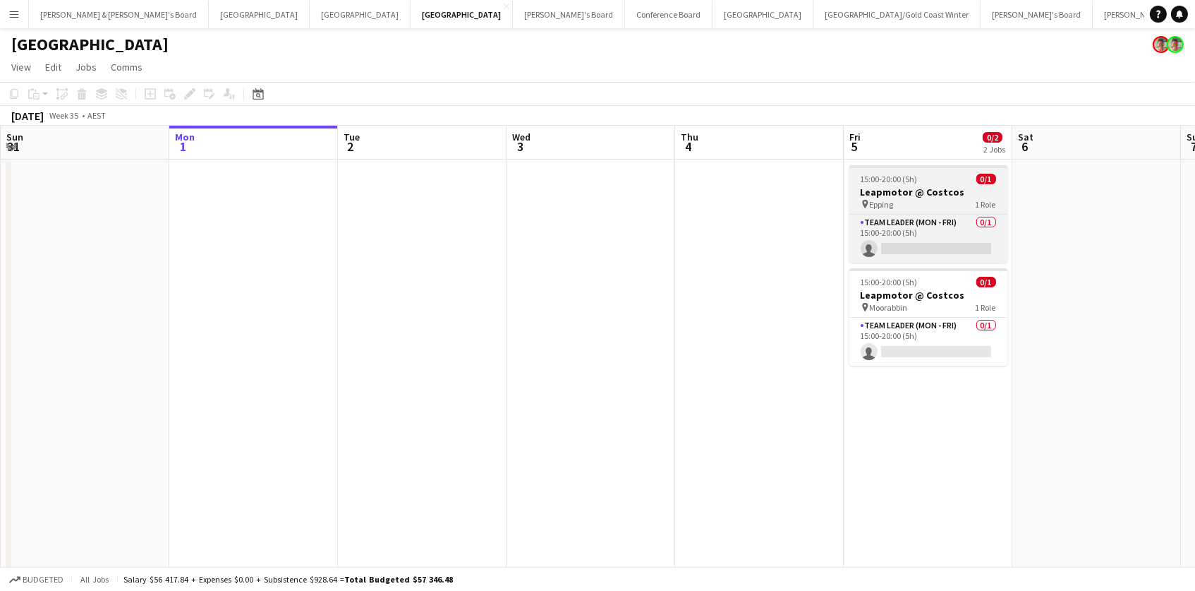
click at [876, 171] on app-job-card "15:00-20:00 (5h) 0/1 Leapmotor @ Costcos pin Epping 1 Role Team Leader (Mon - F…" at bounding box center [929, 213] width 158 height 97
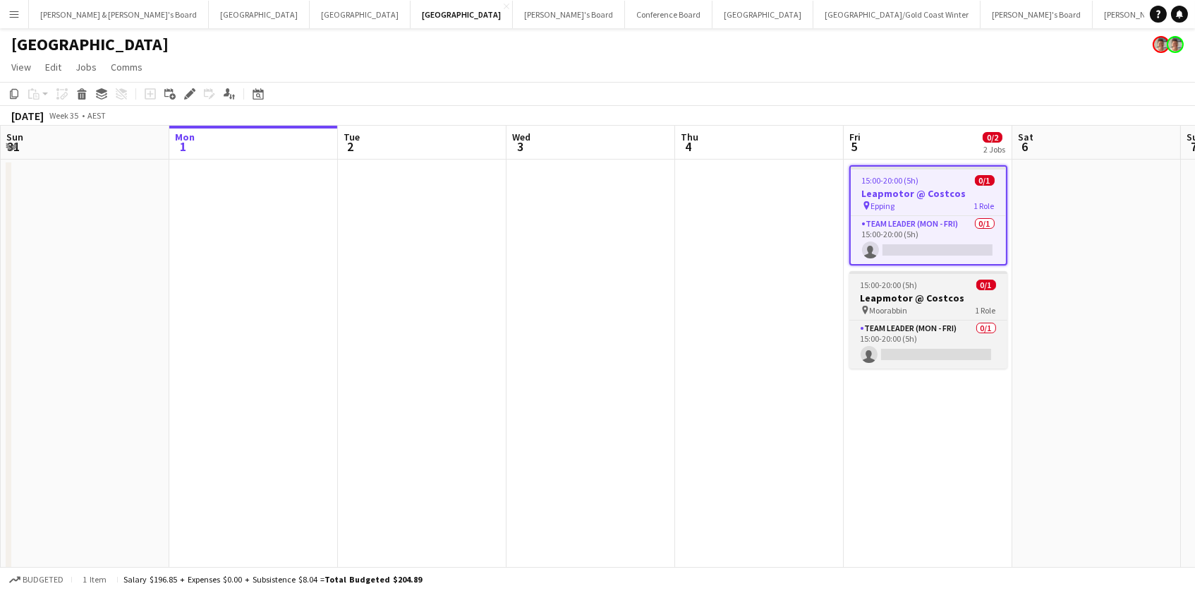
click at [902, 305] on span "Moorabbin" at bounding box center [889, 310] width 38 height 11
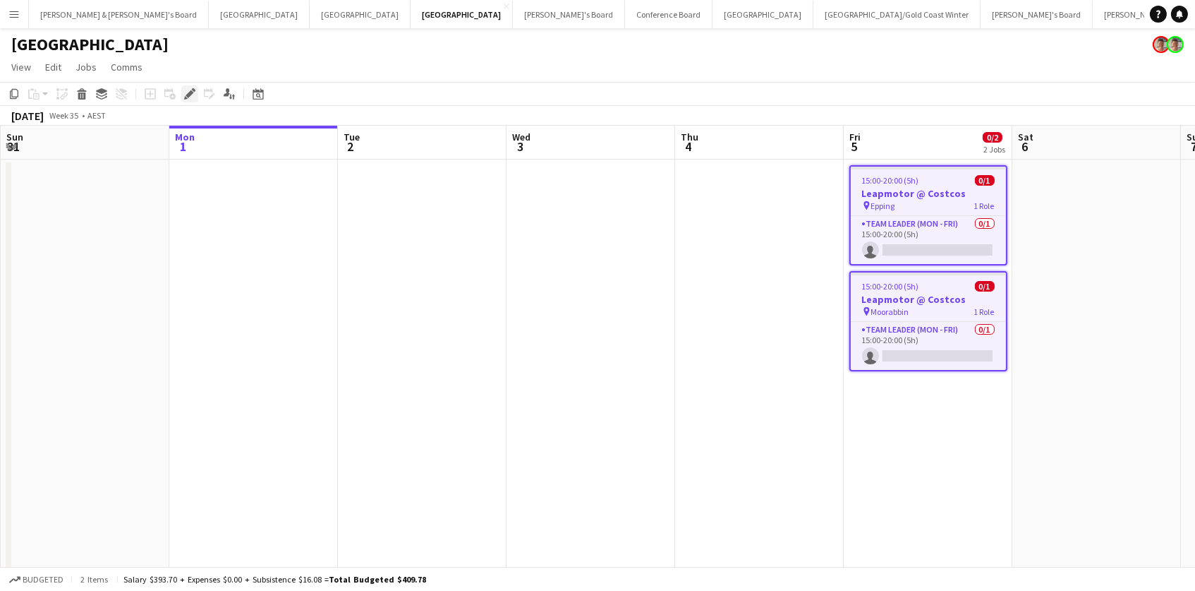
click at [189, 92] on icon at bounding box center [190, 94] width 8 height 8
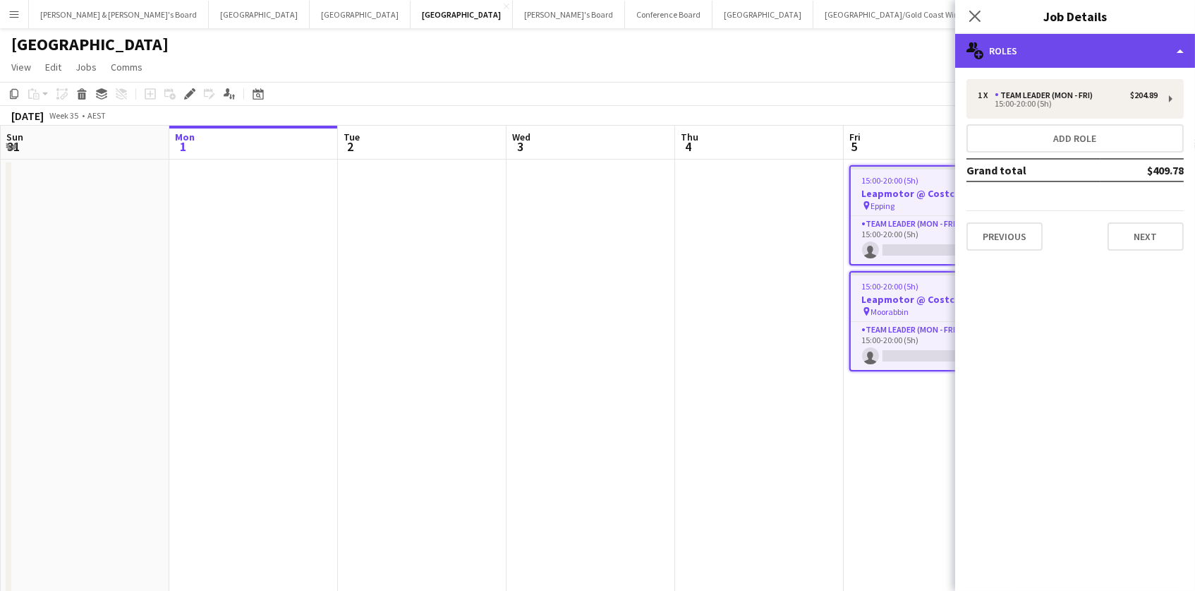
click at [1043, 55] on div "multiple-users-add Roles" at bounding box center [1075, 51] width 240 height 34
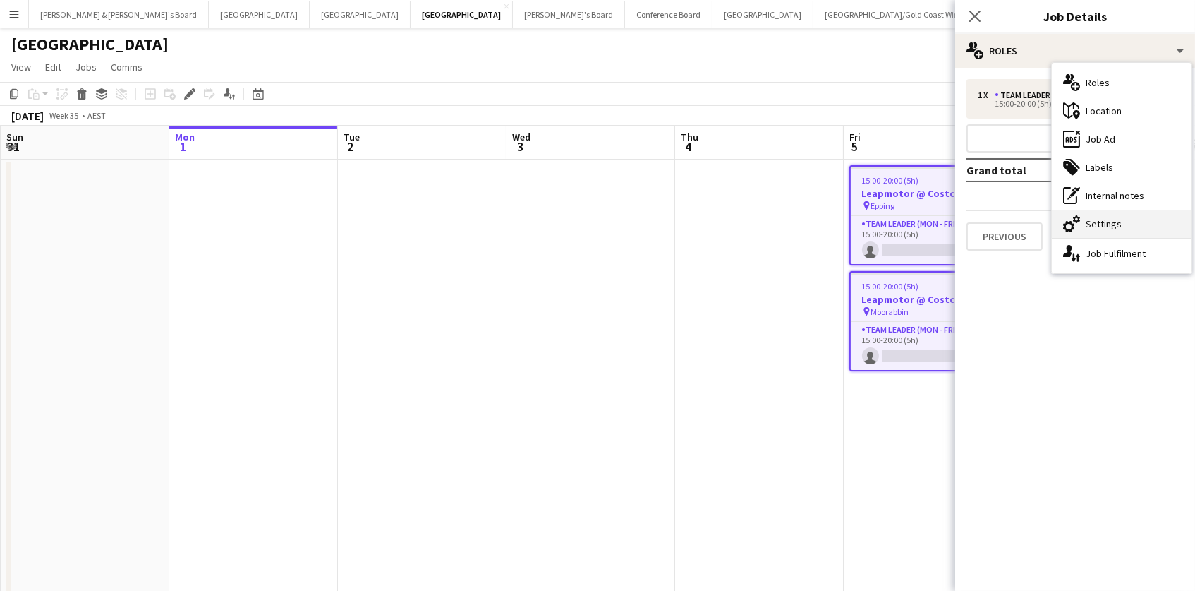
click at [1089, 225] on div "cog-double-3 Settings" at bounding box center [1122, 224] width 140 height 28
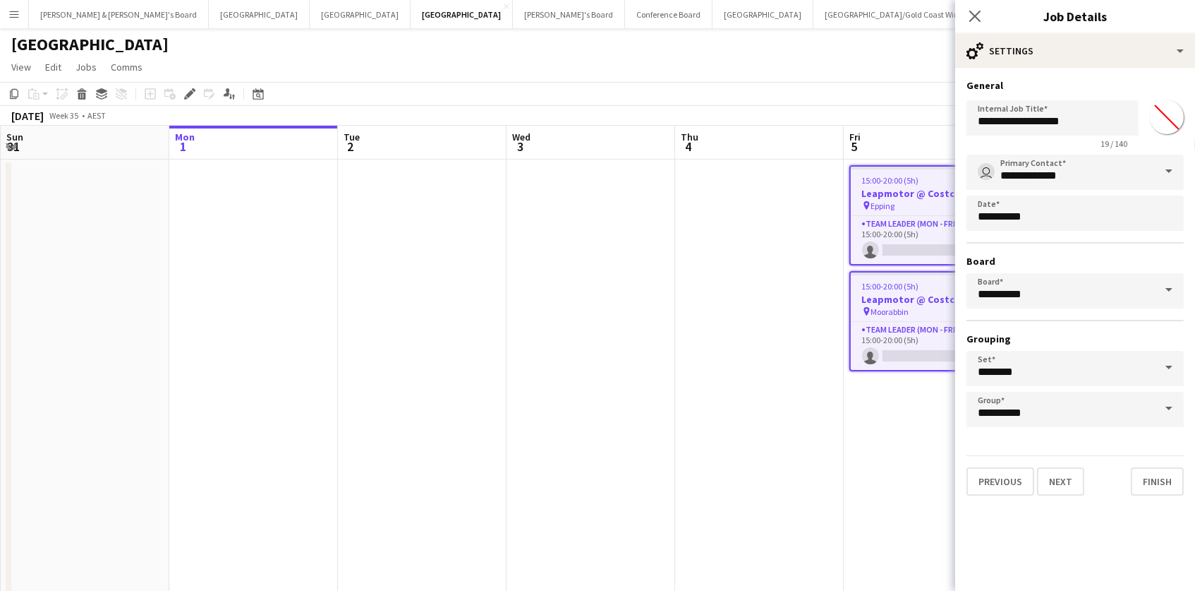
click at [1172, 115] on input "*******" at bounding box center [1167, 117] width 51 height 51
type input "*******"
click at [618, 286] on app-date-cell at bounding box center [591, 441] width 169 height 565
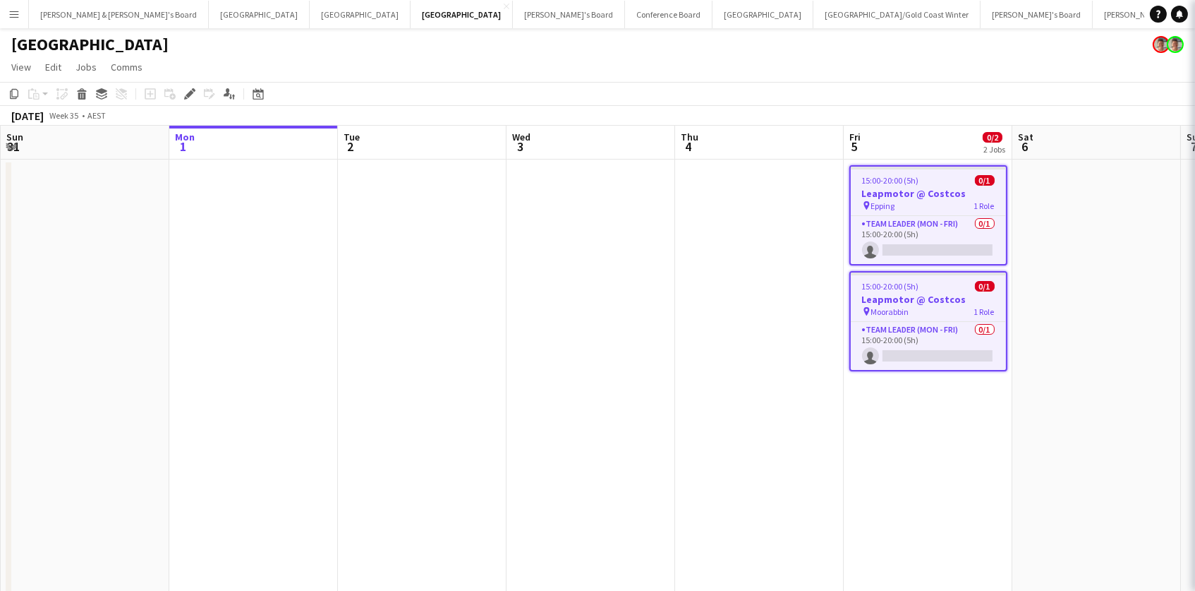
scroll to position [0, 336]
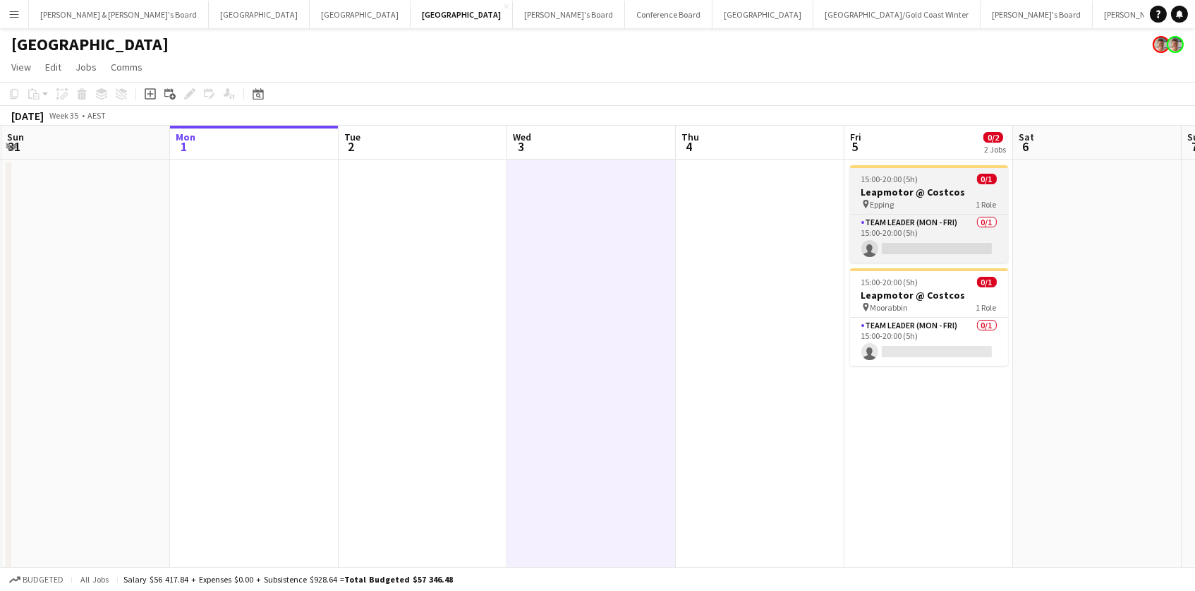
click at [926, 205] on div "pin Epping 1 Role" at bounding box center [929, 203] width 158 height 11
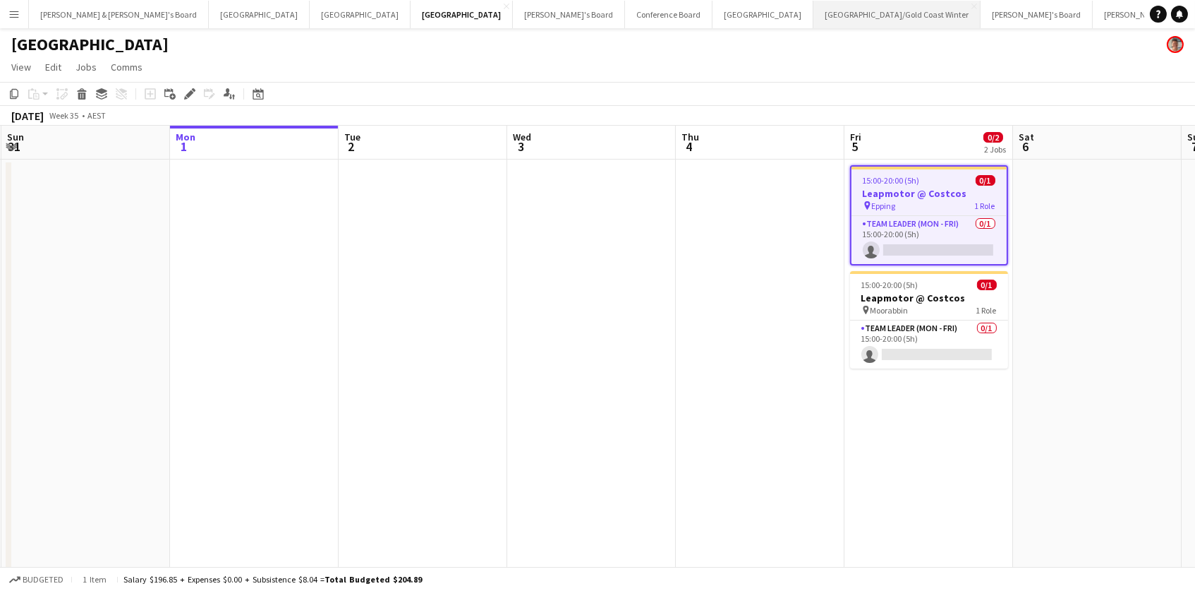
click at [814, 19] on button "[GEOGRAPHIC_DATA]/[GEOGRAPHIC_DATA] Winter Close" at bounding box center [897, 15] width 167 height 28
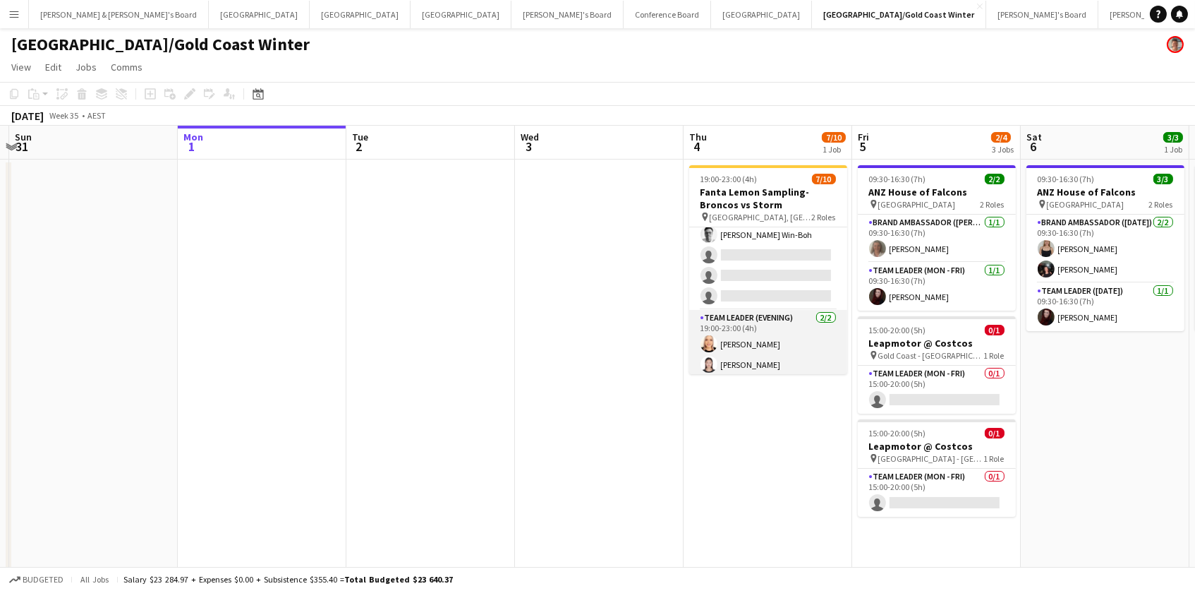
scroll to position [111, 0]
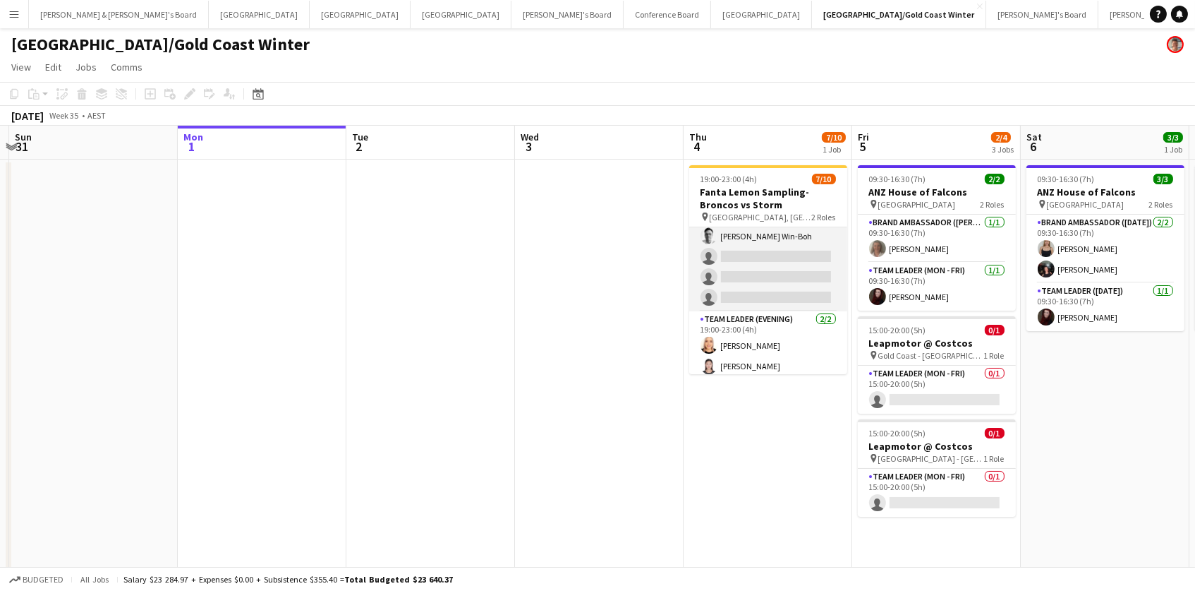
click at [749, 283] on app-card-role "Brand Ambassador (Evening) 7I [DATE] 19:00-23:00 (4h) [PERSON_NAME] ter [PERSON…" at bounding box center [768, 213] width 158 height 195
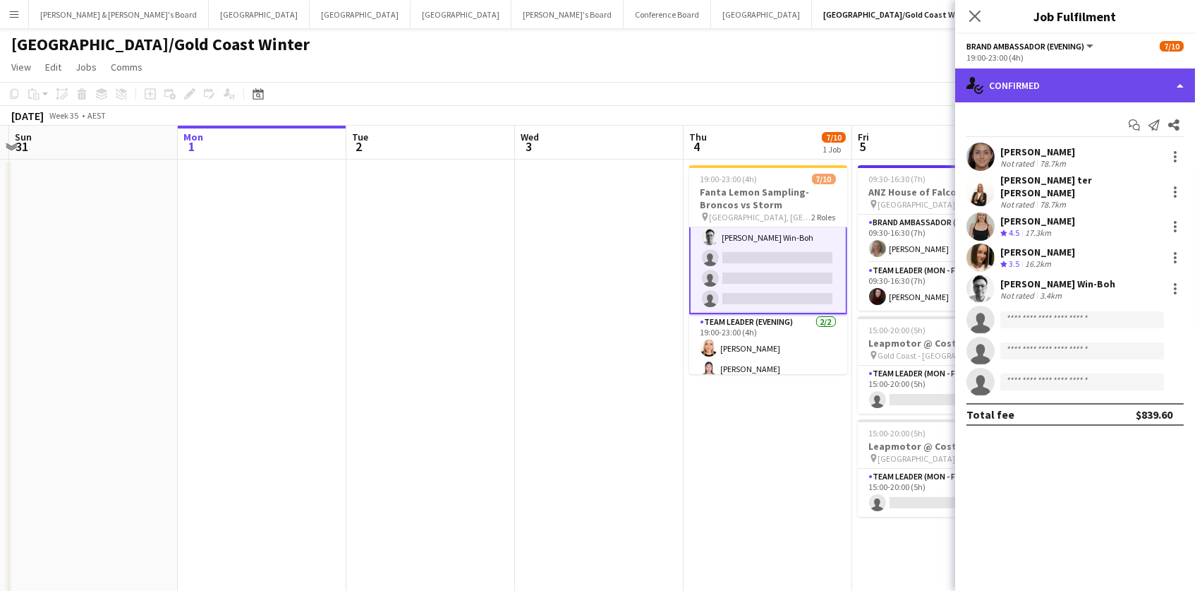
click at [1089, 71] on div "single-neutral-actions-check-2 Confirmed" at bounding box center [1075, 85] width 240 height 34
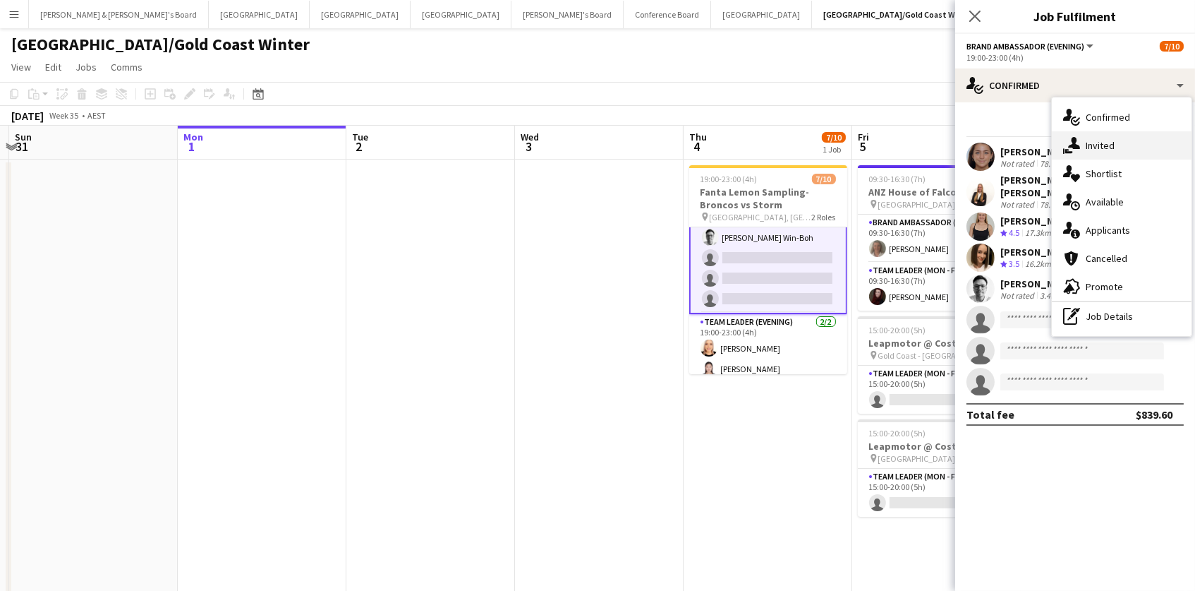
click at [1083, 137] on div "single-neutral-actions-share-1 Invited" at bounding box center [1122, 145] width 140 height 28
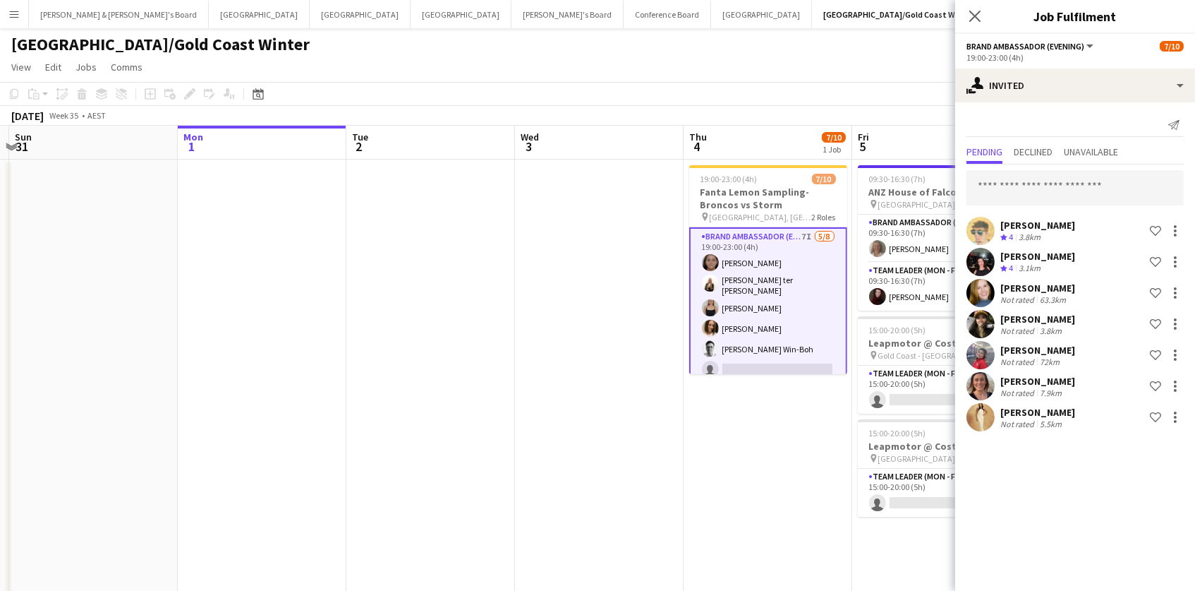
scroll to position [0, 0]
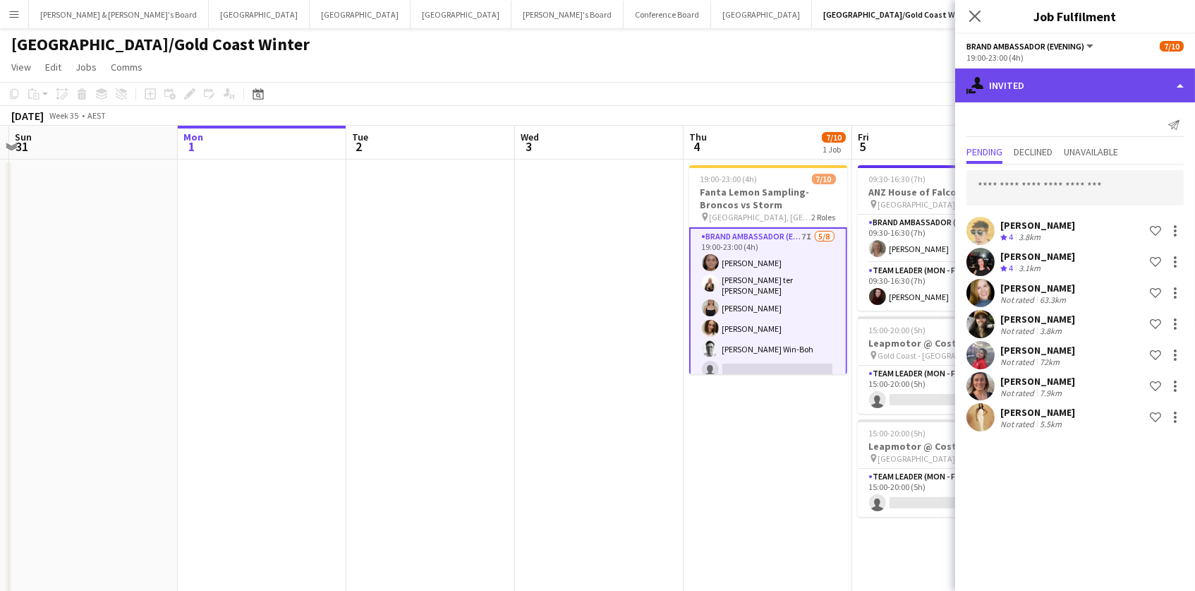
click at [1043, 81] on div "single-neutral-actions-share-1 Invited" at bounding box center [1075, 85] width 240 height 34
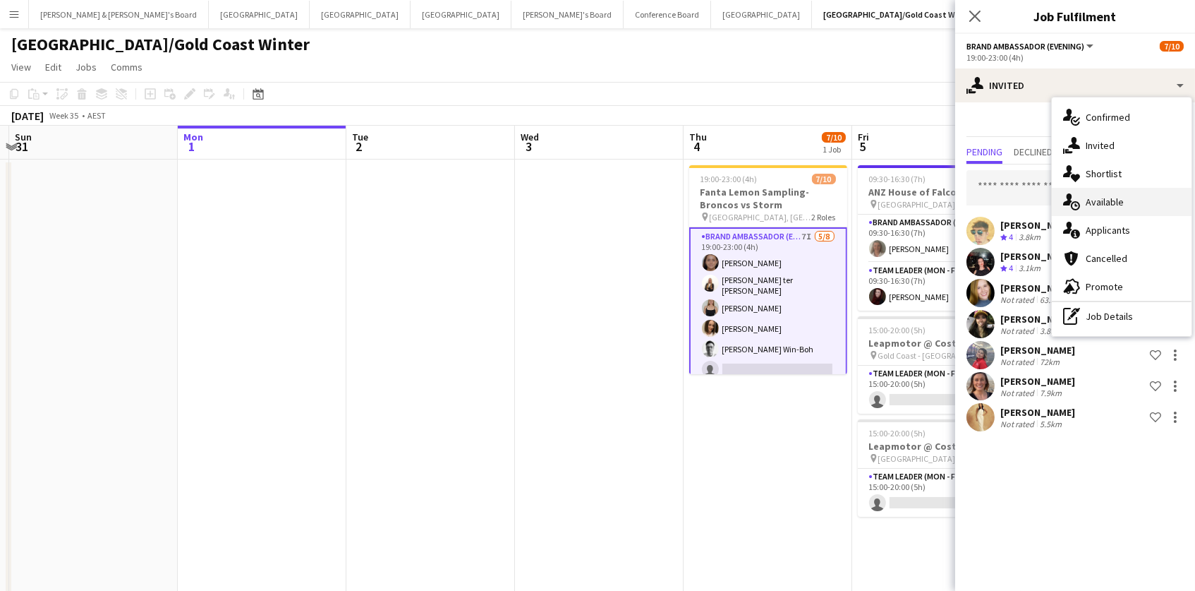
click at [1113, 204] on div "single-neutral-actions-upload Available" at bounding box center [1122, 202] width 140 height 28
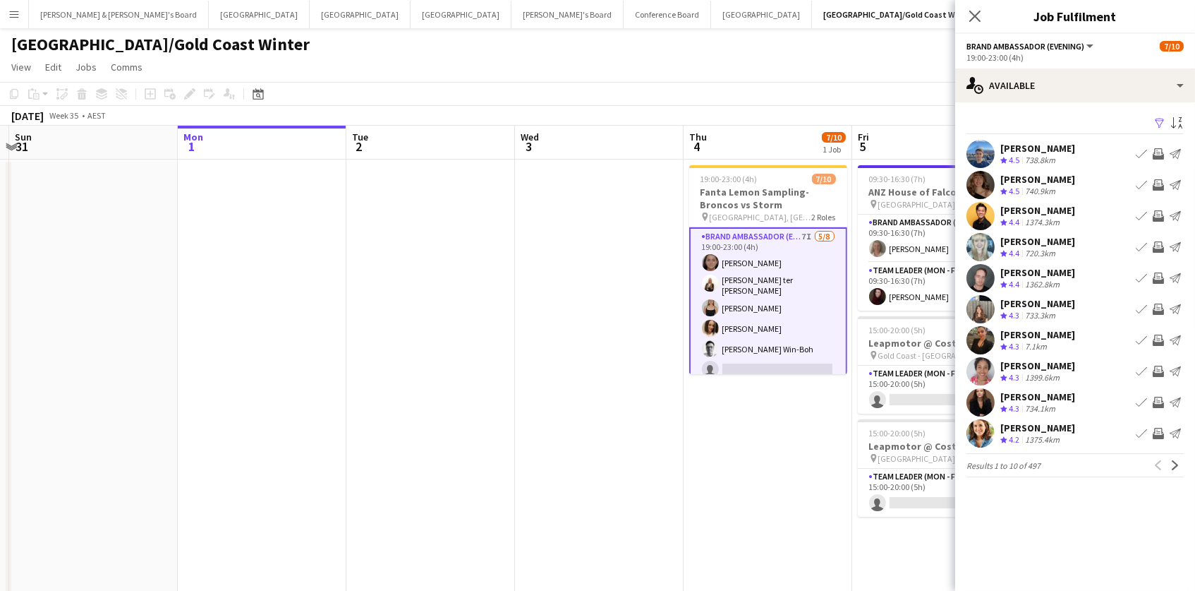
click at [1159, 123] on app-icon "Filter" at bounding box center [1159, 123] width 11 height 13
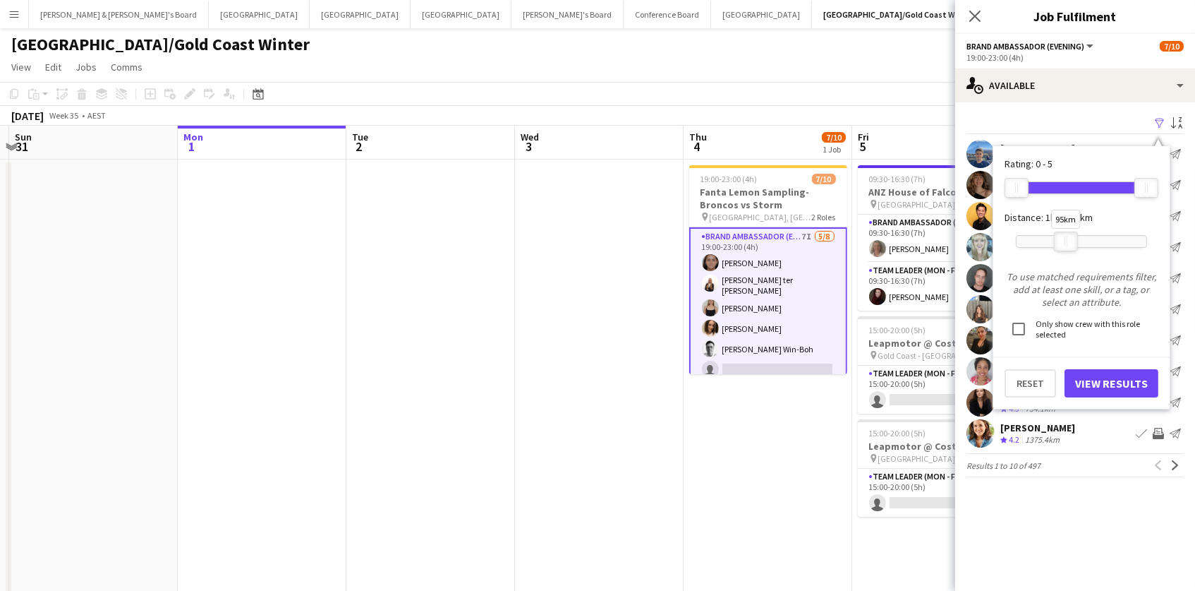
drag, startPoint x: 1145, startPoint y: 236, endPoint x: 1064, endPoint y: 236, distance: 80.4
click at [1064, 236] on div "95km" at bounding box center [1066, 241] width 24 height 20
click at [1095, 386] on button "View Results" at bounding box center [1112, 383] width 94 height 28
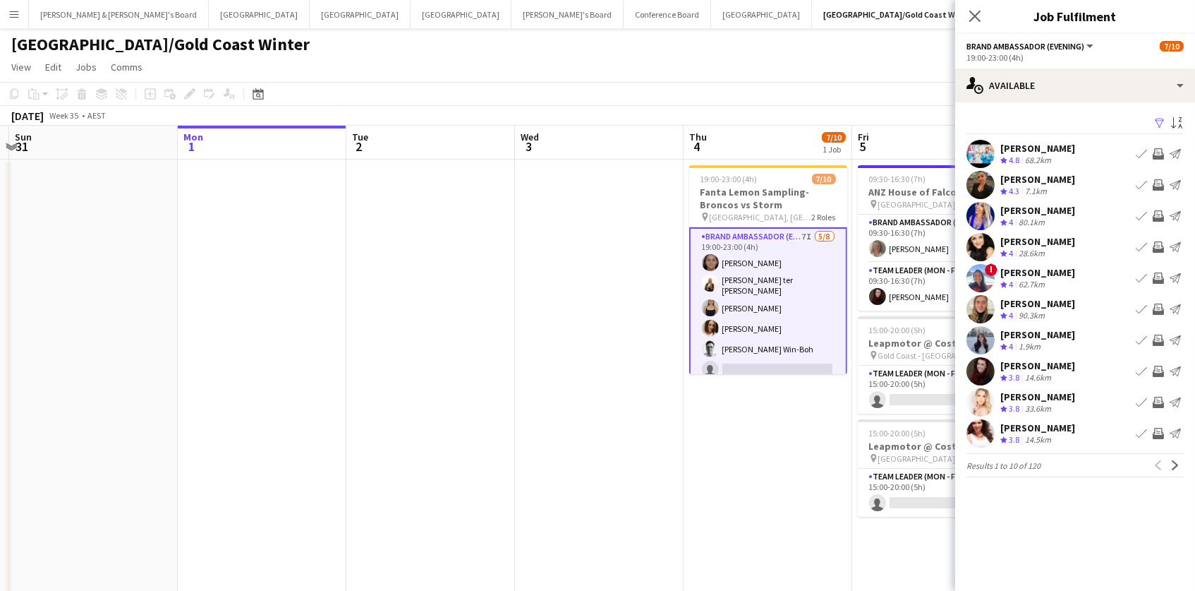
click at [1160, 152] on app-icon "Invite crew" at bounding box center [1158, 153] width 11 height 11
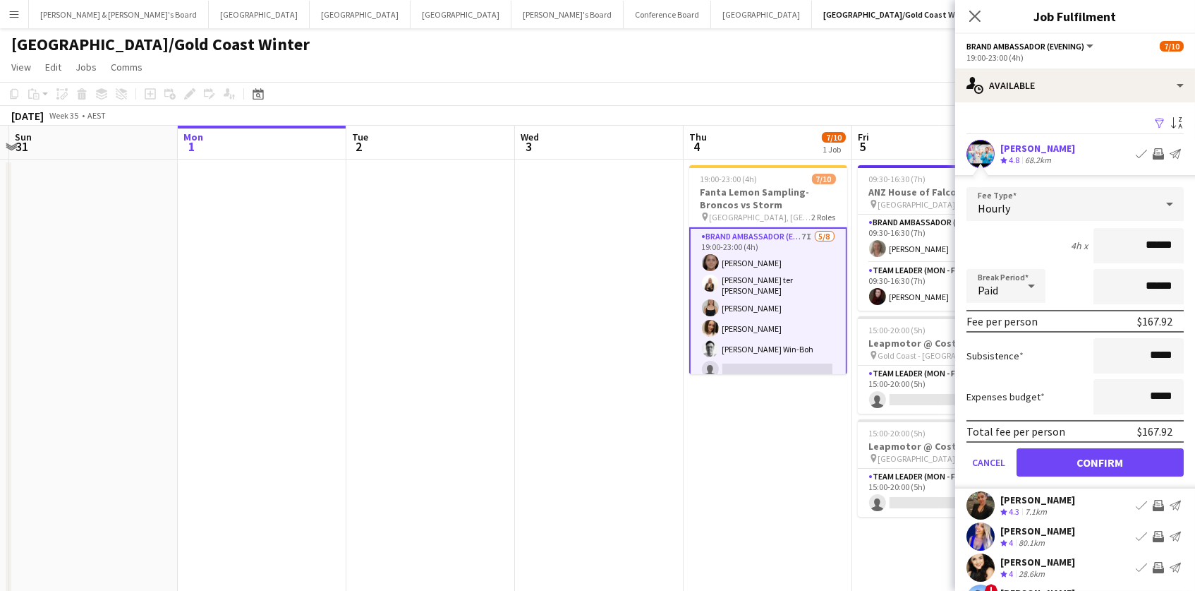
click at [1074, 450] on button "Confirm" at bounding box center [1100, 462] width 167 height 28
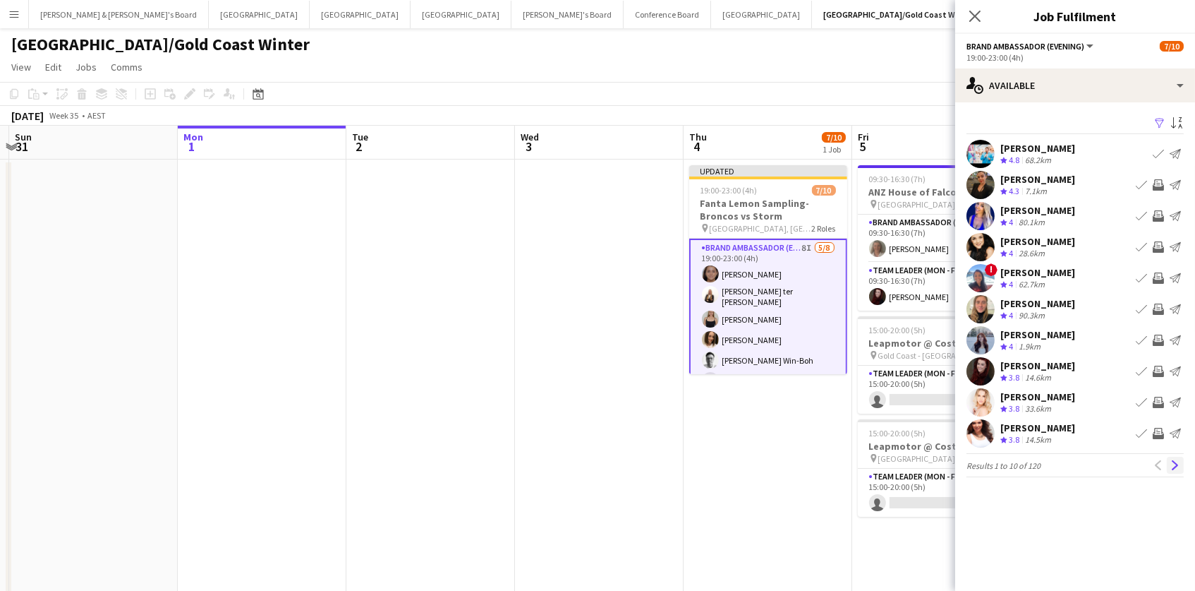
click at [1173, 461] on app-icon "Next" at bounding box center [1176, 465] width 10 height 10
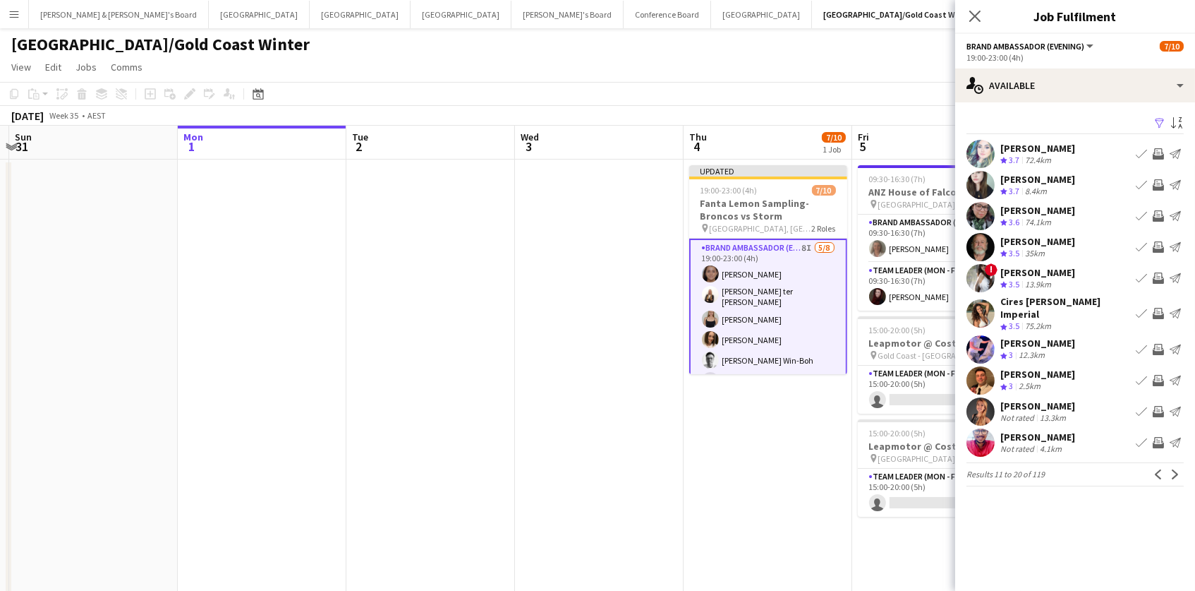
click at [1157, 437] on app-icon "Invite crew" at bounding box center [1158, 442] width 11 height 11
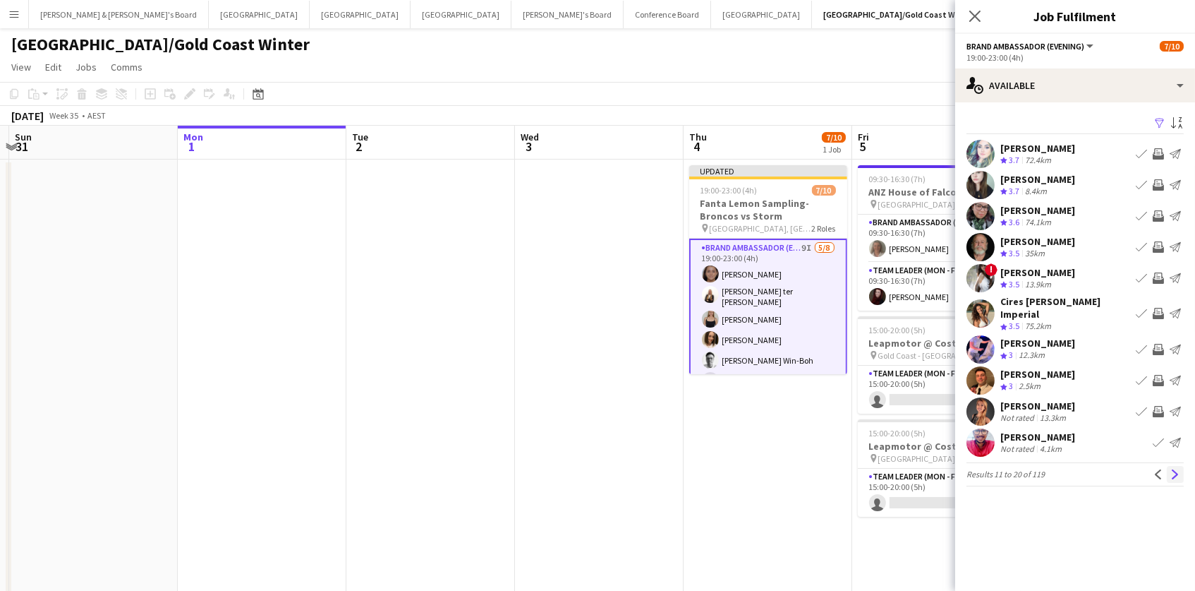
click at [1174, 469] on app-icon "Next" at bounding box center [1176, 474] width 10 height 10
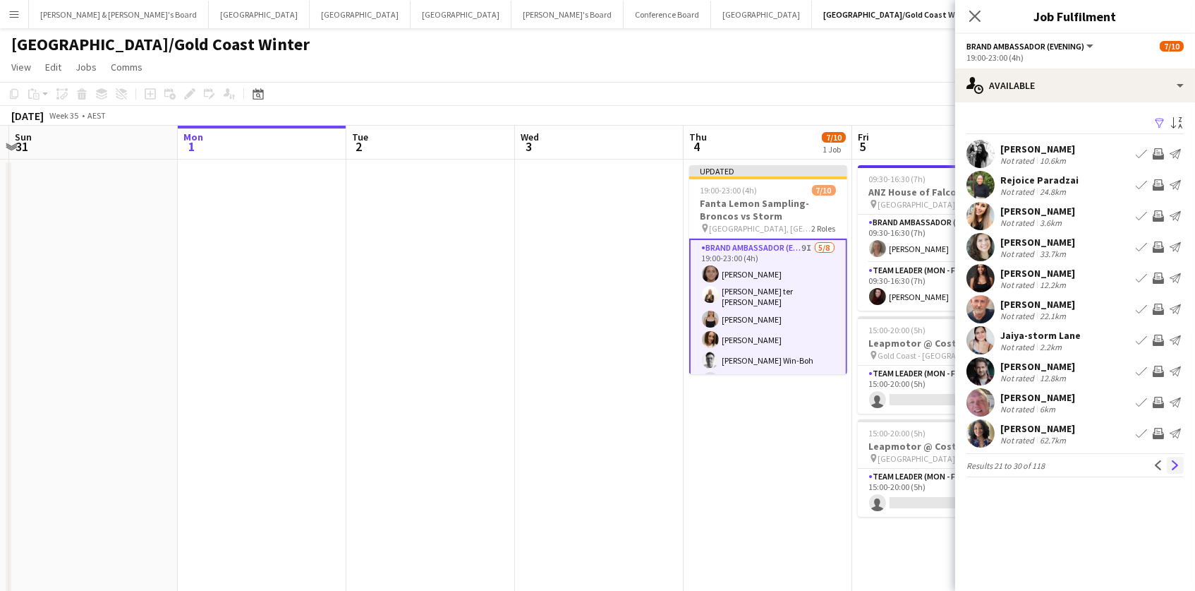
click at [1177, 460] on app-icon "Next" at bounding box center [1176, 465] width 10 height 10
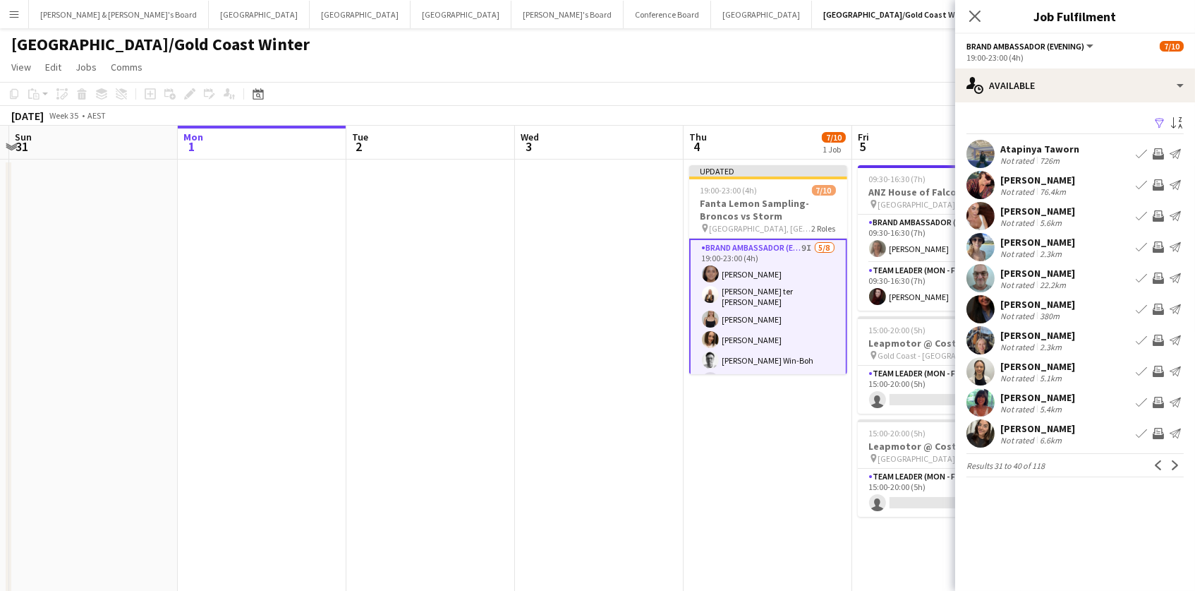
click at [1177, 460] on app-icon "Next" at bounding box center [1176, 465] width 10 height 10
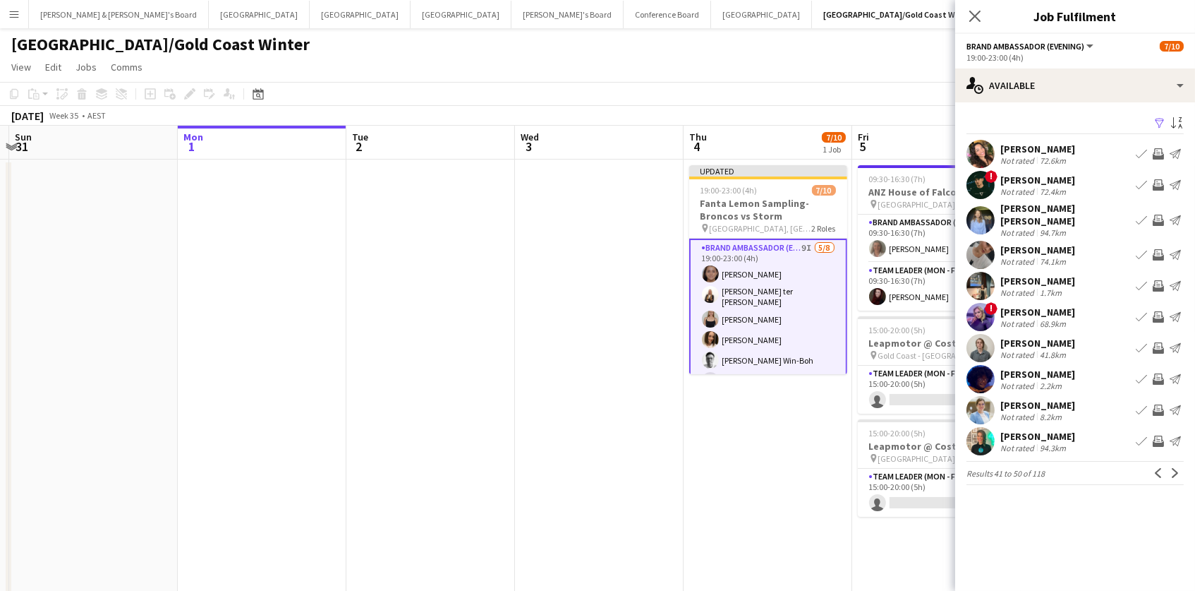
click at [1064, 279] on div "[PERSON_NAME] Not rated 1.7km Book crew Invite crew Send notification" at bounding box center [1075, 286] width 240 height 28
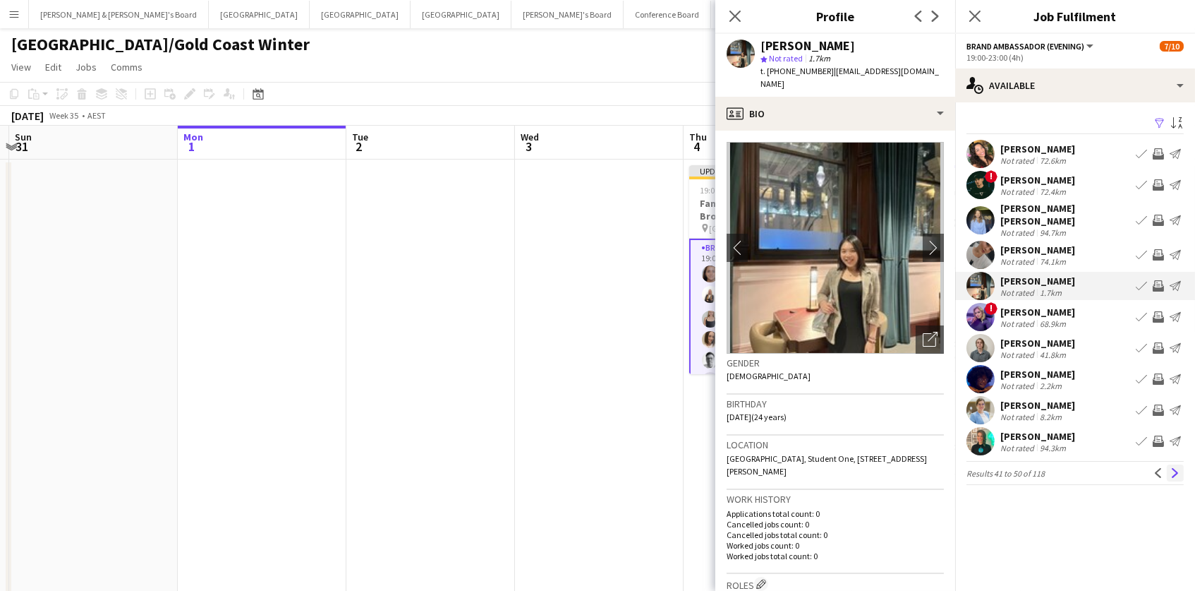
click at [1173, 468] on app-icon "Next" at bounding box center [1176, 473] width 10 height 10
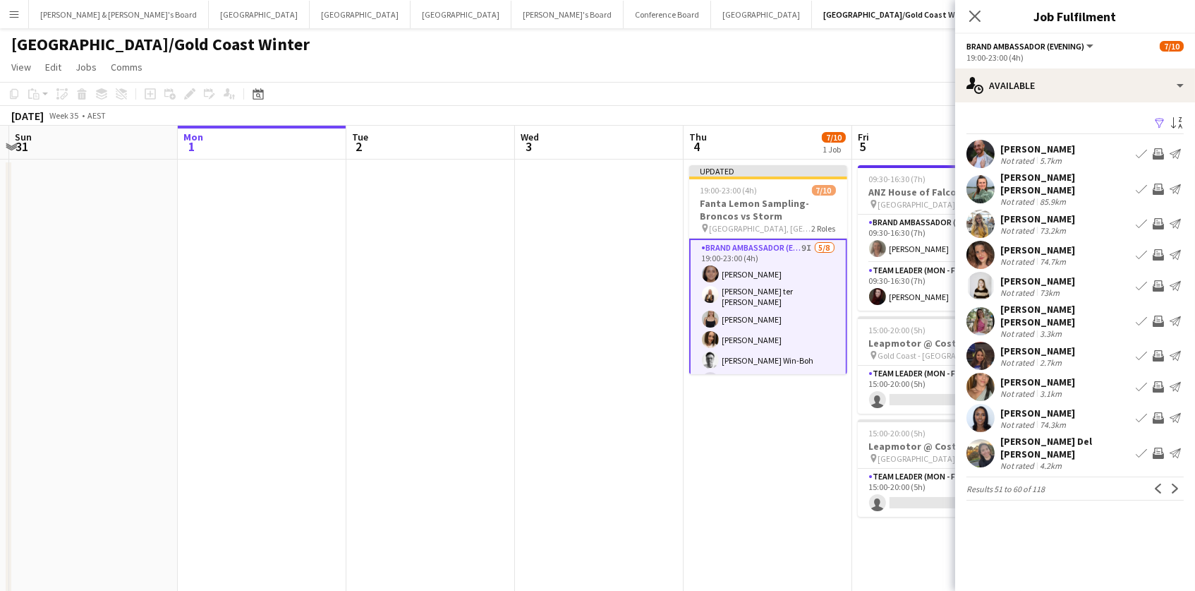
click at [993, 157] on app-user-avatar at bounding box center [981, 154] width 28 height 28
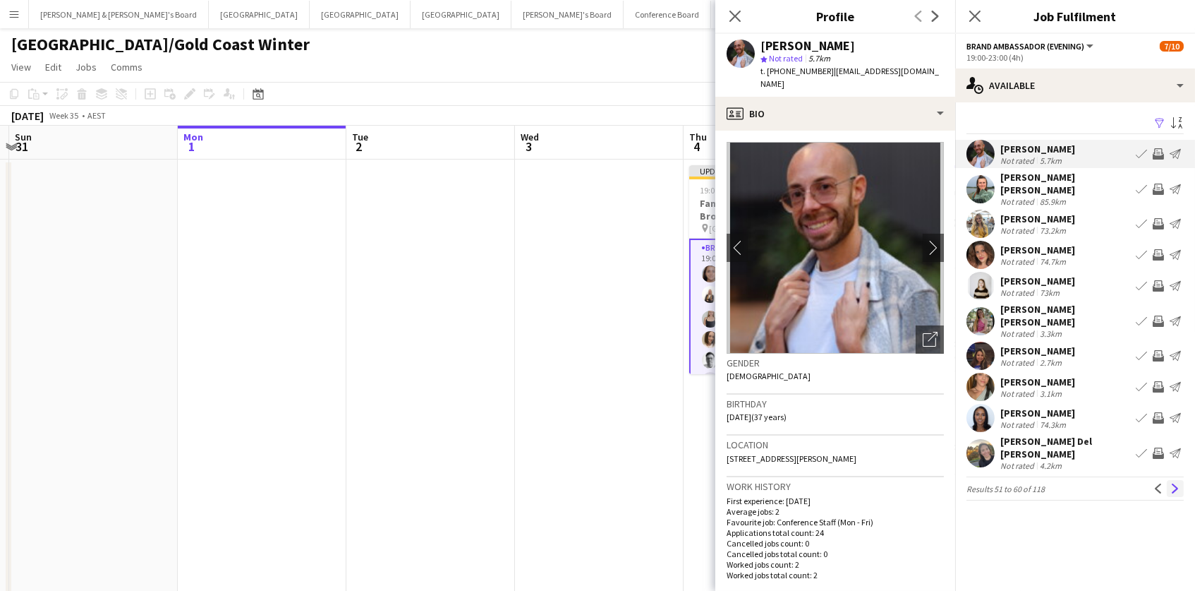
click at [1176, 480] on button "Next" at bounding box center [1175, 488] width 17 height 17
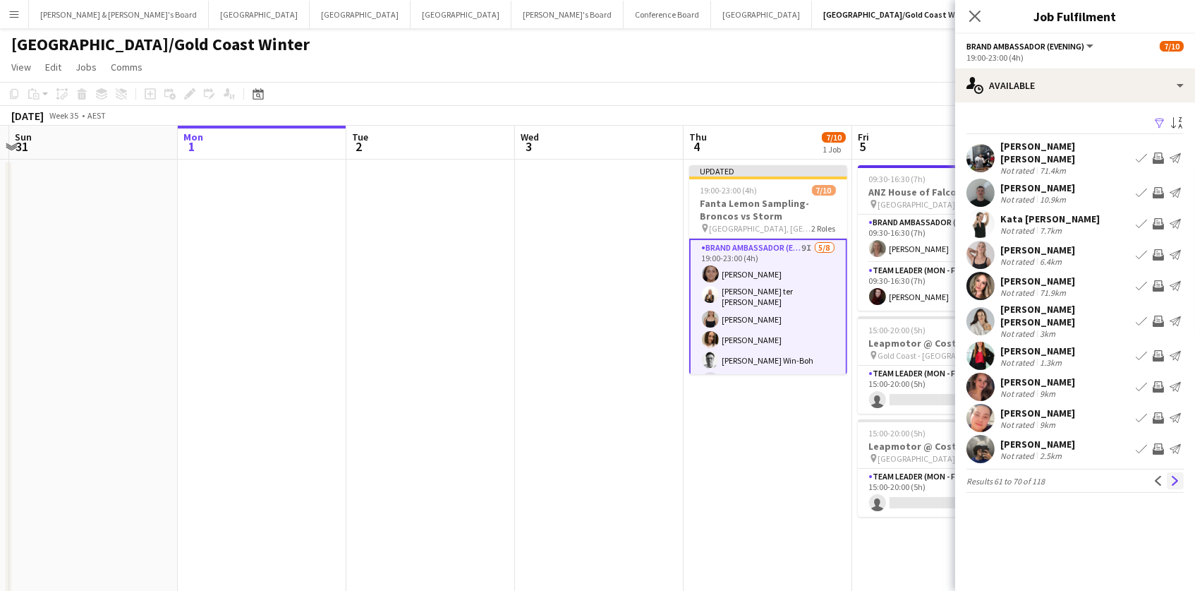
click at [1176, 476] on app-icon "Next" at bounding box center [1176, 481] width 10 height 10
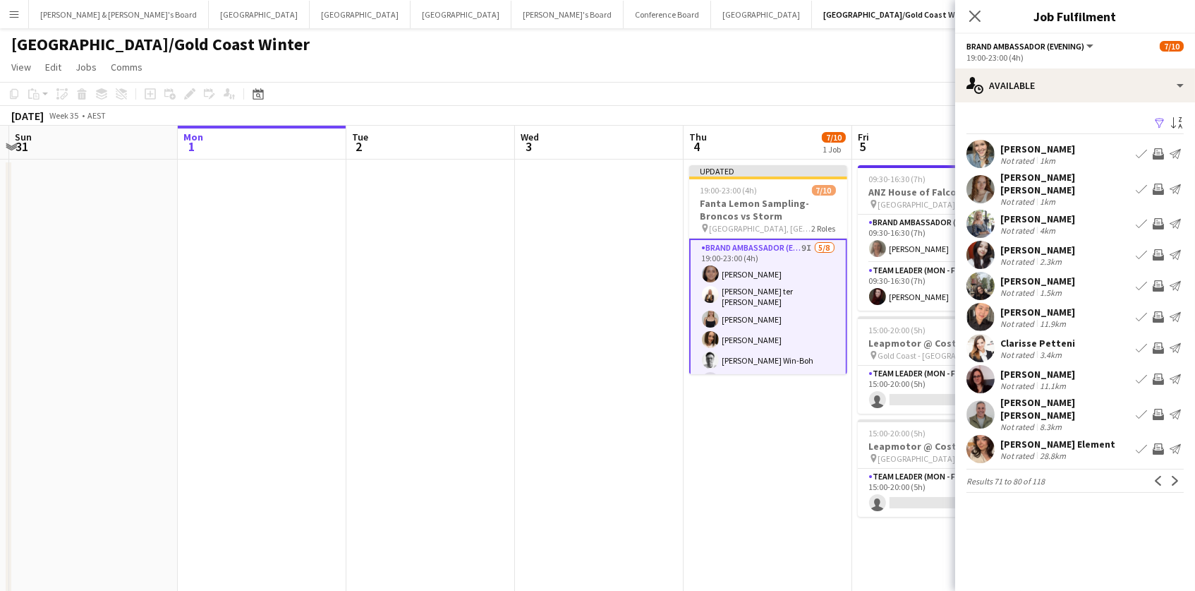
click at [1162, 443] on app-icon "Invite crew" at bounding box center [1158, 448] width 11 height 11
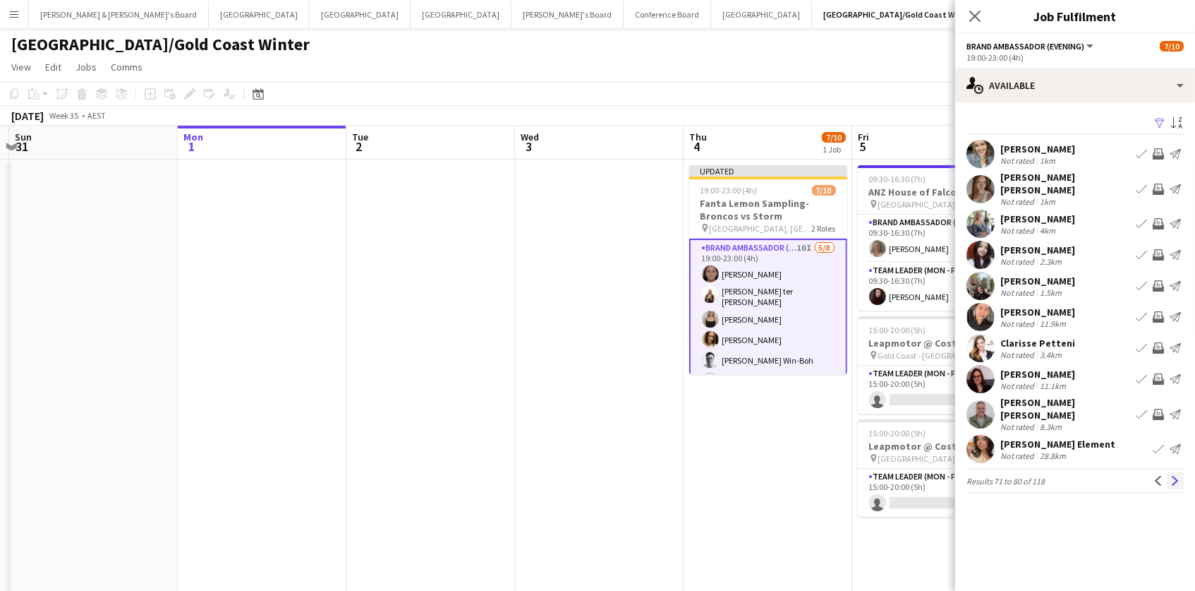
click at [1174, 476] on app-icon "Next" at bounding box center [1176, 481] width 10 height 10
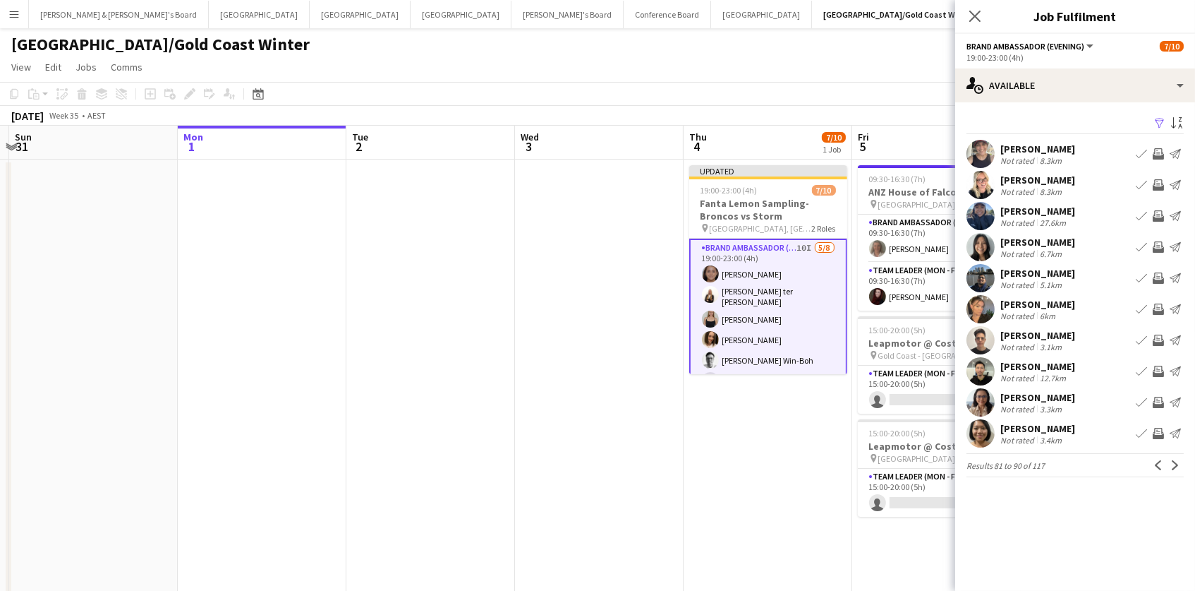
click at [1160, 179] on app-icon "Invite crew" at bounding box center [1158, 184] width 11 height 11
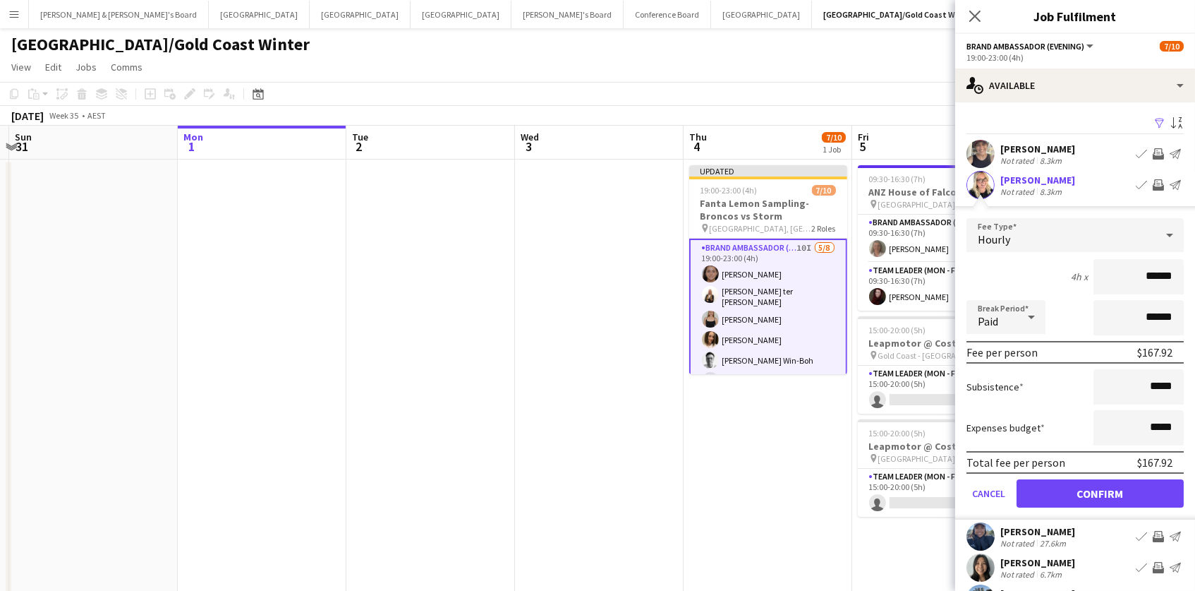
click at [1100, 491] on button "Confirm" at bounding box center [1100, 493] width 167 height 28
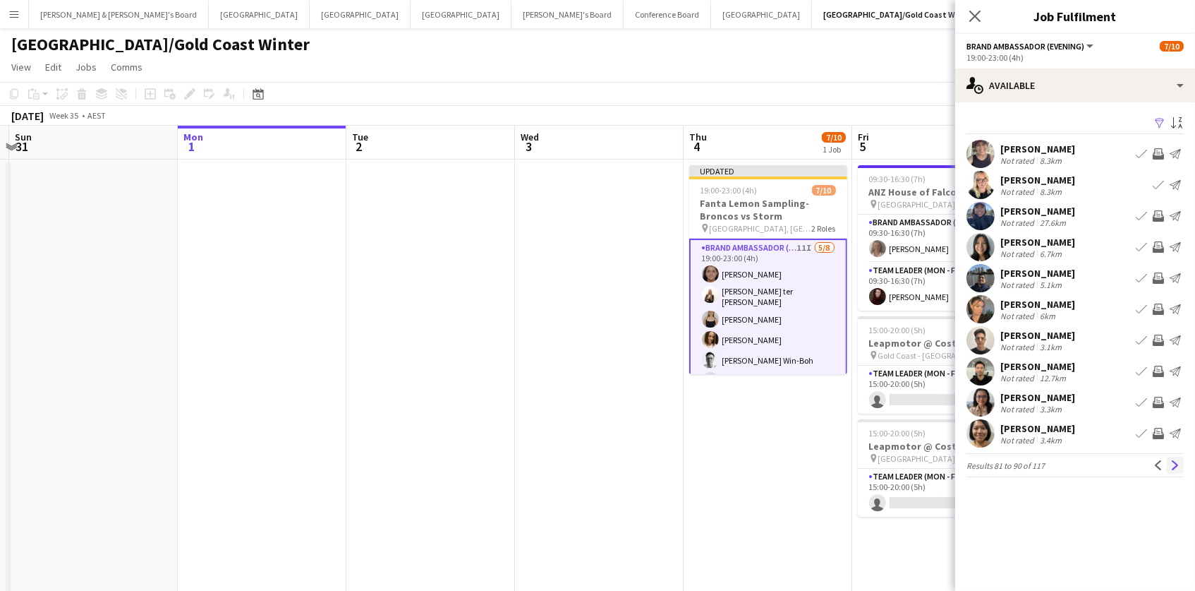
click at [1177, 464] on app-icon "Next" at bounding box center [1176, 465] width 10 height 10
click at [1159, 151] on app-icon "Invite crew" at bounding box center [1158, 153] width 11 height 11
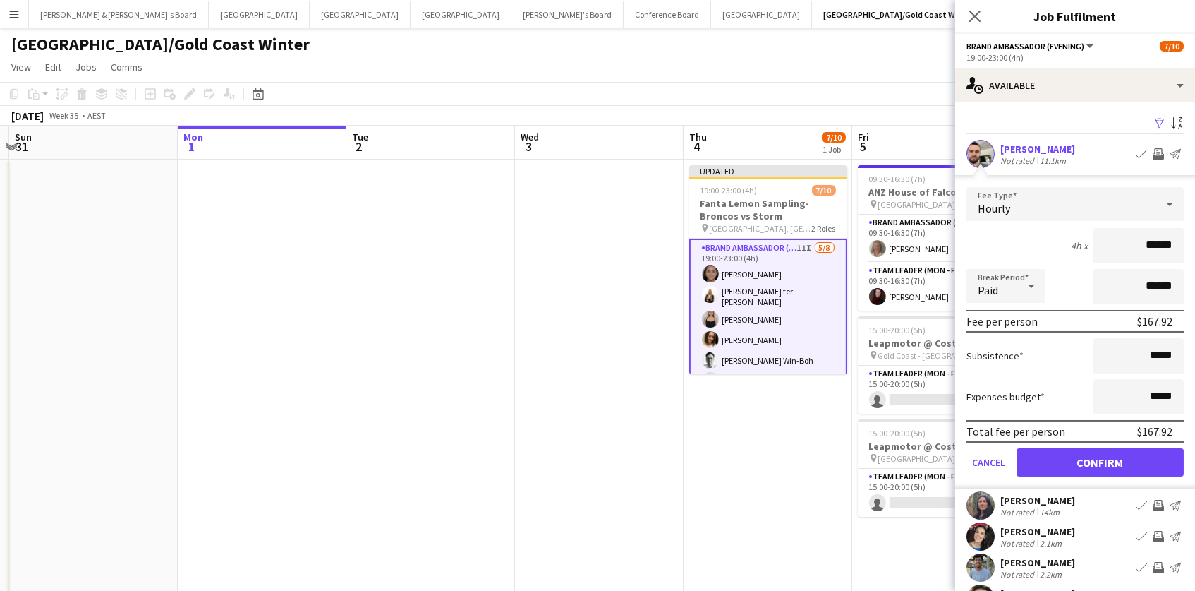
click at [1100, 460] on button "Confirm" at bounding box center [1100, 462] width 167 height 28
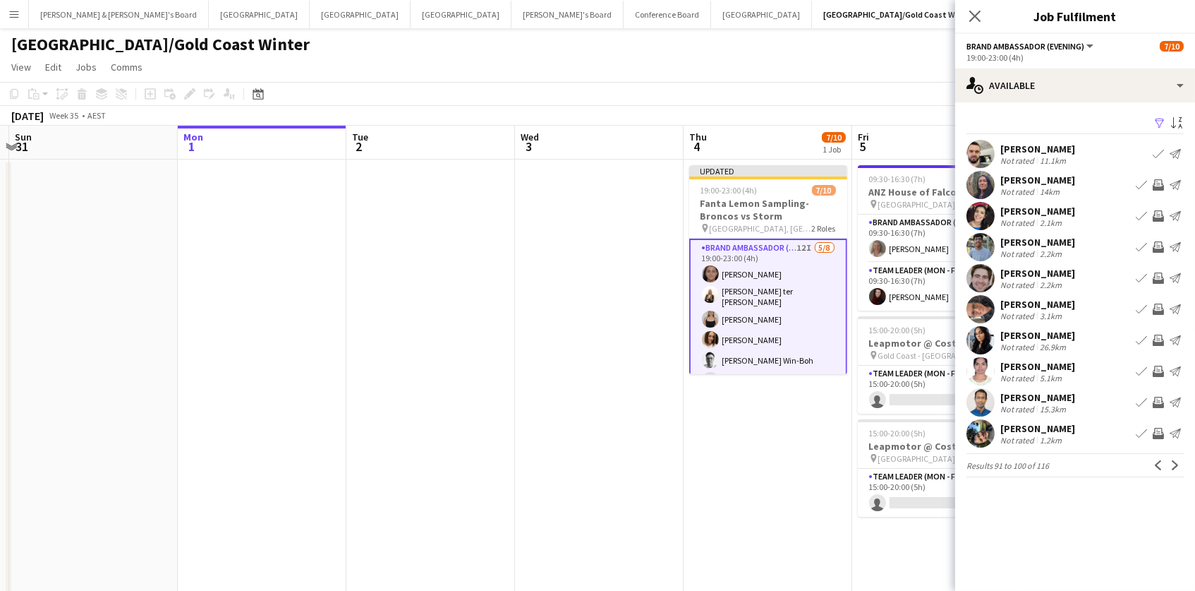
click at [1158, 273] on app-icon "Invite crew" at bounding box center [1158, 277] width 11 height 11
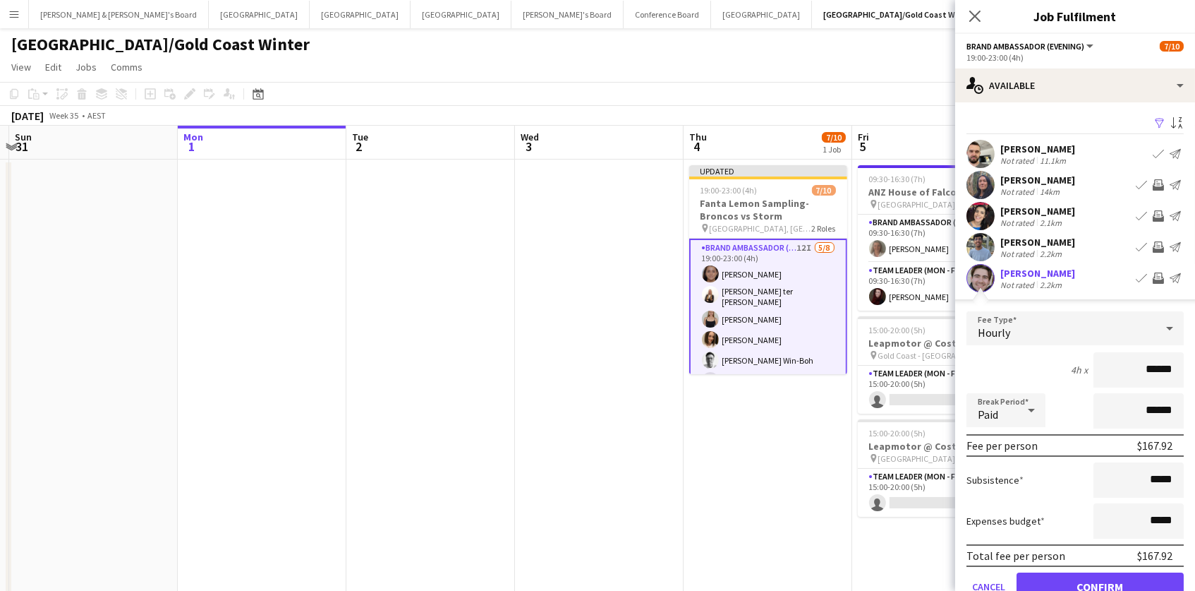
click at [1100, 584] on button "Confirm" at bounding box center [1100, 586] width 167 height 28
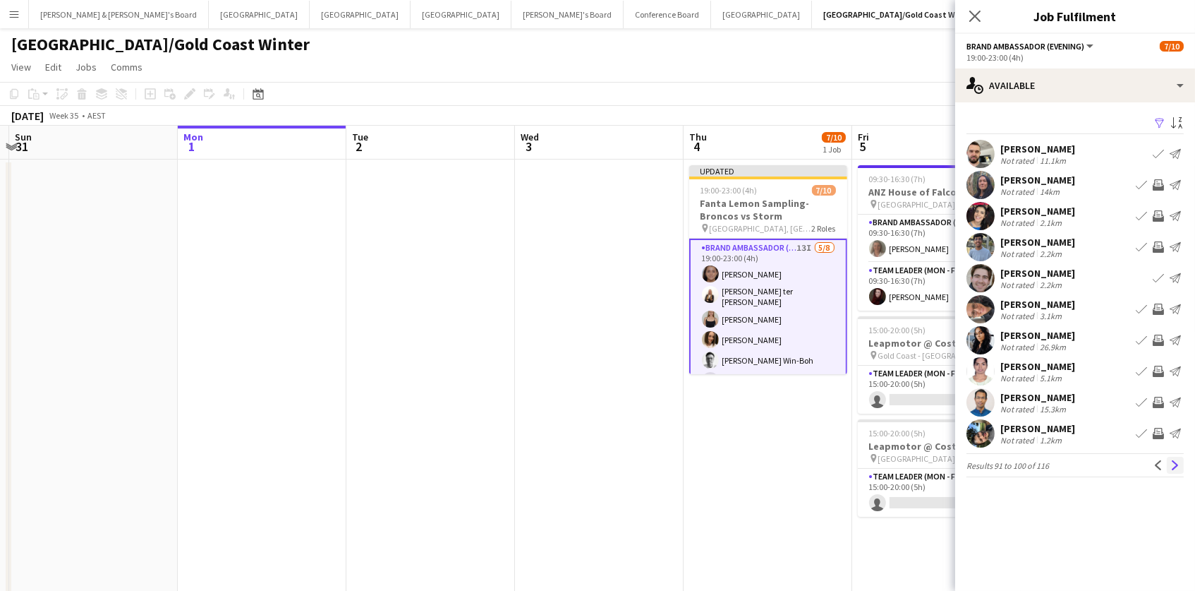
click at [1178, 460] on app-icon "Next" at bounding box center [1176, 465] width 10 height 10
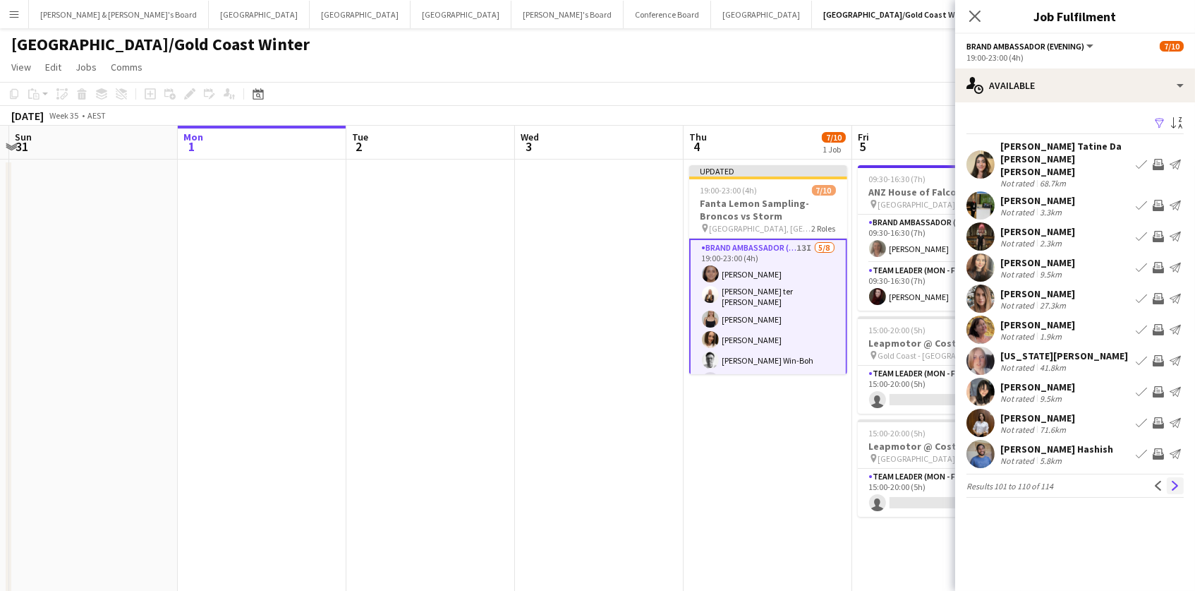
click at [1178, 481] on app-icon "Next" at bounding box center [1176, 486] width 10 height 10
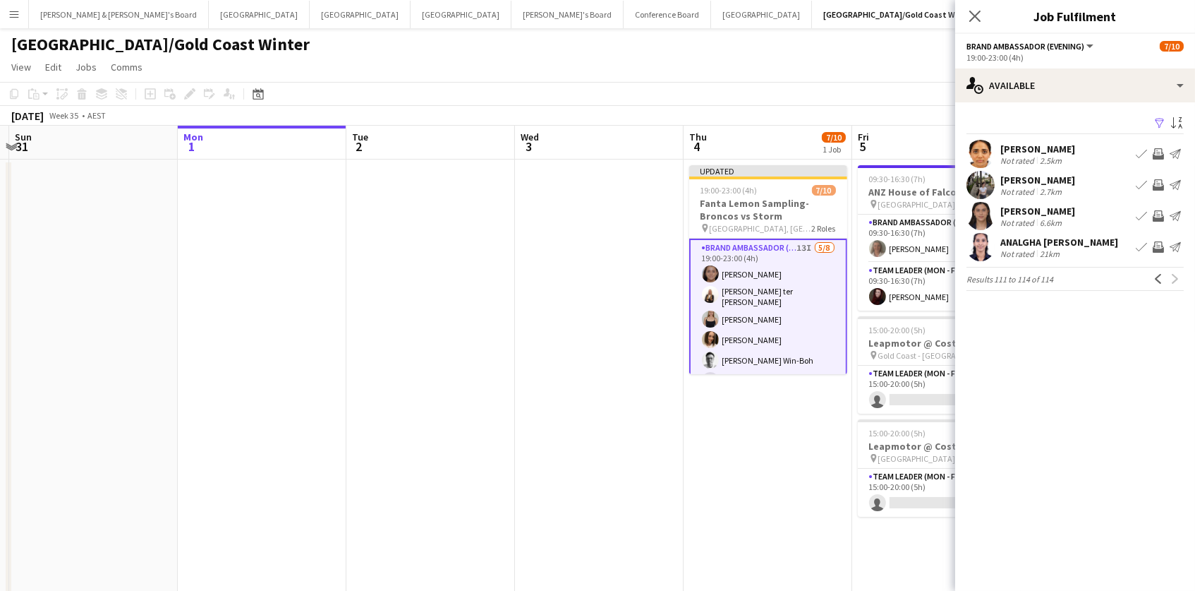
click at [679, 435] on app-date-cell at bounding box center [599, 425] width 169 height 532
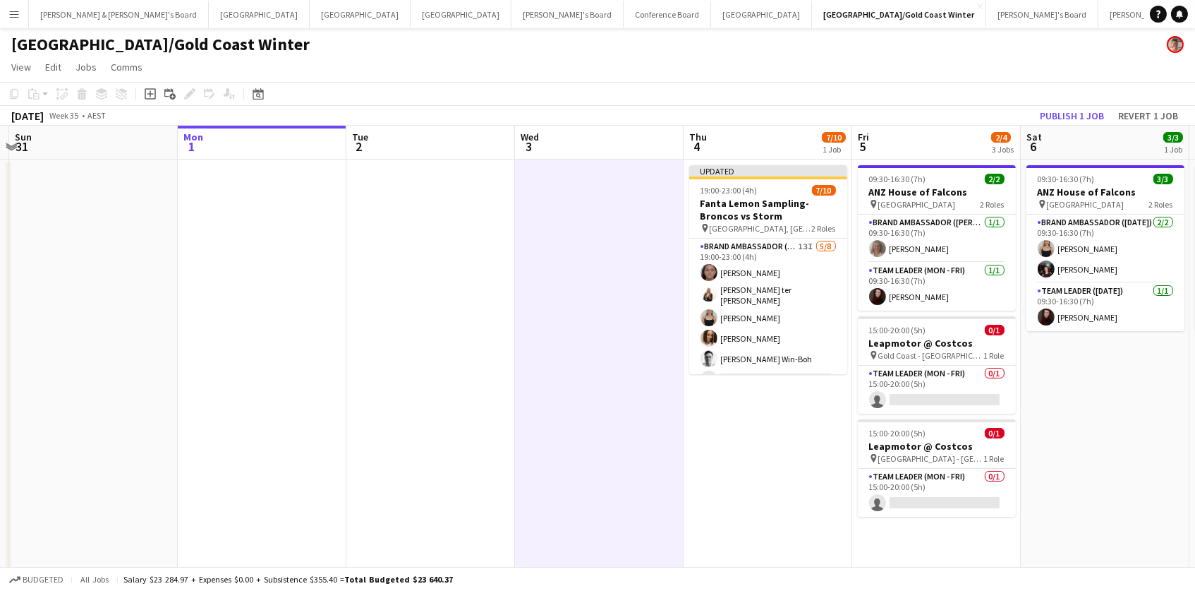
scroll to position [0, 665]
click at [1058, 119] on button "Publish 1 job" at bounding box center [1072, 116] width 76 height 18
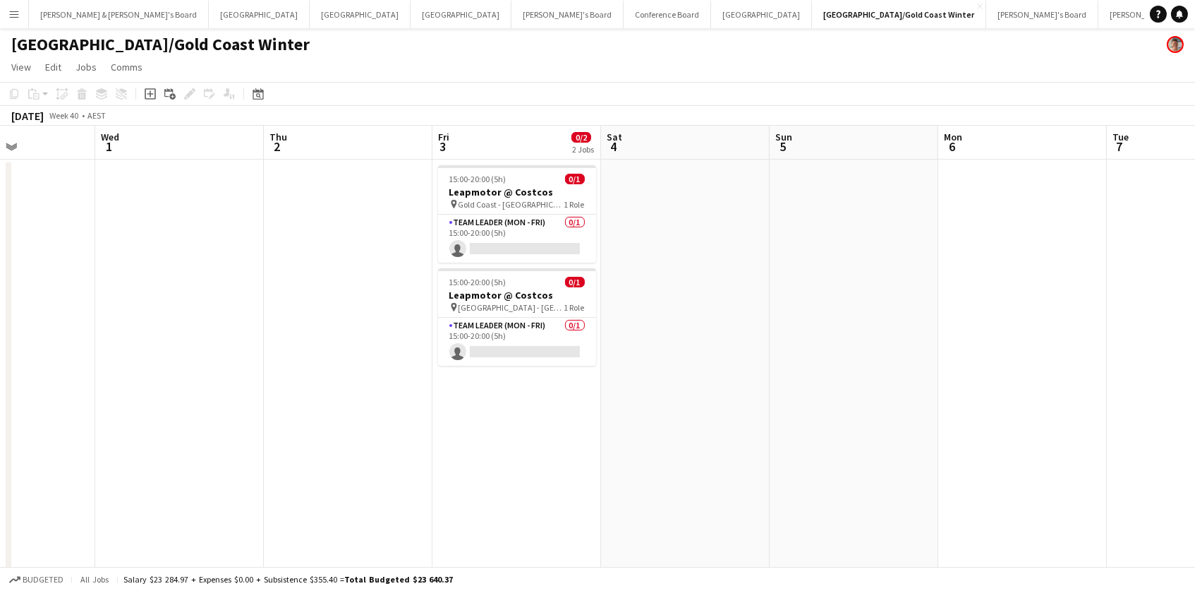
scroll to position [0, 584]
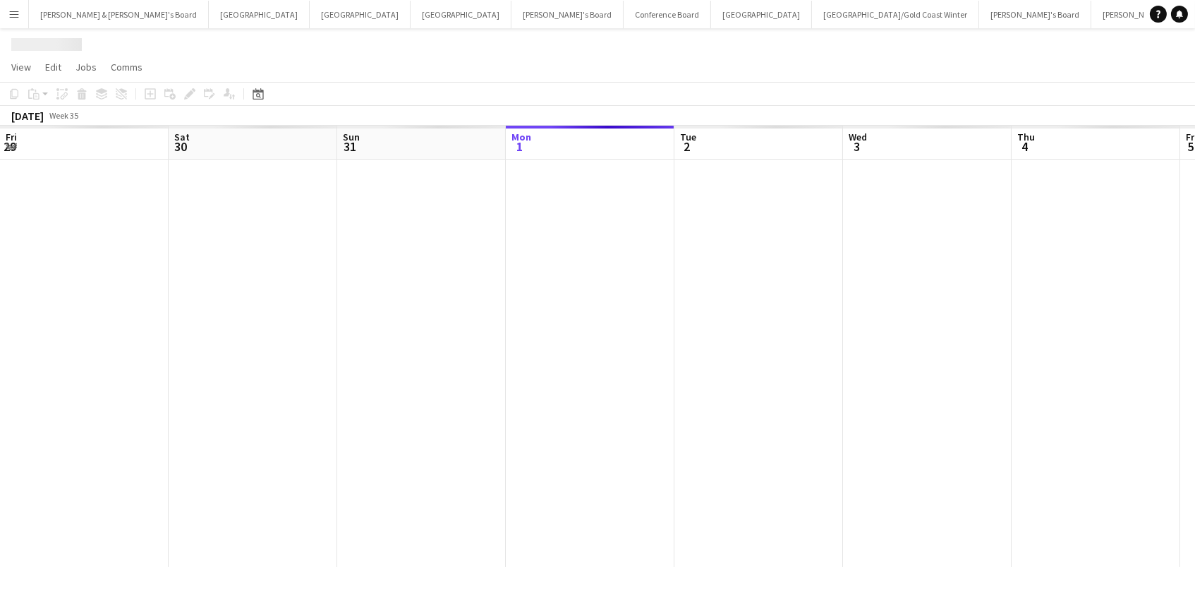
scroll to position [0, 337]
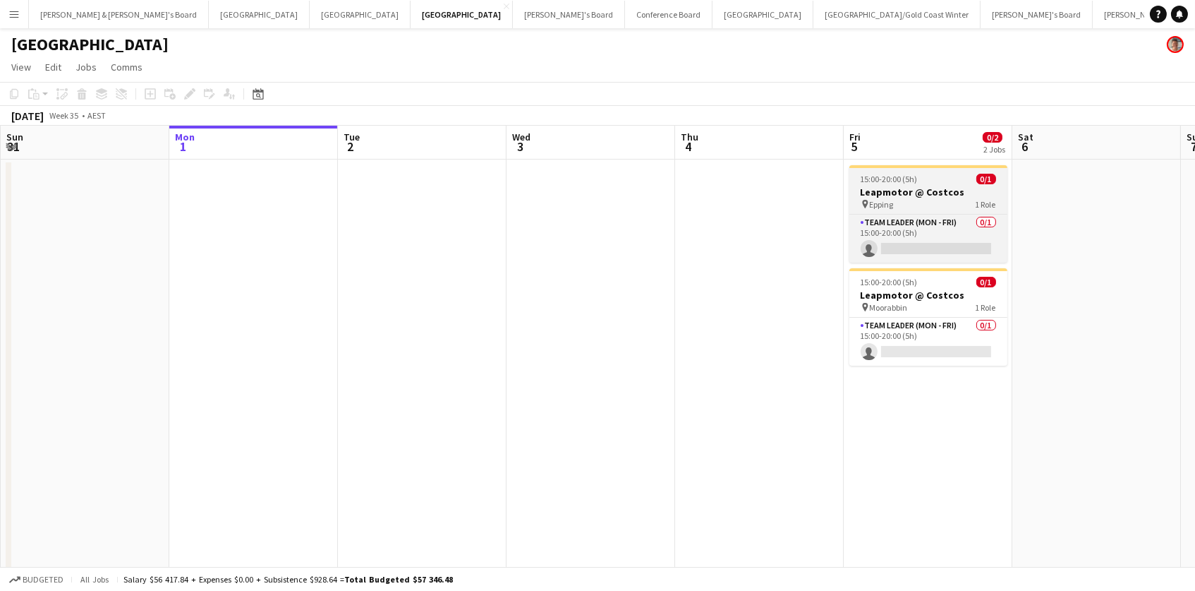
click at [887, 199] on span "Epping" at bounding box center [882, 204] width 24 height 11
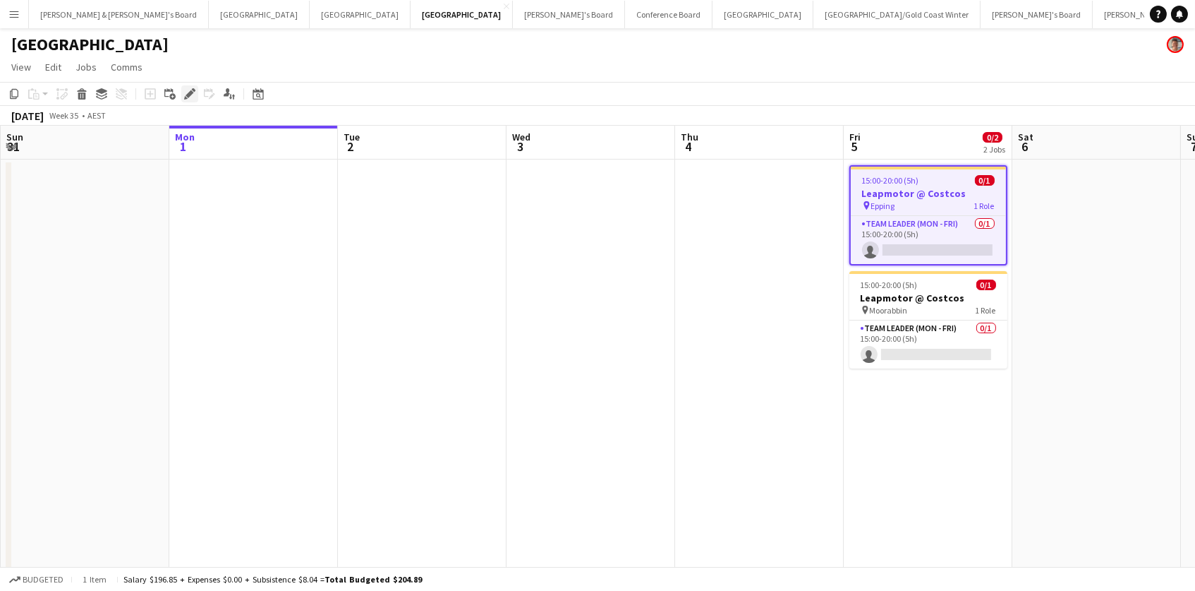
click at [191, 97] on icon "Edit" at bounding box center [189, 93] width 11 height 11
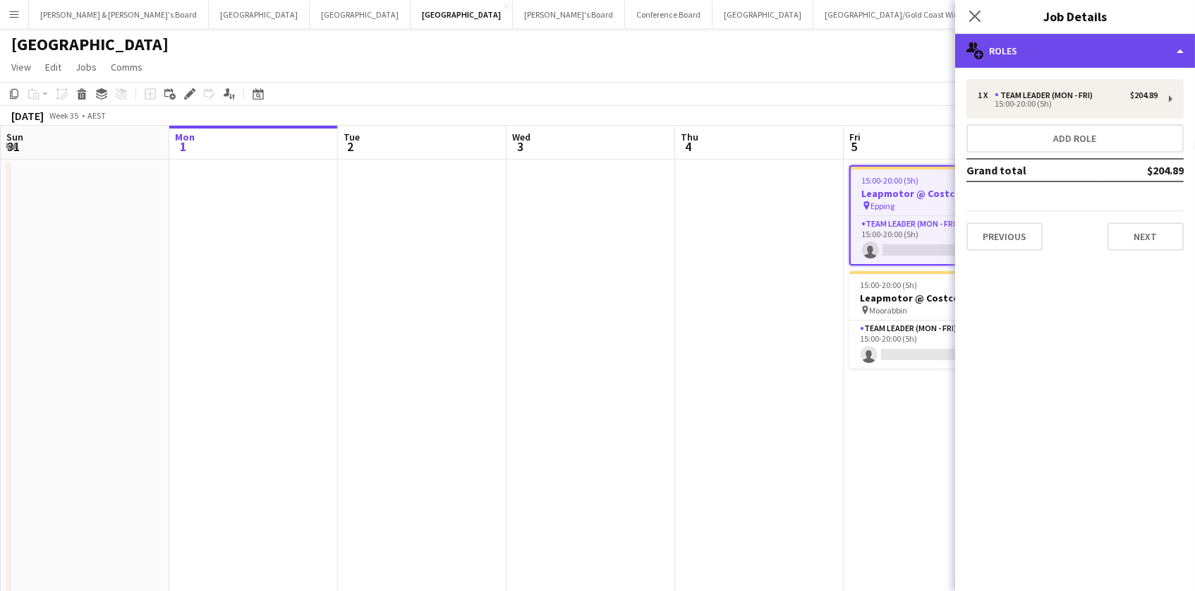
click at [1024, 54] on div "multiple-users-add Roles" at bounding box center [1075, 51] width 240 height 34
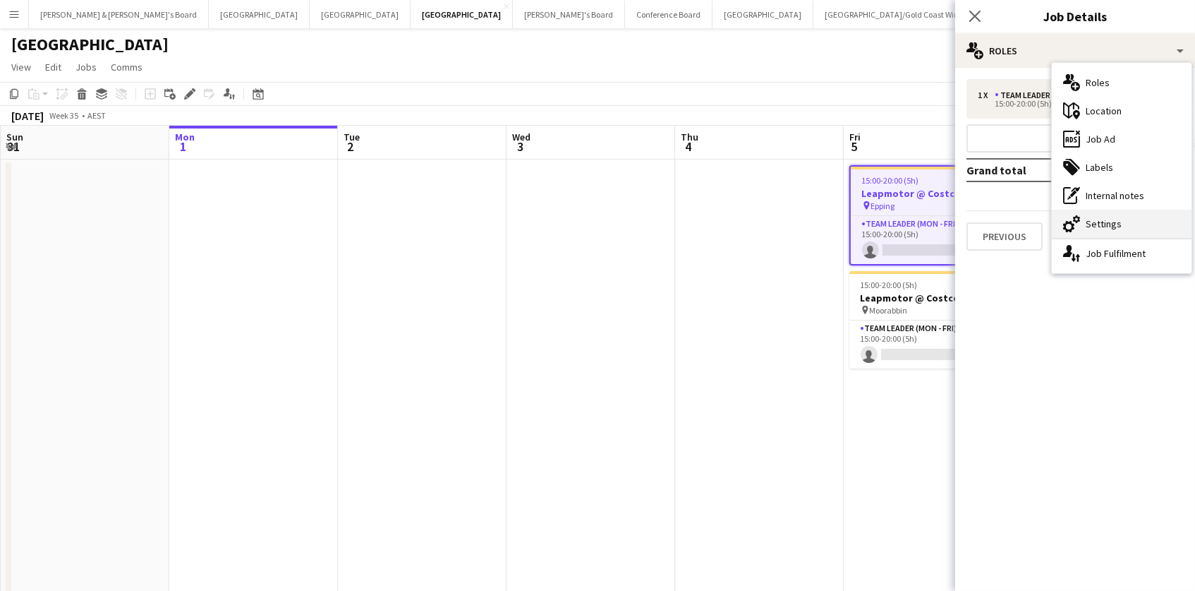
click at [1078, 231] on icon "cog-double-3" at bounding box center [1071, 223] width 17 height 17
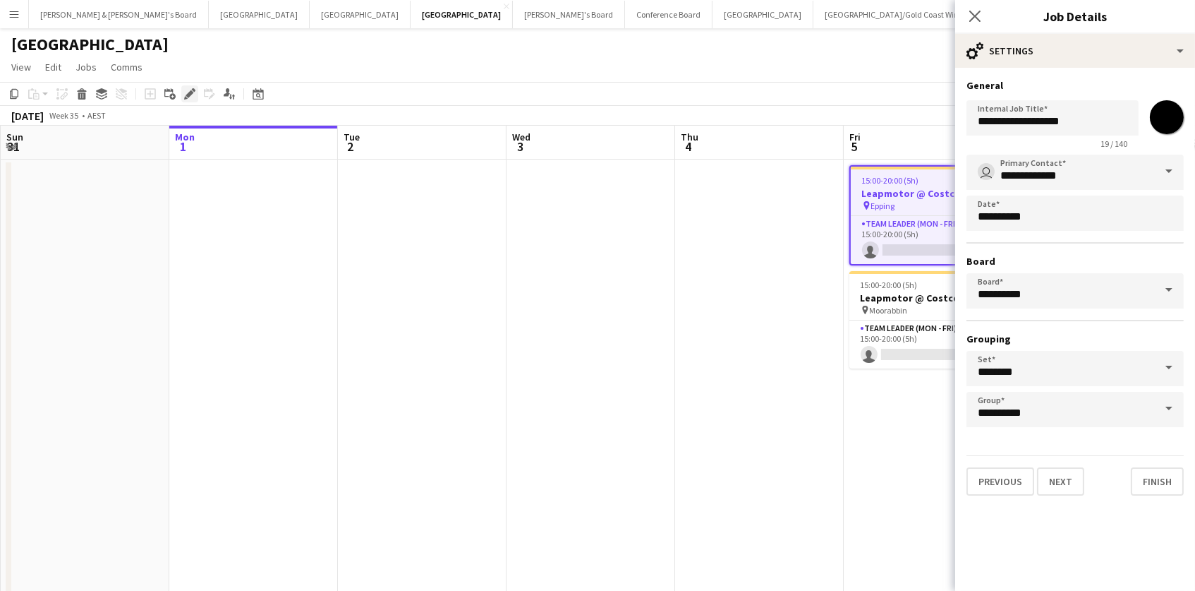
click at [184, 90] on icon "Edit" at bounding box center [189, 93] width 11 height 11
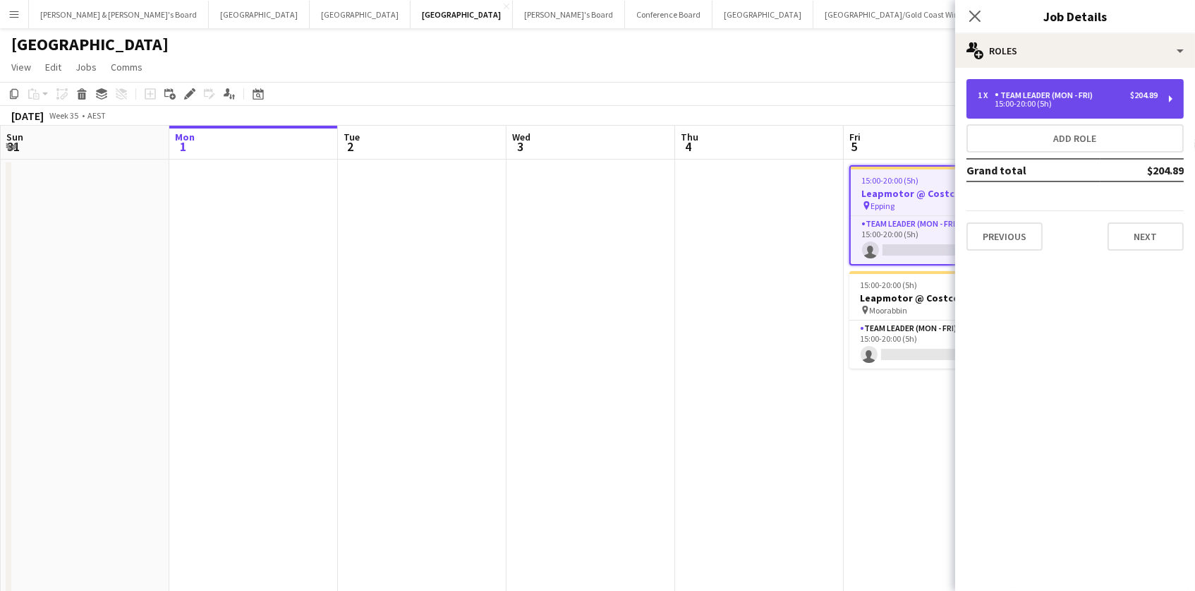
click at [1027, 105] on div "15:00-20:00 (5h)" at bounding box center [1068, 103] width 180 height 7
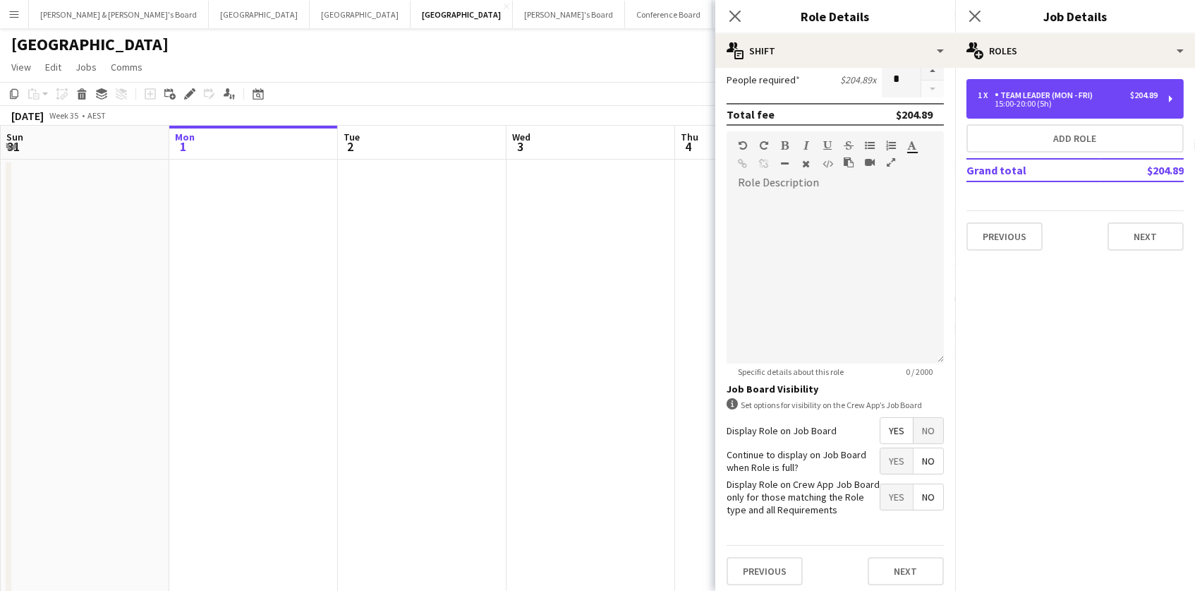
scroll to position [359, 0]
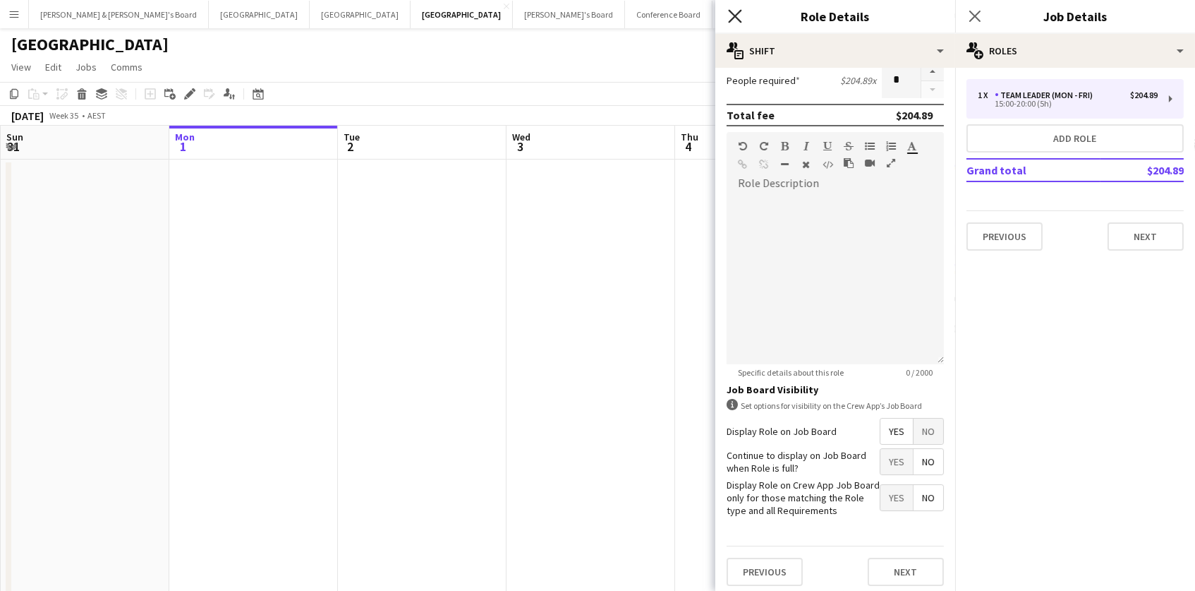
click at [735, 16] on icon at bounding box center [734, 15] width 13 height 13
